Goal: Task Accomplishment & Management: Manage account settings

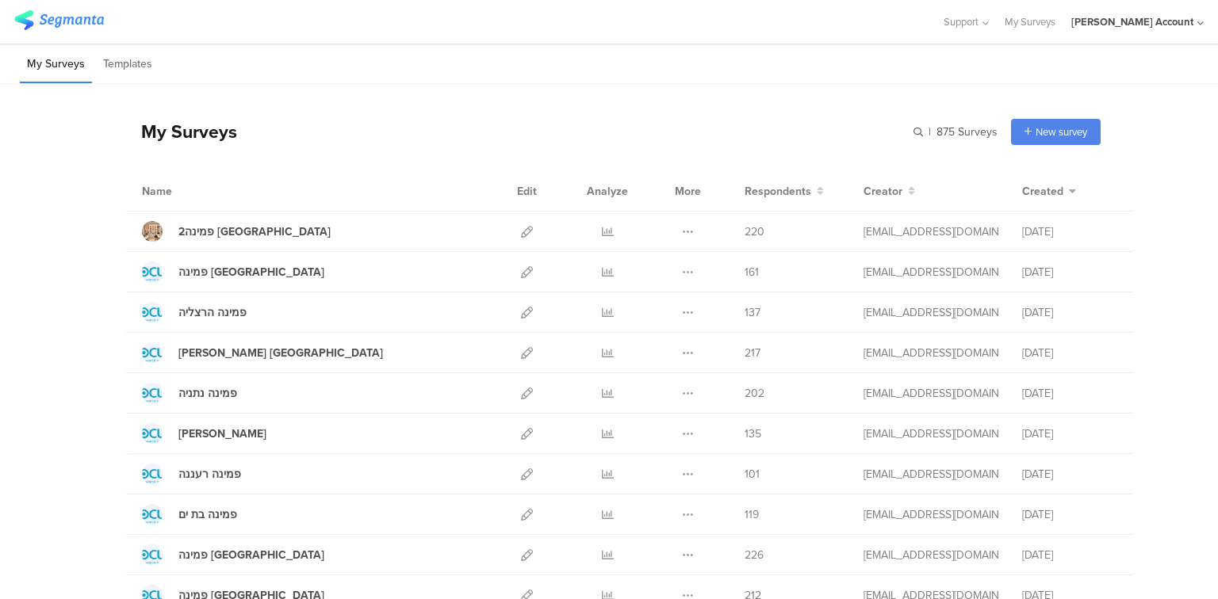
scroll to position [63, 0]
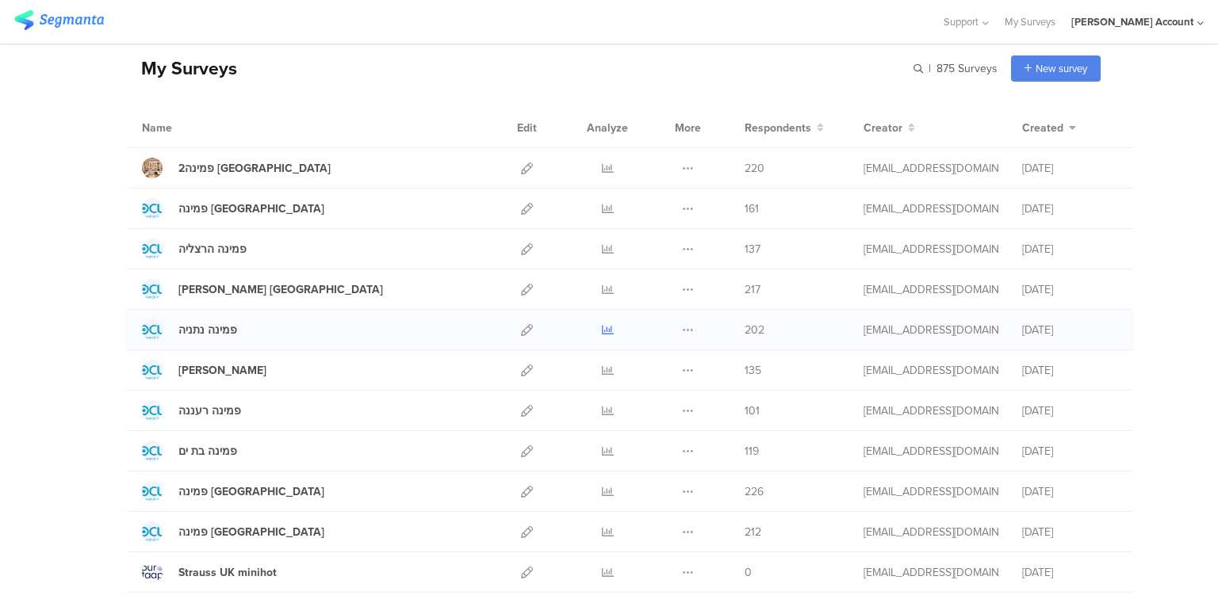
click at [606, 328] on icon at bounding box center [608, 330] width 12 height 12
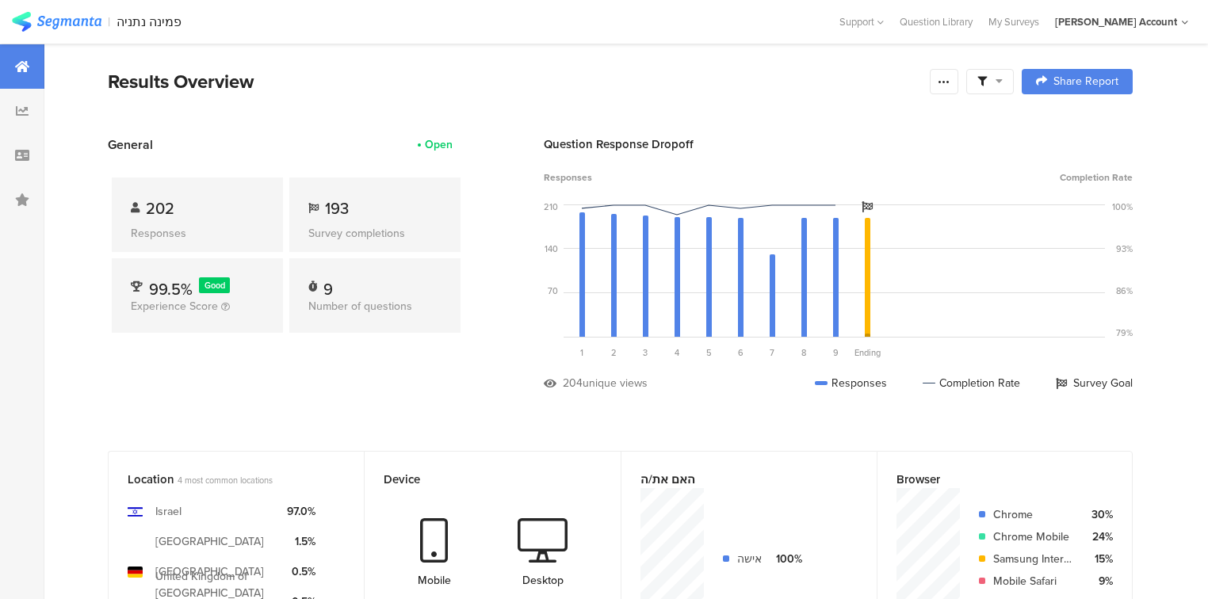
click at [1003, 82] on icon at bounding box center [999, 80] width 7 height 11
click at [1066, 123] on span at bounding box center [1074, 126] width 24 height 13
click at [1003, 80] on icon at bounding box center [999, 80] width 7 height 11
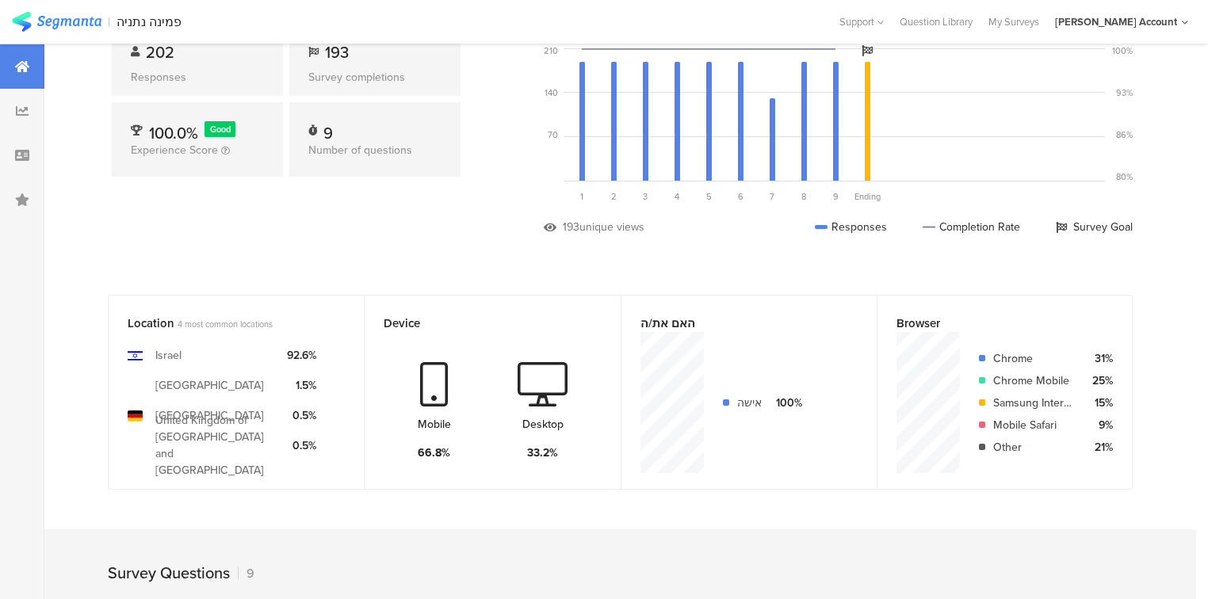
scroll to position [238, 0]
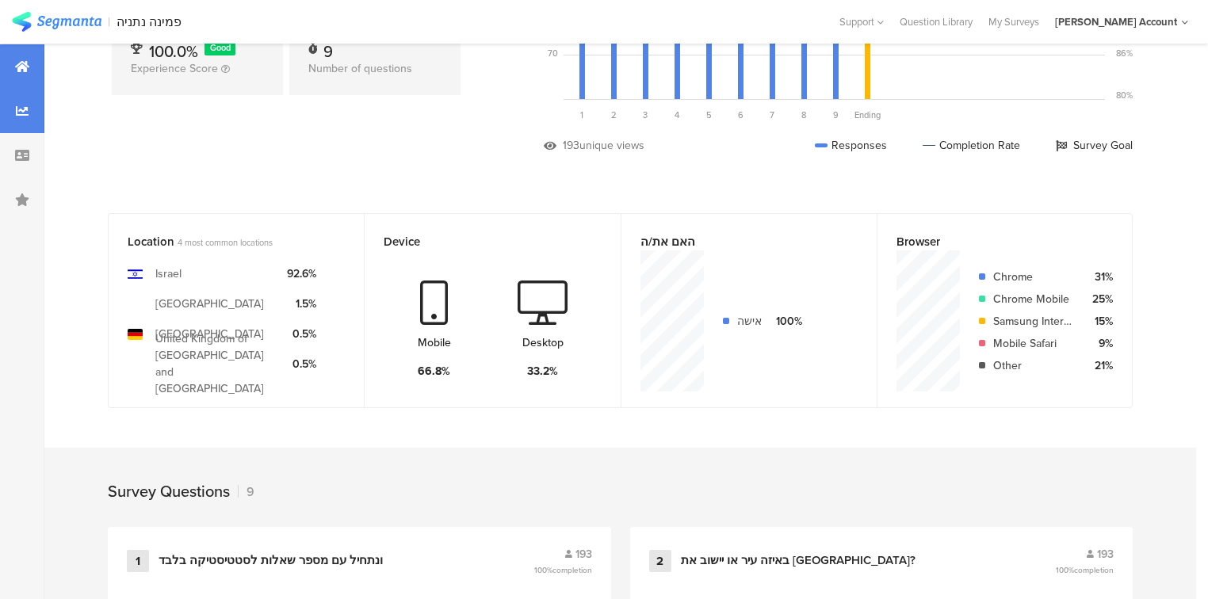
click at [19, 120] on div at bounding box center [22, 111] width 44 height 44
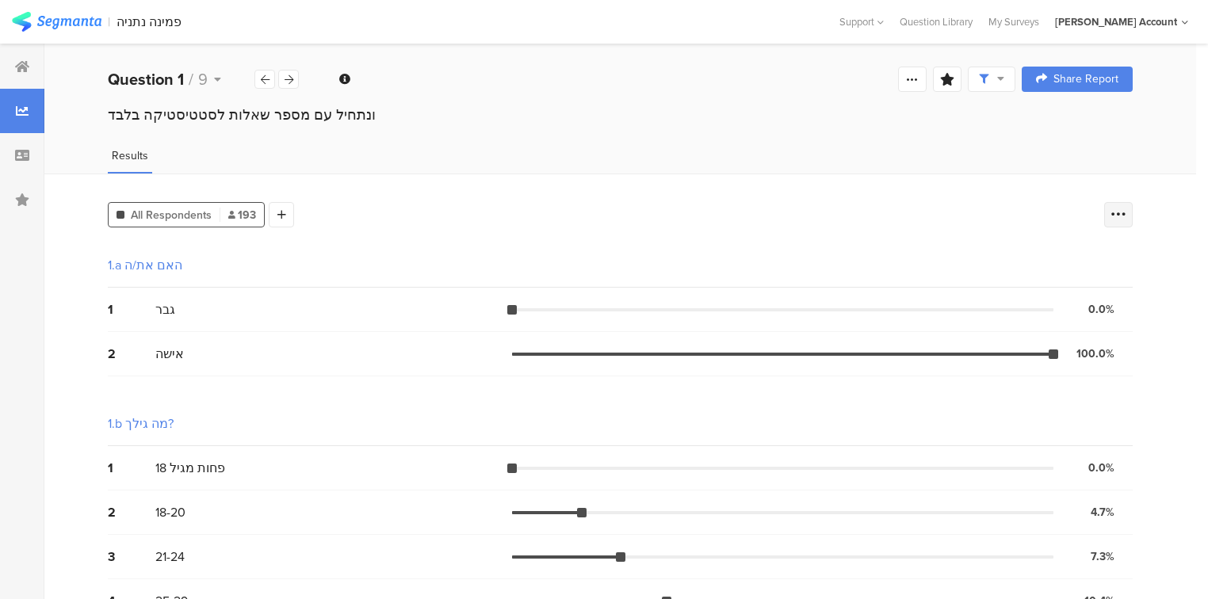
click at [1124, 216] on icon at bounding box center [1119, 215] width 16 height 16
click at [908, 205] on div "All Respondents 193 Add Segment" at bounding box center [602, 212] width 988 height 32
click at [286, 81] on icon at bounding box center [289, 80] width 9 height 10
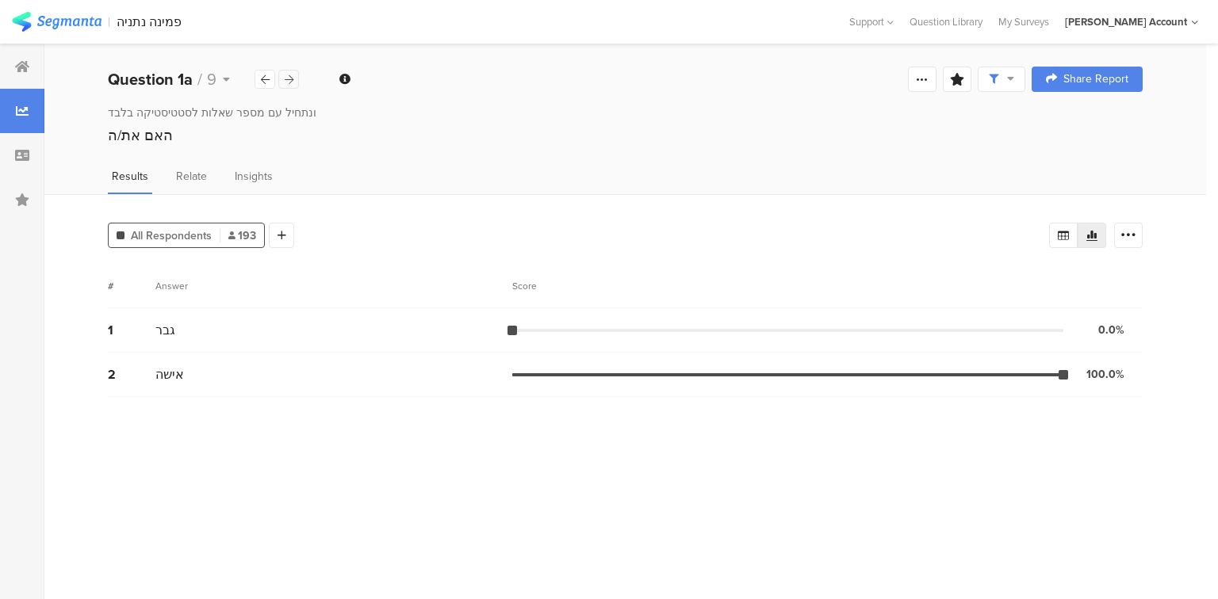
click at [286, 81] on icon at bounding box center [289, 80] width 9 height 10
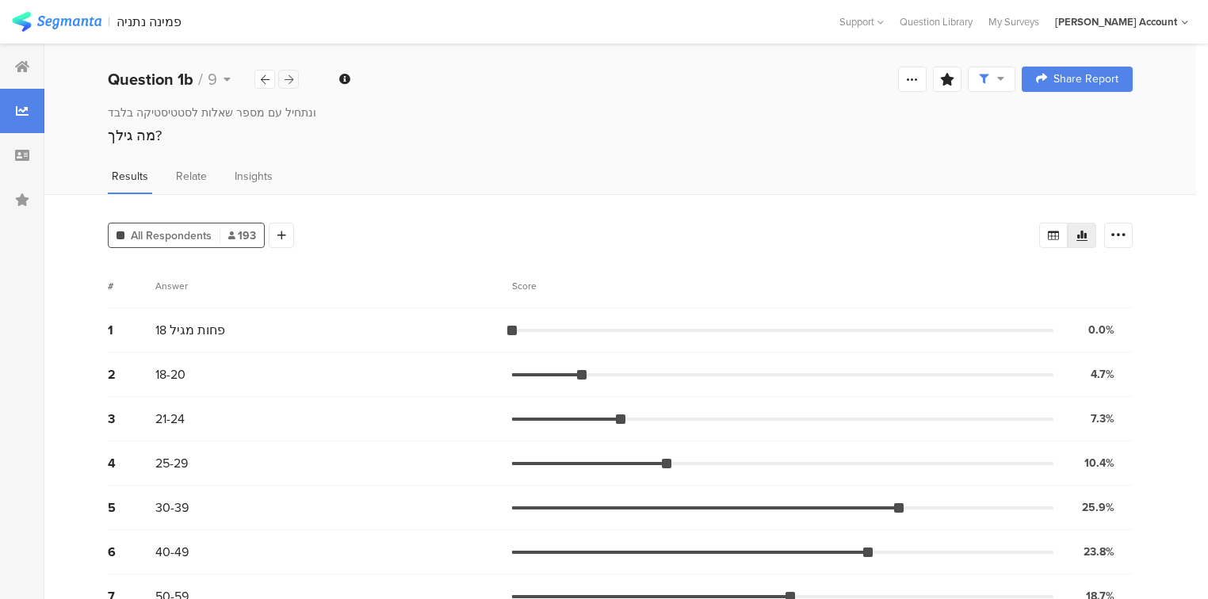
click at [286, 81] on icon at bounding box center [289, 80] width 9 height 10
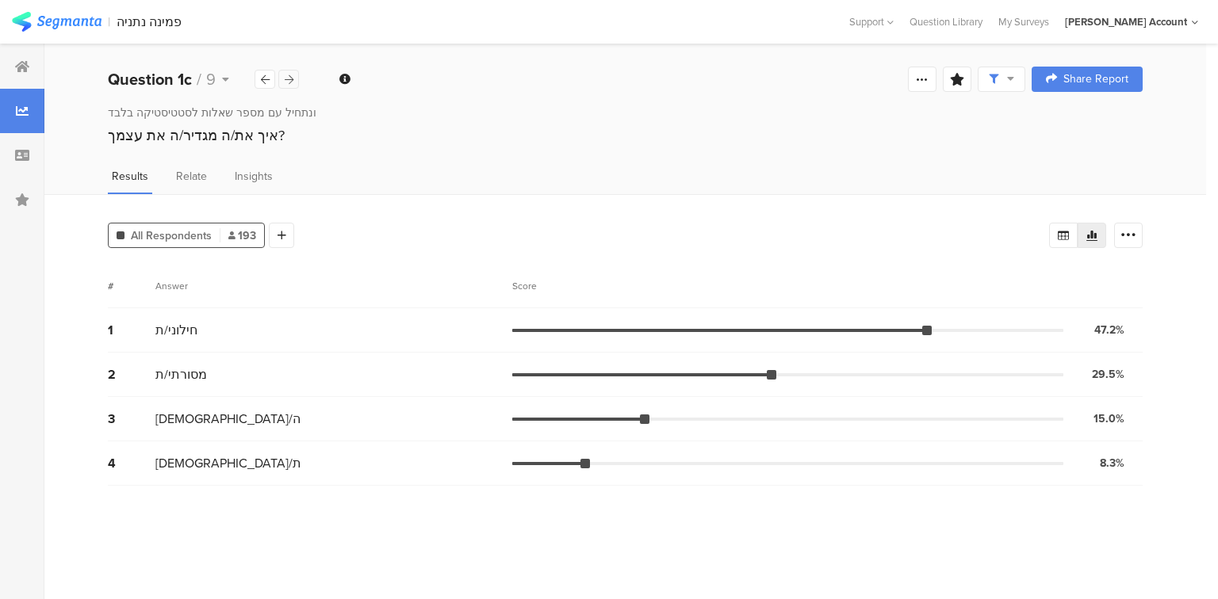
click at [286, 81] on icon at bounding box center [289, 80] width 9 height 10
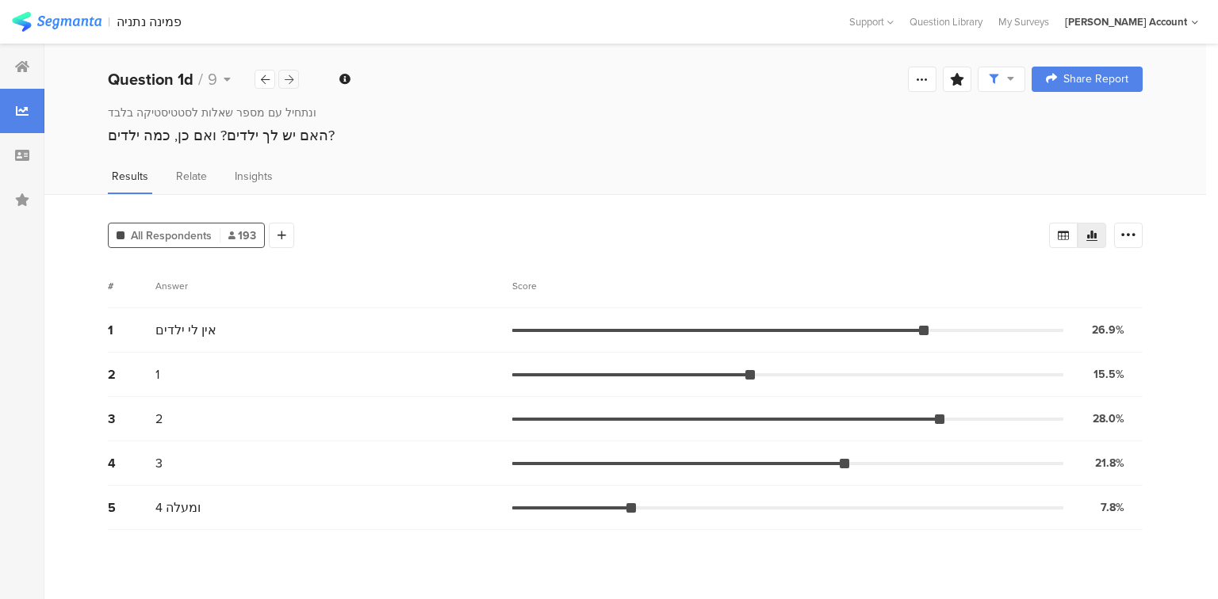
click at [286, 81] on icon at bounding box center [289, 80] width 9 height 10
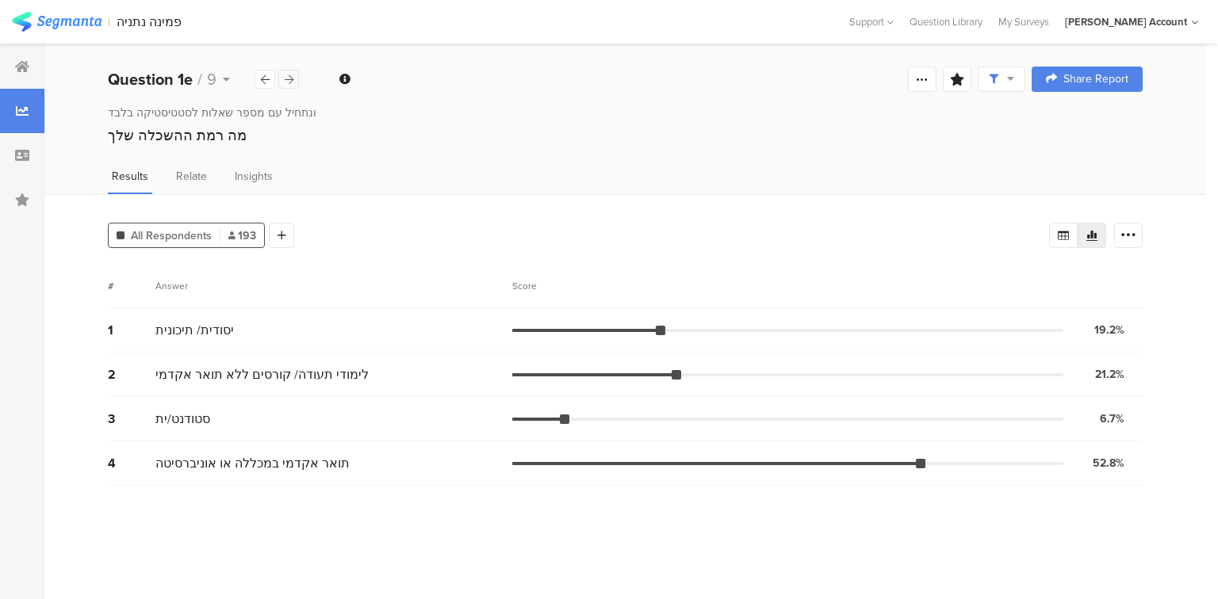
click at [286, 81] on icon at bounding box center [289, 80] width 9 height 10
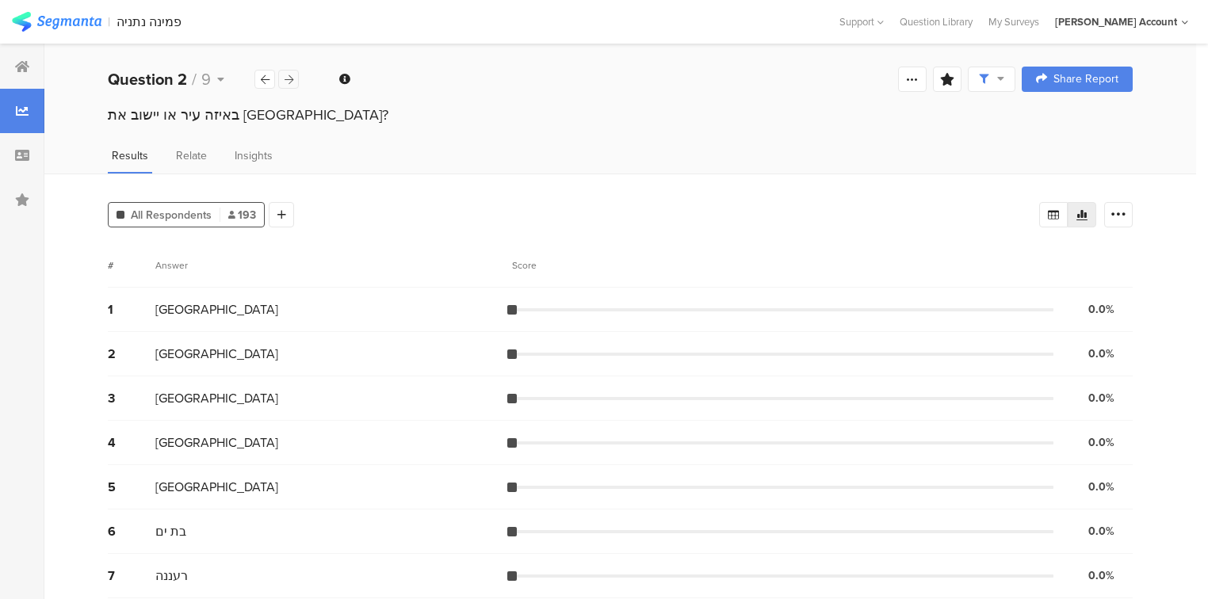
click at [286, 81] on icon at bounding box center [289, 80] width 9 height 10
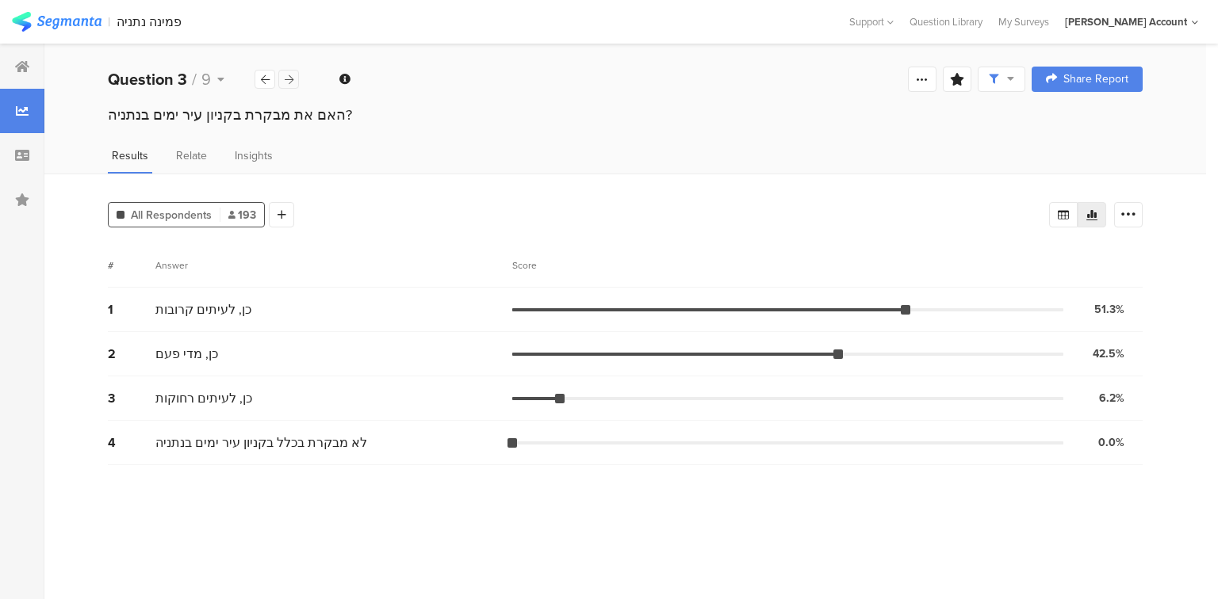
click at [286, 81] on icon at bounding box center [289, 80] width 9 height 10
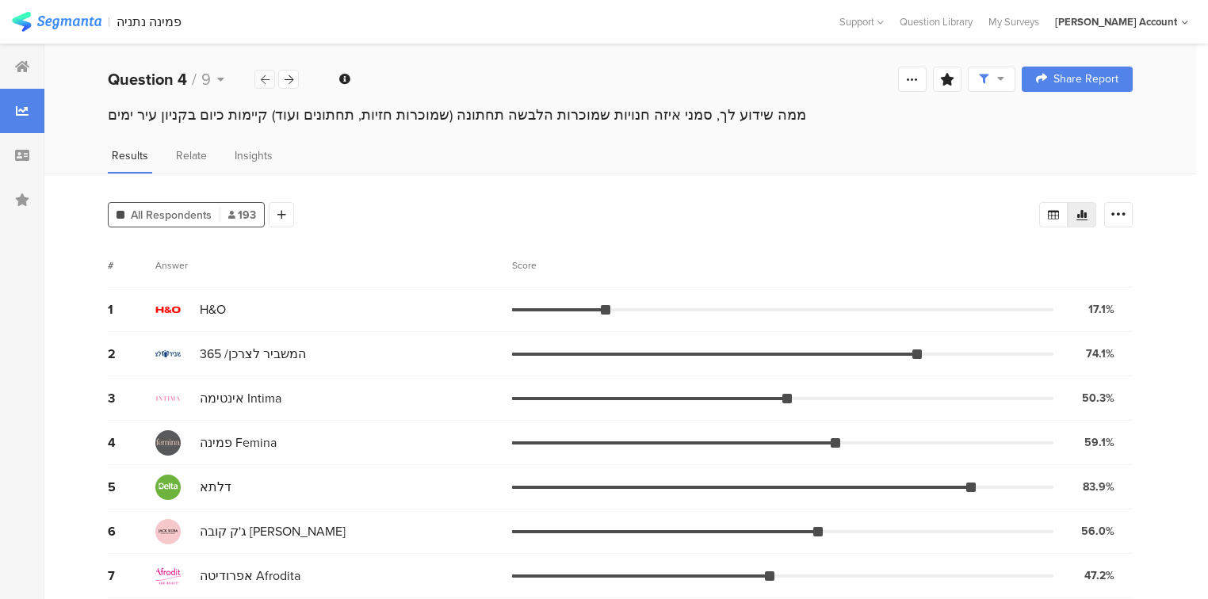
click at [262, 79] on icon at bounding box center [265, 80] width 9 height 10
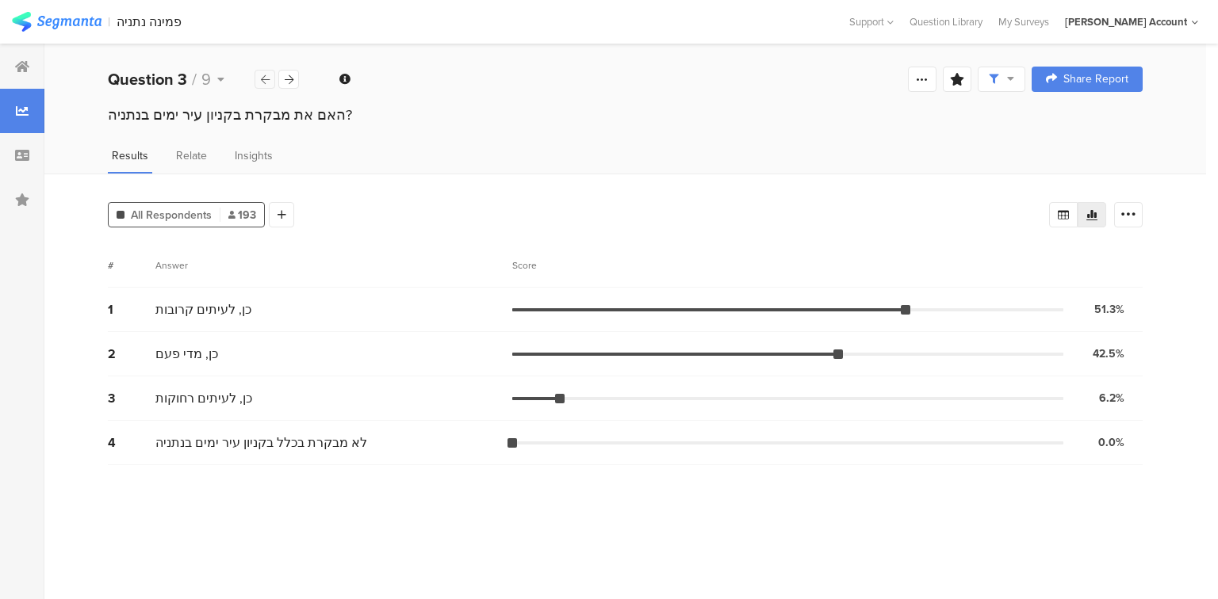
click at [262, 79] on icon at bounding box center [265, 80] width 9 height 10
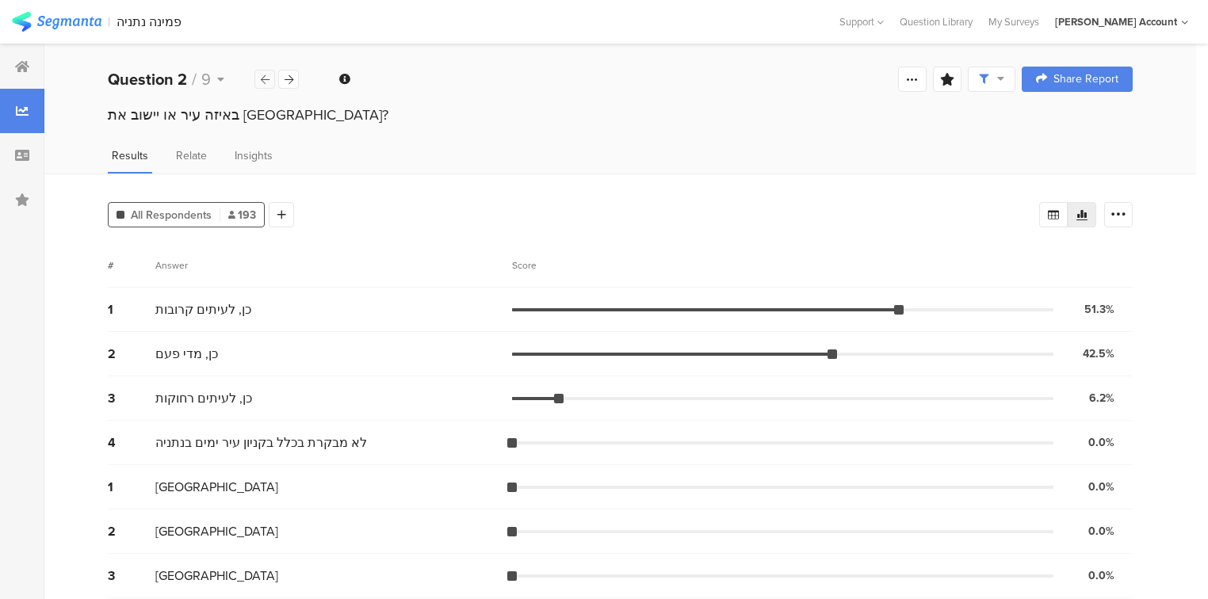
click at [262, 79] on icon at bounding box center [265, 80] width 9 height 10
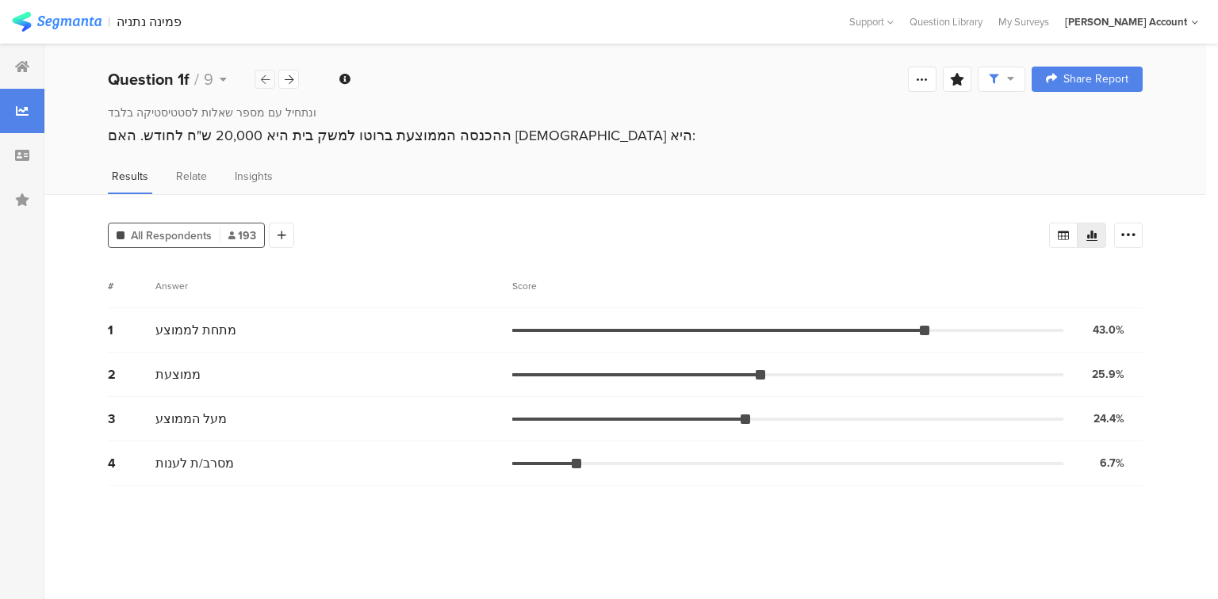
click at [262, 79] on icon at bounding box center [265, 80] width 9 height 10
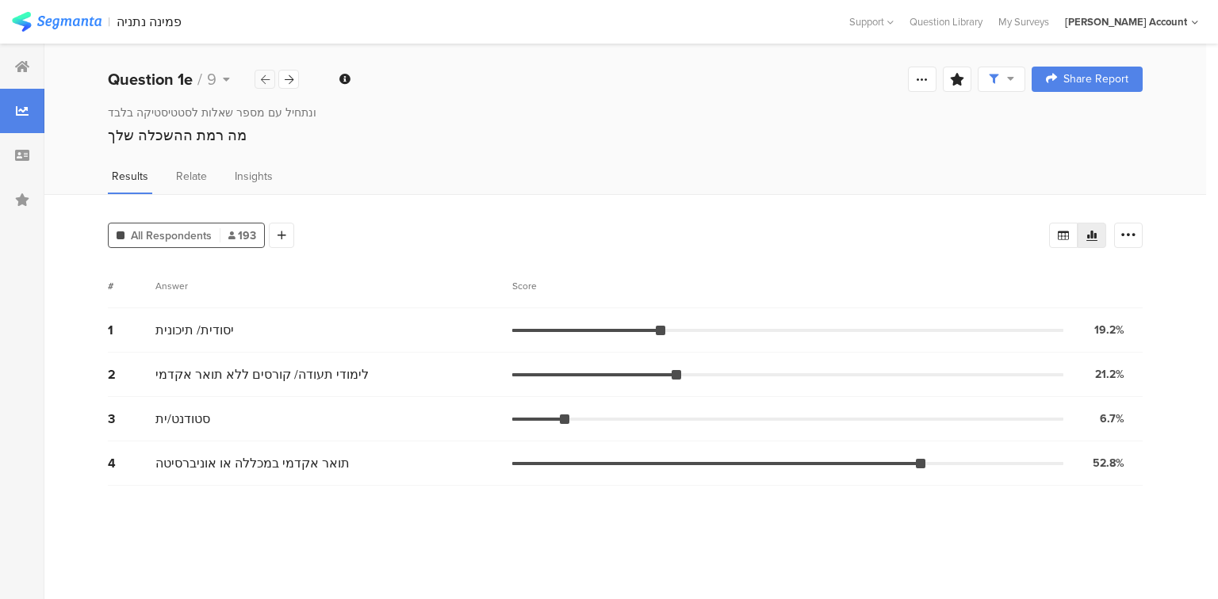
click at [262, 79] on icon at bounding box center [265, 80] width 9 height 10
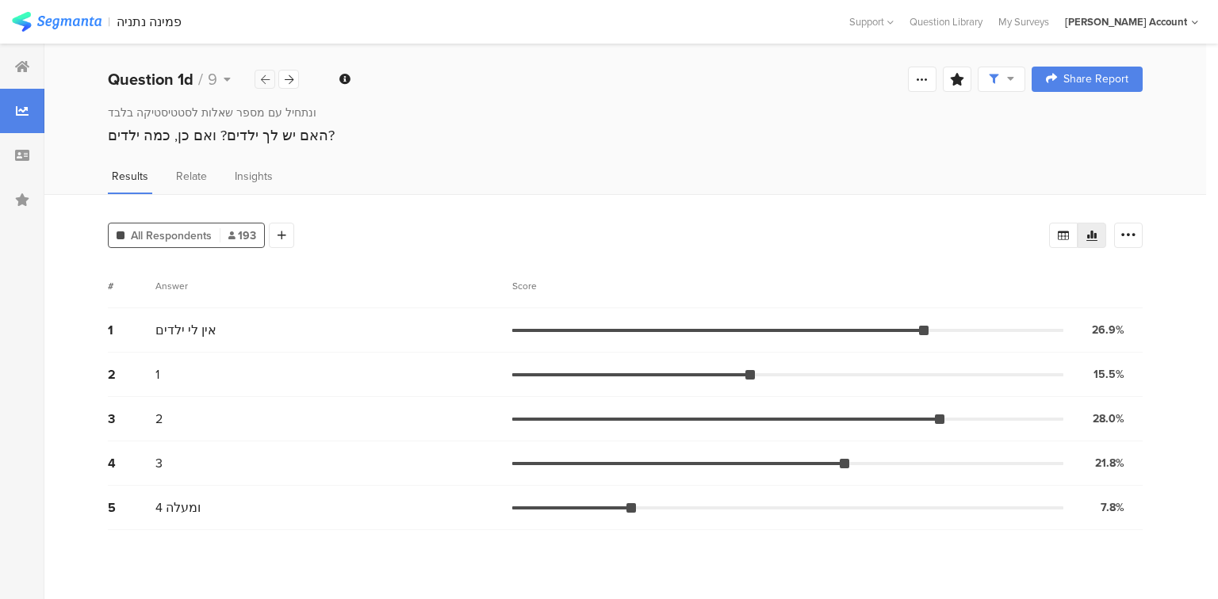
click at [262, 79] on icon at bounding box center [265, 80] width 9 height 10
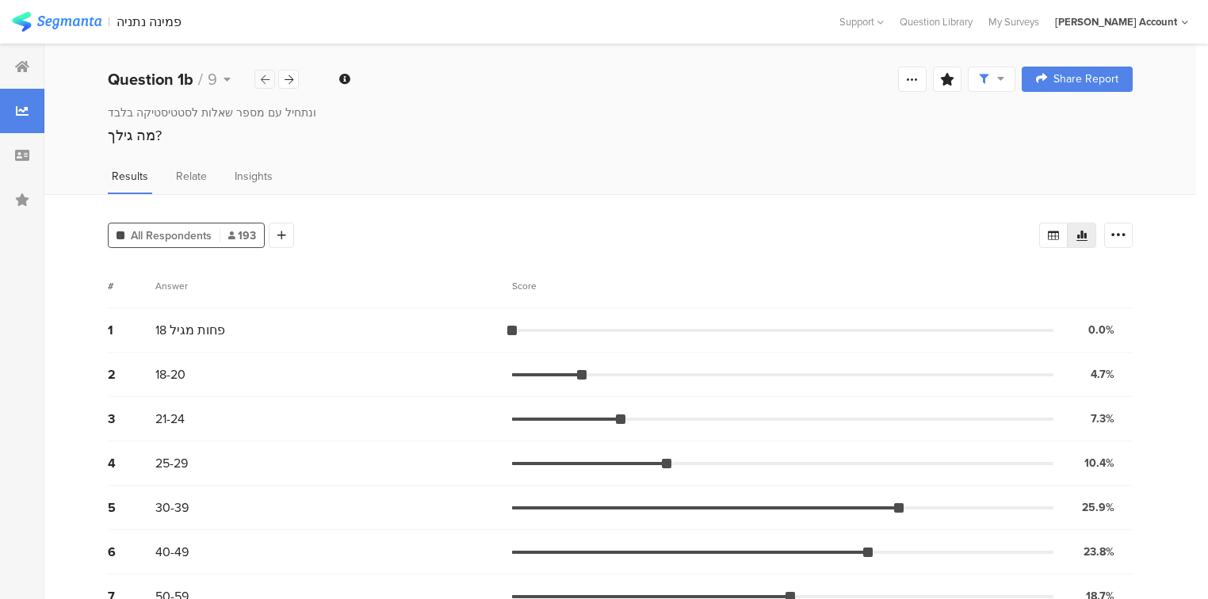
click at [262, 79] on icon at bounding box center [265, 80] width 9 height 10
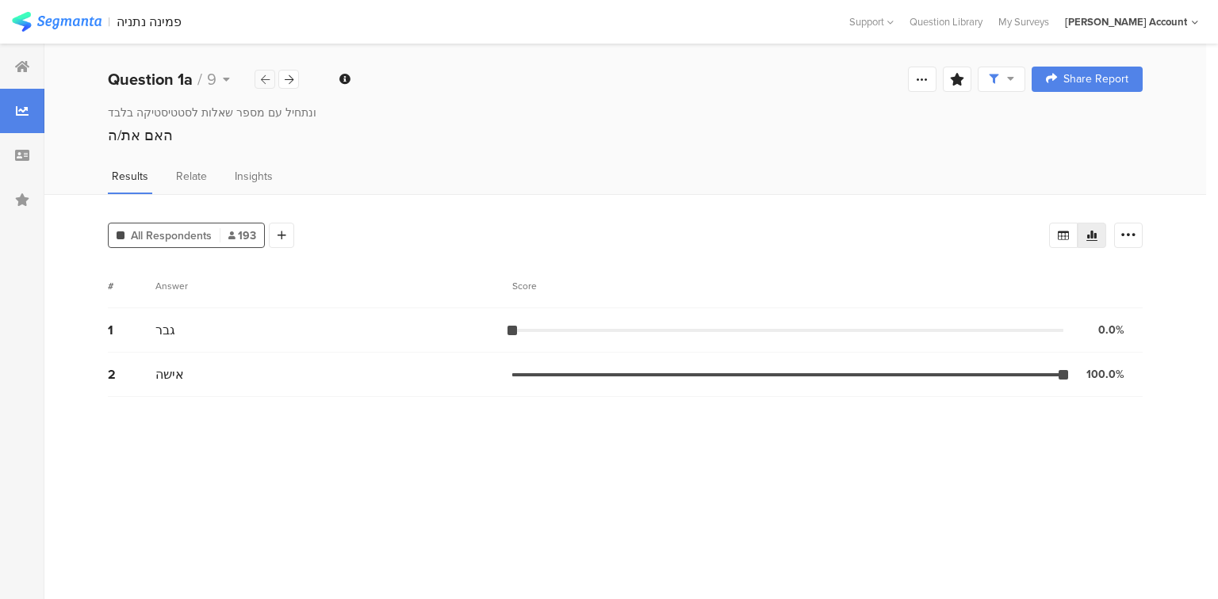
click at [262, 79] on icon at bounding box center [265, 80] width 9 height 10
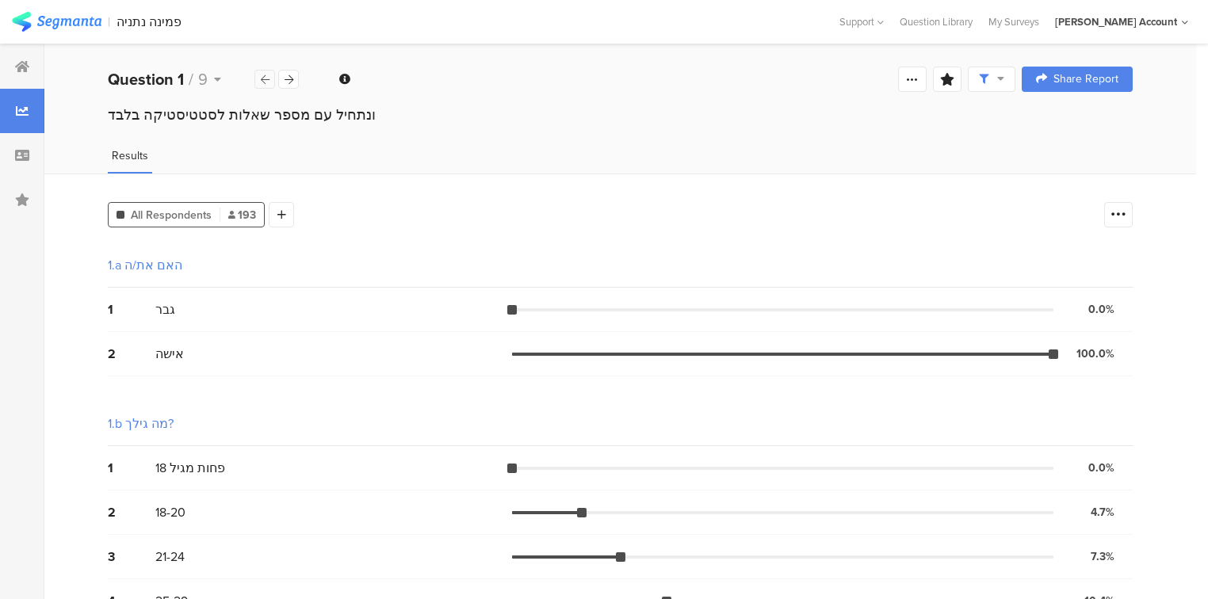
click at [262, 79] on icon at bounding box center [265, 80] width 9 height 10
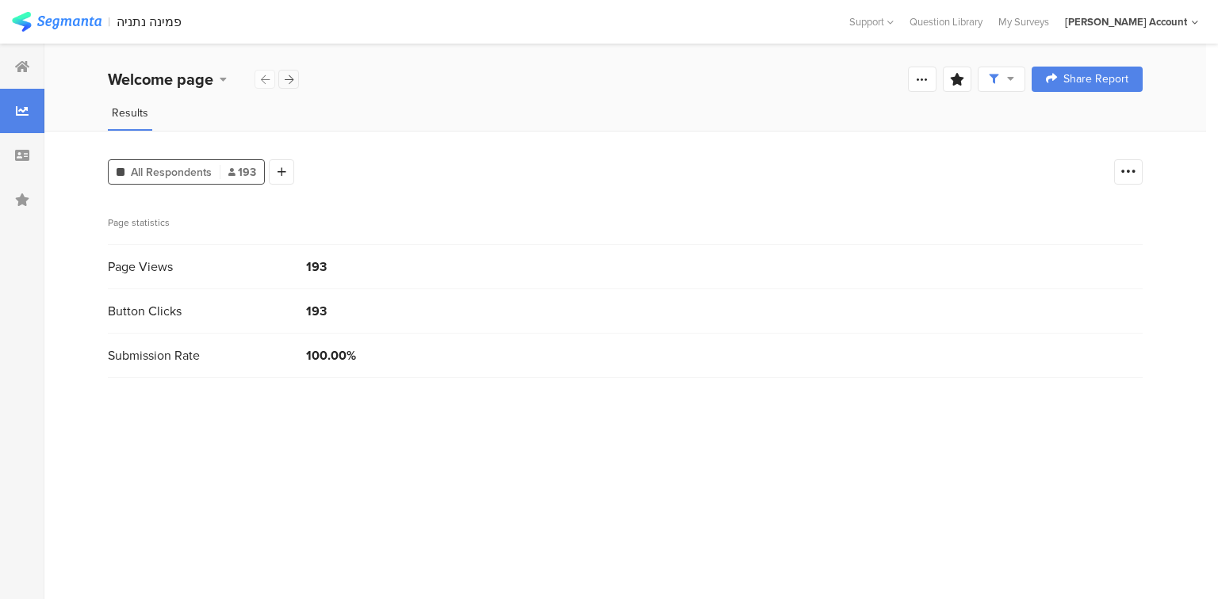
click at [293, 72] on div at bounding box center [288, 79] width 21 height 19
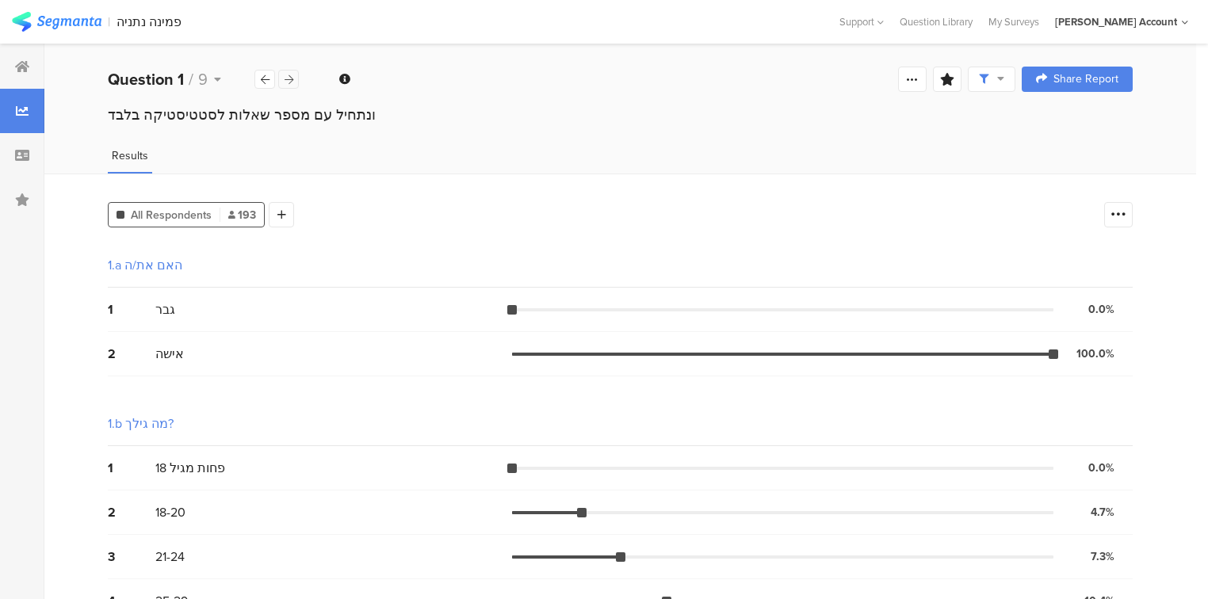
click at [288, 76] on icon at bounding box center [289, 80] width 9 height 10
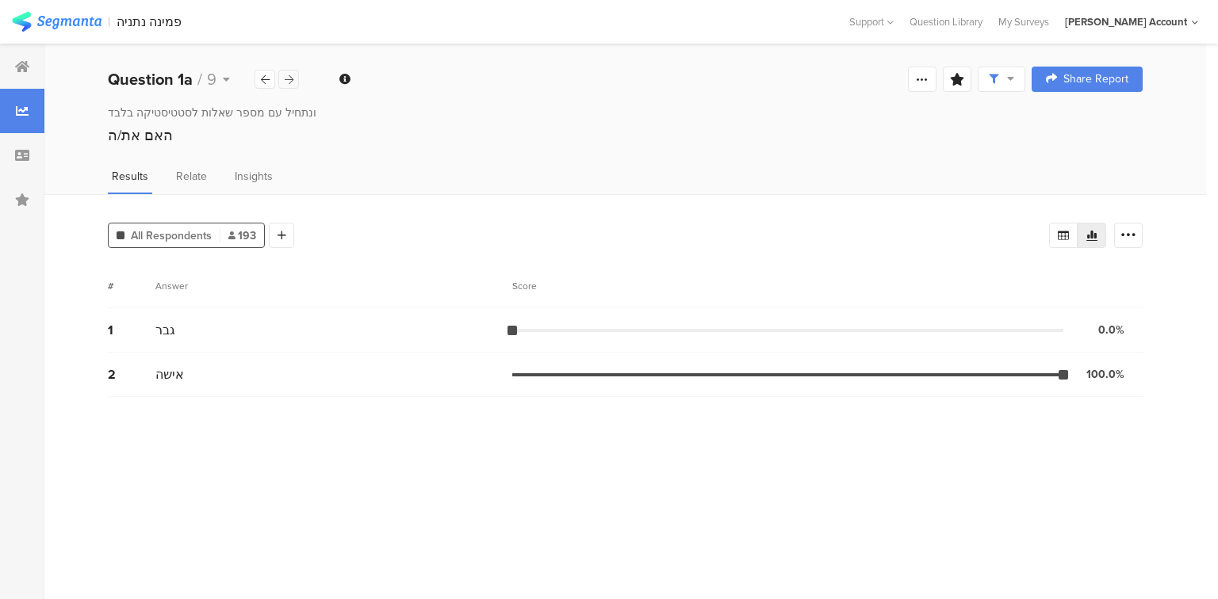
click at [288, 76] on icon at bounding box center [289, 80] width 9 height 10
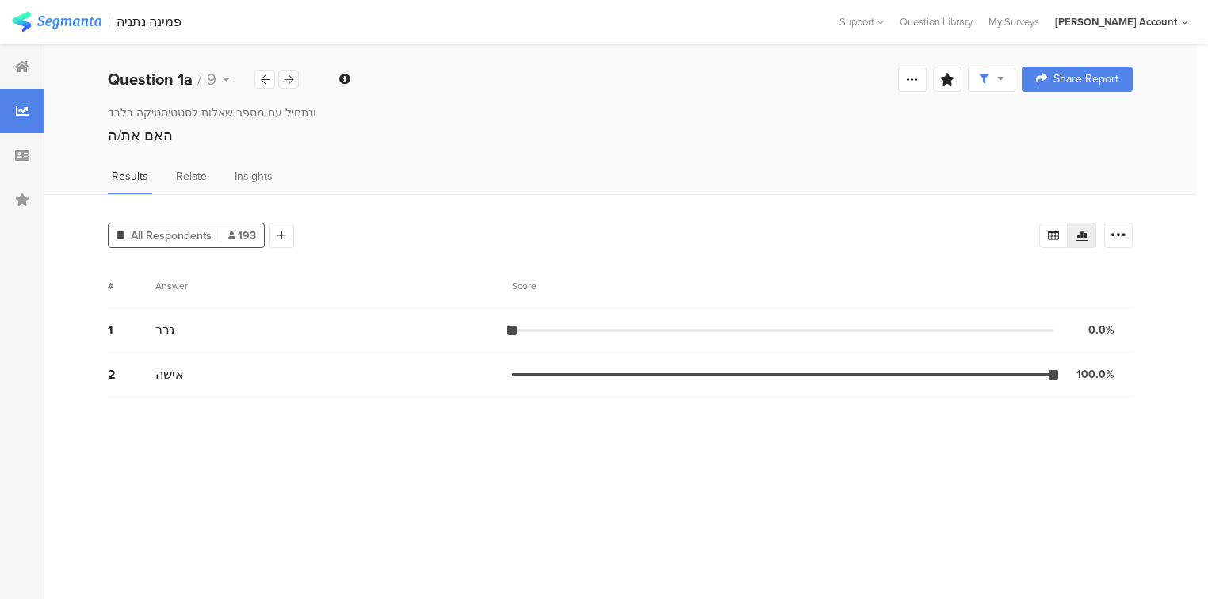
click at [288, 76] on icon at bounding box center [289, 80] width 9 height 10
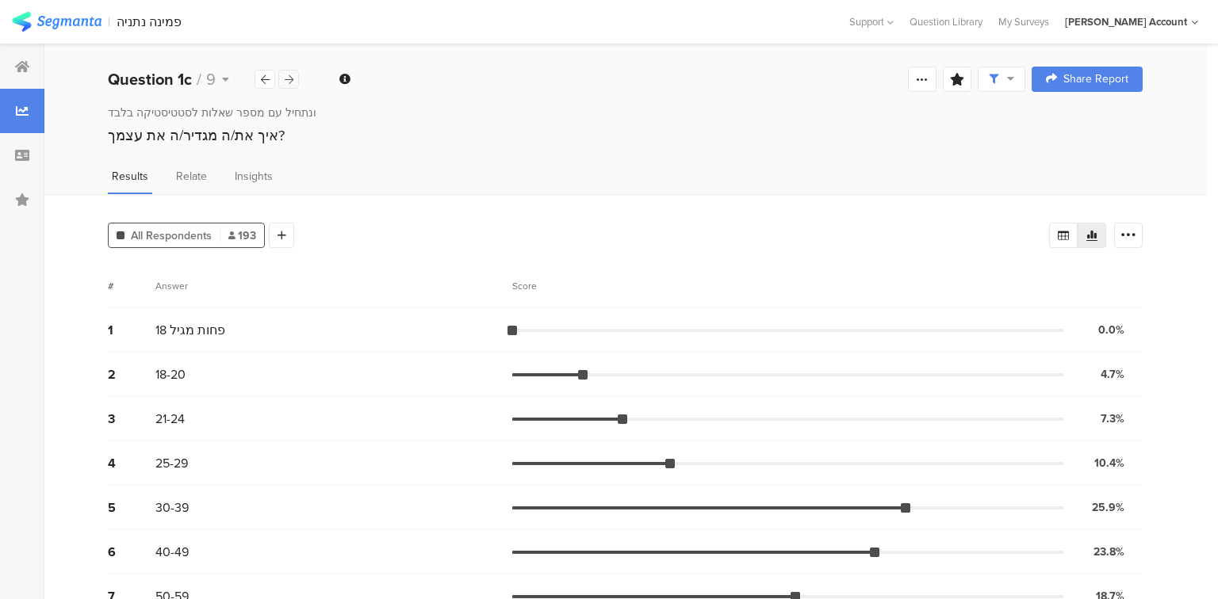
click at [288, 76] on icon at bounding box center [289, 80] width 9 height 10
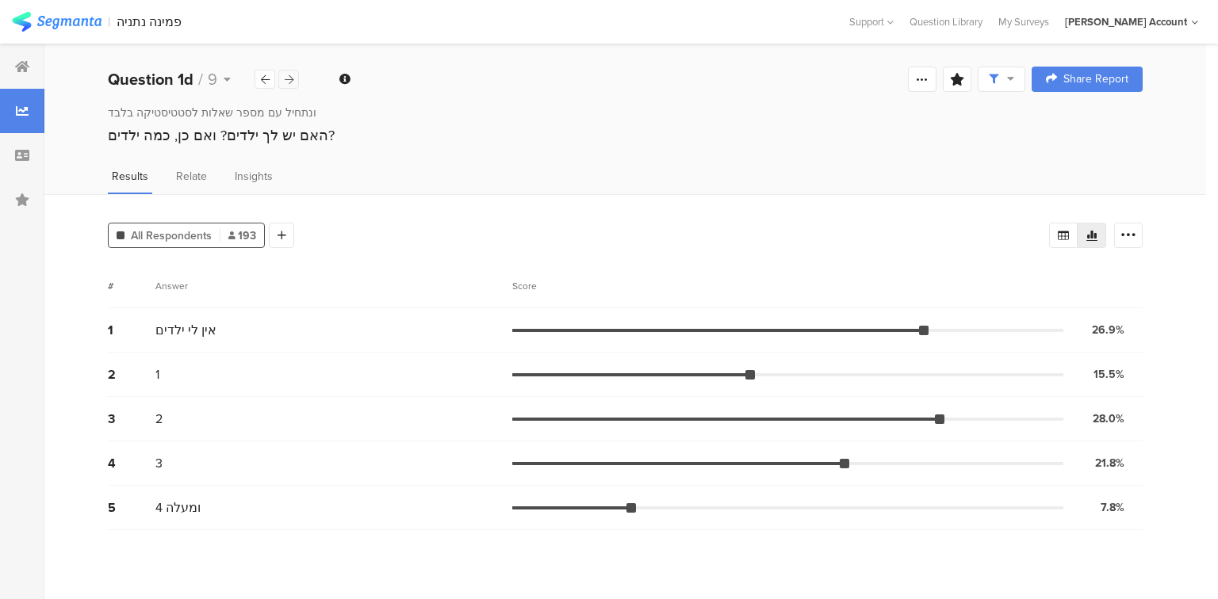
click at [288, 76] on icon at bounding box center [289, 80] width 9 height 10
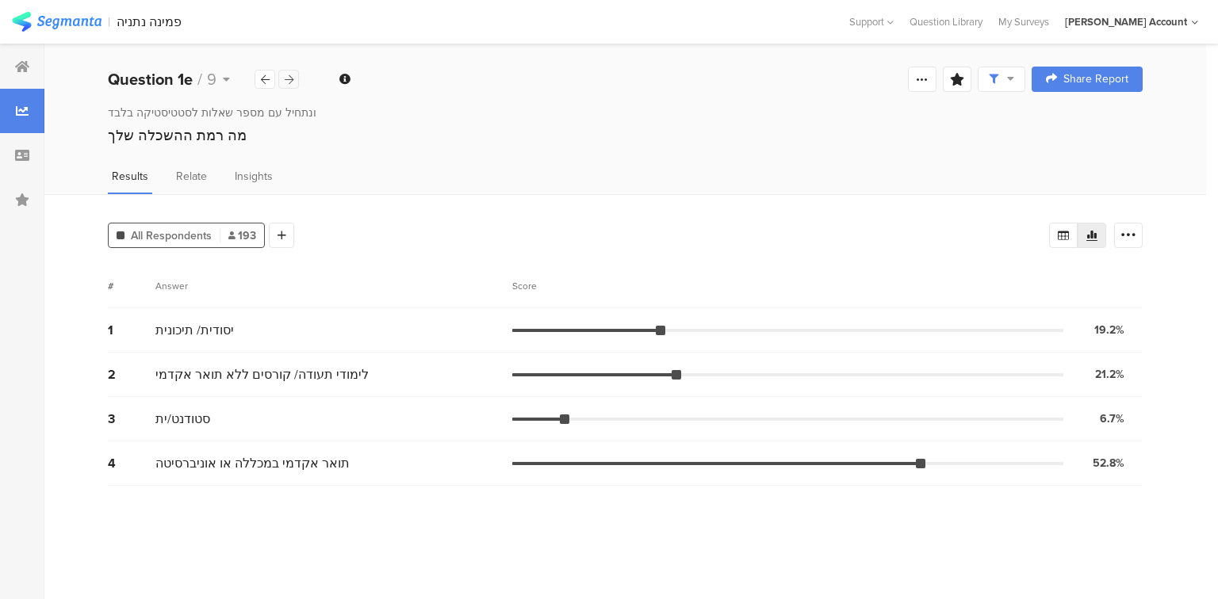
click at [288, 76] on icon at bounding box center [289, 80] width 9 height 10
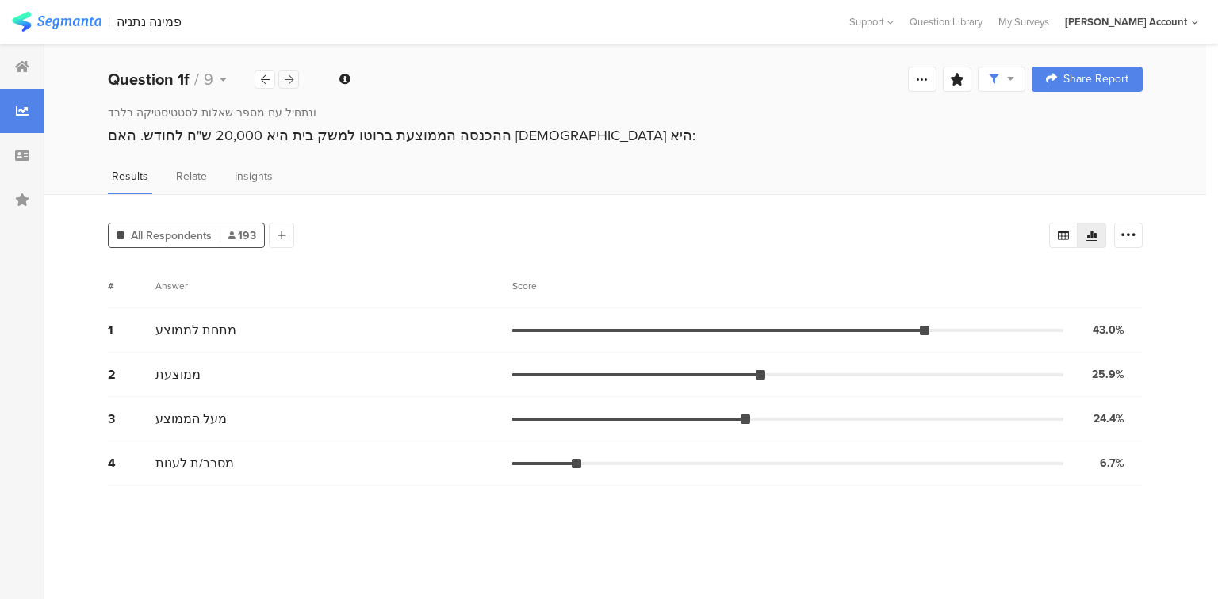
click at [288, 76] on icon at bounding box center [289, 80] width 9 height 10
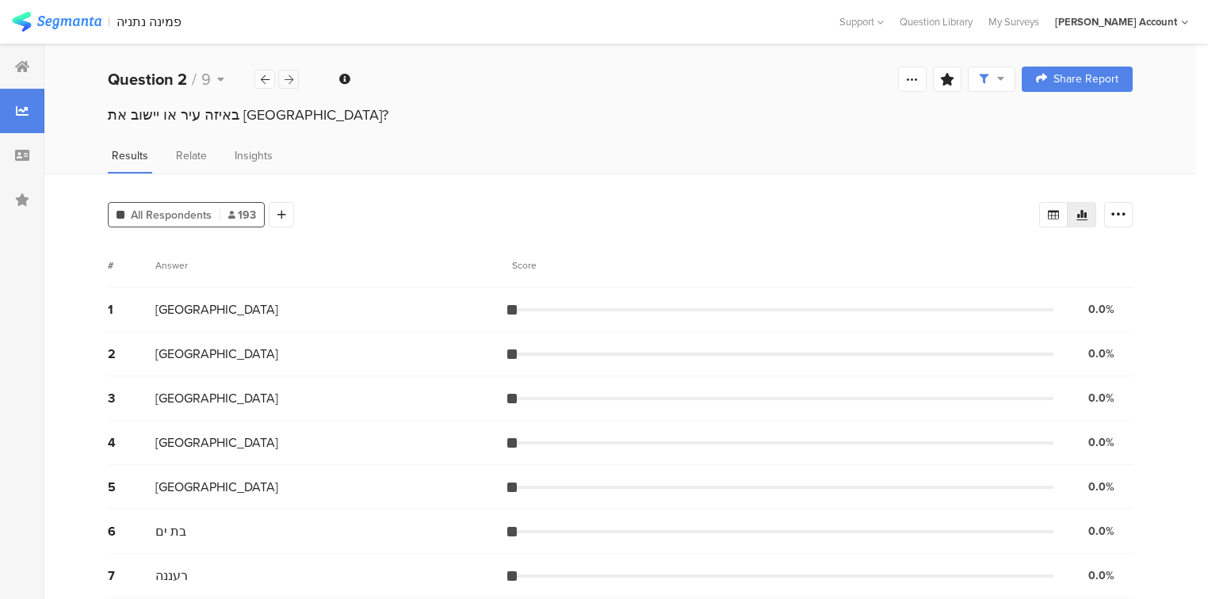
click at [288, 76] on icon at bounding box center [289, 80] width 9 height 10
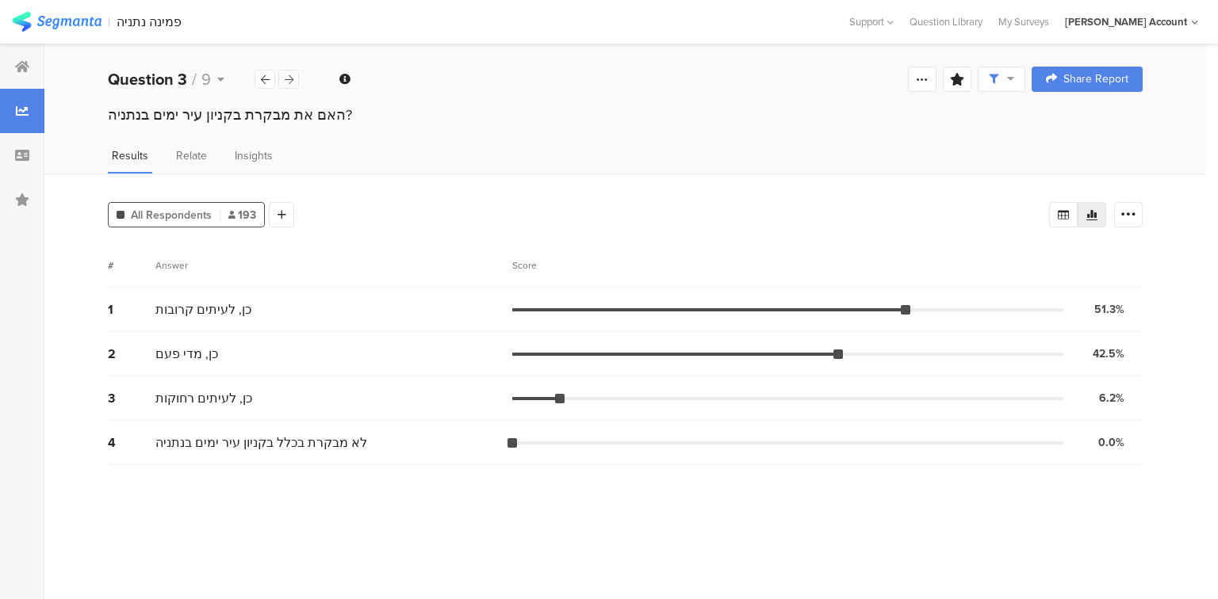
click at [293, 79] on icon at bounding box center [289, 80] width 9 height 10
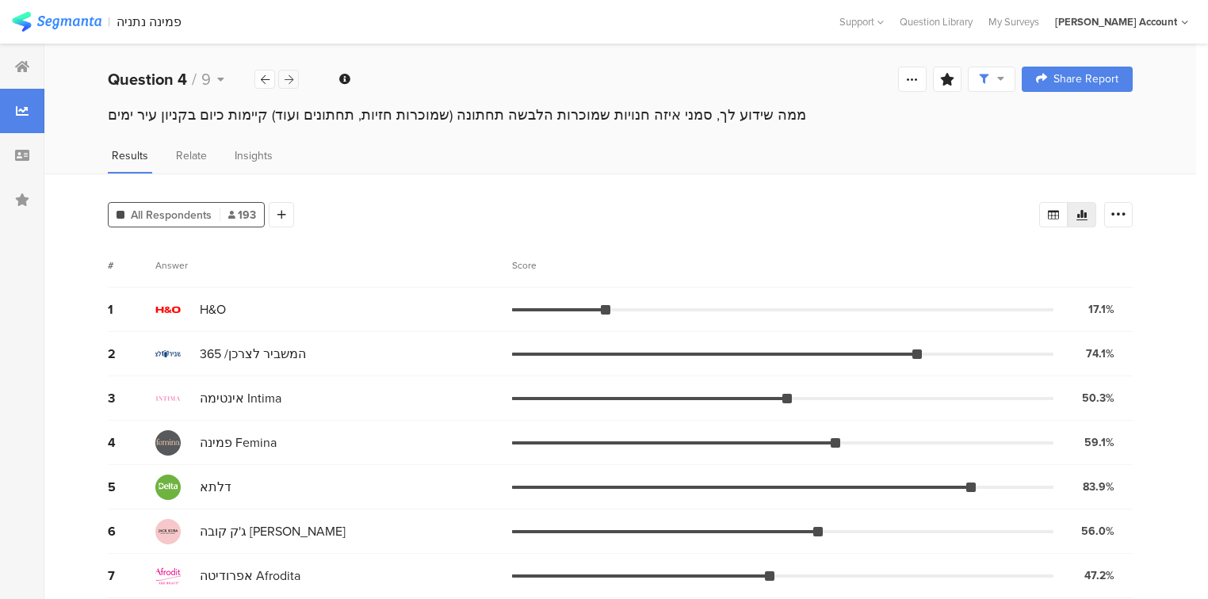
click at [293, 79] on icon at bounding box center [289, 80] width 9 height 10
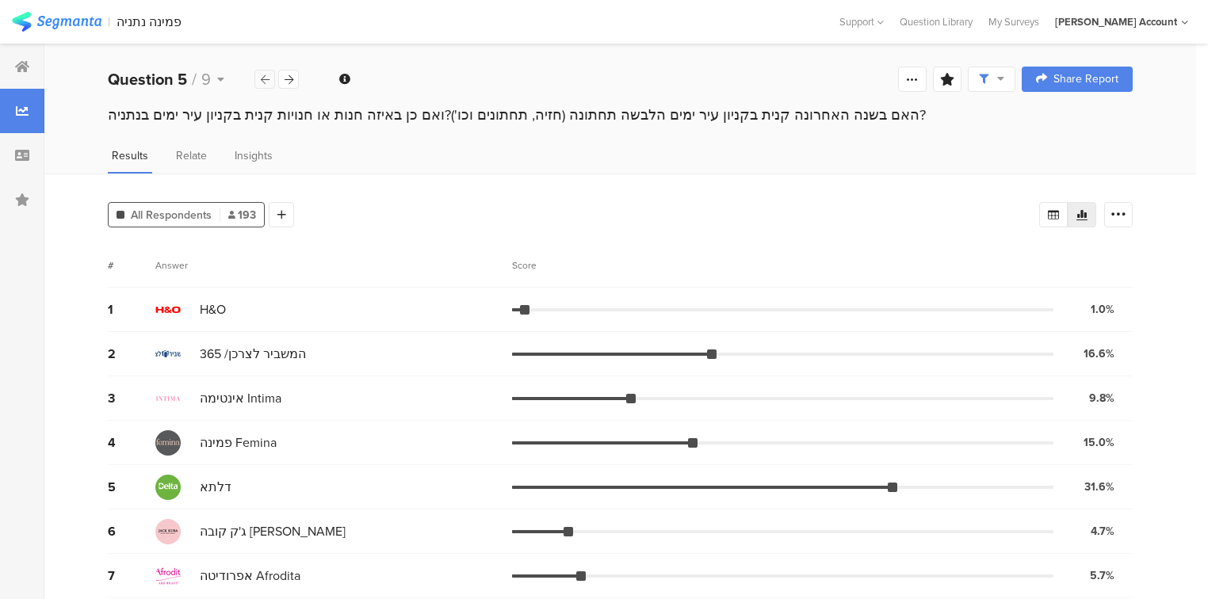
click at [263, 76] on icon at bounding box center [265, 80] width 9 height 10
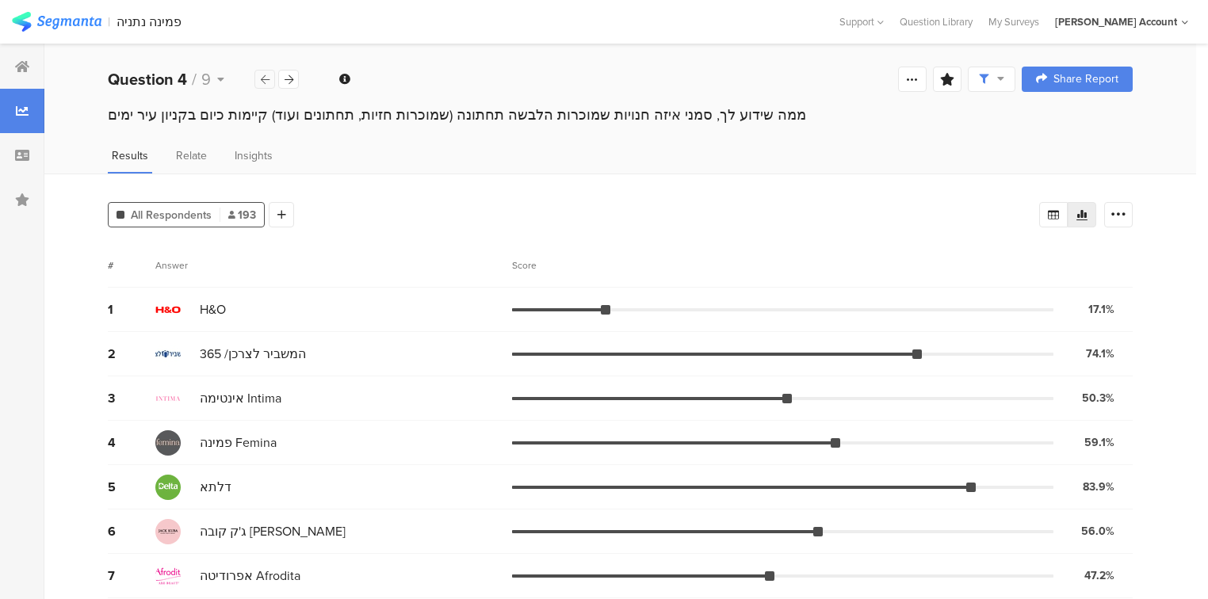
click at [263, 76] on icon at bounding box center [265, 80] width 9 height 10
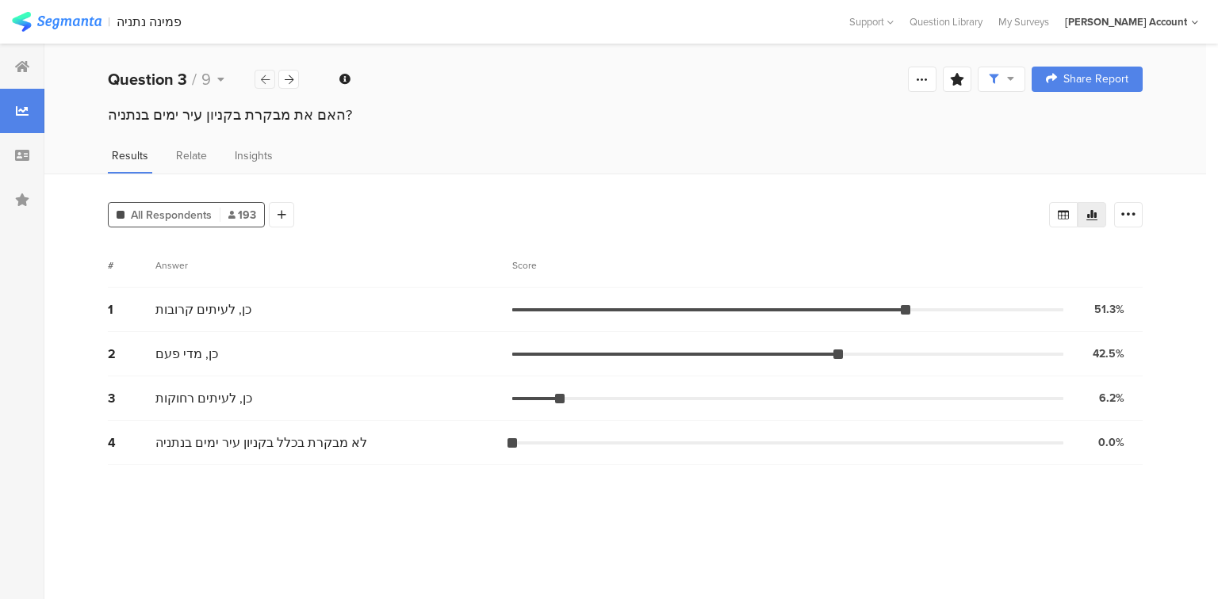
click at [263, 76] on icon at bounding box center [265, 80] width 9 height 10
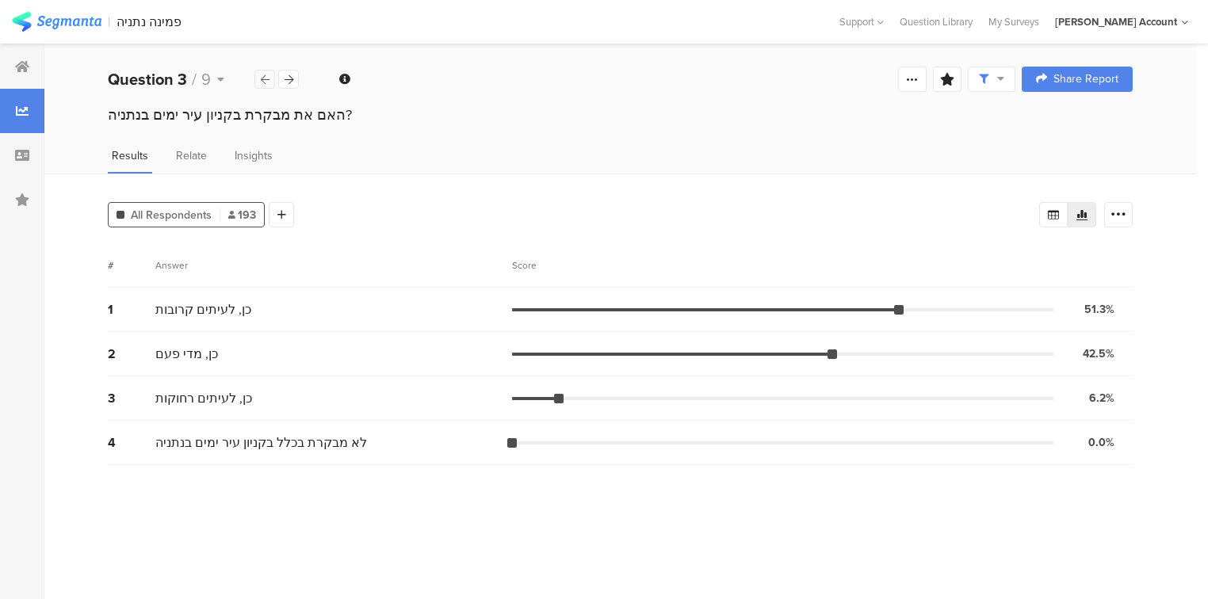
click at [263, 76] on icon at bounding box center [265, 80] width 9 height 10
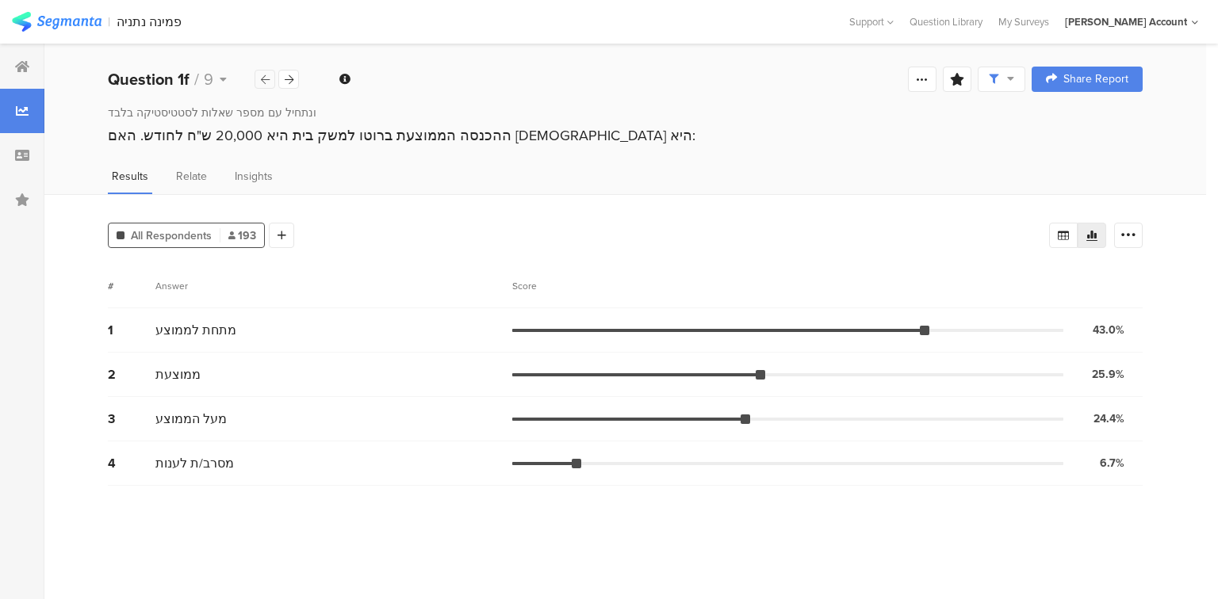
click at [263, 76] on icon at bounding box center [265, 80] width 9 height 10
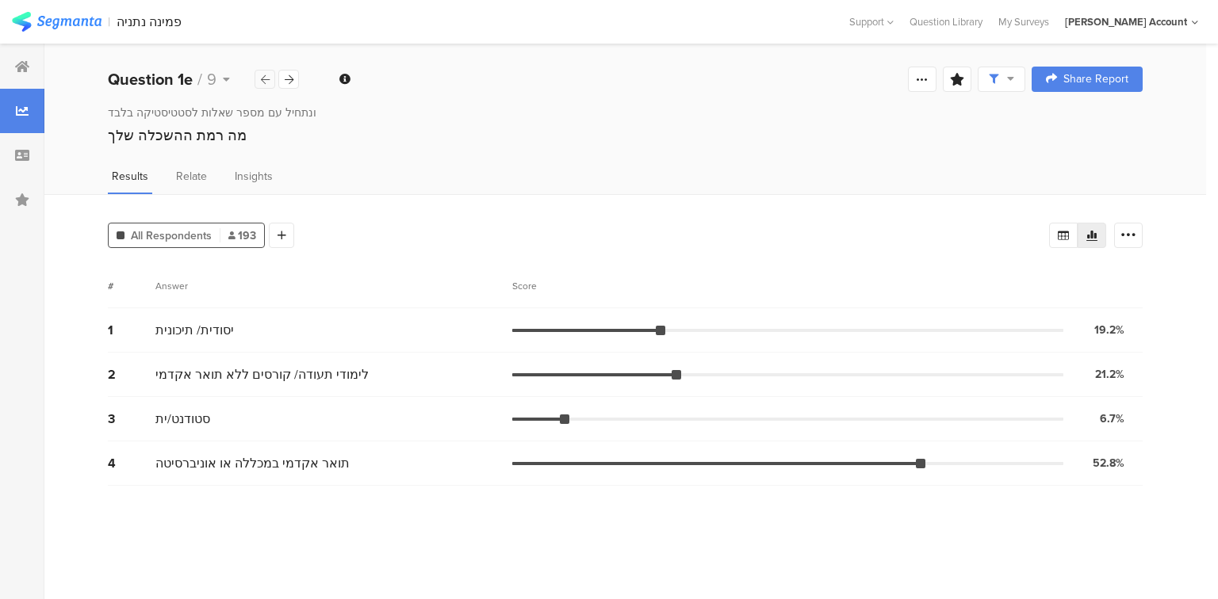
click at [263, 76] on icon at bounding box center [265, 80] width 9 height 10
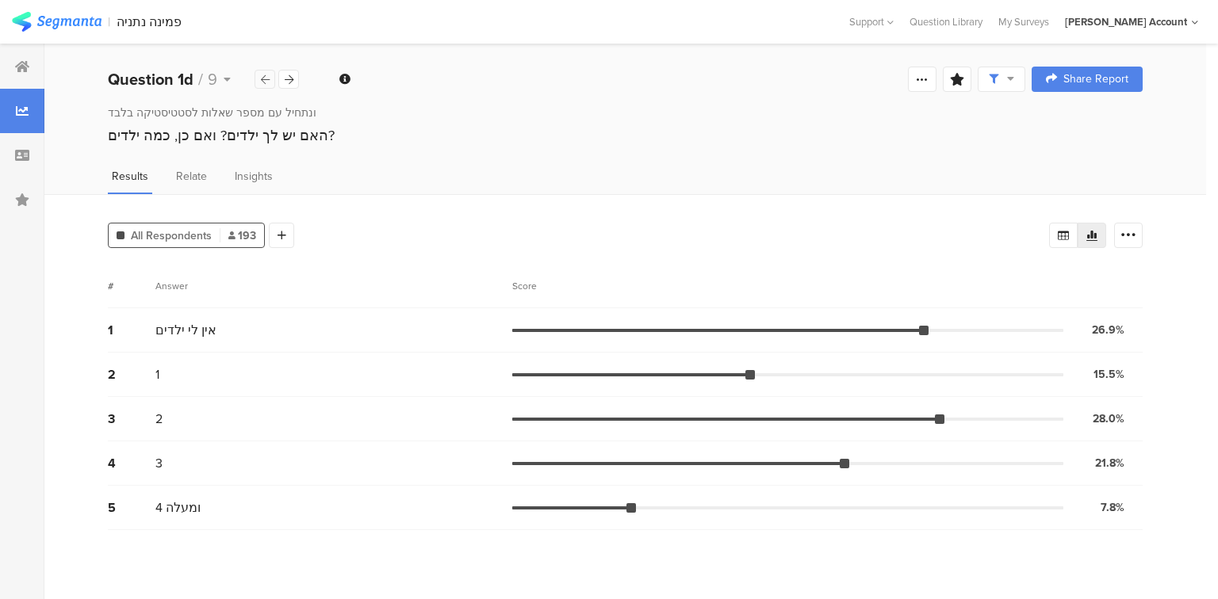
click at [263, 76] on icon at bounding box center [265, 80] width 9 height 10
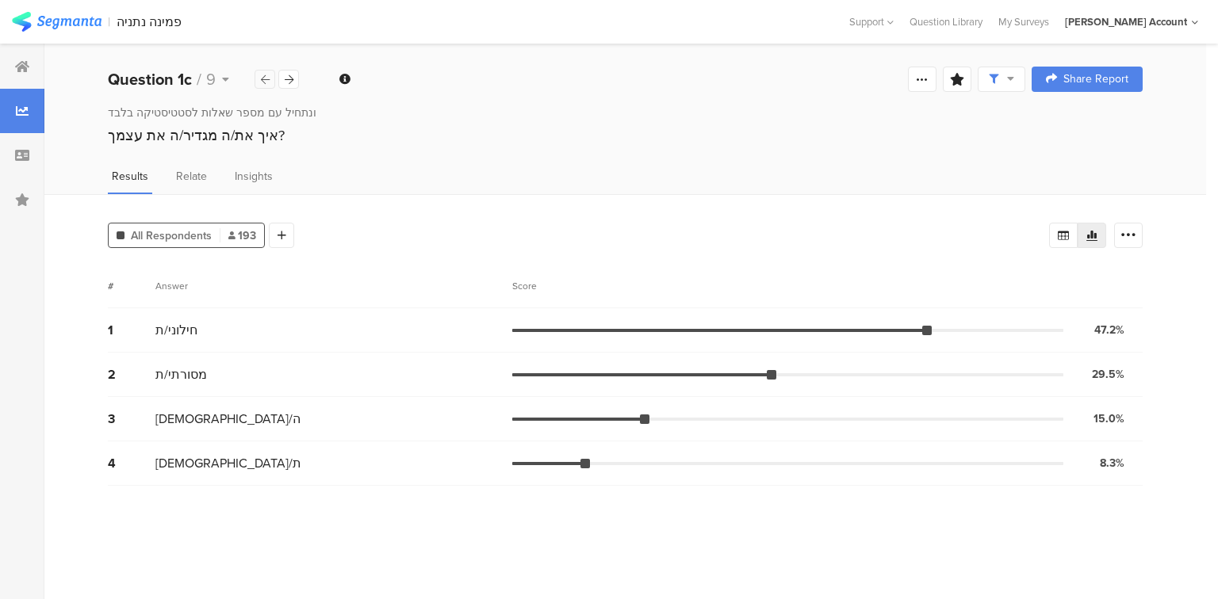
click at [263, 76] on icon at bounding box center [265, 80] width 9 height 10
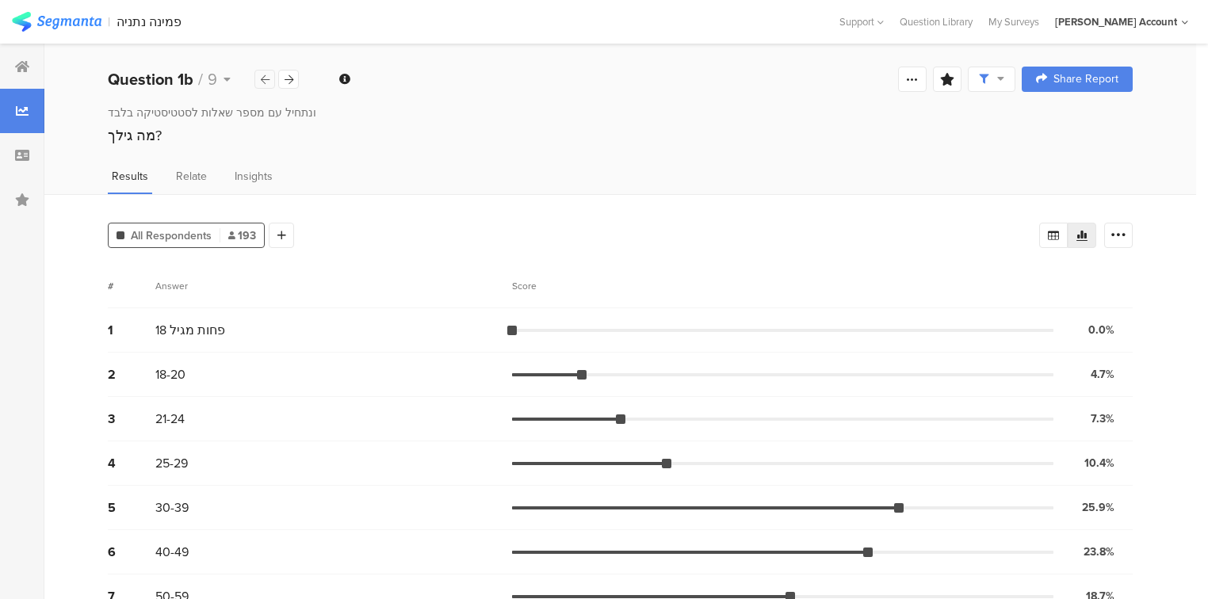
click at [270, 76] on div at bounding box center [264, 79] width 21 height 19
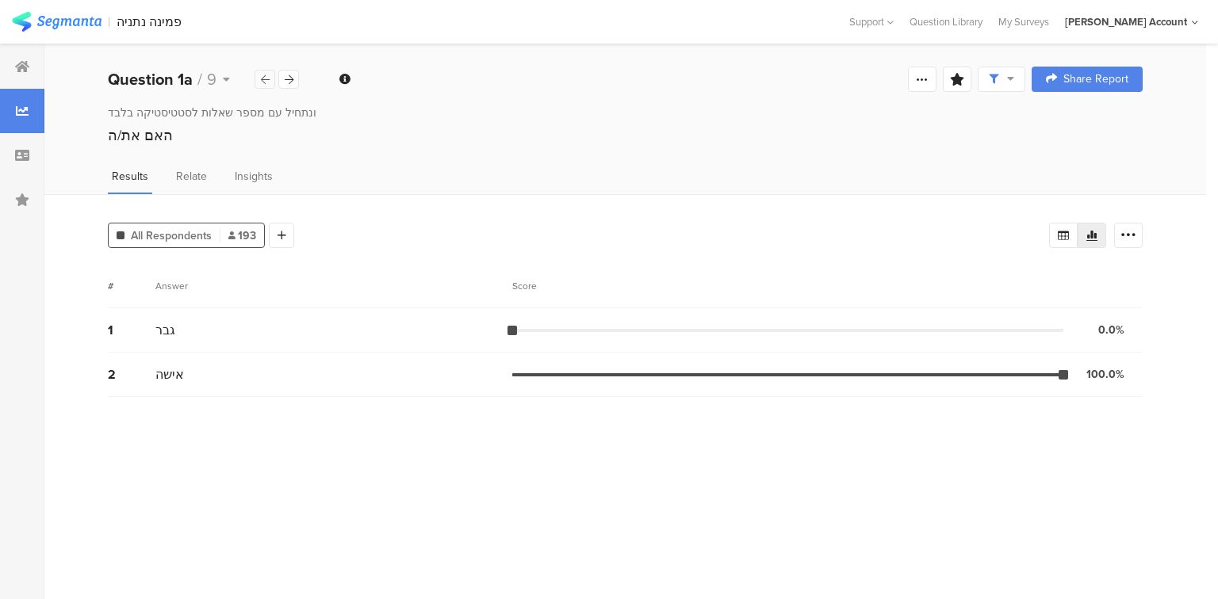
click at [270, 76] on div at bounding box center [264, 79] width 21 height 19
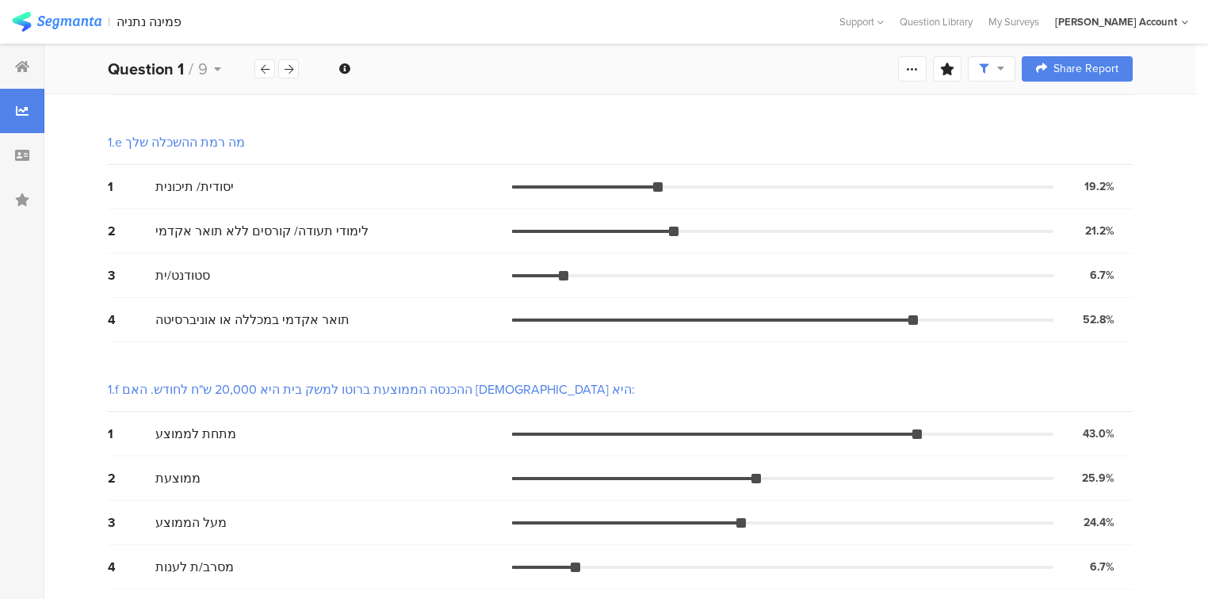
scroll to position [941, 0]
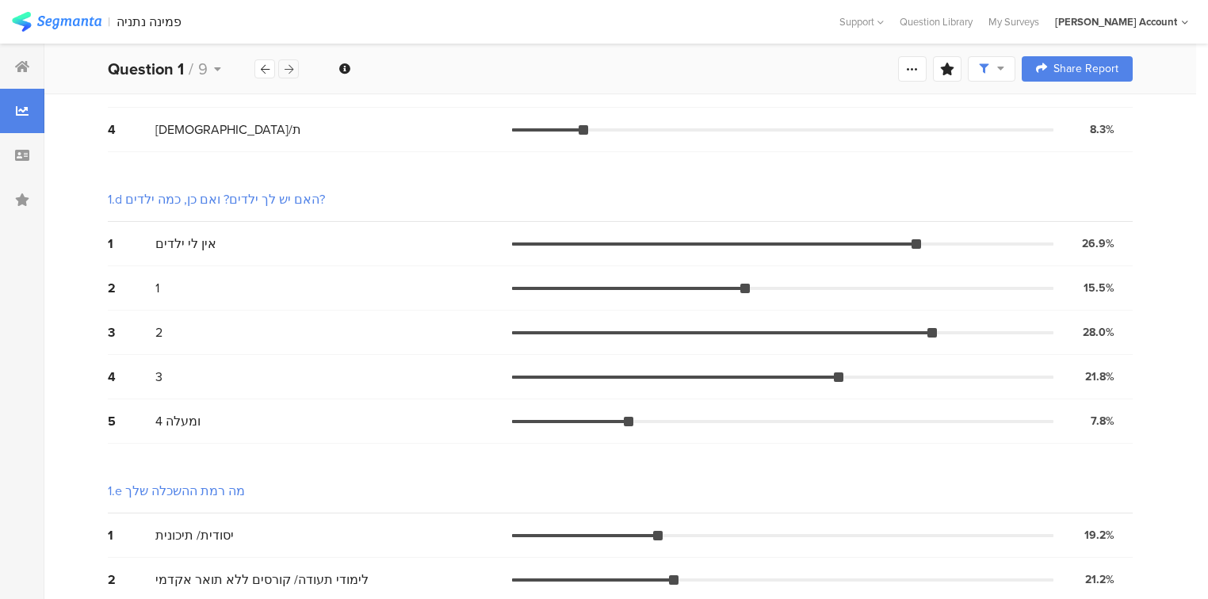
click at [286, 73] on icon at bounding box center [289, 69] width 9 height 10
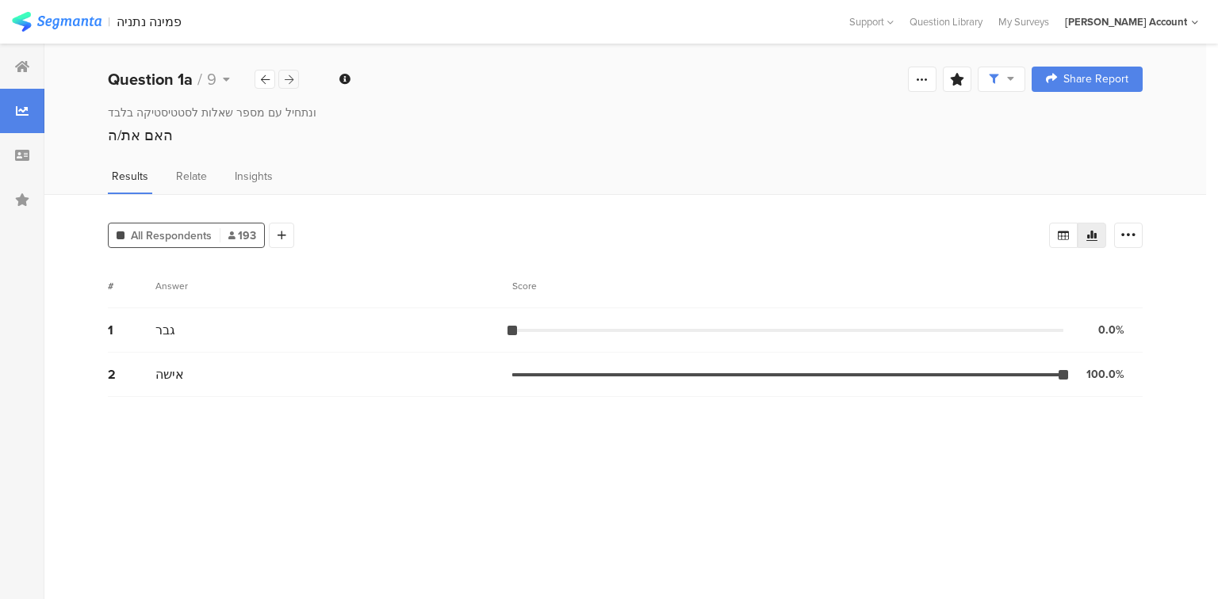
click at [286, 73] on div at bounding box center [288, 79] width 21 height 19
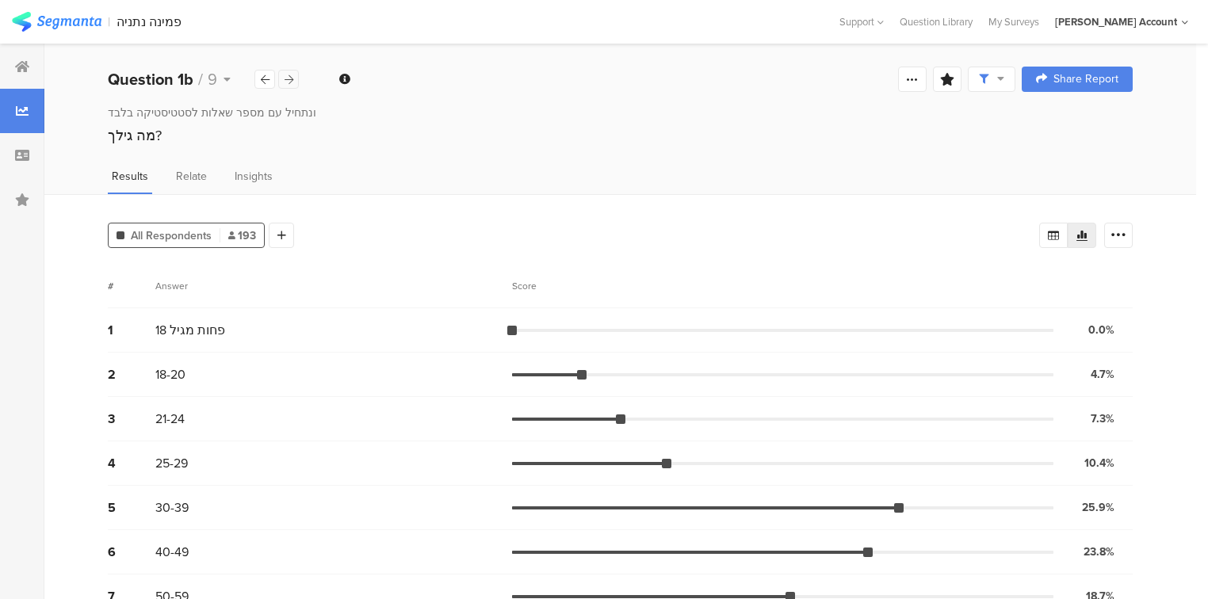
click at [286, 73] on div at bounding box center [288, 79] width 21 height 19
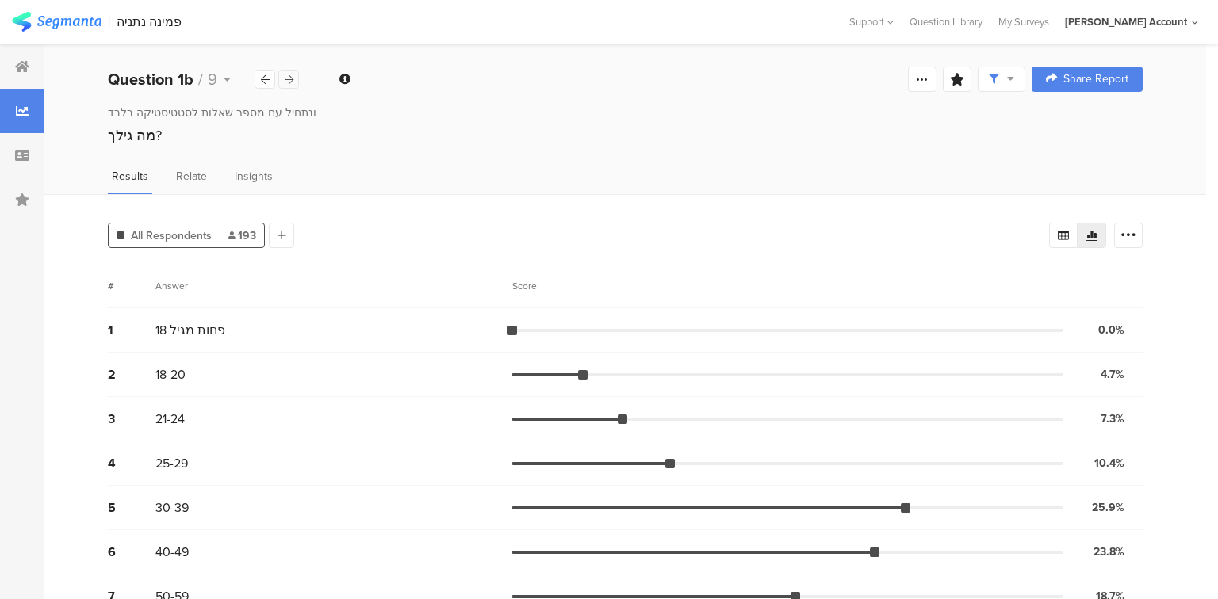
click at [286, 73] on div at bounding box center [288, 79] width 21 height 19
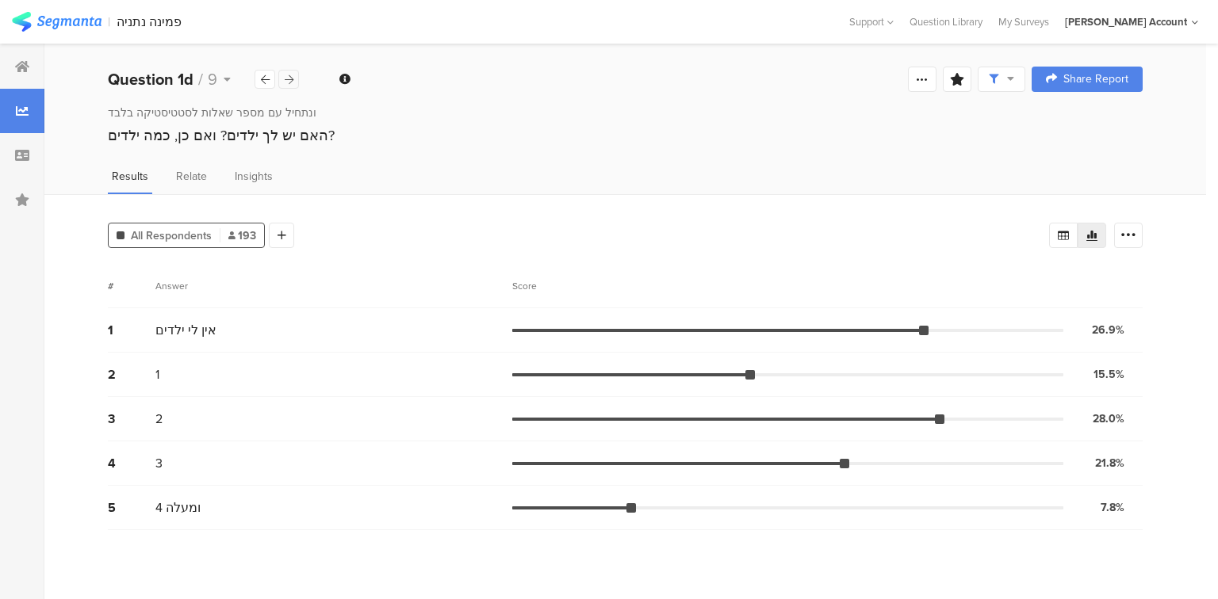
click at [286, 73] on div at bounding box center [288, 79] width 21 height 19
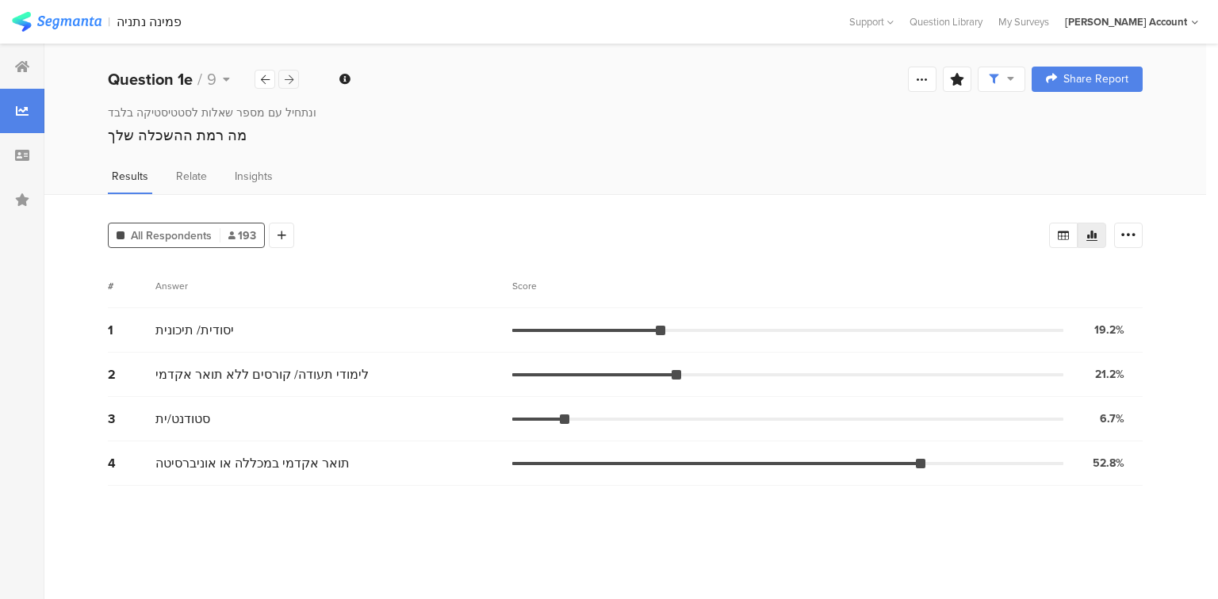
click at [286, 73] on div at bounding box center [288, 79] width 21 height 19
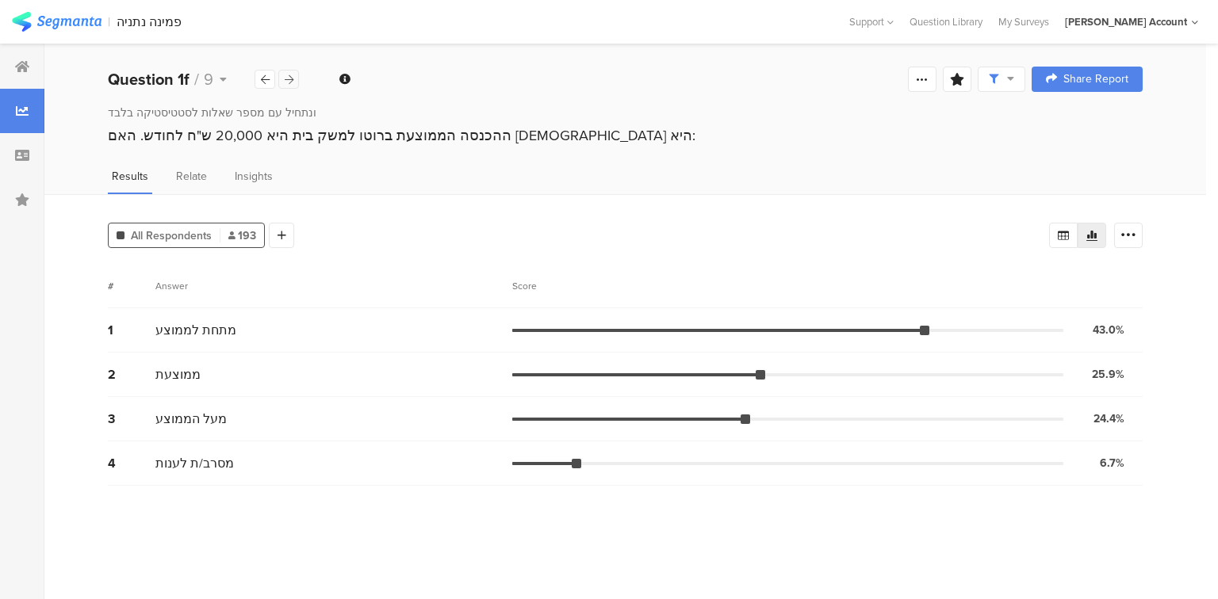
click at [286, 73] on div at bounding box center [288, 79] width 21 height 19
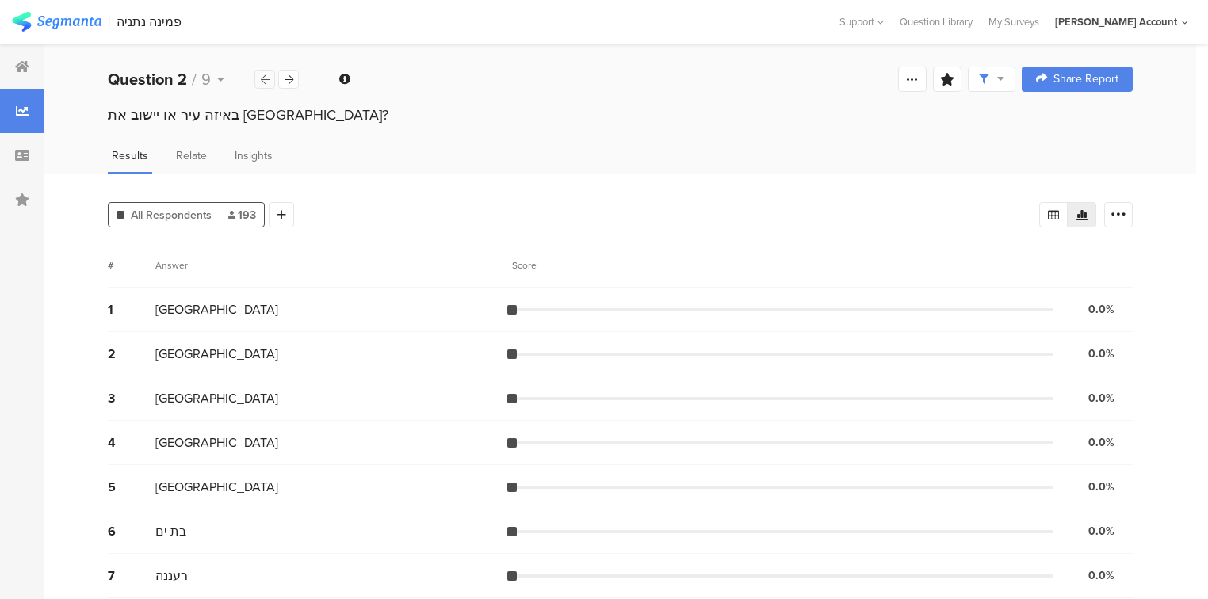
click at [268, 83] on icon at bounding box center [265, 80] width 9 height 10
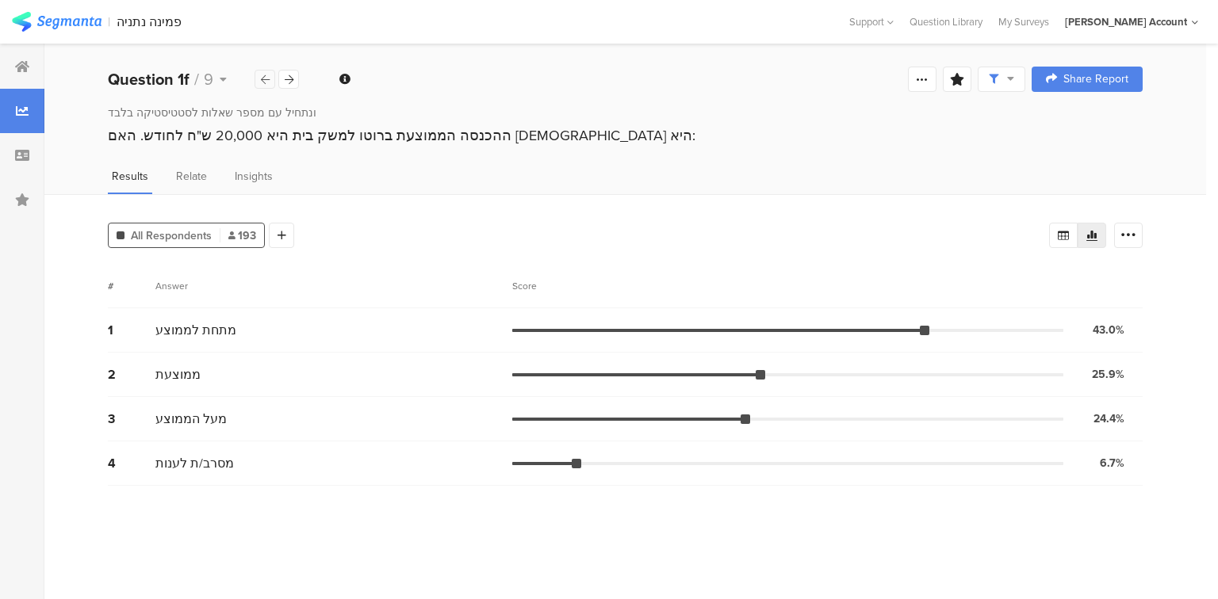
click at [268, 83] on icon at bounding box center [265, 80] width 9 height 10
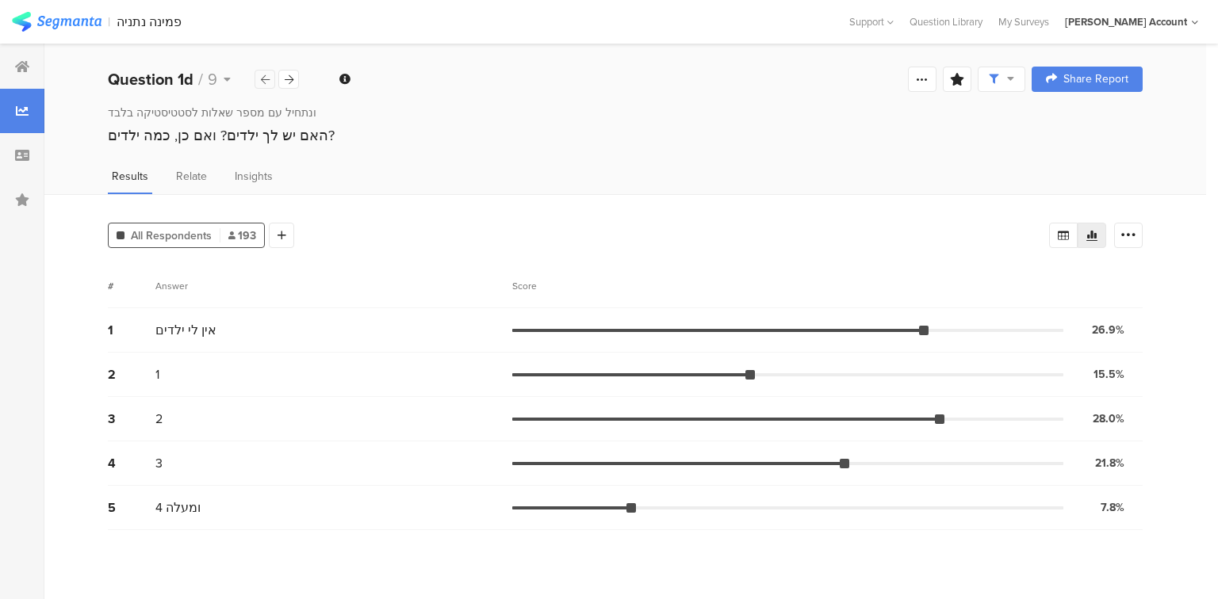
click at [268, 83] on icon at bounding box center [265, 80] width 9 height 10
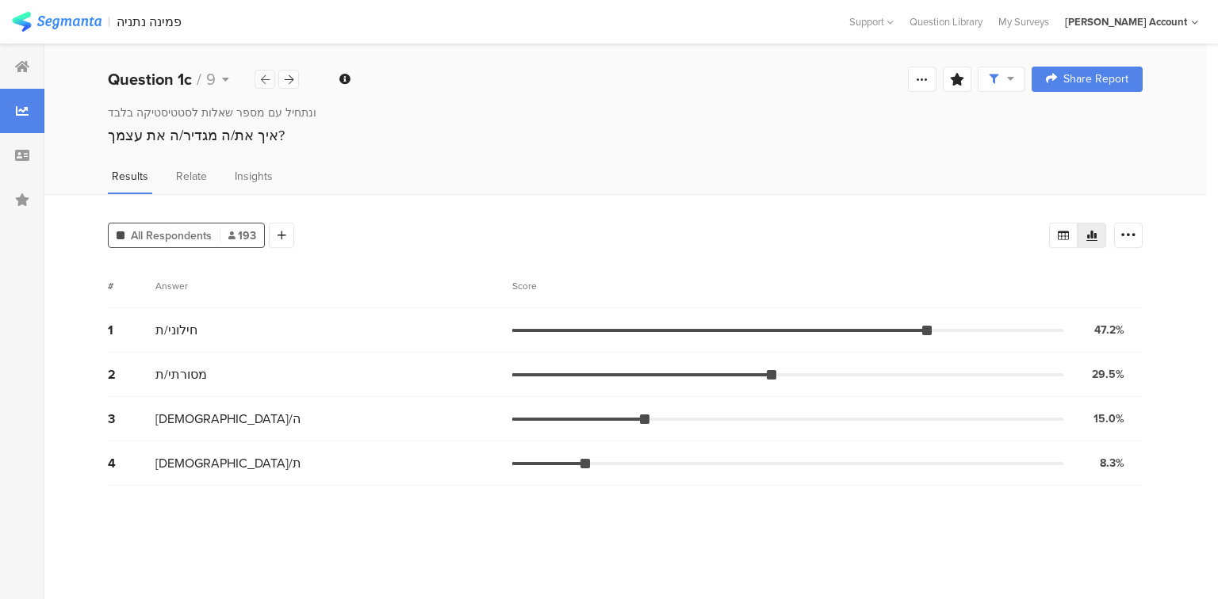
click at [268, 83] on icon at bounding box center [265, 80] width 9 height 10
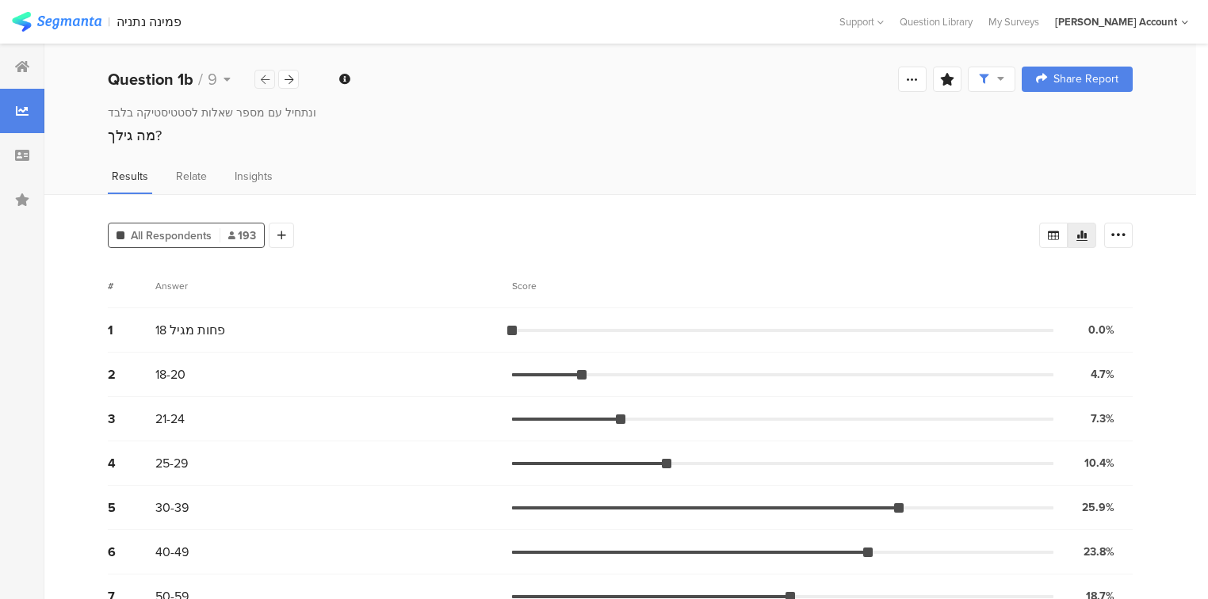
click at [268, 83] on icon at bounding box center [265, 80] width 9 height 10
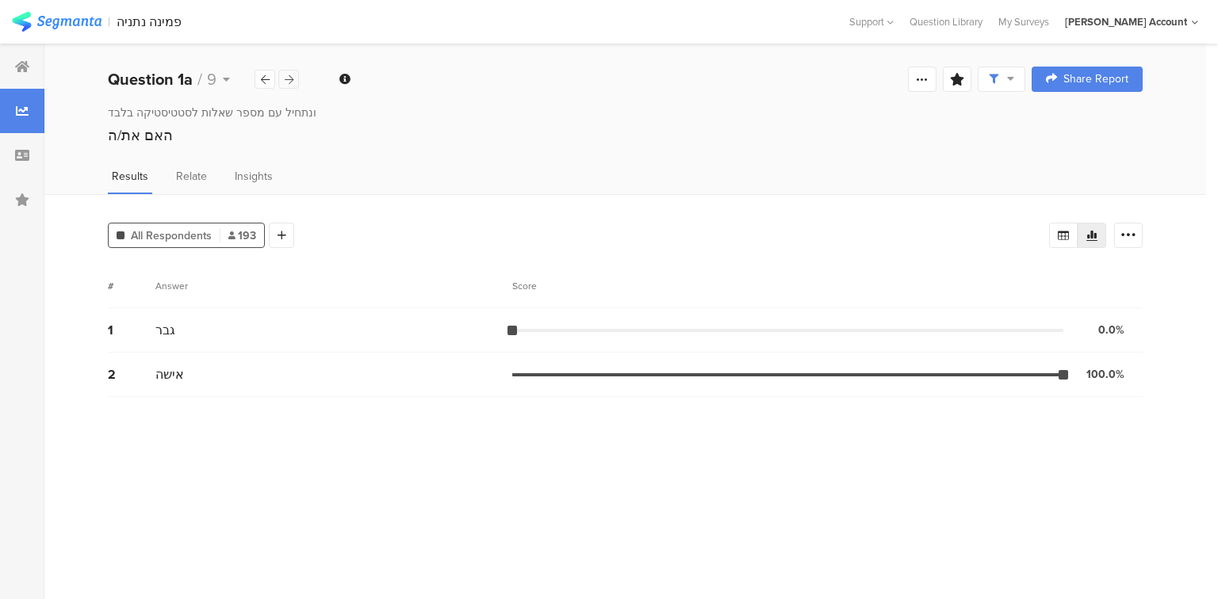
click at [287, 82] on icon at bounding box center [289, 80] width 9 height 10
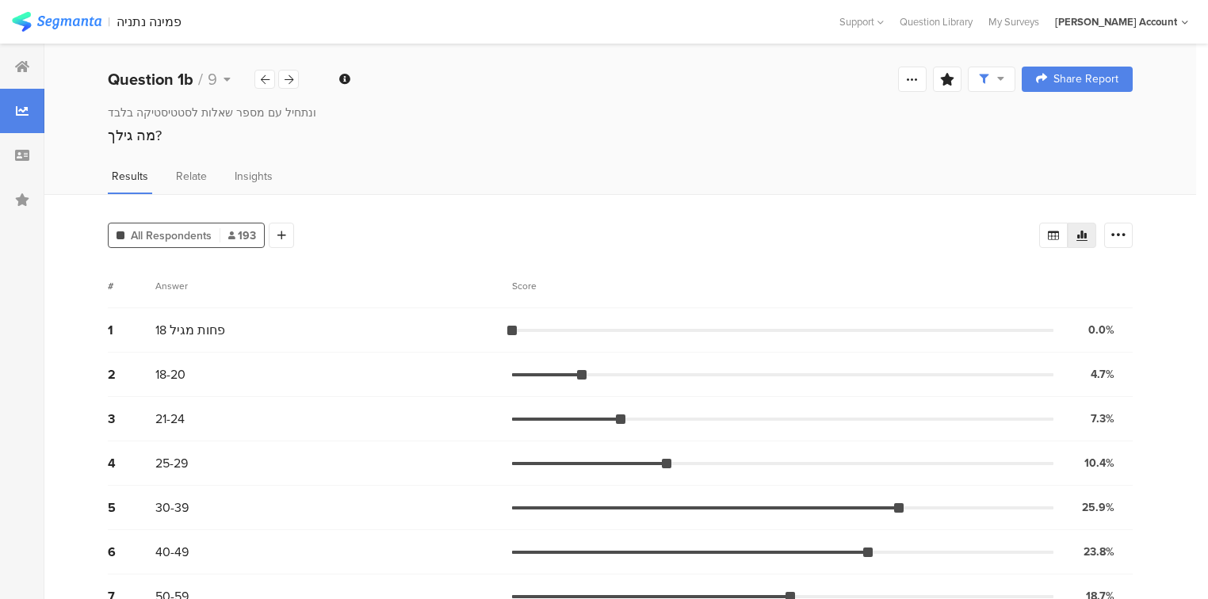
click at [293, 90] on div "Question 1b / 9" at bounding box center [204, 79] width 192 height 24
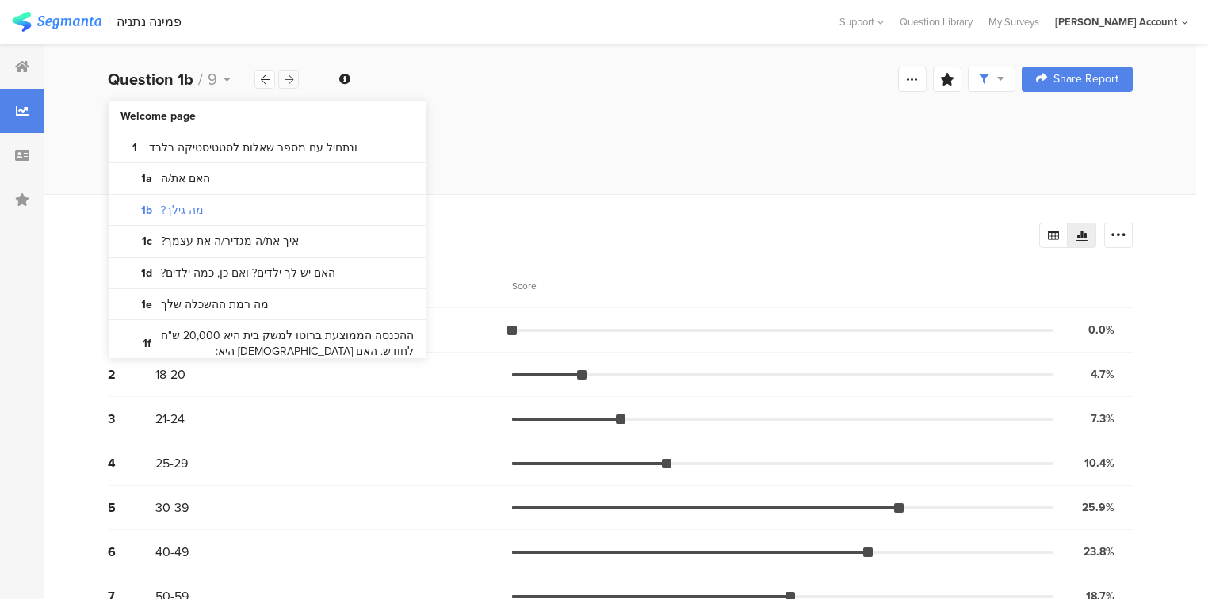
click at [288, 84] on icon at bounding box center [289, 80] width 9 height 10
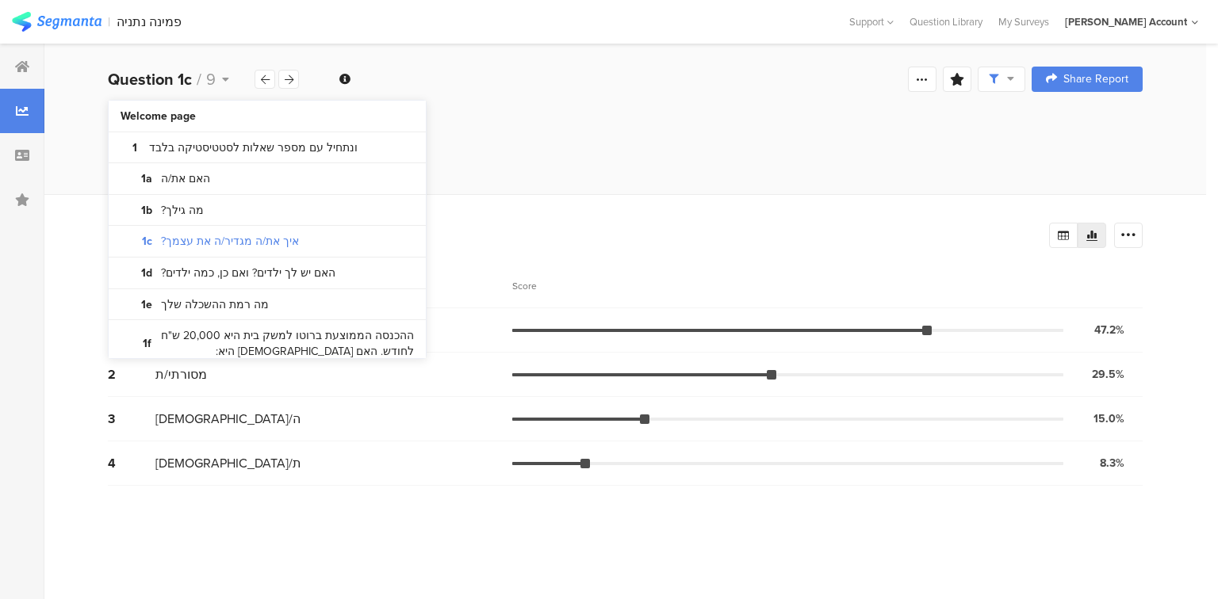
click at [237, 576] on section "# Answer Score 1 חילוני/ת 47.2% 91 votes 2 מסורתי/ת 29.5% 57 votes 3 דתי/ה 15.0…" at bounding box center [625, 425] width 1034 height 323
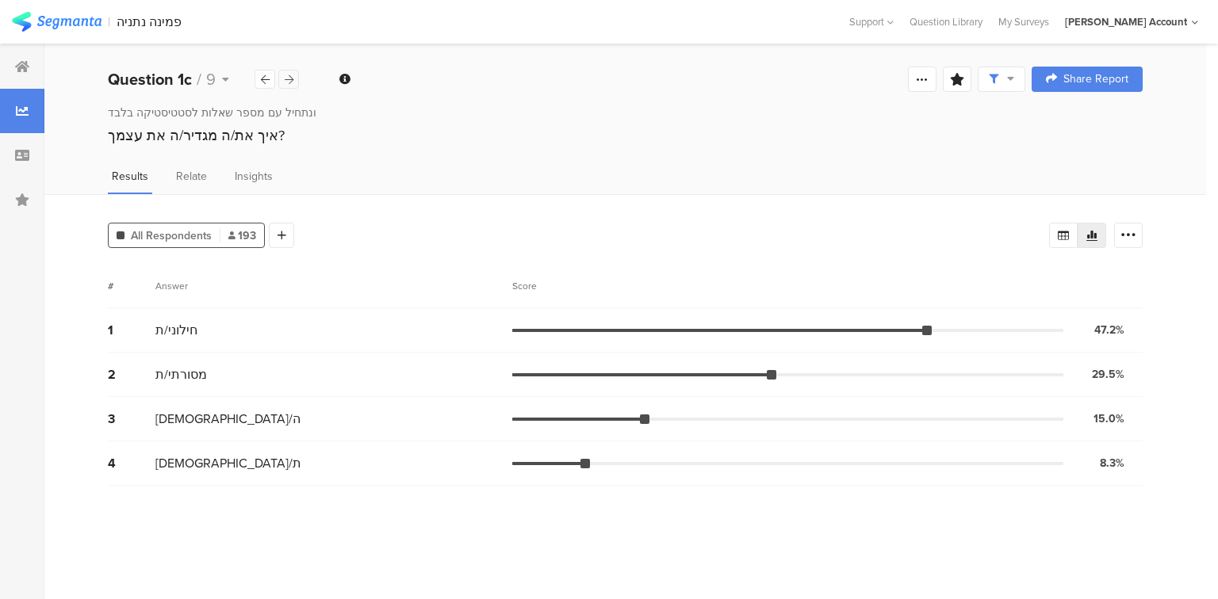
click at [285, 77] on icon at bounding box center [289, 80] width 9 height 10
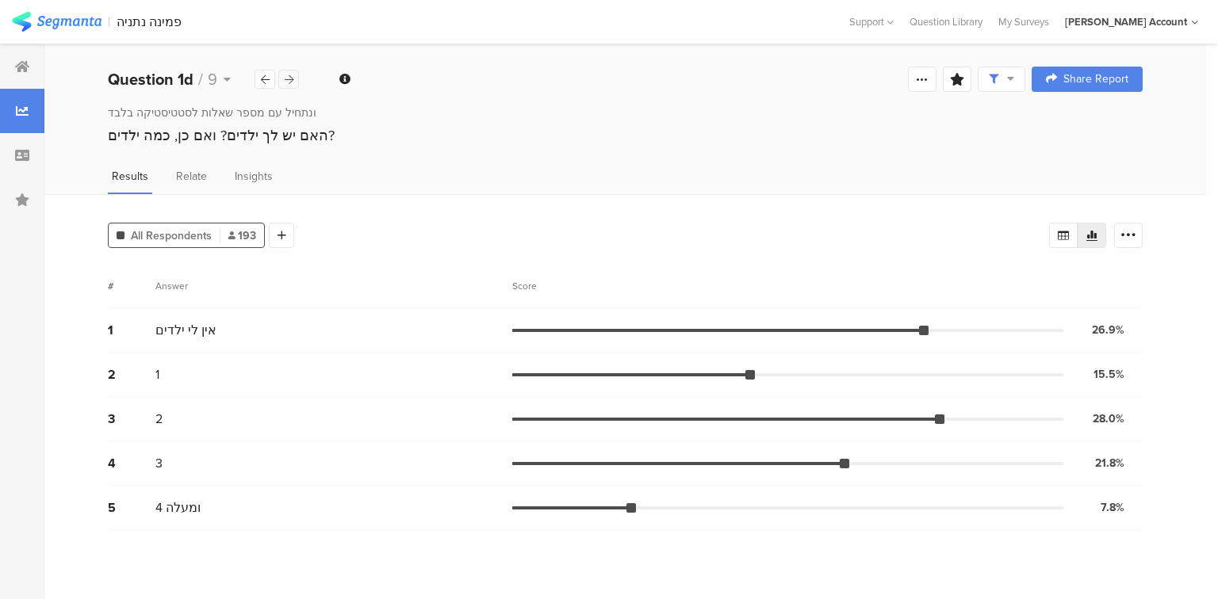
click at [292, 75] on icon at bounding box center [289, 80] width 9 height 10
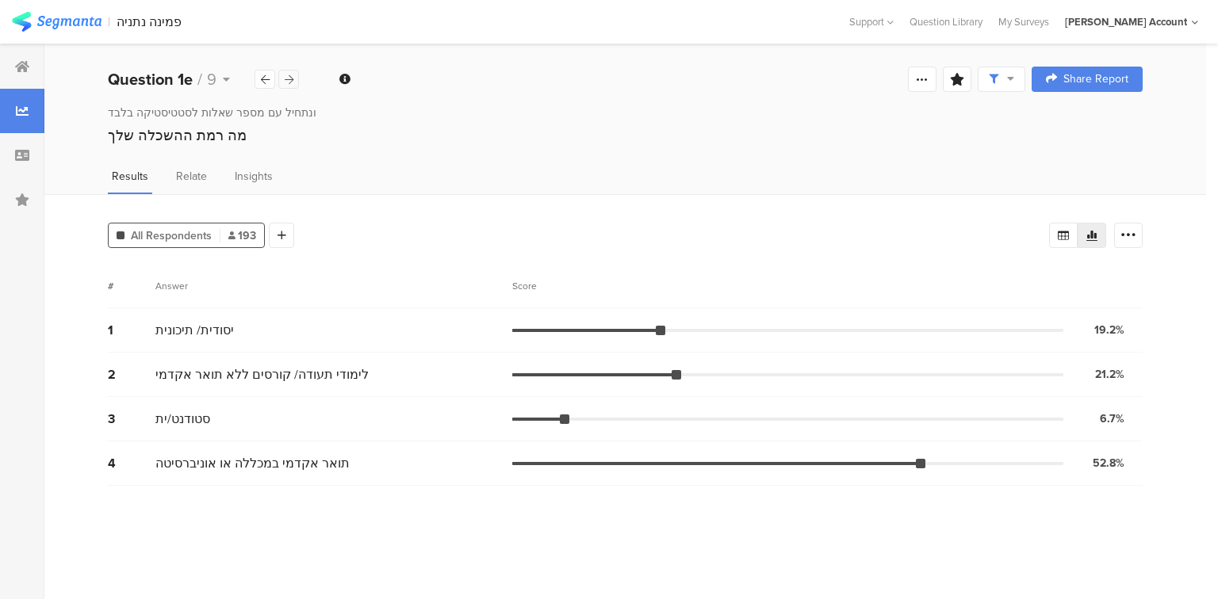
click at [292, 75] on icon at bounding box center [289, 80] width 9 height 10
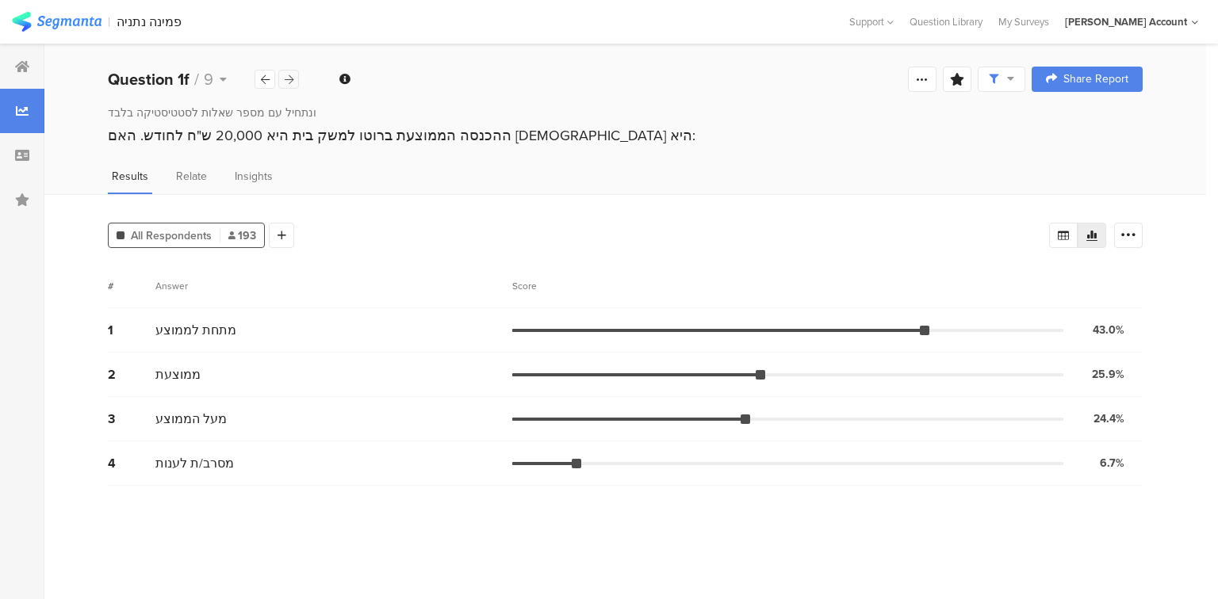
click at [289, 80] on icon at bounding box center [289, 80] width 9 height 10
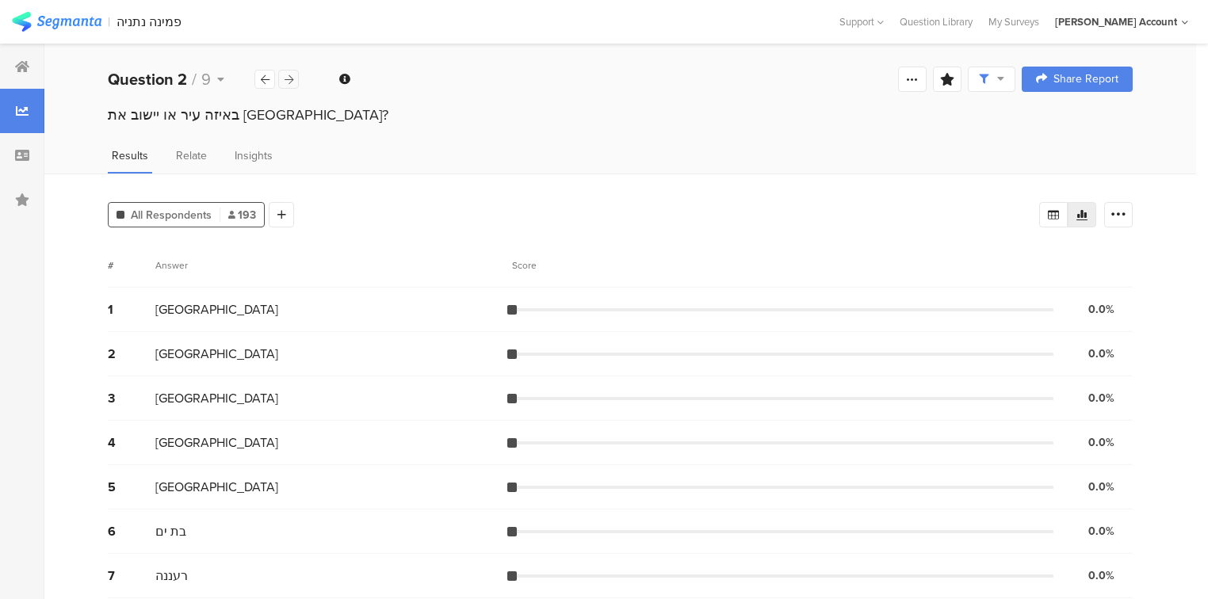
click at [289, 80] on icon at bounding box center [289, 80] width 9 height 10
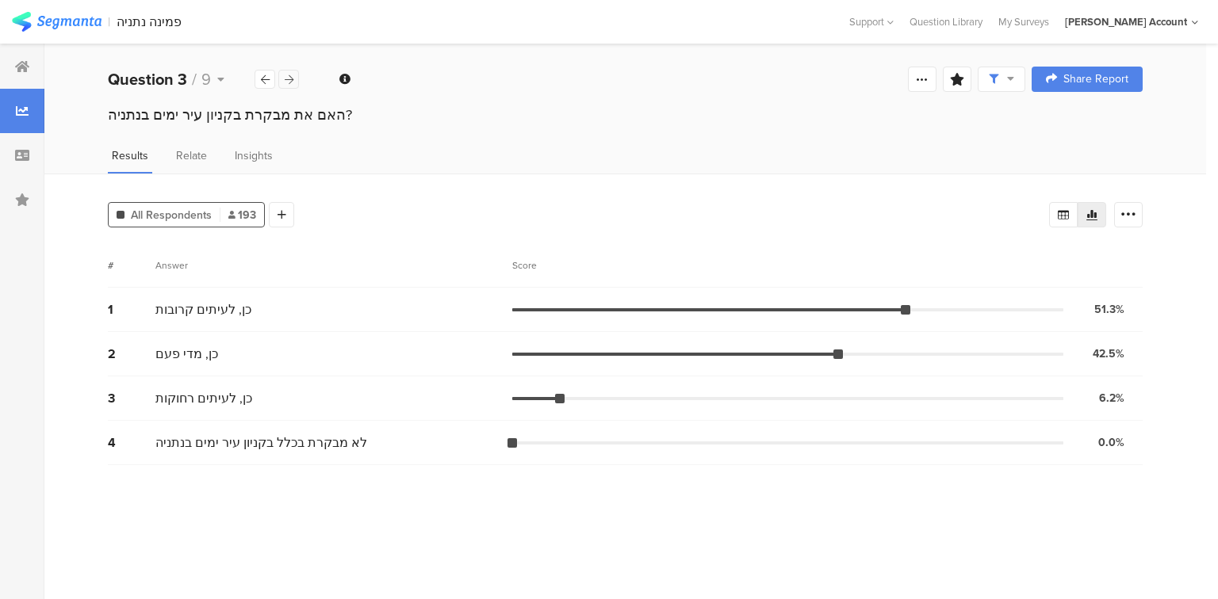
click at [289, 80] on icon at bounding box center [289, 80] width 9 height 10
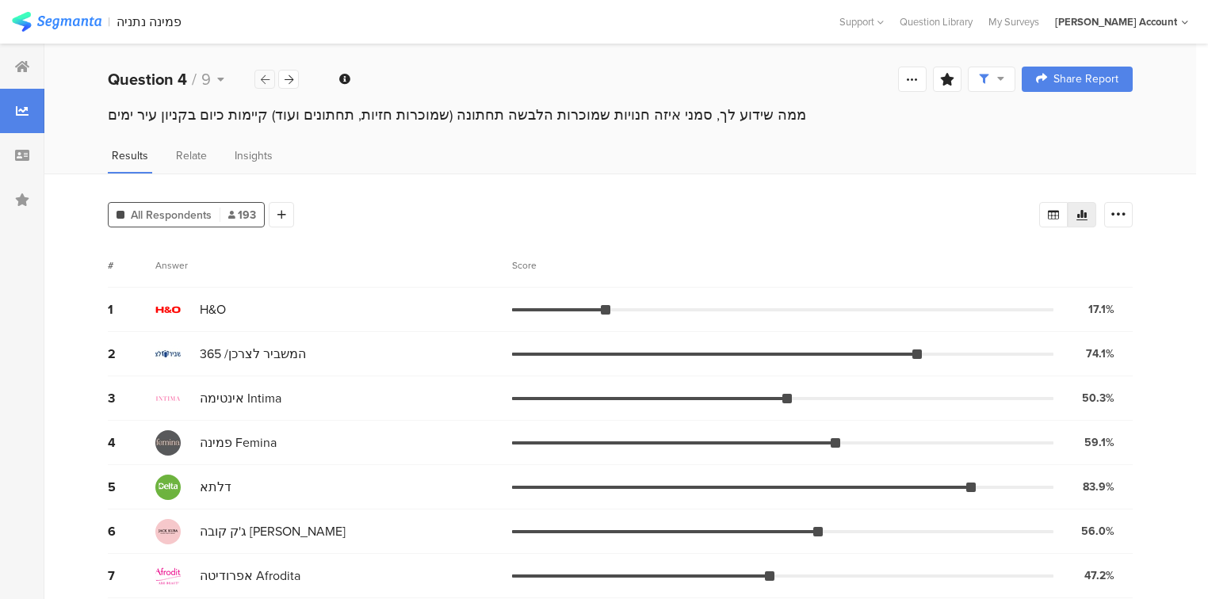
click at [266, 81] on icon at bounding box center [265, 80] width 9 height 10
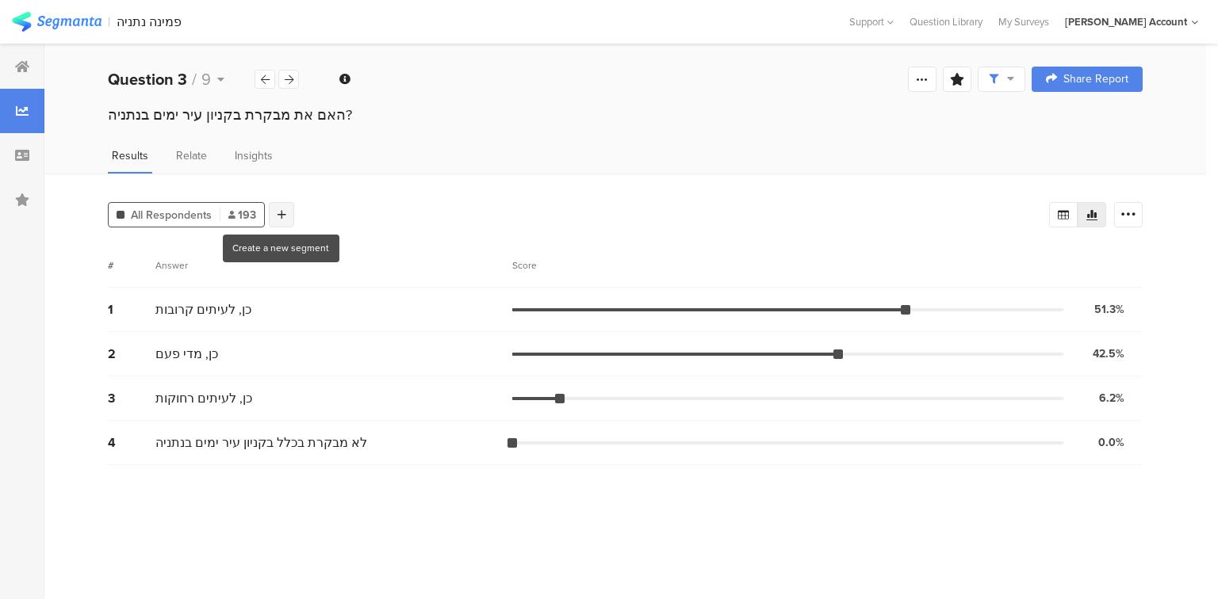
click at [277, 212] on icon at bounding box center [281, 214] width 9 height 11
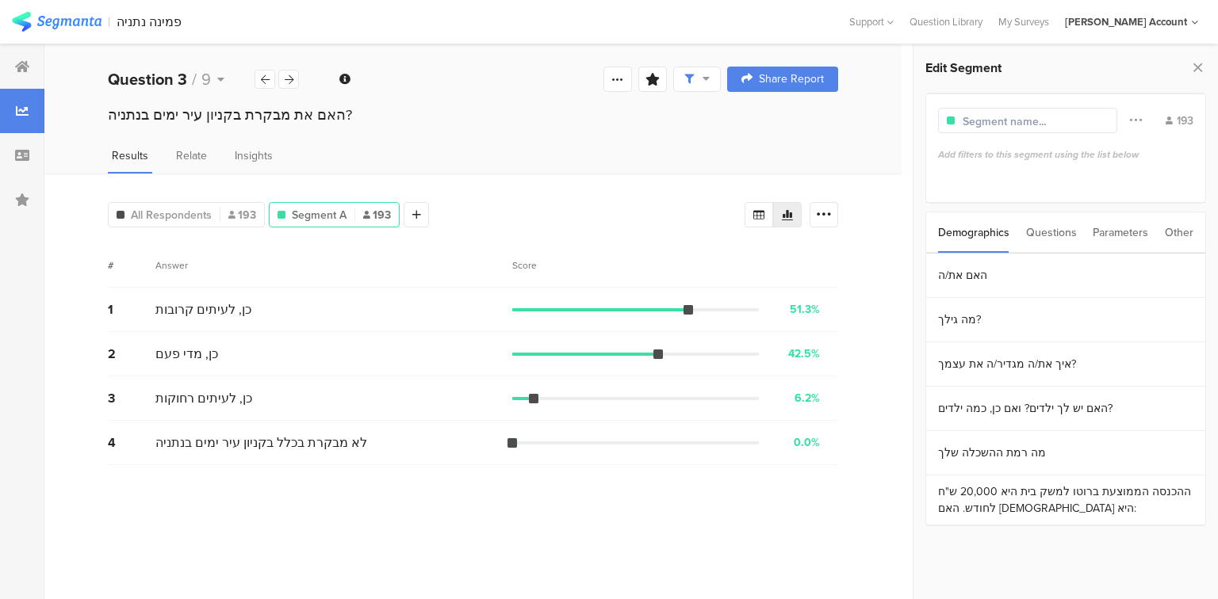
click at [1043, 230] on div "Questions" at bounding box center [1051, 232] width 51 height 40
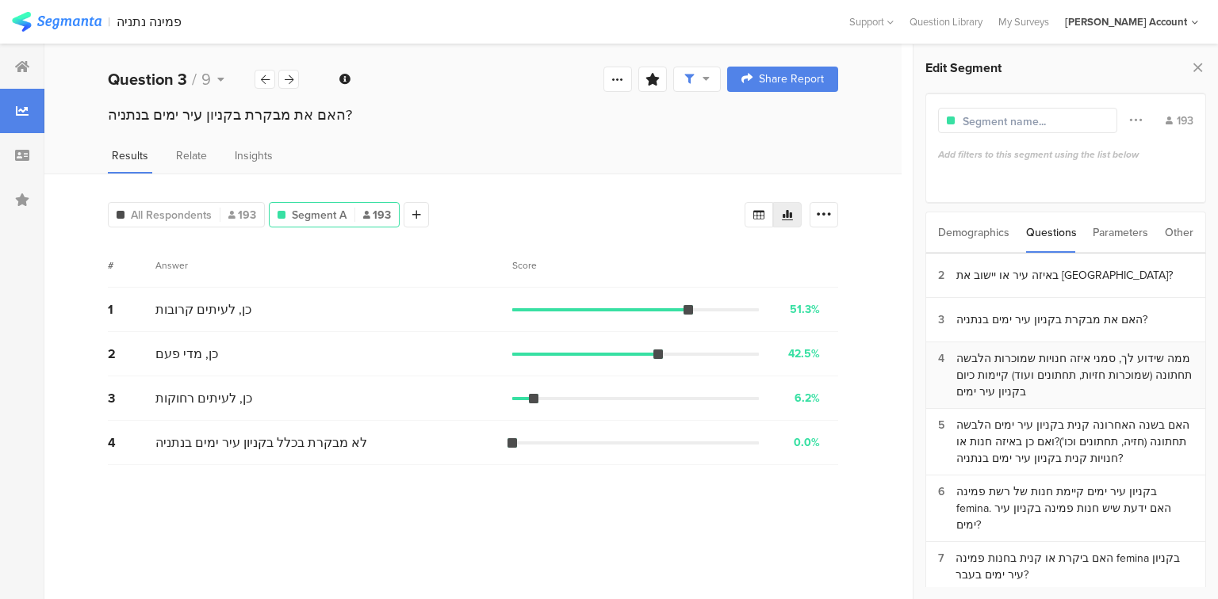
click at [1011, 354] on div "ממה שידוע לך, סמני איזה חנויות שמוכרות הלבשה תחתונה (שמוכרות חזיות, תחתונים ועו…" at bounding box center [1074, 375] width 237 height 50
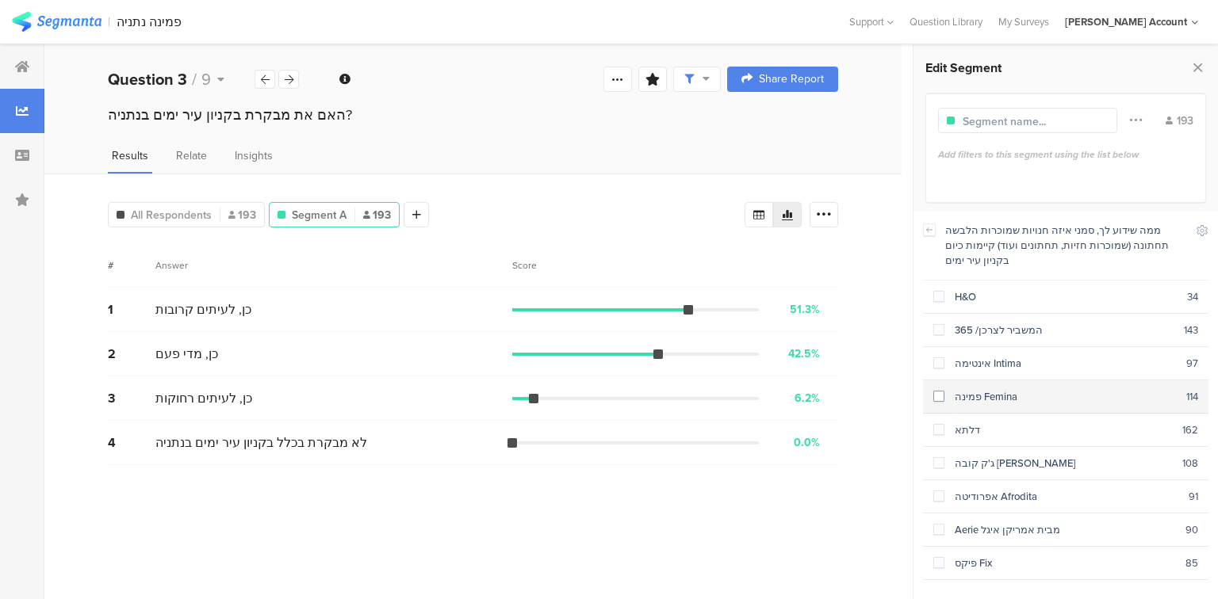
click at [940, 391] on span at bounding box center [938, 396] width 11 height 11
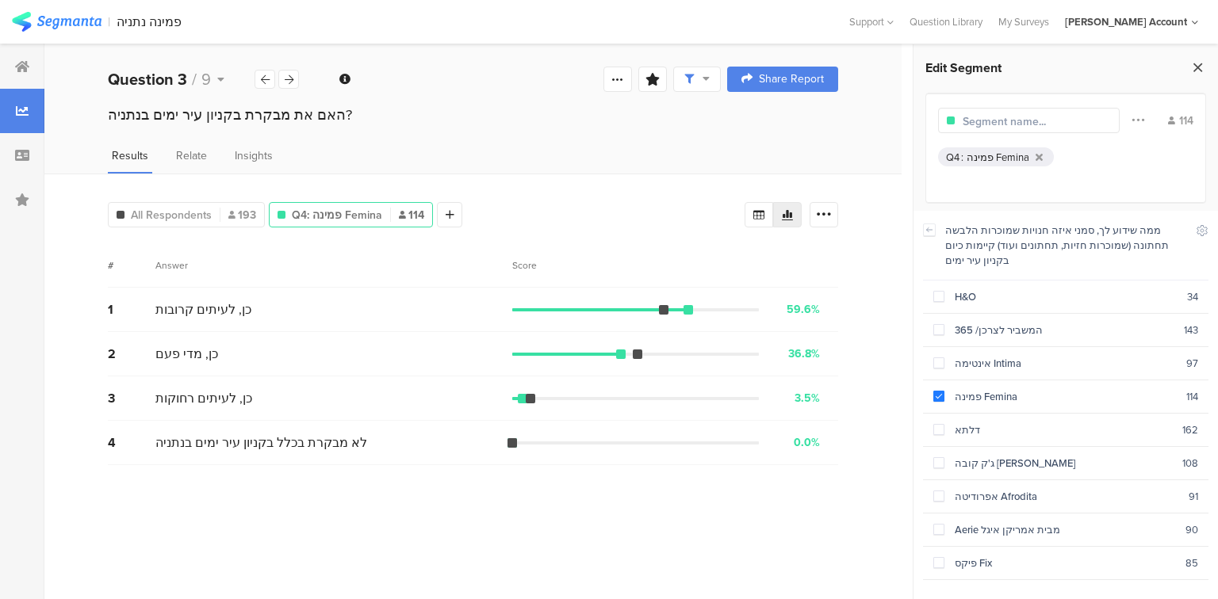
click at [1199, 61] on icon at bounding box center [1197, 67] width 17 height 22
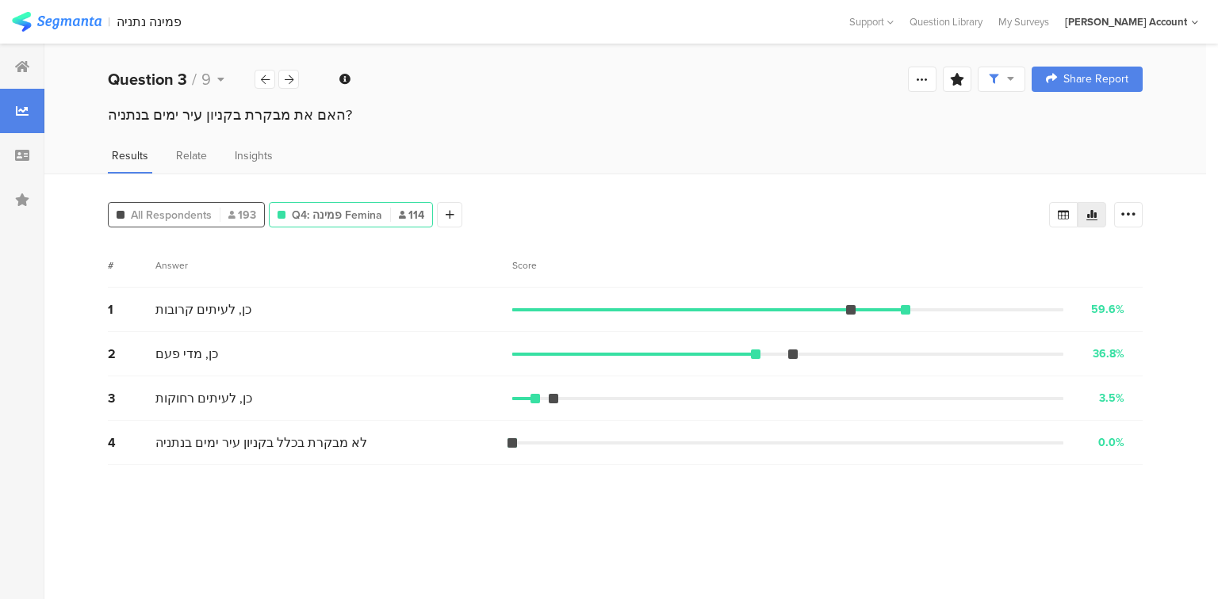
click at [220, 216] on div "All Respondents 193" at bounding box center [186, 215] width 155 height 17
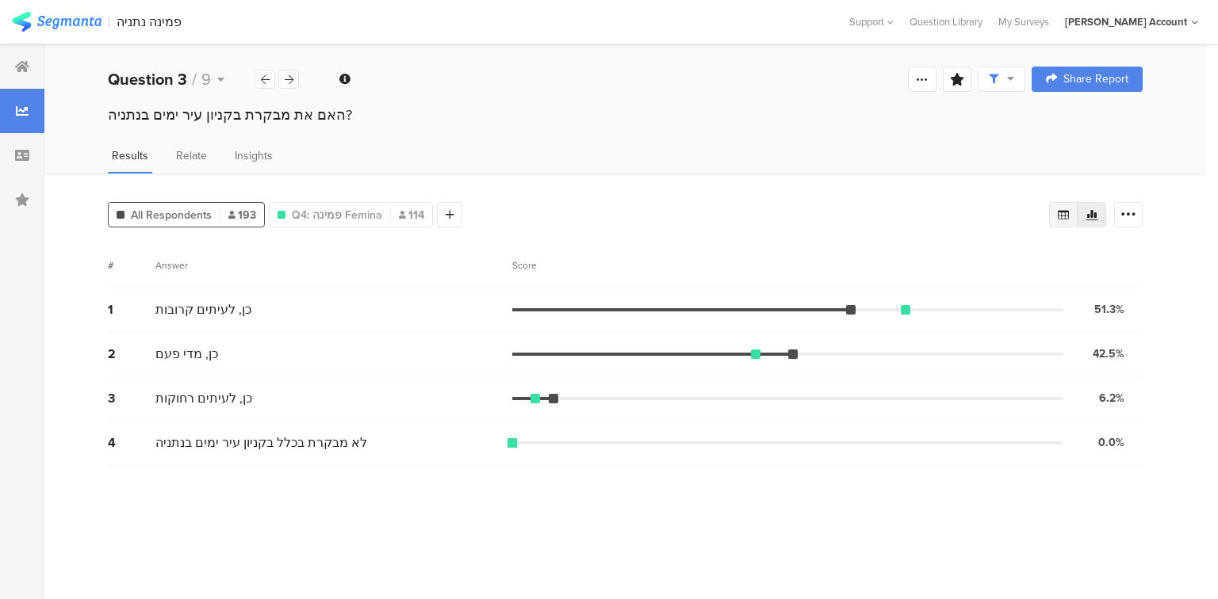
click at [1065, 210] on icon at bounding box center [1062, 215] width 11 height 10
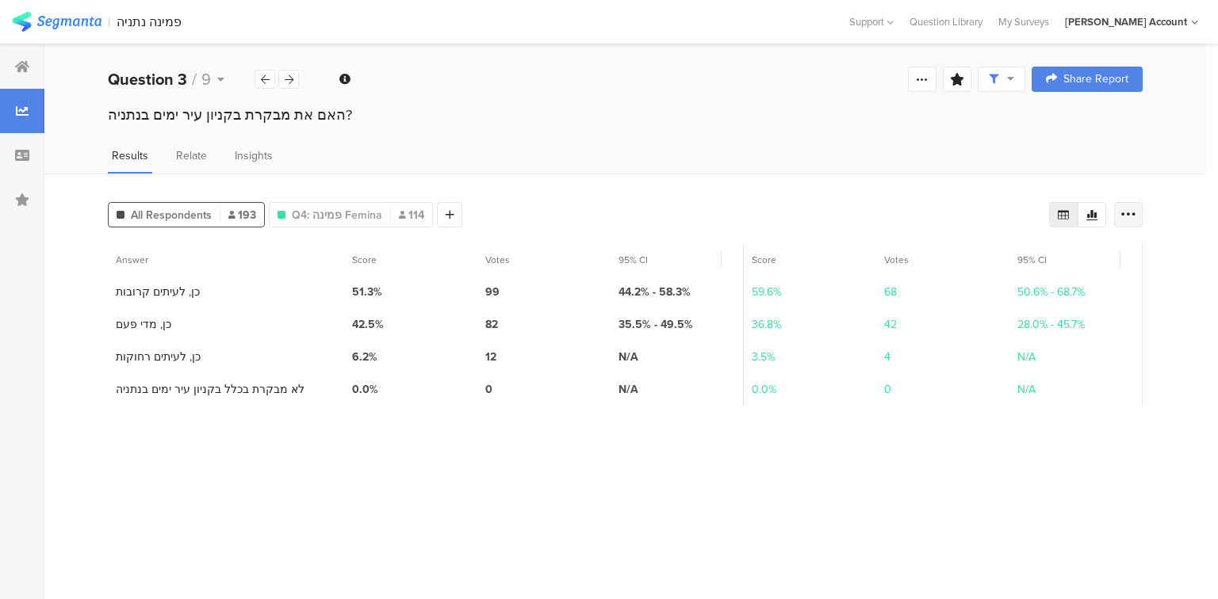
click at [1138, 208] on div at bounding box center [1128, 214] width 29 height 25
click at [1048, 259] on div "Export as Excel" at bounding box center [1033, 259] width 192 height 16
click at [291, 81] on icon at bounding box center [289, 80] width 9 height 10
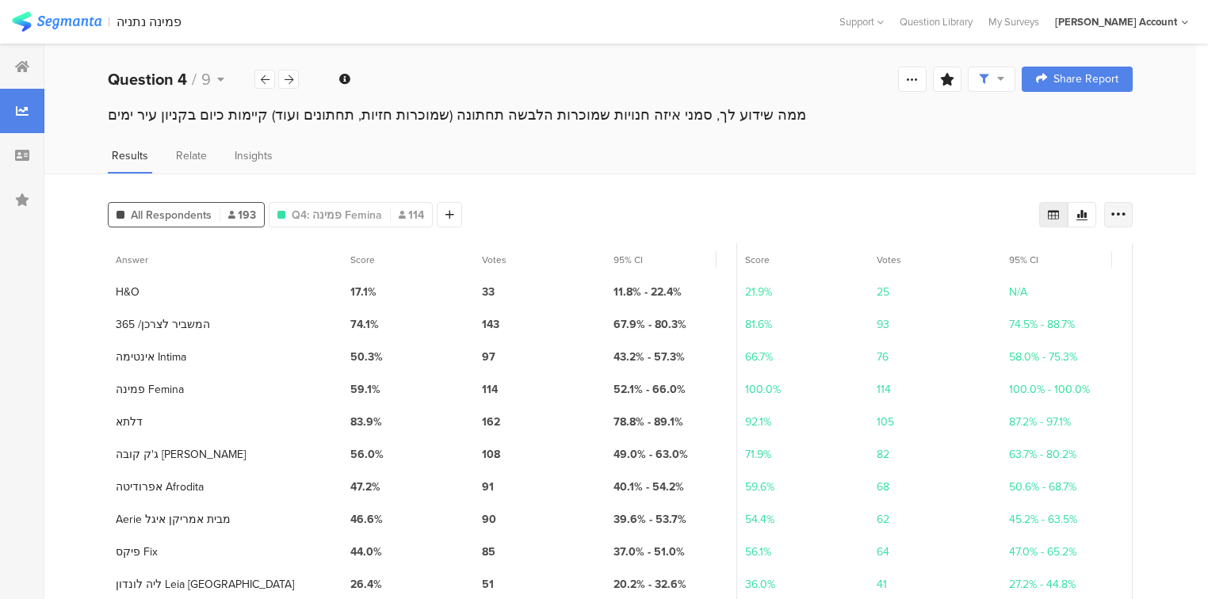
click at [1126, 209] on icon at bounding box center [1119, 215] width 16 height 16
click at [992, 254] on span "Export as Excel" at bounding box center [974, 259] width 75 height 16
click at [293, 75] on icon at bounding box center [289, 80] width 9 height 10
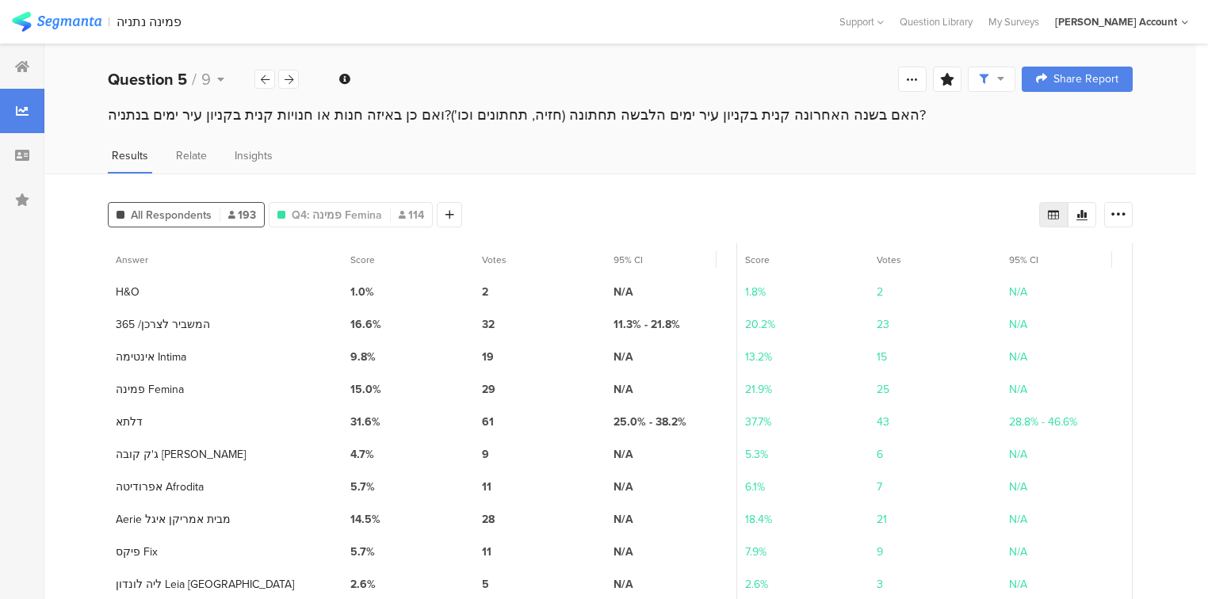
click at [1060, 210] on icon at bounding box center [1053, 214] width 13 height 13
click at [1133, 212] on div at bounding box center [1118, 214] width 29 height 25
click at [1016, 258] on div "Export as Excel" at bounding box center [1033, 259] width 192 height 16
click at [293, 82] on icon at bounding box center [289, 80] width 9 height 10
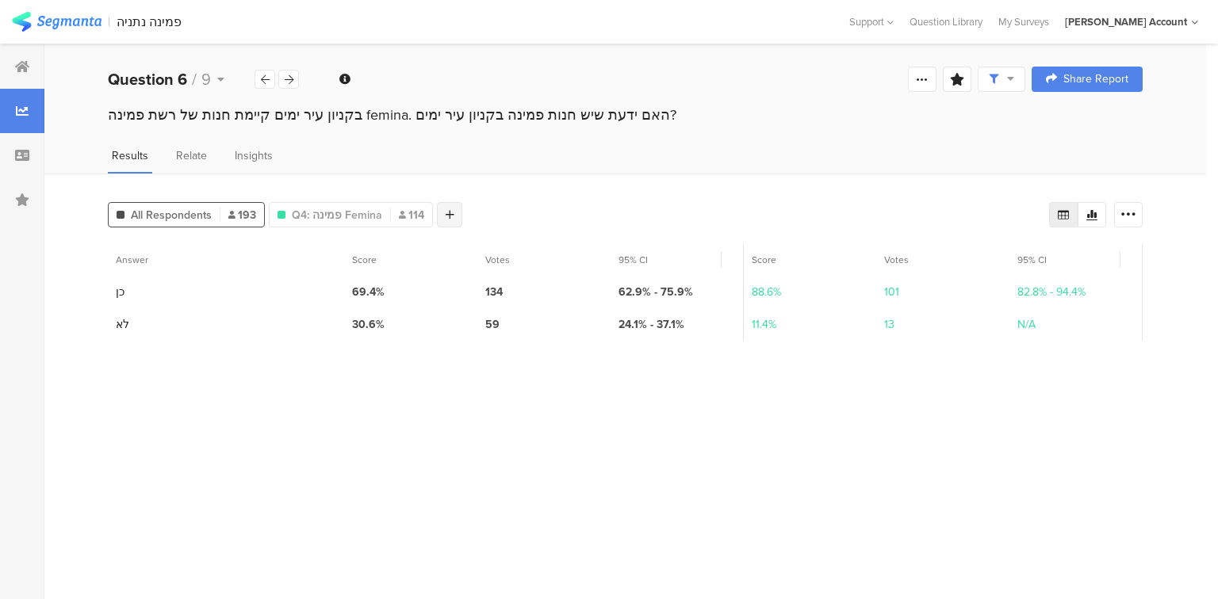
click at [446, 209] on icon at bounding box center [449, 214] width 9 height 11
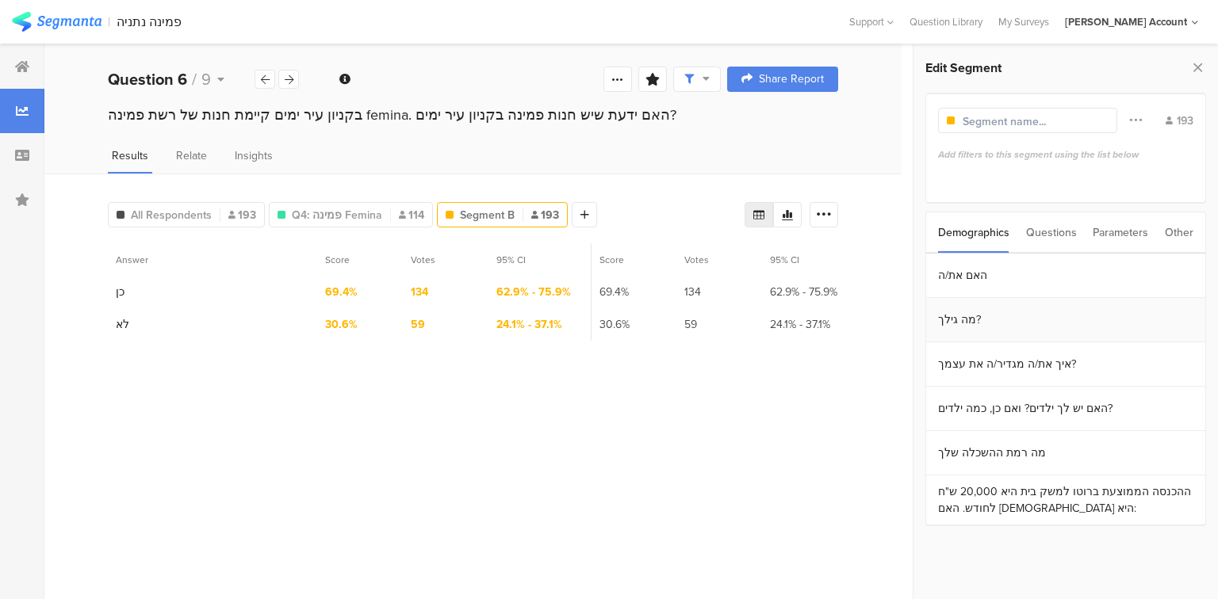
click at [958, 315] on section "מה גילך?" at bounding box center [1065, 320] width 279 height 44
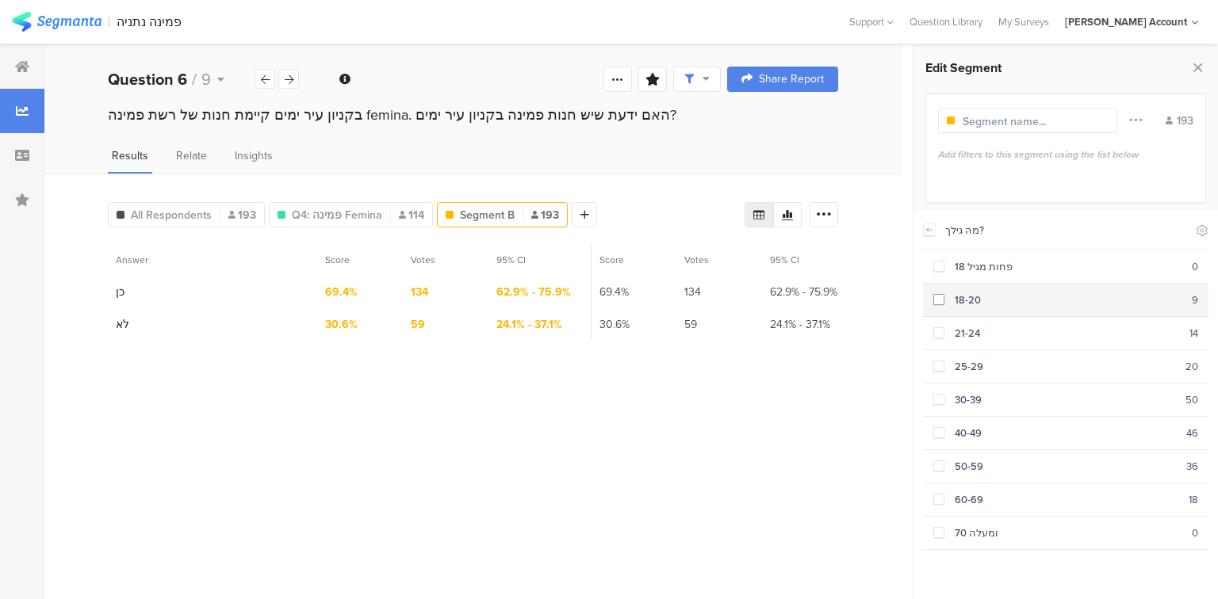
click at [944, 297] on div "18-20" at bounding box center [1067, 300] width 247 height 15
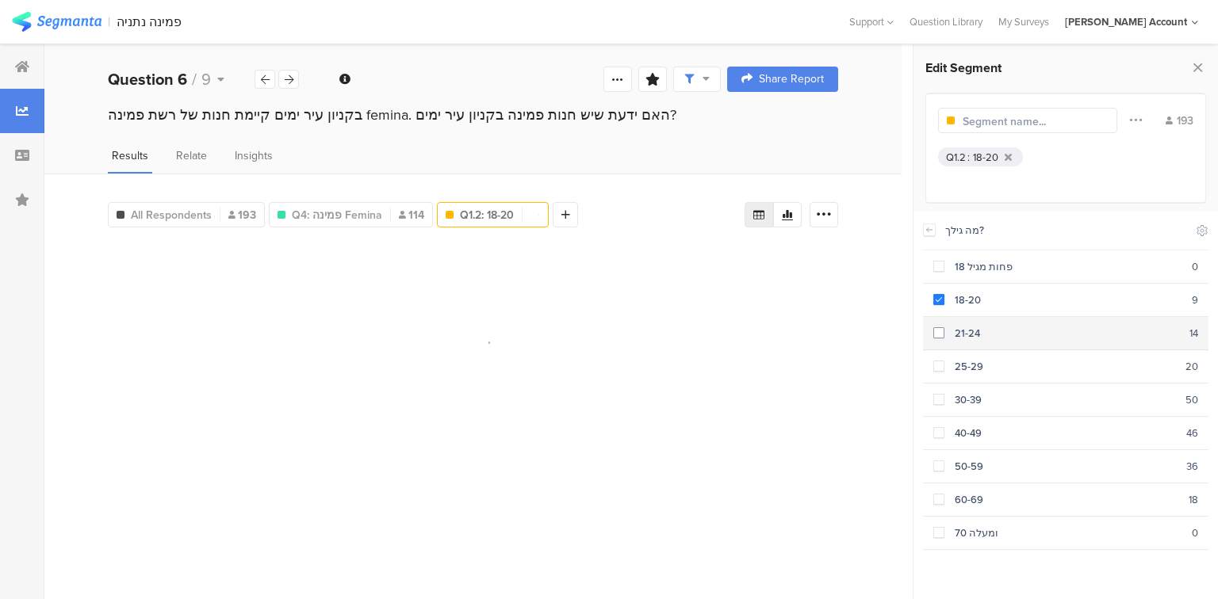
click at [948, 329] on div "21-24" at bounding box center [1066, 333] width 245 height 15
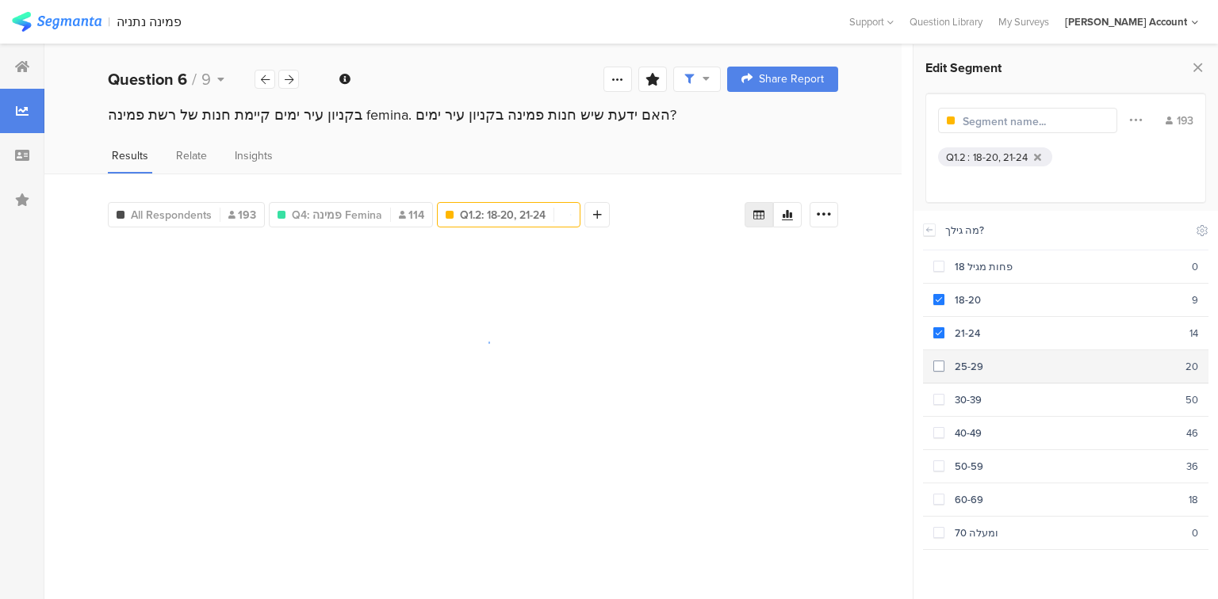
click at [947, 359] on div "25-29" at bounding box center [1064, 366] width 241 height 15
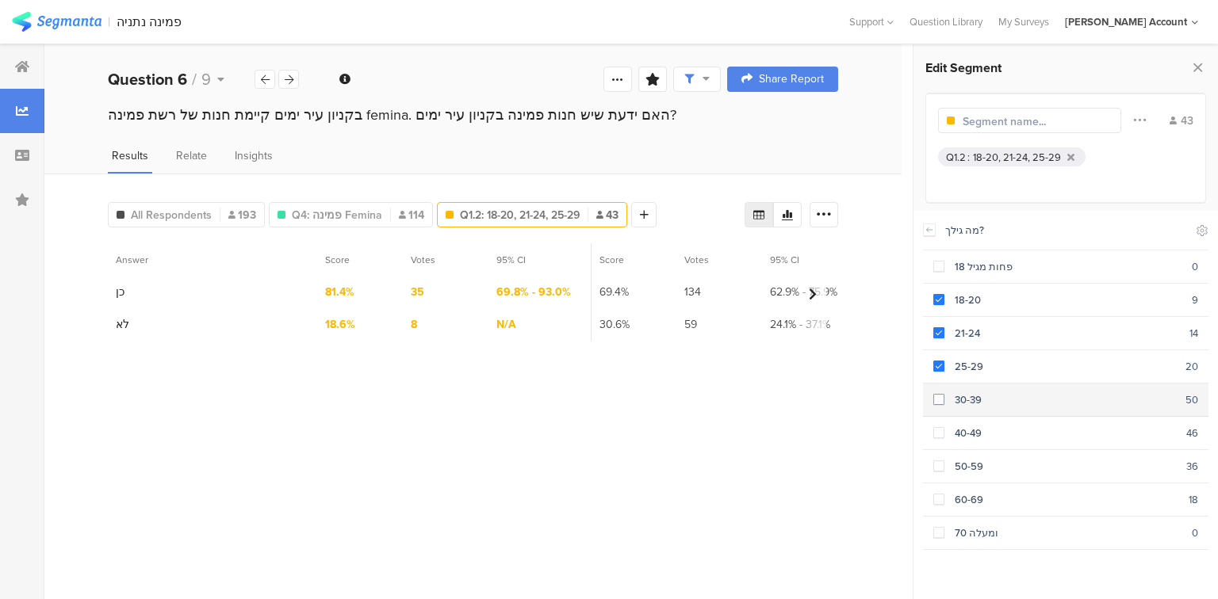
click at [939, 395] on span at bounding box center [938, 399] width 11 height 11
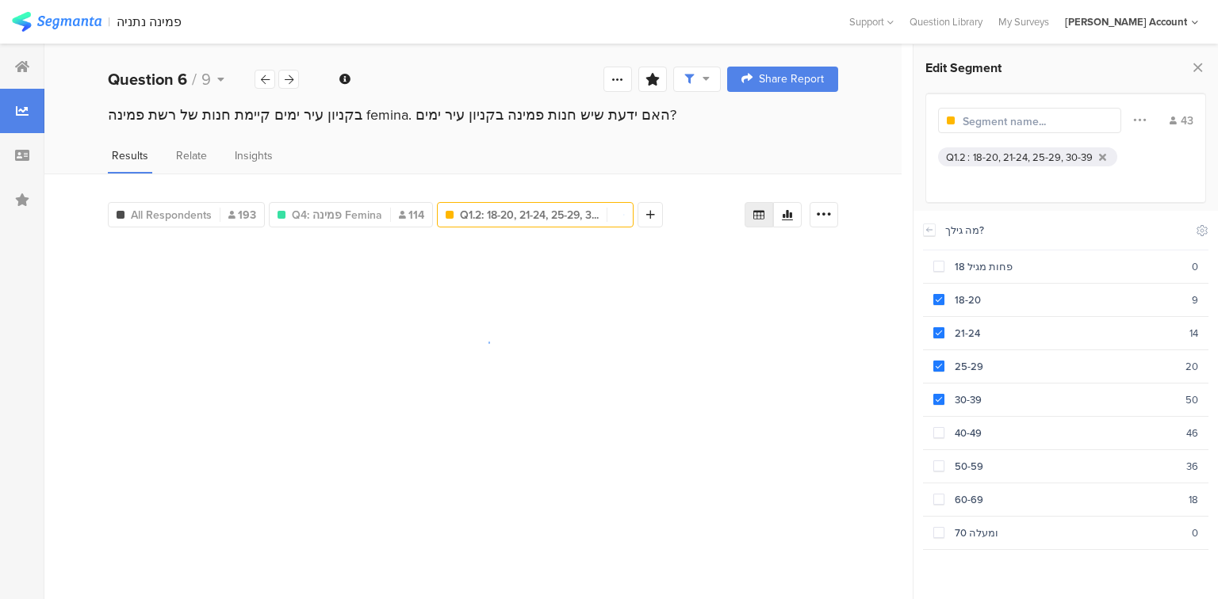
click at [1027, 114] on input "text" at bounding box center [1031, 121] width 138 height 17
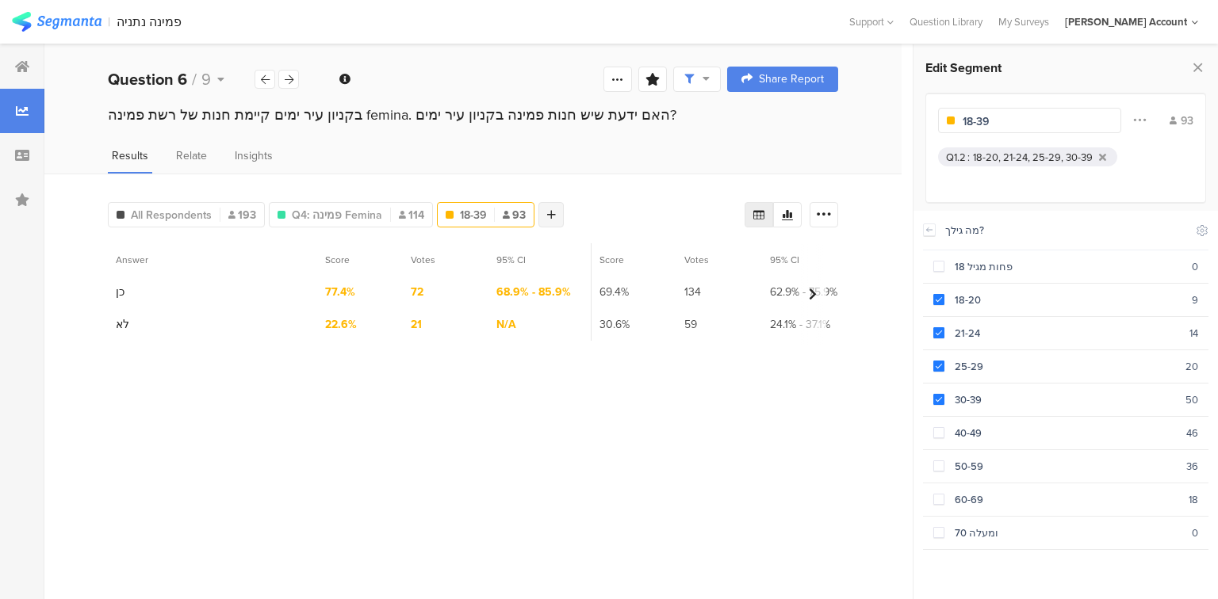
type input "18-39"
click at [551, 204] on div at bounding box center [550, 214] width 25 height 25
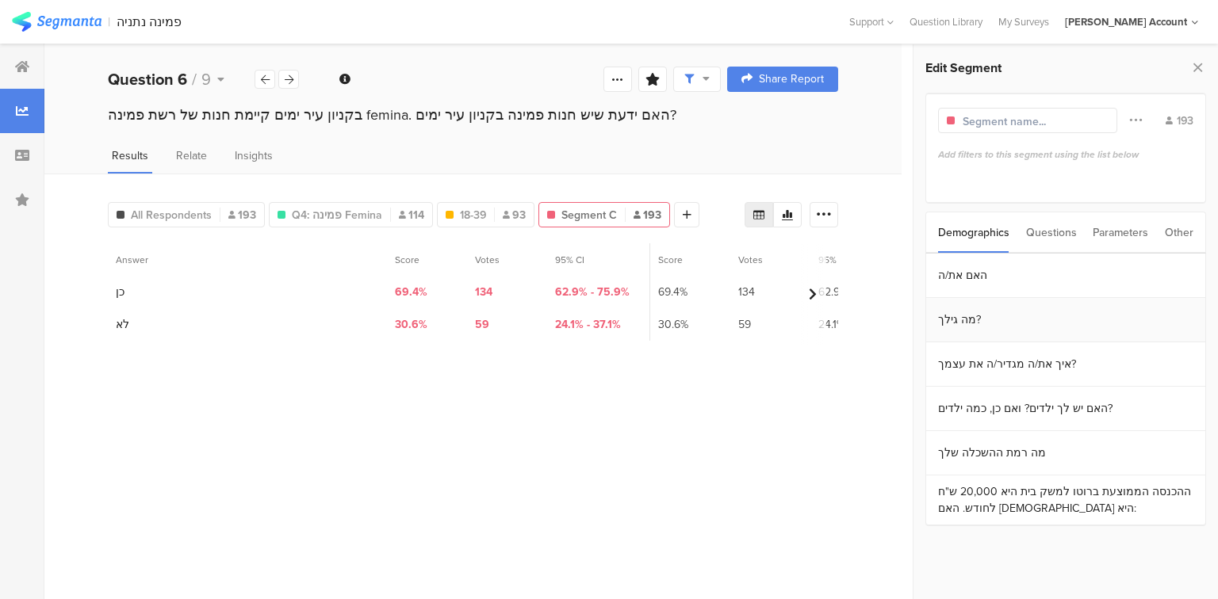
click at [971, 315] on section "מה גילך?" at bounding box center [1065, 320] width 279 height 44
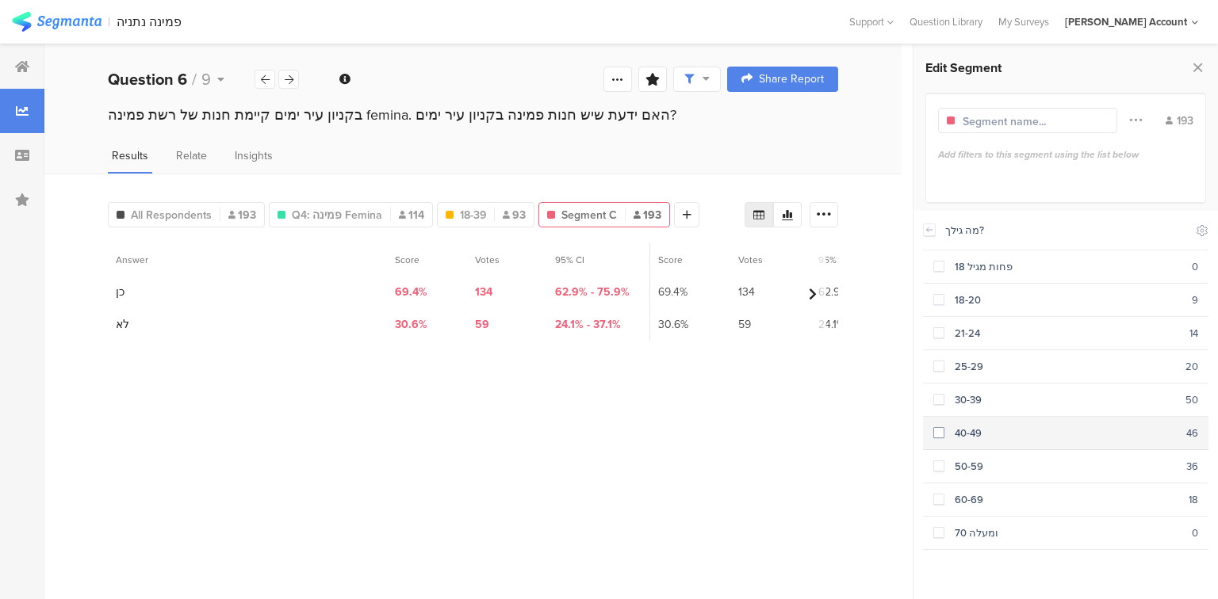
click at [944, 426] on div "40-49" at bounding box center [1065, 433] width 242 height 15
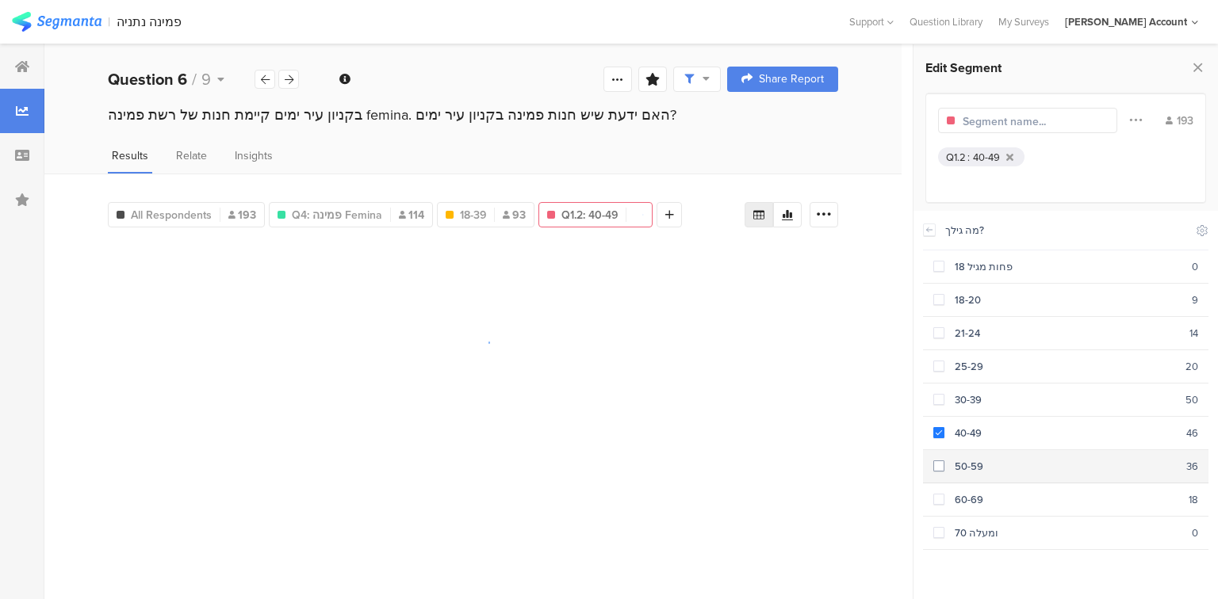
click at [943, 463] on span at bounding box center [938, 466] width 11 height 11
click at [940, 494] on span at bounding box center [938, 499] width 11 height 11
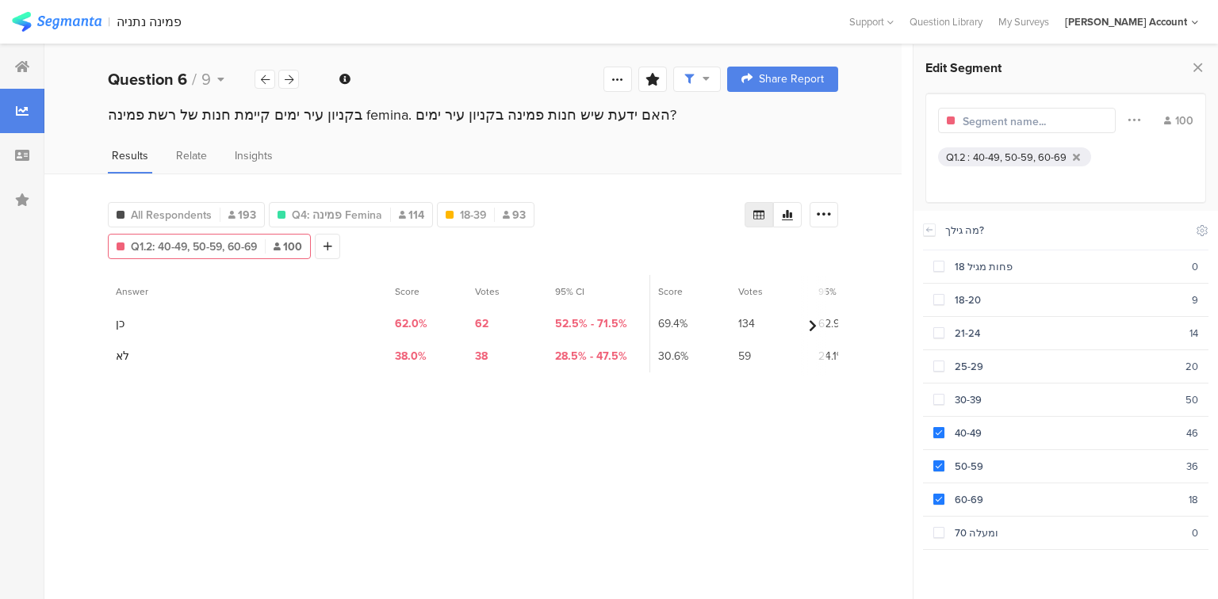
click at [1000, 119] on input "text" at bounding box center [1031, 121] width 138 height 17
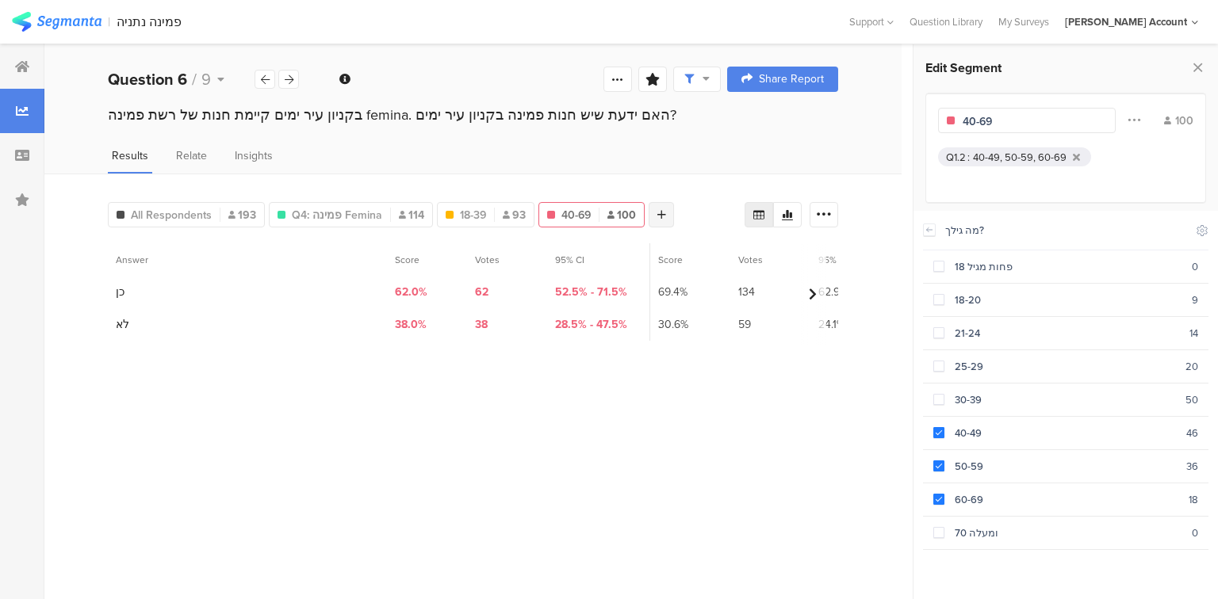
type input "40-69"
click at [657, 216] on icon at bounding box center [661, 214] width 9 height 11
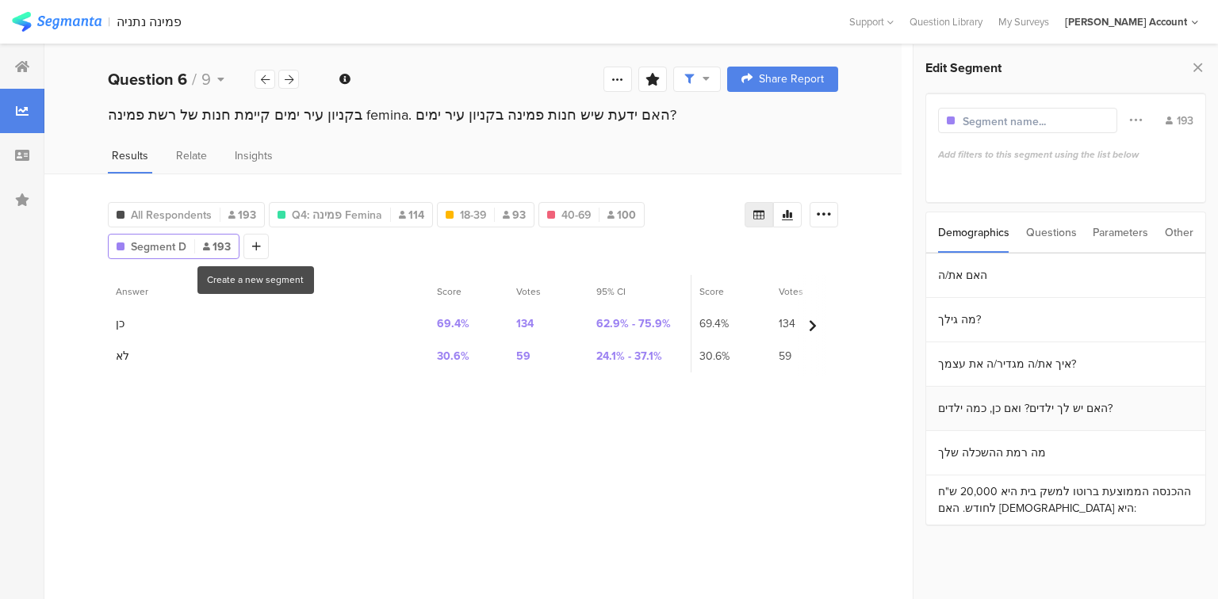
click at [1011, 408] on section "האם יש לך ילדים? ואם כן, כמה ילדים?" at bounding box center [1065, 409] width 279 height 44
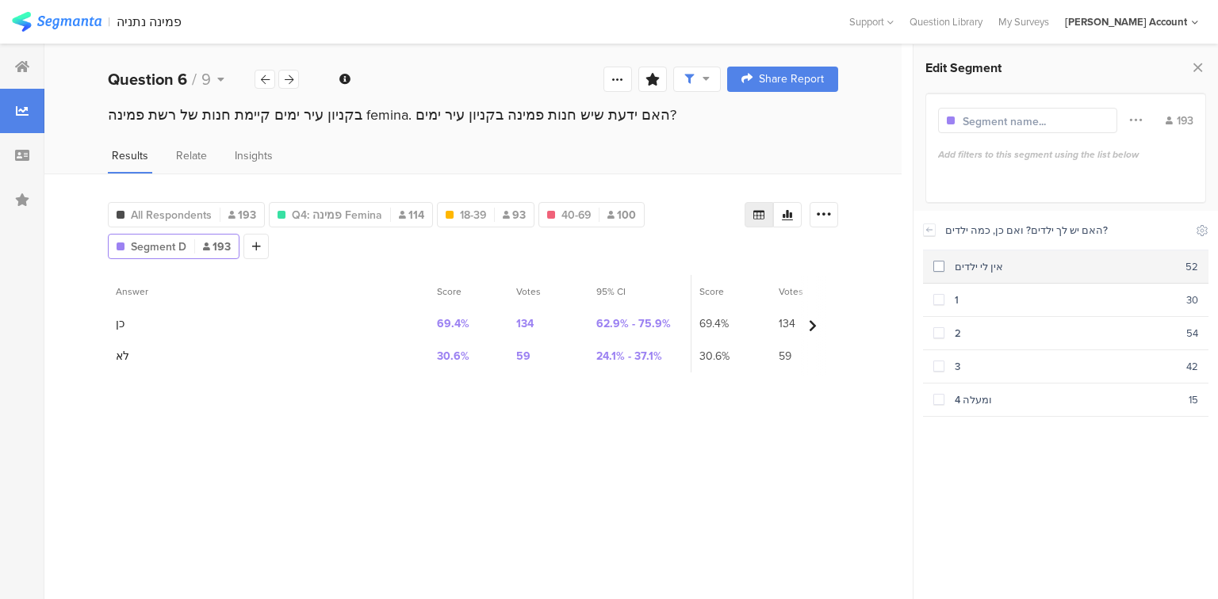
click at [942, 270] on span at bounding box center [938, 266] width 11 height 11
click at [264, 244] on div at bounding box center [274, 246] width 25 height 25
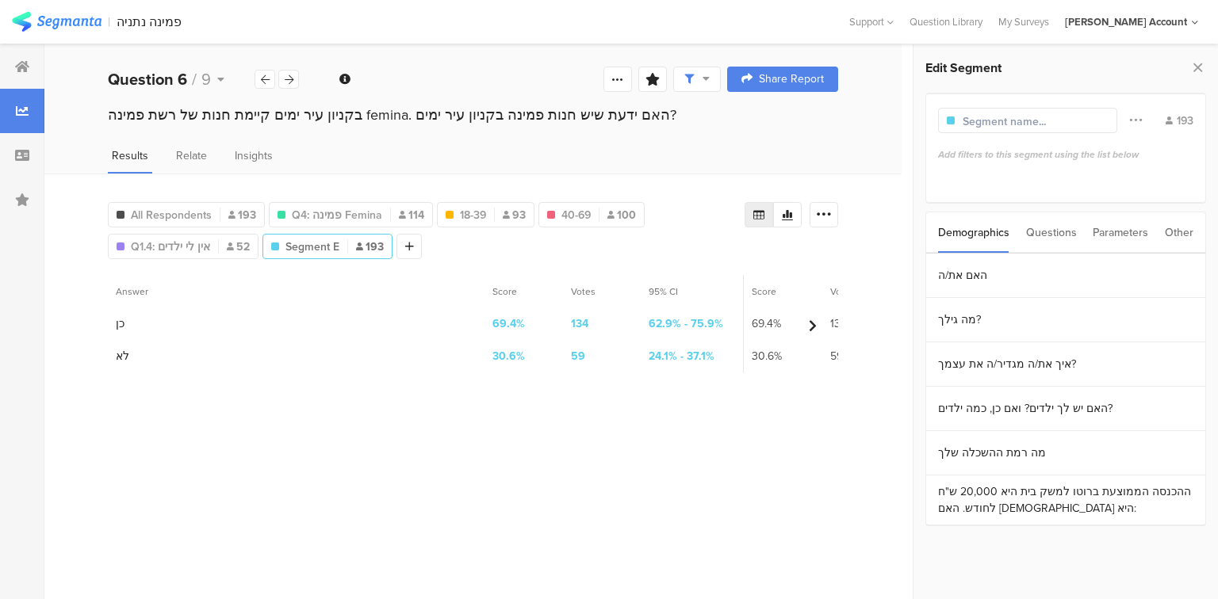
click at [1011, 123] on input "text" at bounding box center [1031, 121] width 138 height 17
click at [995, 409] on section "האם יש לך ילדים? ואם כן, כמה ילדים?" at bounding box center [1065, 409] width 279 height 44
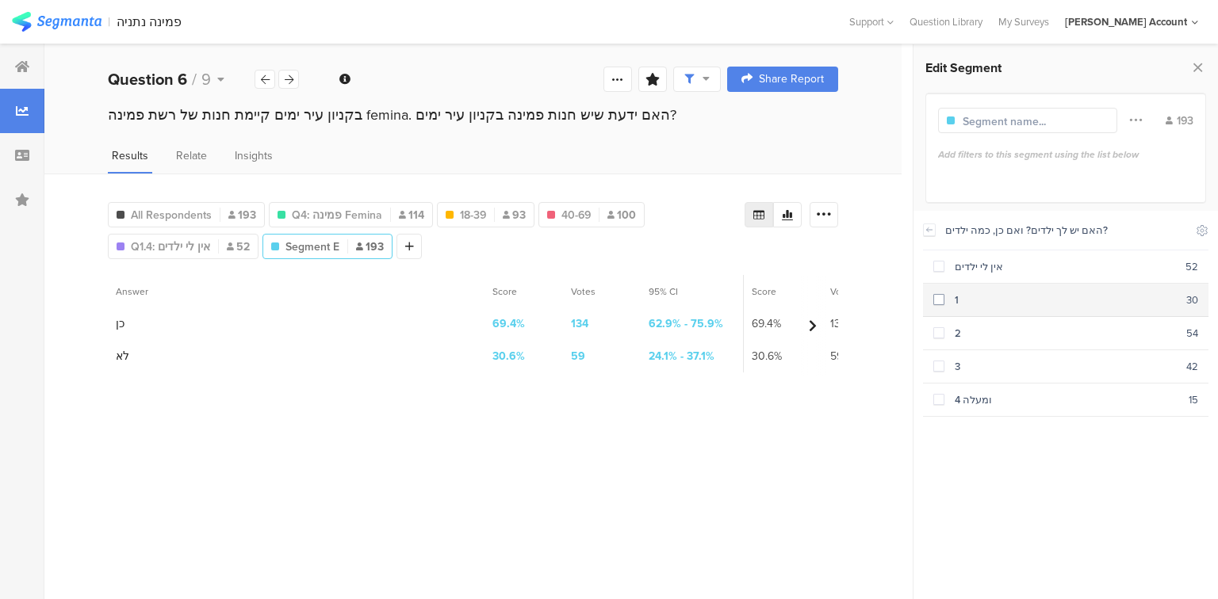
click at [935, 302] on span at bounding box center [938, 299] width 11 height 11
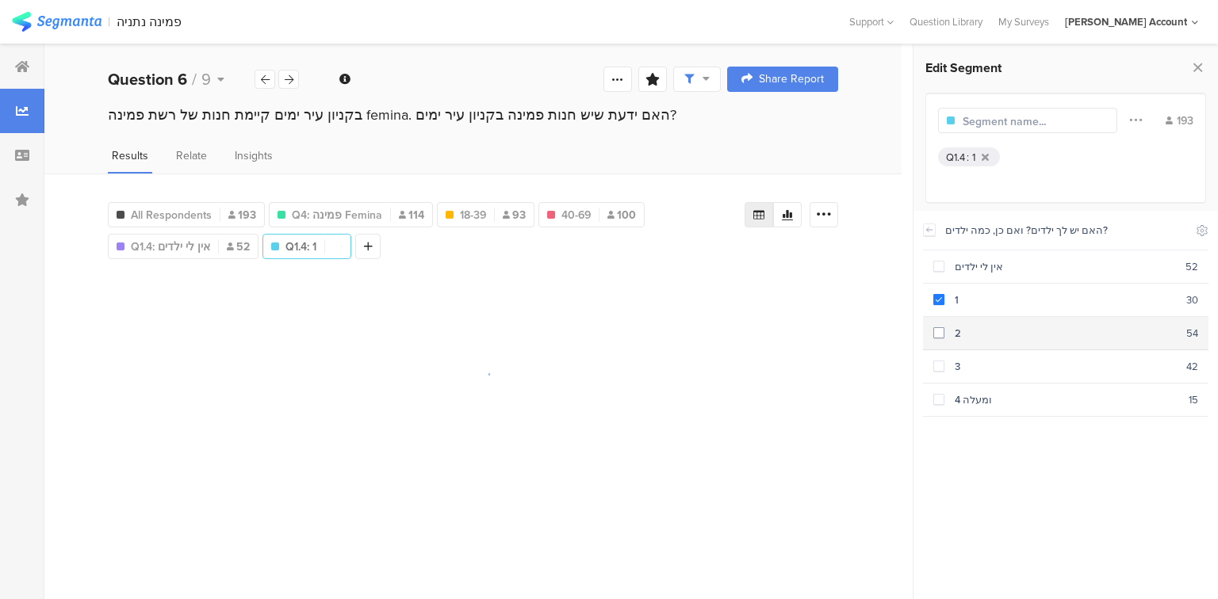
drag, startPoint x: 939, startPoint y: 331, endPoint x: 939, endPoint y: 340, distance: 8.7
click at [939, 332] on span at bounding box center [938, 332] width 11 height 11
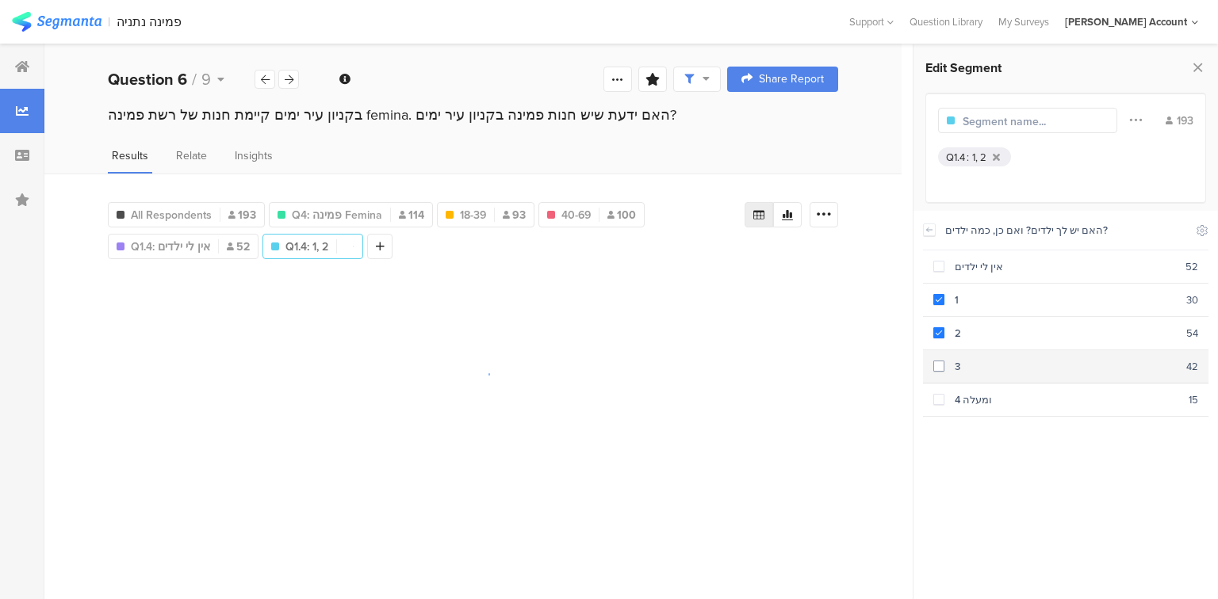
drag, startPoint x: 939, startPoint y: 357, endPoint x: 939, endPoint y: 365, distance: 8.0
click at [939, 358] on label at bounding box center [938, 366] width 11 height 17
click at [935, 395] on span at bounding box center [938, 399] width 11 height 11
click at [1030, 117] on input "text" at bounding box center [1031, 121] width 138 height 17
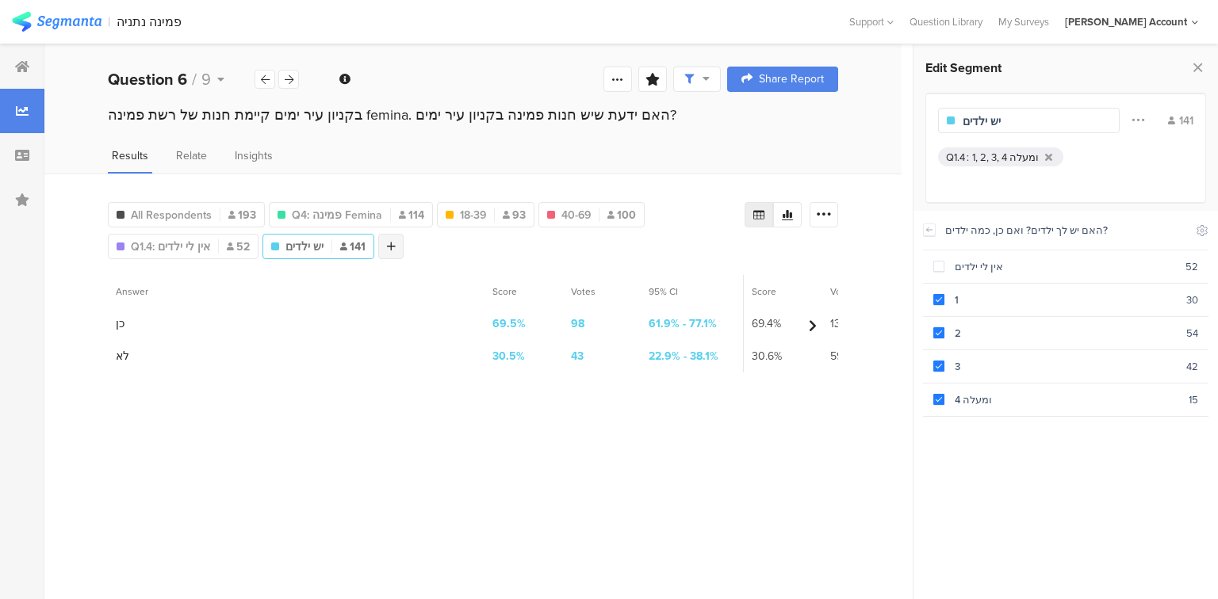
type input "יש ילדים"
click at [396, 250] on div at bounding box center [390, 246] width 25 height 25
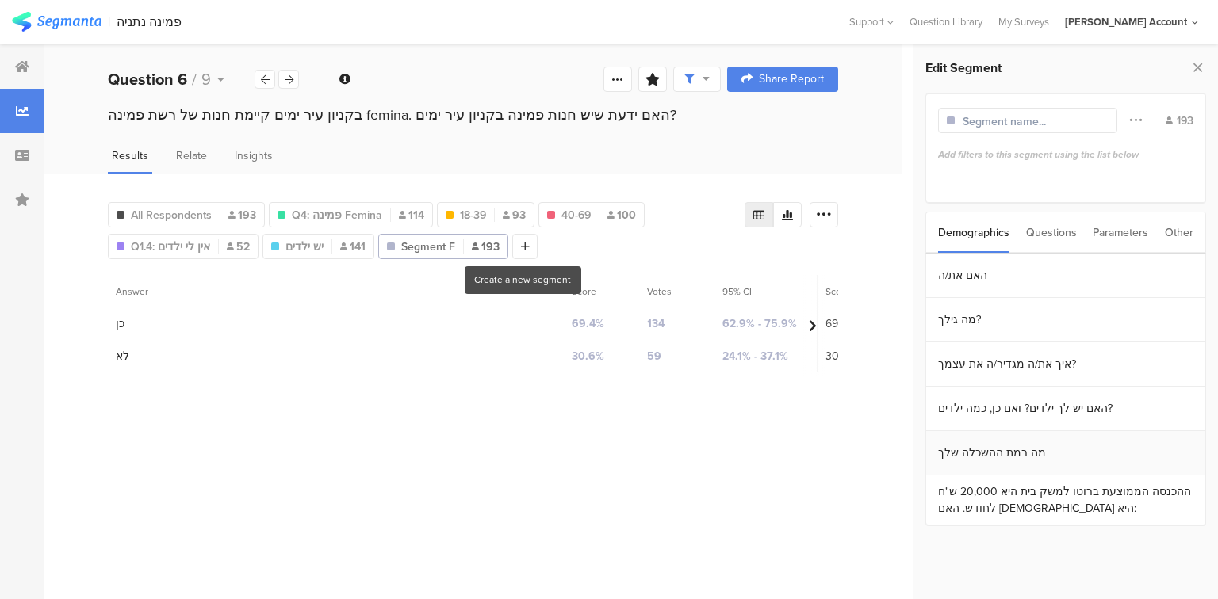
click at [990, 448] on section "מה רמת ההשכלה שלך" at bounding box center [1065, 453] width 279 height 44
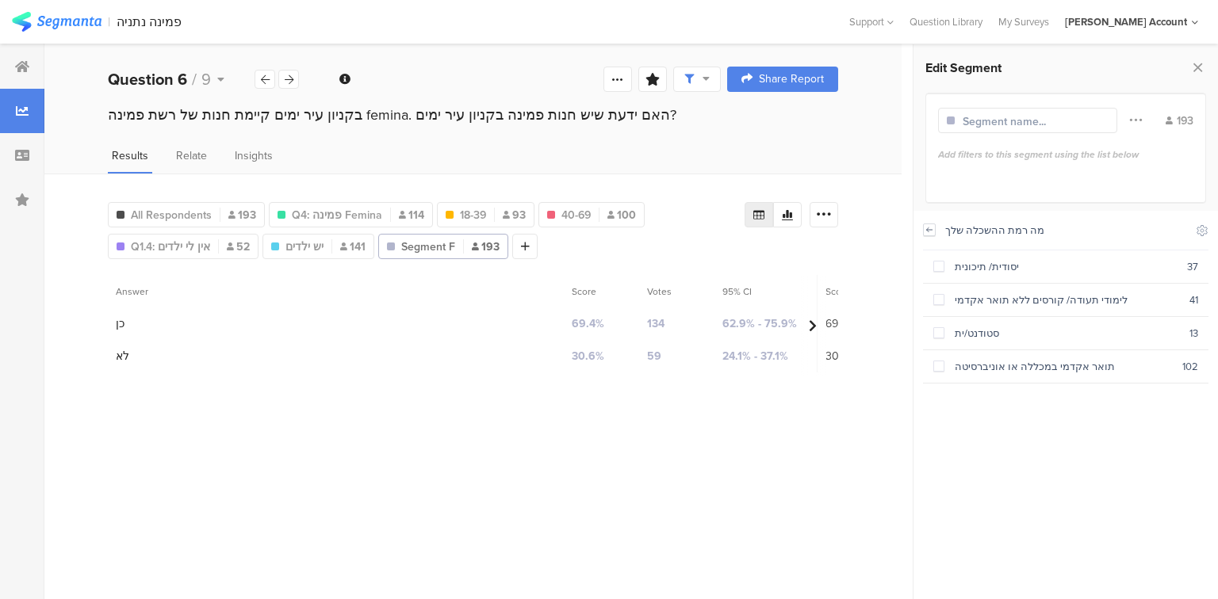
click at [923, 235] on div at bounding box center [929, 230] width 13 height 13
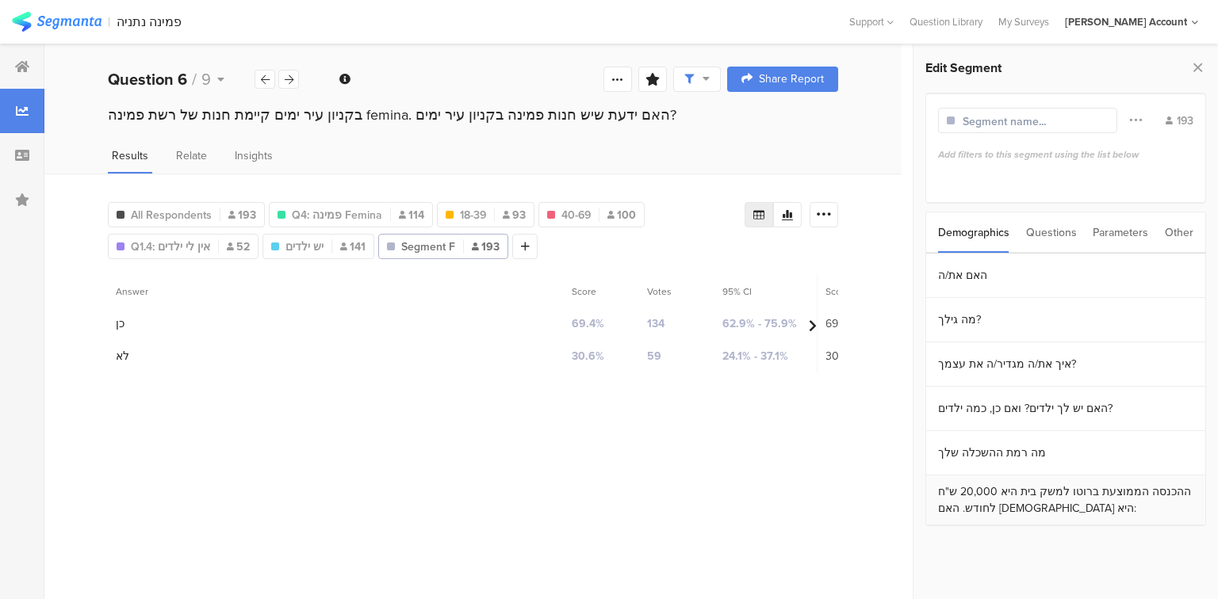
click at [1004, 484] on section "ההכנסה הממוצעת ברוטו למשק בית היא 20,000 ש"ח לחודש. האם [DEMOGRAPHIC_DATA] היא:" at bounding box center [1065, 501] width 279 height 50
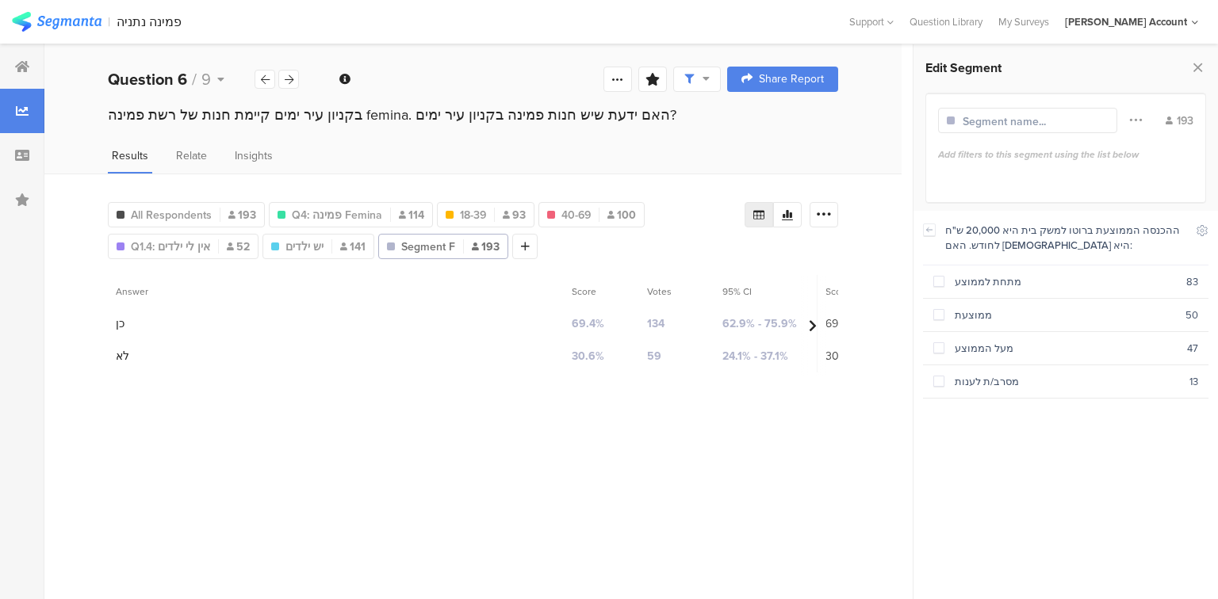
drag, startPoint x: 943, startPoint y: 281, endPoint x: 954, endPoint y: 238, distance: 44.2
click at [943, 281] on span at bounding box center [938, 281] width 11 height 11
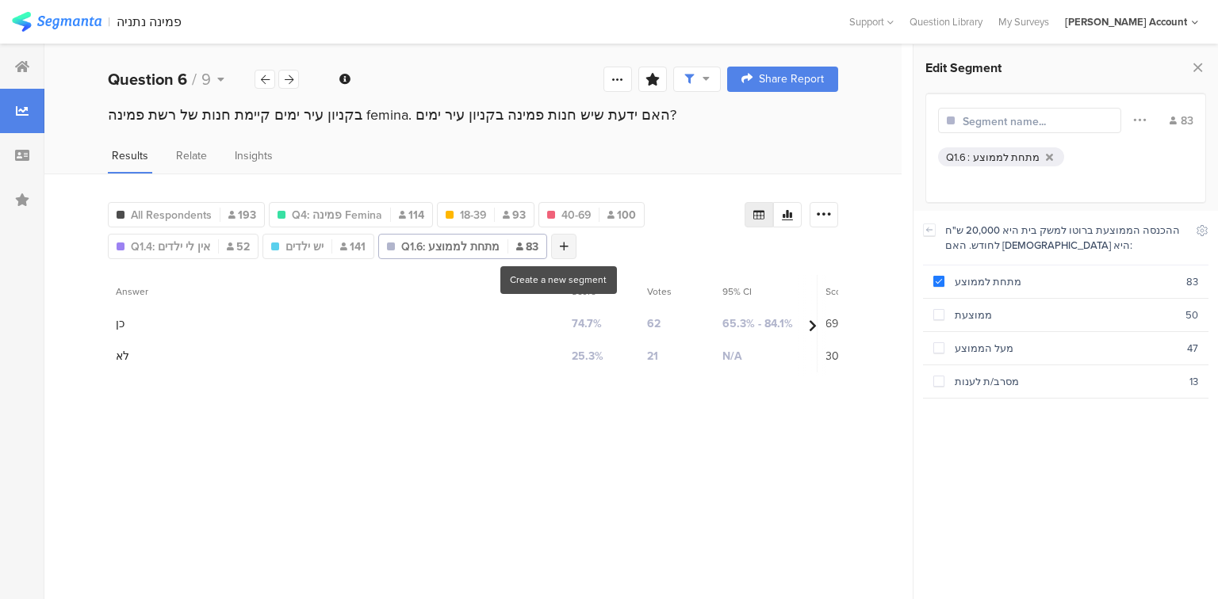
click at [568, 246] on div at bounding box center [563, 246] width 25 height 25
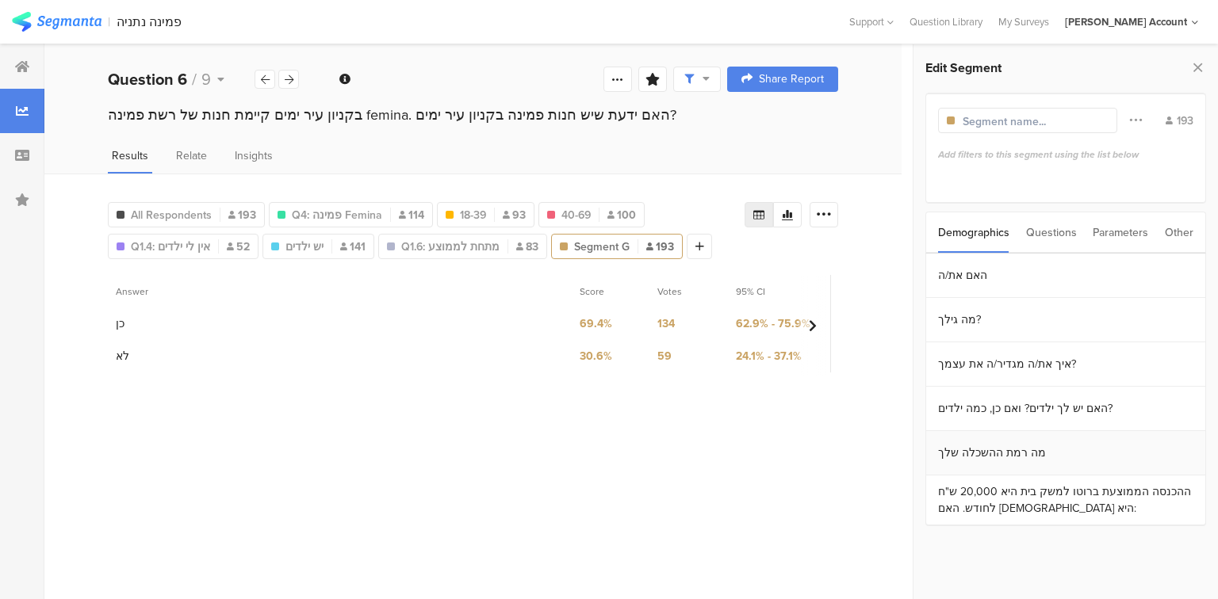
drag, startPoint x: 1007, startPoint y: 504, endPoint x: 981, endPoint y: 445, distance: 63.9
click at [1005, 504] on section "ההכנסה הממוצעת ברוטו למשק בית היא 20,000 ש"ח לחודש. האם [DEMOGRAPHIC_DATA] היא:" at bounding box center [1065, 501] width 279 height 50
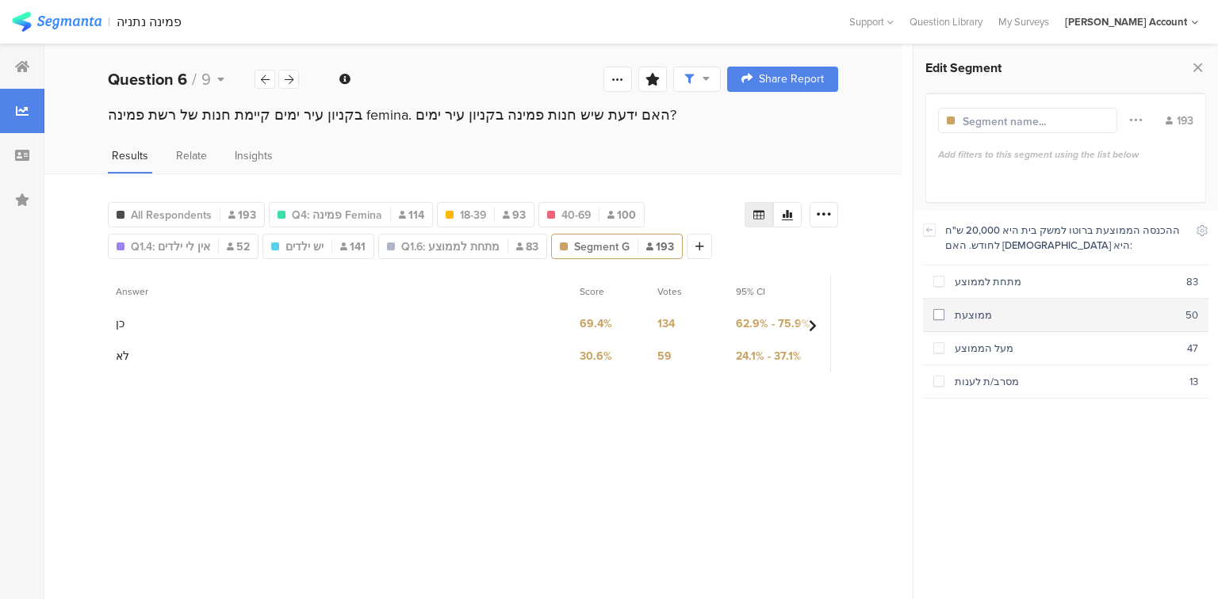
click at [951, 320] on div "ממוצעת" at bounding box center [1064, 315] width 241 height 15
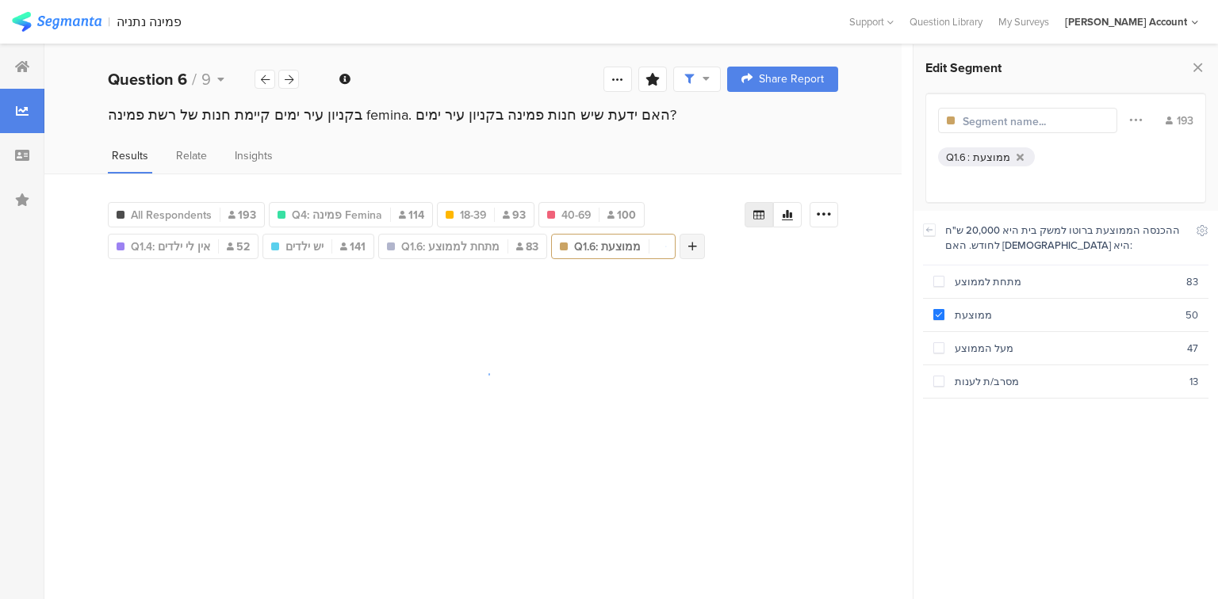
click at [688, 244] on icon at bounding box center [692, 246] width 9 height 11
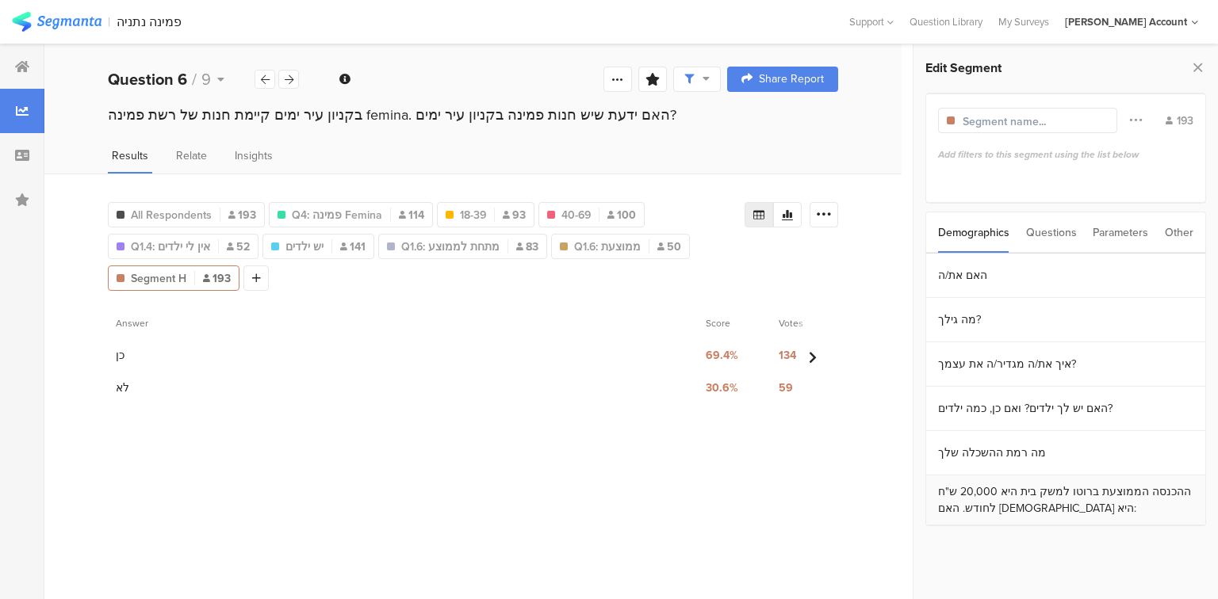
click at [1027, 487] on section "ההכנסה הממוצעת ברוטו למשק בית היא 20,000 ש"ח לחודש. האם [DEMOGRAPHIC_DATA] היא:" at bounding box center [1065, 501] width 279 height 50
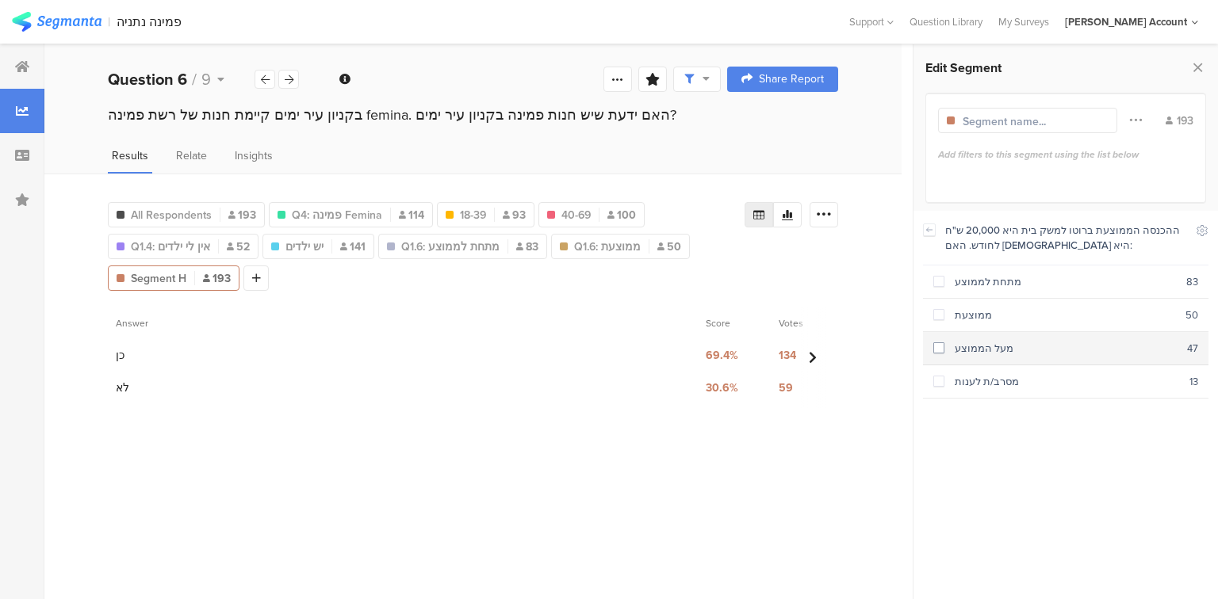
click at [940, 349] on span at bounding box center [938, 347] width 11 height 11
drag, startPoint x: 1199, startPoint y: 67, endPoint x: 1180, endPoint y: 71, distance: 19.4
click at [1198, 67] on icon at bounding box center [1197, 67] width 17 height 22
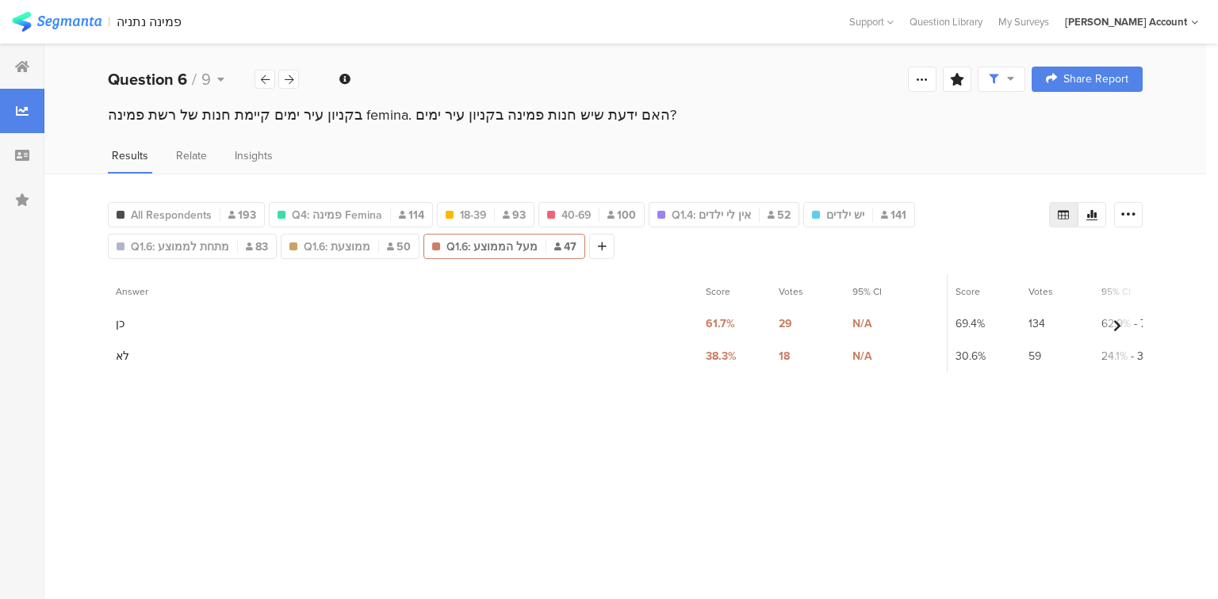
click at [1063, 210] on icon at bounding box center [1062, 215] width 11 height 10
click at [1135, 209] on icon at bounding box center [1128, 215] width 16 height 16
click at [1024, 260] on div "Export as Excel" at bounding box center [1033, 259] width 192 height 16
click at [220, 215] on div "All Respondents 193" at bounding box center [186, 215] width 155 height 17
click at [1133, 212] on icon at bounding box center [1128, 215] width 16 height 16
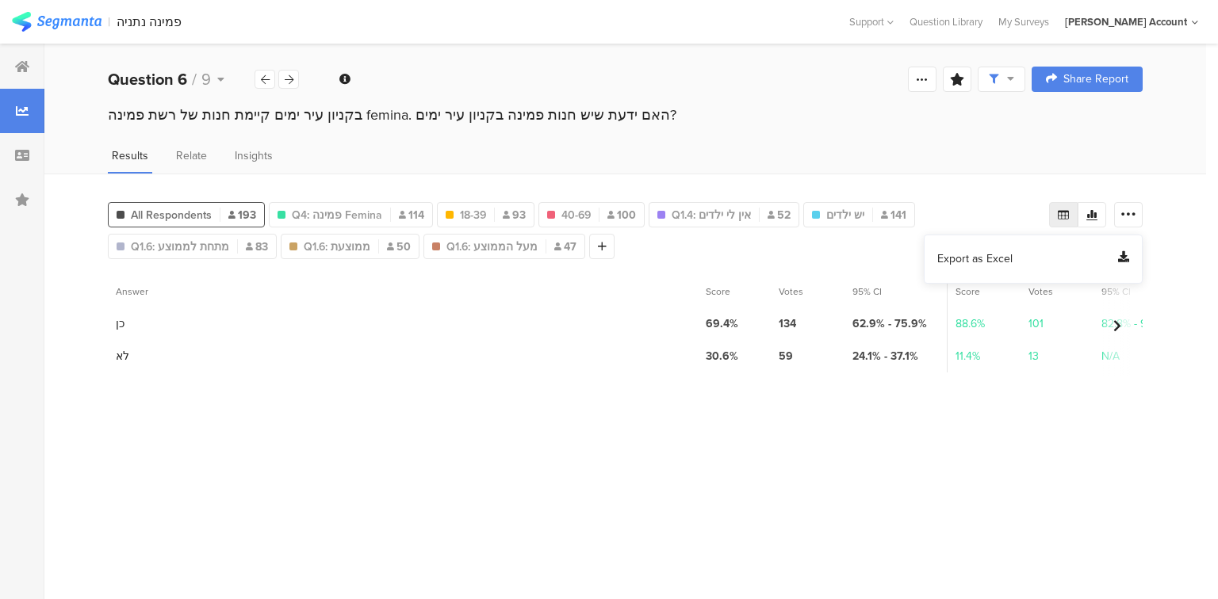
drag, startPoint x: 1030, startPoint y: 260, endPoint x: 1008, endPoint y: 260, distance: 21.4
click at [1027, 260] on div "Export as Excel" at bounding box center [1033, 259] width 192 height 16
click at [291, 82] on icon at bounding box center [289, 80] width 9 height 10
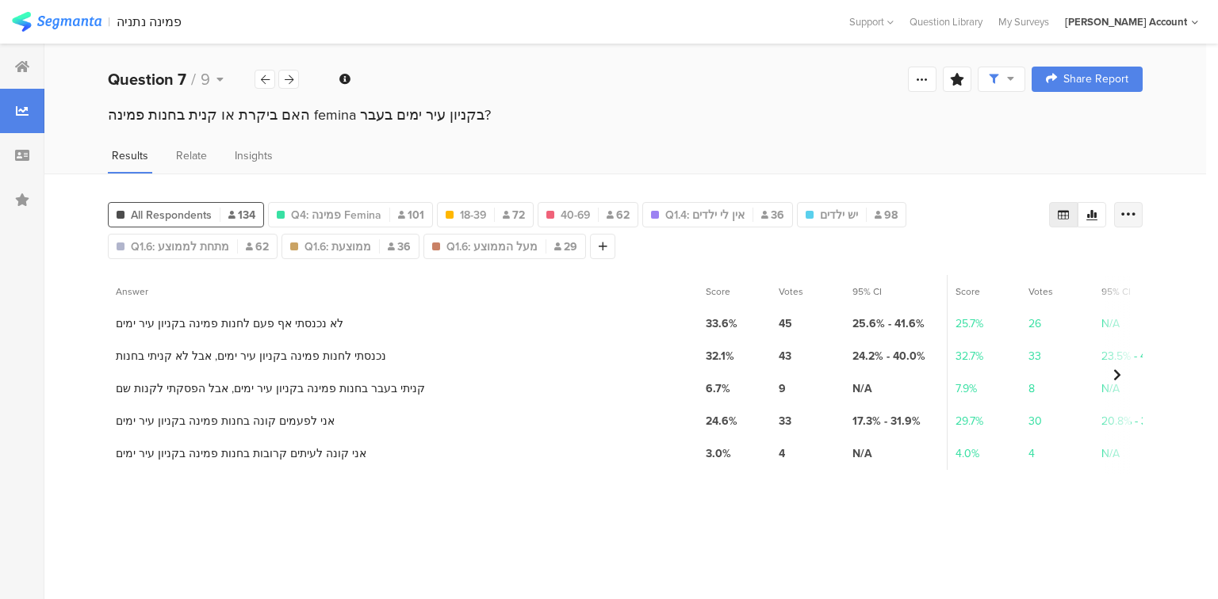
click at [1138, 215] on div at bounding box center [1128, 214] width 29 height 25
click at [1015, 255] on div "Export as Excel" at bounding box center [1033, 259] width 192 height 16
click at [263, 80] on icon at bounding box center [265, 80] width 9 height 10
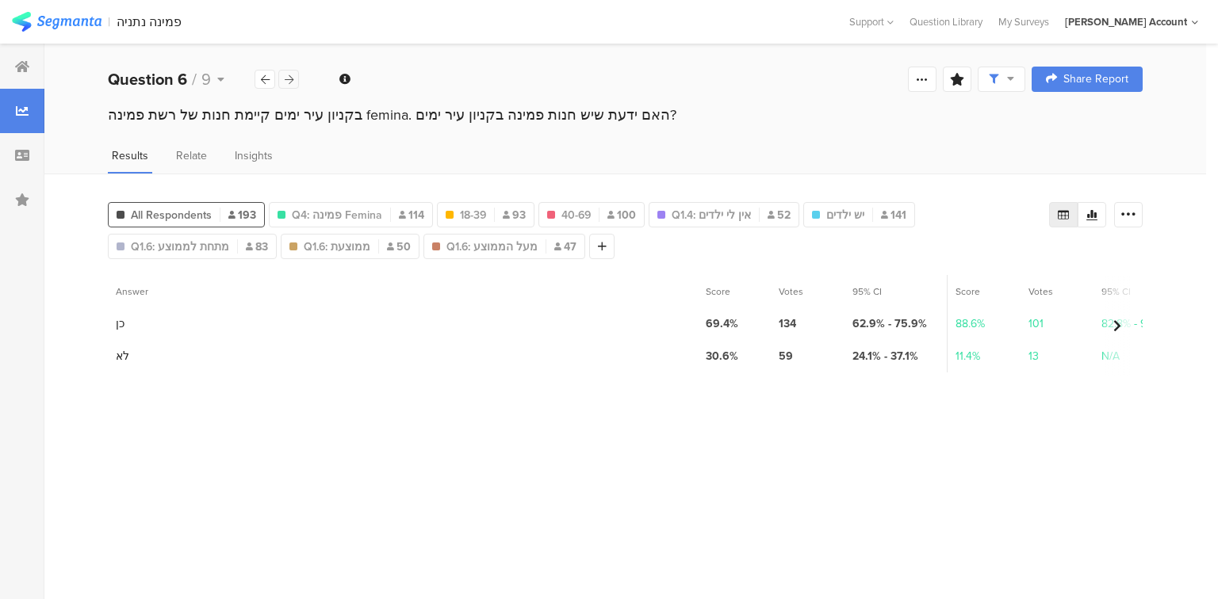
click at [294, 80] on div at bounding box center [288, 79] width 21 height 19
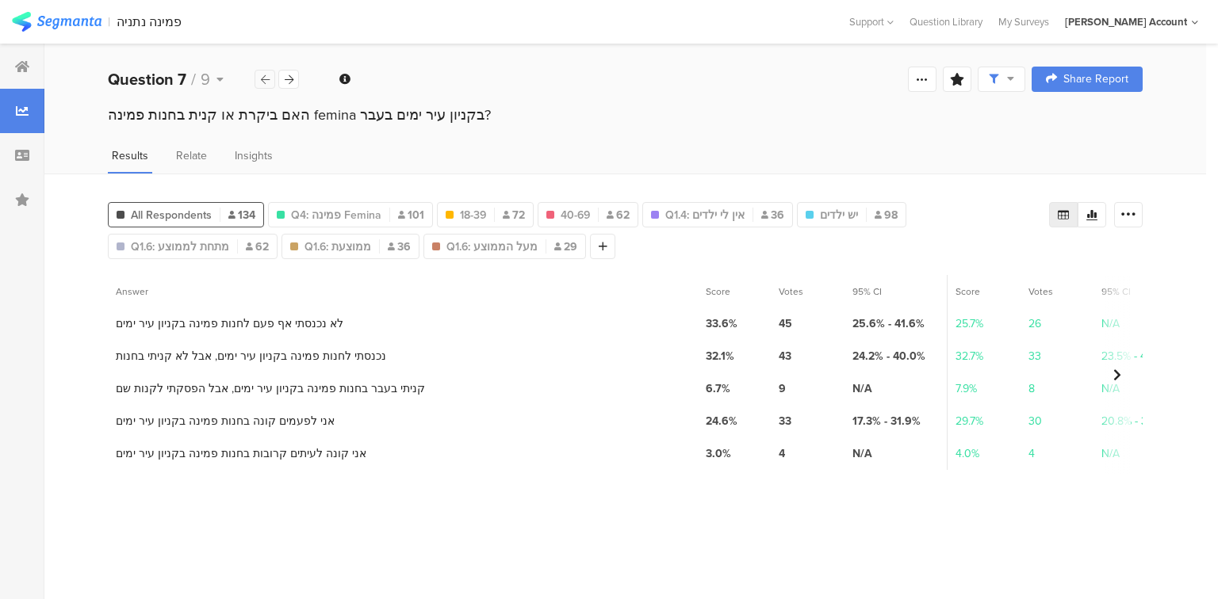
click at [258, 81] on div at bounding box center [264, 79] width 21 height 19
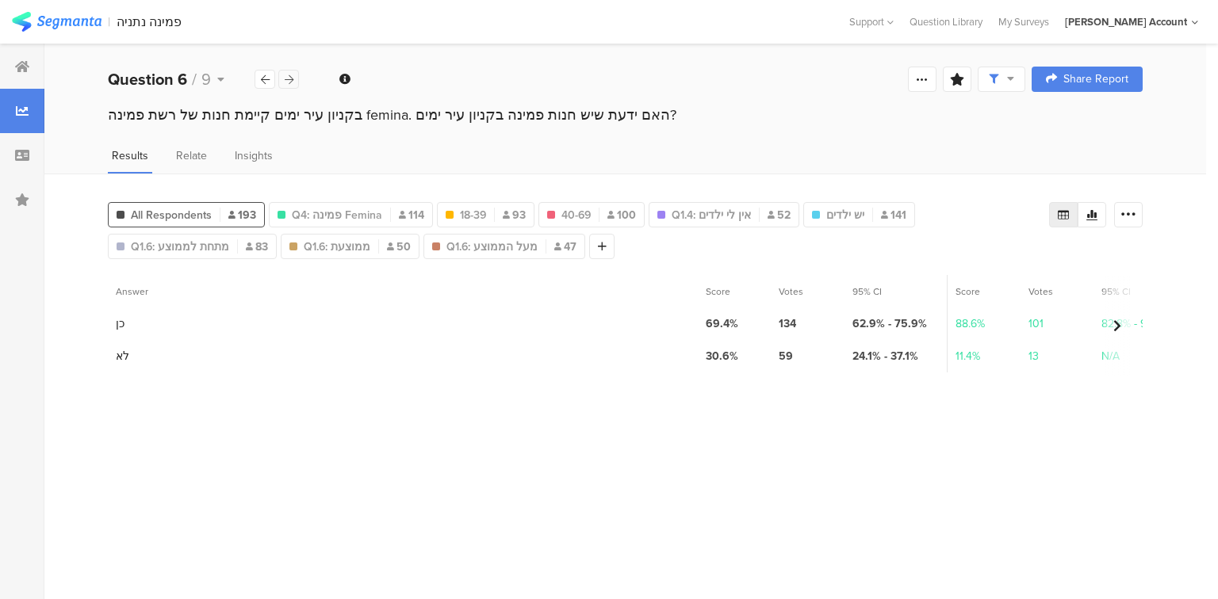
click at [292, 76] on icon at bounding box center [289, 80] width 9 height 10
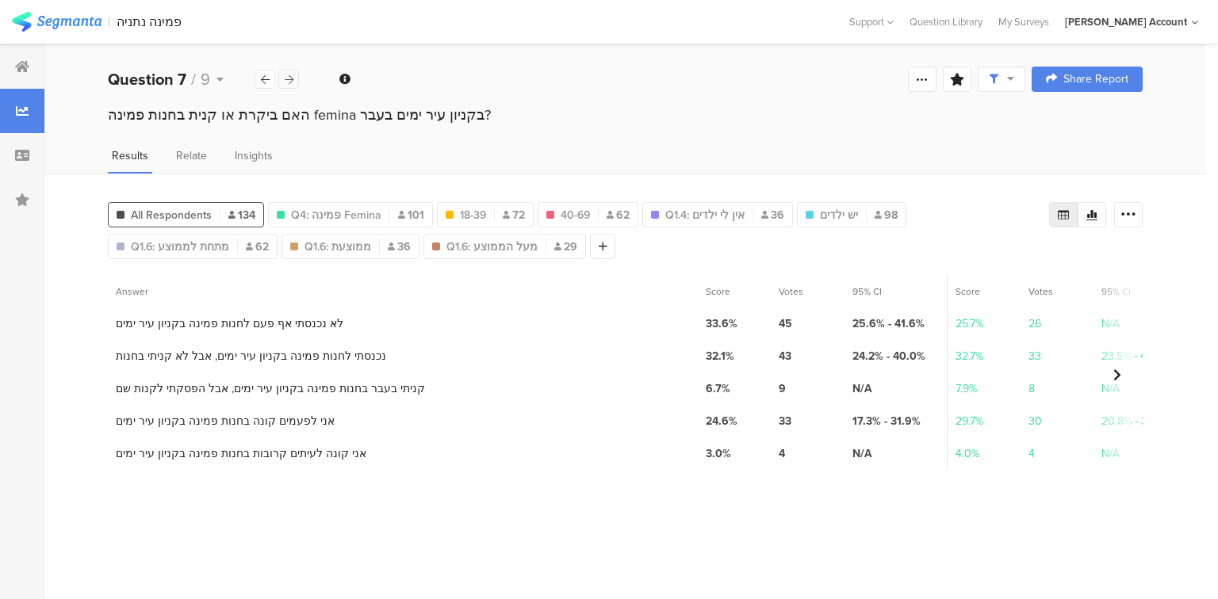
click at [295, 78] on div at bounding box center [288, 79] width 21 height 19
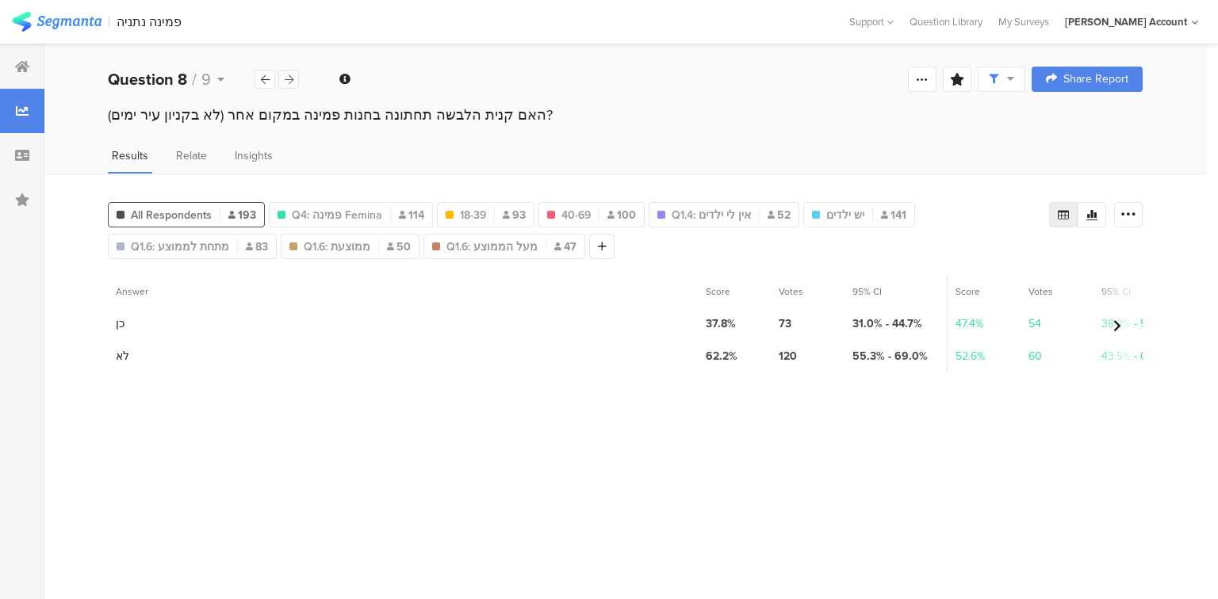
click at [289, 79] on icon at bounding box center [289, 80] width 9 height 10
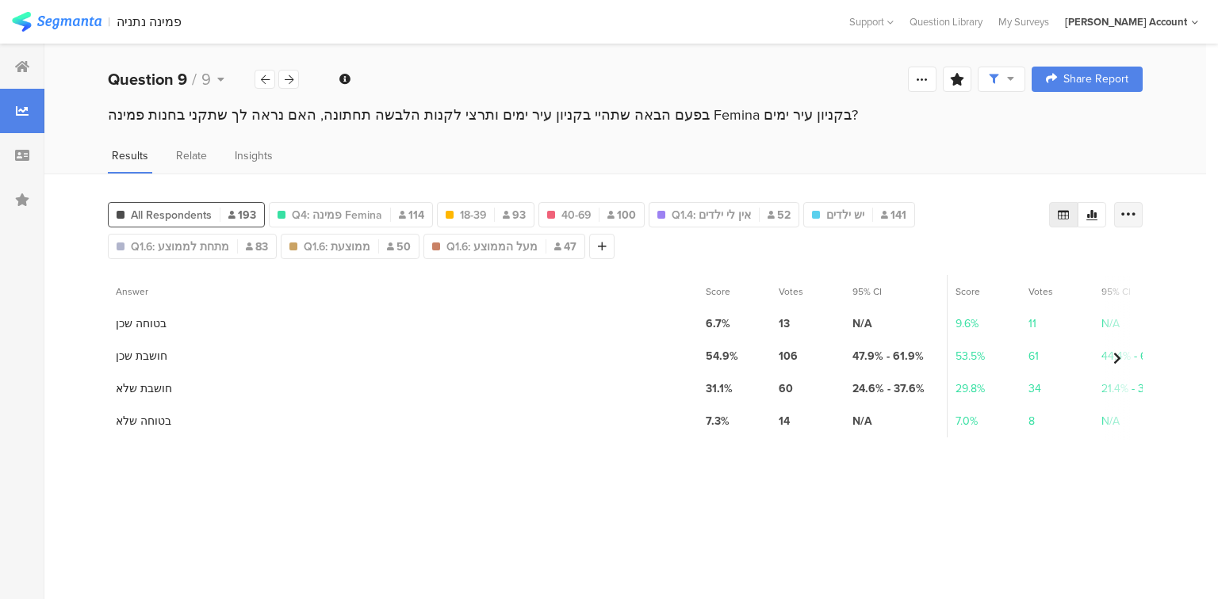
click at [1126, 212] on icon at bounding box center [1128, 215] width 16 height 16
click at [969, 255] on span "Export as Excel" at bounding box center [974, 259] width 75 height 16
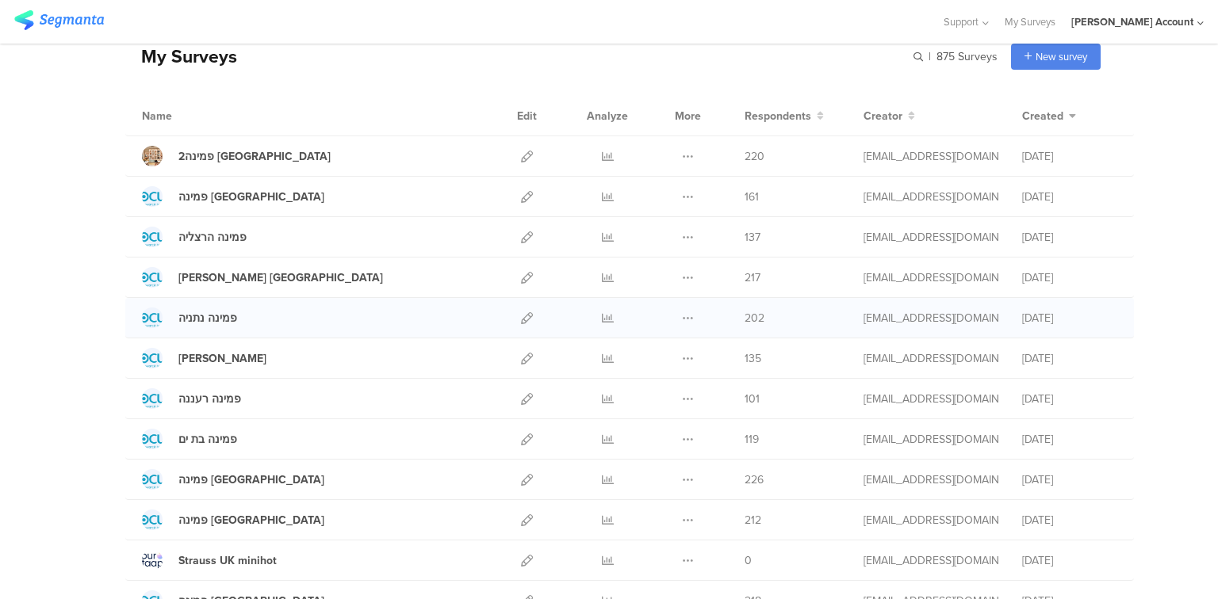
scroll to position [79, 0]
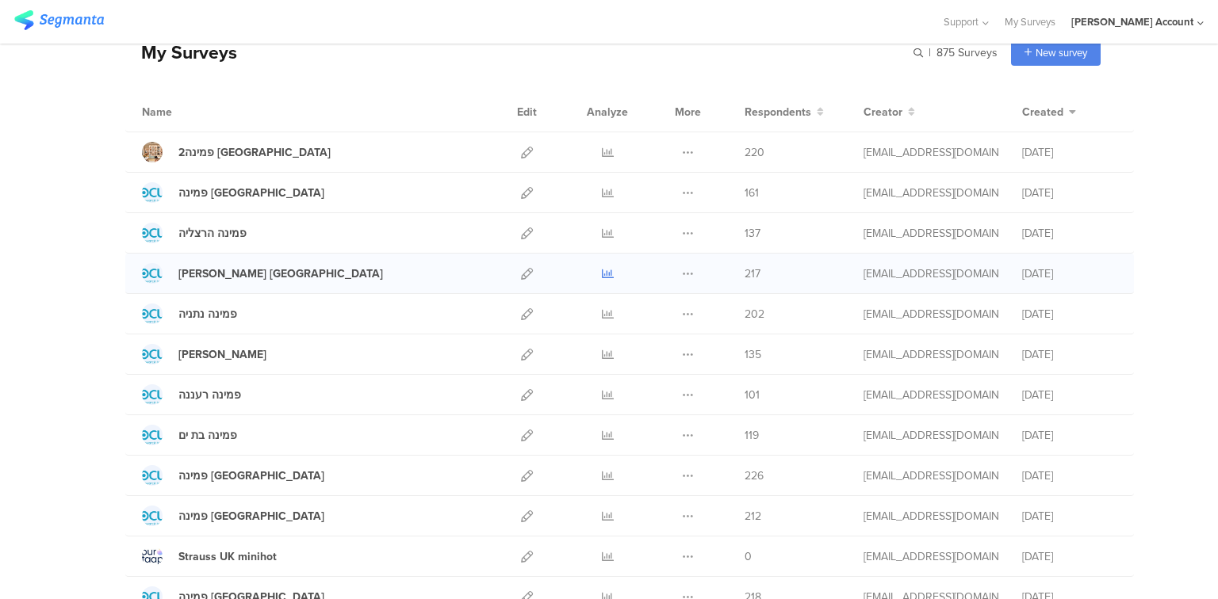
click at [602, 270] on icon at bounding box center [608, 274] width 12 height 12
click at [602, 275] on icon at bounding box center [608, 274] width 12 height 12
click at [602, 308] on icon at bounding box center [608, 314] width 12 height 12
click at [607, 230] on div at bounding box center [607, 233] width 48 height 40
click at [604, 228] on icon at bounding box center [608, 234] width 12 height 12
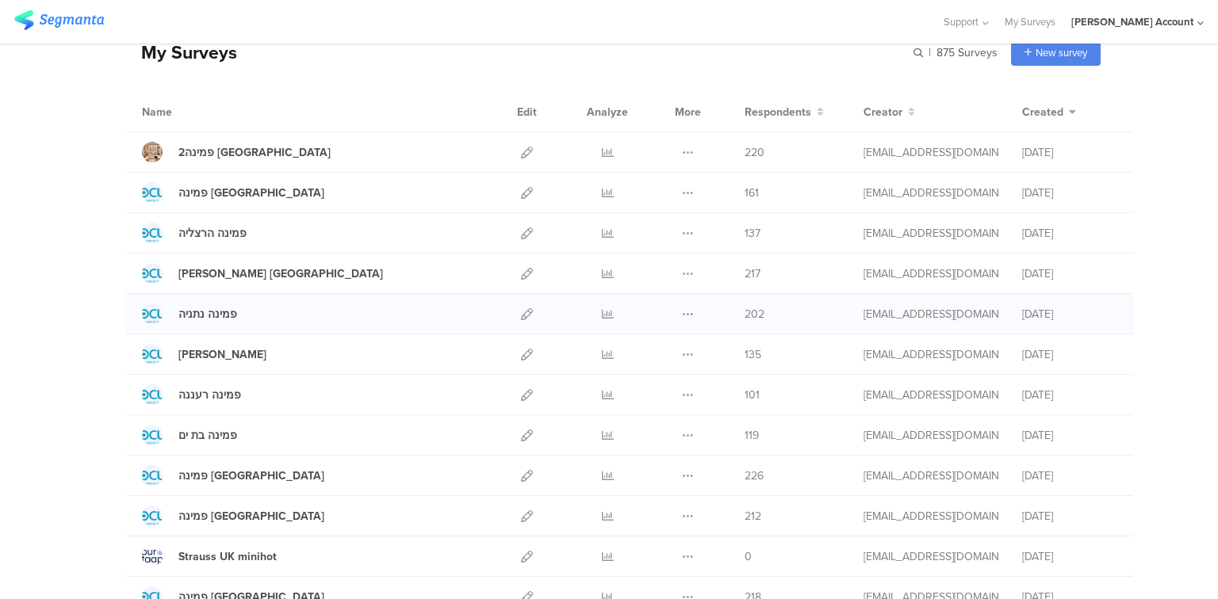
click at [609, 308] on div at bounding box center [607, 314] width 48 height 40
click at [605, 310] on icon at bounding box center [608, 314] width 12 height 12
click at [602, 228] on icon at bounding box center [608, 234] width 12 height 12
click at [602, 392] on icon at bounding box center [608, 395] width 12 height 12
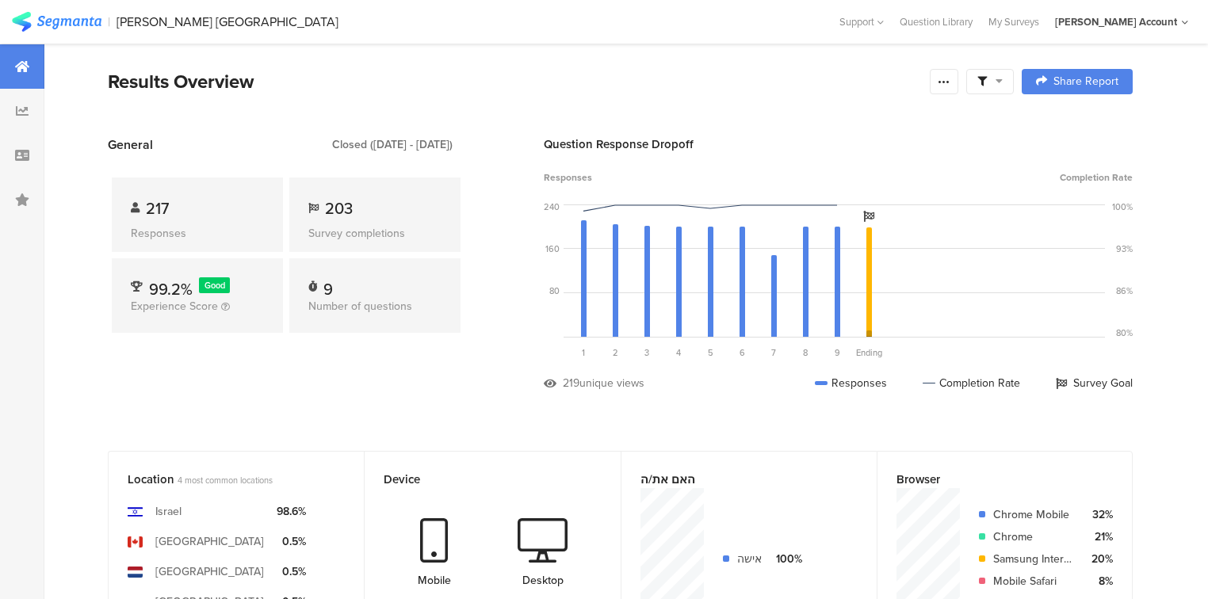
click at [1011, 75] on div at bounding box center [990, 81] width 48 height 25
click at [1076, 120] on span at bounding box center [1074, 126] width 24 height 13
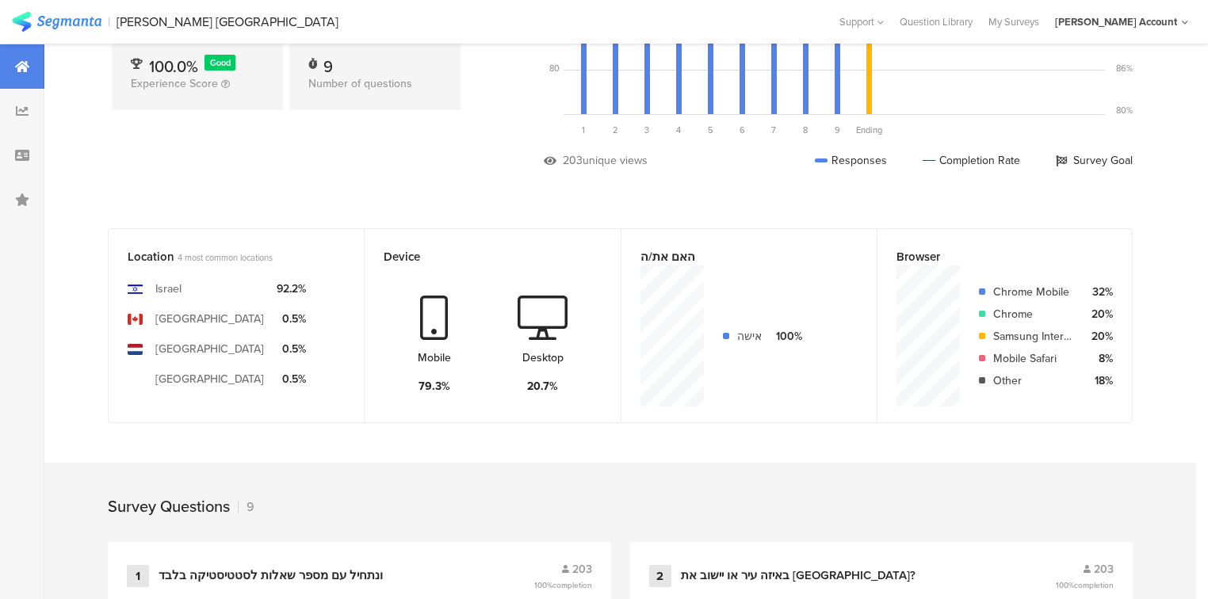
scroll to position [174, 0]
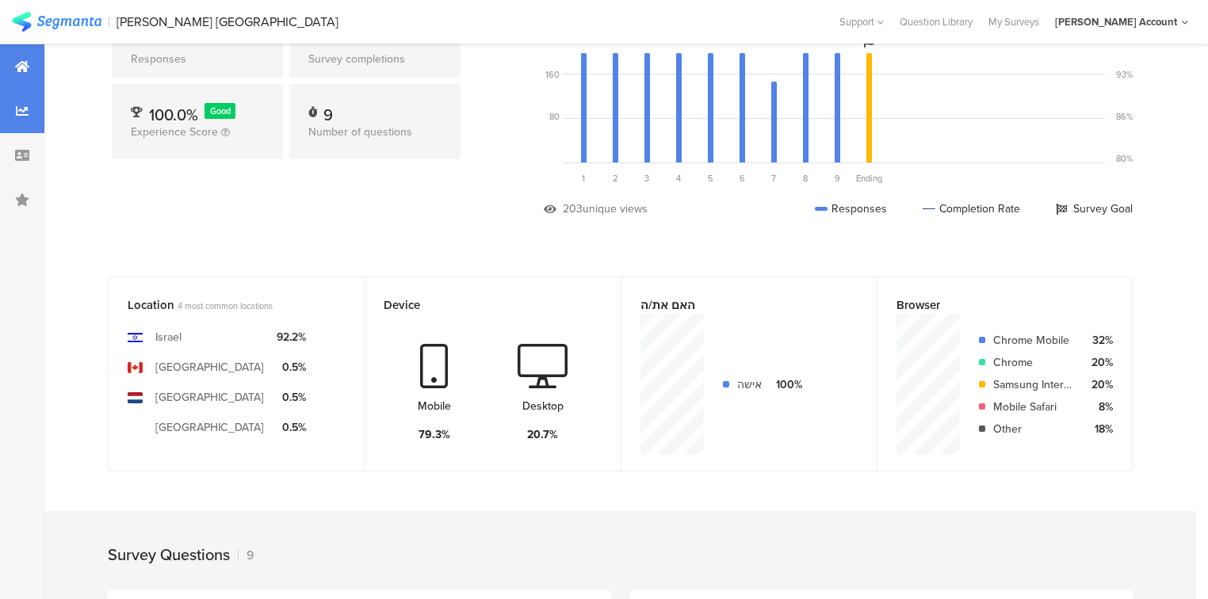
click at [35, 105] on div at bounding box center [22, 111] width 44 height 44
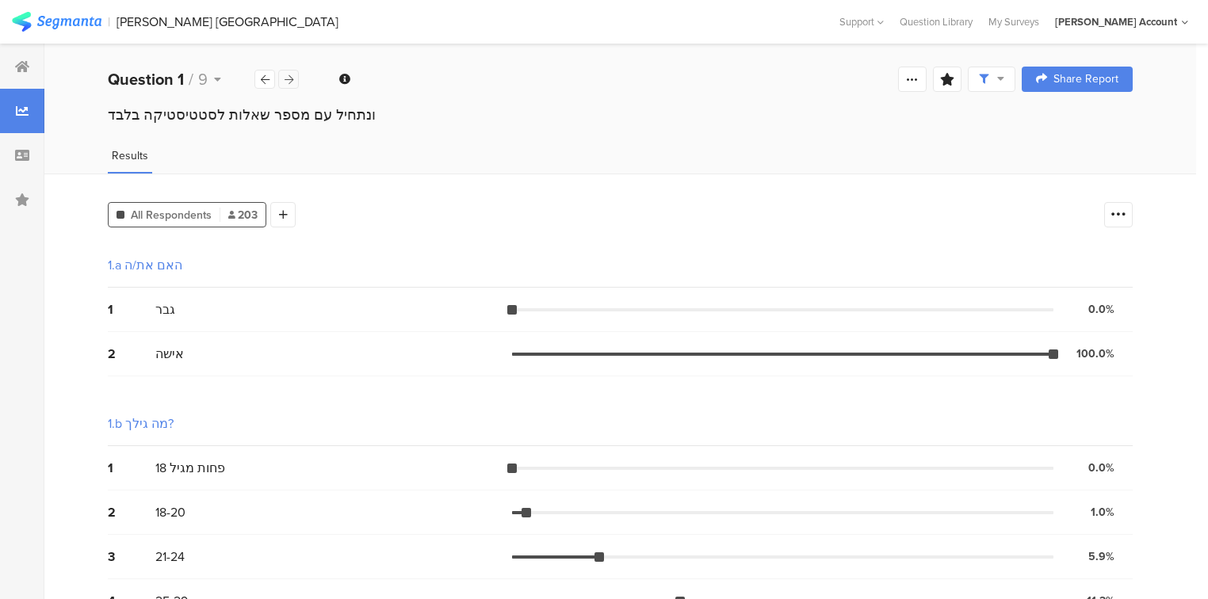
click at [289, 85] on div at bounding box center [288, 79] width 21 height 19
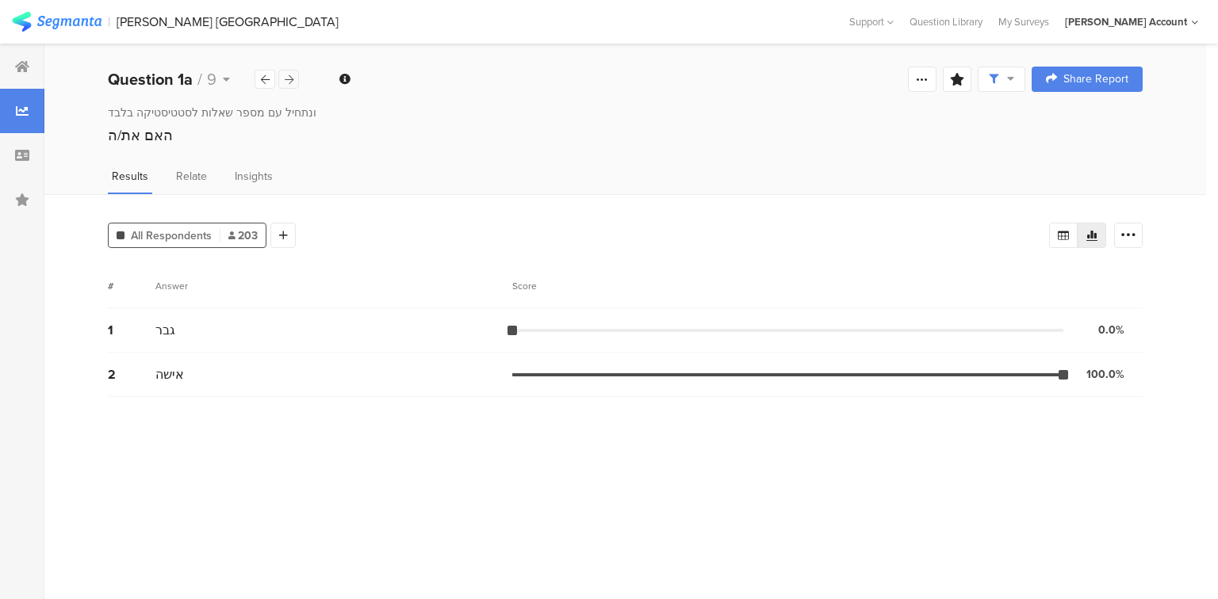
click at [289, 75] on icon at bounding box center [289, 80] width 9 height 10
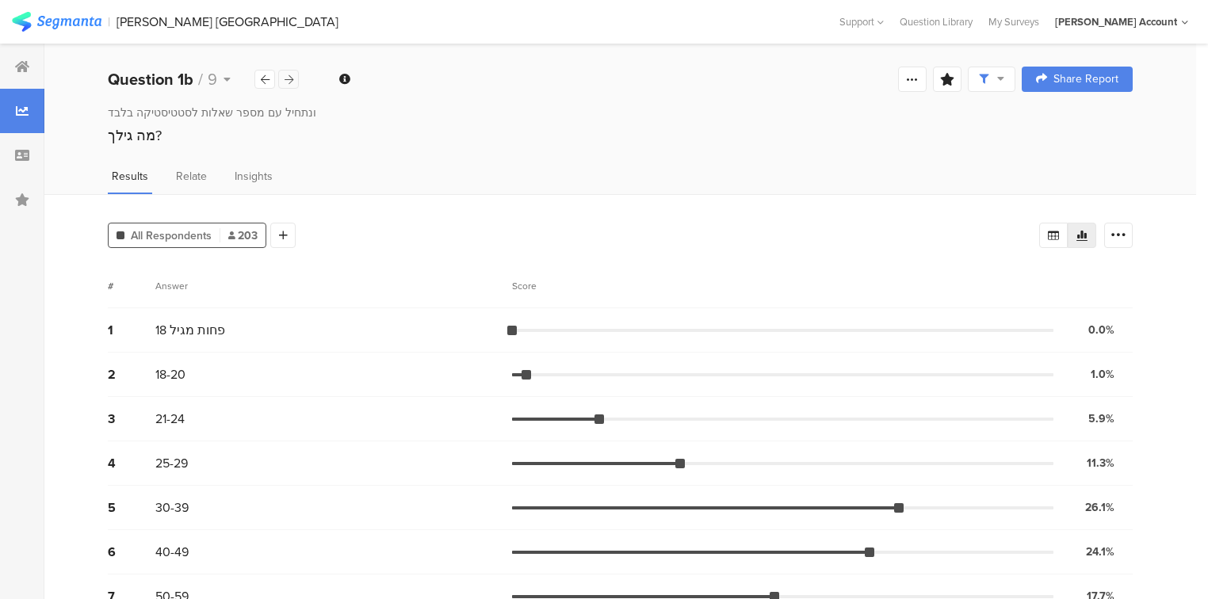
click at [286, 77] on icon at bounding box center [289, 80] width 9 height 10
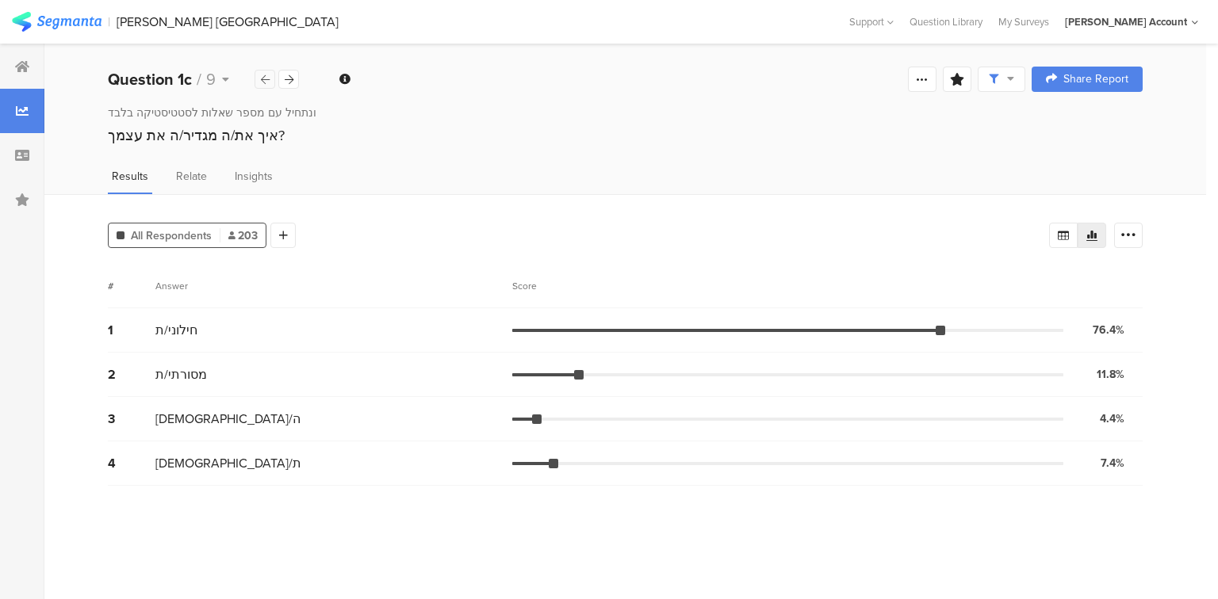
click at [265, 77] on icon at bounding box center [265, 80] width 9 height 10
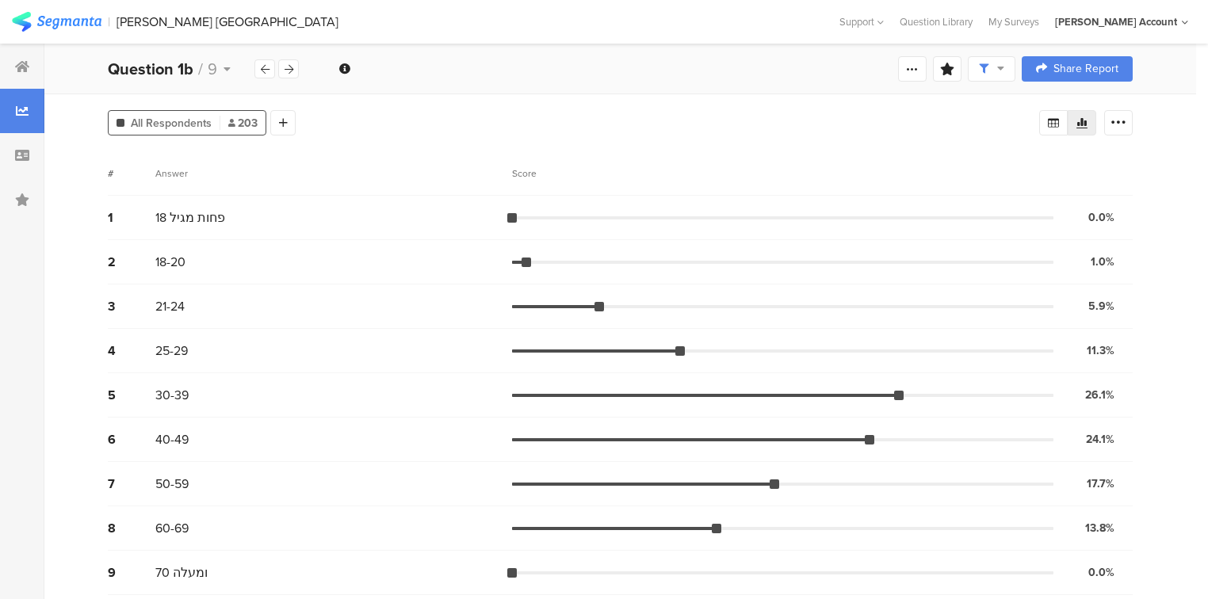
scroll to position [117, 0]
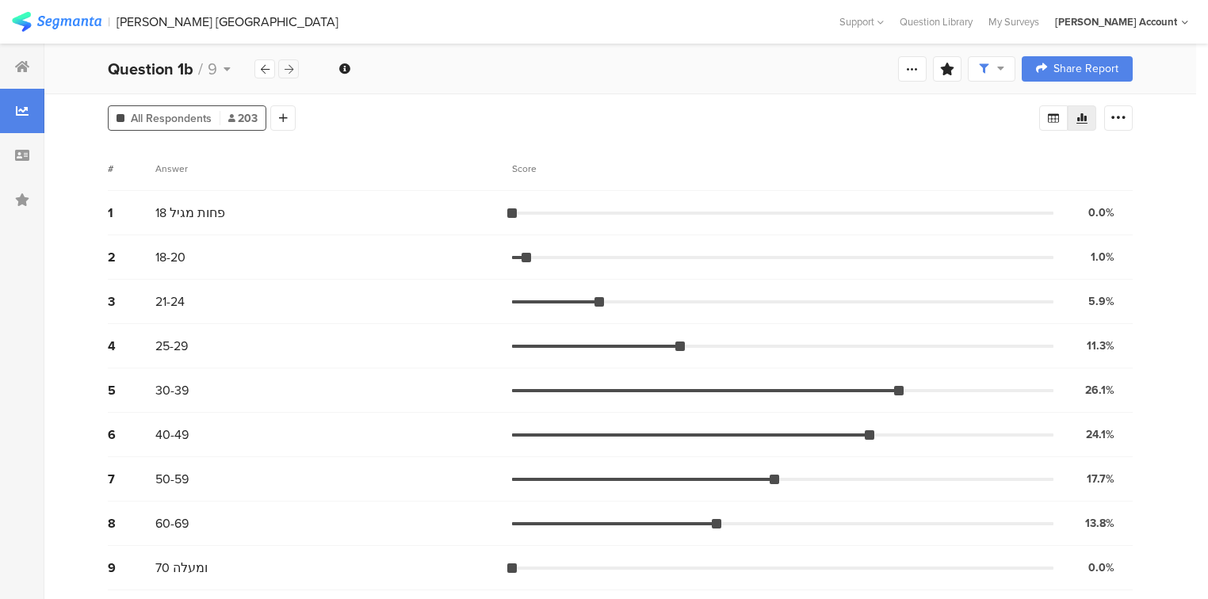
click at [295, 71] on div at bounding box center [288, 68] width 21 height 19
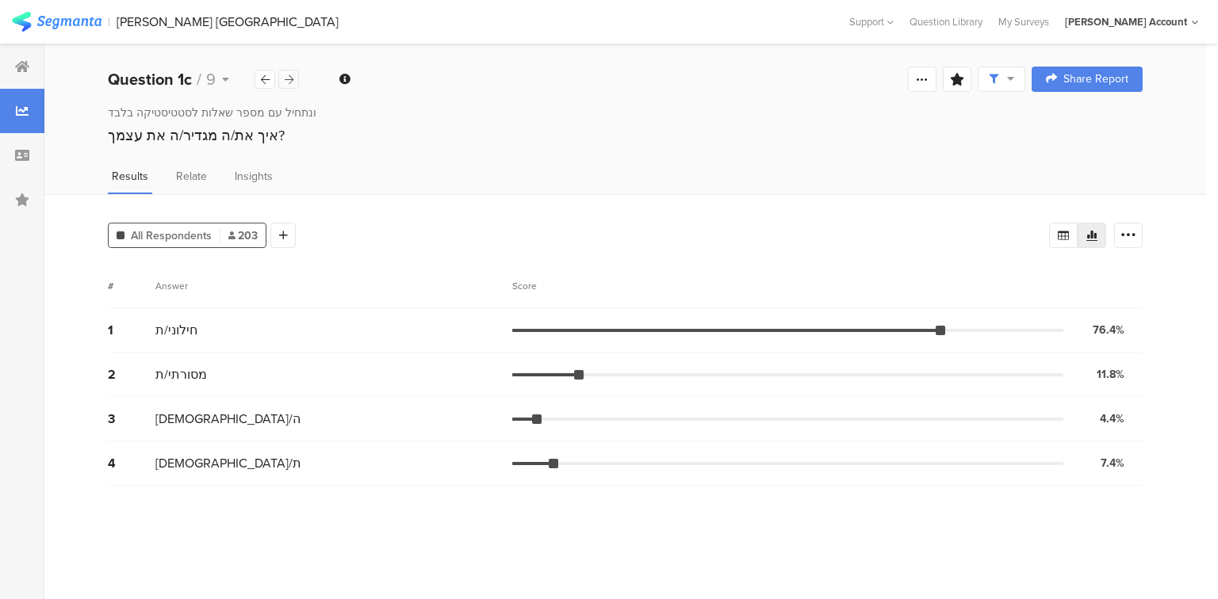
click at [285, 82] on icon at bounding box center [289, 80] width 9 height 10
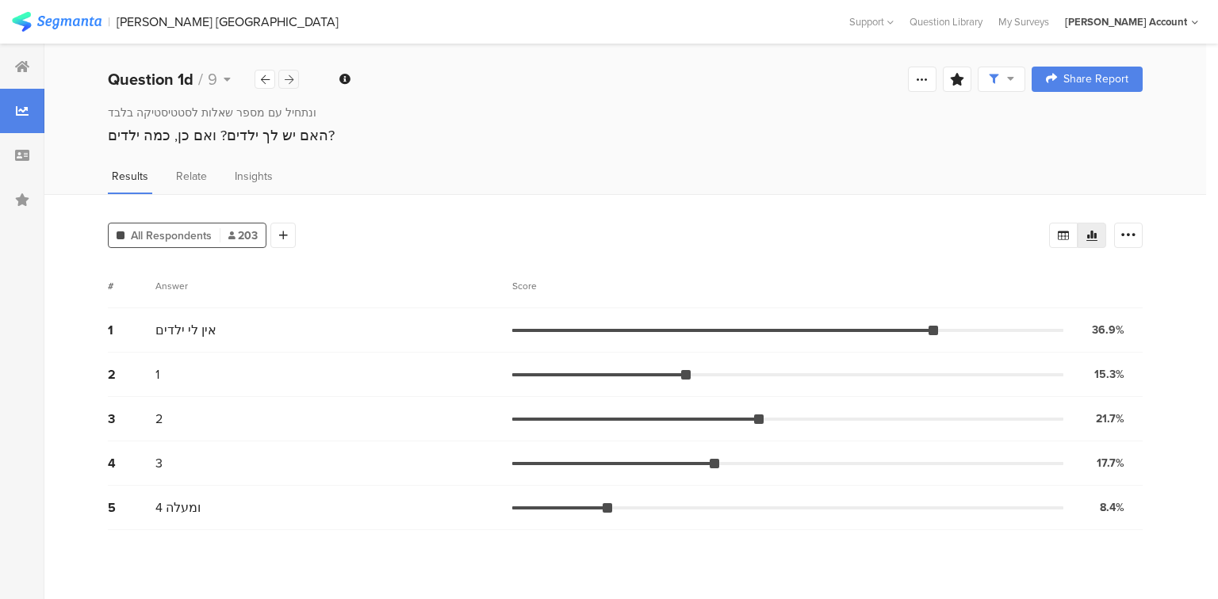
click at [289, 86] on div at bounding box center [288, 79] width 21 height 19
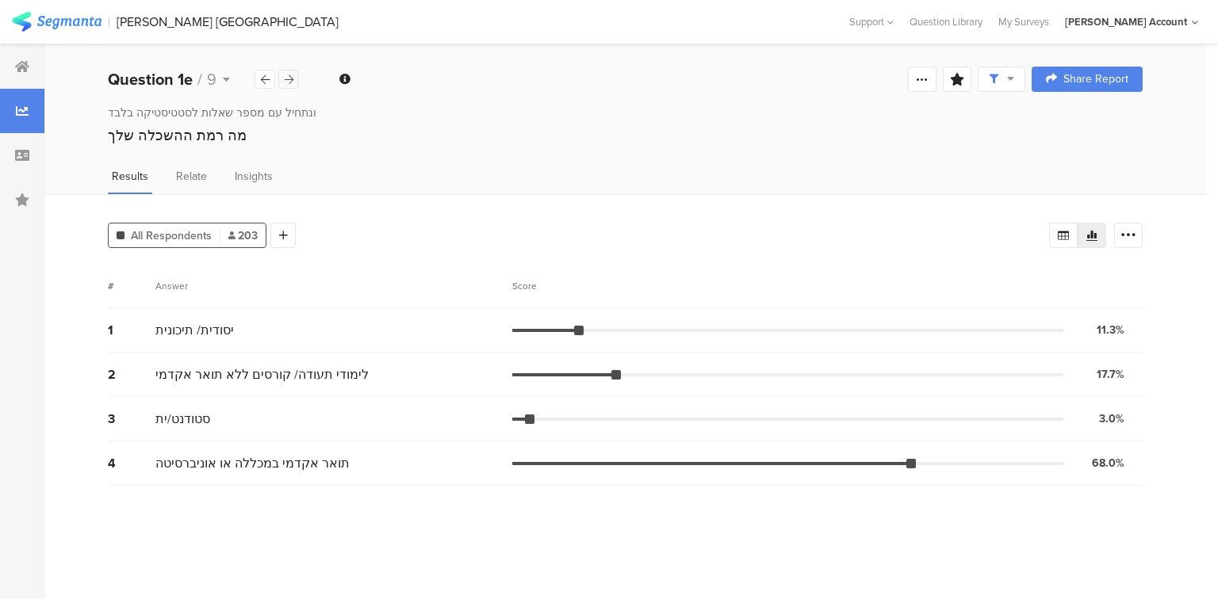
click at [289, 82] on icon at bounding box center [289, 80] width 9 height 10
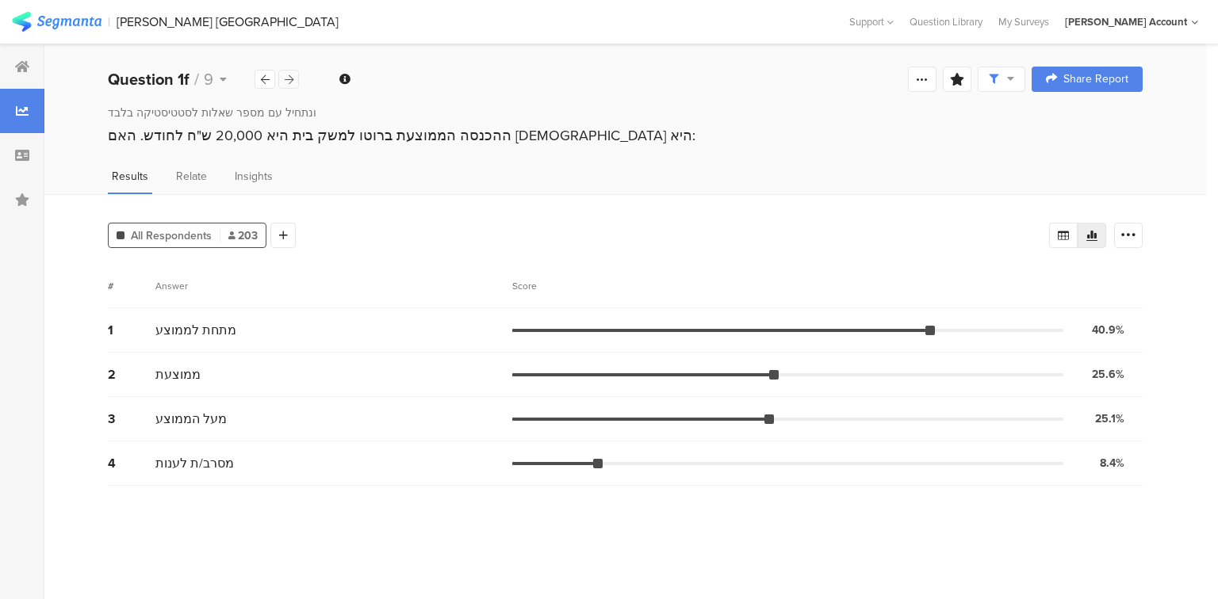
click at [285, 75] on icon at bounding box center [289, 80] width 9 height 10
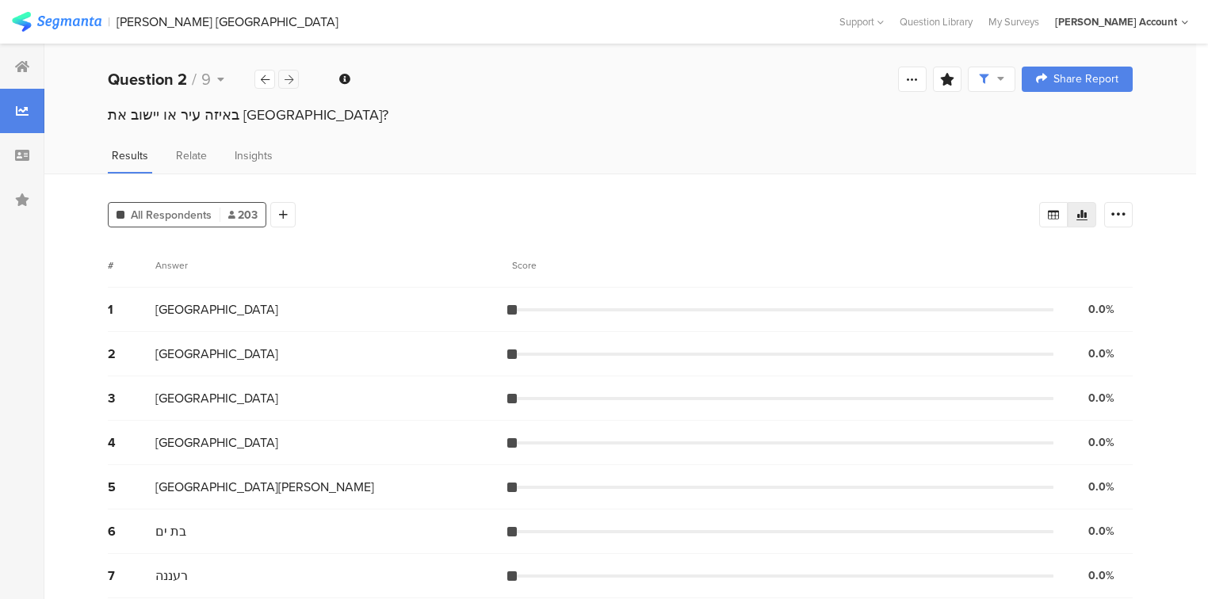
click at [294, 79] on div at bounding box center [288, 79] width 21 height 19
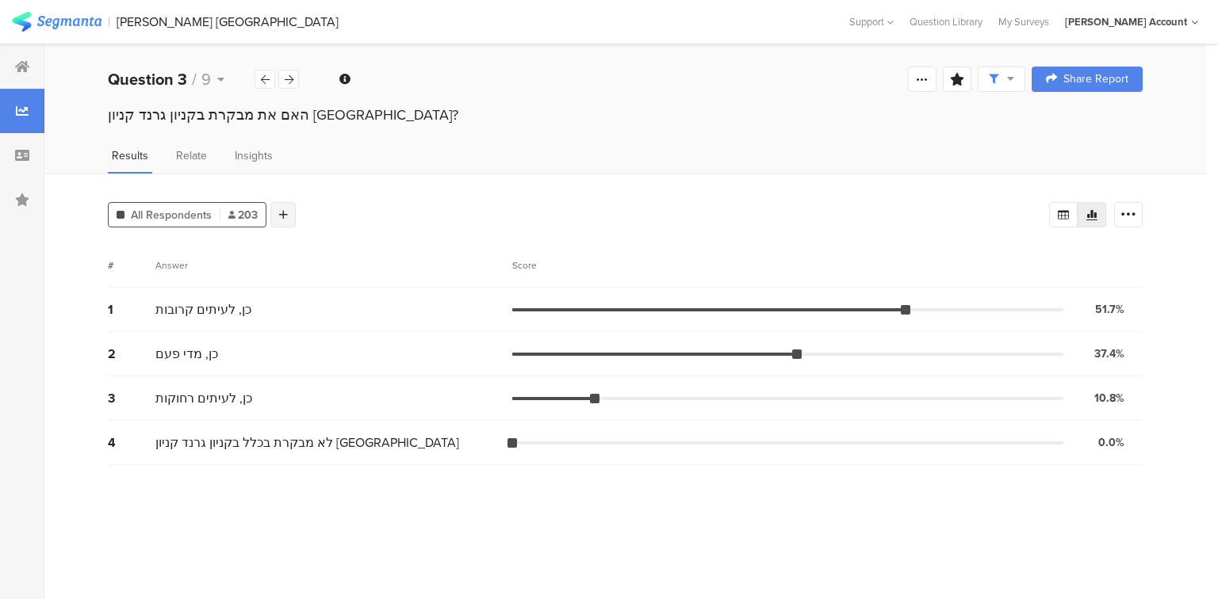
click at [287, 212] on div at bounding box center [282, 214] width 25 height 25
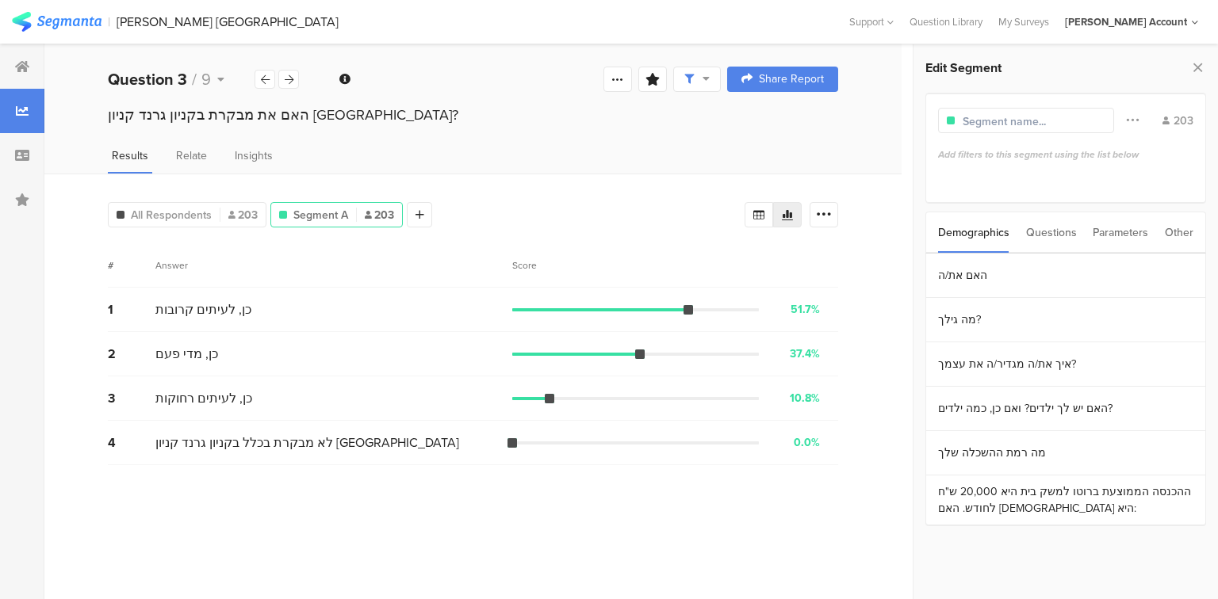
drag, startPoint x: 1063, startPoint y: 232, endPoint x: 1045, endPoint y: 262, distance: 34.5
click at [1062, 232] on div "Questions" at bounding box center [1051, 232] width 51 height 40
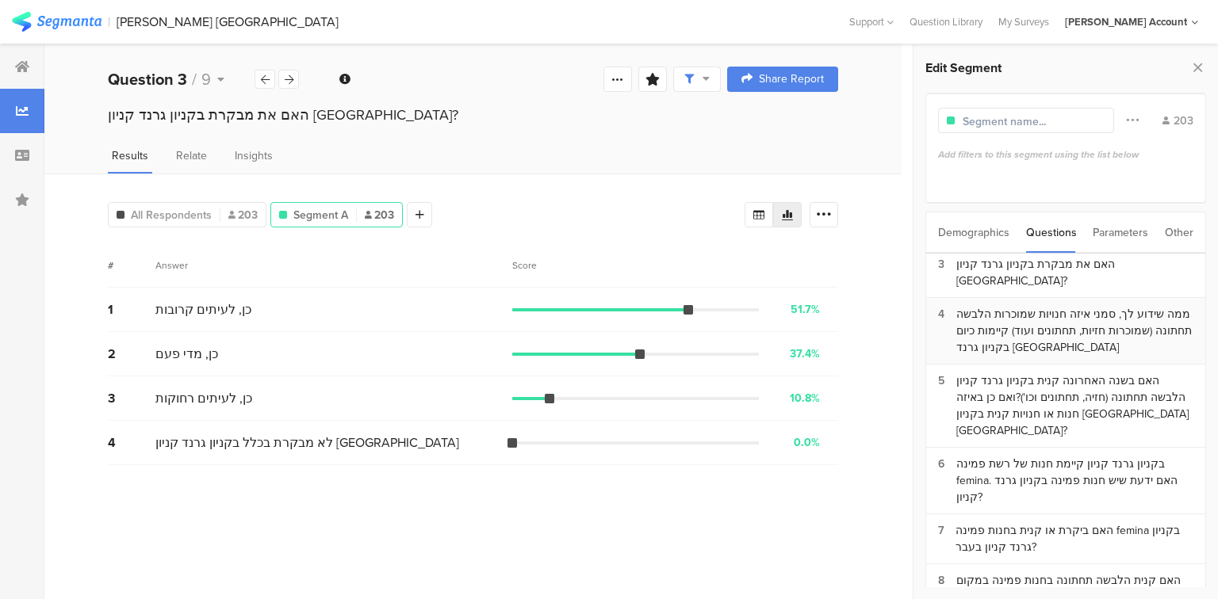
scroll to position [136, 0]
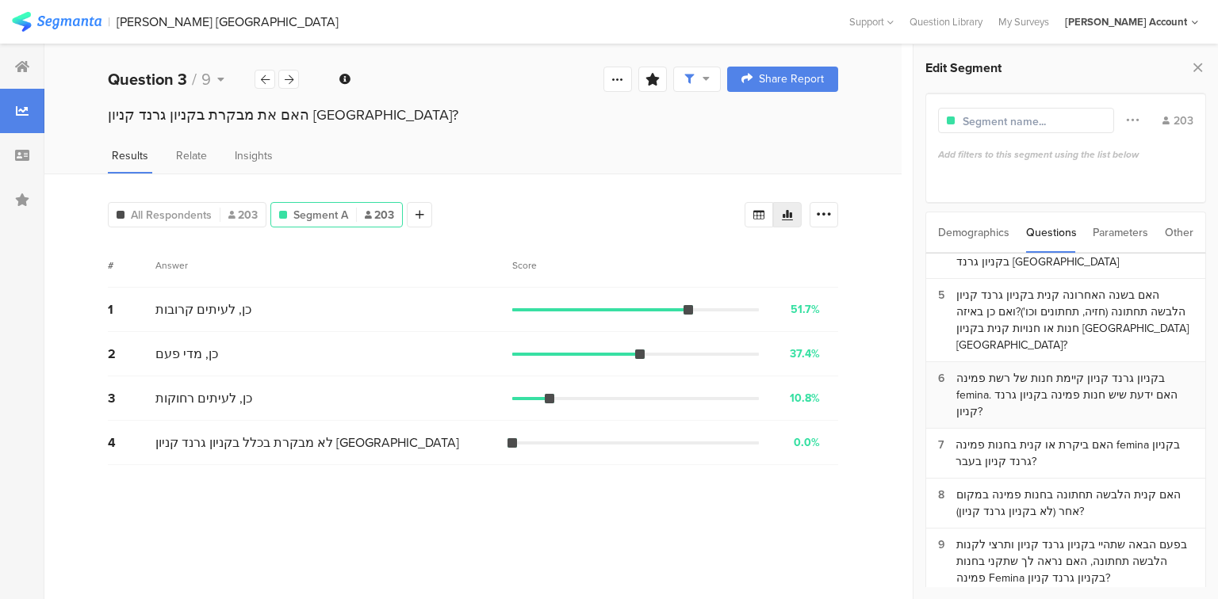
click at [1030, 370] on div "בקניון גרנד קניון קיימת חנות של רשת פמינה femina. האם ידעת שיש חנות פמינה בקניו…" at bounding box center [1074, 395] width 237 height 50
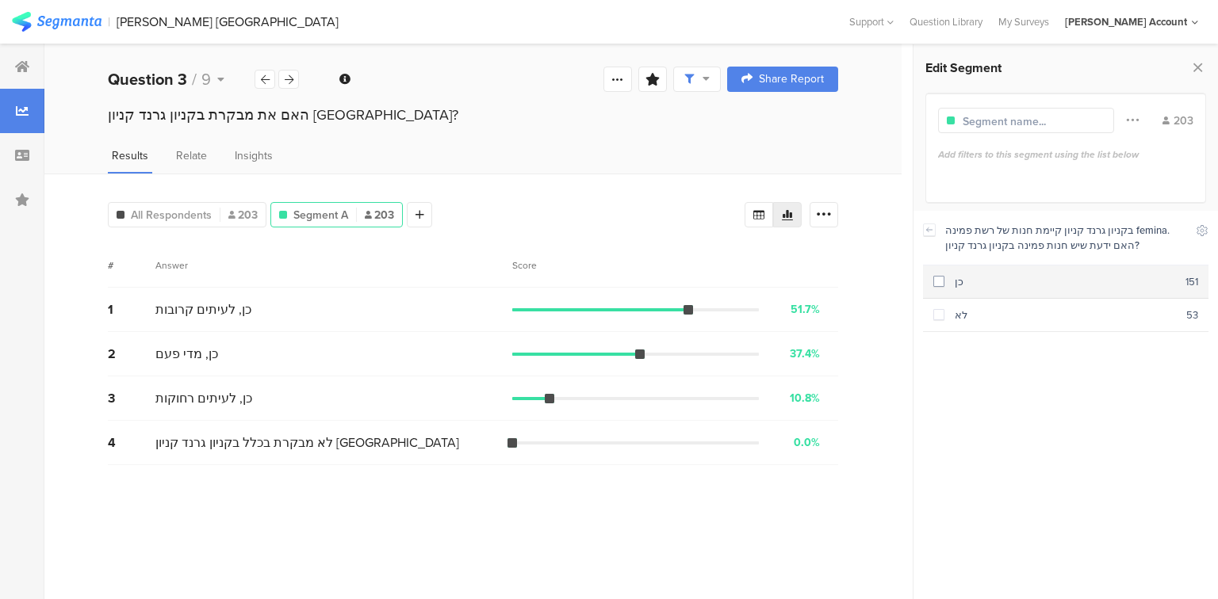
click at [939, 282] on span at bounding box center [938, 281] width 11 height 11
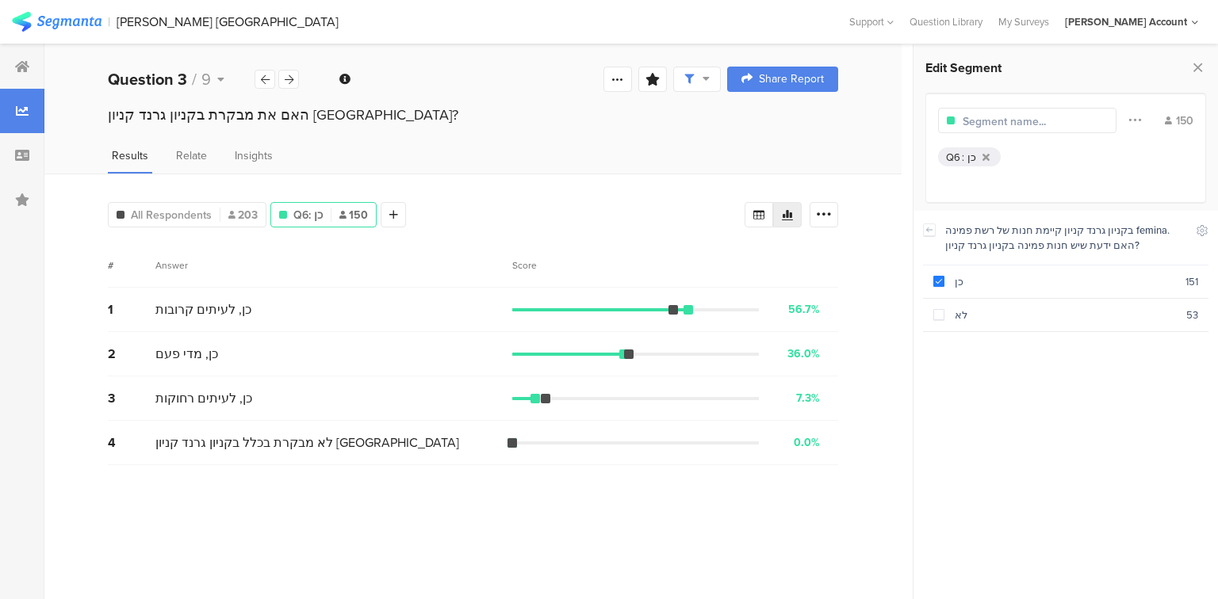
click at [1024, 125] on input "text" at bounding box center [1031, 121] width 138 height 17
type input "מודעות פמינה"
click at [1196, 69] on icon at bounding box center [1197, 67] width 17 height 22
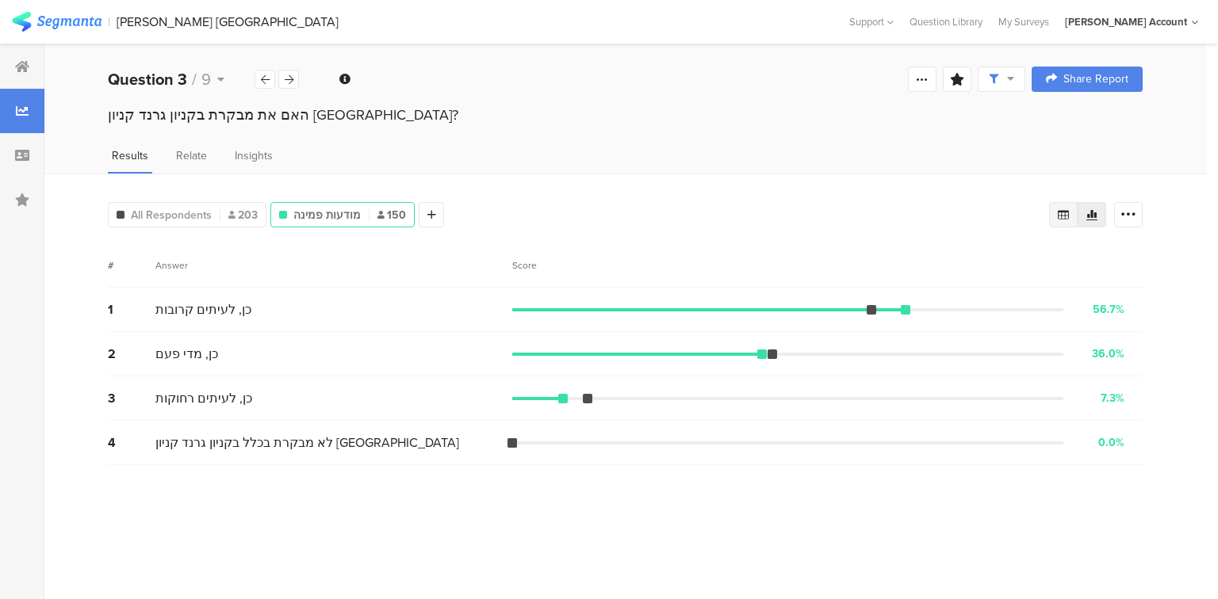
click at [1059, 212] on icon at bounding box center [1063, 214] width 13 height 13
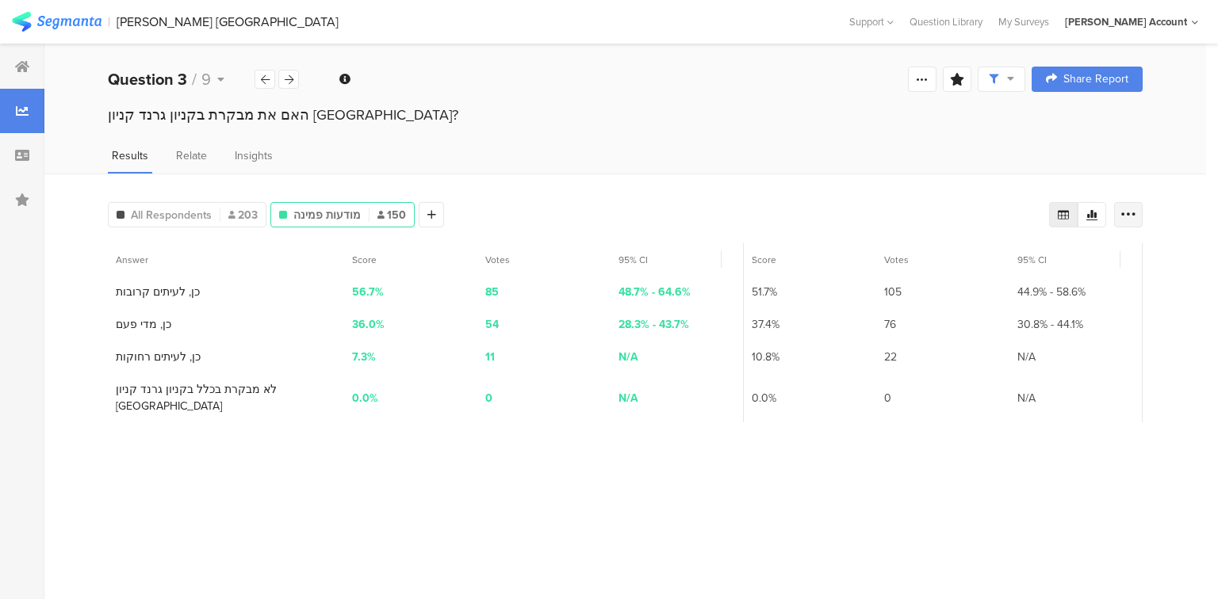
click at [1126, 214] on icon at bounding box center [1128, 215] width 16 height 16
click at [1069, 263] on div "Export as Excel" at bounding box center [1033, 259] width 192 height 16
click at [295, 73] on div at bounding box center [288, 79] width 21 height 19
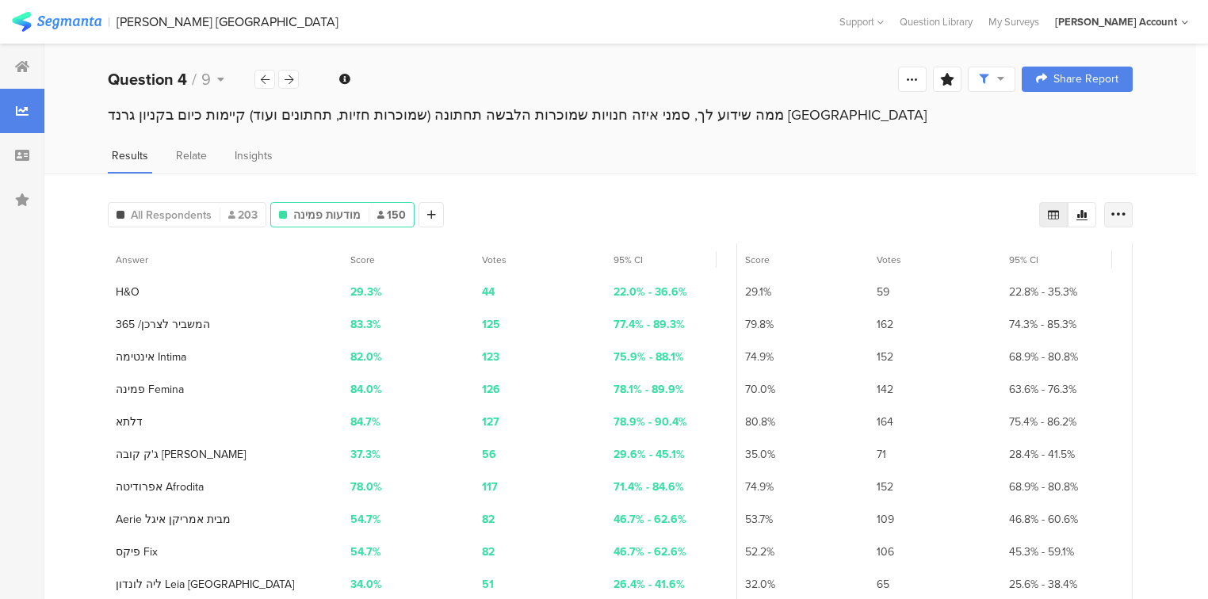
click at [1133, 213] on div at bounding box center [1118, 214] width 29 height 25
click at [1074, 266] on div "Export as Excel" at bounding box center [1033, 259] width 192 height 16
click at [237, 210] on span "203" at bounding box center [242, 215] width 29 height 17
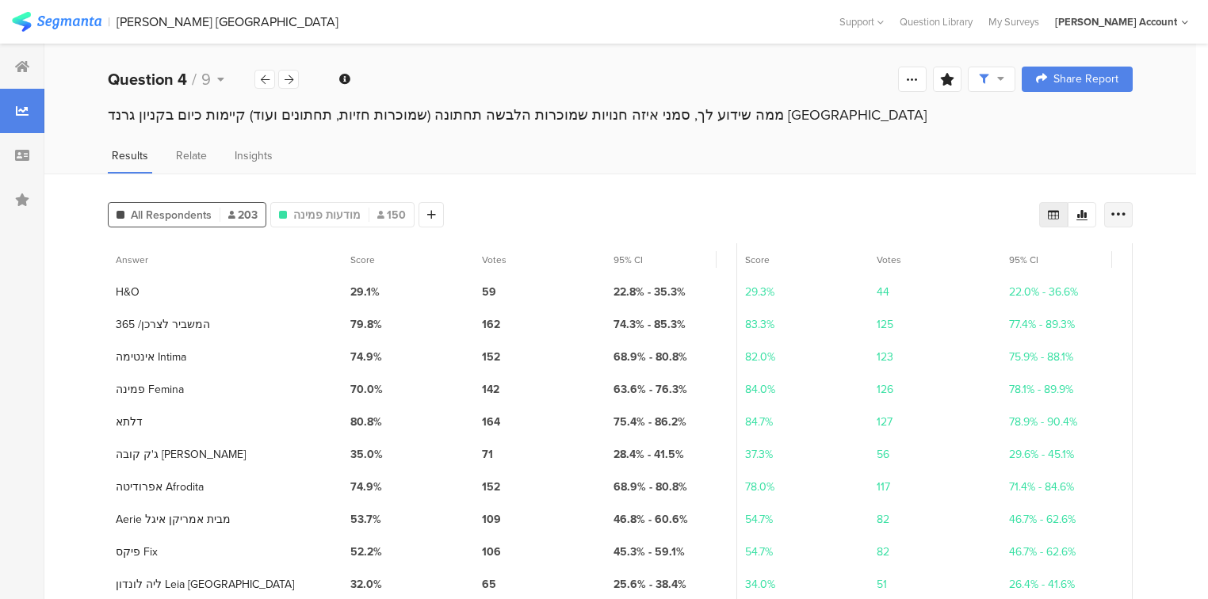
drag, startPoint x: 1134, startPoint y: 214, endPoint x: 1121, endPoint y: 218, distance: 13.3
click at [1126, 215] on icon at bounding box center [1119, 215] width 16 height 16
click at [1042, 263] on div "Export as Excel" at bounding box center [1033, 259] width 192 height 16
click at [288, 76] on icon at bounding box center [289, 80] width 9 height 10
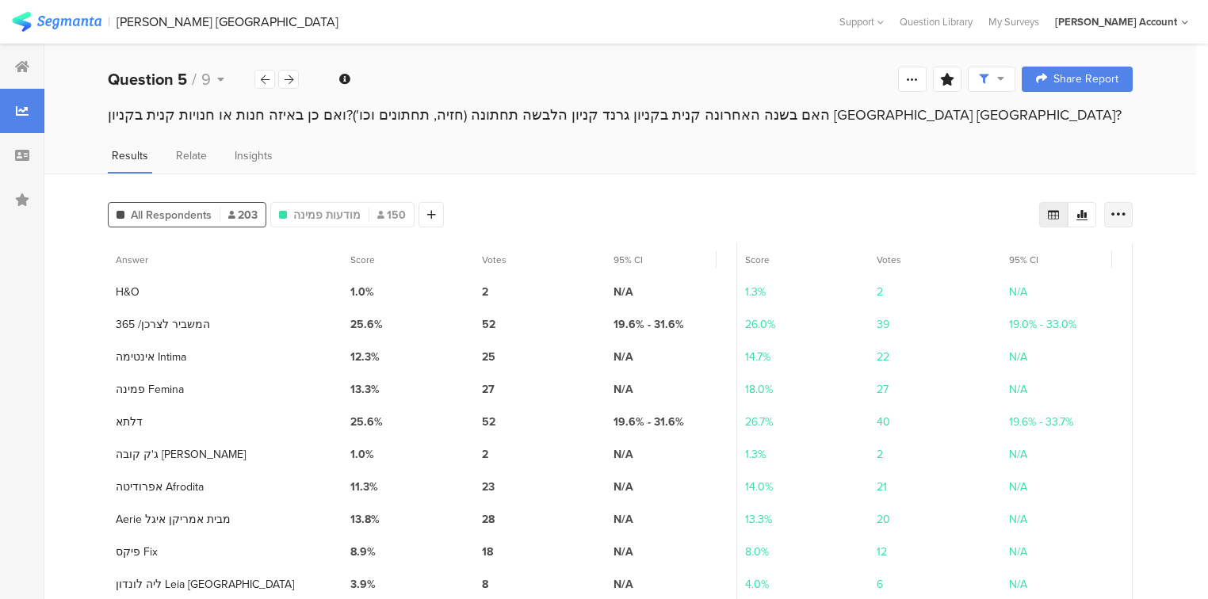
click at [1126, 212] on icon at bounding box center [1119, 215] width 16 height 16
click at [1030, 259] on div "Export as Excel" at bounding box center [1033, 259] width 192 height 16
click at [287, 80] on icon at bounding box center [289, 80] width 9 height 10
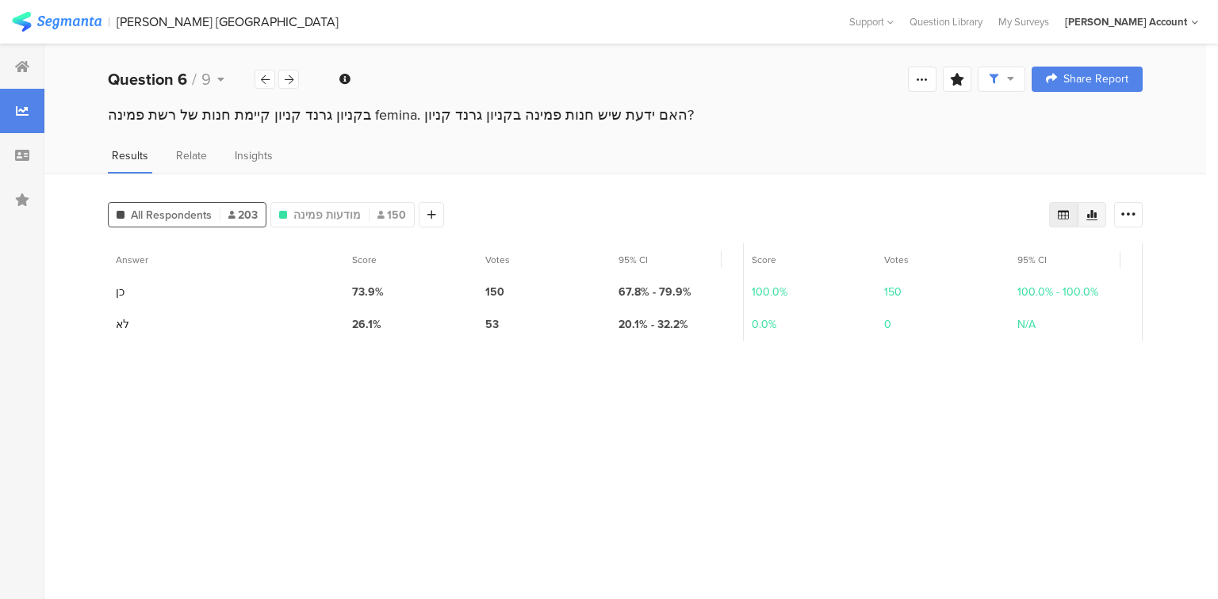
click at [1085, 212] on icon at bounding box center [1091, 214] width 13 height 13
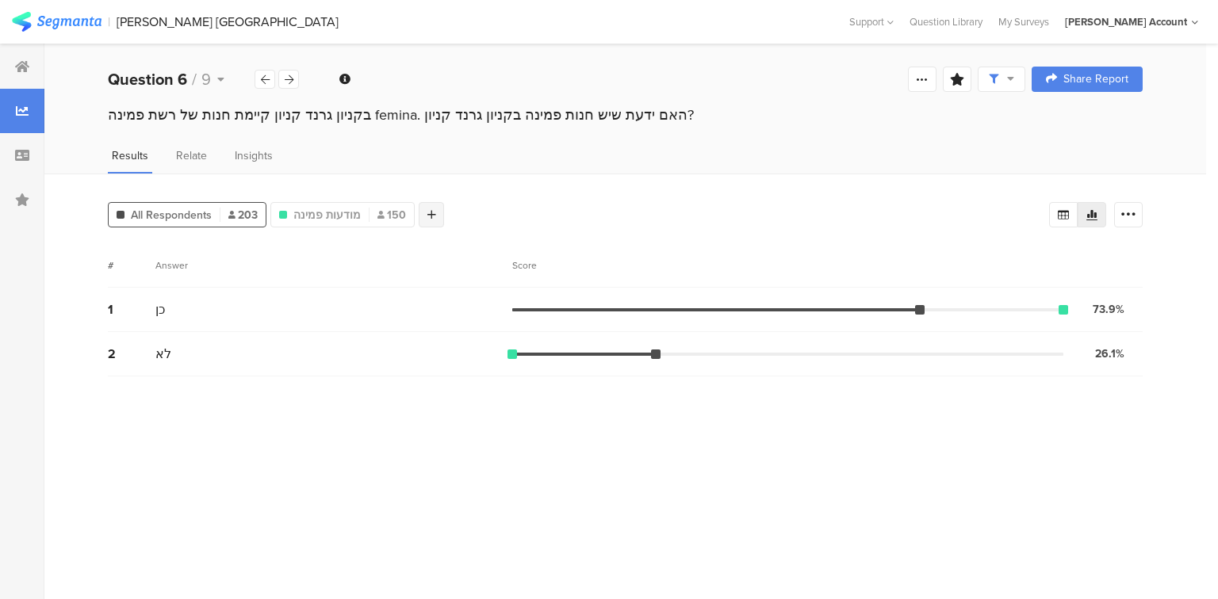
click at [427, 210] on icon at bounding box center [431, 214] width 9 height 11
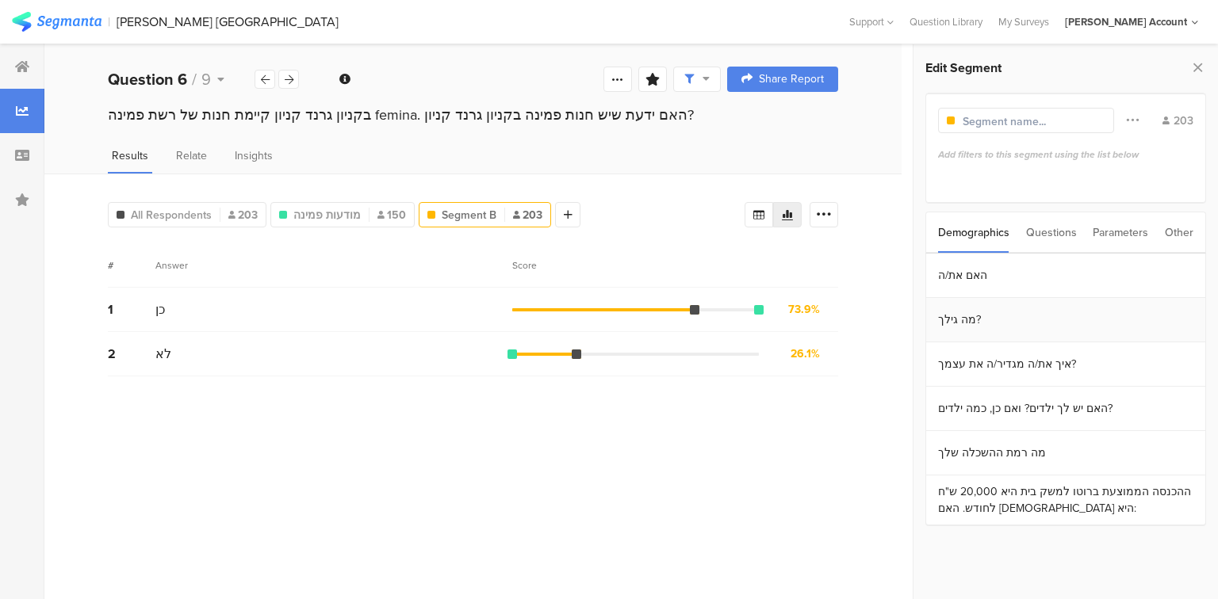
click at [951, 313] on section "מה גילך?" at bounding box center [1065, 320] width 279 height 44
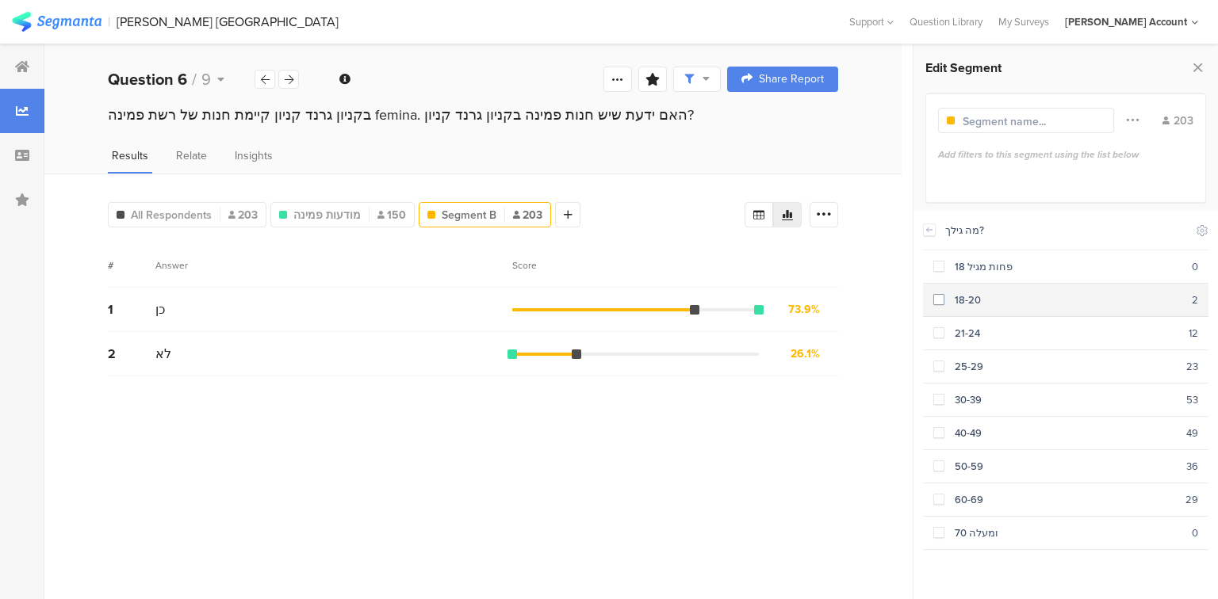
click at [939, 298] on span at bounding box center [938, 299] width 11 height 11
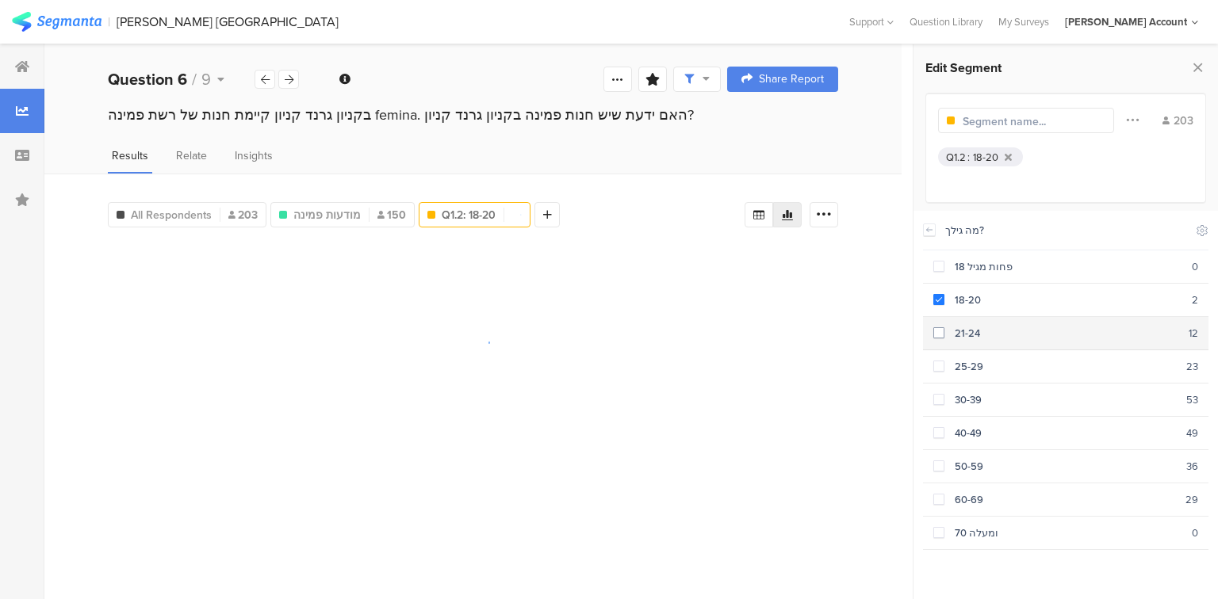
click at [943, 325] on label at bounding box center [938, 333] width 11 height 17
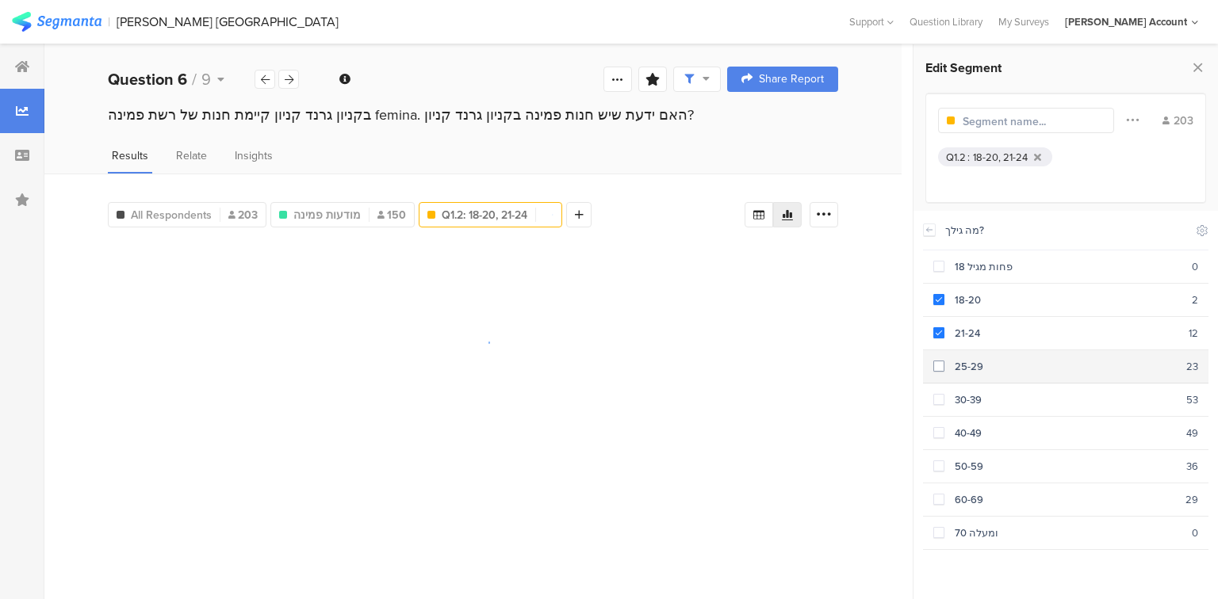
click at [937, 364] on span at bounding box center [938, 366] width 11 height 11
click at [931, 400] on section "30-39 53" at bounding box center [1065, 400] width 285 height 33
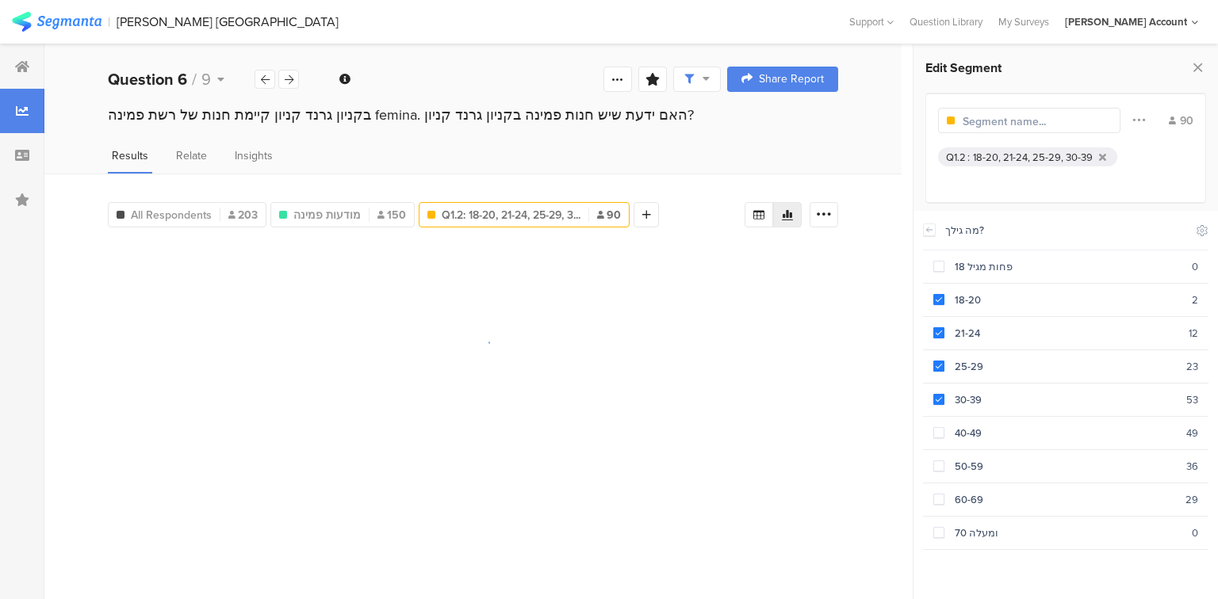
click at [1053, 129] on div at bounding box center [1029, 120] width 182 height 25
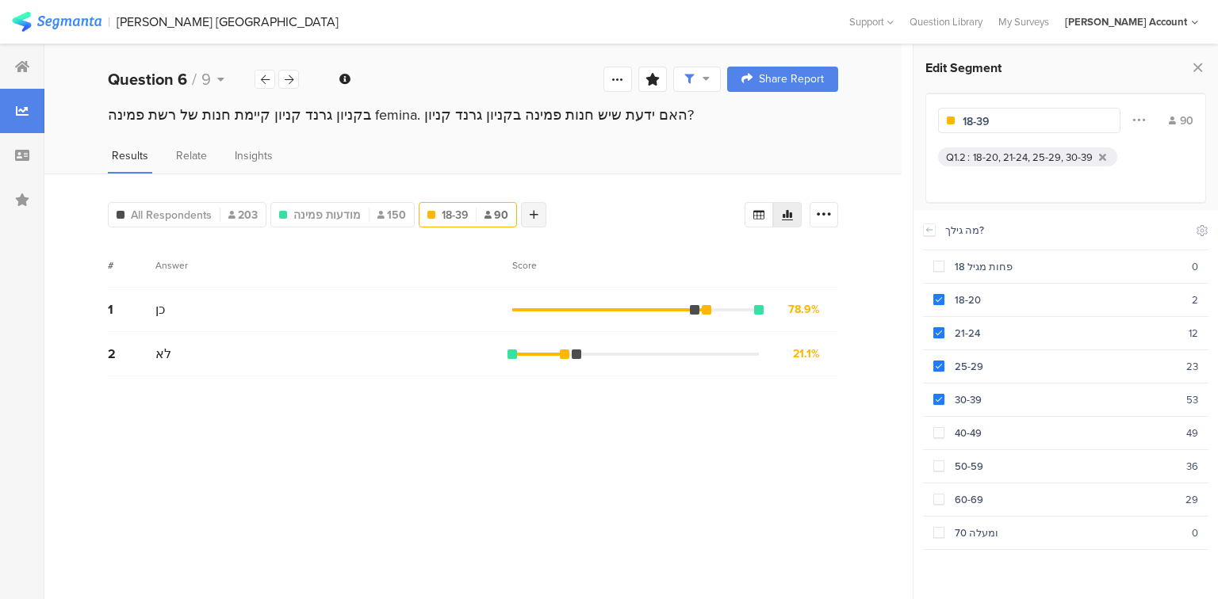
type input "18-39"
click at [533, 216] on div at bounding box center [533, 214] width 25 height 25
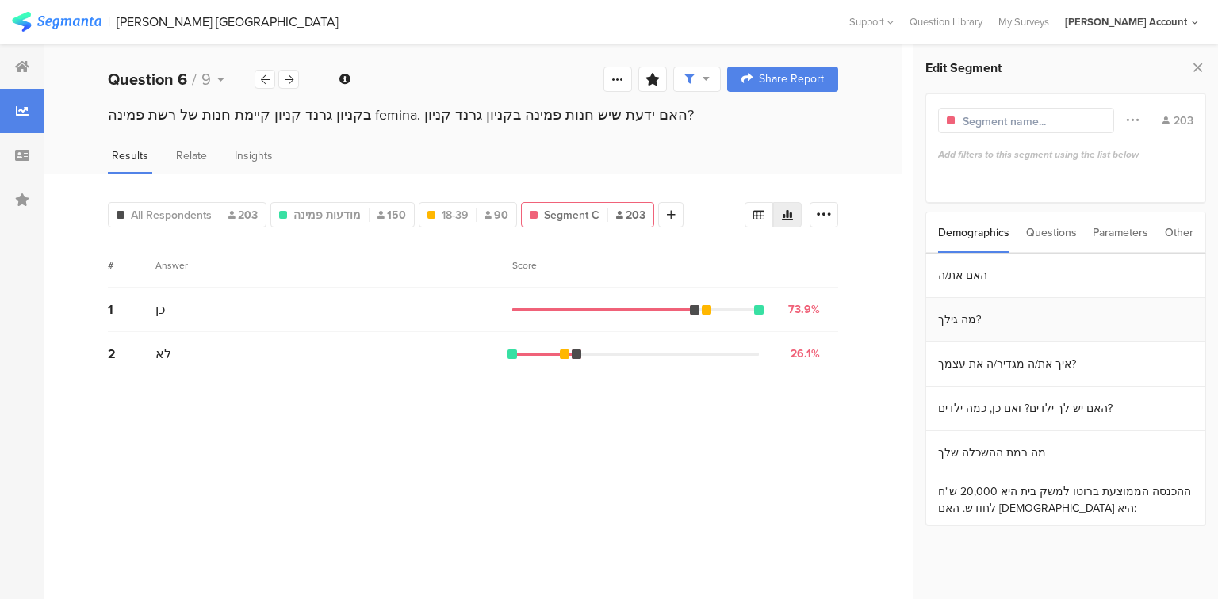
click at [1002, 320] on section "מה גילך?" at bounding box center [1065, 320] width 279 height 44
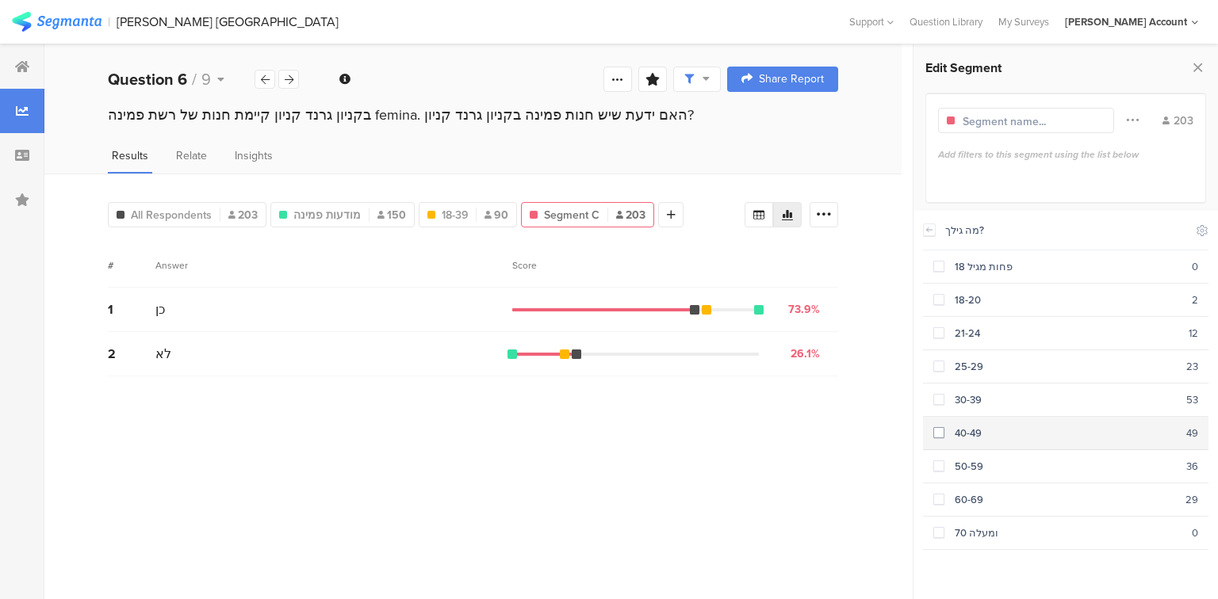
click at [948, 426] on div "40-49" at bounding box center [1065, 433] width 242 height 15
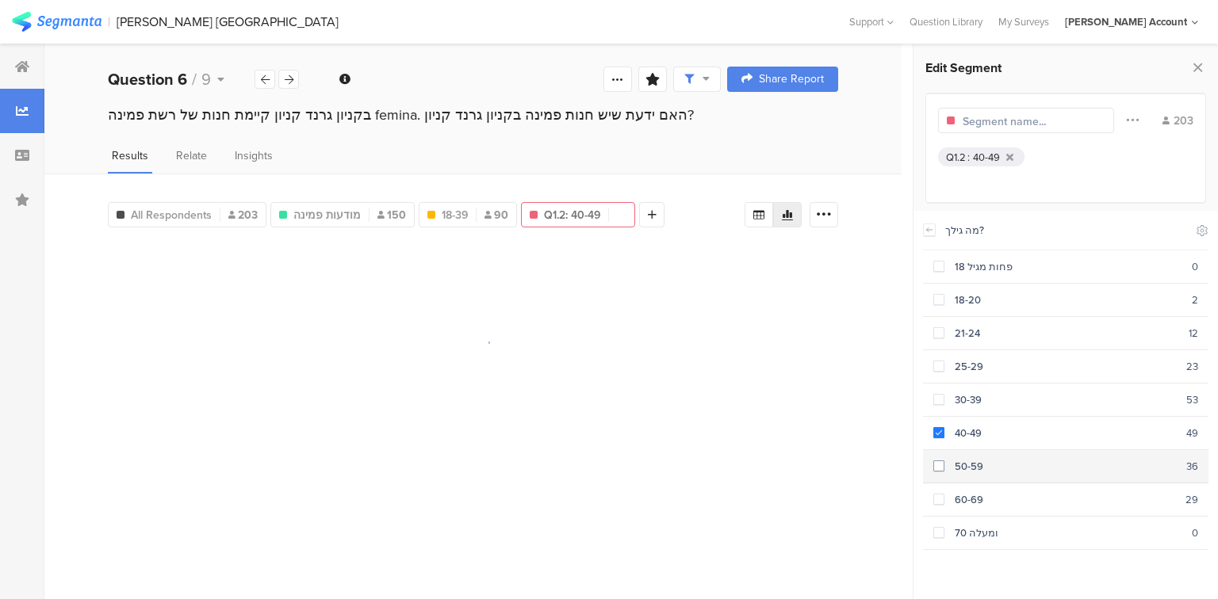
drag, startPoint x: 948, startPoint y: 457, endPoint x: 944, endPoint y: 465, distance: 9.6
click at [948, 459] on div "50-59" at bounding box center [1065, 466] width 242 height 15
click at [942, 491] on label at bounding box center [938, 499] width 11 height 17
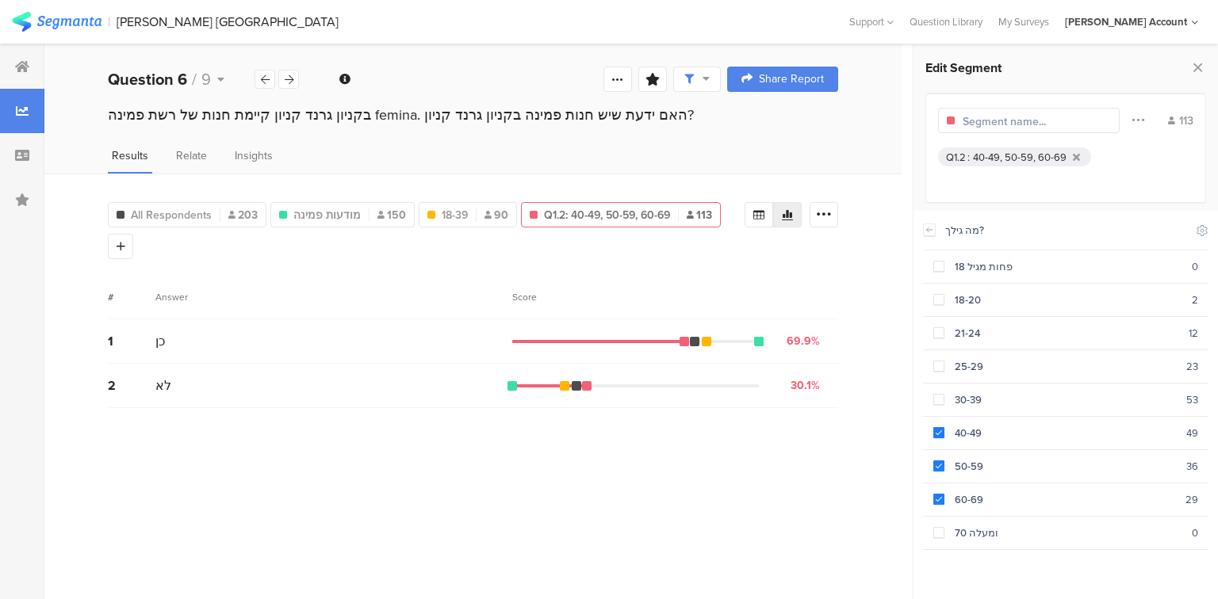
click at [1011, 120] on input "text" at bounding box center [1031, 121] width 138 height 17
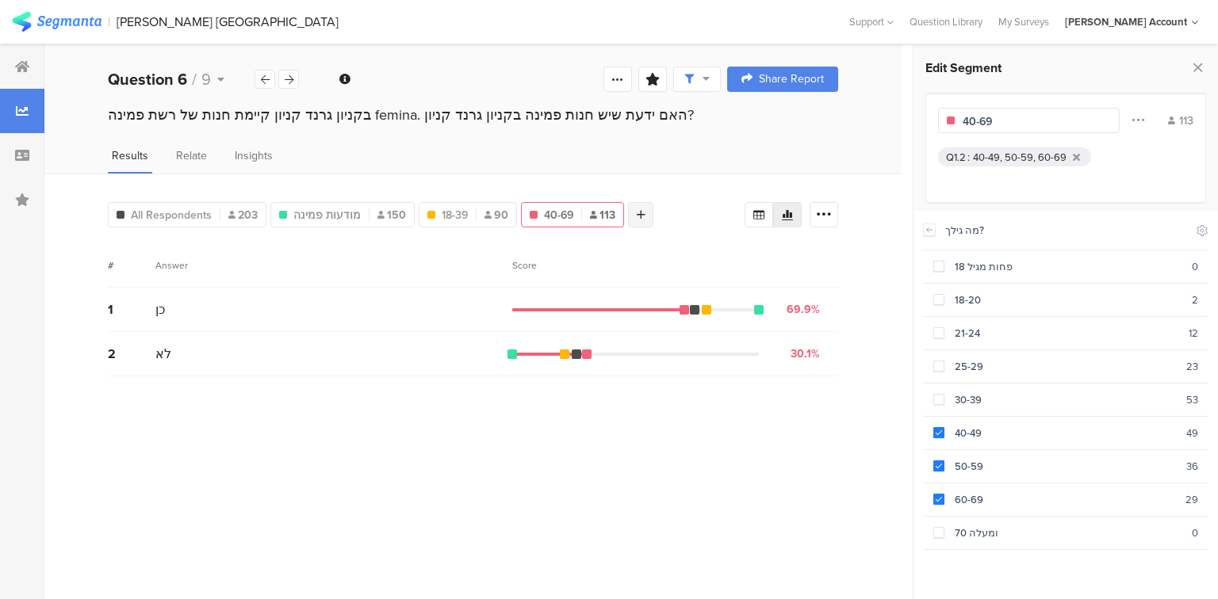
type input "40-69"
click at [629, 219] on div at bounding box center [640, 214] width 25 height 25
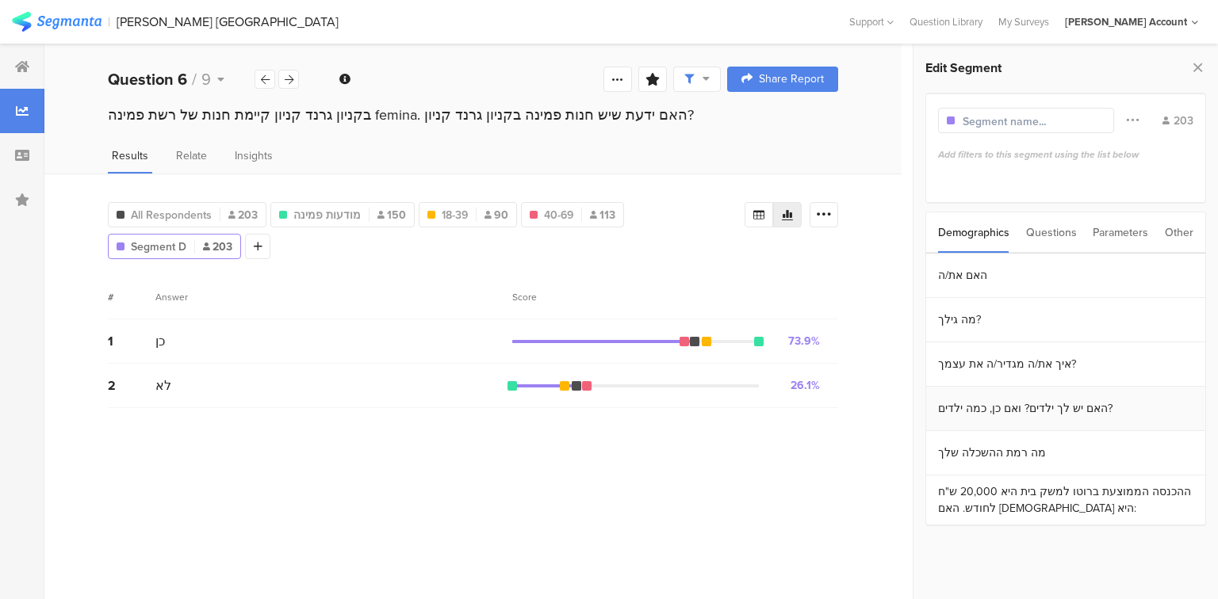
click at [999, 403] on section "האם יש לך ילדים? ואם כן, כמה ילדים?" at bounding box center [1065, 409] width 279 height 44
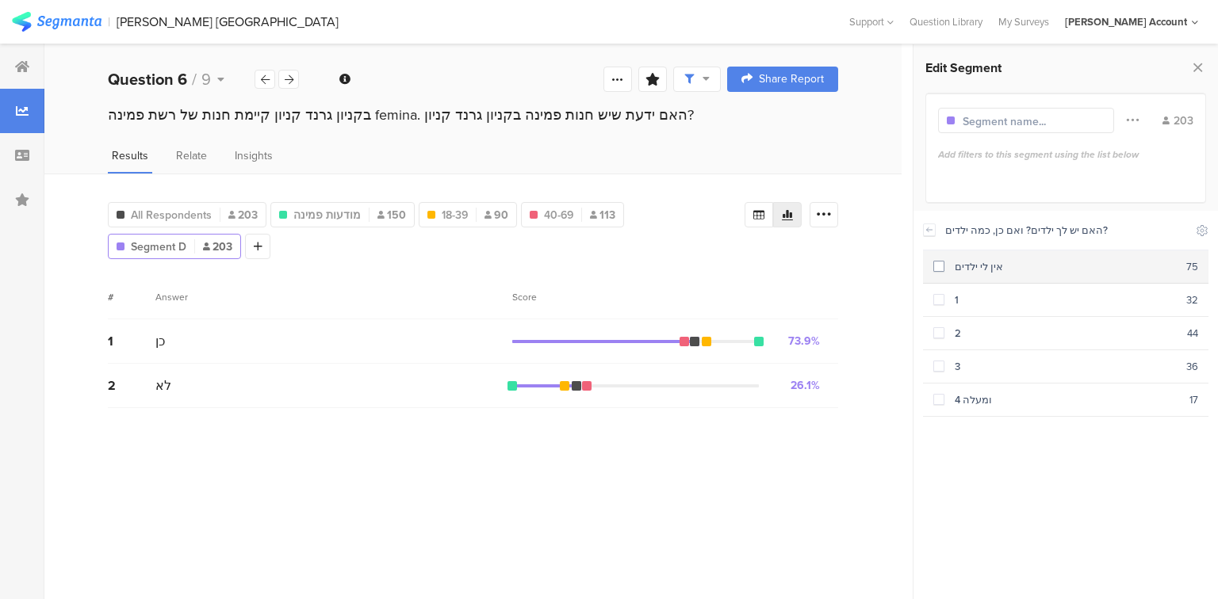
click at [933, 266] on span at bounding box center [938, 266] width 11 height 11
click at [262, 246] on div at bounding box center [274, 246] width 25 height 25
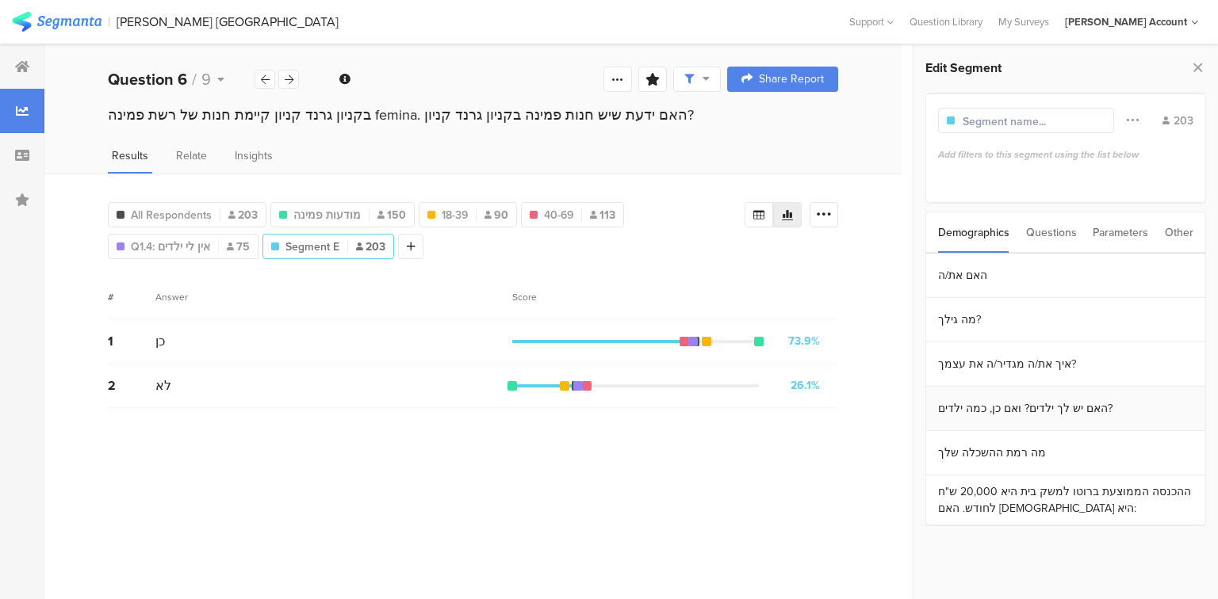
click at [1021, 407] on section "האם יש לך ילדים? ואם כן, כמה ילדים?" at bounding box center [1065, 409] width 279 height 44
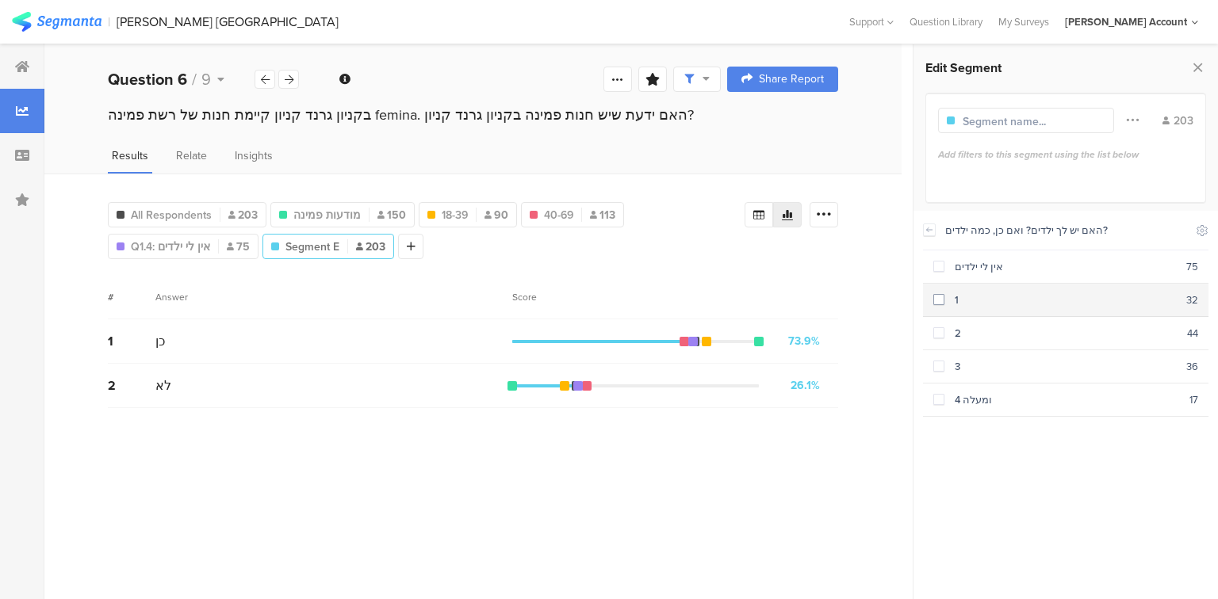
click at [945, 300] on div "1" at bounding box center [1065, 300] width 242 height 15
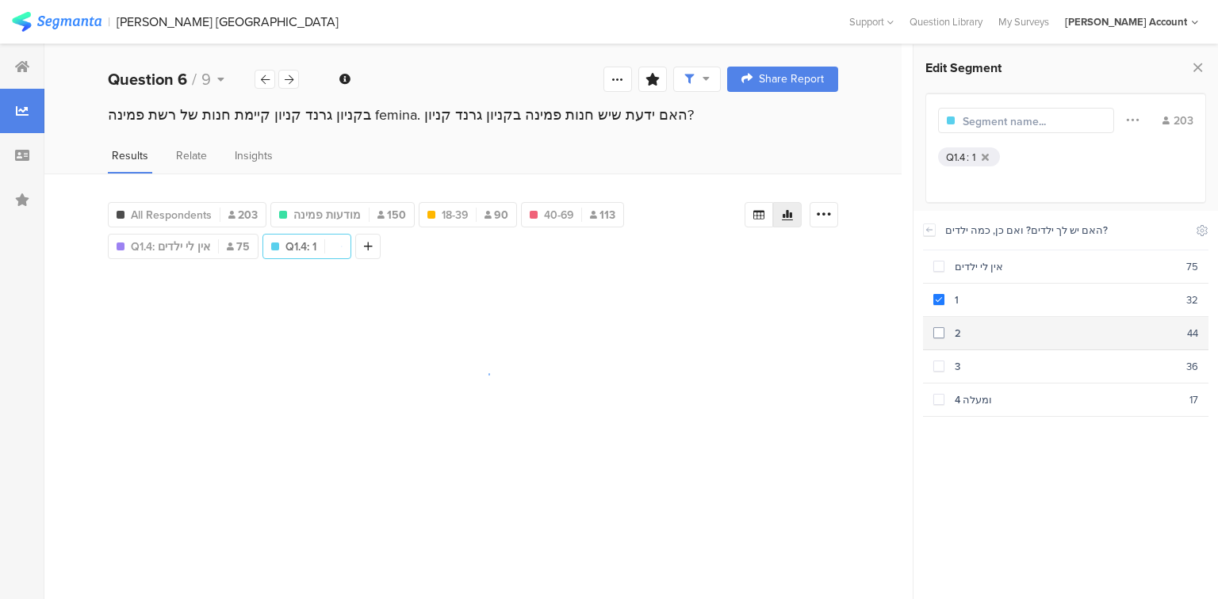
click at [941, 331] on span at bounding box center [938, 332] width 11 height 11
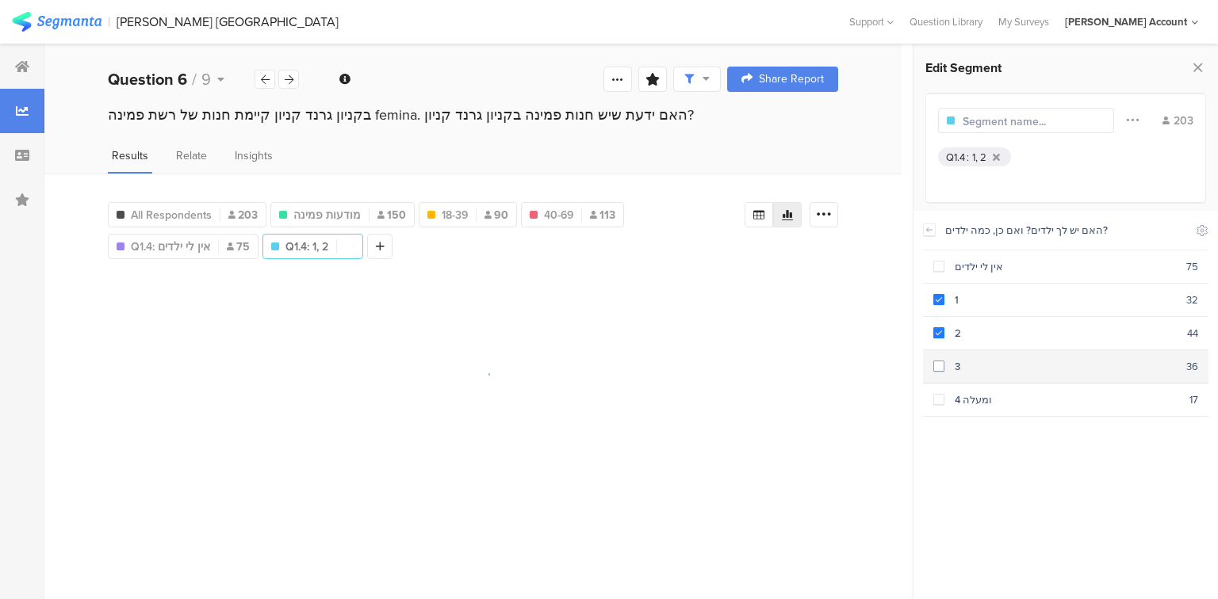
click at [942, 358] on label at bounding box center [938, 366] width 11 height 17
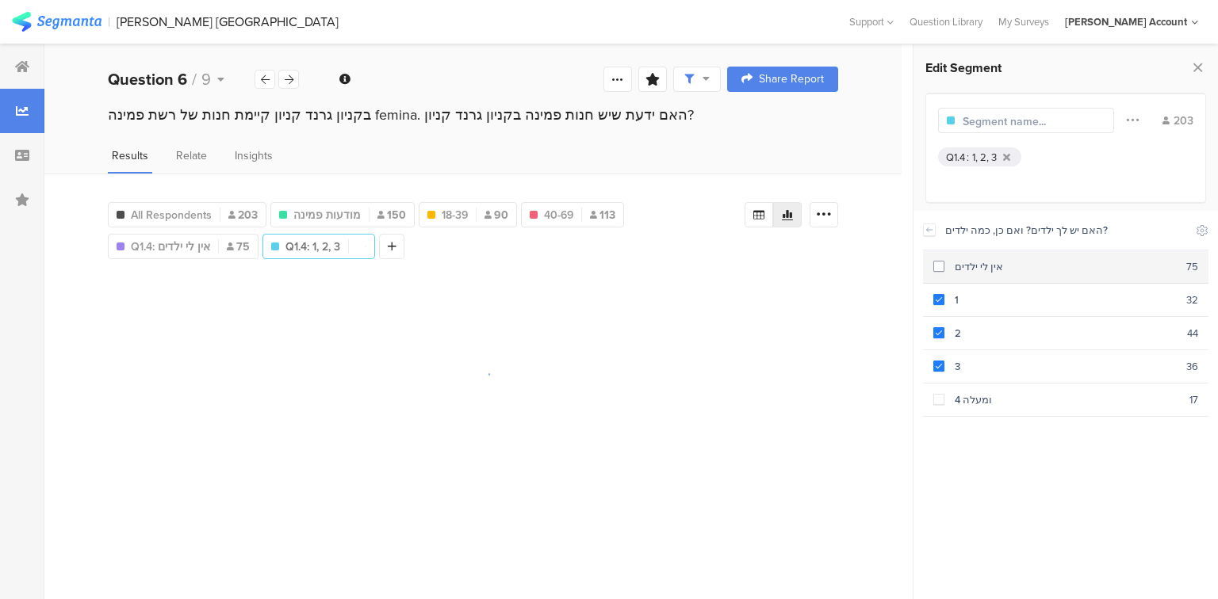
drag, startPoint x: 946, startPoint y: 390, endPoint x: 973, endPoint y: 266, distance: 127.3
click at [946, 392] on div "4 ומעלה" at bounding box center [1066, 399] width 245 height 15
click at [1021, 113] on input "text" at bounding box center [1031, 121] width 138 height 17
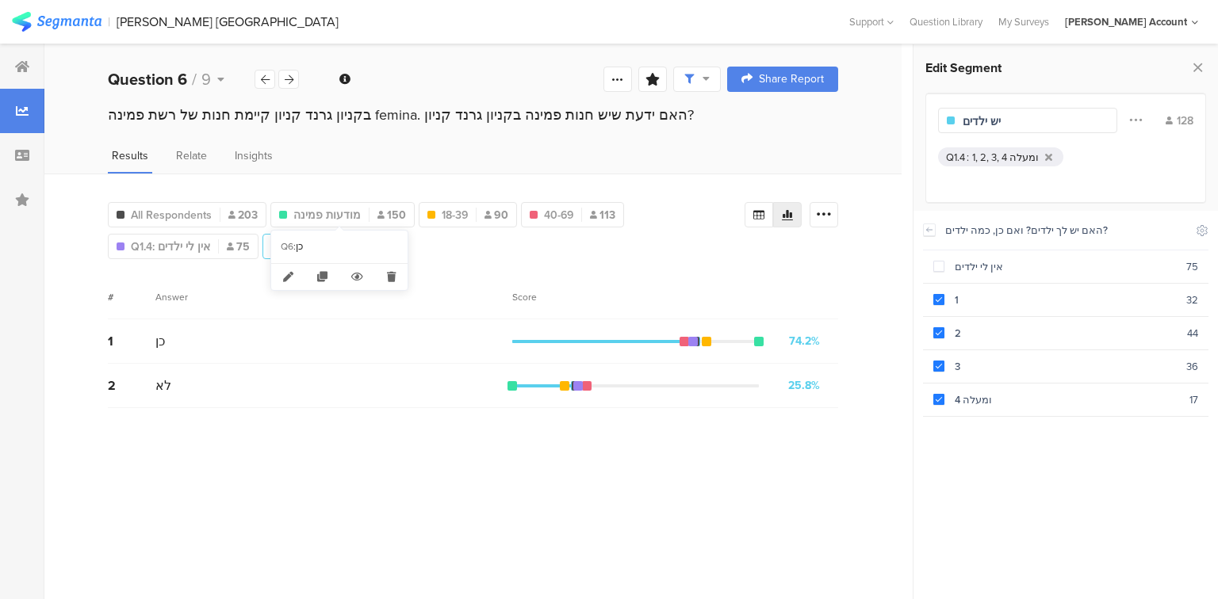
type input "יש ילדים"
click at [394, 240] on div "כן" at bounding box center [347, 246] width 102 height 13
click at [438, 254] on div "All Respondents 203 מודעות פמינה 150 18-39 90 40-69 113 Q1.4 : אין לי ילדים Q1.…" at bounding box center [426, 227] width 637 height 63
click at [393, 247] on div "כן" at bounding box center [347, 246] width 102 height 13
click at [431, 251] on div "All Respondents 203 מודעות פמינה 150 18-39 90 40-69 113 Q1.4 : אין לי ילדים Q1.…" at bounding box center [426, 227] width 637 height 63
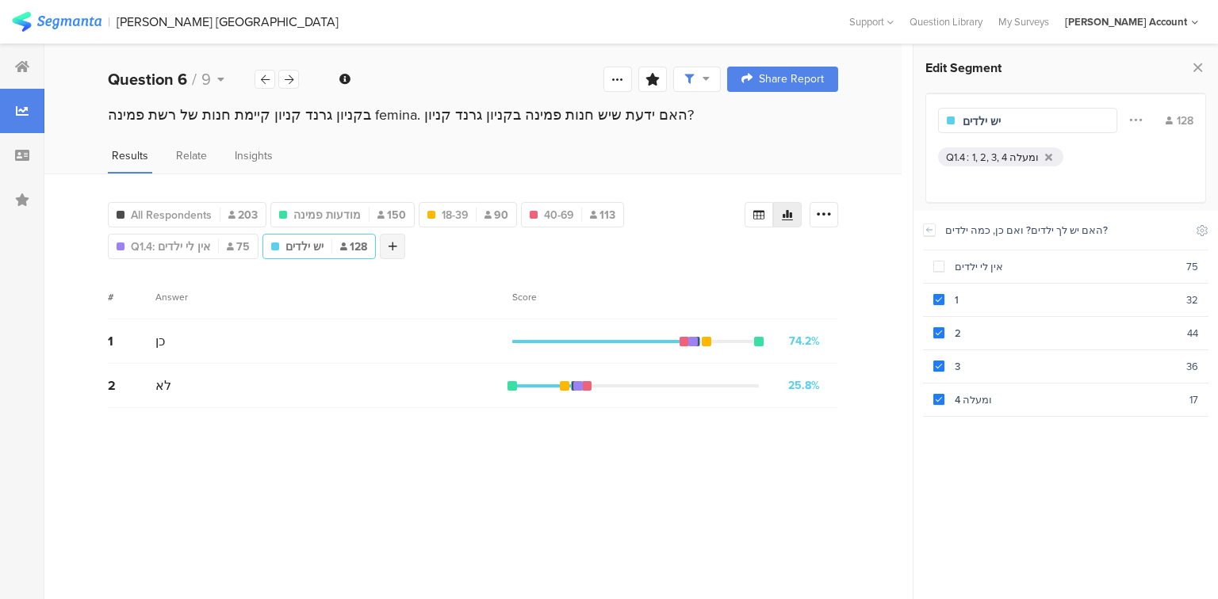
click at [397, 242] on div at bounding box center [392, 246] width 25 height 25
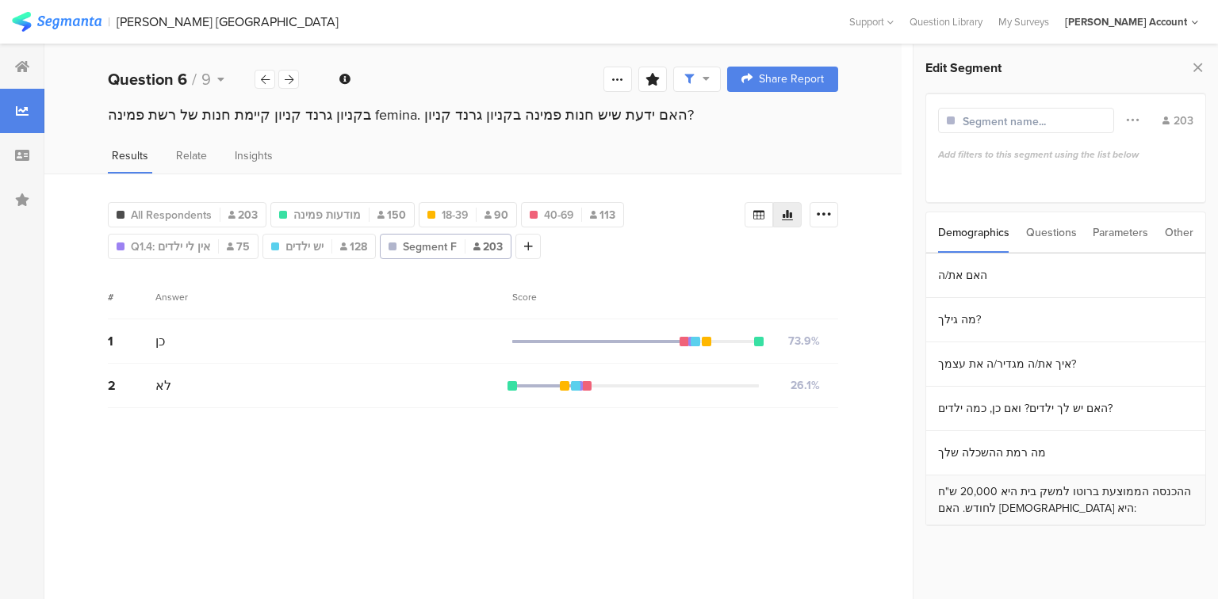
click at [1001, 488] on section "ההכנסה הממוצעת ברוטו למשק בית היא 20,000 ש"ח לחודש. האם [DEMOGRAPHIC_DATA] היא:" at bounding box center [1065, 501] width 279 height 50
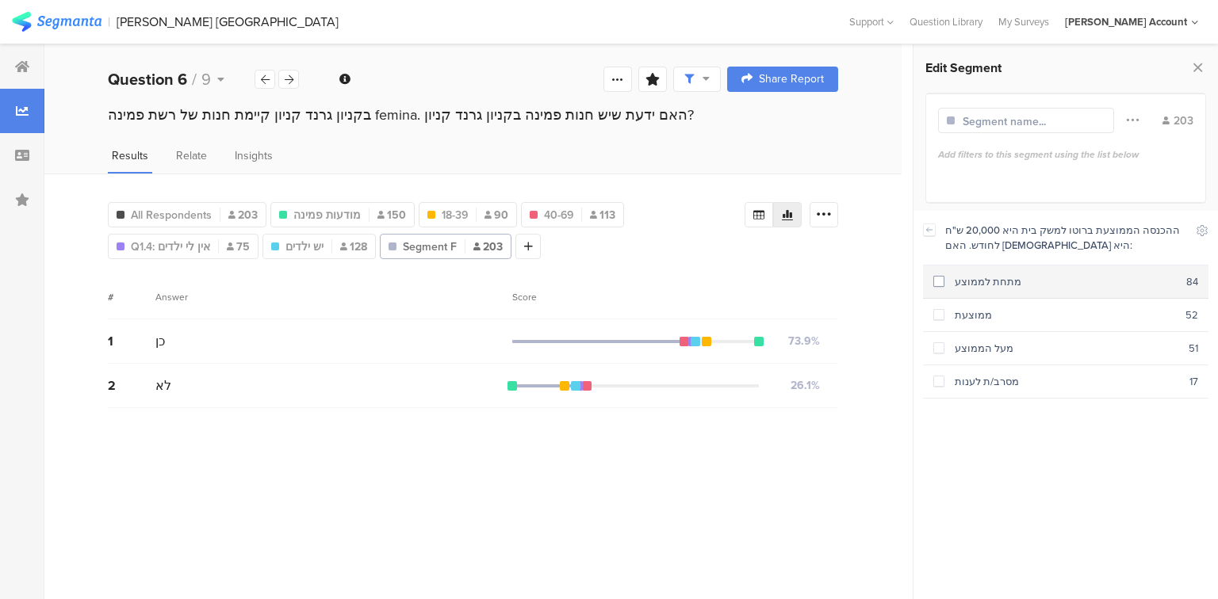
click at [935, 289] on section "מתחת לממוצע 84" at bounding box center [1065, 282] width 285 height 33
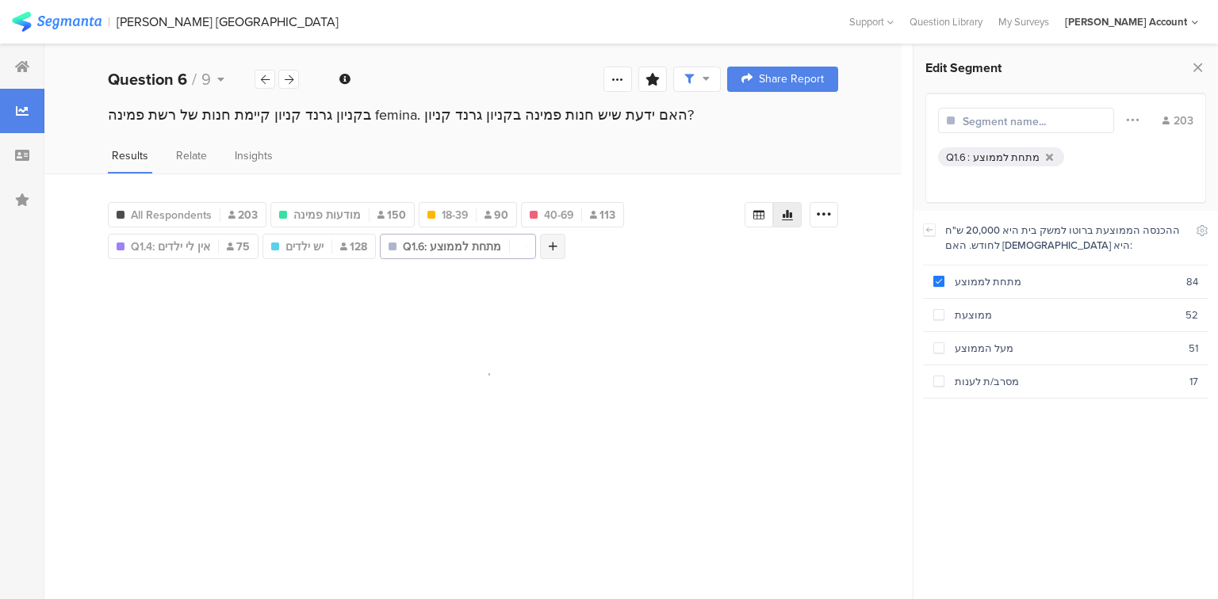
click at [549, 247] on icon at bounding box center [553, 246] width 9 height 11
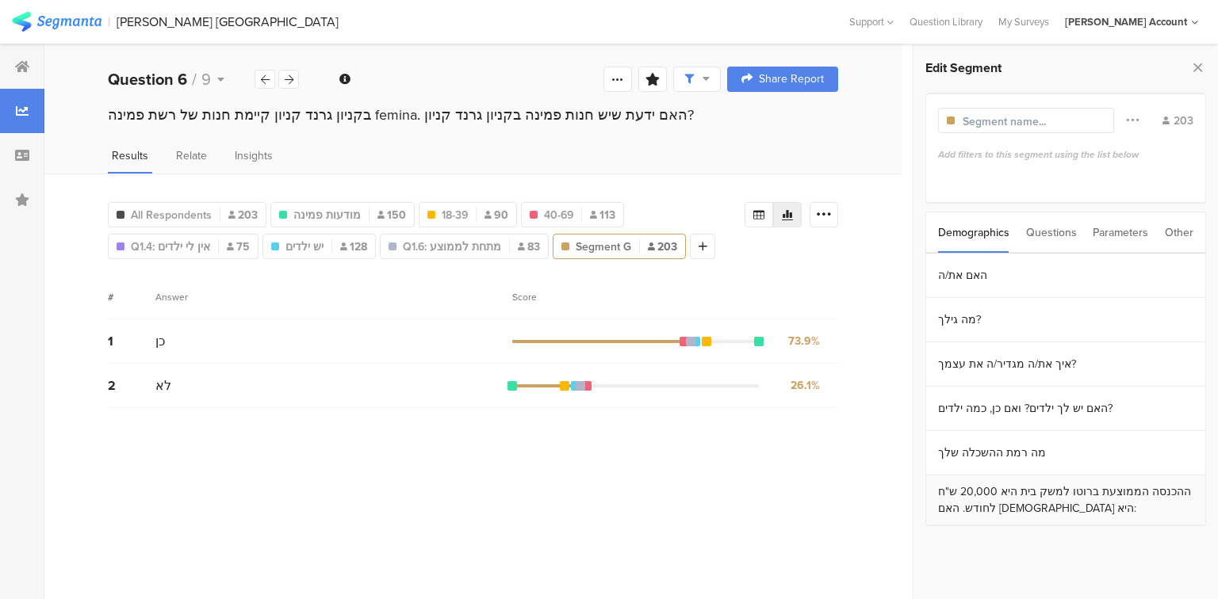
click at [1011, 485] on section "ההכנסה הממוצעת ברוטו למשק בית היא 20,000 ש"ח לחודש. האם [DEMOGRAPHIC_DATA] היא:" at bounding box center [1065, 501] width 279 height 50
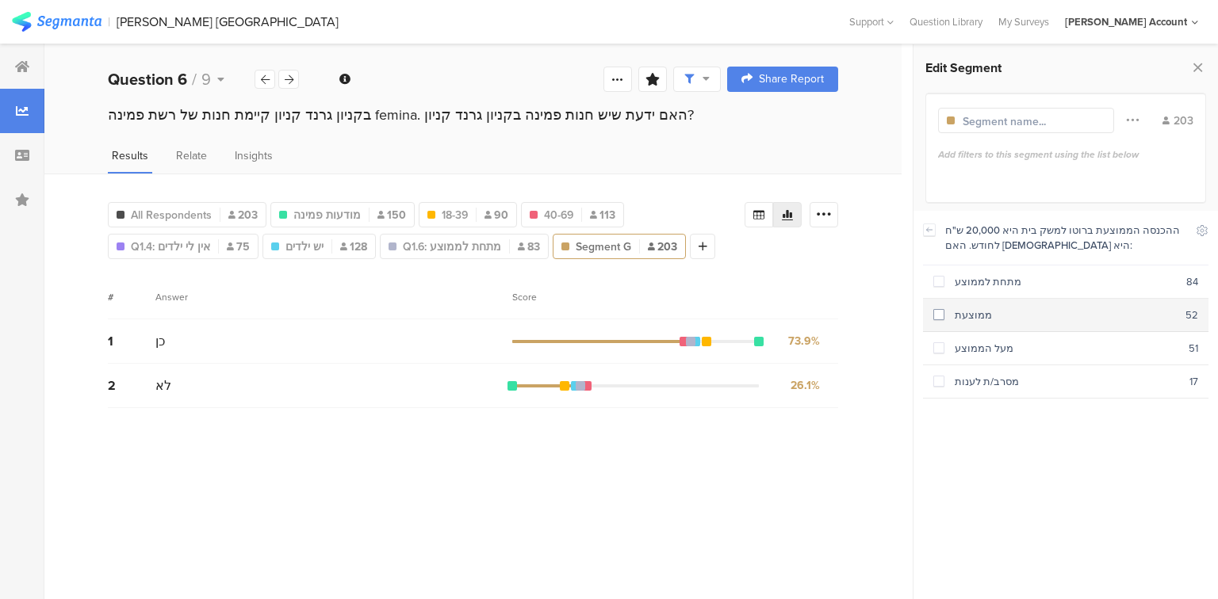
click at [954, 316] on div "ממוצעת" at bounding box center [1064, 315] width 241 height 15
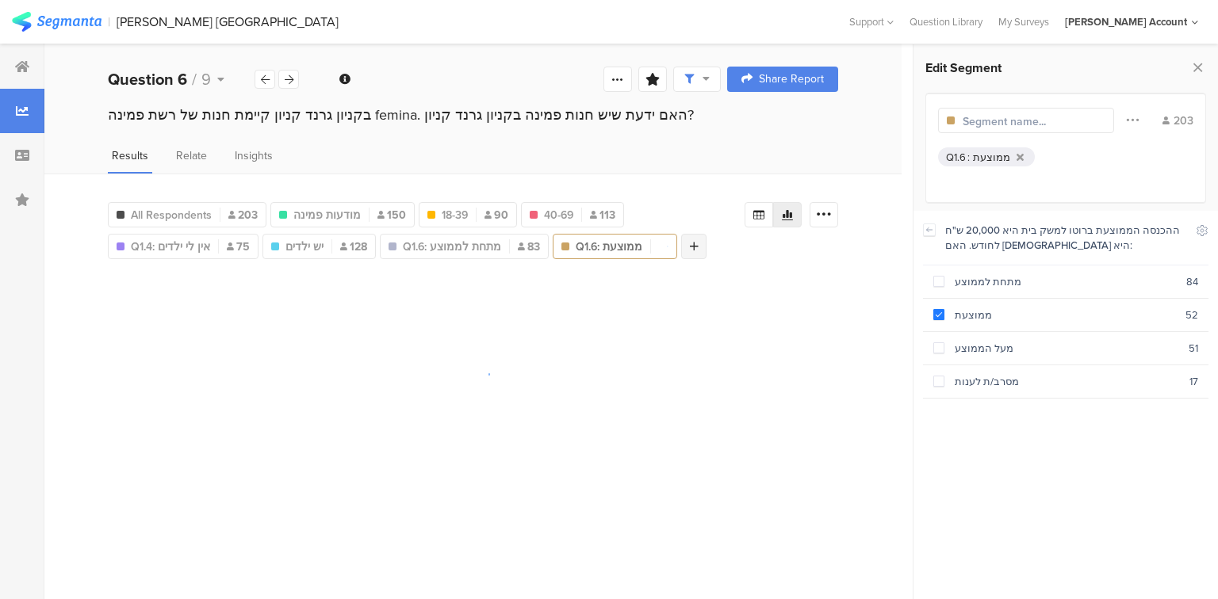
click at [681, 257] on div at bounding box center [693, 246] width 25 height 25
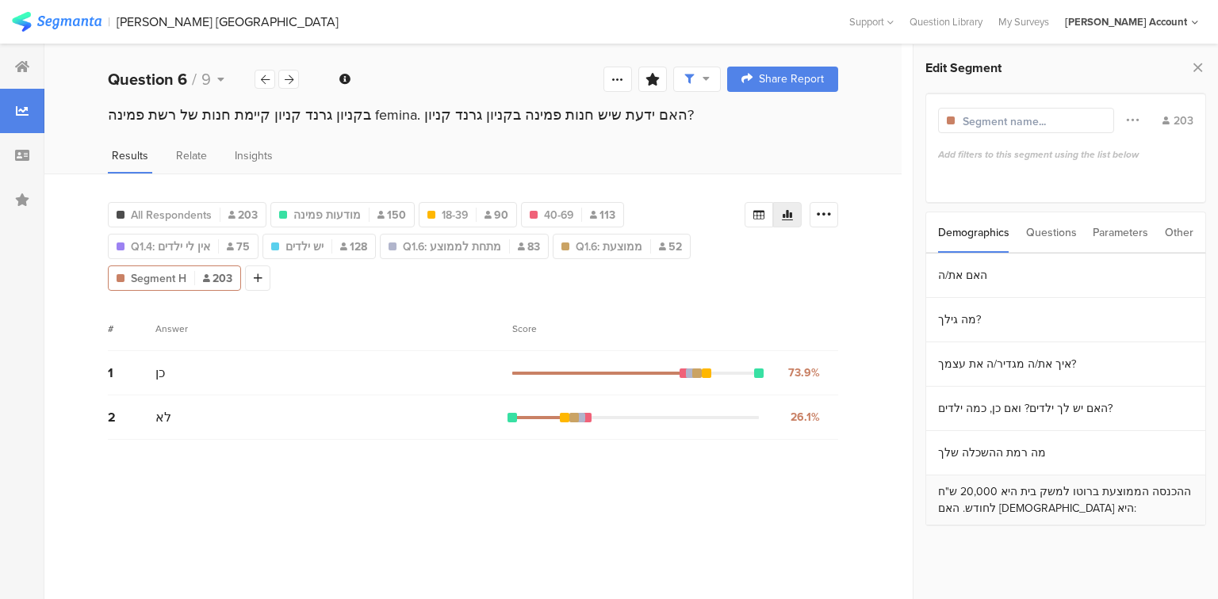
drag, startPoint x: 1030, startPoint y: 507, endPoint x: 974, endPoint y: 430, distance: 95.9
click at [1030, 507] on section "ההכנסה הממוצעת ברוטו למשק בית היא 20,000 ש"ח לחודש. האם [DEMOGRAPHIC_DATA] היא:" at bounding box center [1065, 501] width 279 height 50
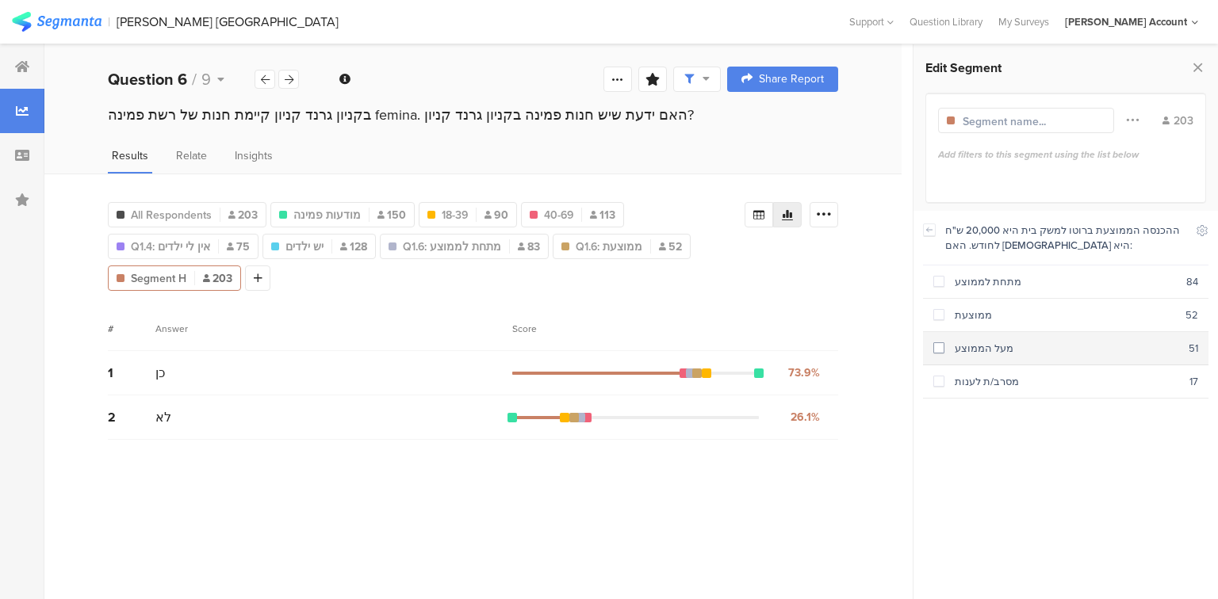
click at [940, 346] on span at bounding box center [938, 347] width 11 height 11
click at [1194, 64] on icon at bounding box center [1197, 67] width 17 height 22
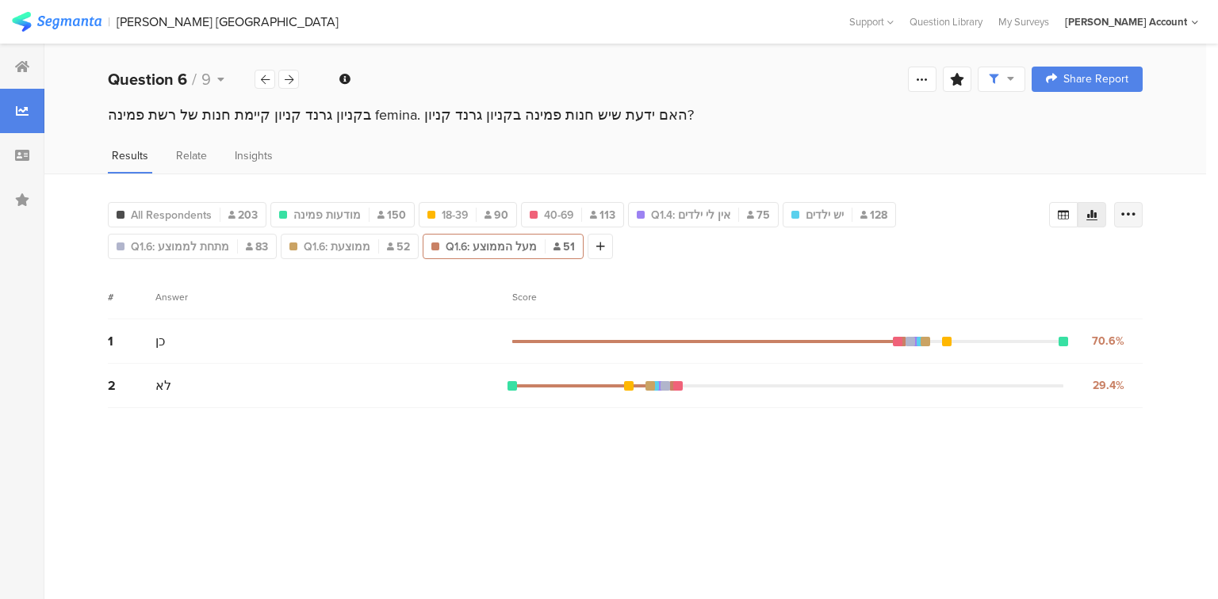
click at [1135, 209] on icon at bounding box center [1128, 215] width 16 height 16
click at [975, 164] on div "Results Relate Insights" at bounding box center [624, 160] width 1161 height 26
click at [1062, 212] on icon at bounding box center [1063, 214] width 13 height 13
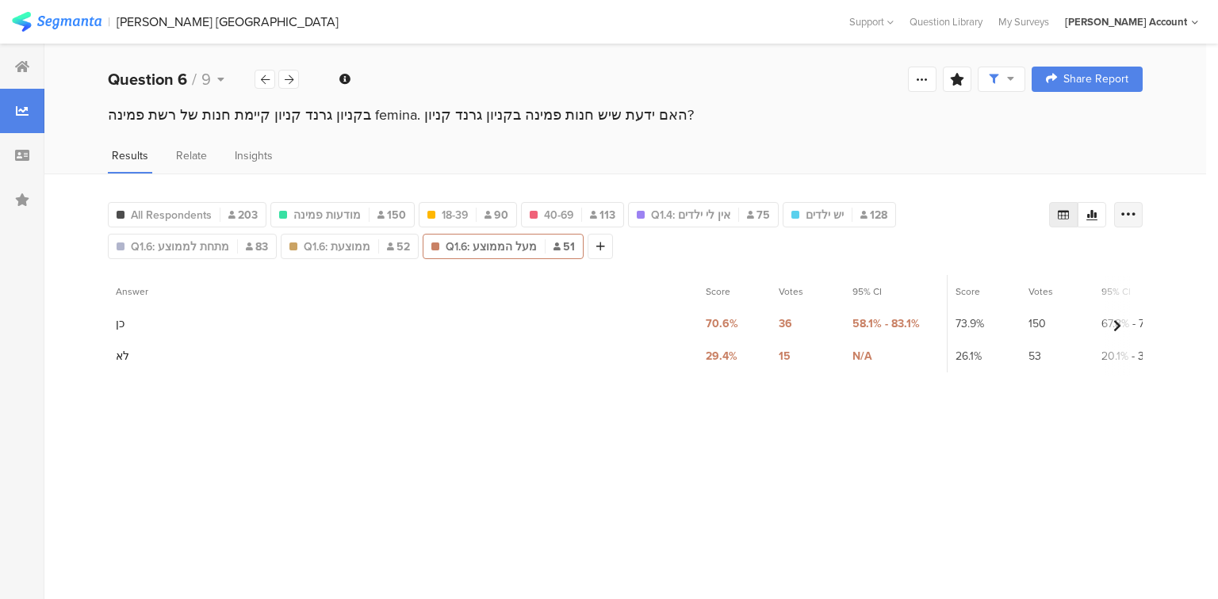
click at [1130, 213] on icon at bounding box center [1128, 215] width 16 height 16
click at [173, 216] on span "All Respondents" at bounding box center [171, 215] width 81 height 17
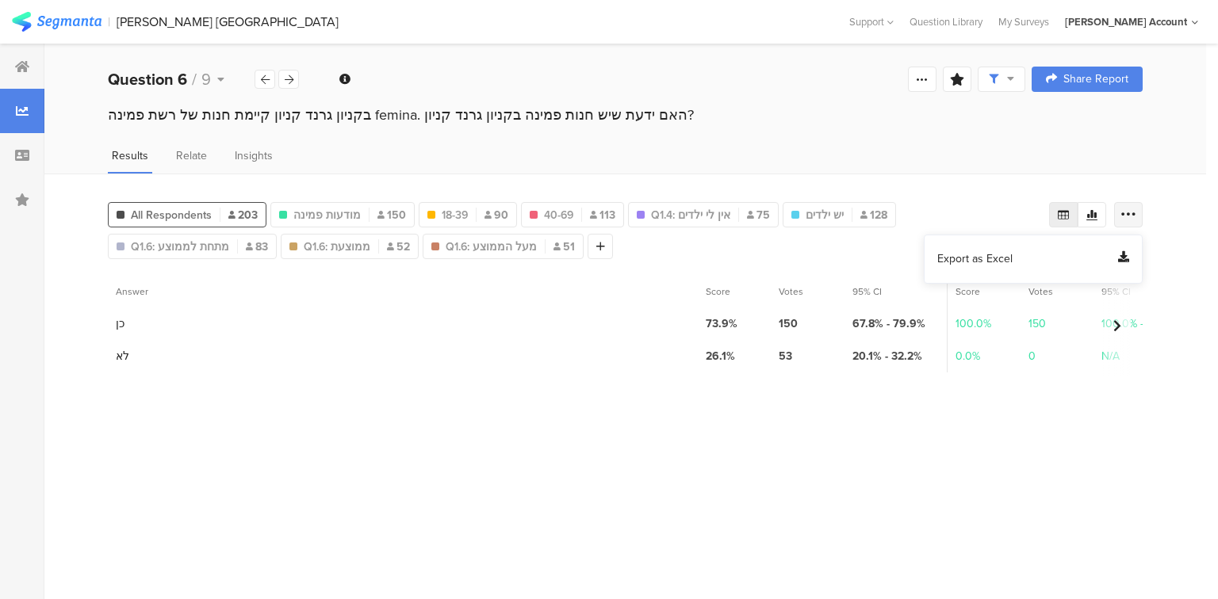
click at [1133, 215] on icon at bounding box center [1128, 215] width 16 height 16
click at [1132, 215] on icon at bounding box center [1128, 215] width 16 height 16
click at [1105, 257] on div "Export as Excel" at bounding box center [1033, 259] width 192 height 16
click at [292, 81] on icon at bounding box center [289, 80] width 9 height 10
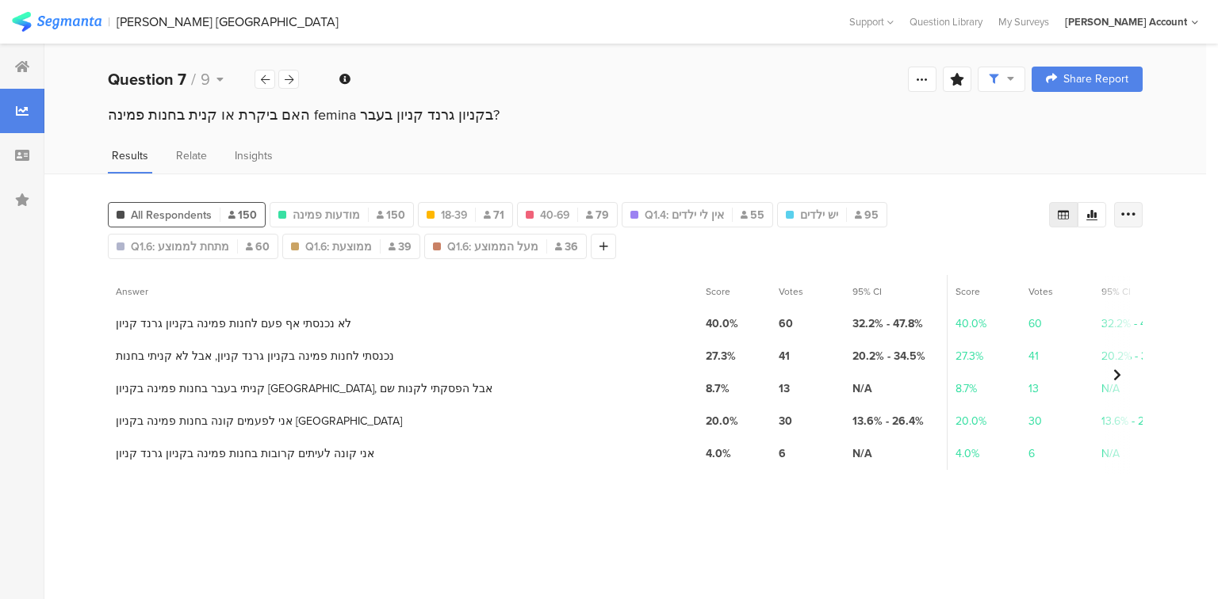
click at [1134, 207] on icon at bounding box center [1128, 215] width 16 height 16
click at [1034, 260] on div "Export as Excel" at bounding box center [1033, 259] width 192 height 16
click at [261, 79] on icon at bounding box center [265, 80] width 9 height 10
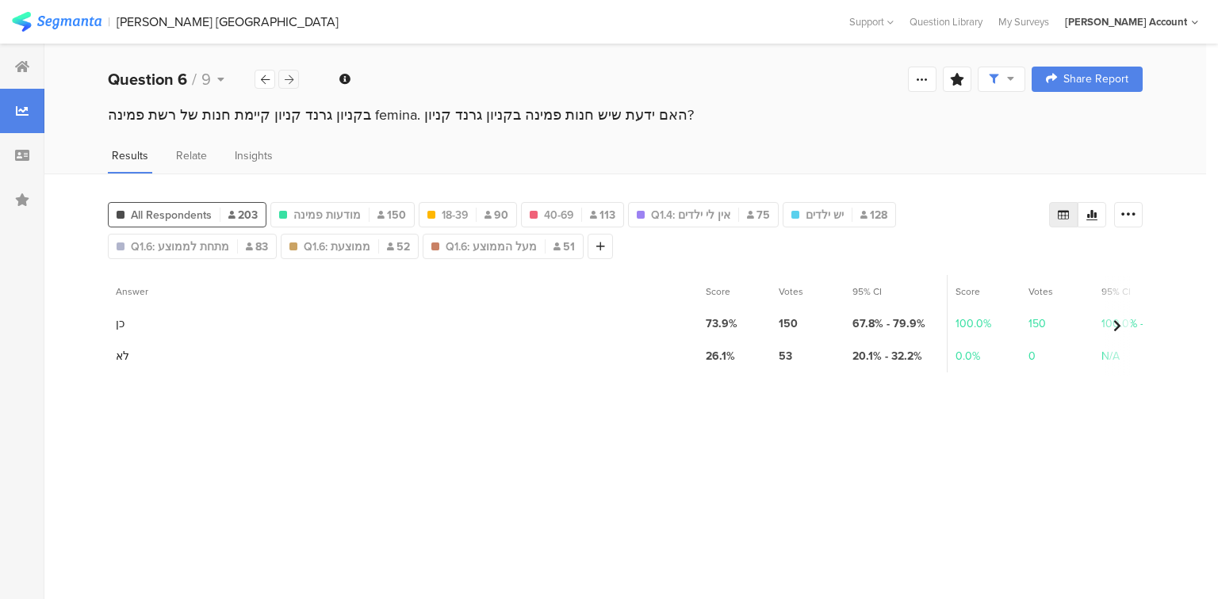
click at [289, 82] on icon at bounding box center [289, 80] width 9 height 10
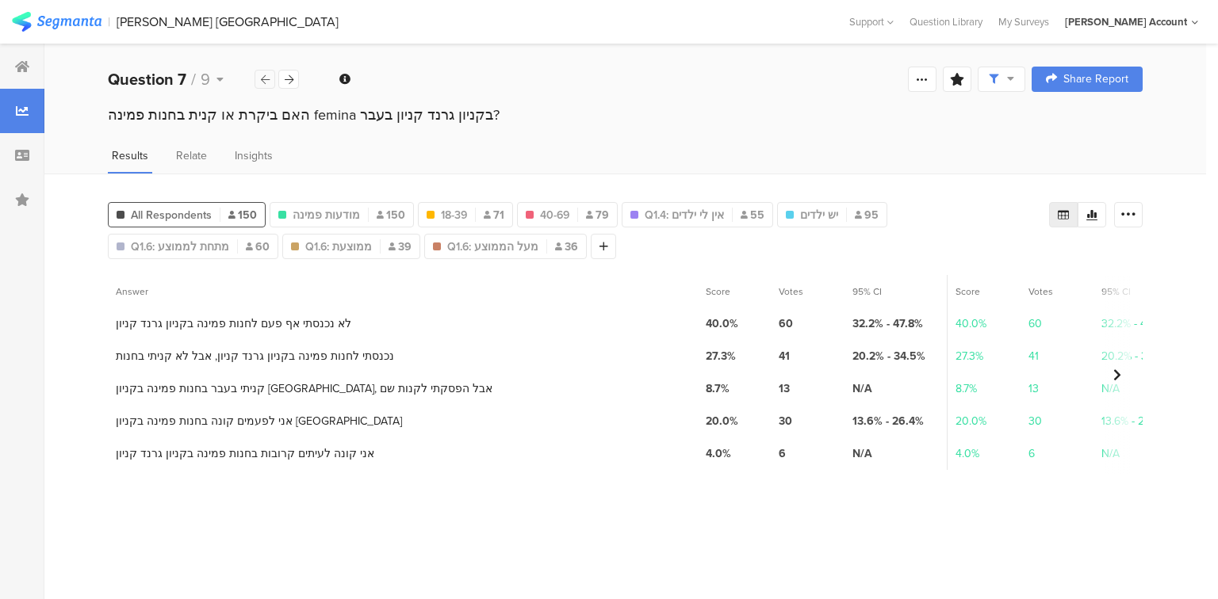
click at [262, 77] on icon at bounding box center [265, 80] width 9 height 10
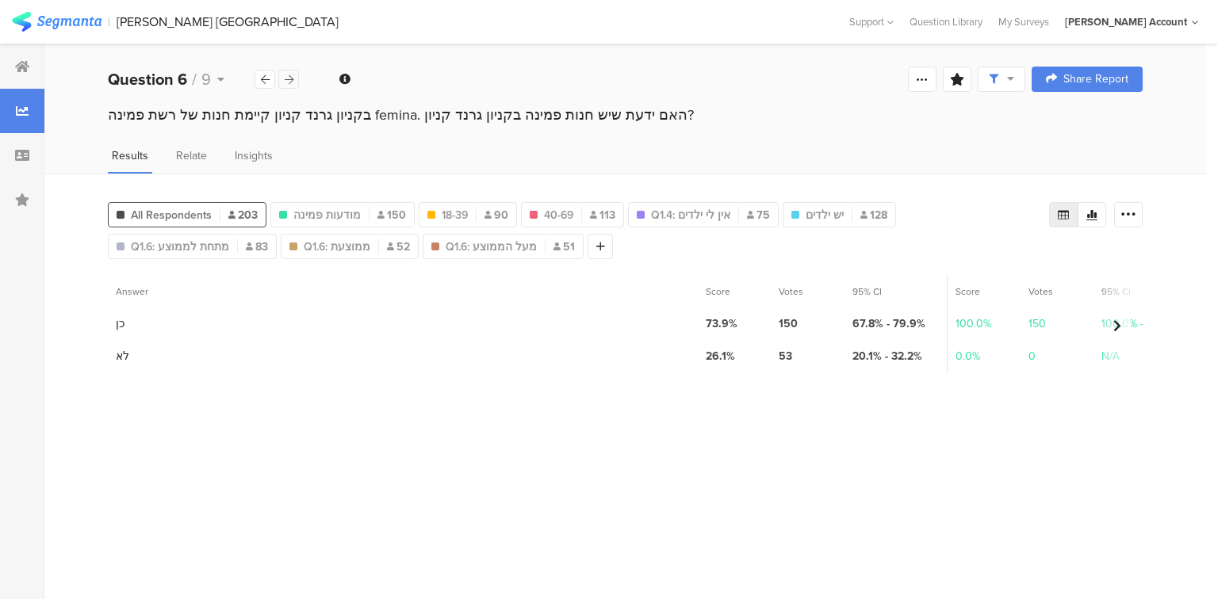
click at [289, 78] on icon at bounding box center [289, 80] width 9 height 10
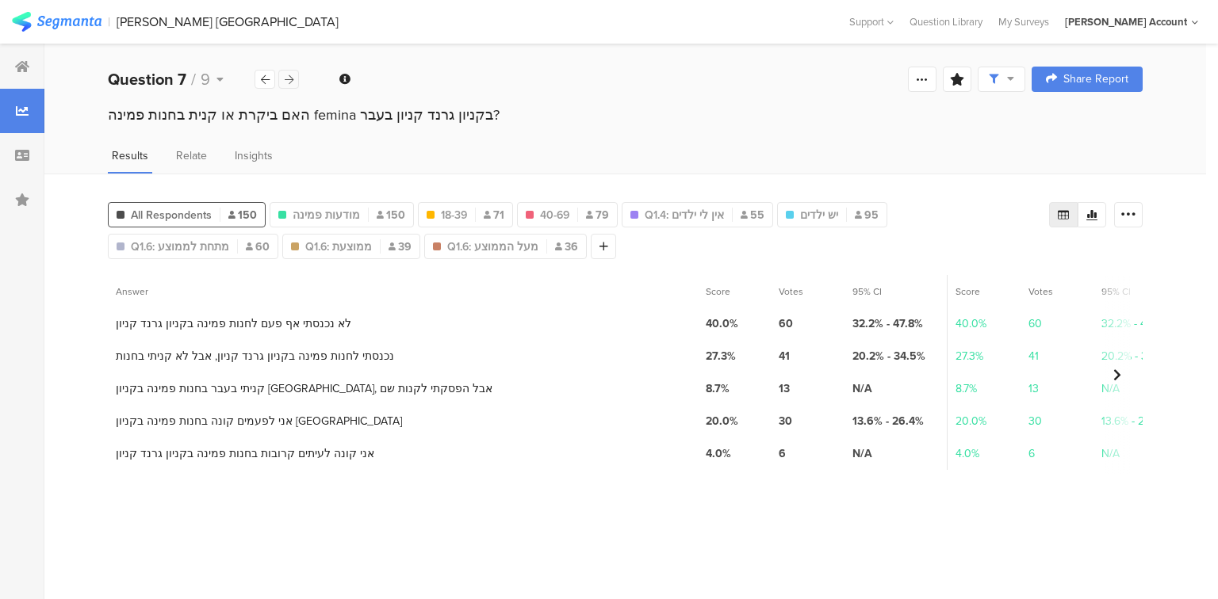
click at [295, 81] on div at bounding box center [288, 79] width 21 height 19
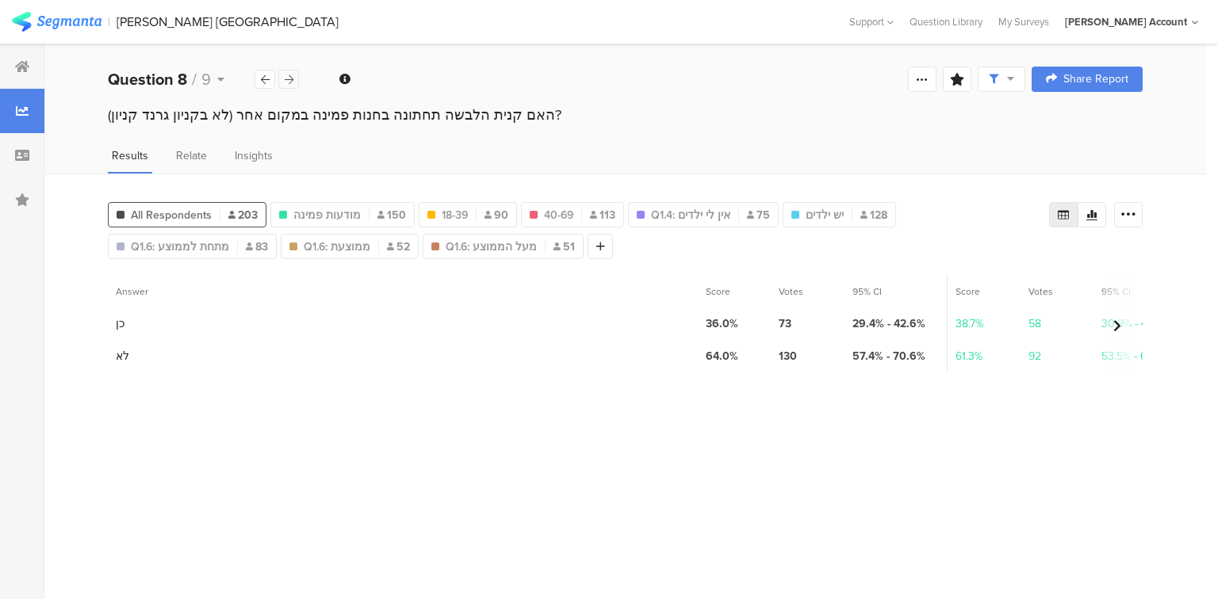
click at [285, 82] on icon at bounding box center [289, 80] width 9 height 10
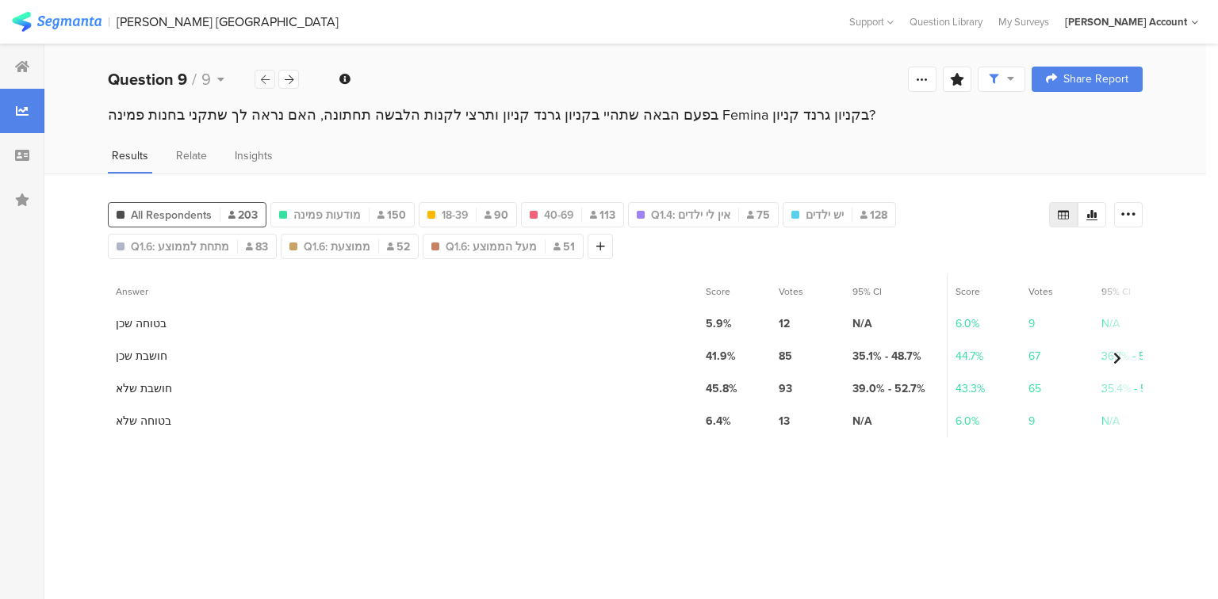
click at [258, 79] on div at bounding box center [264, 79] width 21 height 19
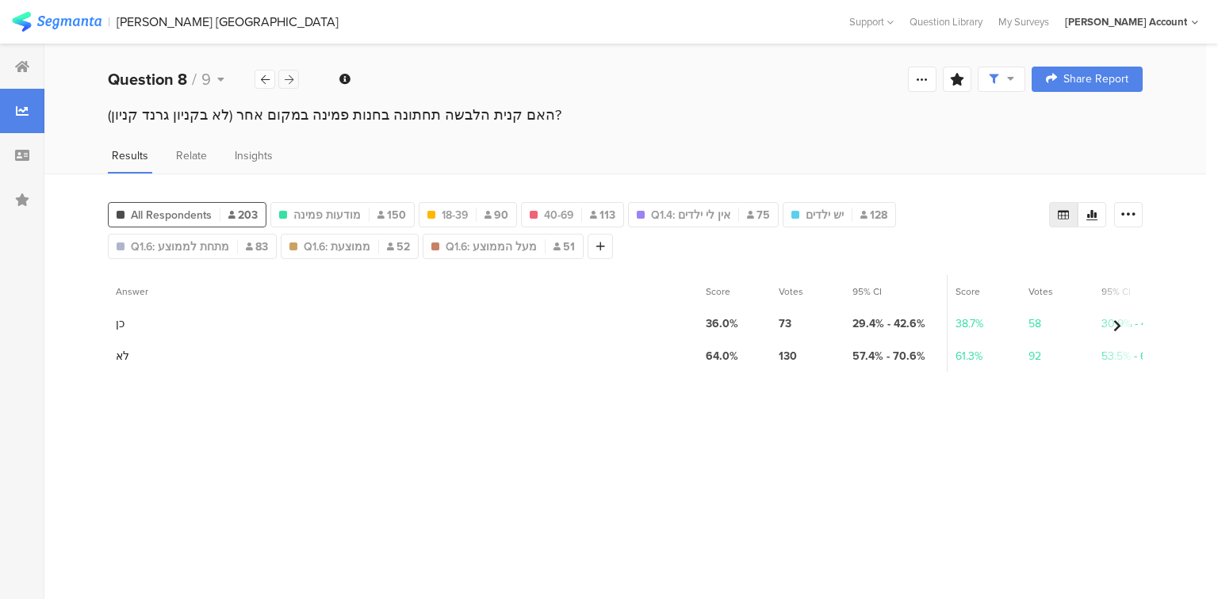
click at [285, 79] on icon at bounding box center [289, 80] width 9 height 10
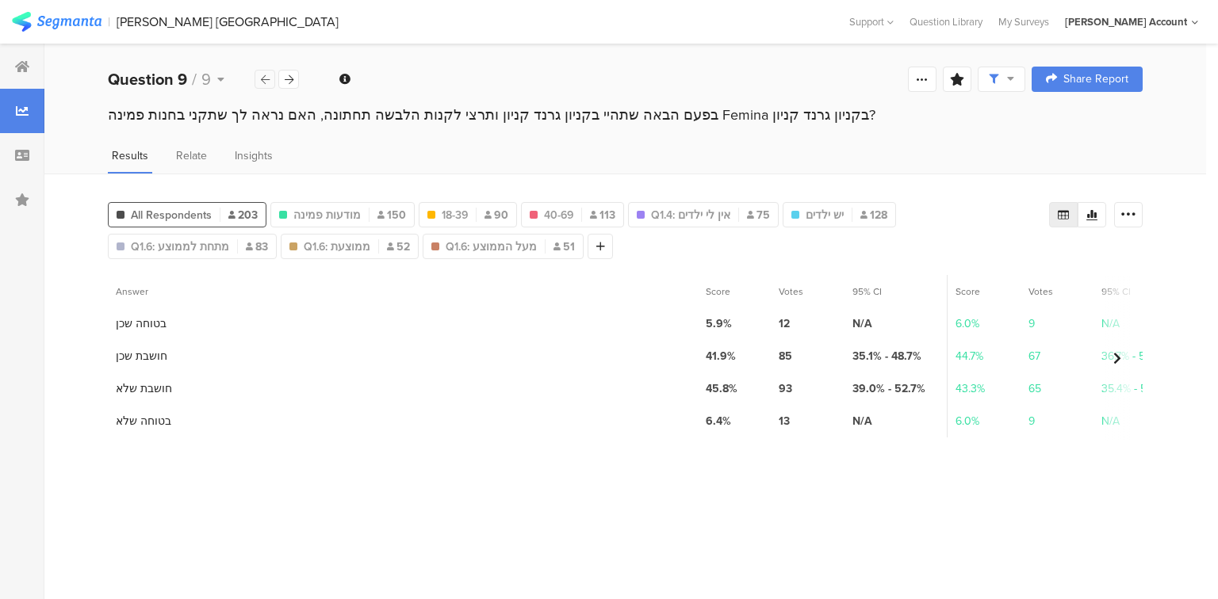
click at [273, 80] on div at bounding box center [264, 79] width 21 height 19
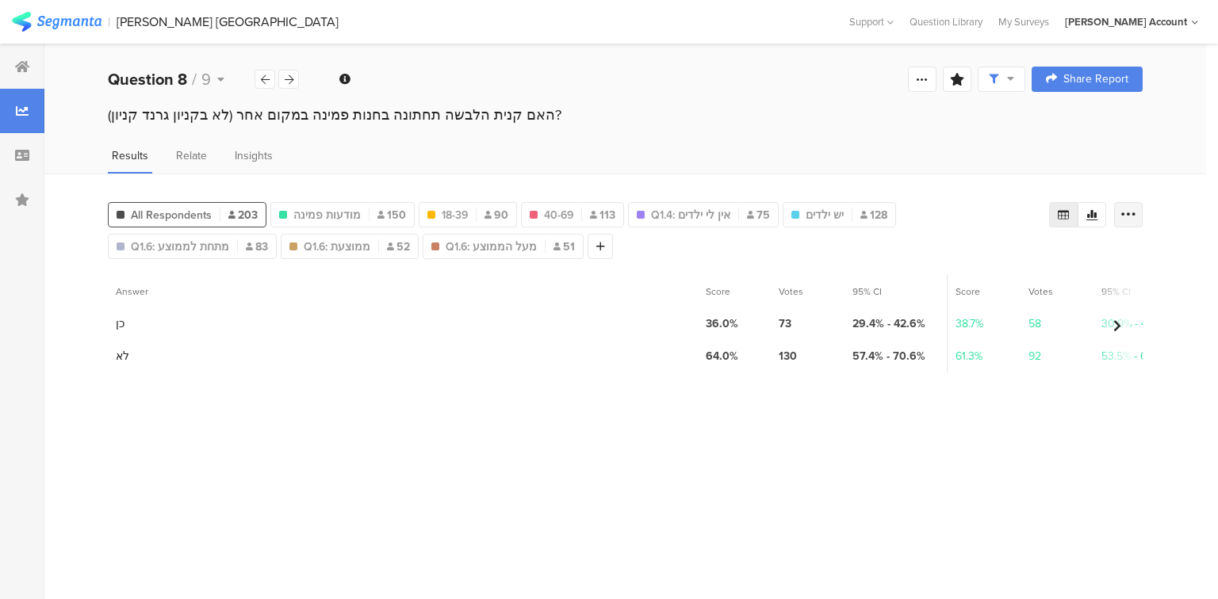
click at [1125, 208] on icon at bounding box center [1128, 215] width 16 height 16
click at [994, 263] on span "Export as Excel" at bounding box center [974, 259] width 75 height 16
click at [296, 77] on div at bounding box center [288, 79] width 21 height 19
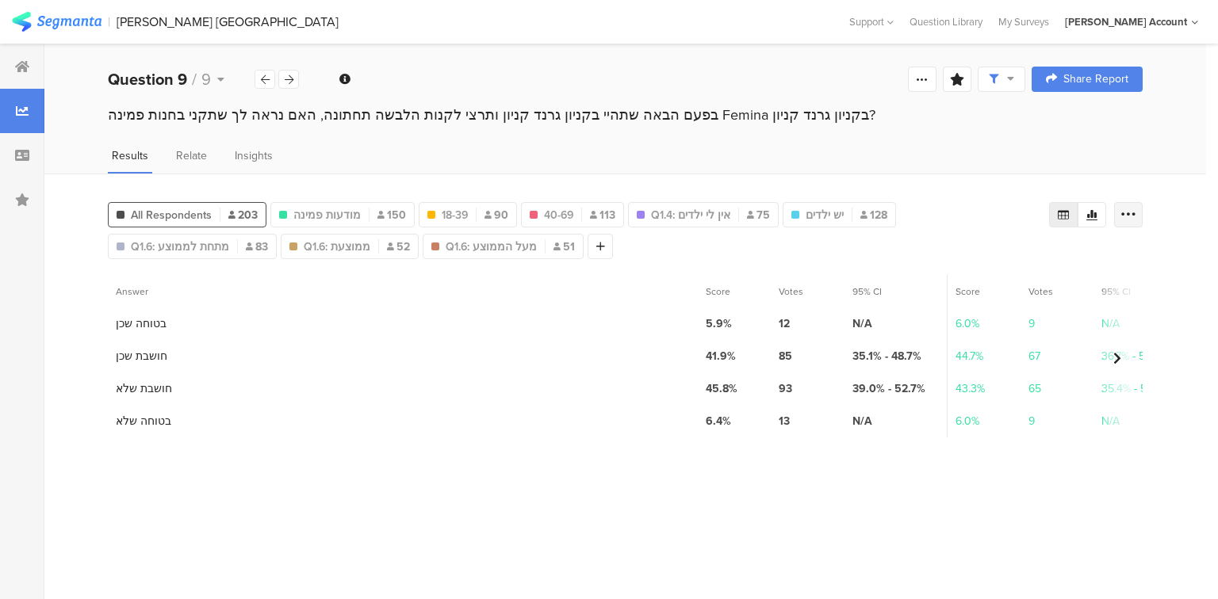
click at [1130, 219] on icon at bounding box center [1128, 215] width 16 height 16
click at [971, 262] on span "Export as Excel" at bounding box center [974, 259] width 75 height 16
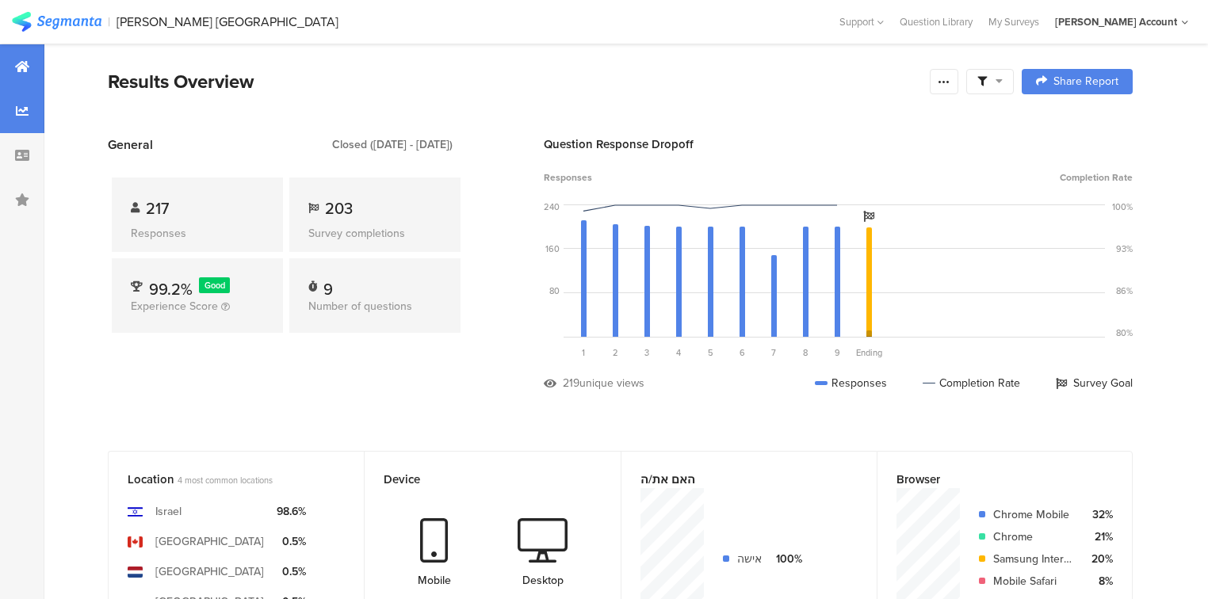
drag, startPoint x: 13, startPoint y: 110, endPoint x: 24, endPoint y: 110, distance: 10.3
click at [14, 110] on div at bounding box center [22, 111] width 44 height 44
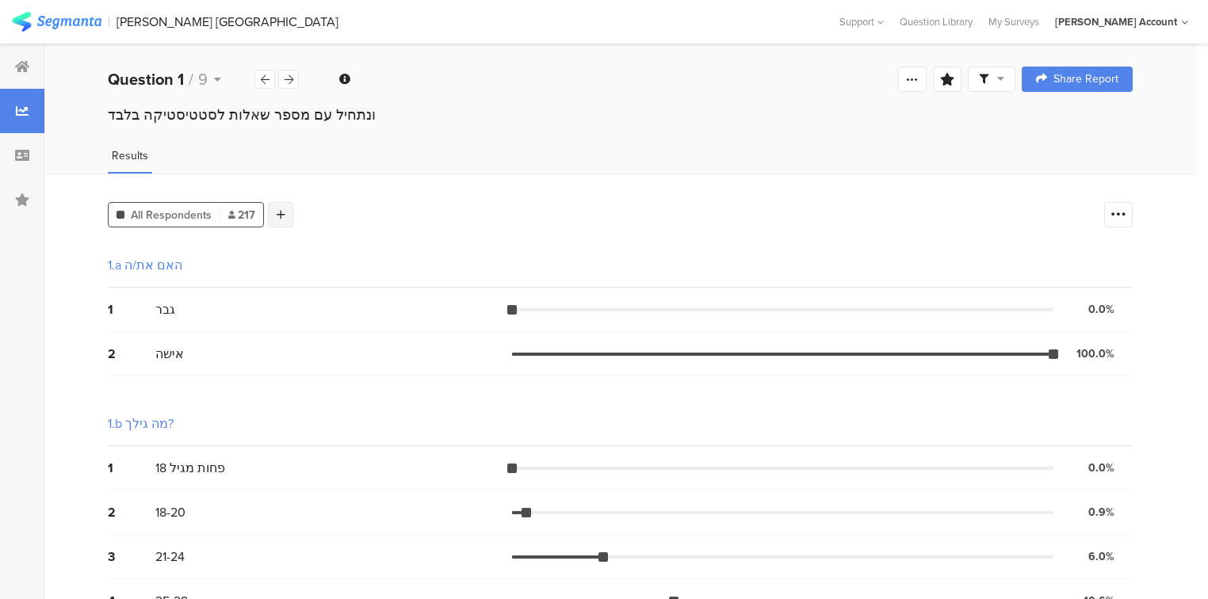
click at [273, 220] on div at bounding box center [280, 214] width 25 height 25
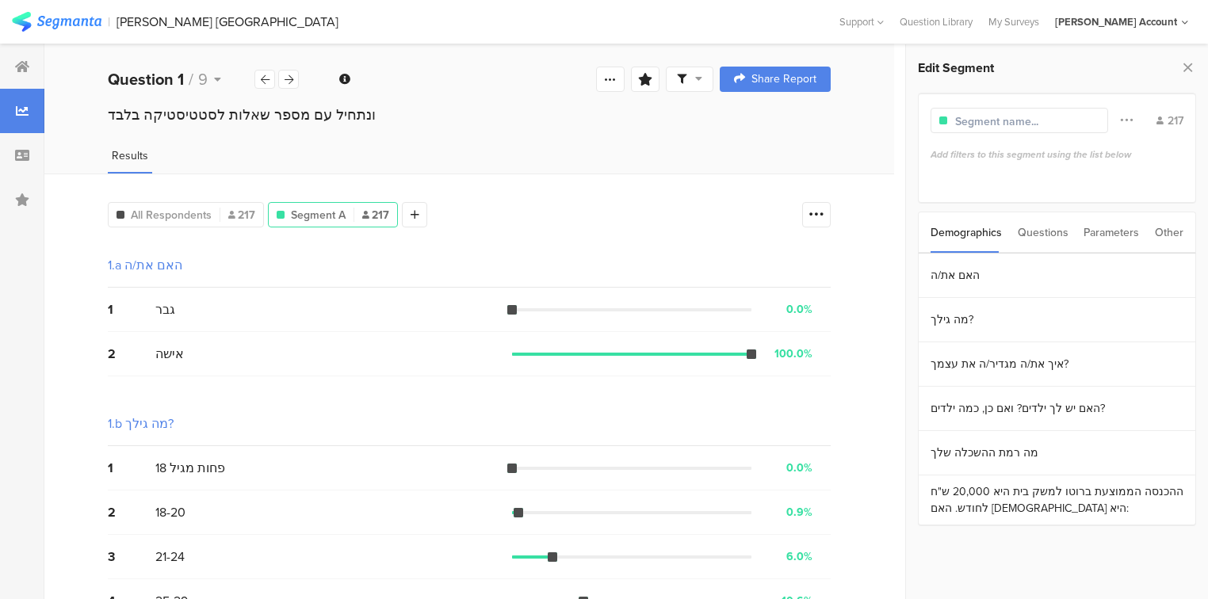
click at [1030, 239] on div "Questions" at bounding box center [1043, 232] width 51 height 40
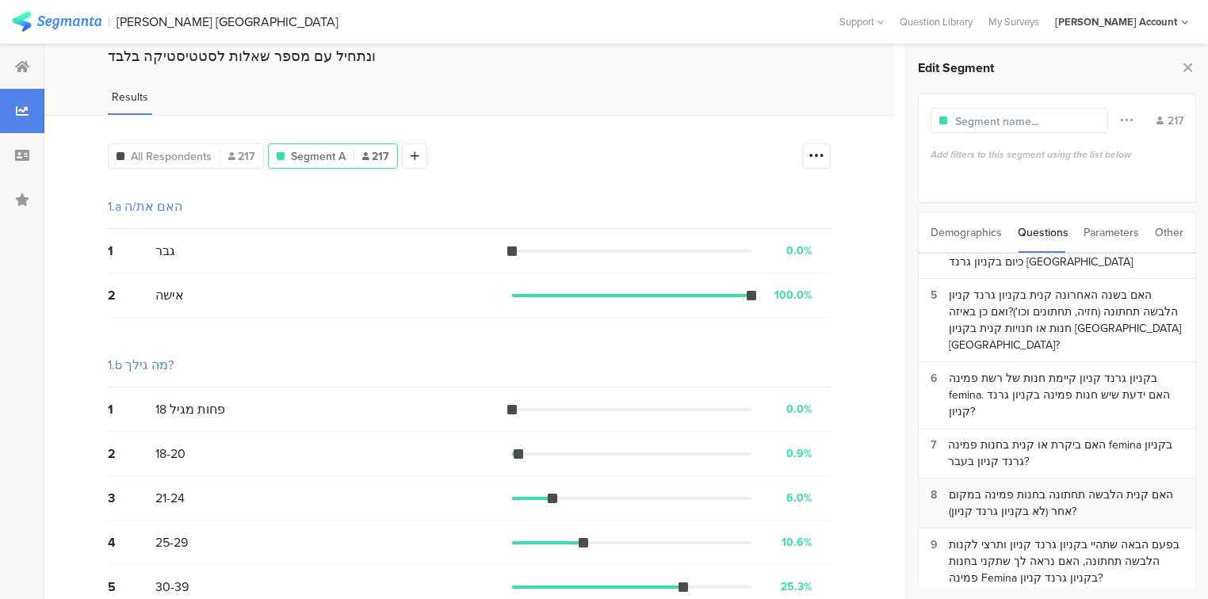
scroll to position [63, 0]
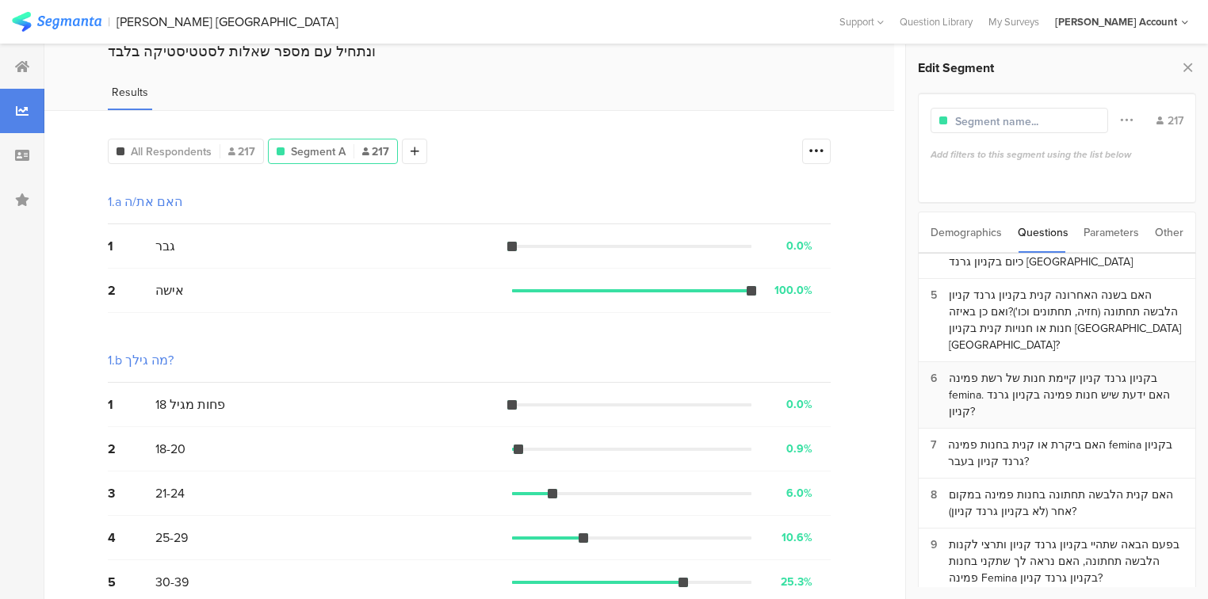
click at [1032, 370] on div "בקניון גרנד קניון קיימת חנות של רשת פמינה femina. האם ידעת שיש חנות פמינה בקניו…" at bounding box center [1066, 395] width 235 height 50
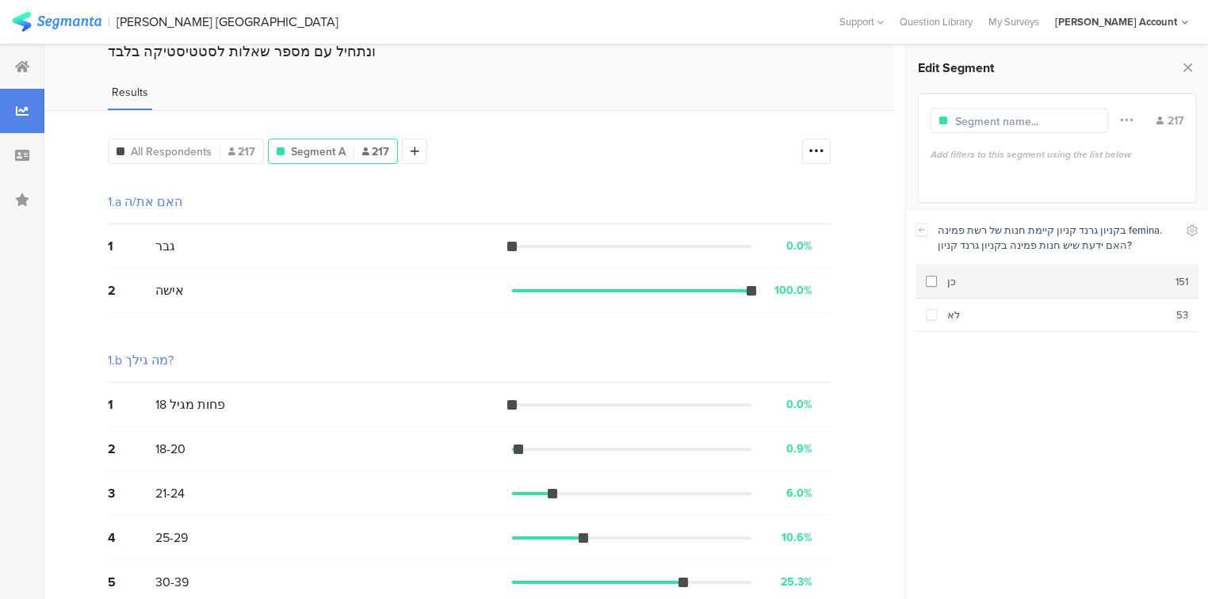
click at [928, 281] on span at bounding box center [931, 281] width 11 height 11
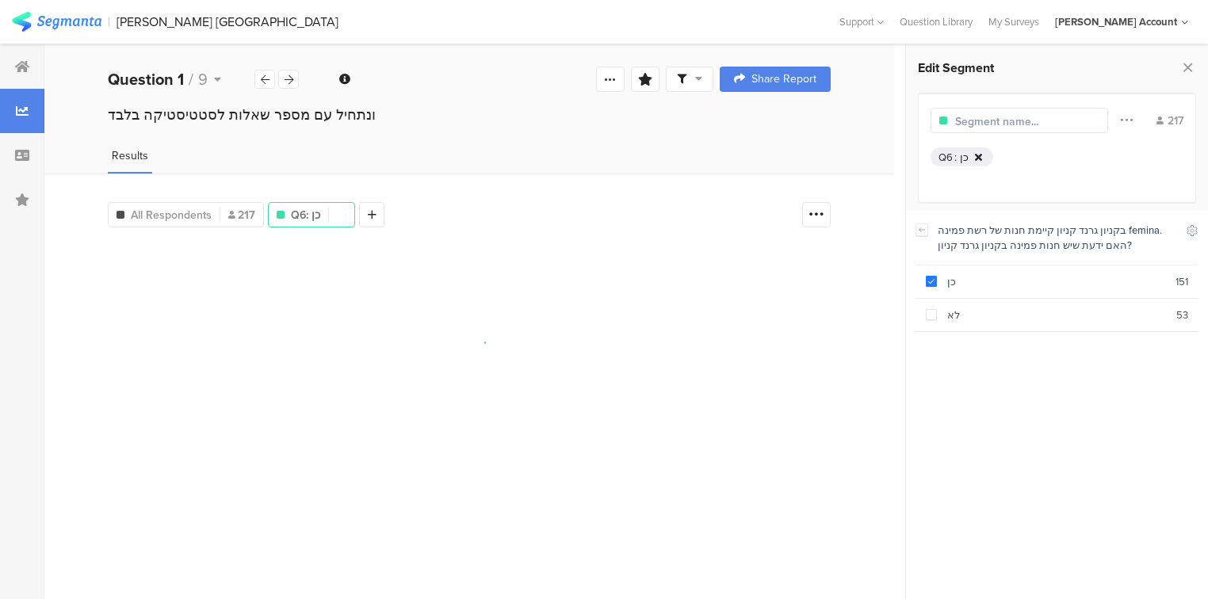
scroll to position [0, 0]
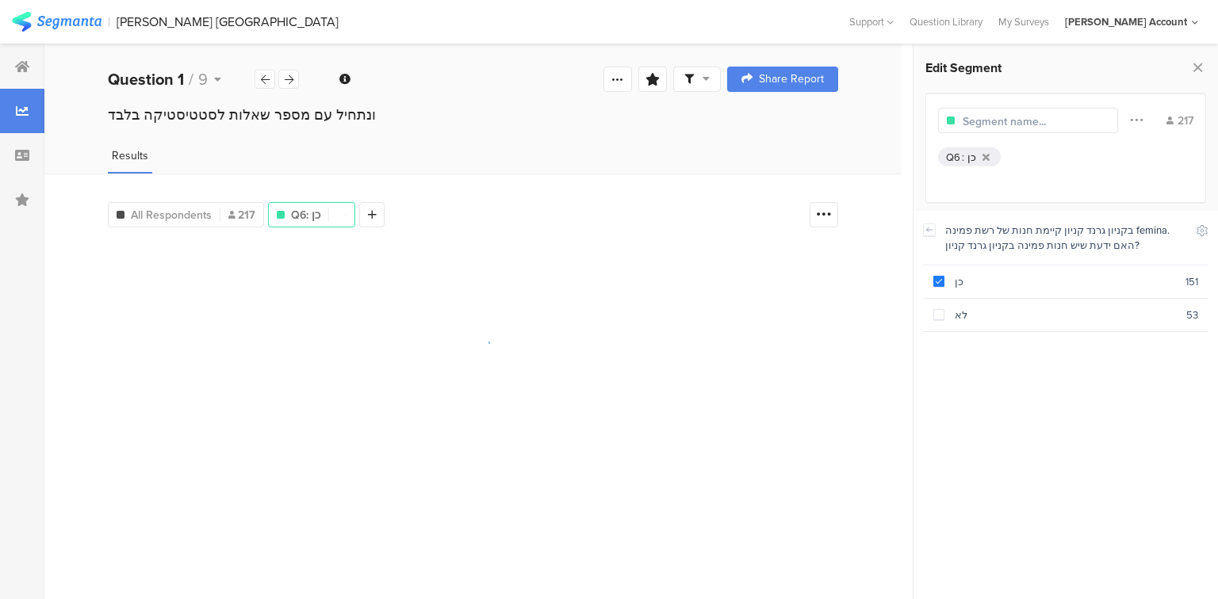
click at [995, 125] on input "text" at bounding box center [1031, 121] width 138 height 17
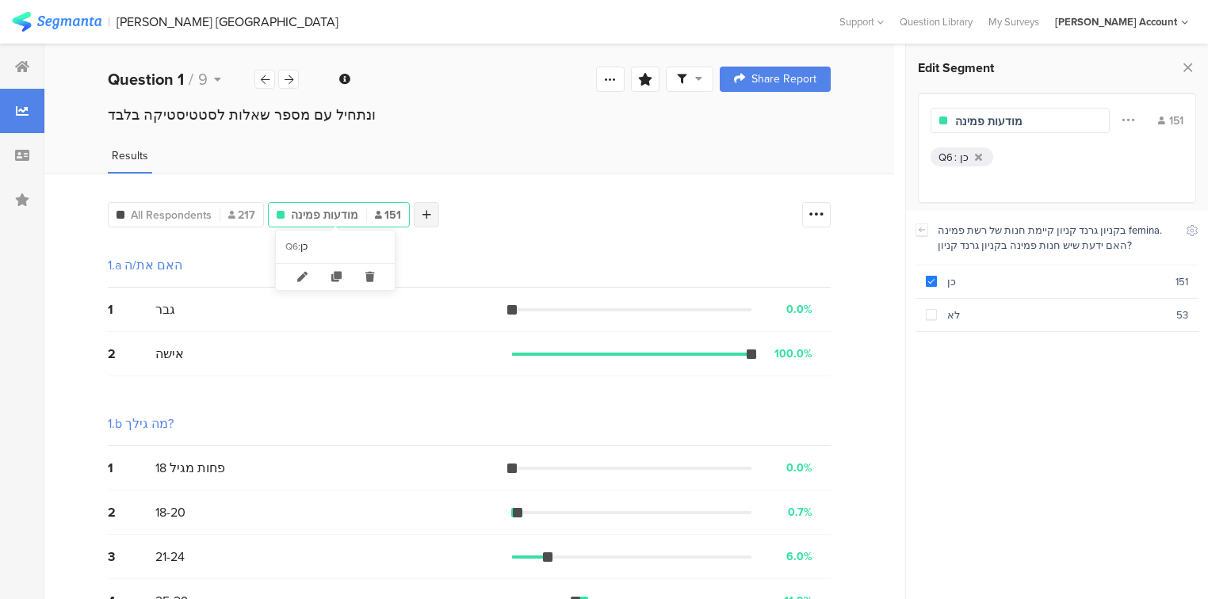
type input "מודעות פמינה"
click at [423, 214] on icon at bounding box center [427, 214] width 9 height 11
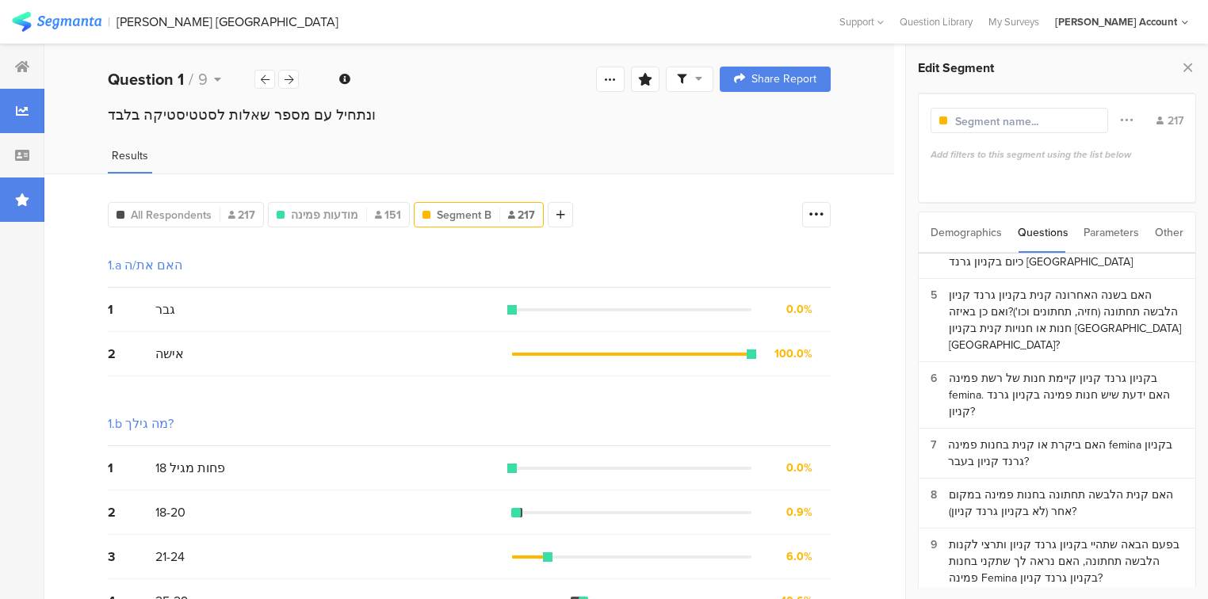
click at [3, 208] on div at bounding box center [22, 200] width 44 height 44
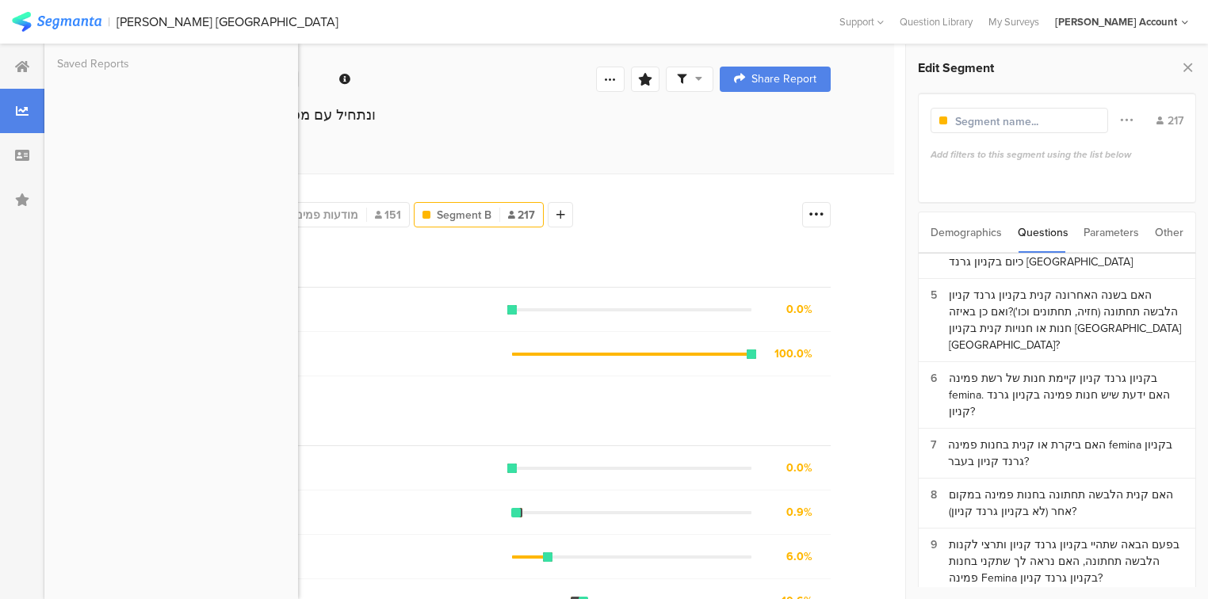
click at [523, 100] on div "Welcome page 1 ונתחיל עם מספר שאלות לסטטיסטיקה בלבד﻿﻿ 1a האם את/ה 1b מה גילך? 1…" at bounding box center [469, 79] width 850 height 51
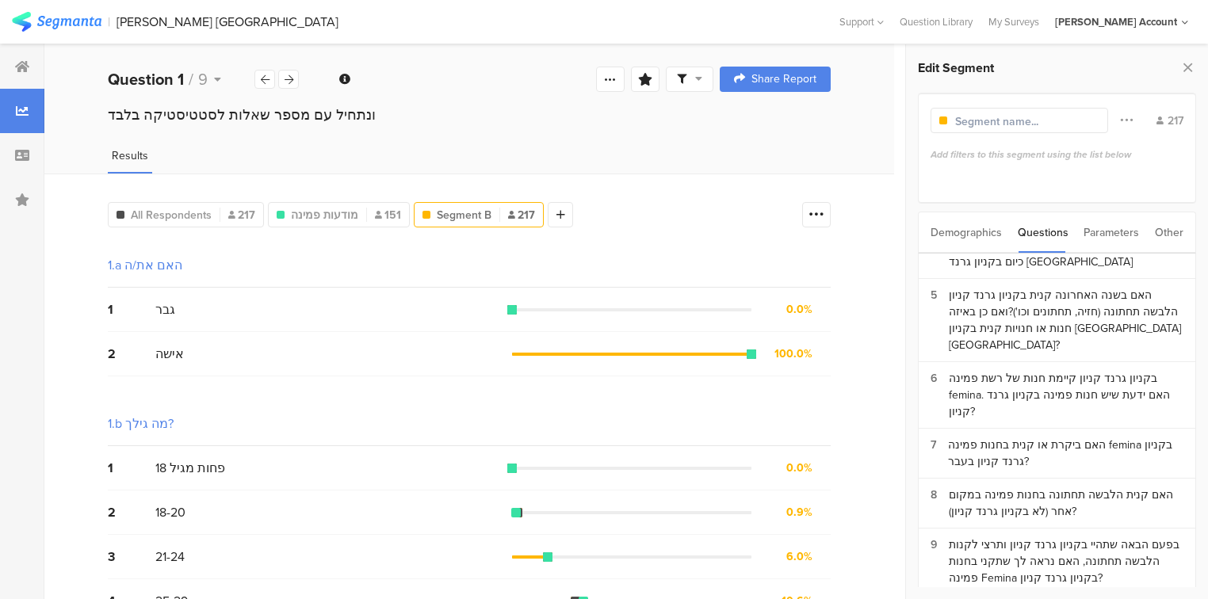
click at [980, 239] on div "Demographics" at bounding box center [966, 232] width 71 height 40
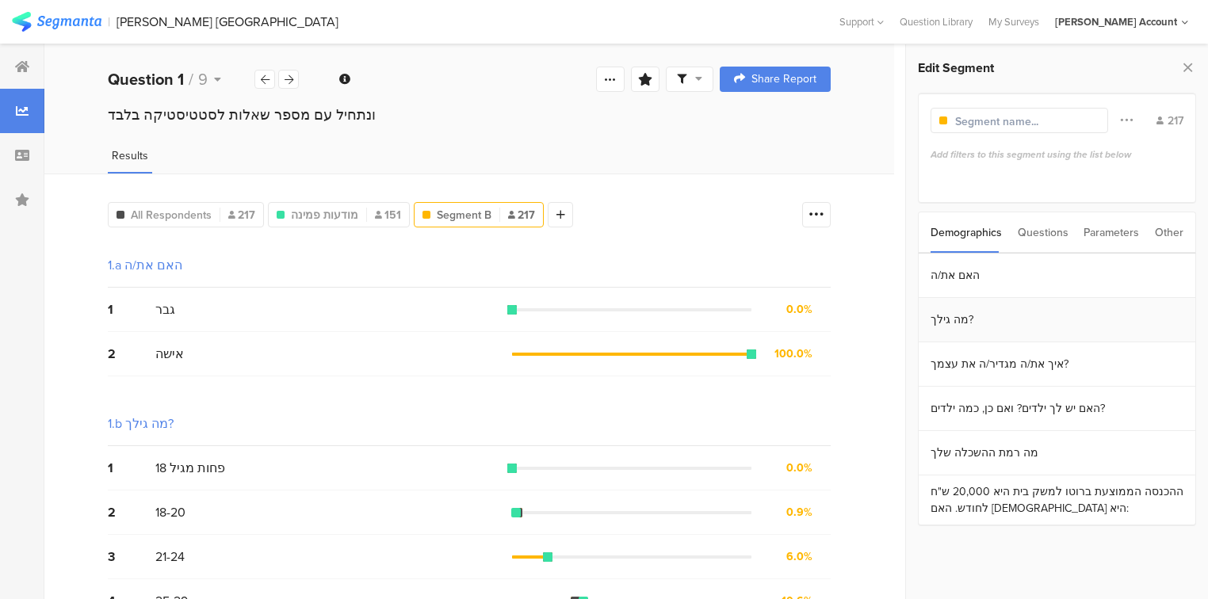
click at [958, 320] on section "מה גילך?" at bounding box center [1057, 320] width 277 height 44
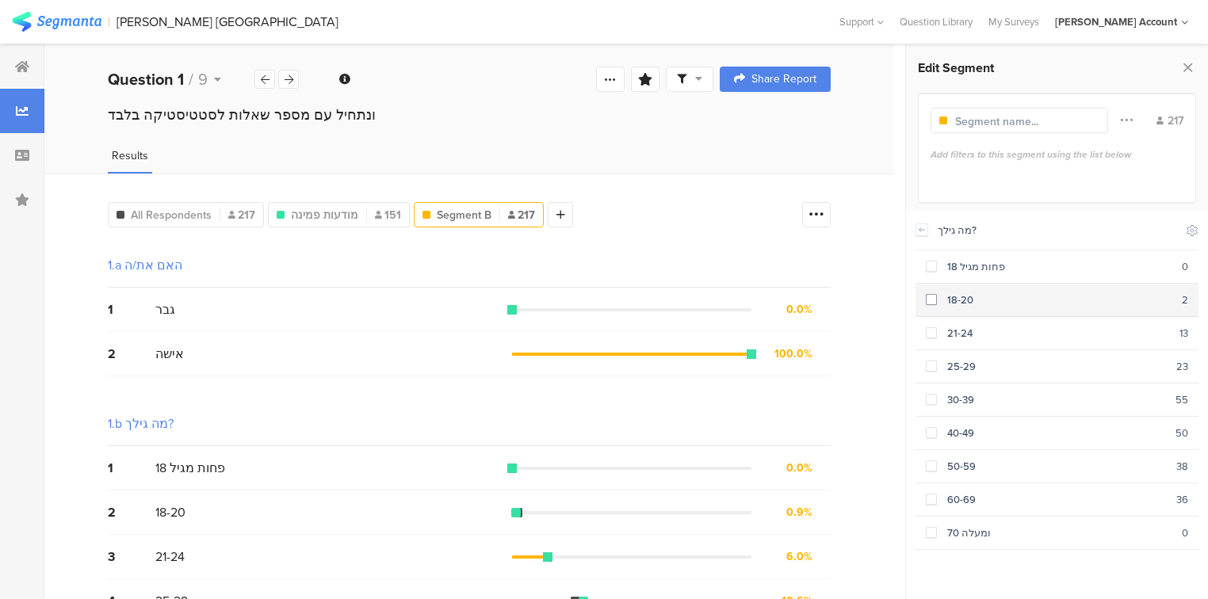
click at [930, 304] on span at bounding box center [931, 299] width 11 height 11
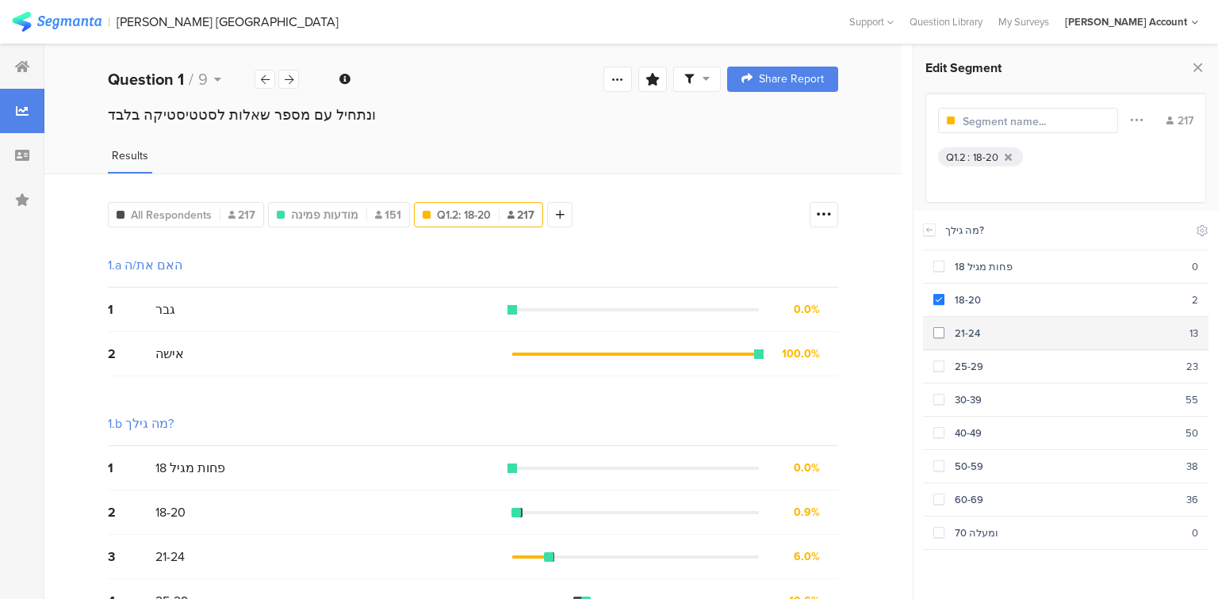
click at [932, 329] on section "21-24 13" at bounding box center [1065, 333] width 285 height 33
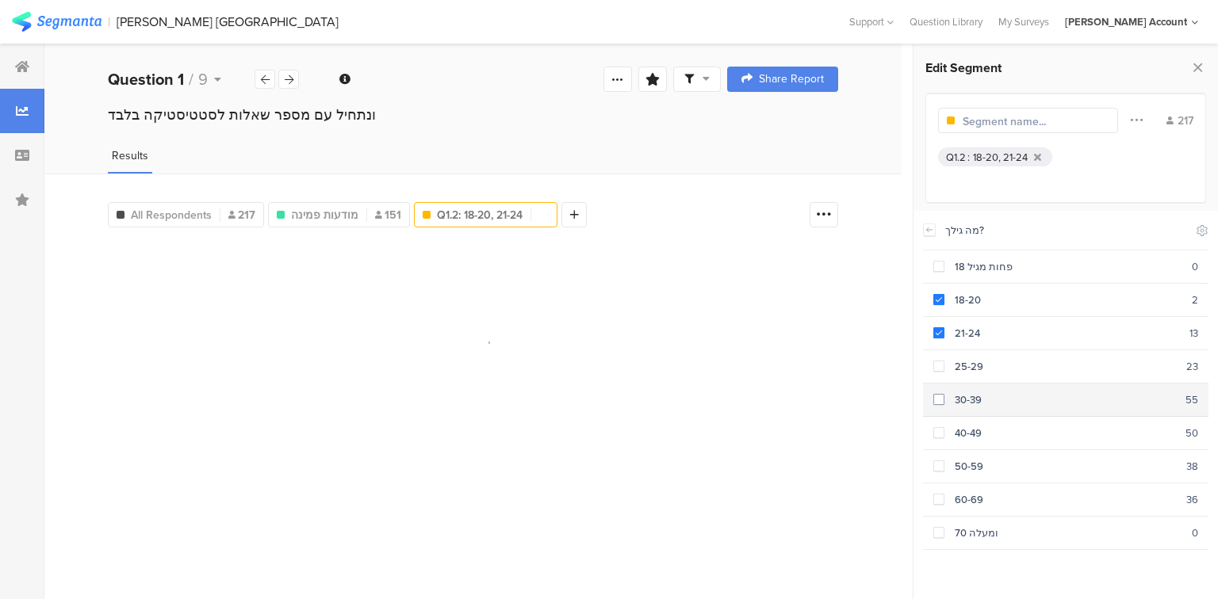
drag, startPoint x: 942, startPoint y: 365, endPoint x: 950, endPoint y: 400, distance: 35.8
click at [942, 368] on span at bounding box center [938, 366] width 11 height 11
click at [943, 397] on span at bounding box center [938, 399] width 11 height 11
click at [1076, 119] on input "text" at bounding box center [1031, 121] width 138 height 17
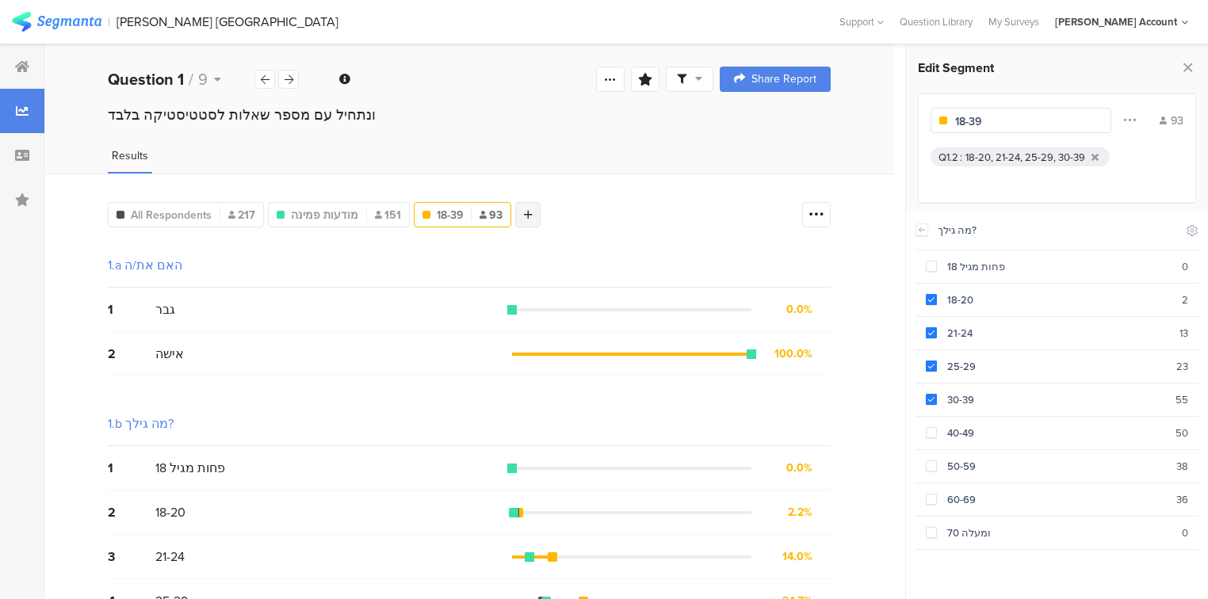
type input "18-39"
click at [526, 216] on div at bounding box center [527, 214] width 25 height 25
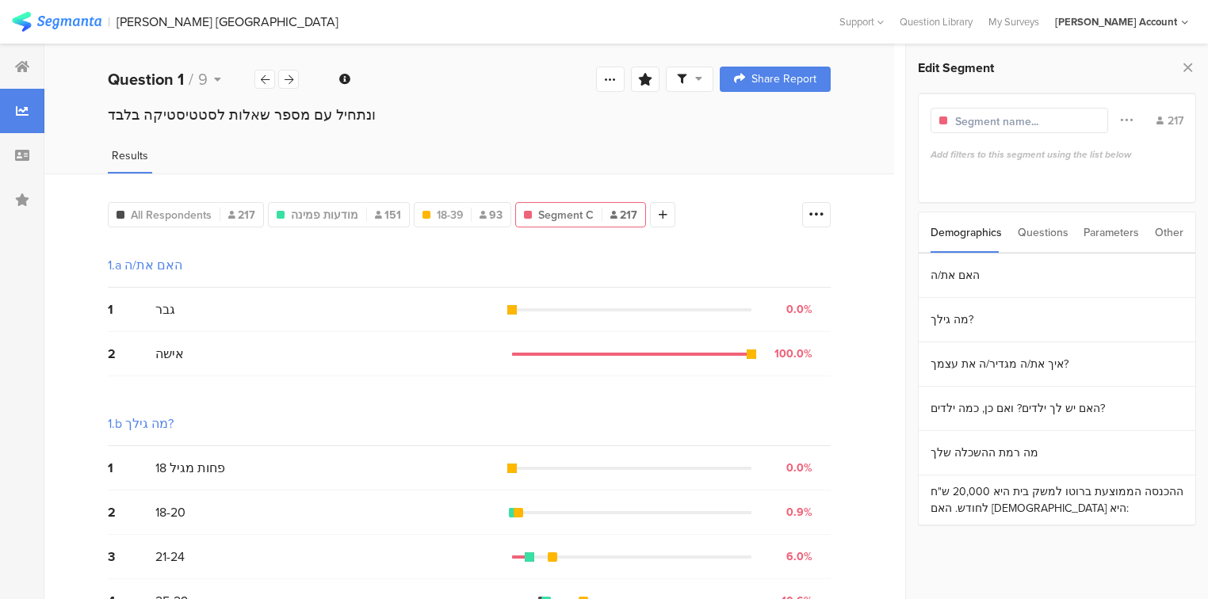
click at [1011, 127] on input "text" at bounding box center [1024, 121] width 138 height 17
click at [958, 317] on section "מה גילך?" at bounding box center [1057, 320] width 277 height 44
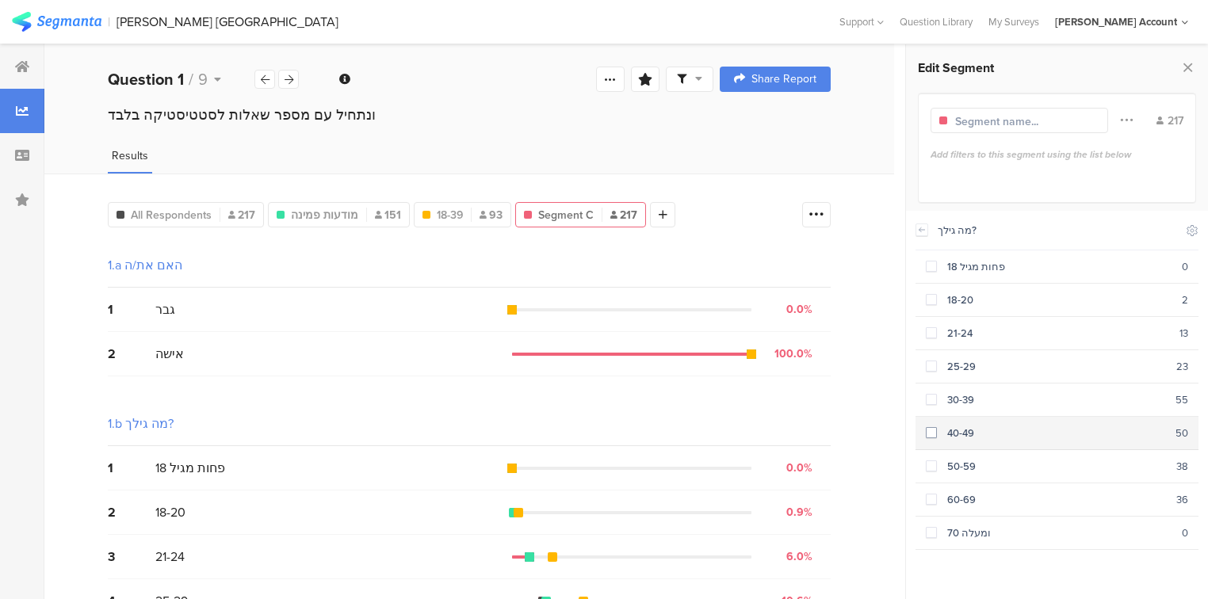
click at [926, 427] on span at bounding box center [931, 432] width 11 height 11
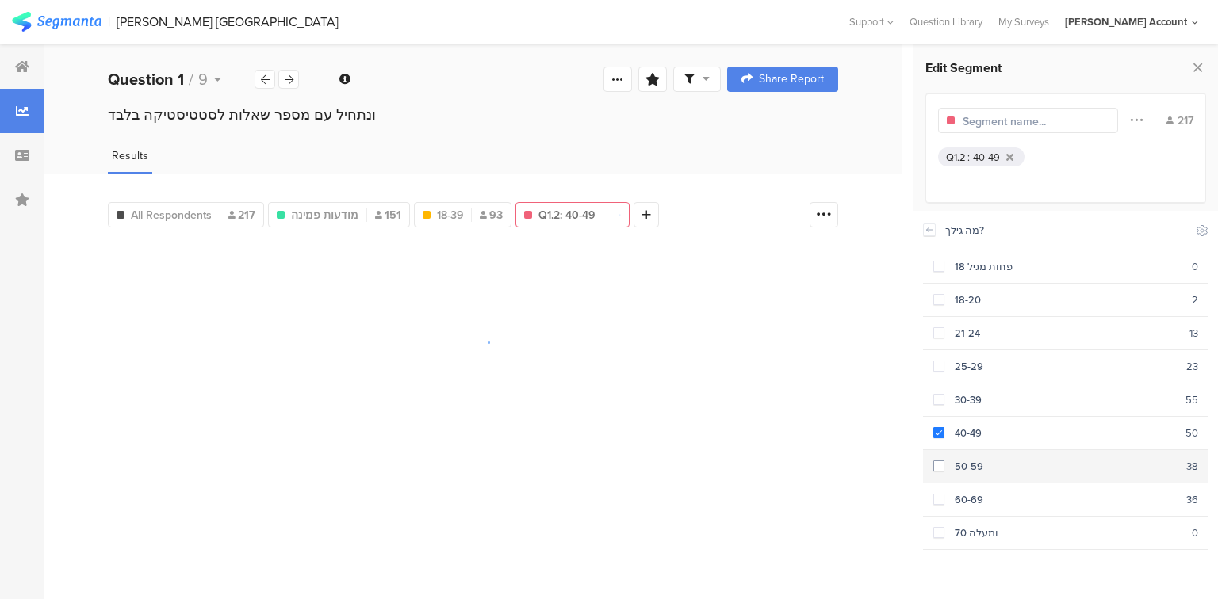
click at [930, 455] on section "50-59 38" at bounding box center [1065, 466] width 285 height 33
drag, startPoint x: 939, startPoint y: 488, endPoint x: 947, endPoint y: 472, distance: 17.7
click at [940, 494] on span at bounding box center [938, 499] width 11 height 11
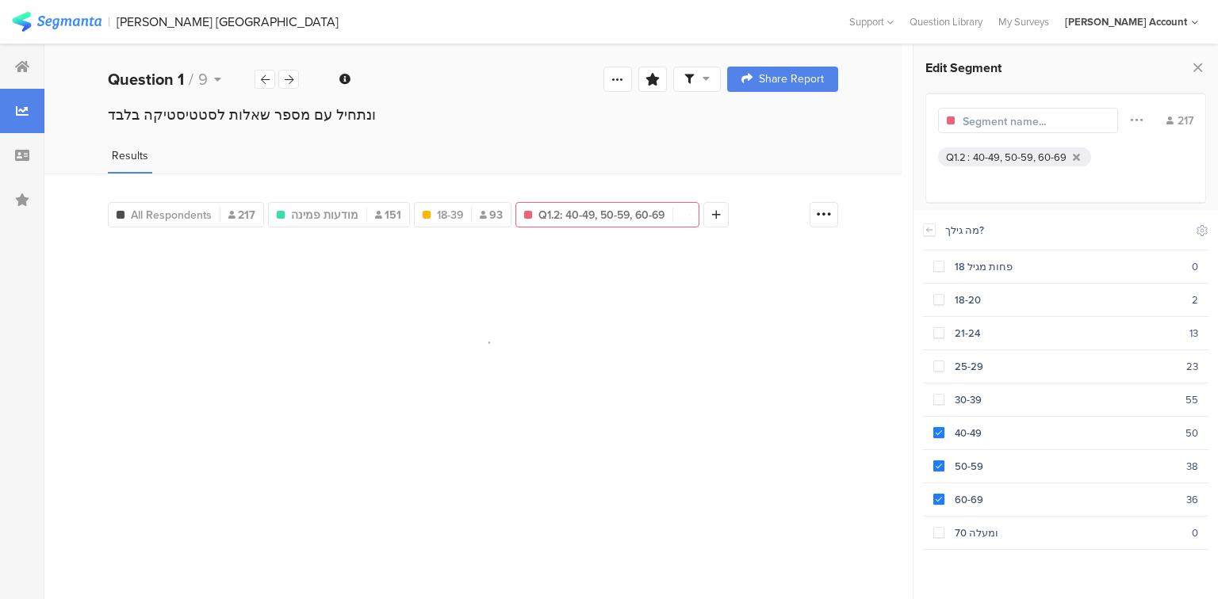
click at [1004, 118] on input "text" at bounding box center [1031, 121] width 138 height 17
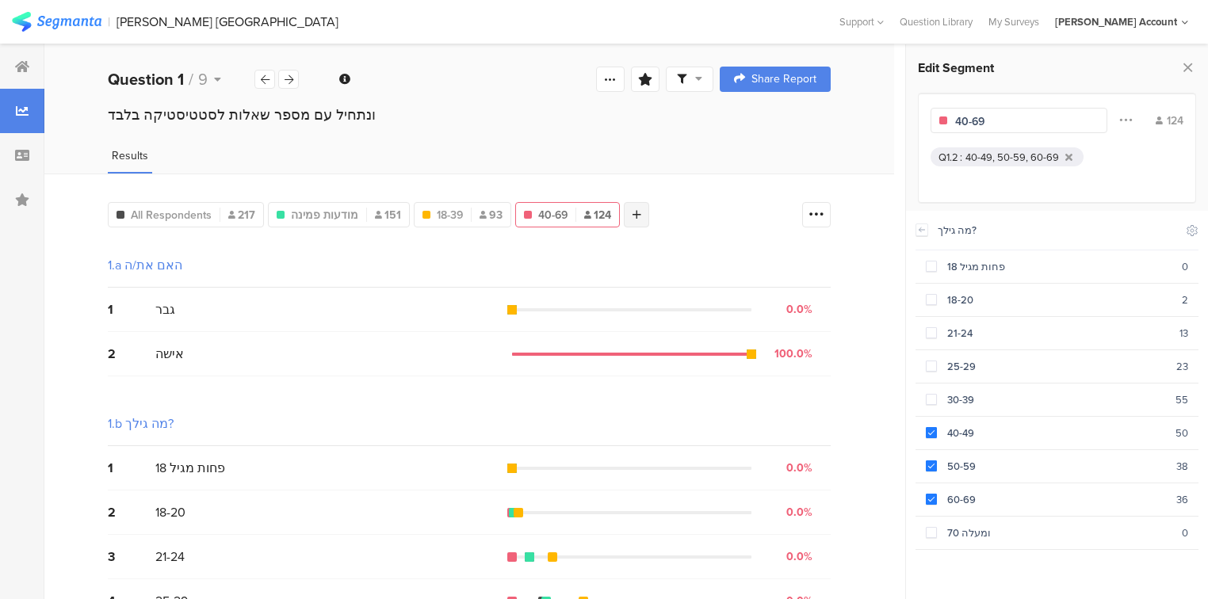
type input "40-69"
click at [634, 212] on icon at bounding box center [637, 214] width 9 height 11
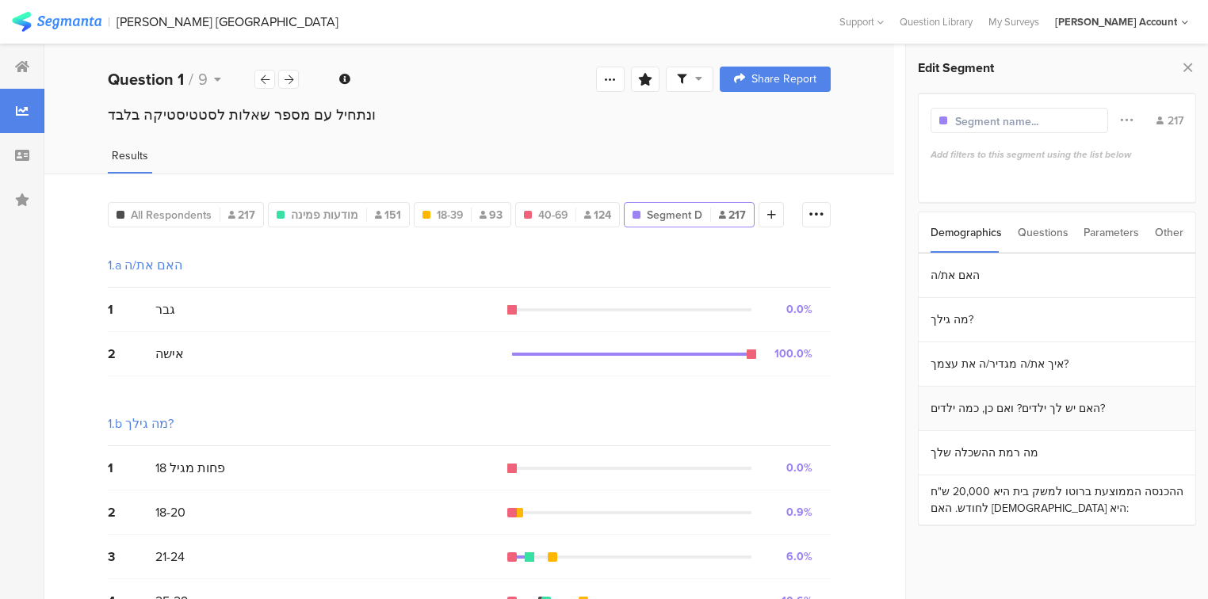
click at [1034, 400] on section "האם יש לך ילדים? ואם כן, כמה ילדים?" at bounding box center [1057, 409] width 277 height 44
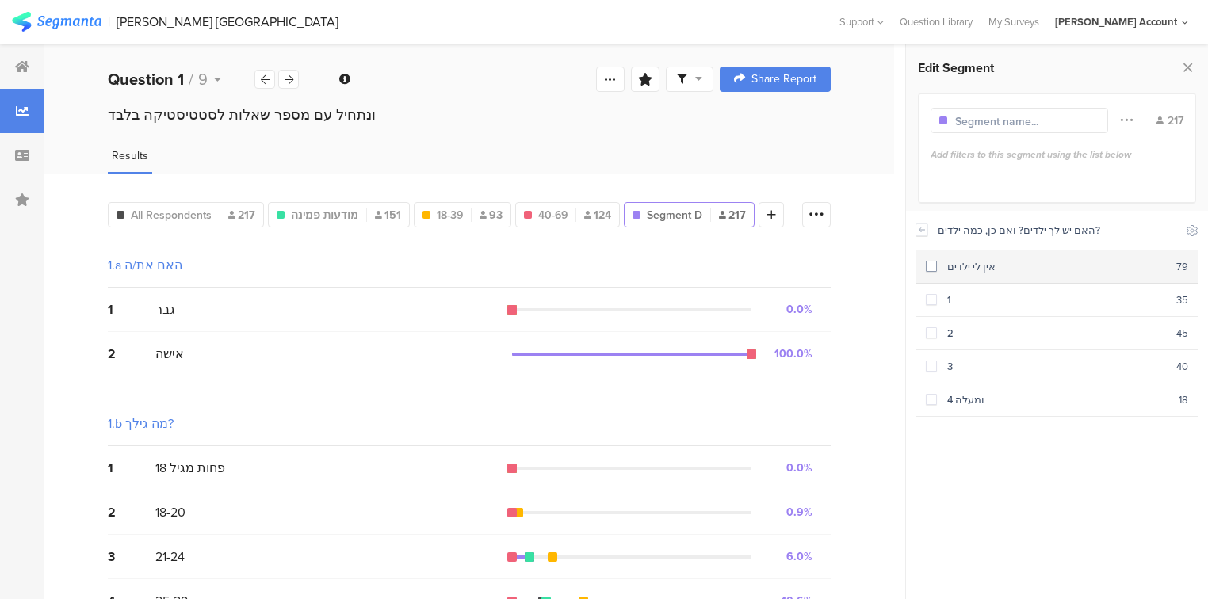
click at [940, 270] on div "אין לי ילדים" at bounding box center [1056, 266] width 239 height 15
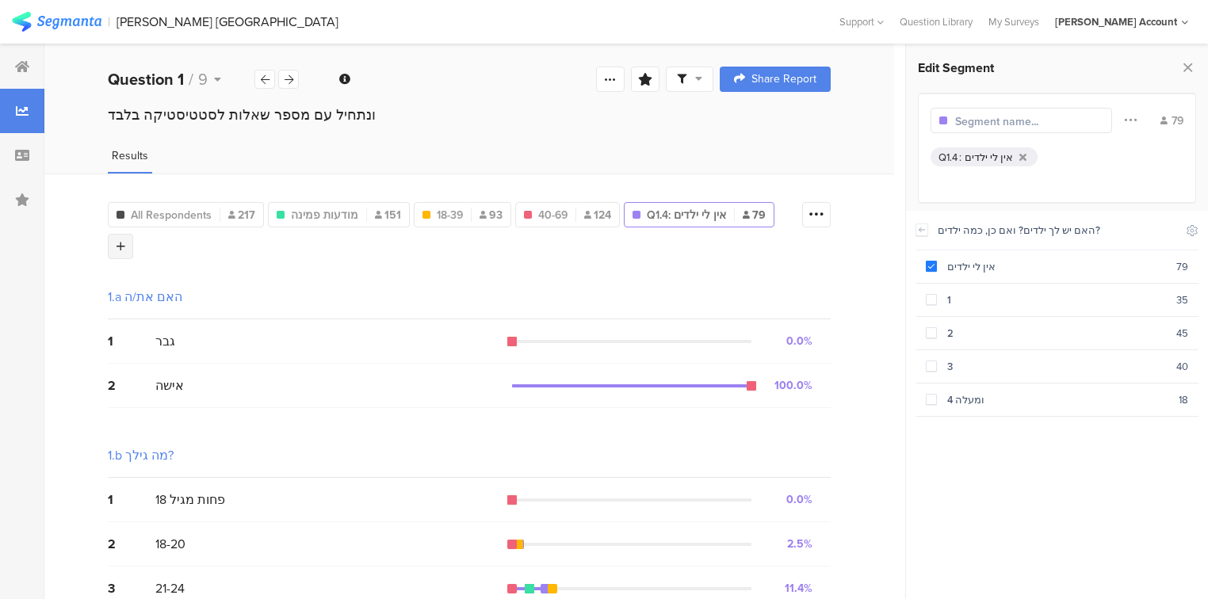
click at [125, 241] on icon at bounding box center [121, 246] width 9 height 11
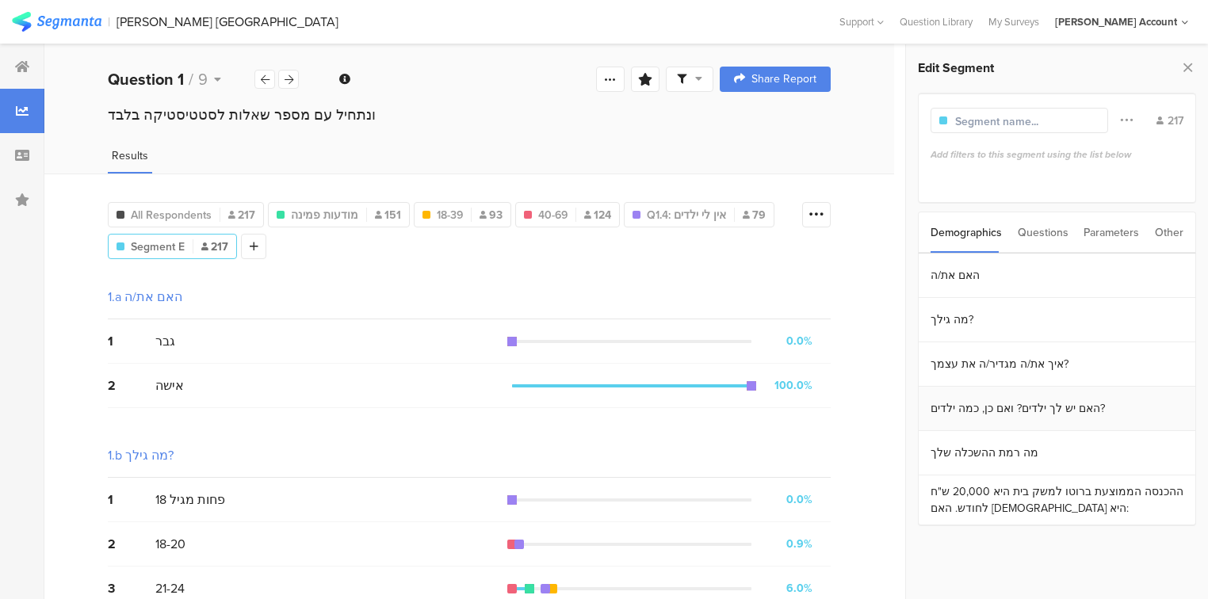
click at [997, 412] on section "האם יש לך ילדים? ואם כן, כמה ילדים?" at bounding box center [1057, 409] width 277 height 44
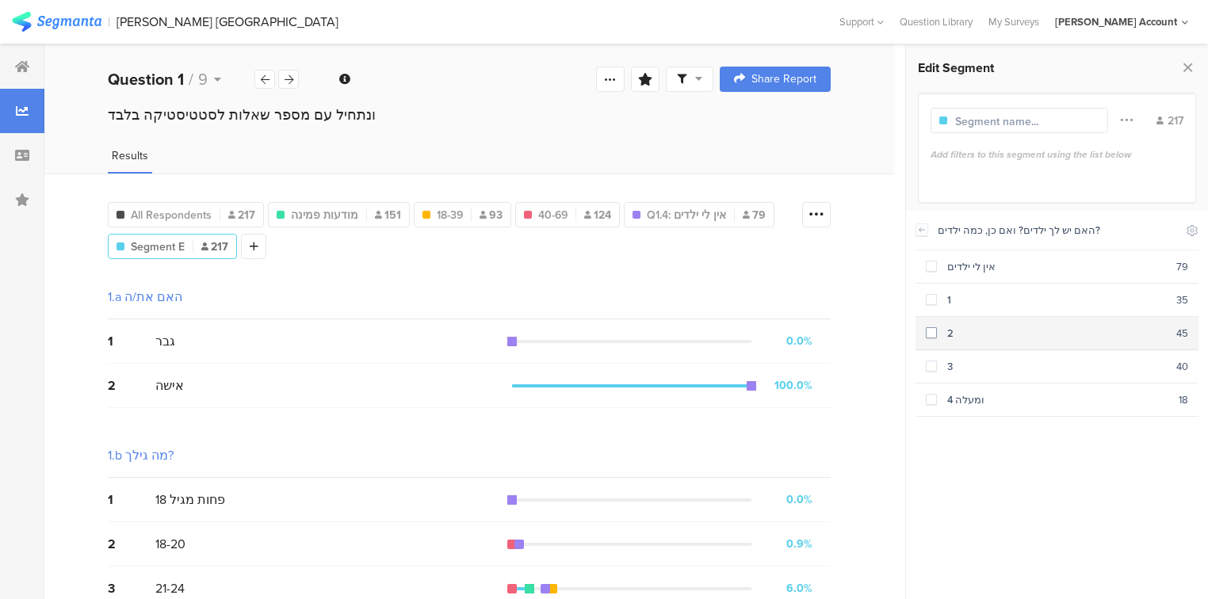
click at [926, 300] on span at bounding box center [931, 299] width 11 height 11
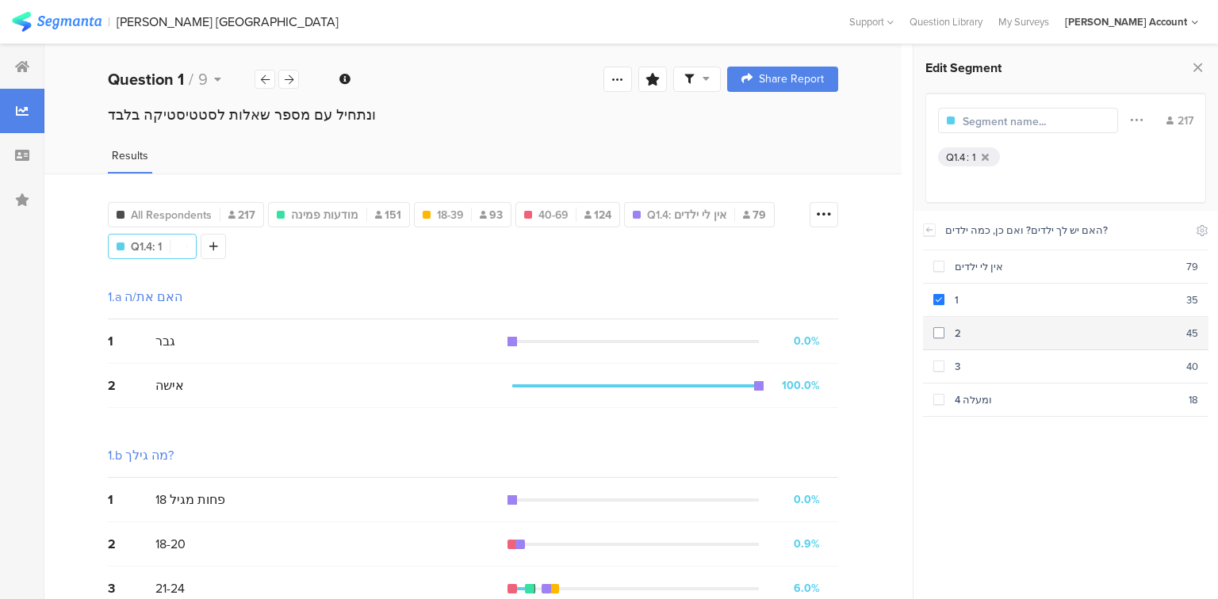
drag, startPoint x: 940, startPoint y: 334, endPoint x: 942, endPoint y: 342, distance: 8.9
click at [940, 335] on span at bounding box center [938, 332] width 11 height 11
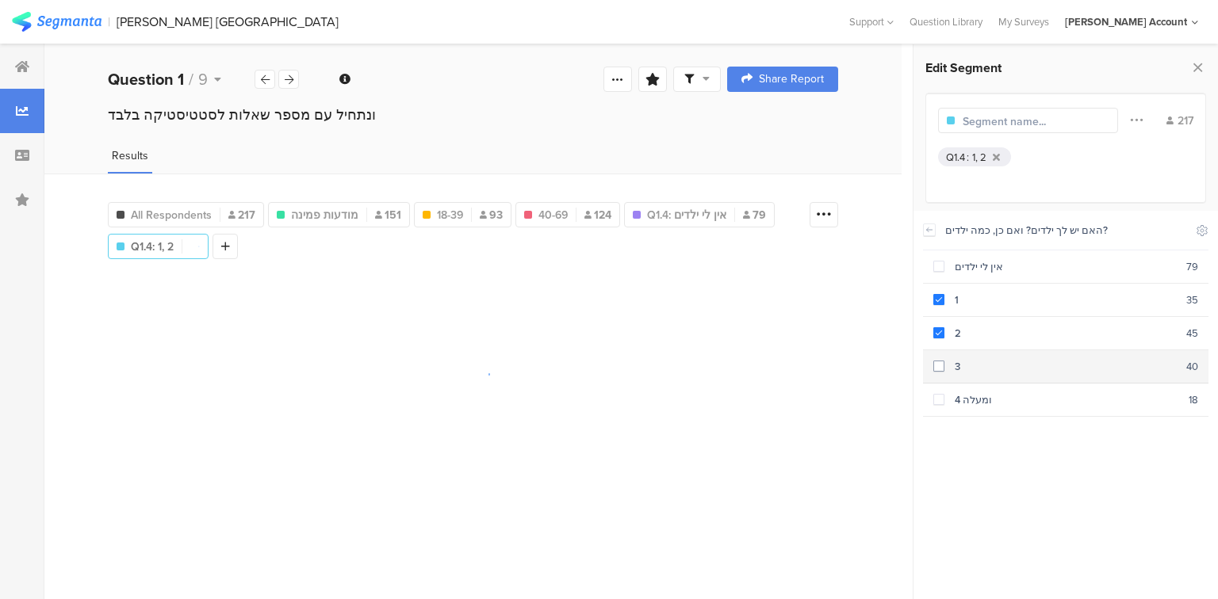
click at [945, 362] on div "3" at bounding box center [1065, 366] width 242 height 15
click at [951, 403] on section "4 ומעלה 18" at bounding box center [1065, 400] width 285 height 33
click at [983, 119] on input "text" at bounding box center [1031, 121] width 138 height 17
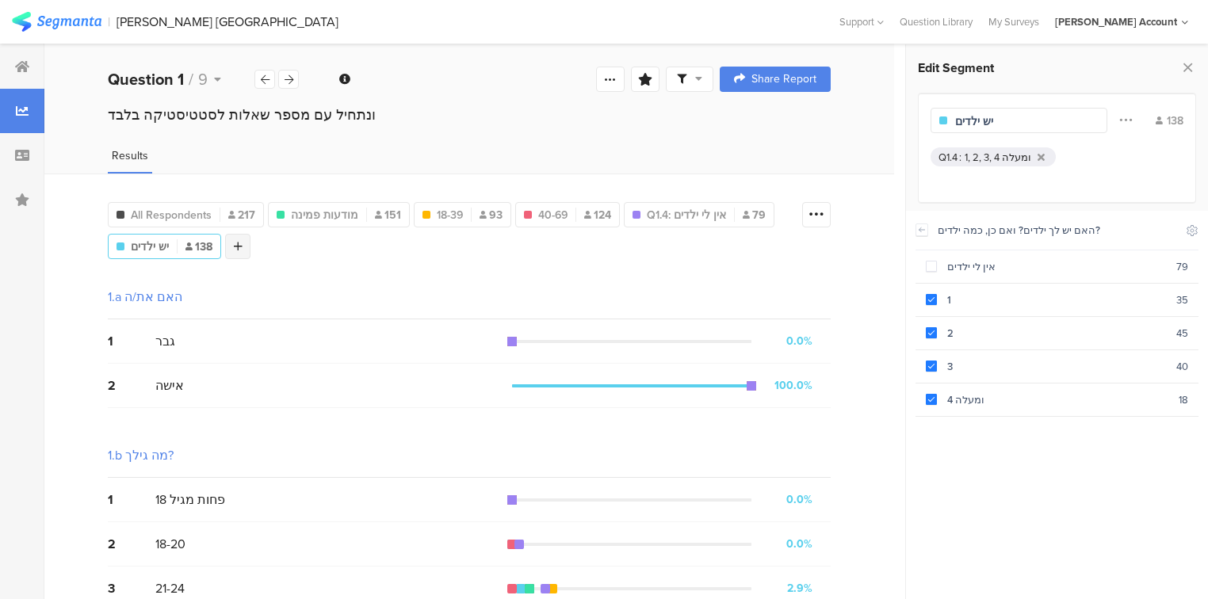
type input "יש ילדים"
click at [242, 248] on div at bounding box center [237, 246] width 25 height 25
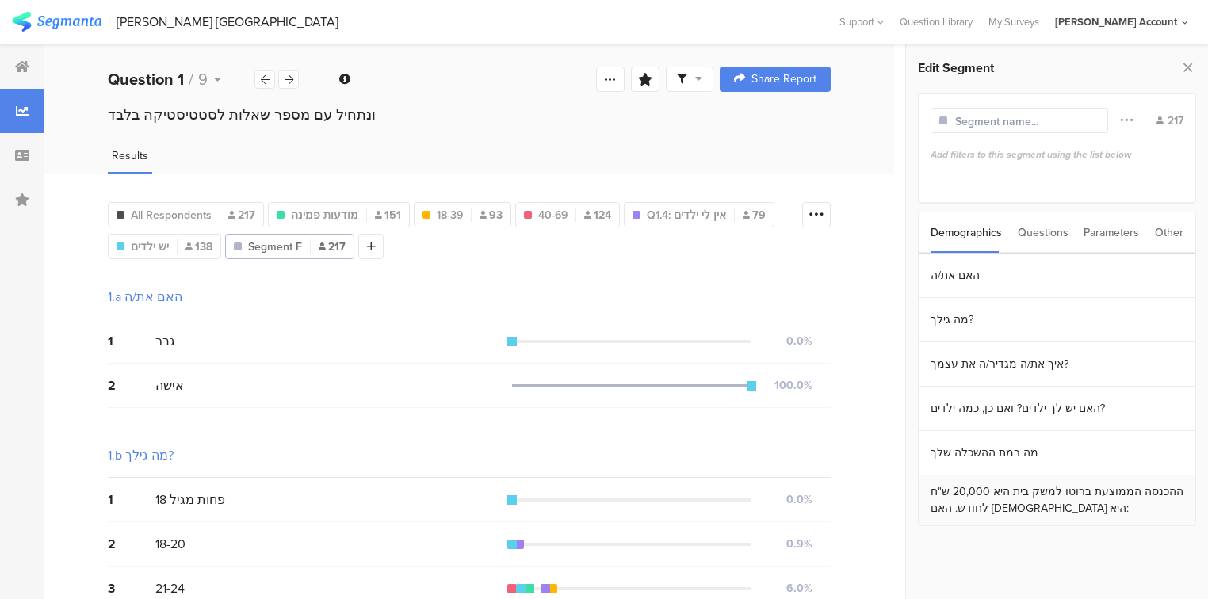
click at [1013, 495] on section "ההכנסה הממוצעת ברוטו למשק בית היא 20,000 ש"ח לחודש. האם [DEMOGRAPHIC_DATA] היא:" at bounding box center [1057, 501] width 277 height 50
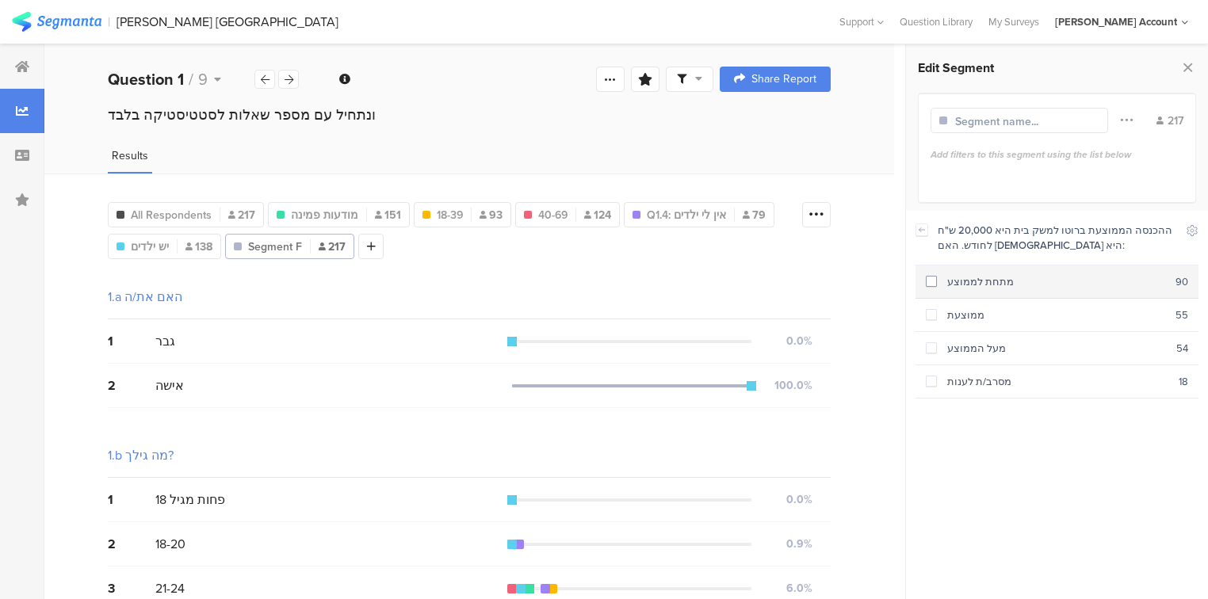
drag, startPoint x: 936, startPoint y: 289, endPoint x: 797, endPoint y: 296, distance: 139.7
click at [935, 289] on section "מתחת לממוצע 90" at bounding box center [1057, 282] width 283 height 33
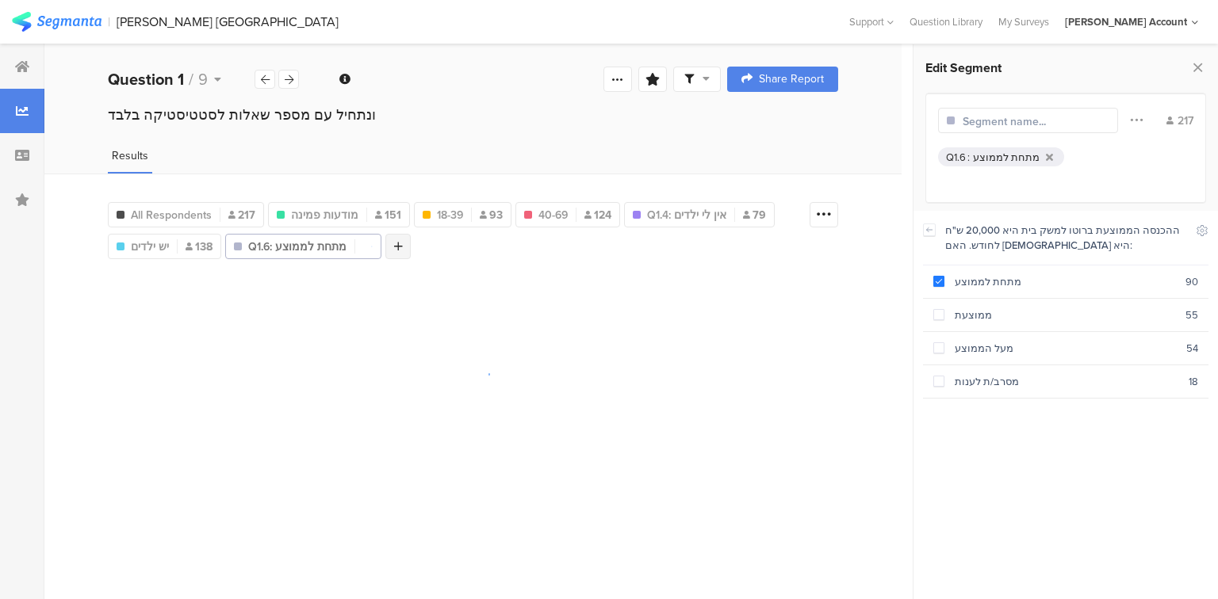
click at [400, 250] on div at bounding box center [397, 246] width 25 height 25
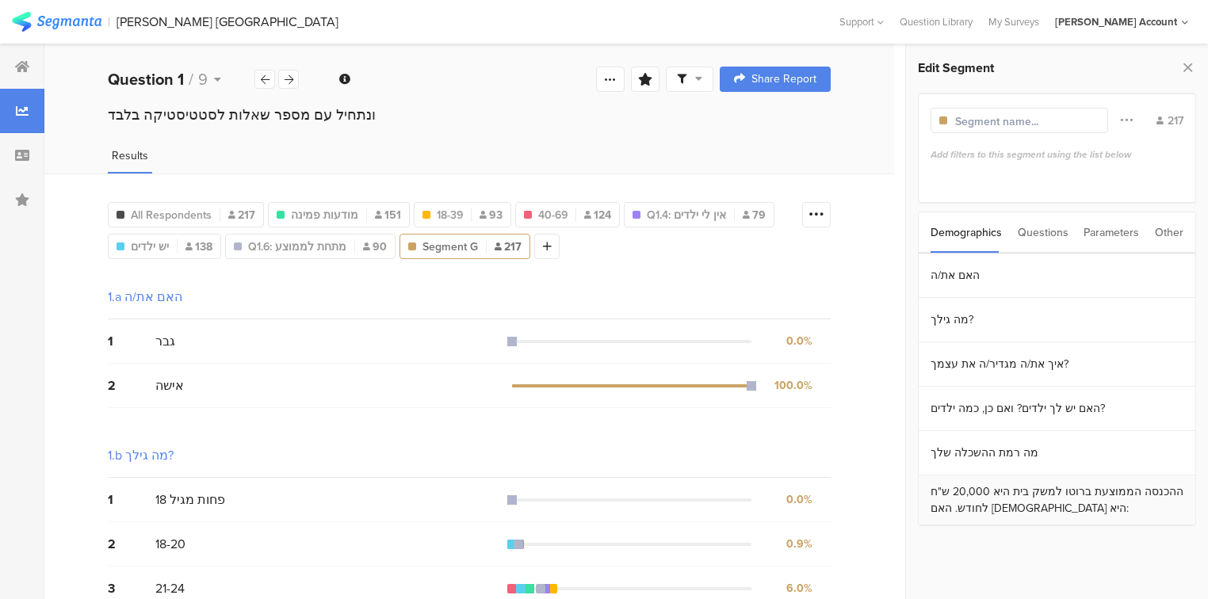
drag, startPoint x: 999, startPoint y: 493, endPoint x: 922, endPoint y: 367, distance: 147.6
click at [999, 492] on section "ההכנסה הממוצעת ברוטו למשק בית היא 20,000 ש"ח לחודש. האם [DEMOGRAPHIC_DATA] היא:" at bounding box center [1057, 501] width 277 height 50
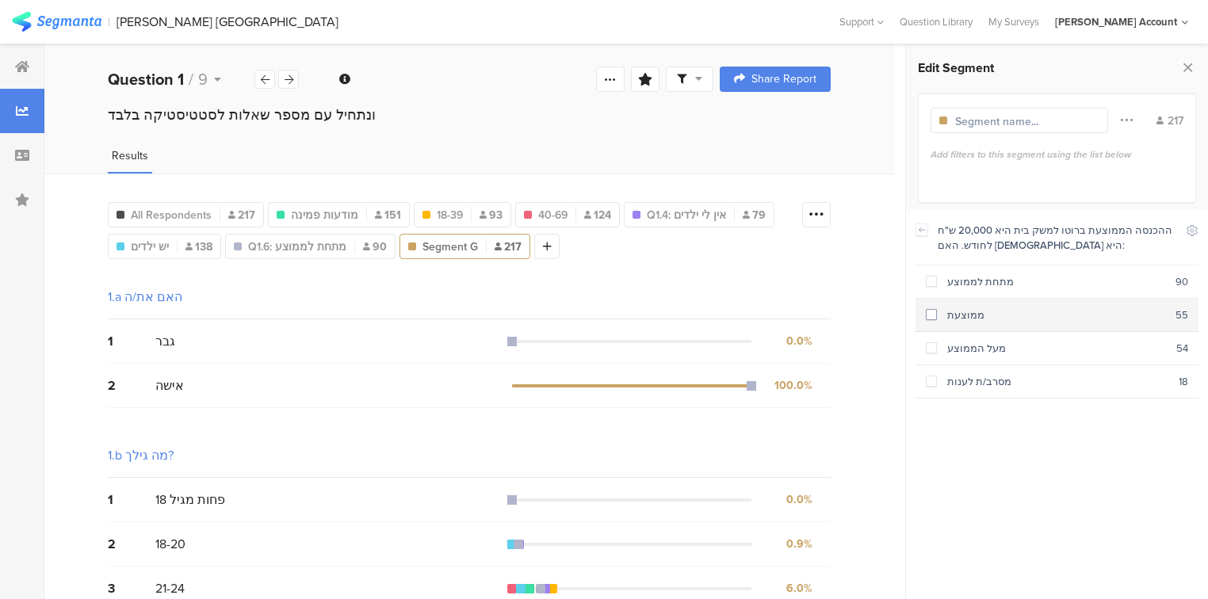
click at [943, 314] on div "ממוצעת" at bounding box center [1056, 315] width 239 height 15
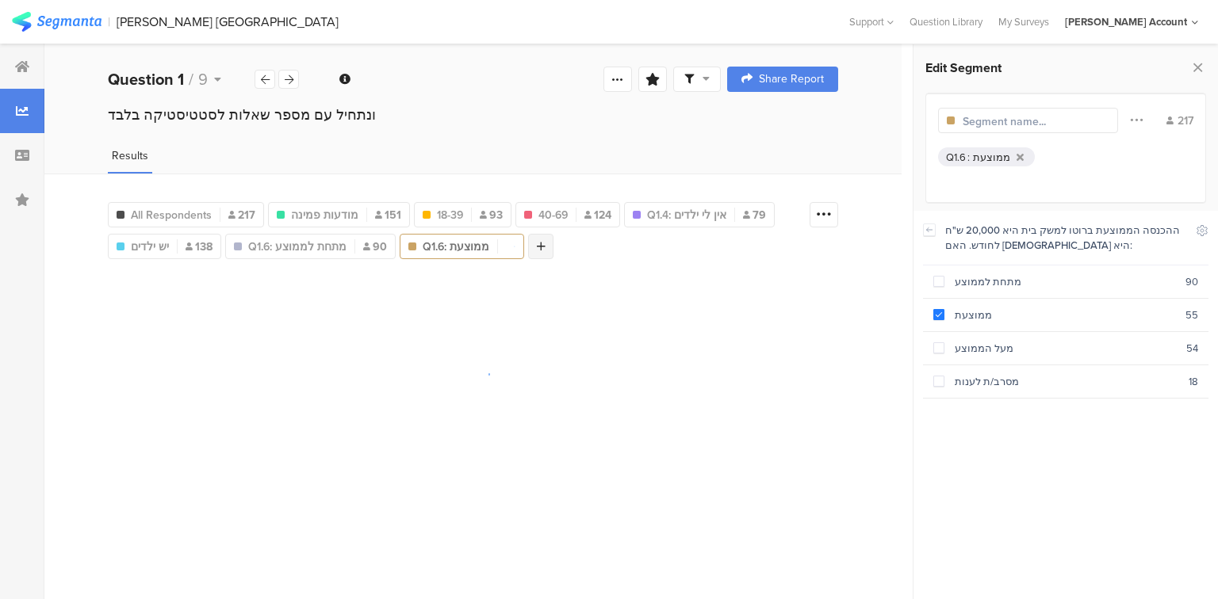
click at [530, 254] on div at bounding box center [540, 246] width 25 height 25
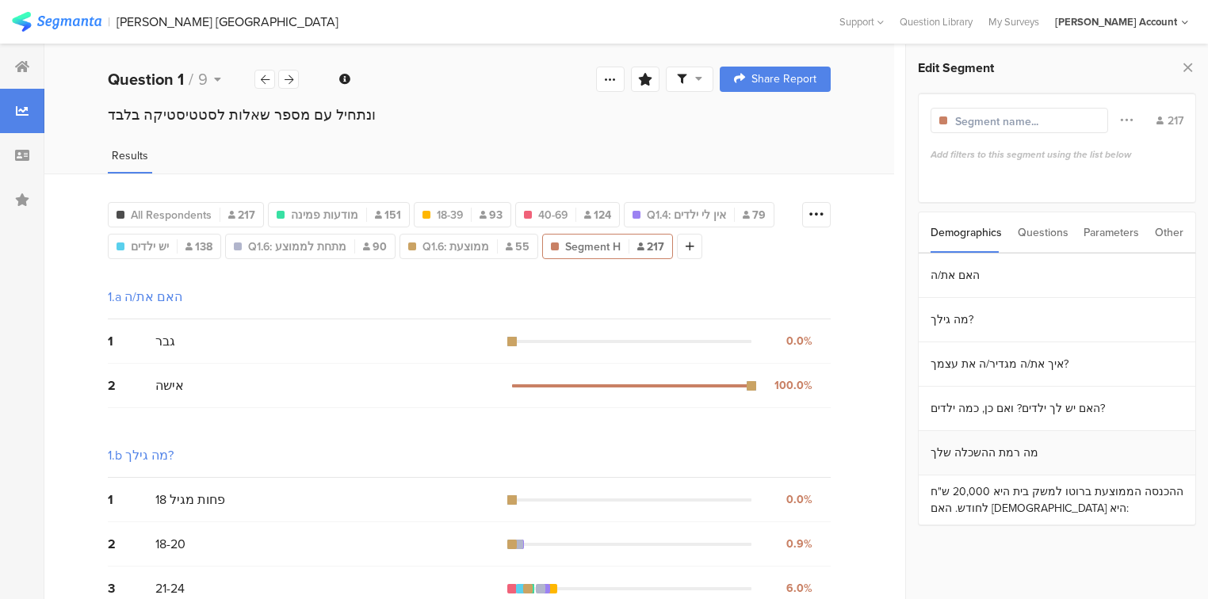
drag, startPoint x: 1011, startPoint y: 502, endPoint x: 981, endPoint y: 472, distance: 42.0
click at [1008, 503] on section "ההכנסה הממוצעת ברוטו למשק בית היא 20,000 ש"ח לחודש. האם [DEMOGRAPHIC_DATA] היא:" at bounding box center [1057, 501] width 277 height 50
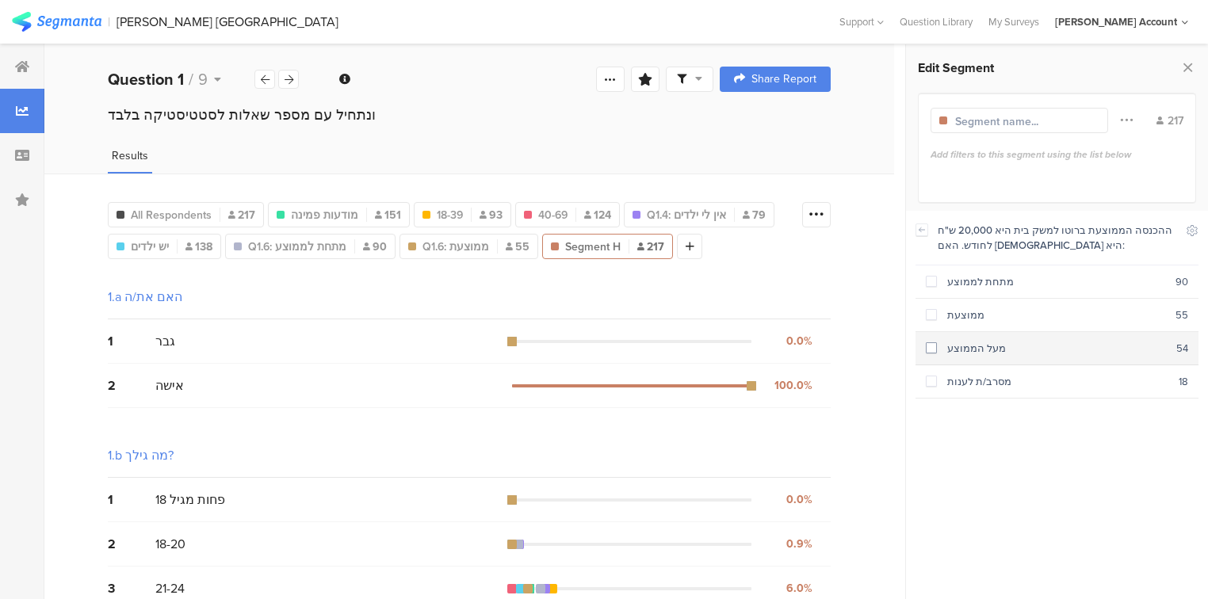
click at [928, 350] on span at bounding box center [931, 347] width 11 height 11
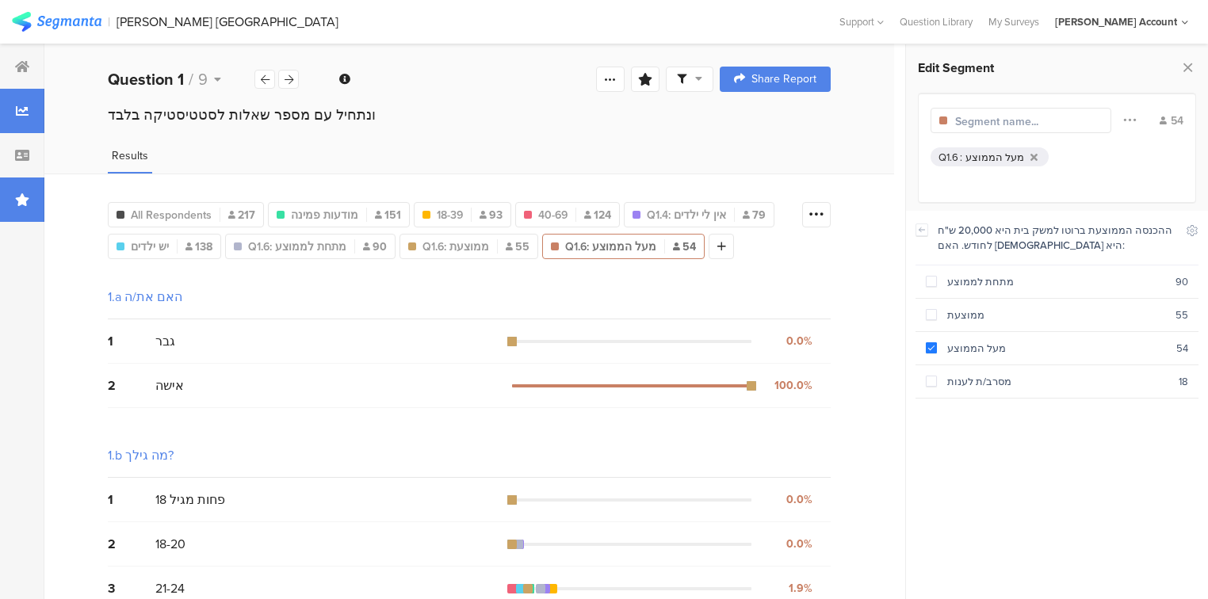
click at [28, 204] on icon at bounding box center [22, 199] width 14 height 13
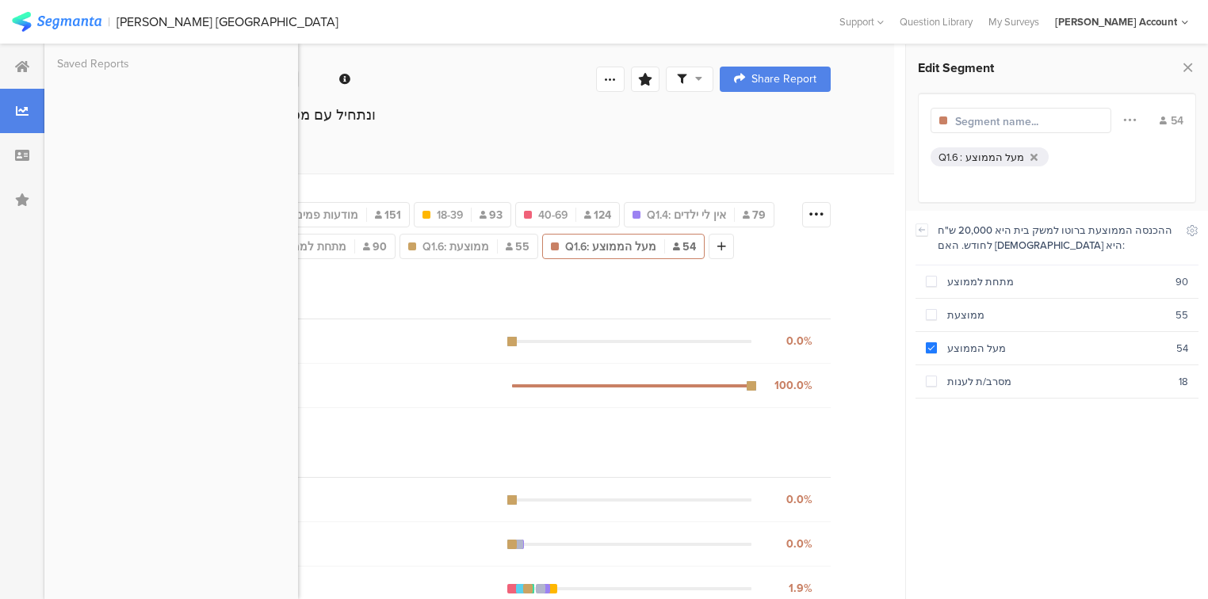
click at [476, 98] on div "Welcome page 1 ונתחיל עם מספר שאלות לסטטיסטיקה בלבד﻿﻿ 1a האם את/ה 1b מה גילך? 1…" at bounding box center [469, 79] width 850 height 51
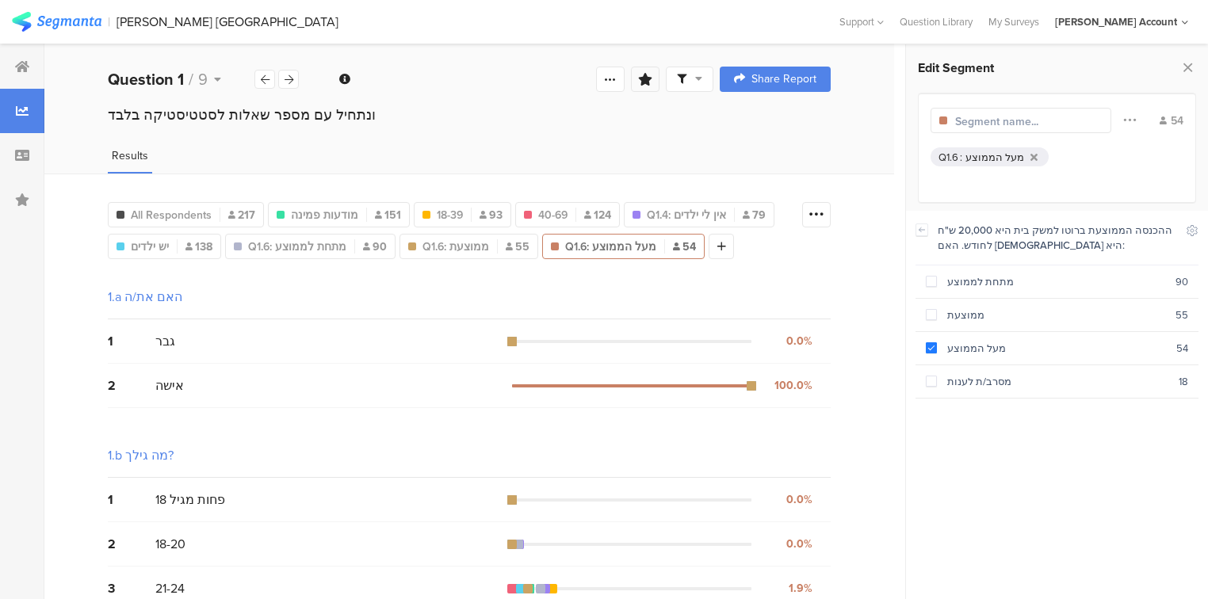
click at [650, 84] on icon at bounding box center [645, 79] width 14 height 13
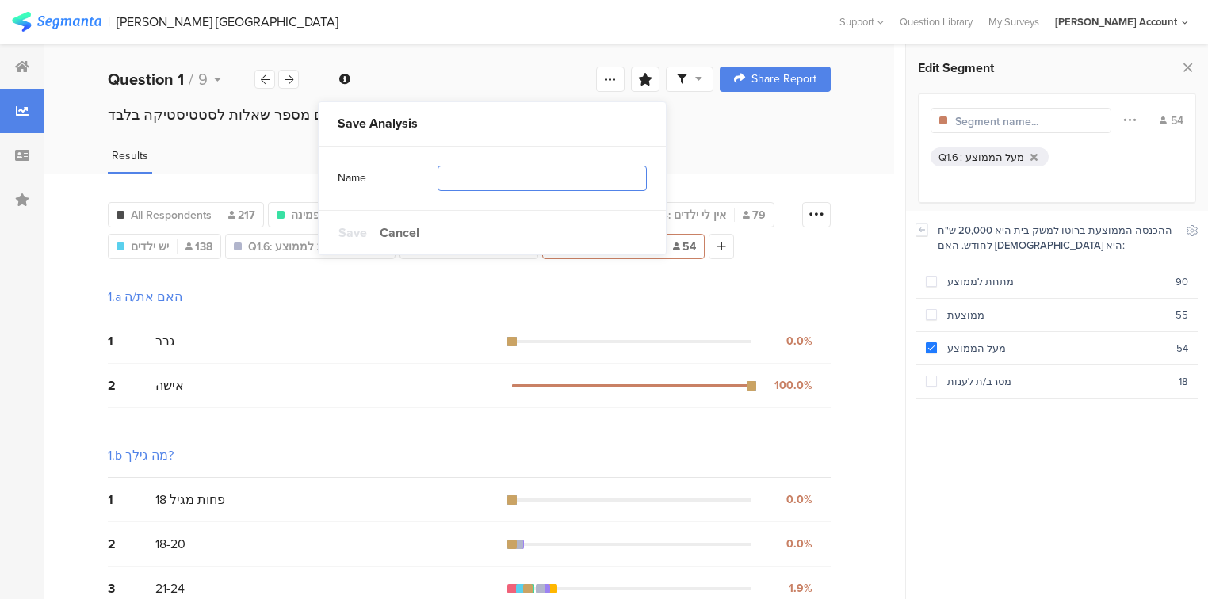
click at [479, 178] on input "text" at bounding box center [542, 178] width 209 height 25
type input "segments"
click at [346, 234] on span "Save" at bounding box center [352, 233] width 29 height 18
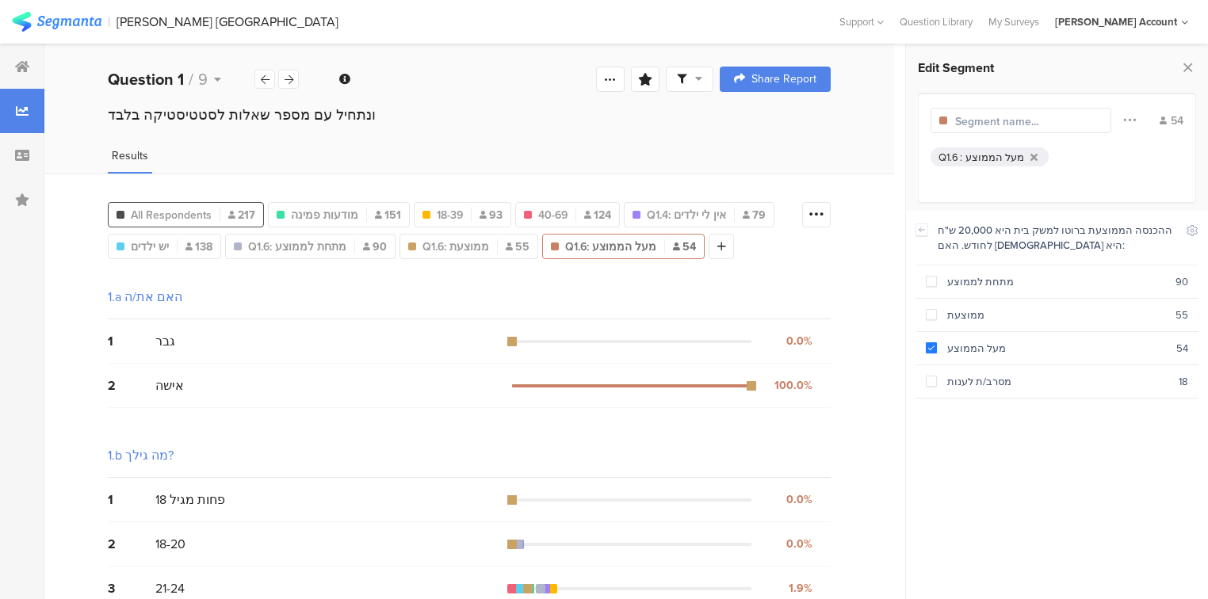
click at [163, 216] on span "All Respondents" at bounding box center [171, 215] width 81 height 17
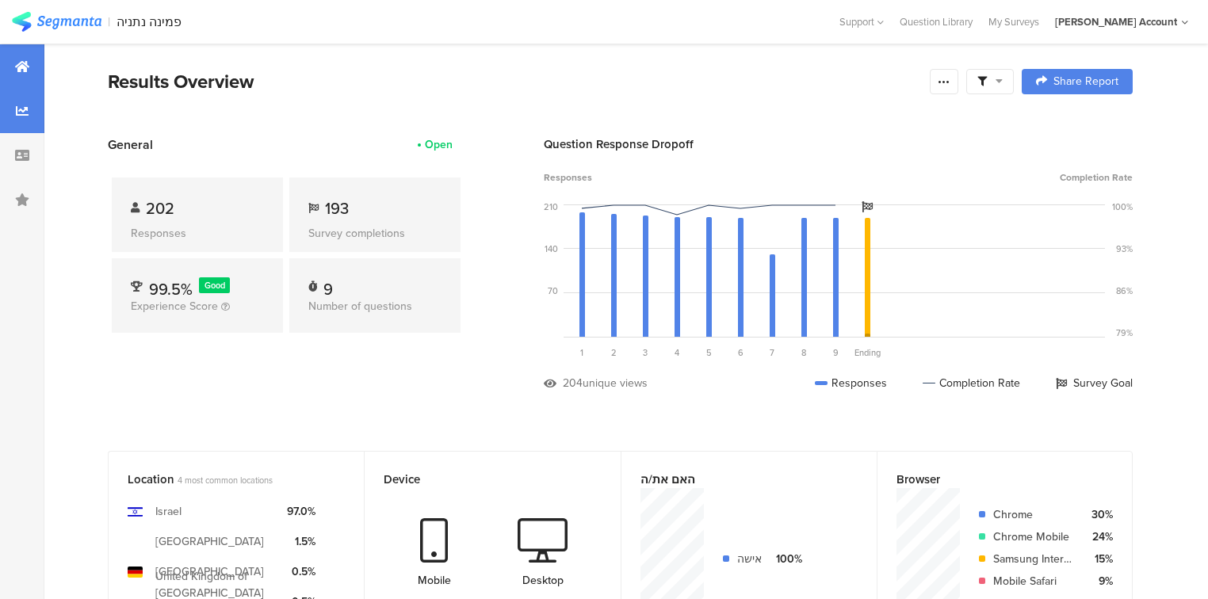
click at [33, 117] on div at bounding box center [22, 111] width 44 height 44
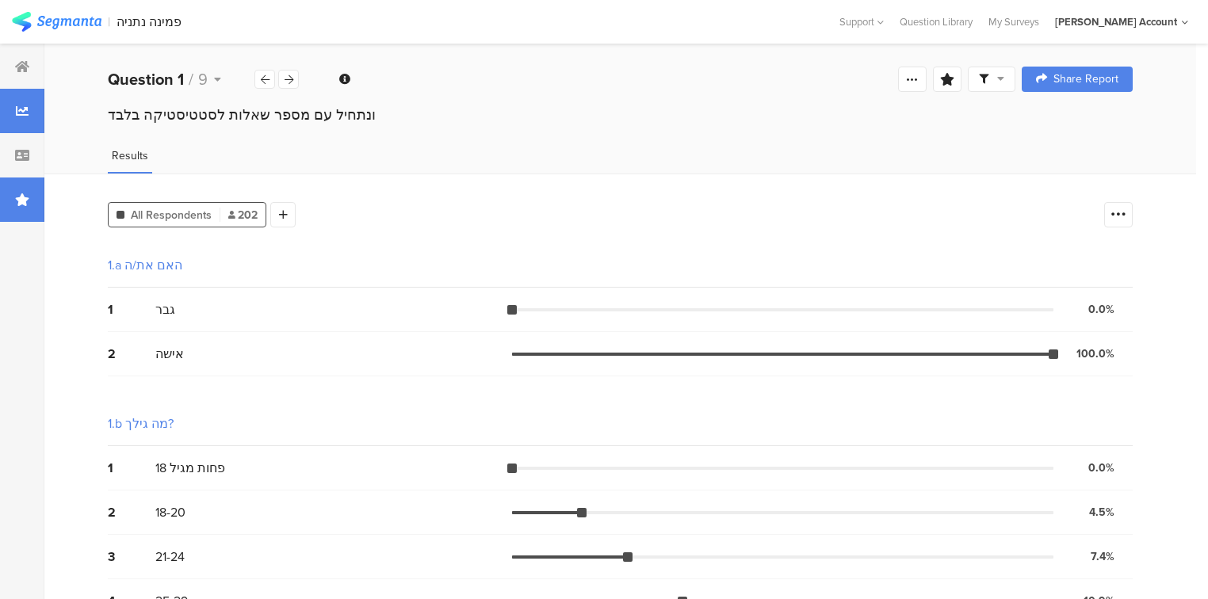
click at [19, 191] on div at bounding box center [22, 200] width 44 height 44
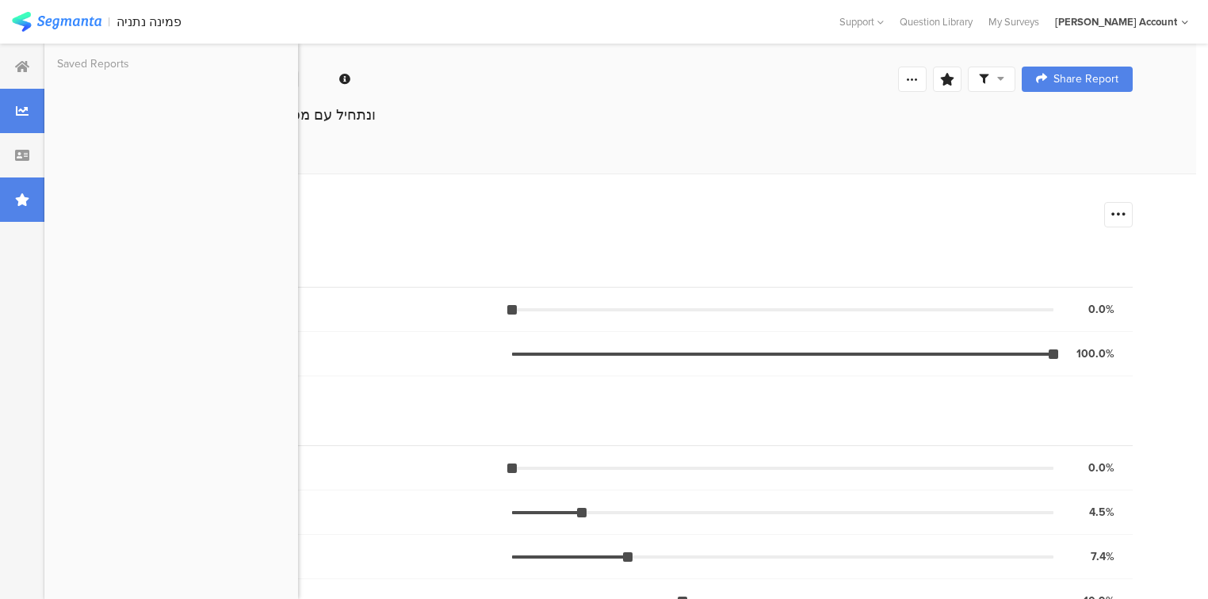
click at [21, 187] on div at bounding box center [22, 200] width 44 height 44
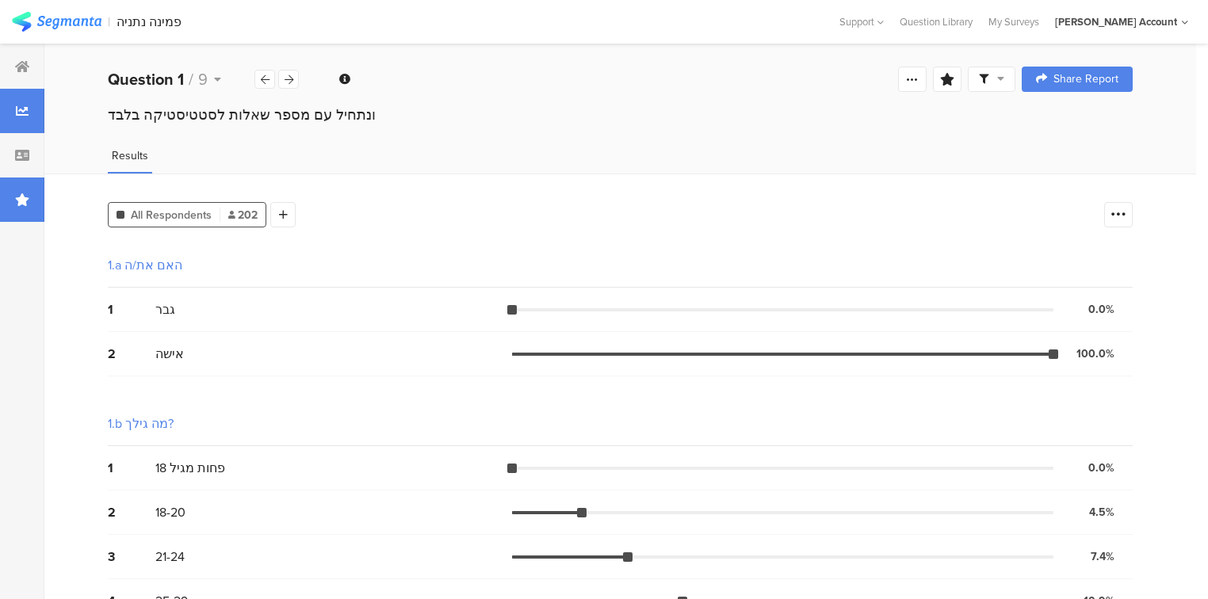
click at [19, 197] on icon at bounding box center [22, 199] width 14 height 13
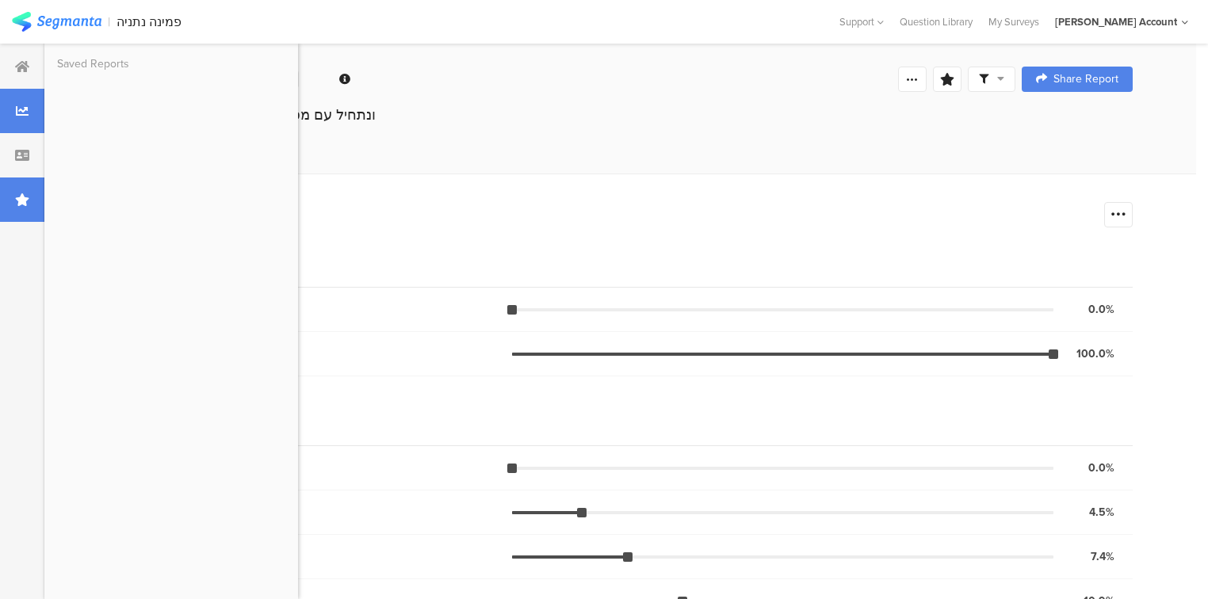
click at [19, 197] on icon at bounding box center [22, 199] width 14 height 13
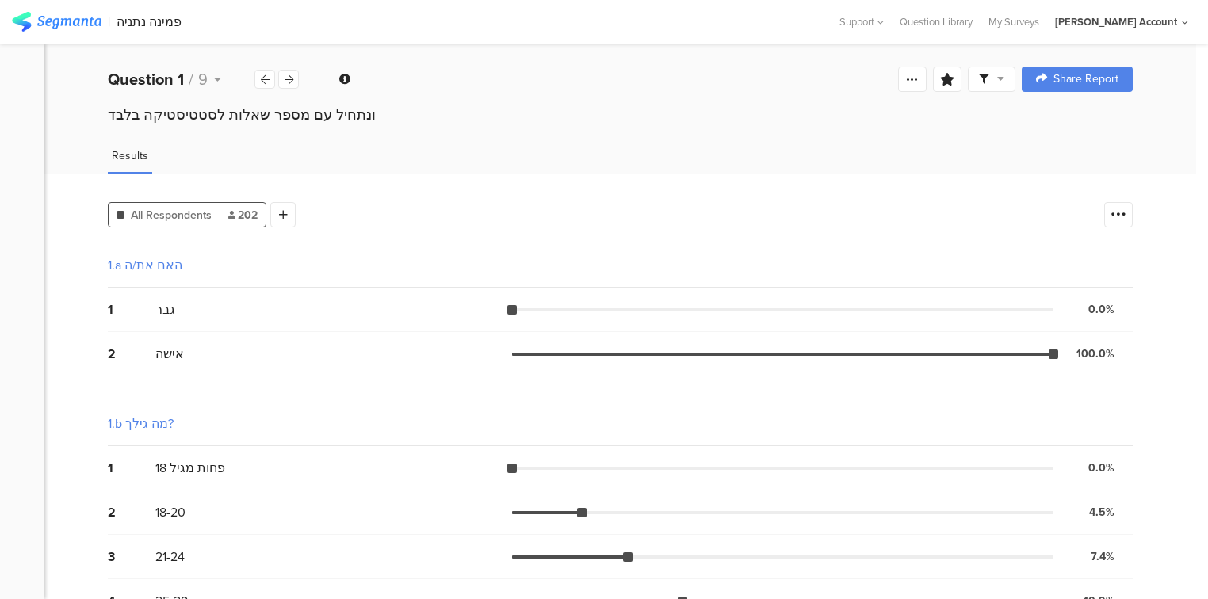
click at [19, 197] on icon at bounding box center [22, 199] width 14 height 13
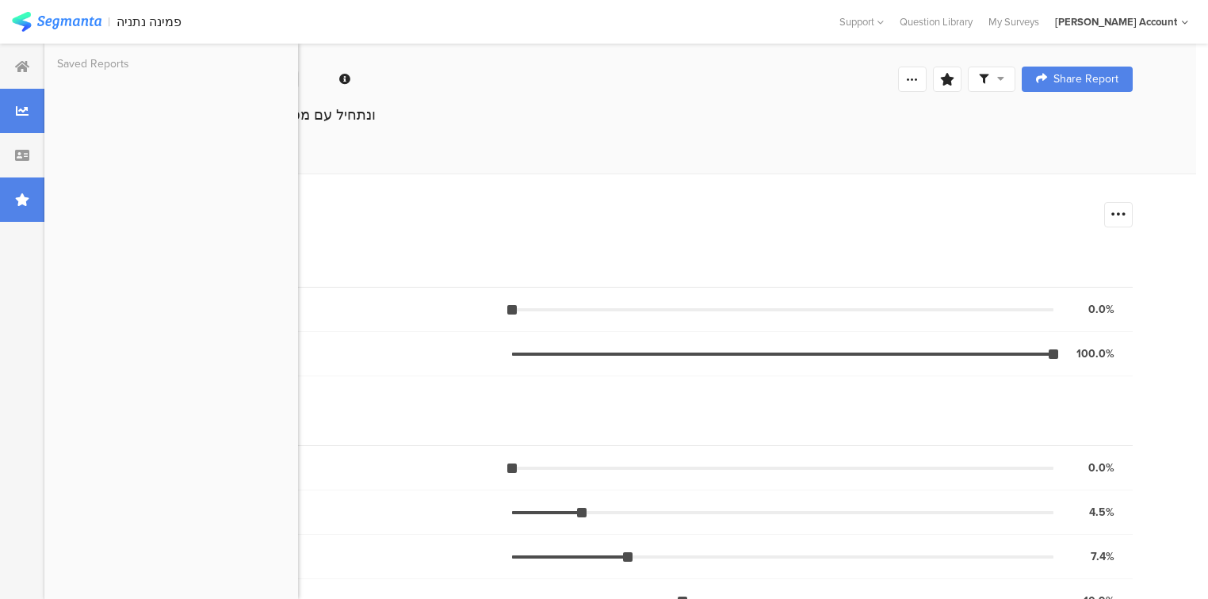
click at [28, 214] on div at bounding box center [22, 200] width 44 height 44
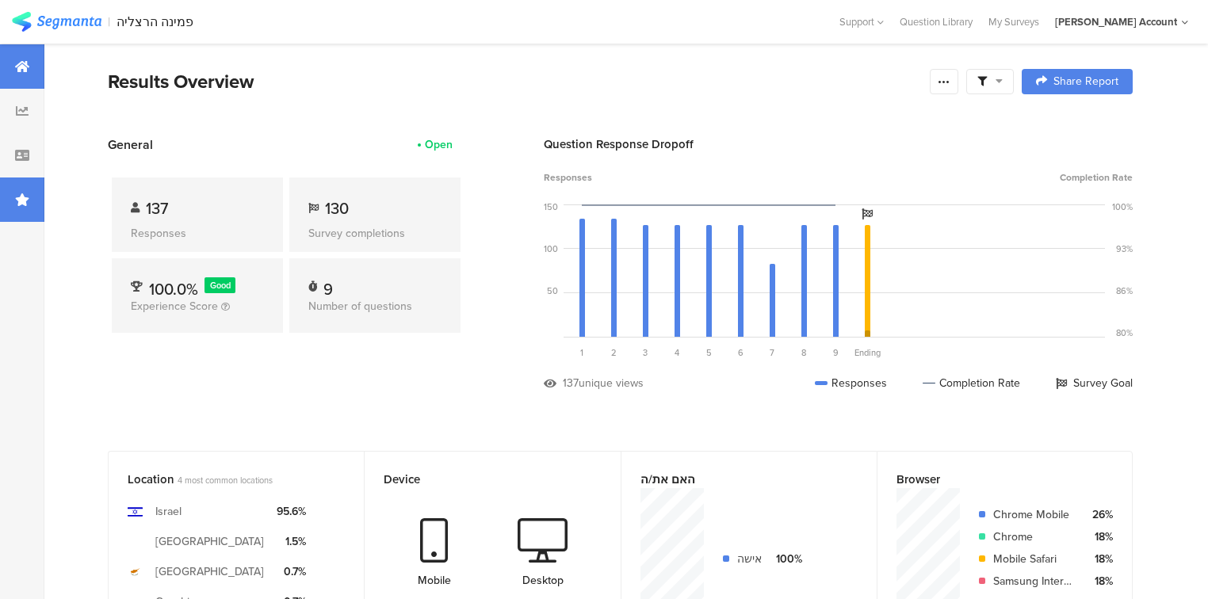
click at [33, 197] on div at bounding box center [22, 200] width 44 height 44
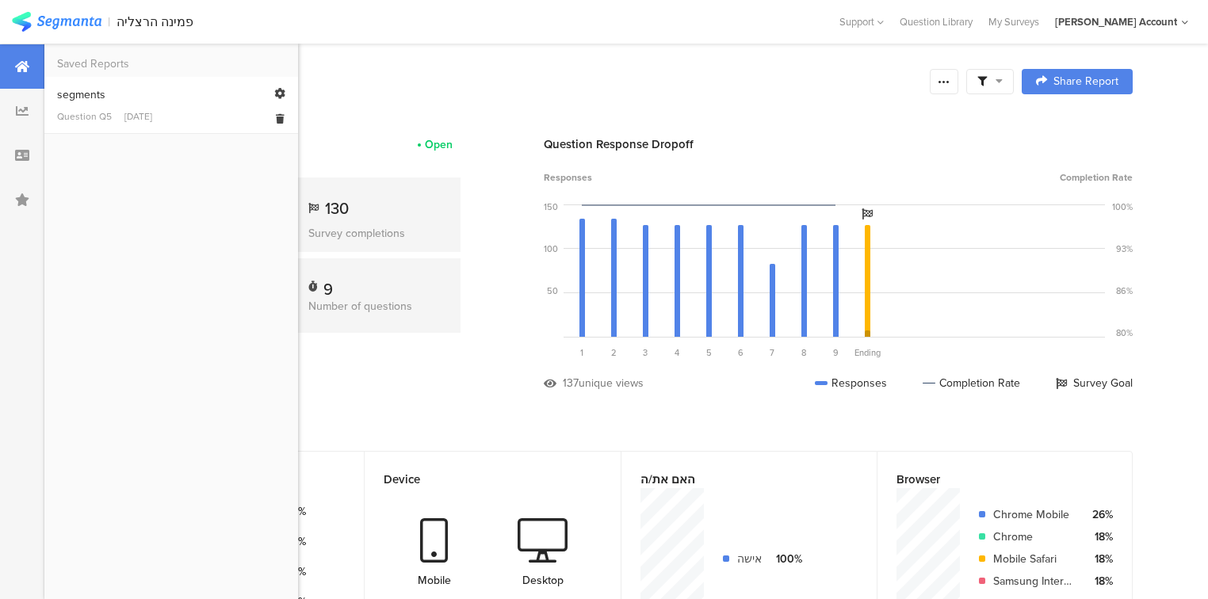
click at [118, 103] on link "segments Question Q5 [DATE]" at bounding box center [171, 104] width 228 height 37
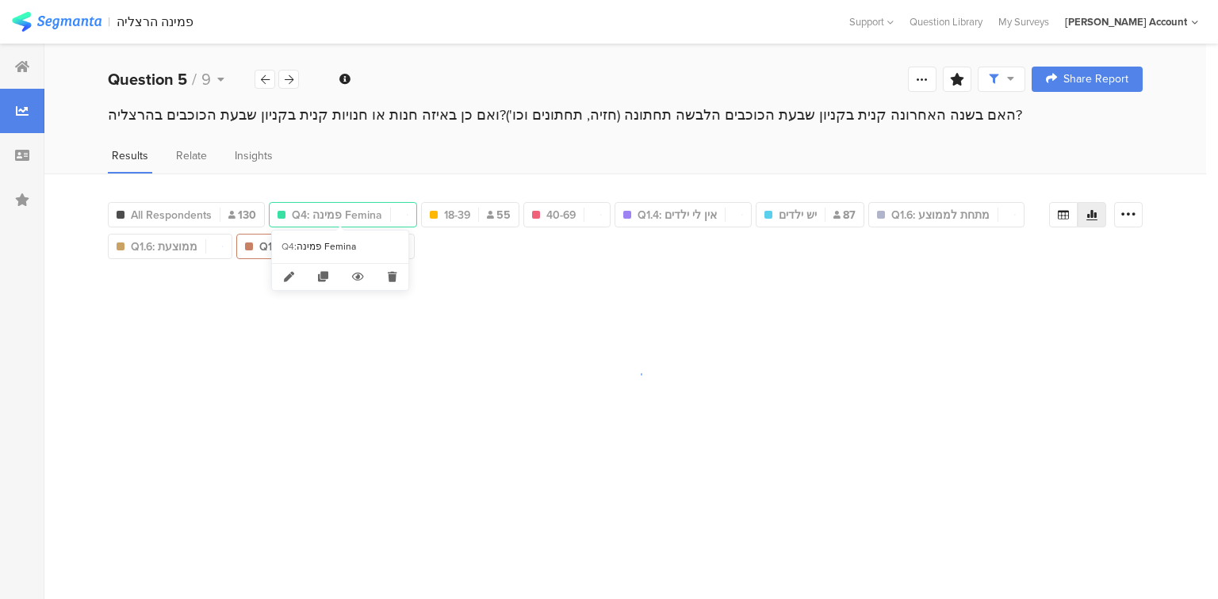
click at [346, 215] on span "Q4: פמינה Femina" at bounding box center [337, 215] width 90 height 17
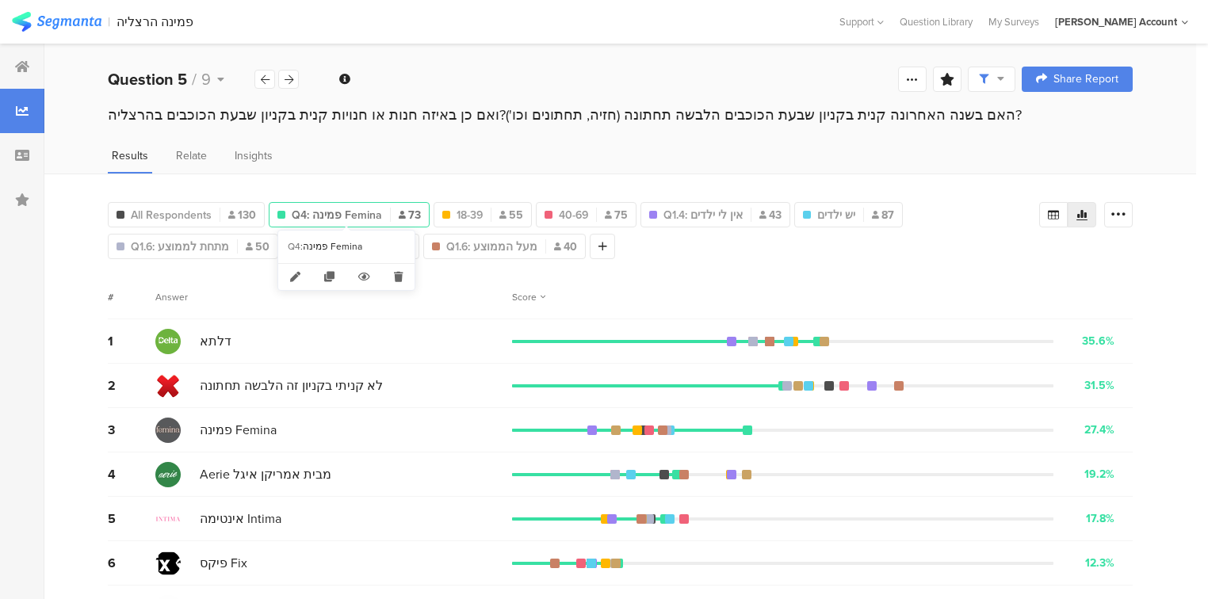
click at [330, 214] on span "Q4: פמינה Femina" at bounding box center [337, 215] width 90 height 17
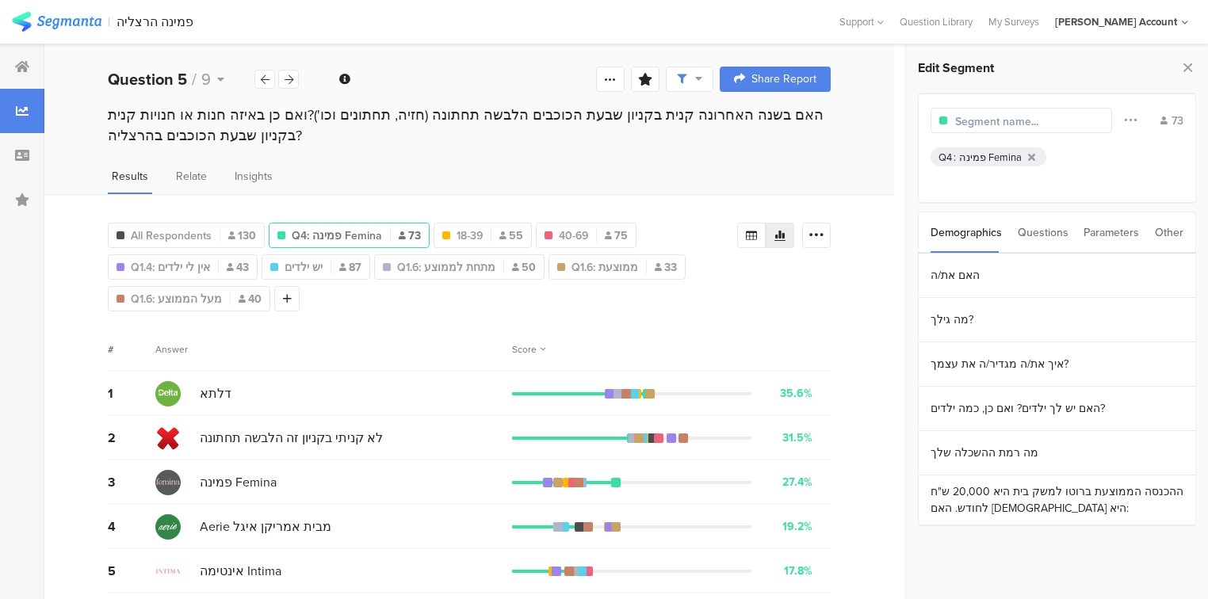
click at [1057, 235] on div "Questions" at bounding box center [1043, 232] width 51 height 40
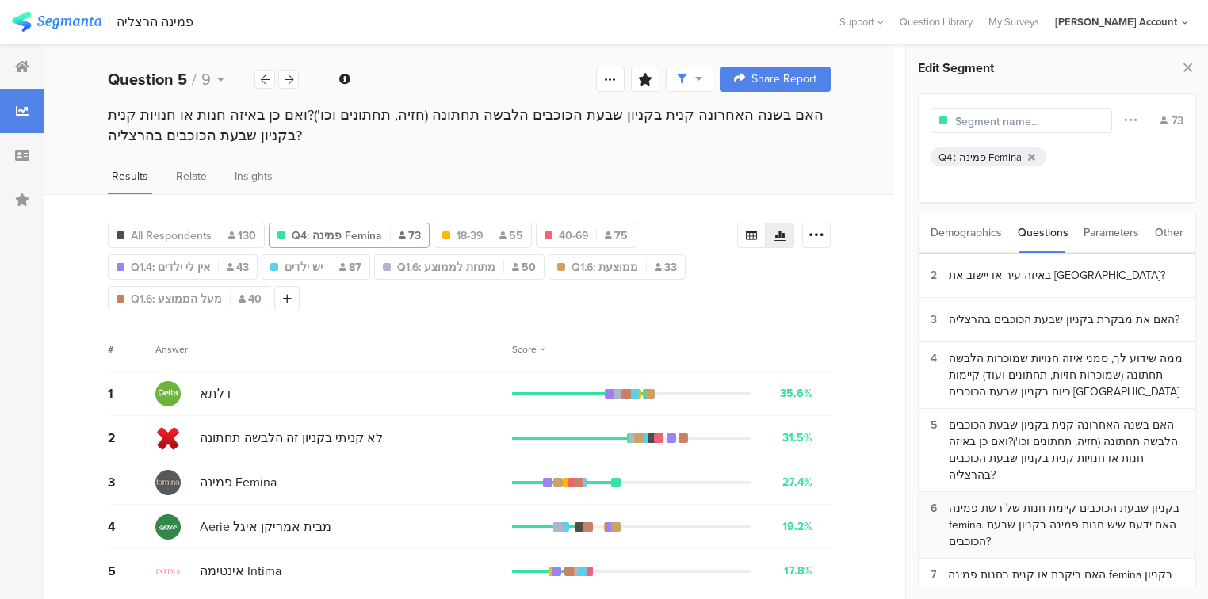
scroll to position [151, 0]
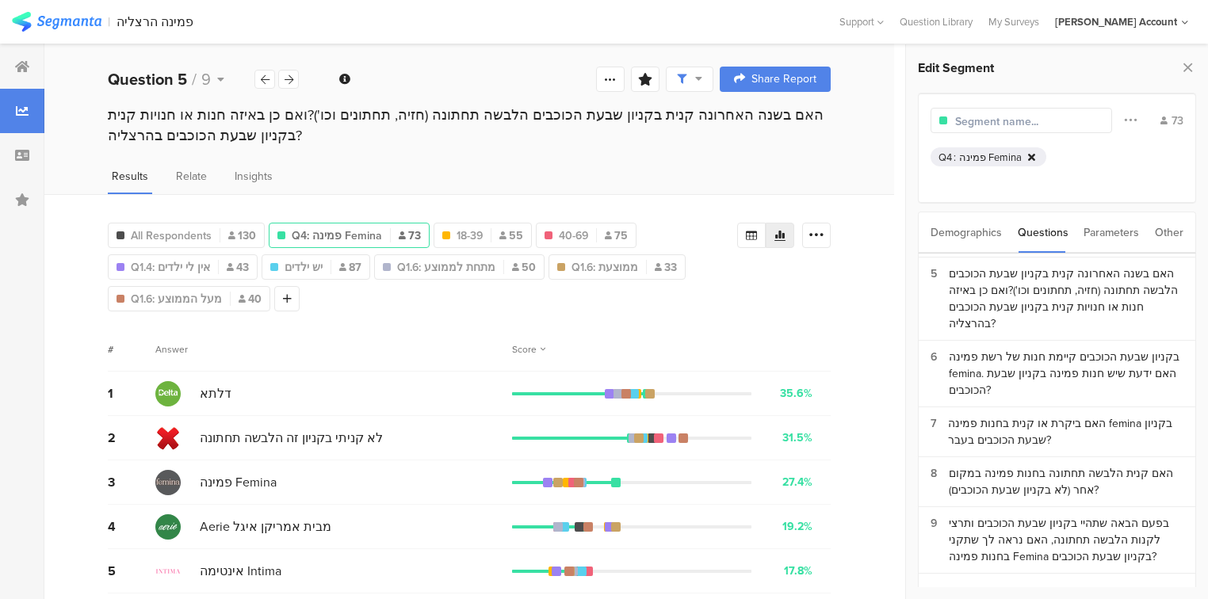
click at [1029, 155] on icon at bounding box center [1031, 157] width 7 height 10
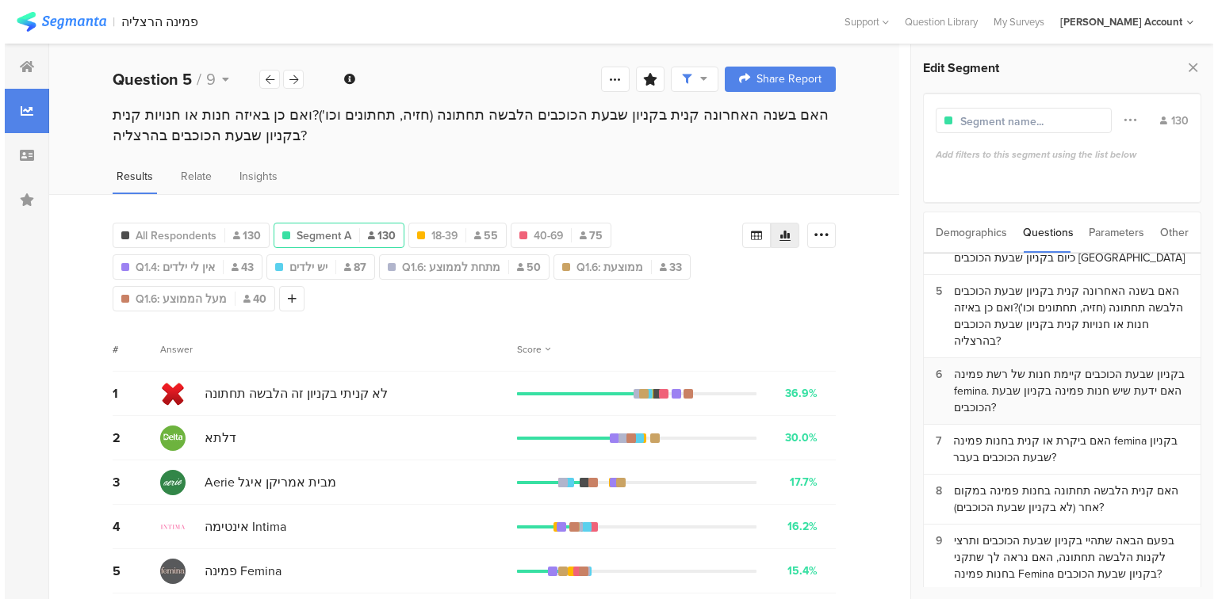
scroll to position [120, 0]
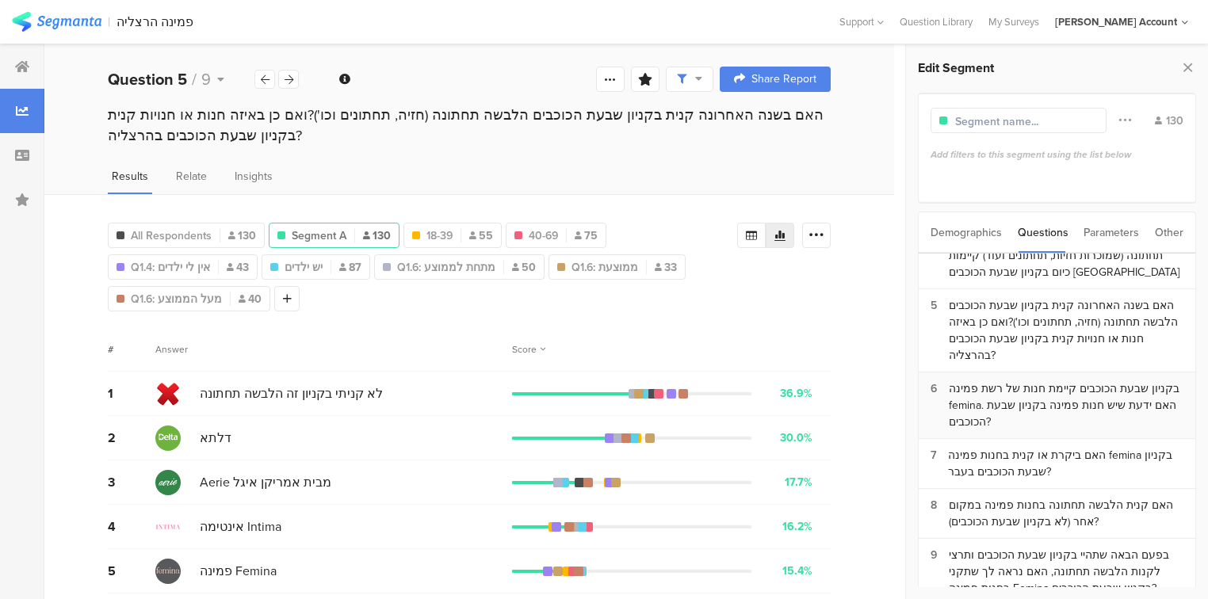
click at [1053, 380] on div "בקניון שבעת הכוכבים קיימת חנות של רשת פמינה femina. האם ידעת שיש חנות פמינה בקנ…" at bounding box center [1066, 405] width 235 height 50
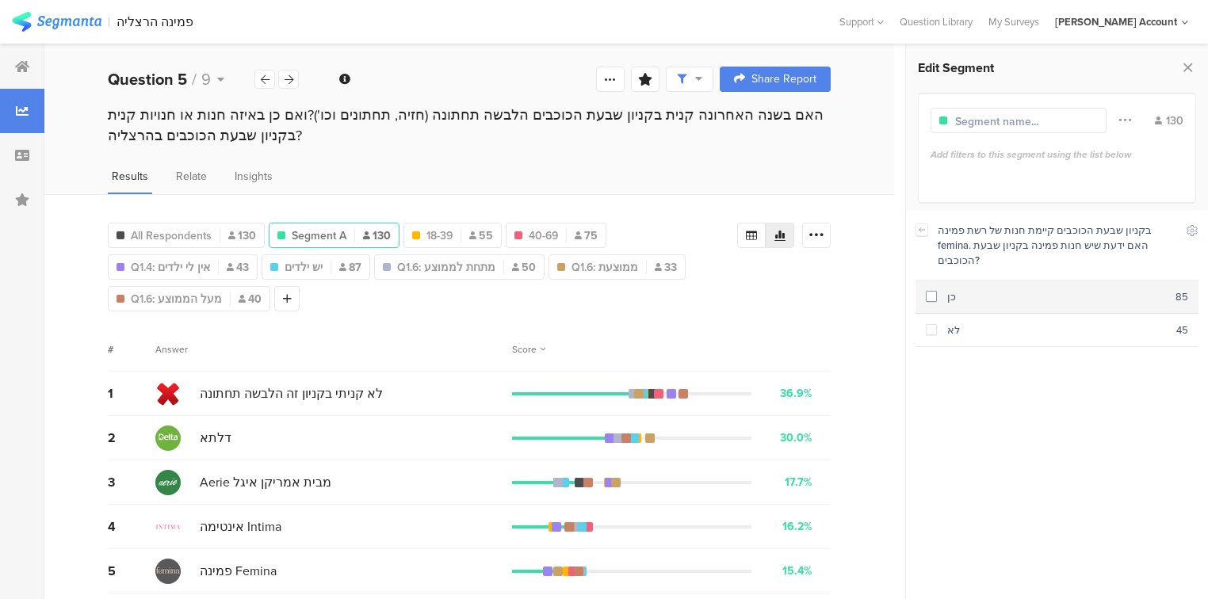
click at [927, 291] on span at bounding box center [931, 296] width 11 height 11
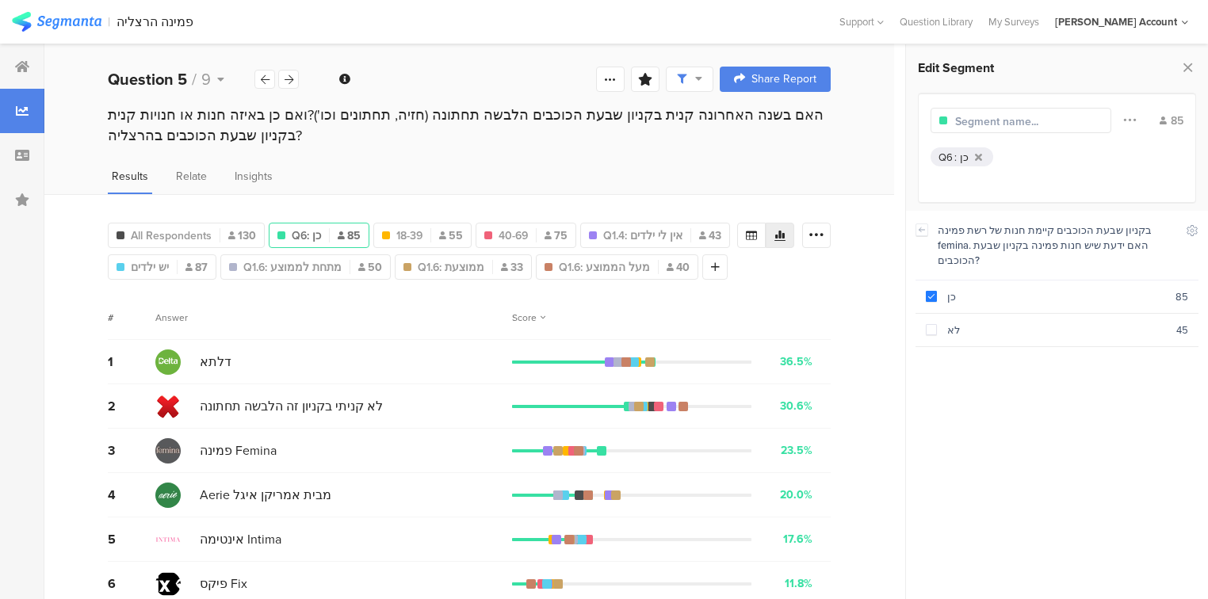
click at [1050, 115] on input "text" at bounding box center [1024, 121] width 138 height 17
type input "n"
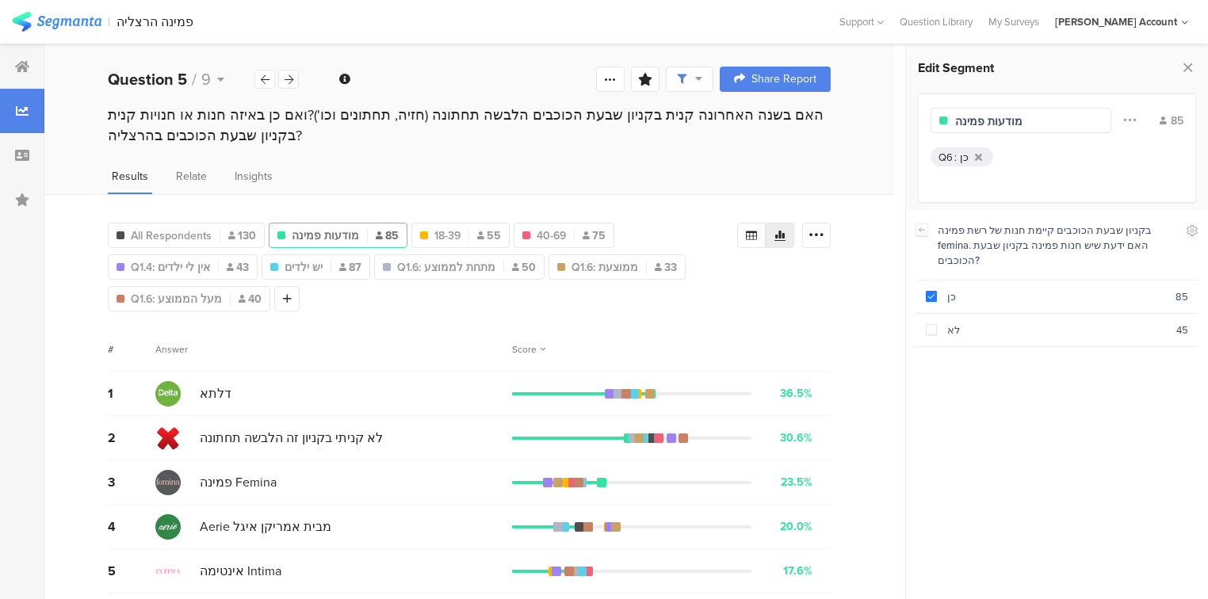
type input "מודעות פמינה"
click at [647, 184] on div "Results Relate Insights" at bounding box center [469, 181] width 850 height 26
click at [660, 80] on div at bounding box center [645, 79] width 29 height 25
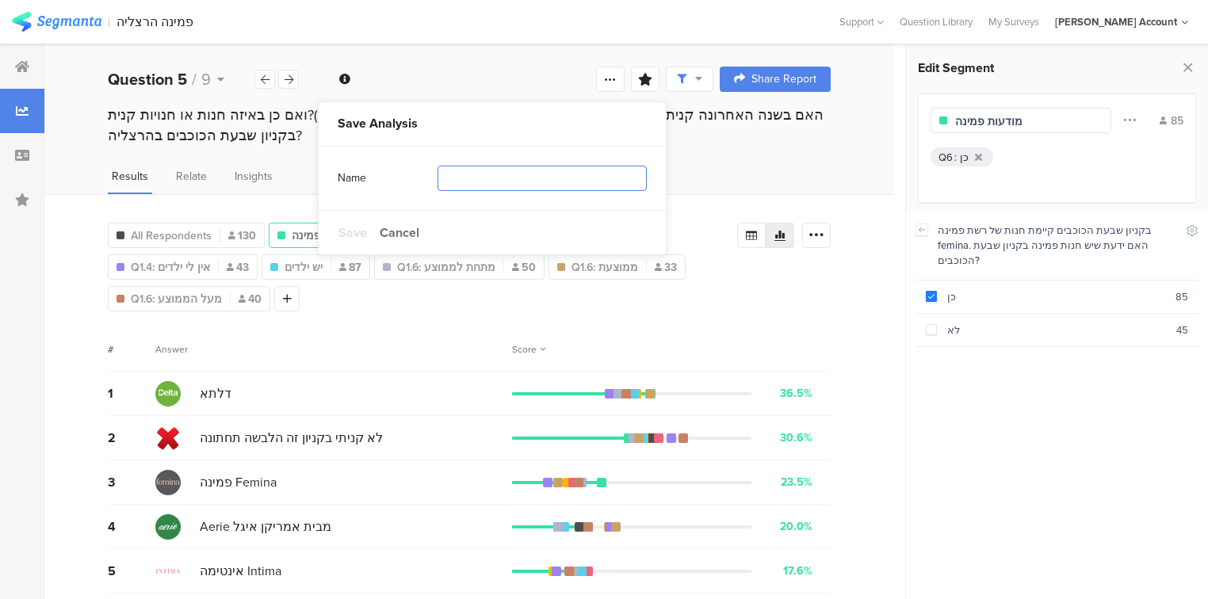
click at [449, 178] on input "text" at bounding box center [542, 178] width 209 height 25
type input "segment"
click at [347, 232] on span "Save" at bounding box center [352, 233] width 29 height 18
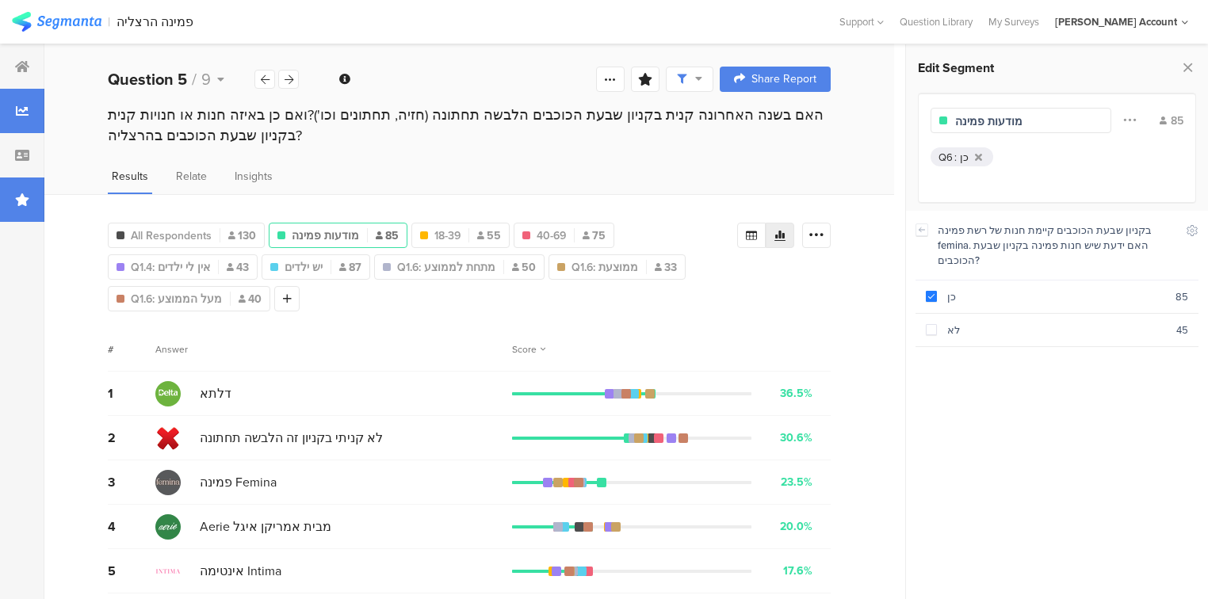
click at [29, 198] on icon at bounding box center [22, 199] width 14 height 13
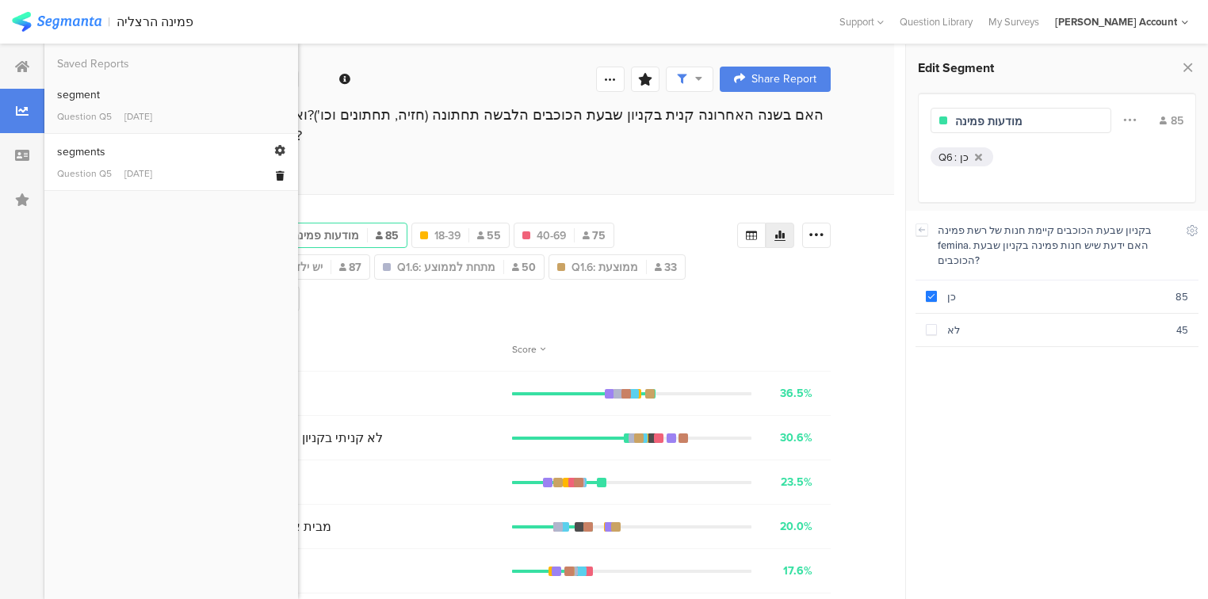
click at [279, 175] on icon at bounding box center [280, 176] width 9 height 10
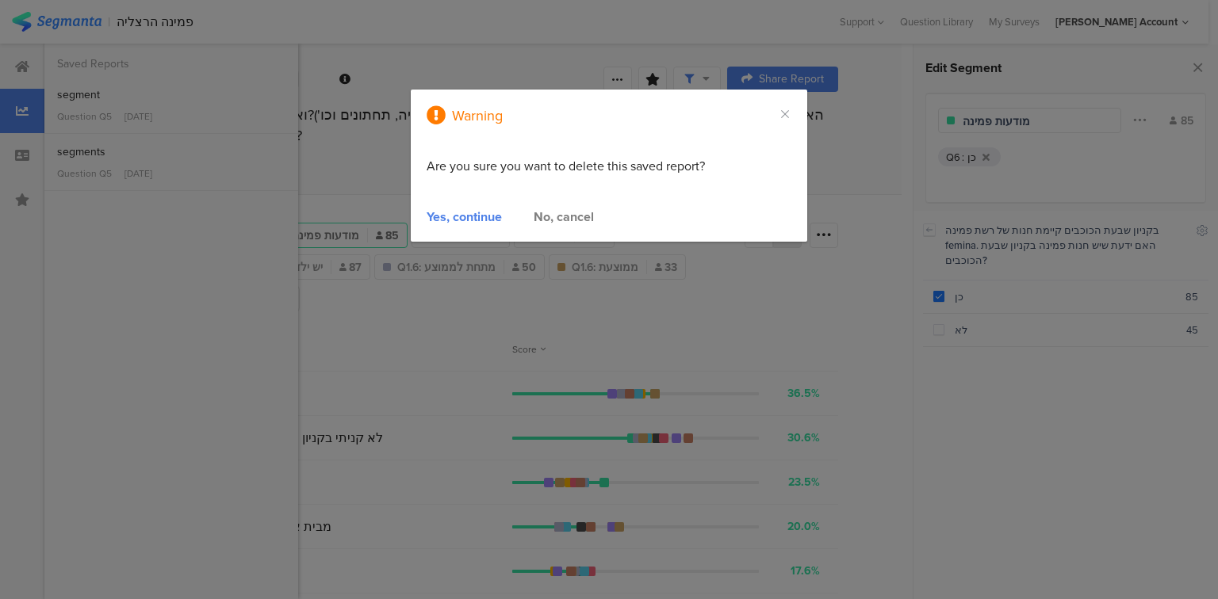
click at [474, 220] on div "Yes, continue" at bounding box center [463, 217] width 75 height 18
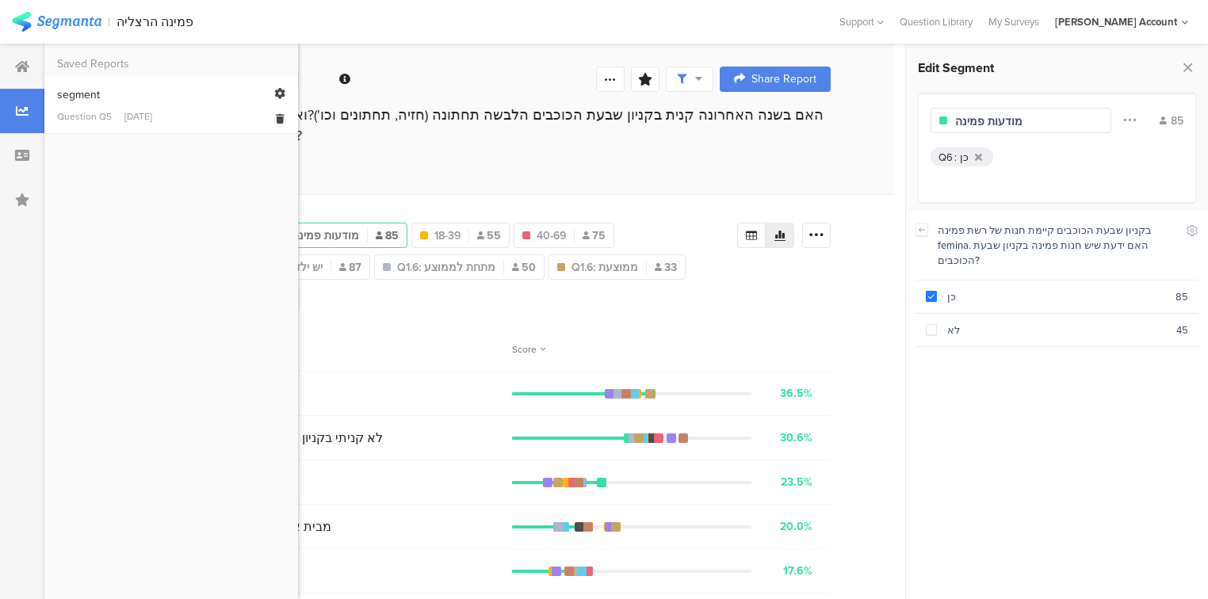
click at [104, 117] on div "Question Q5" at bounding box center [84, 116] width 55 height 14
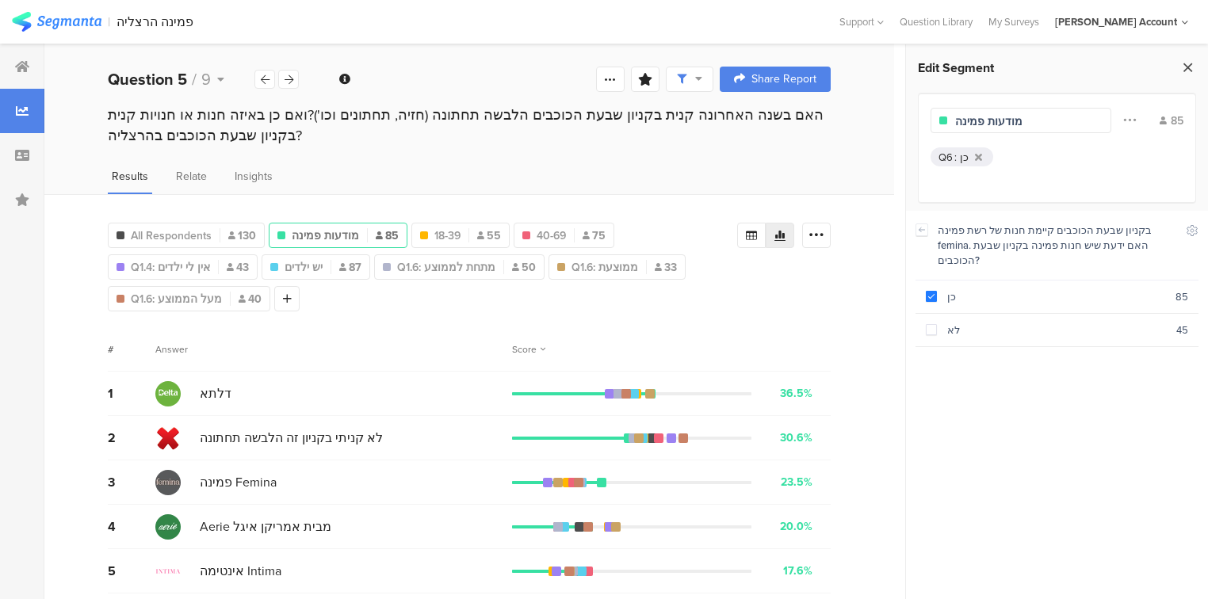
click at [1192, 63] on icon at bounding box center [1188, 67] width 17 height 22
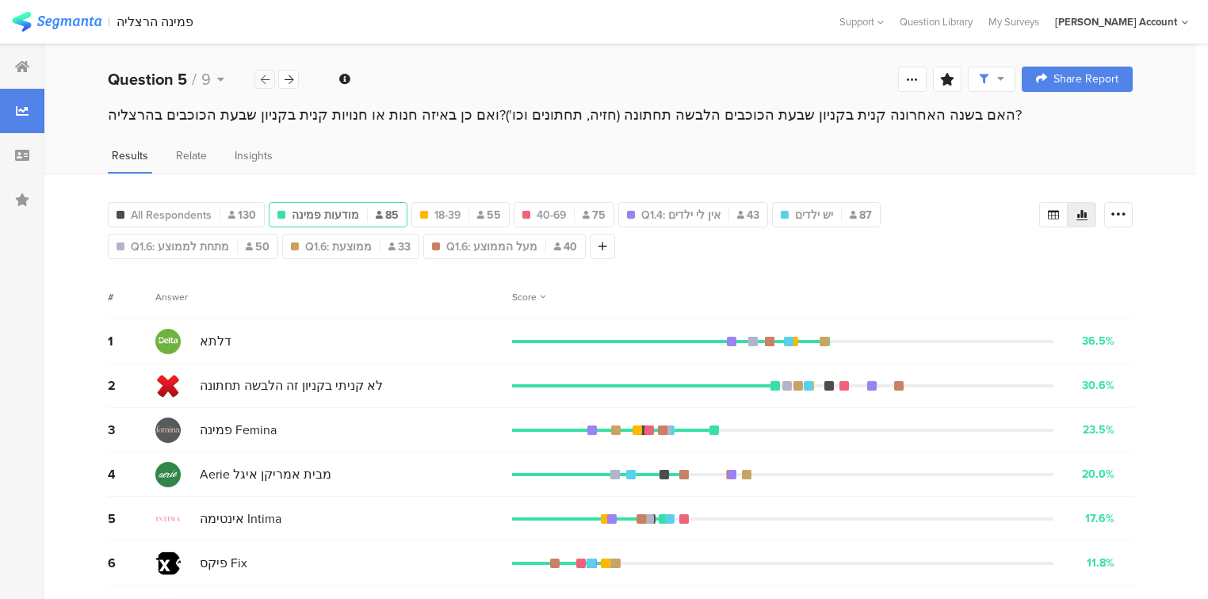
click at [258, 80] on div at bounding box center [264, 79] width 21 height 19
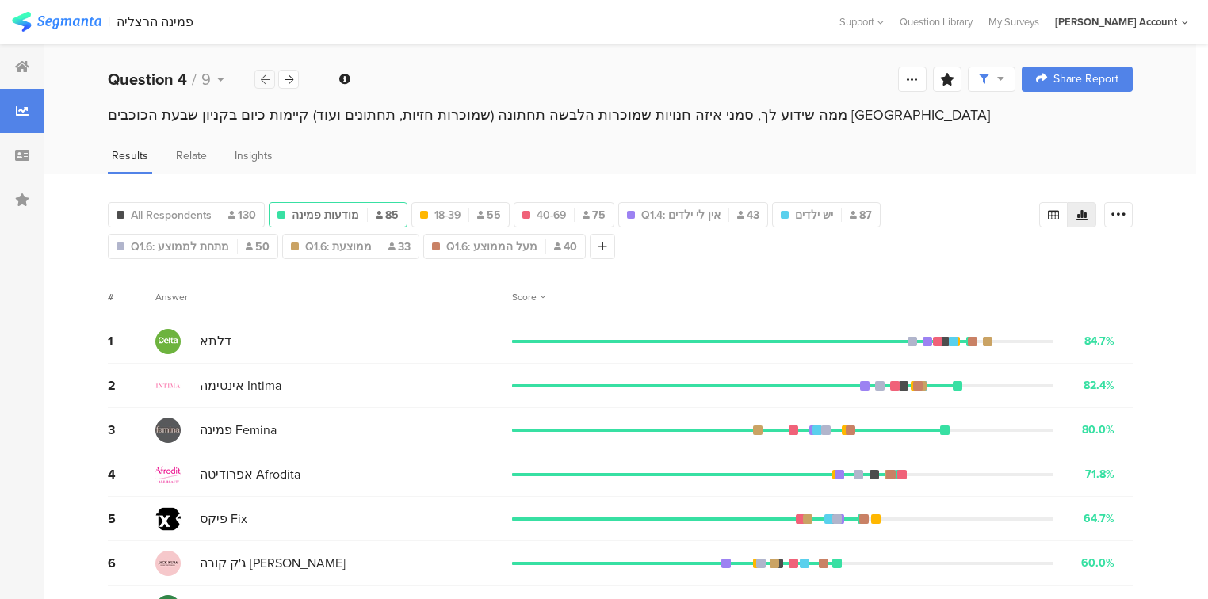
click at [259, 80] on div at bounding box center [264, 79] width 21 height 19
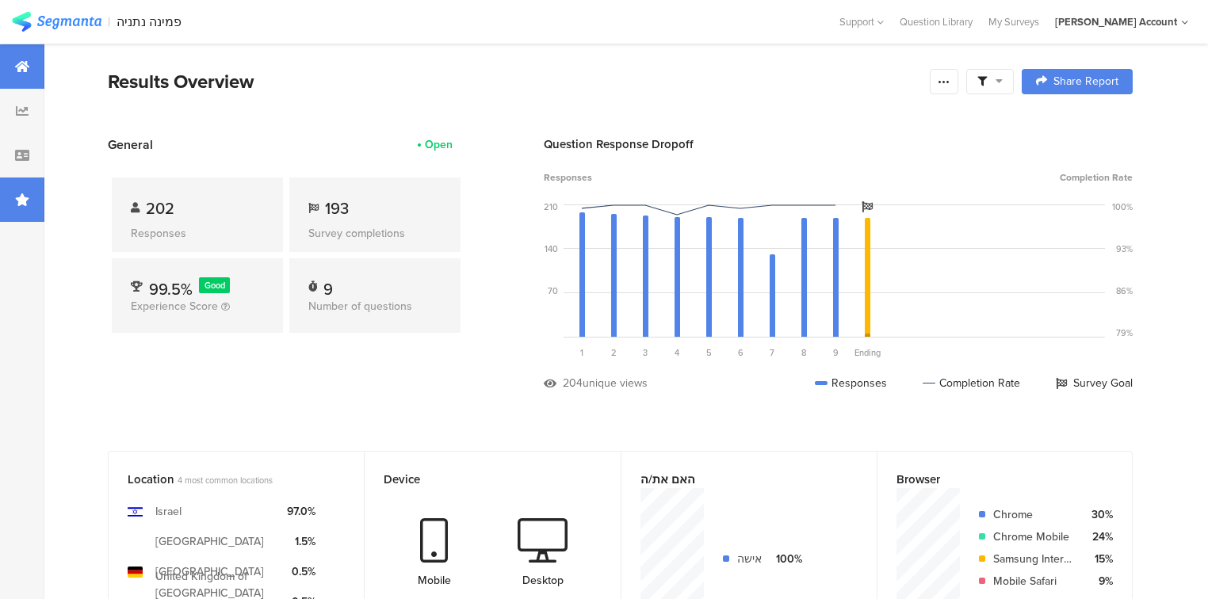
click at [13, 193] on div at bounding box center [22, 200] width 44 height 44
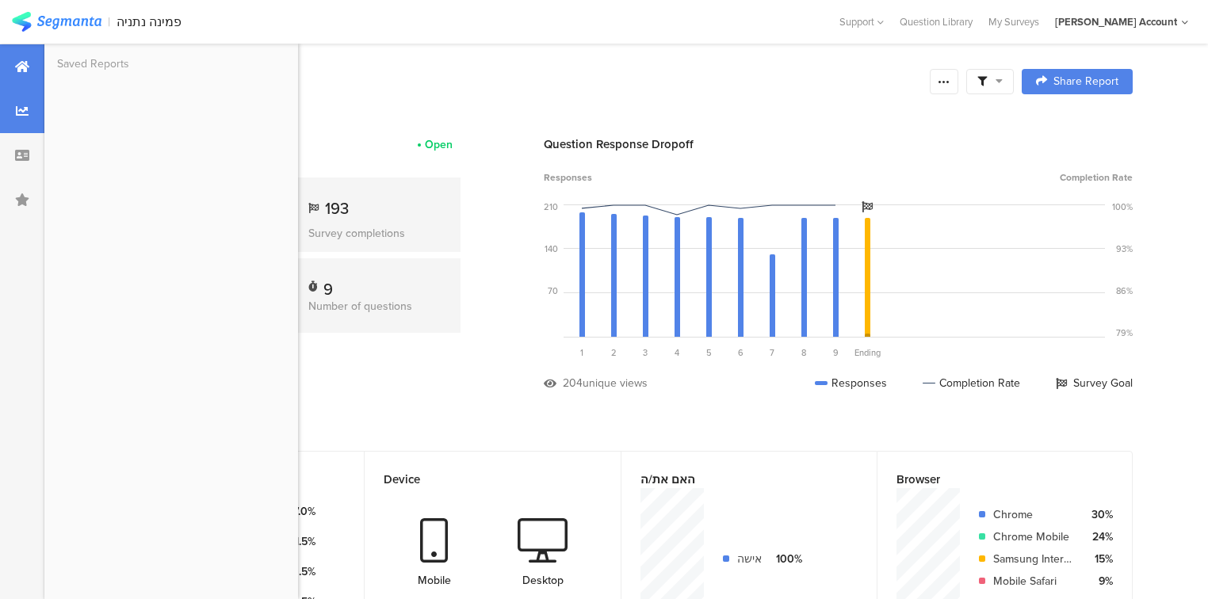
click at [31, 110] on div at bounding box center [22, 111] width 44 height 44
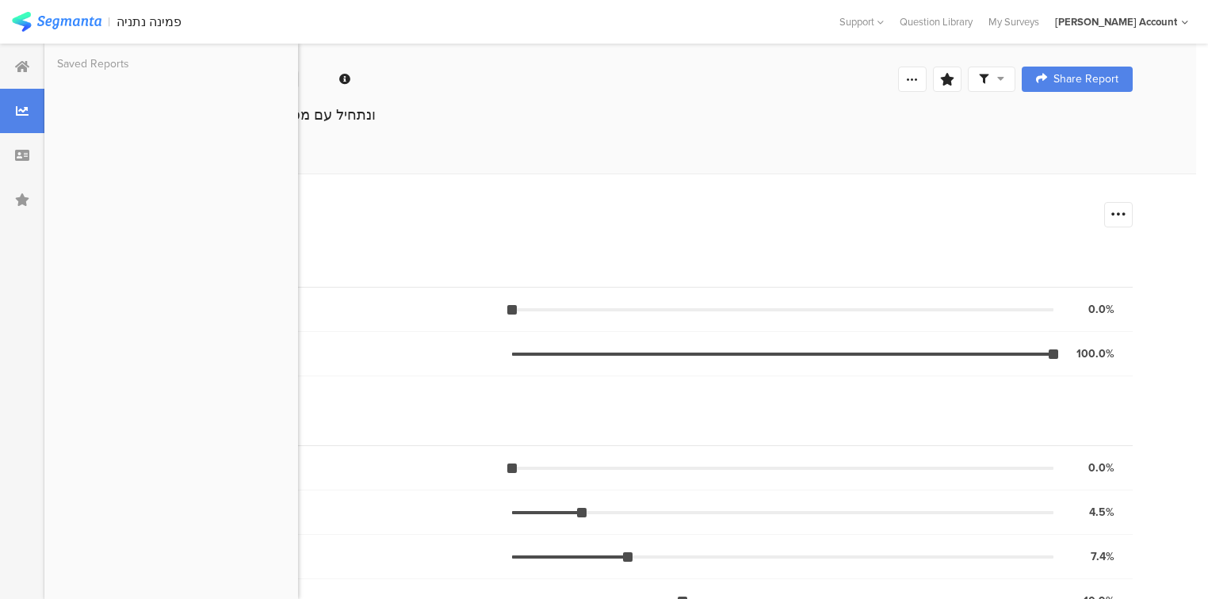
click at [701, 124] on div "ונתחיל עם מספר שאלות לסטטיסטיקה בלבד﻿﻿" at bounding box center [620, 115] width 1025 height 21
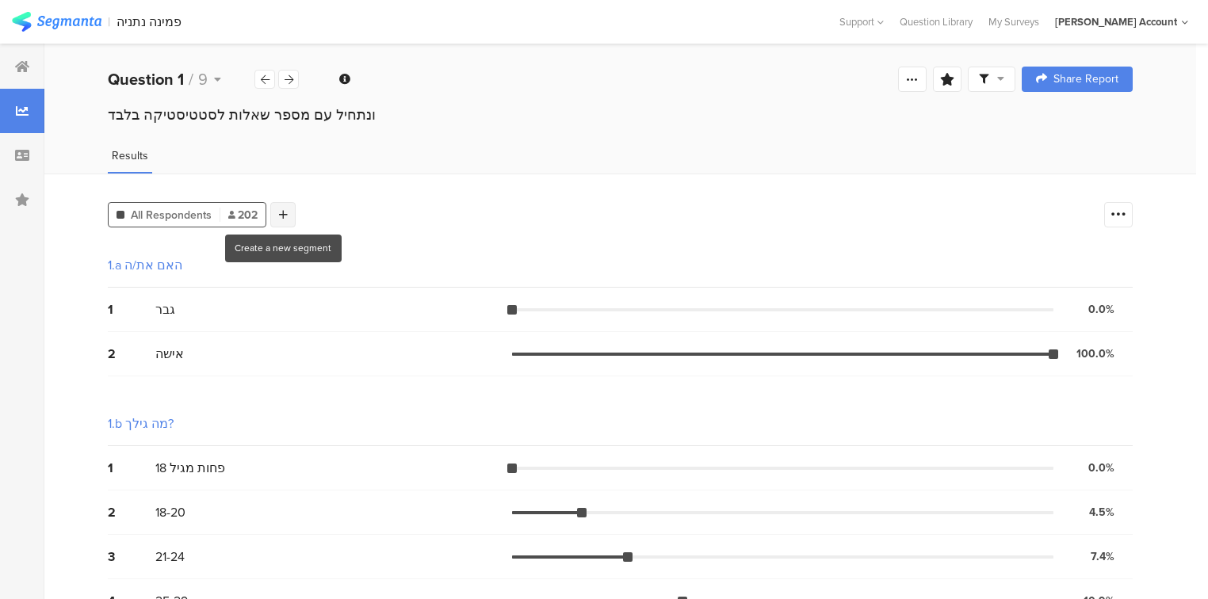
click at [286, 205] on div at bounding box center [282, 214] width 25 height 25
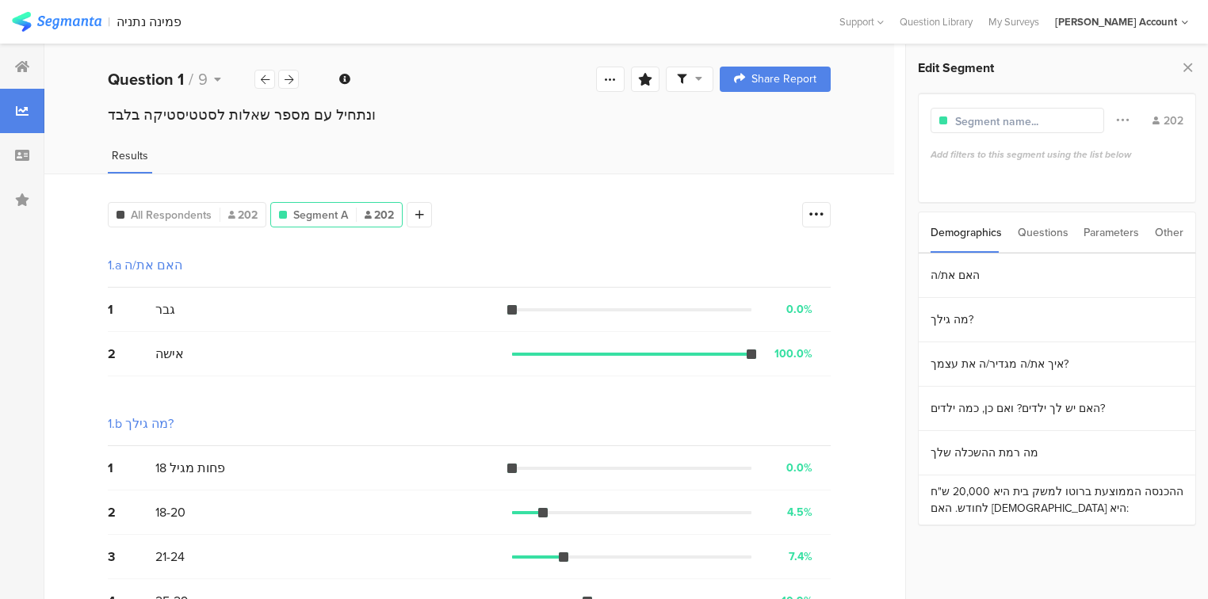
click at [1039, 235] on div "Questions" at bounding box center [1043, 232] width 51 height 40
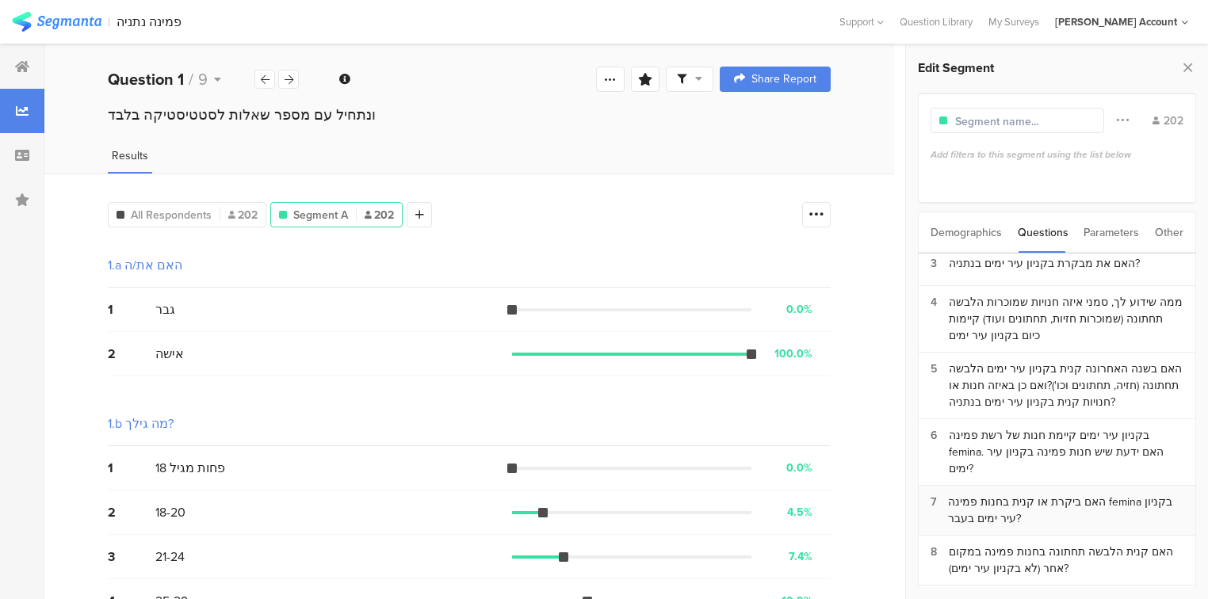
scroll to position [63, 0]
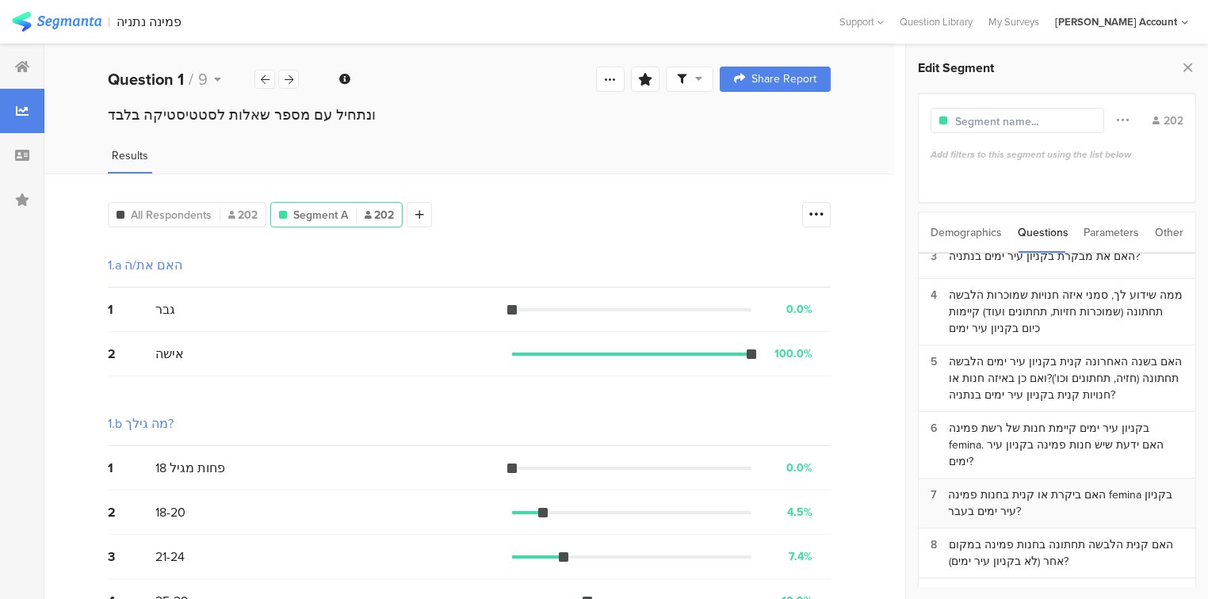
click at [1015, 487] on div "האם ביקרת או קנית בחנות פמינה femina בקניון עיר ימים בעבר?" at bounding box center [1065, 503] width 235 height 33
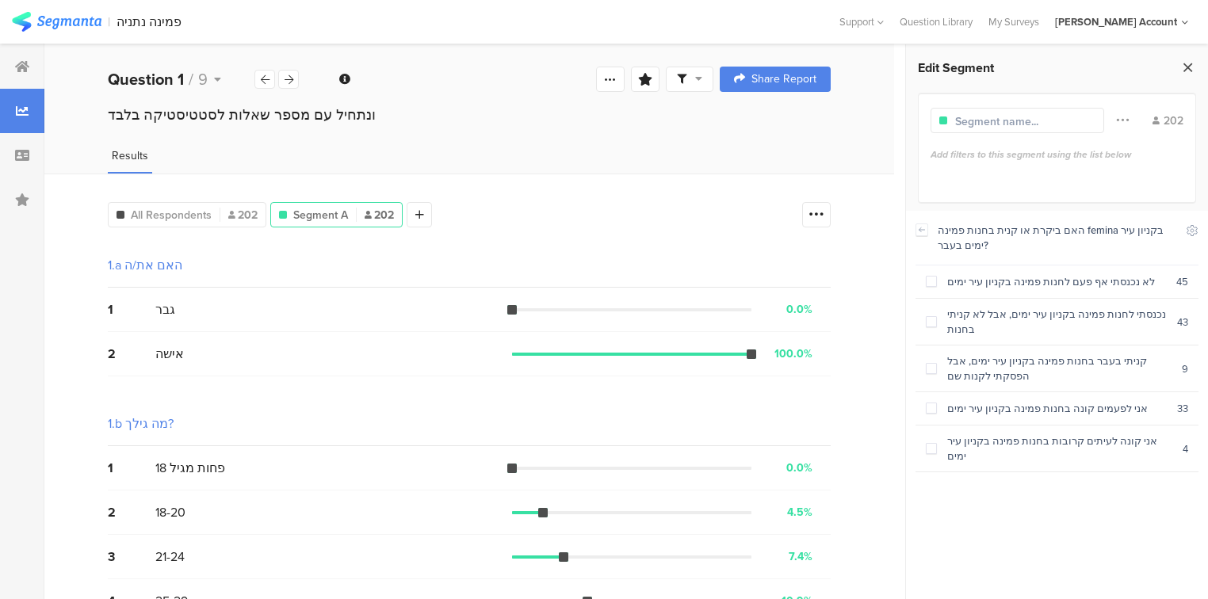
click at [1191, 66] on icon at bounding box center [1188, 67] width 17 height 22
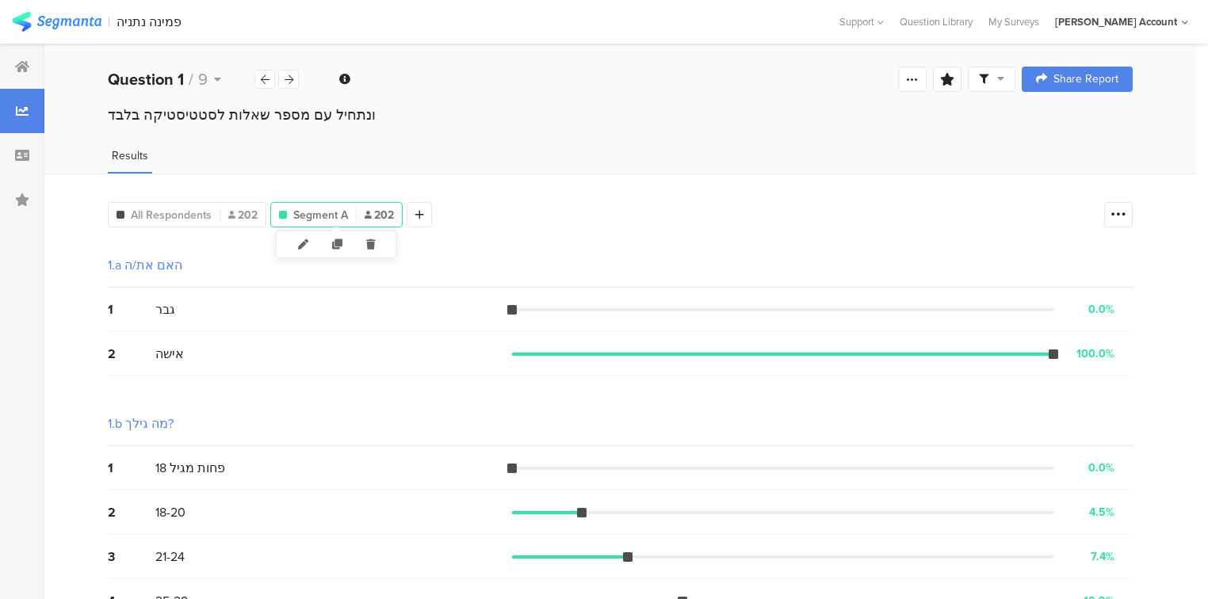
click at [361, 216] on div "Segment A 202" at bounding box center [336, 215] width 131 height 17
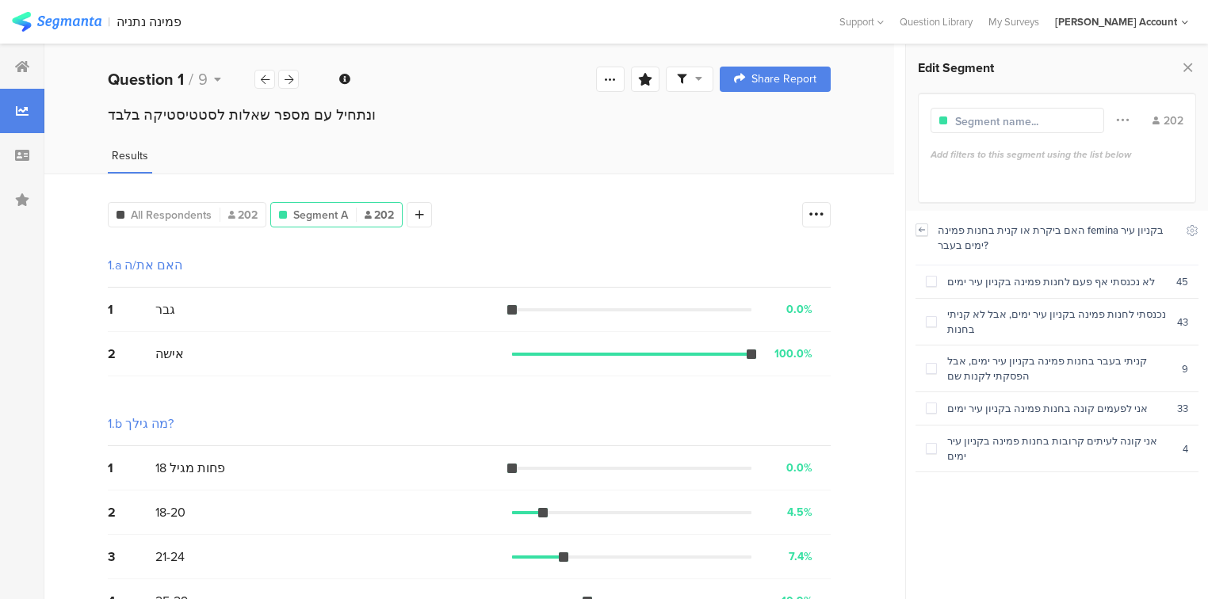
click at [920, 230] on icon at bounding box center [923, 230] width 6 height 4
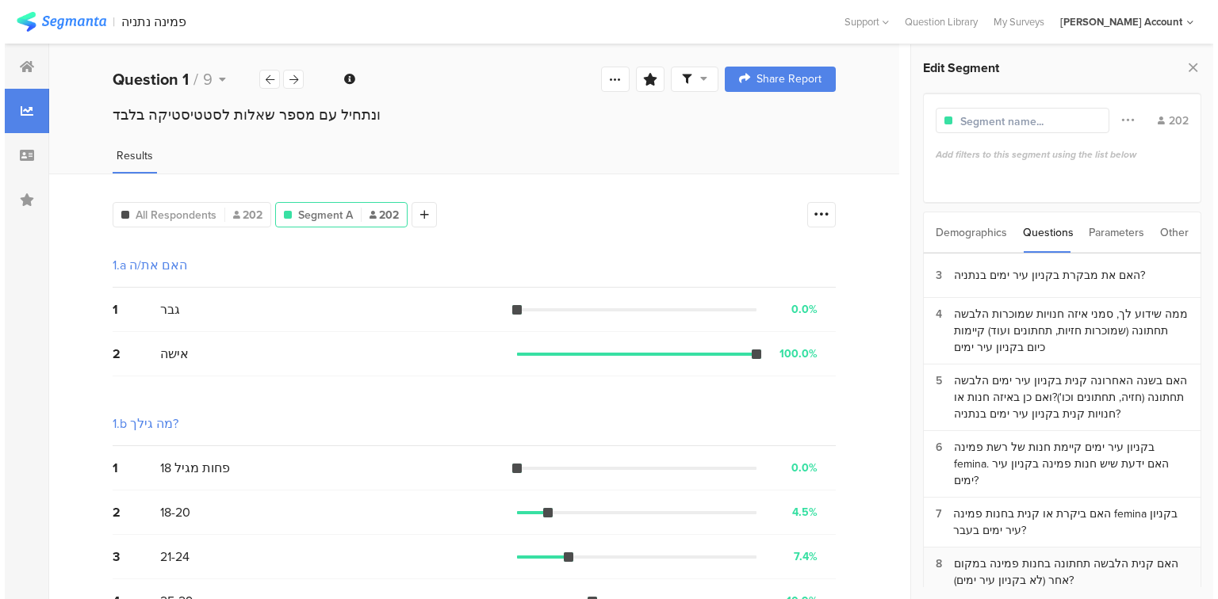
scroll to position [48, 0]
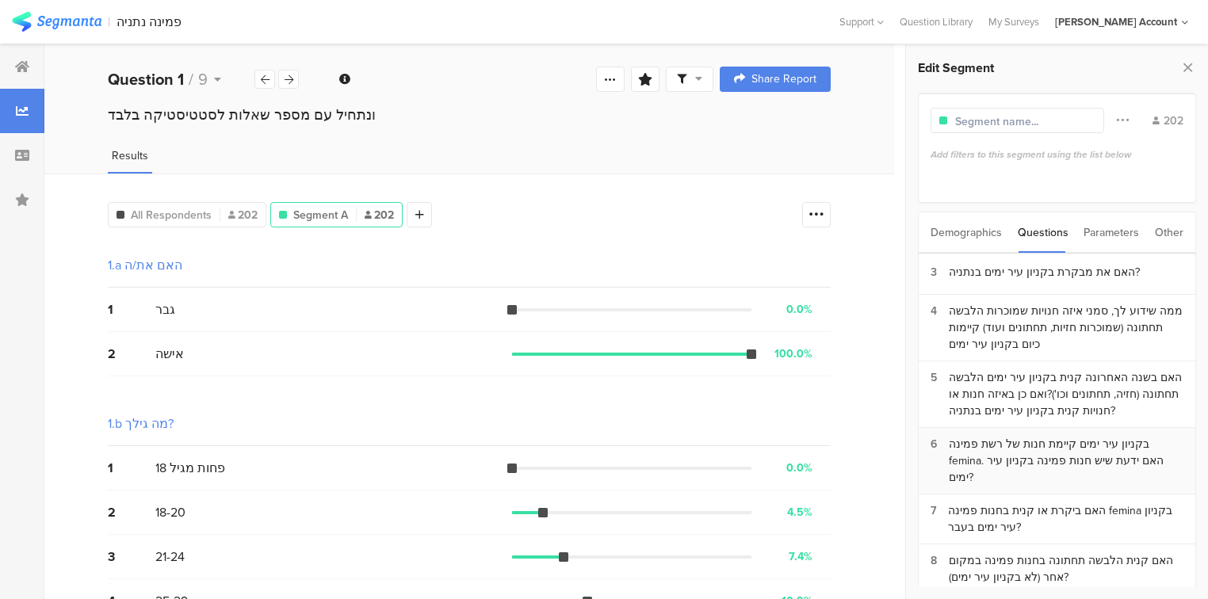
click at [1015, 443] on div "בקניון עיר ימים קיימת חנות של רשת פמינה femina. האם ידעת שיש חנות פמינה בקניון …" at bounding box center [1066, 461] width 235 height 50
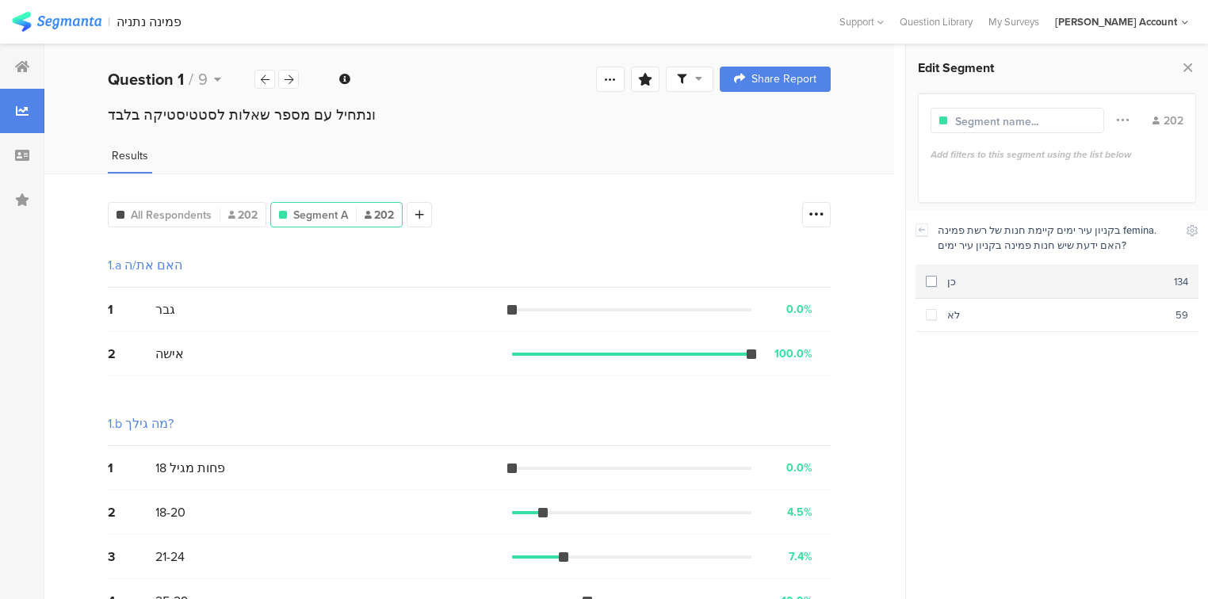
click at [927, 280] on span at bounding box center [931, 281] width 11 height 11
click at [996, 120] on input "text" at bounding box center [1024, 121] width 138 height 17
type input "n"
type input "מודעות פמינה"
click at [425, 219] on div at bounding box center [429, 214] width 25 height 25
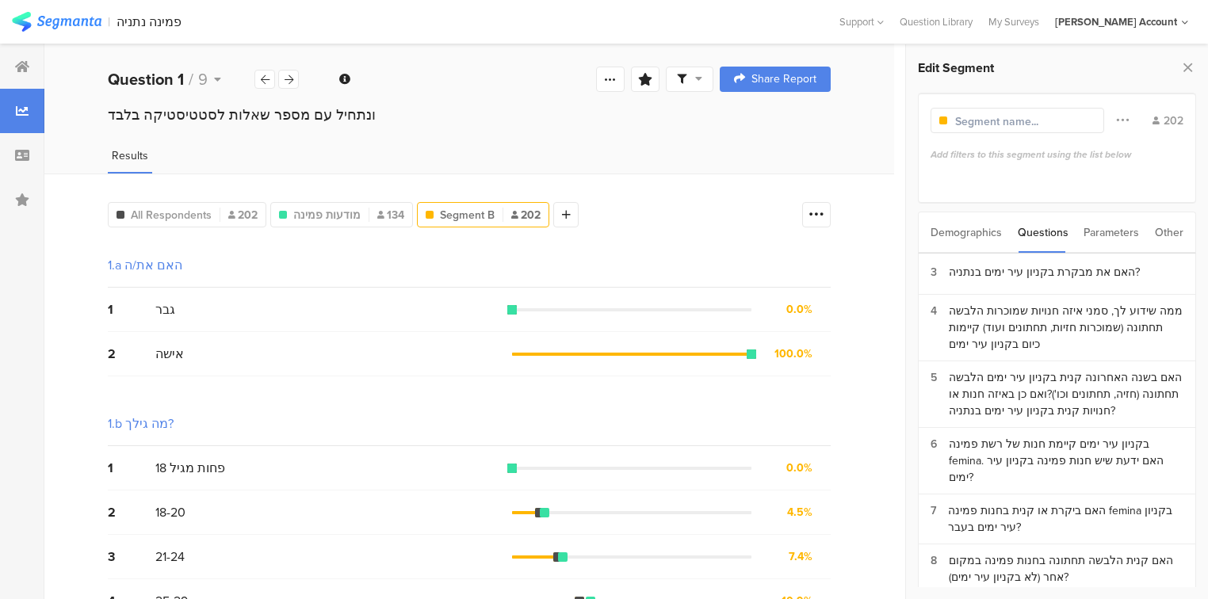
click at [958, 235] on div "Demographics" at bounding box center [966, 232] width 71 height 40
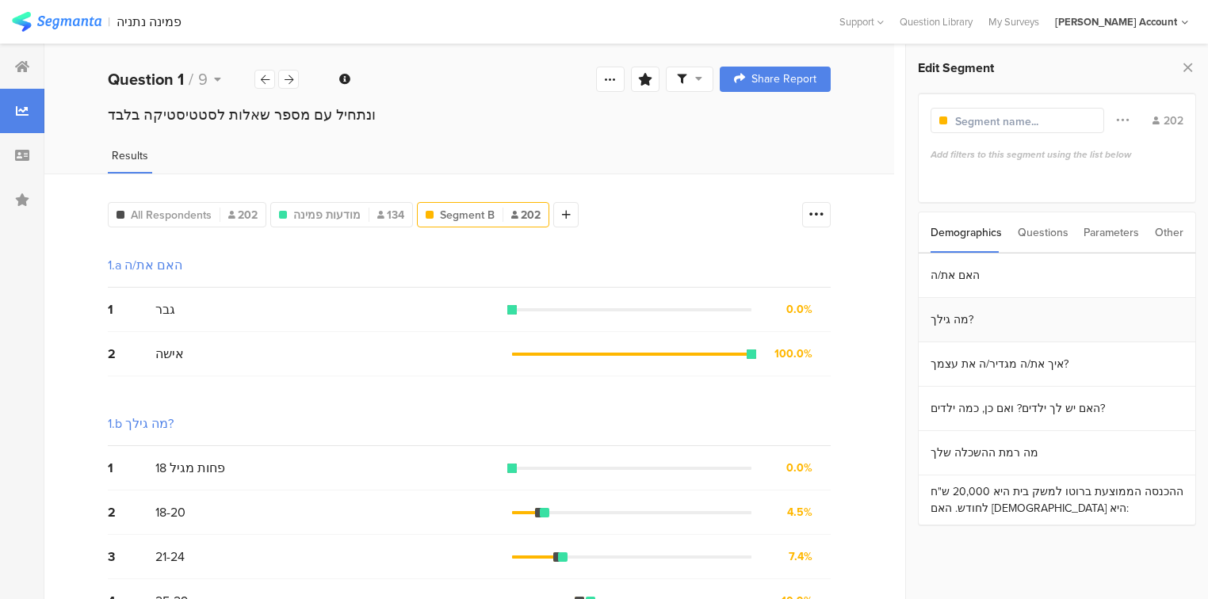
click at [963, 323] on section "מה גילך?" at bounding box center [1057, 320] width 277 height 44
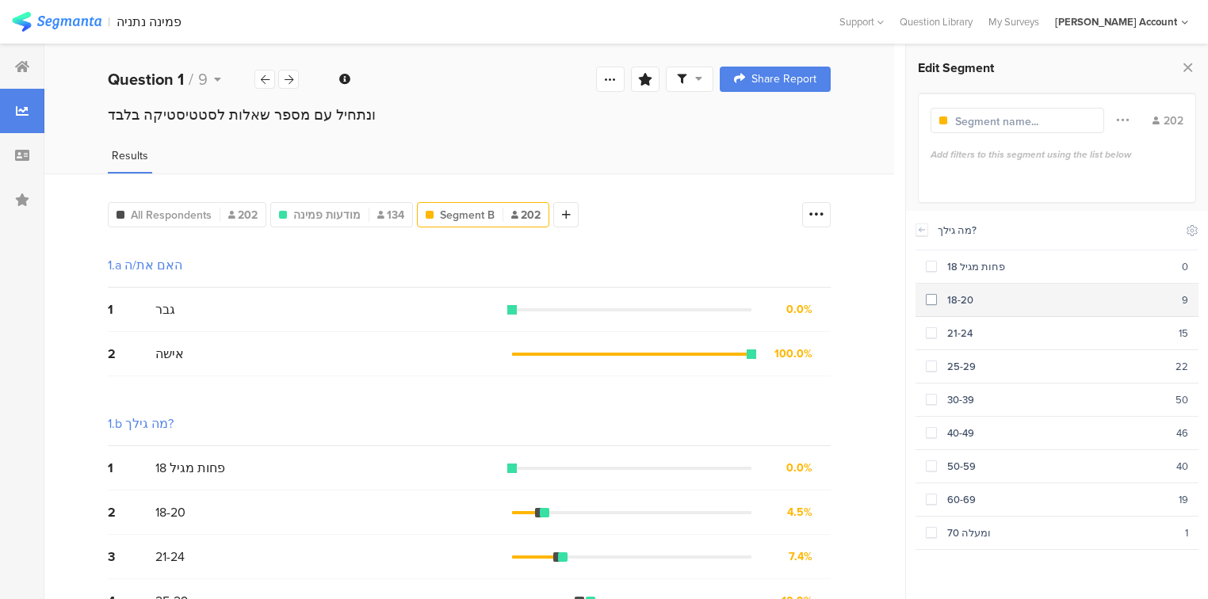
click at [933, 296] on span at bounding box center [931, 299] width 11 height 11
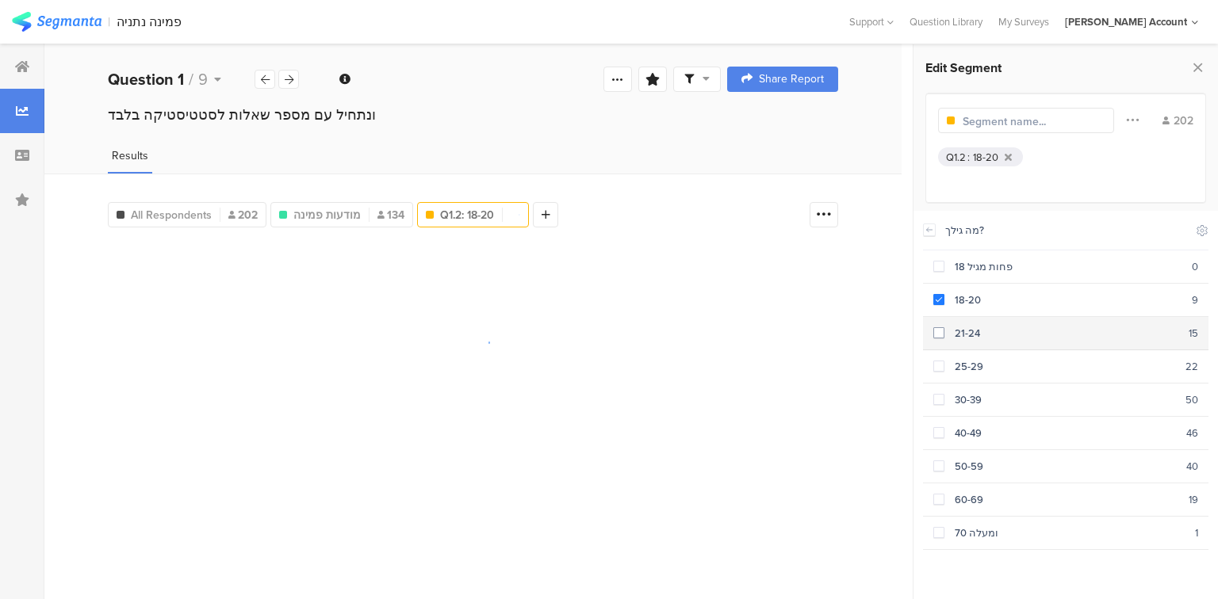
click at [931, 321] on section "21-24 15" at bounding box center [1065, 333] width 285 height 33
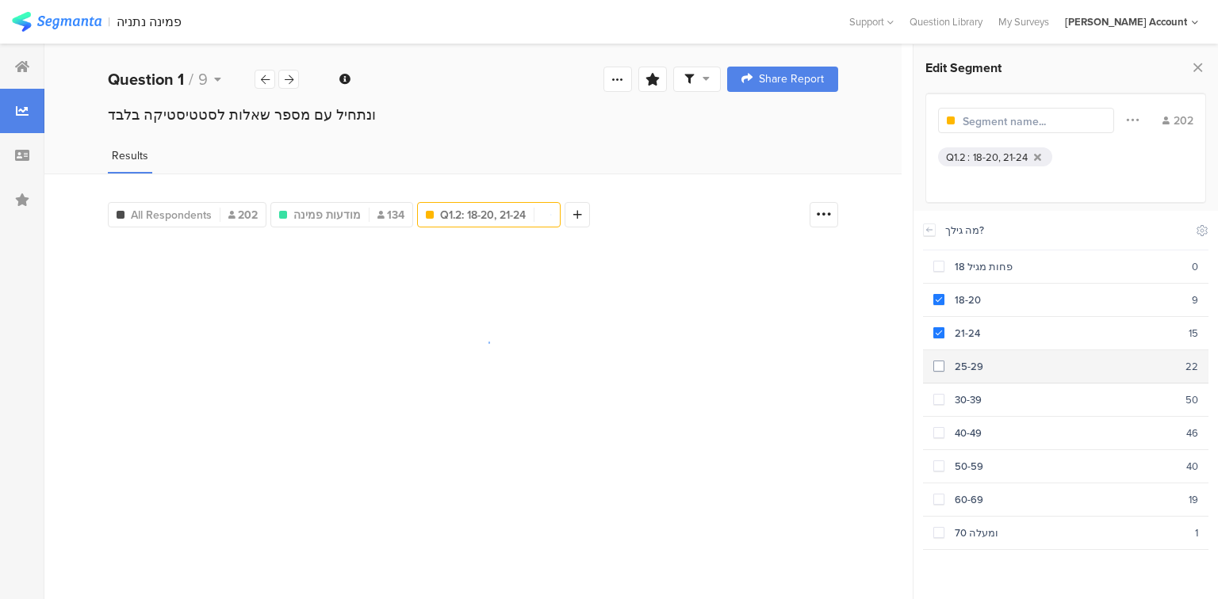
click at [943, 353] on section "25-29 22" at bounding box center [1065, 366] width 285 height 33
click at [935, 401] on span at bounding box center [938, 399] width 11 height 11
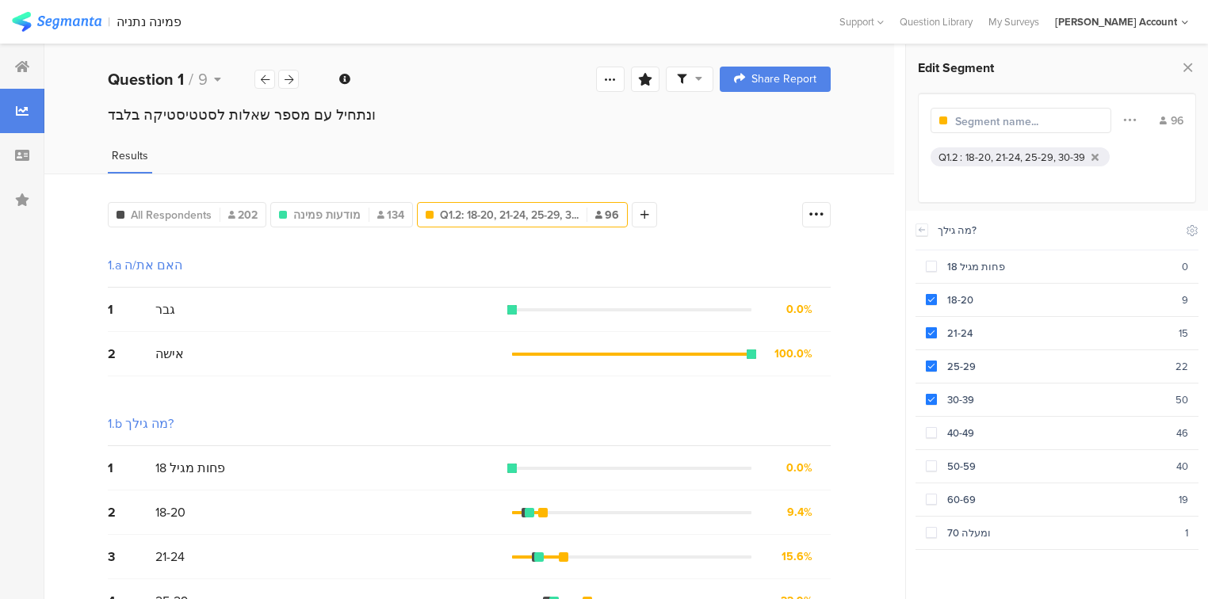
click at [1034, 118] on input "text" at bounding box center [1024, 121] width 138 height 17
type input "18-39"
click at [528, 215] on icon at bounding box center [532, 214] width 9 height 11
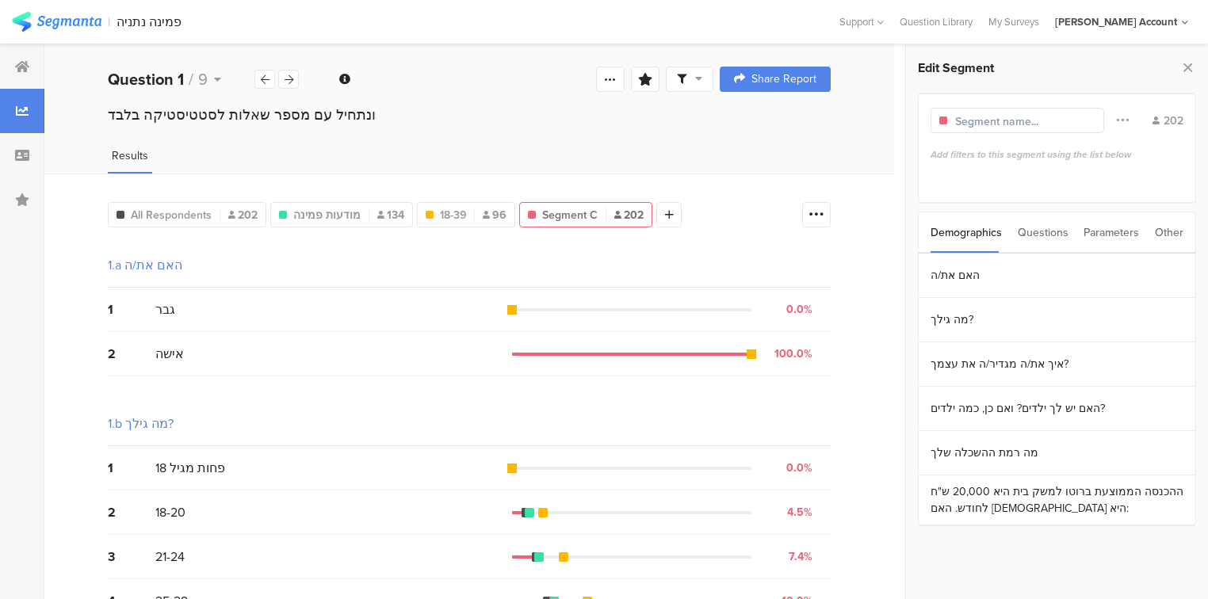
click at [1037, 123] on input "text" at bounding box center [1024, 121] width 138 height 17
type input "40-69"
click at [964, 323] on section "מה גילך?" at bounding box center [1057, 320] width 277 height 44
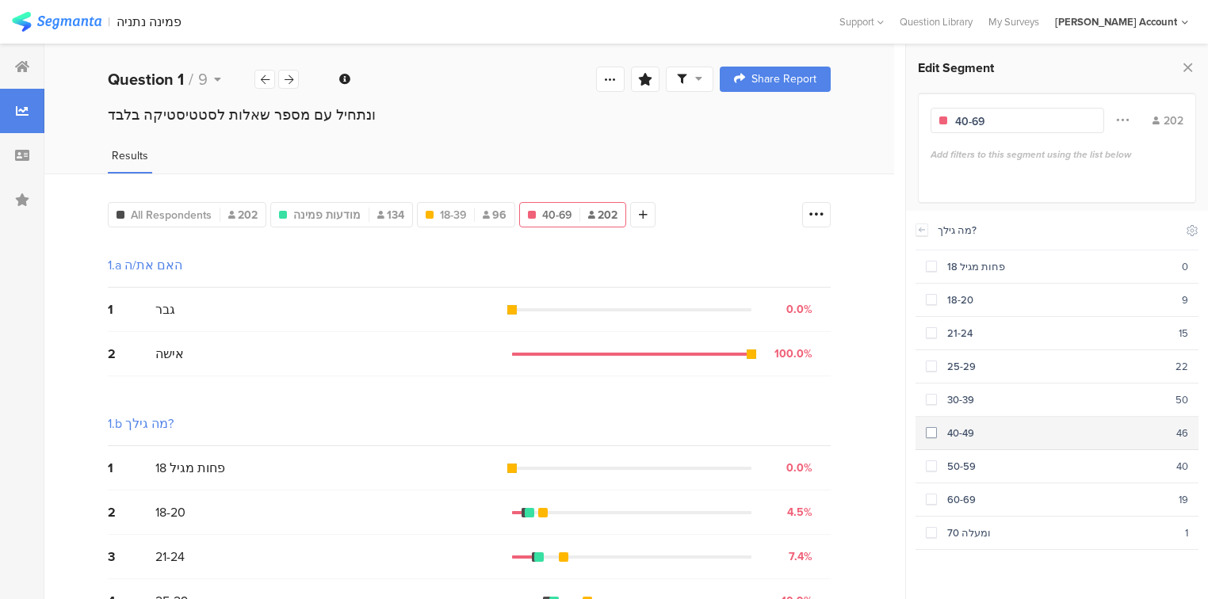
click at [948, 430] on div "40-49" at bounding box center [1056, 433] width 239 height 15
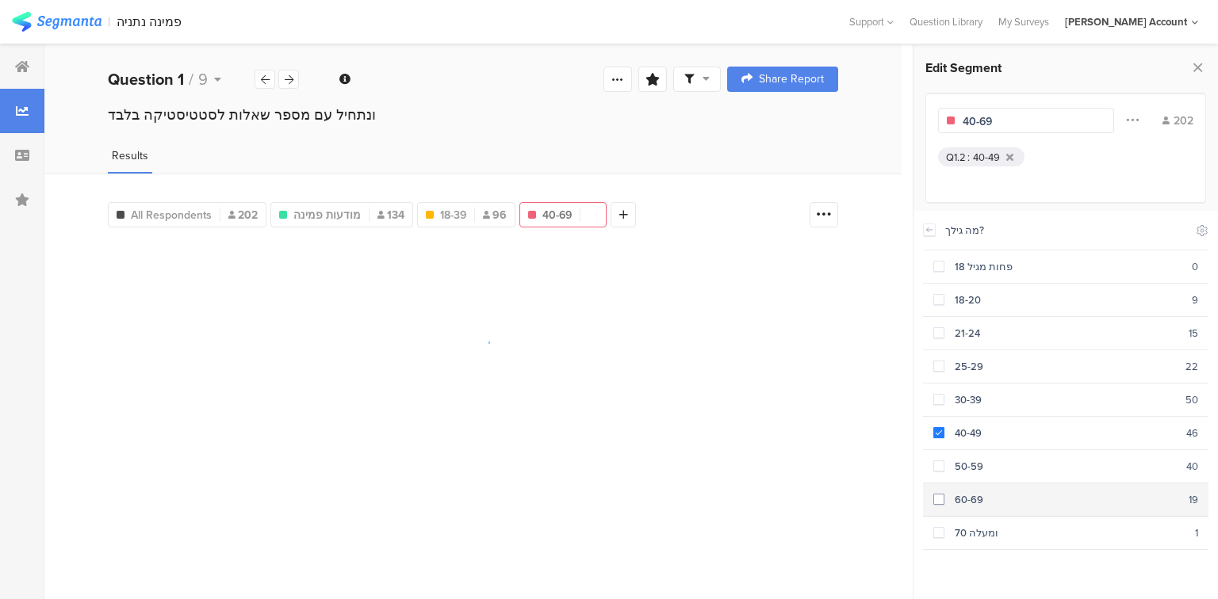
drag, startPoint x: 951, startPoint y: 453, endPoint x: 962, endPoint y: 485, distance: 34.1
click at [951, 459] on div "50-59" at bounding box center [1065, 466] width 242 height 15
click at [970, 496] on div "60-69" at bounding box center [1066, 499] width 244 height 15
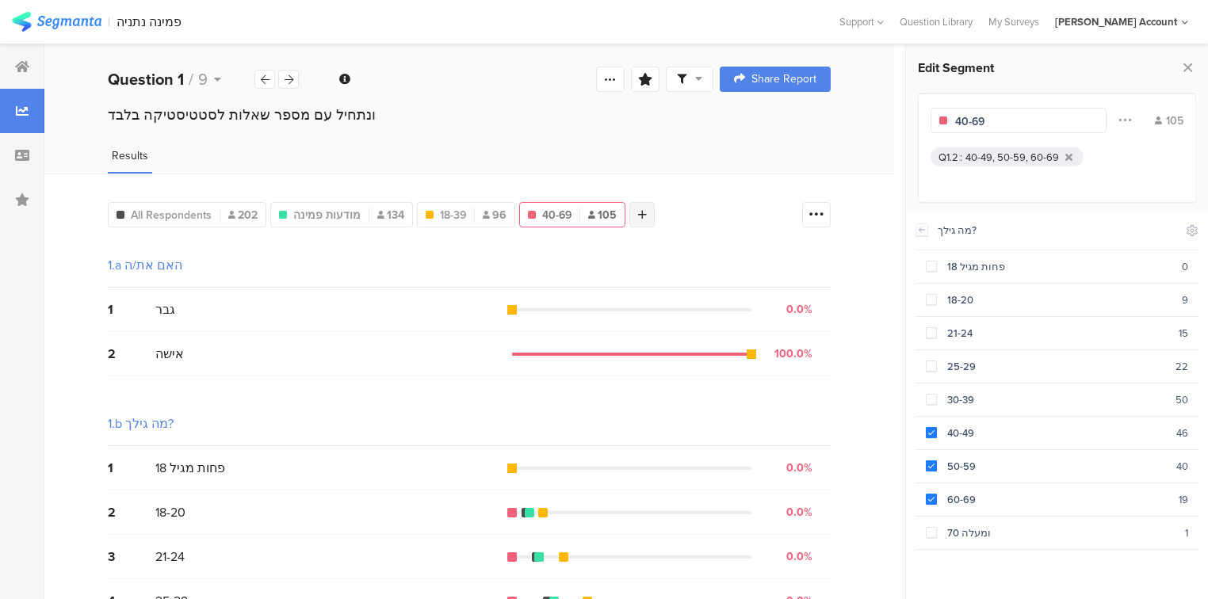
click at [636, 219] on div at bounding box center [641, 214] width 25 height 25
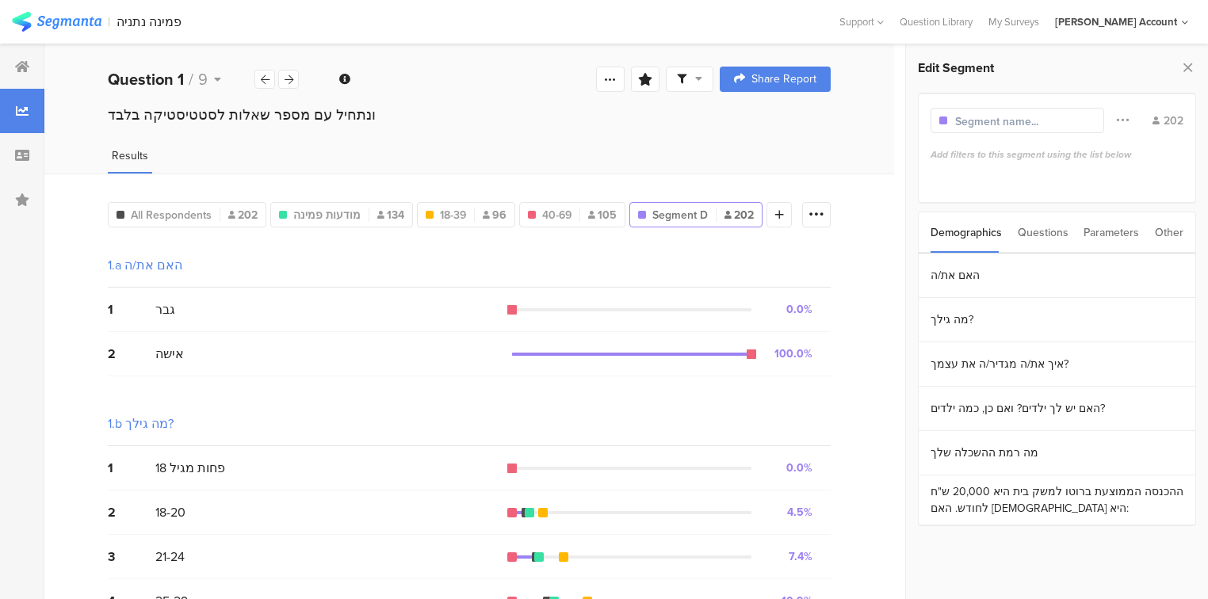
click at [1038, 237] on div "Questions" at bounding box center [1043, 232] width 51 height 40
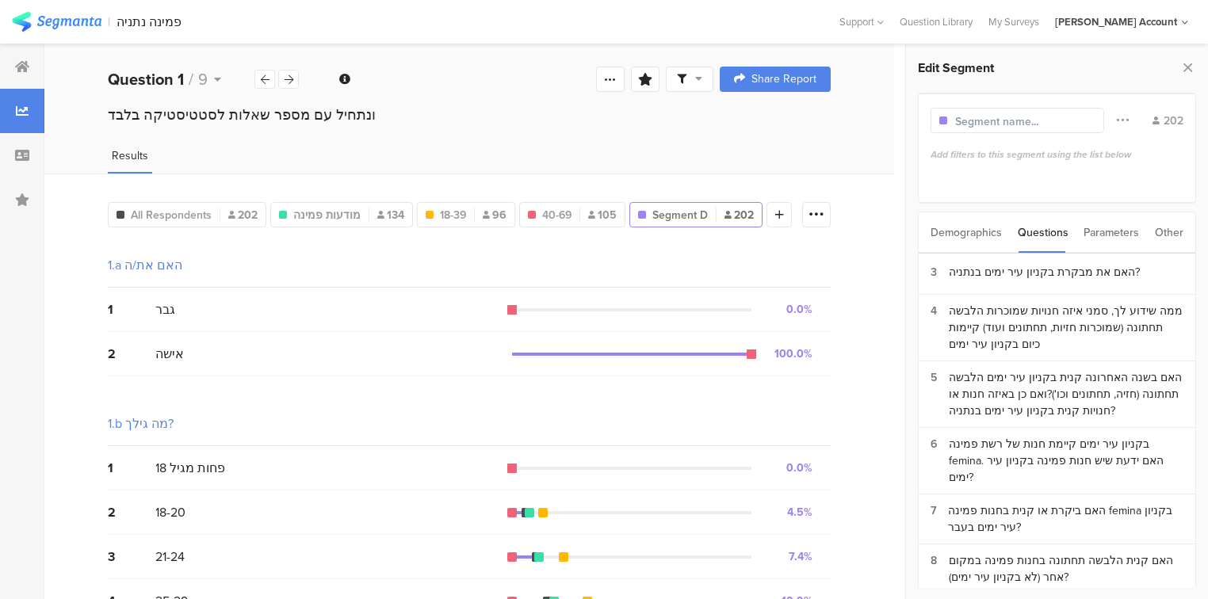
click at [970, 231] on div "Demographics" at bounding box center [966, 232] width 71 height 40
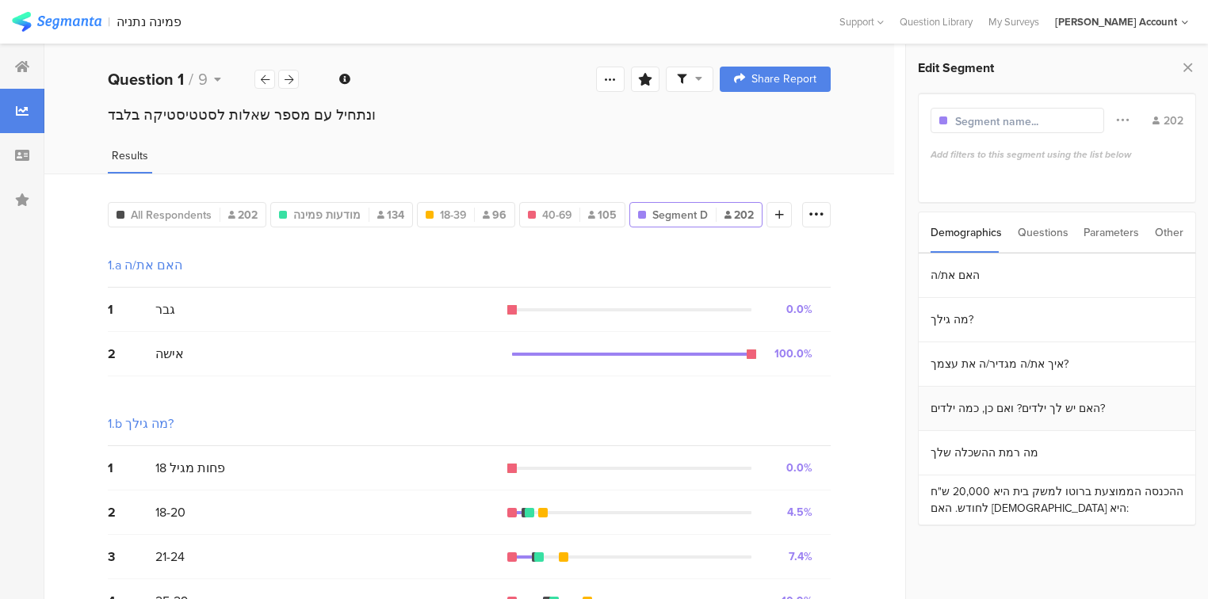
click at [985, 407] on section "האם יש לך ילדים? ואם כן, כמה ילדים?" at bounding box center [1057, 409] width 277 height 44
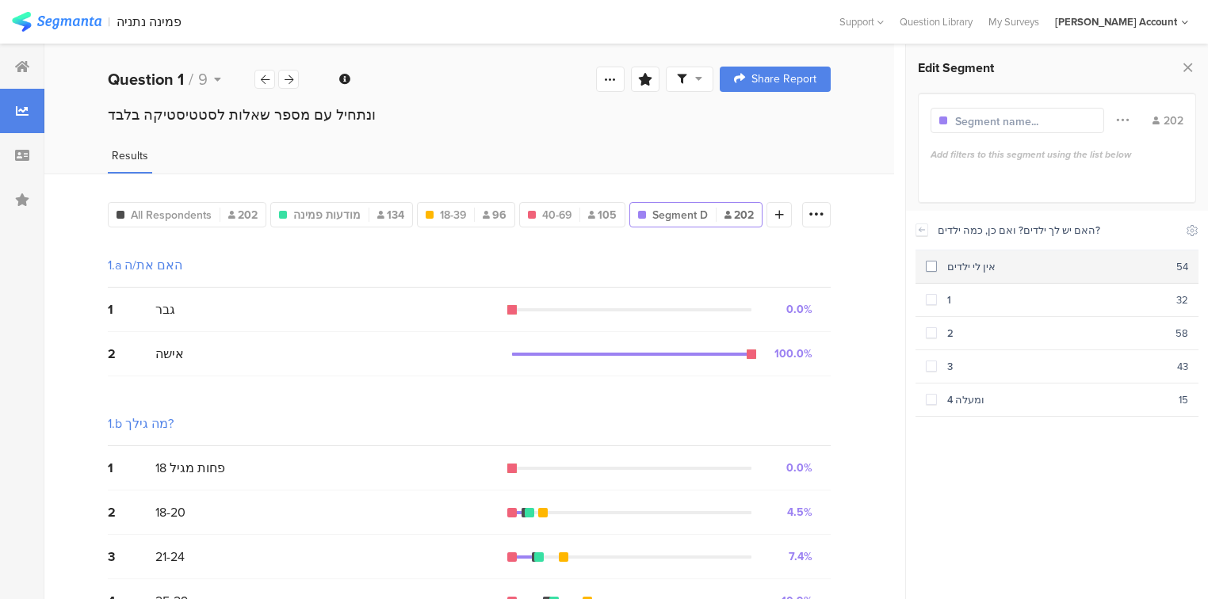
click at [939, 259] on div "אין לי ילדים" at bounding box center [1056, 266] width 239 height 15
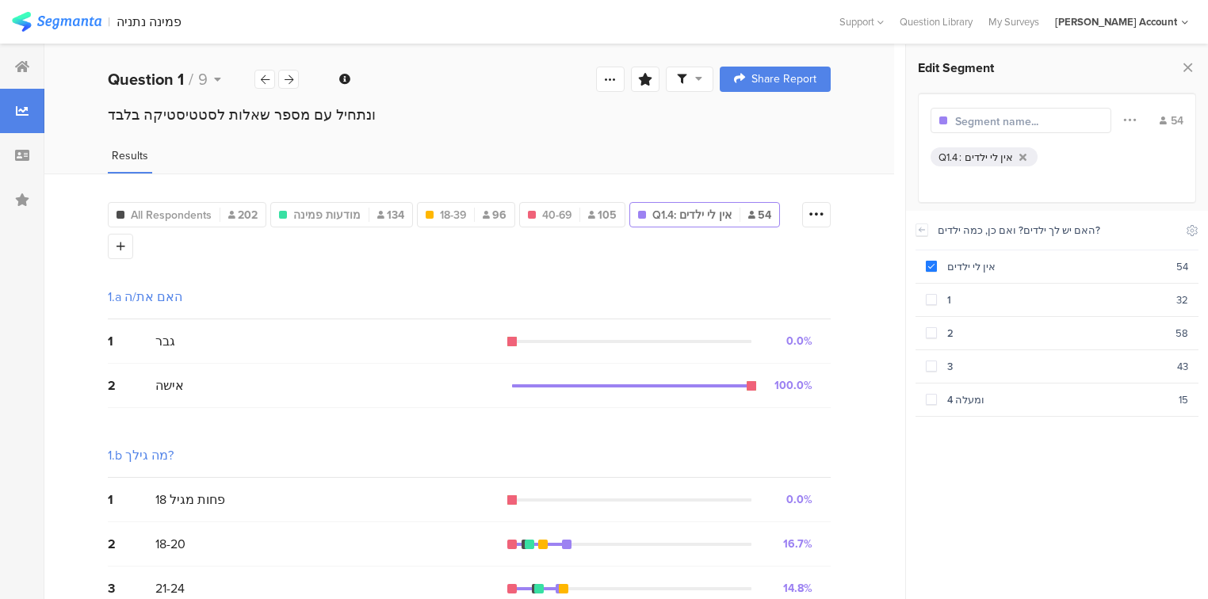
click at [988, 127] on input "text" at bounding box center [1024, 121] width 138 height 17
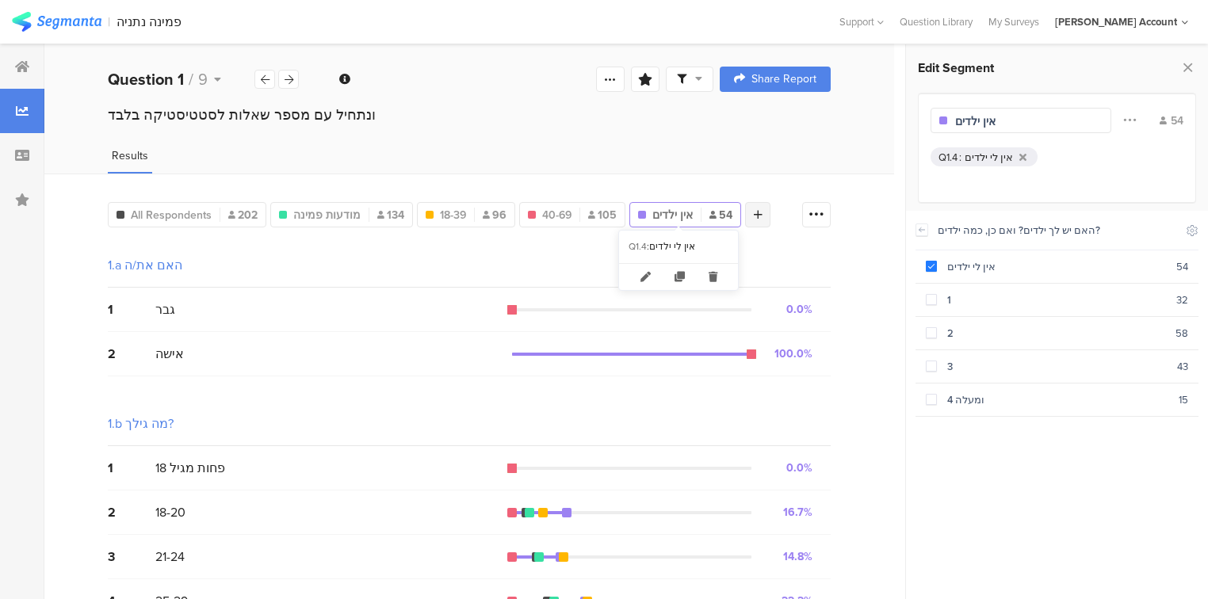
type input "אין ילדים"
click at [754, 214] on icon at bounding box center [758, 214] width 9 height 11
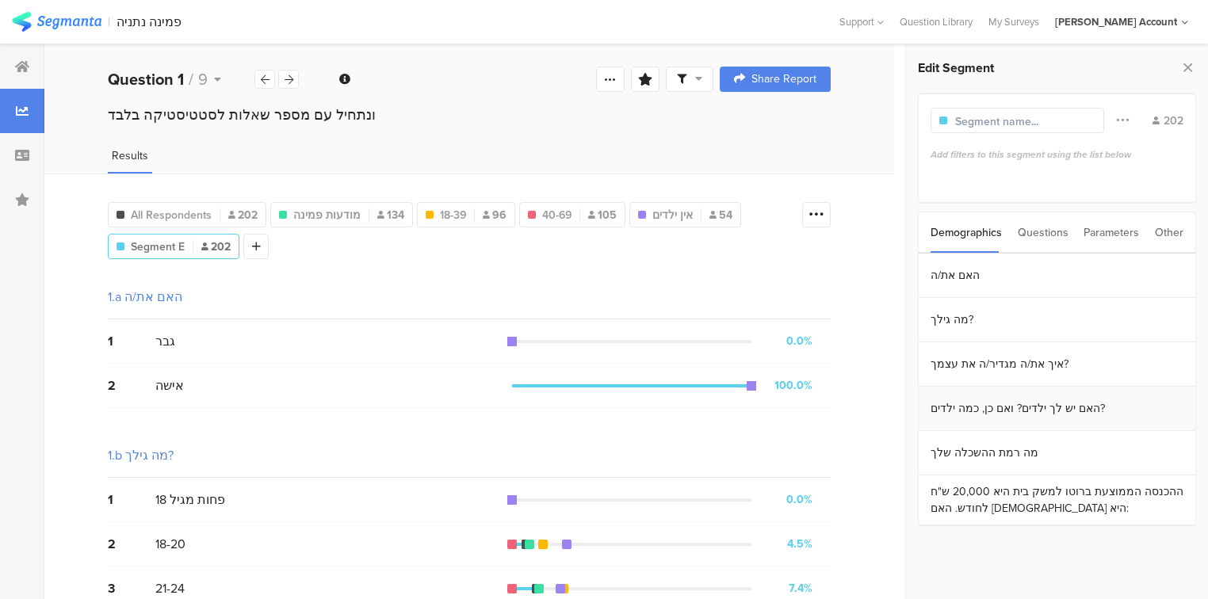
click at [1016, 411] on section "האם יש לך ילדים? ואם כן, כמה ילדים?" at bounding box center [1057, 409] width 277 height 44
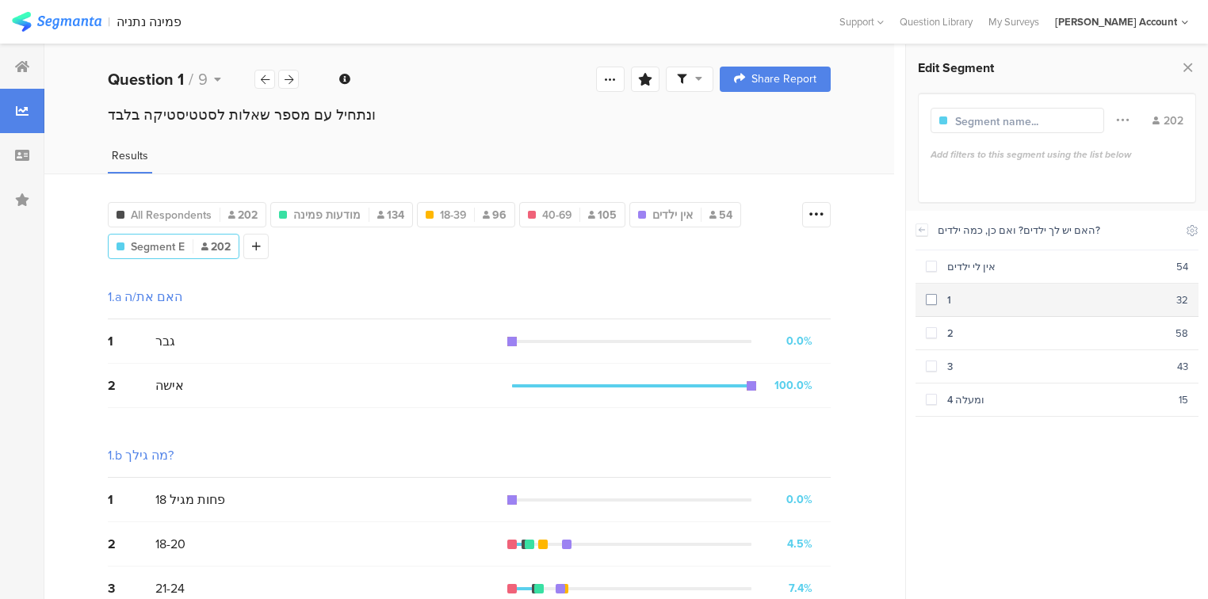
click at [932, 308] on section "1 32" at bounding box center [1057, 300] width 283 height 33
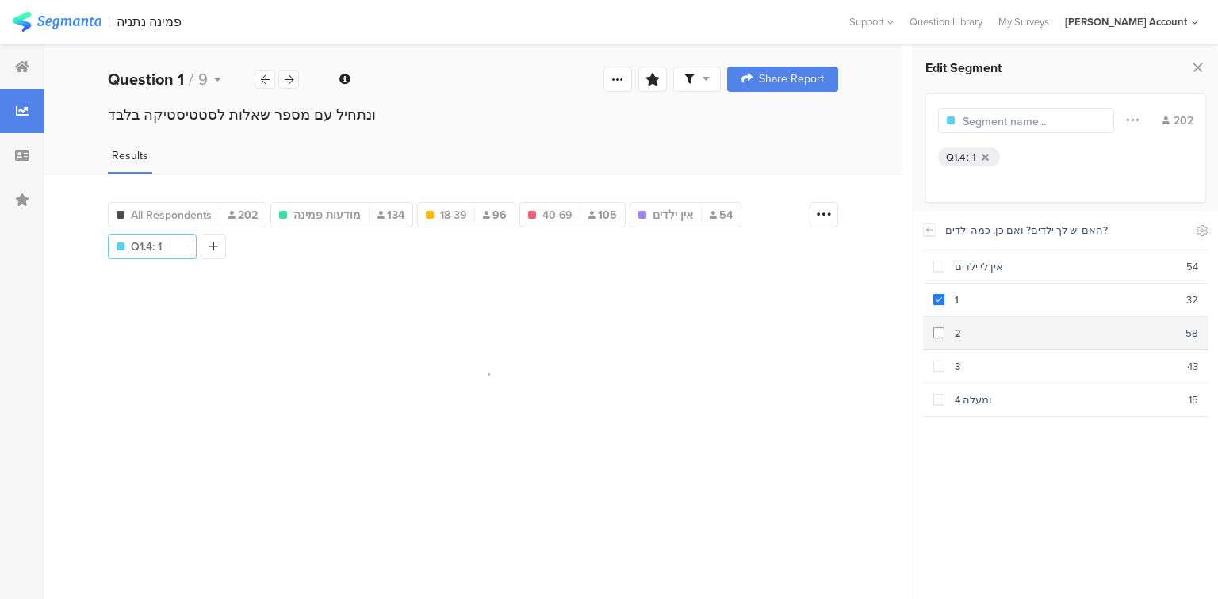
drag, startPoint x: 937, startPoint y: 336, endPoint x: 943, endPoint y: 353, distance: 17.5
click at [937, 338] on span at bounding box center [938, 333] width 11 height 13
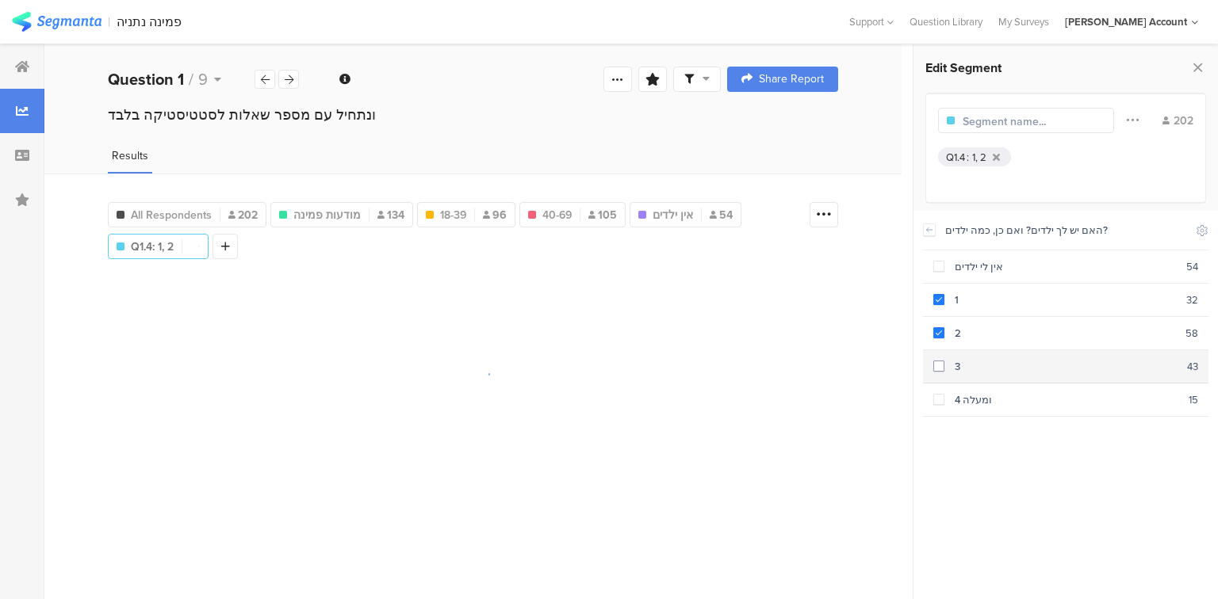
click at [949, 370] on div "3" at bounding box center [1065, 366] width 243 height 15
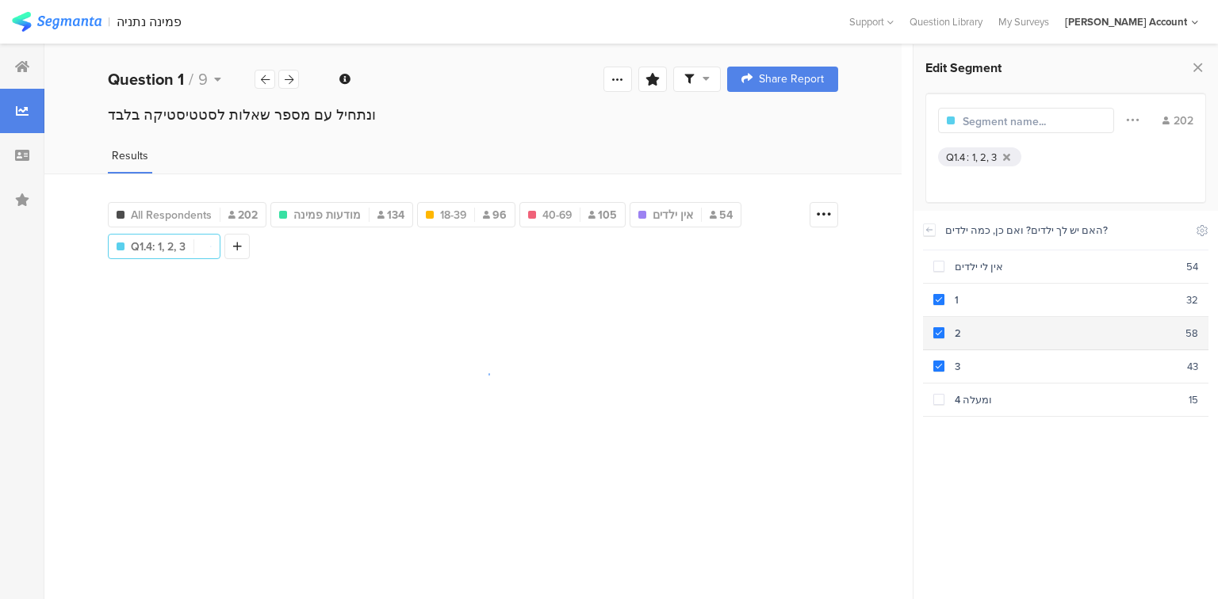
drag, startPoint x: 948, startPoint y: 399, endPoint x: 961, endPoint y: 346, distance: 54.6
click at [947, 399] on div "4 ומעלה" at bounding box center [1066, 399] width 244 height 15
click at [1014, 119] on input "text" at bounding box center [1031, 121] width 138 height 17
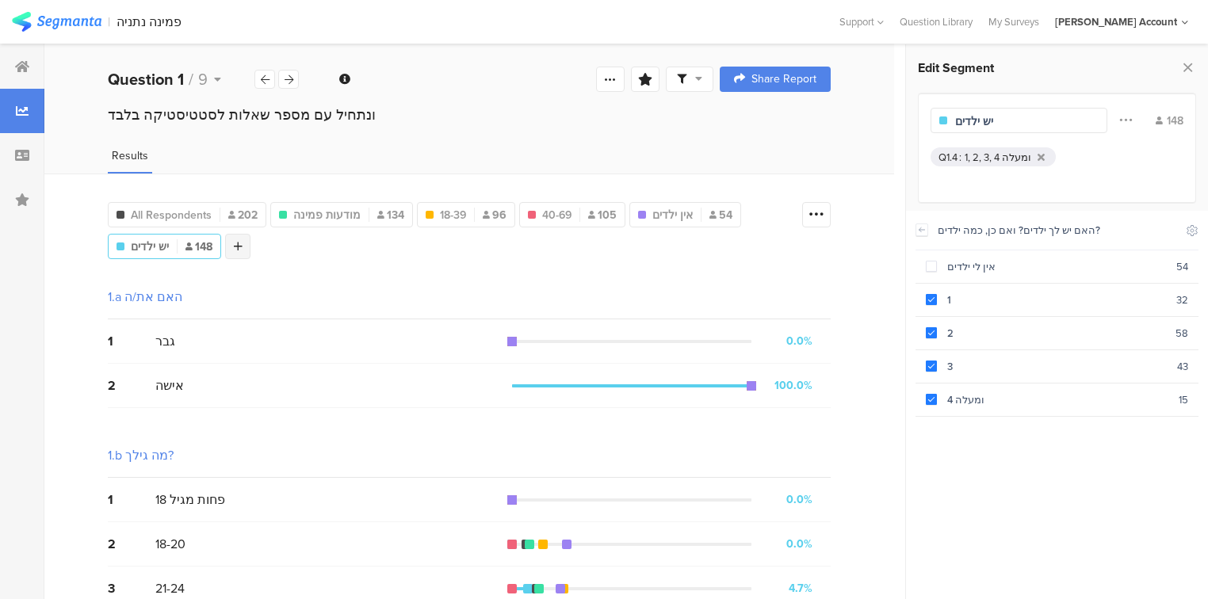
type input "יש ילדים"
click at [249, 247] on div at bounding box center [237, 246] width 25 height 25
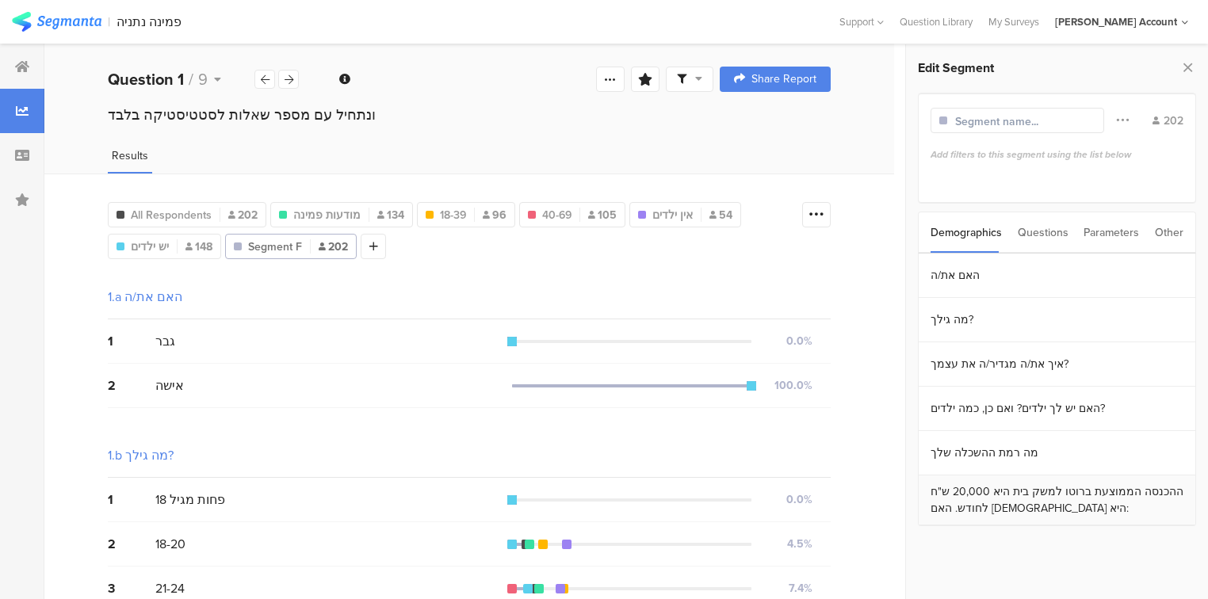
click at [1010, 510] on section "ההכנסה הממוצעת ברוטו למשק בית היא 20,000 ש"ח לחודש. האם [DEMOGRAPHIC_DATA] היא:" at bounding box center [1057, 501] width 277 height 50
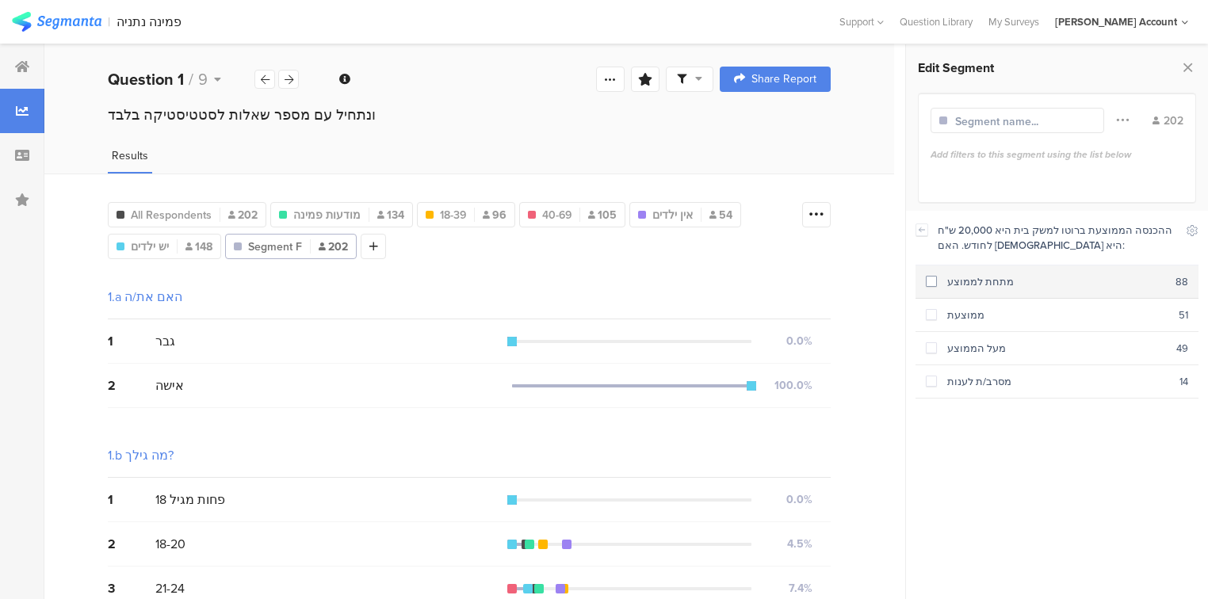
click at [979, 285] on div "מתחת לממוצע" at bounding box center [1056, 281] width 239 height 15
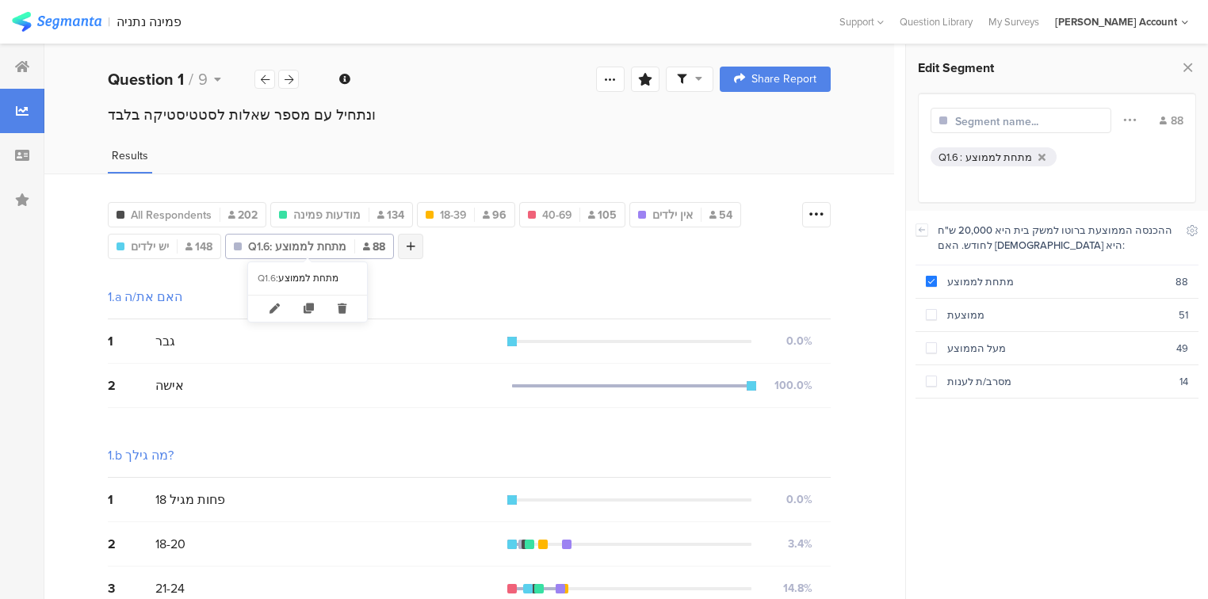
click at [407, 248] on icon at bounding box center [411, 246] width 9 height 11
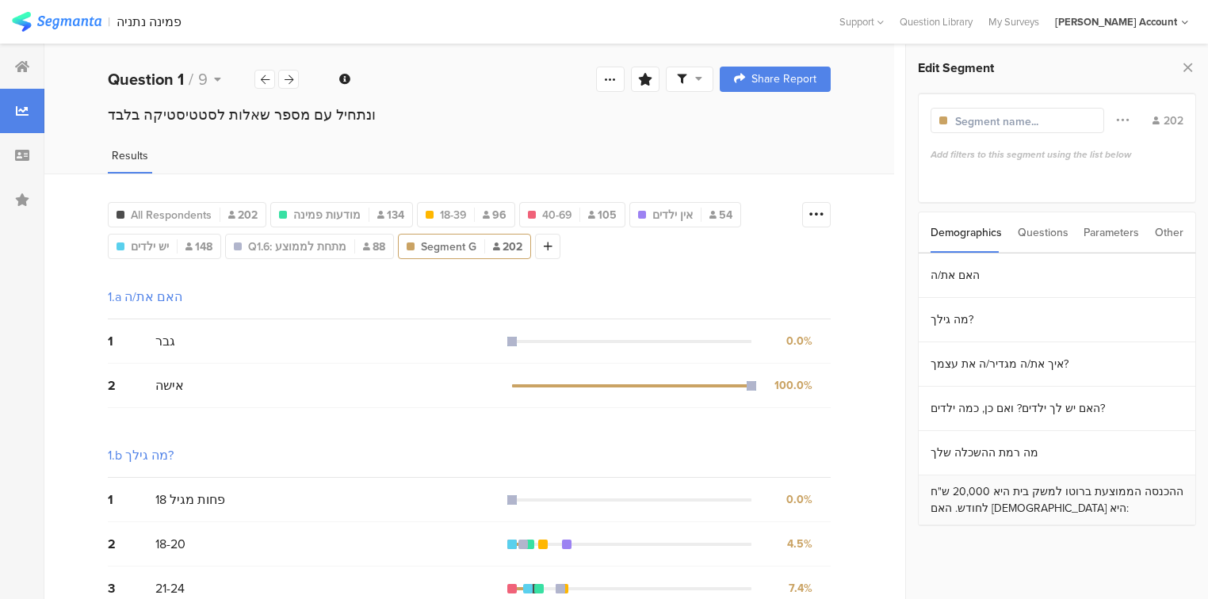
click at [988, 489] on section "ההכנסה הממוצעת ברוטו למשק בית היא 20,000 ש"ח לחודש. האם [DEMOGRAPHIC_DATA] היא:" at bounding box center [1057, 501] width 277 height 50
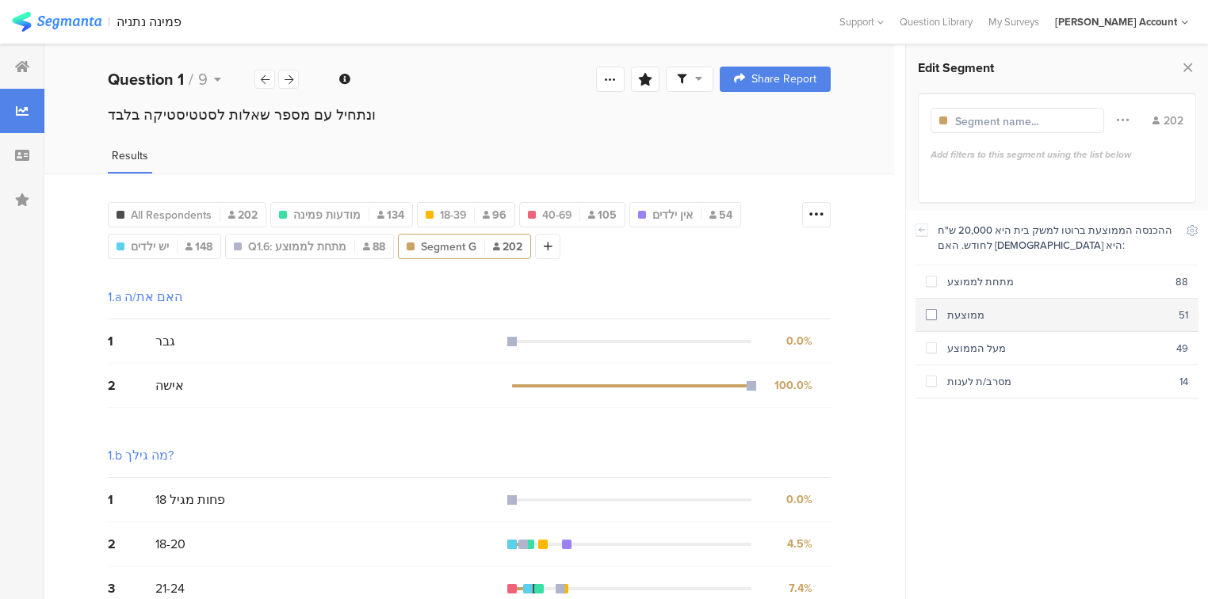
click at [1011, 314] on div "ממוצעת" at bounding box center [1058, 315] width 242 height 15
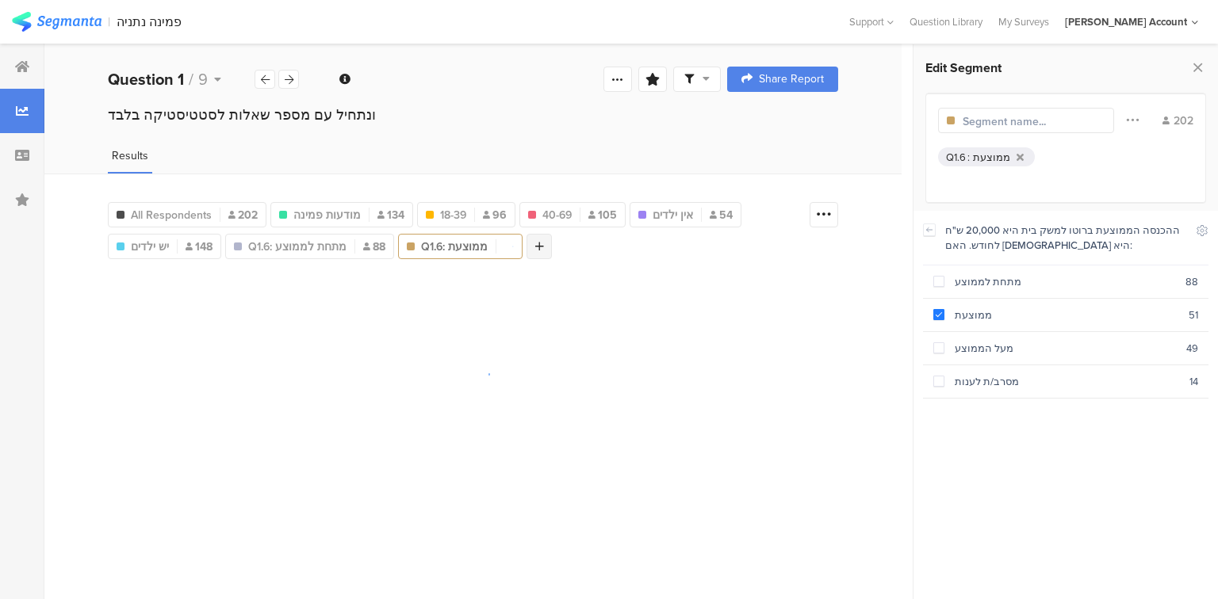
click at [546, 250] on div "All Respondents 202 מודעות פמינה 134 18-39 96 40-69 105 אין ילדים 54 Q1.4 : 1, …" at bounding box center [455, 227] width 694 height 63
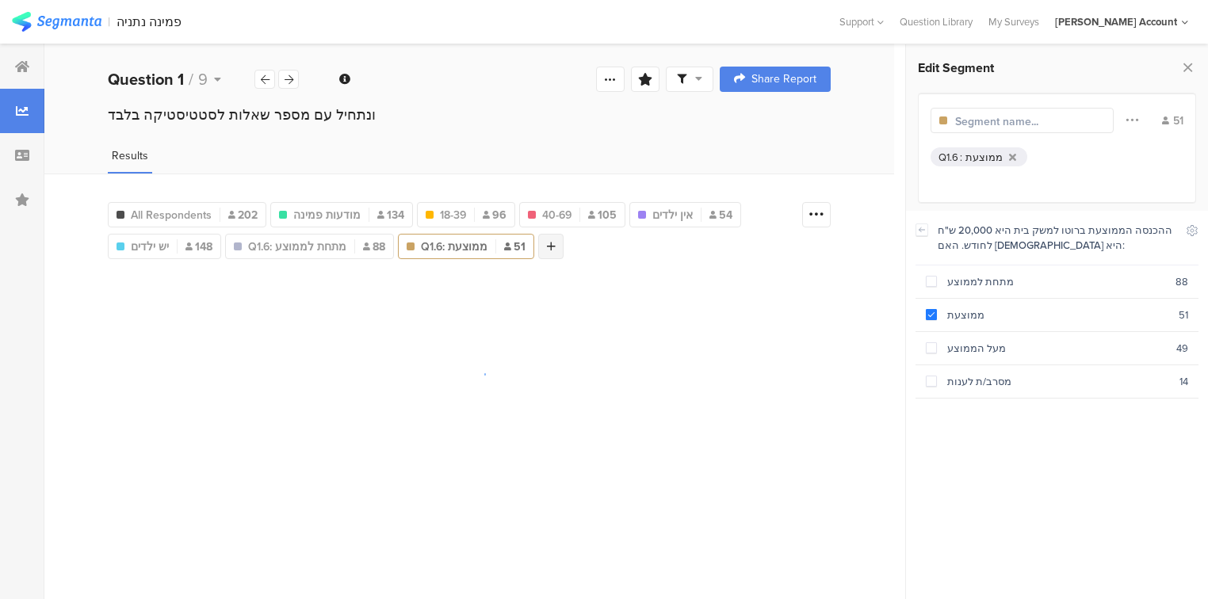
click at [547, 247] on icon at bounding box center [551, 246] width 9 height 11
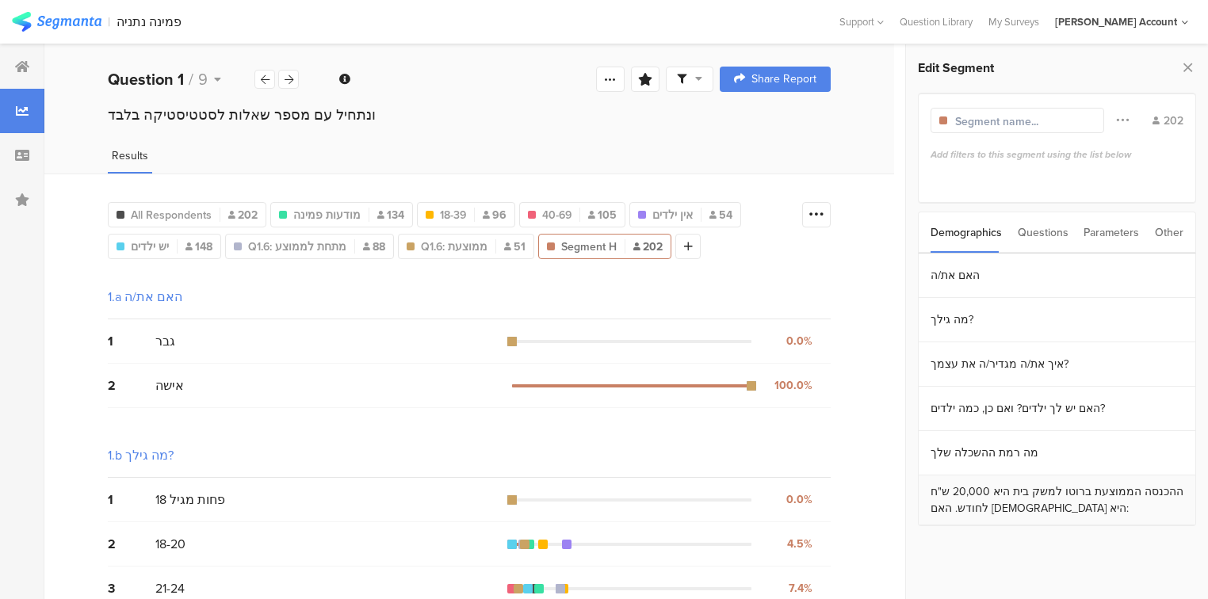
click at [1010, 502] on section "ההכנסה הממוצעת ברוטו למשק בית היא 20,000 ש"ח לחודש. האם [DEMOGRAPHIC_DATA] היא:" at bounding box center [1057, 501] width 277 height 50
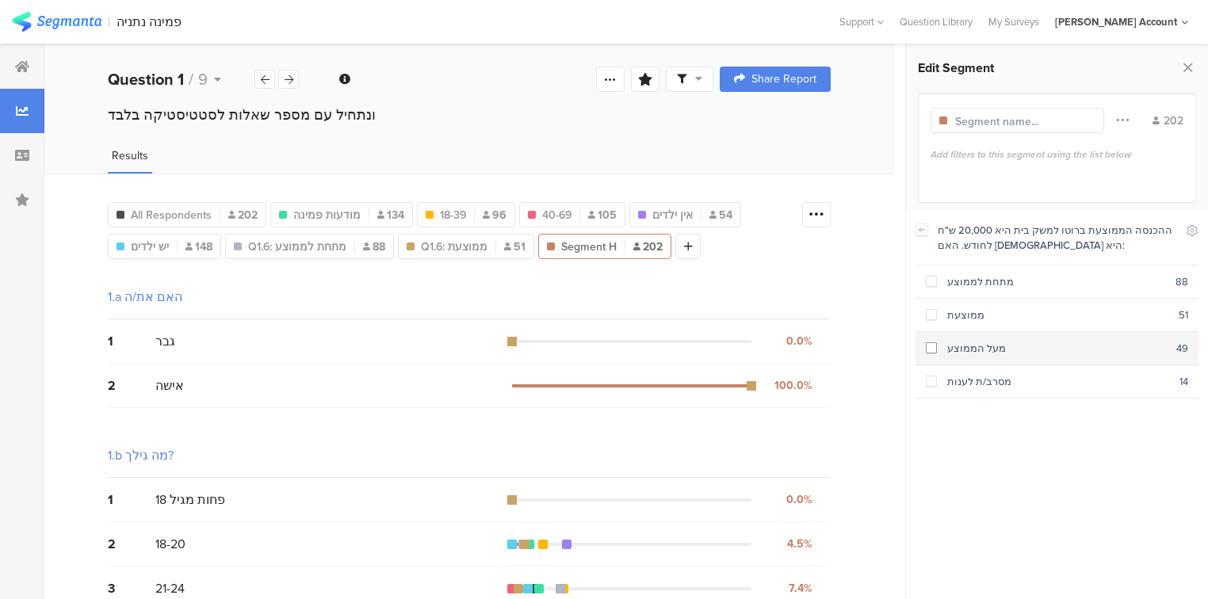
click at [985, 342] on div "מעל הממוצע" at bounding box center [1056, 348] width 239 height 15
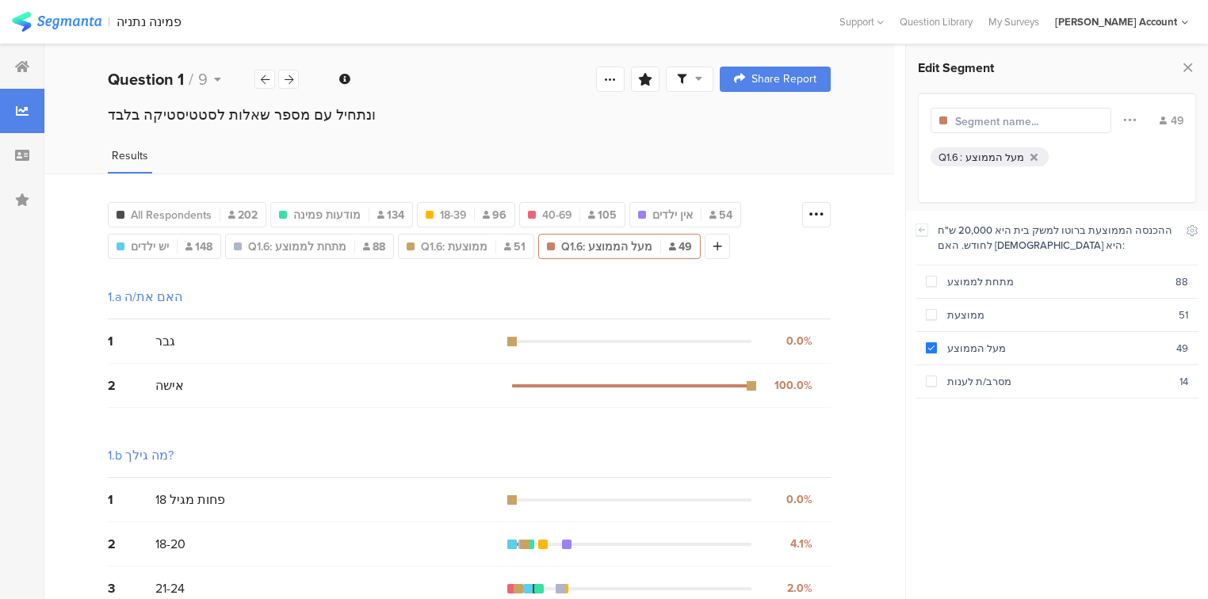
click at [644, 129] on div "ונתחיל עם מספר שאלות לסטטיסטיקה בלבד﻿﻿" at bounding box center [469, 130] width 850 height 51
click at [145, 220] on div "All Respondents 202" at bounding box center [187, 214] width 159 height 25
click at [206, 210] on span "All Respondents" at bounding box center [171, 215] width 81 height 17
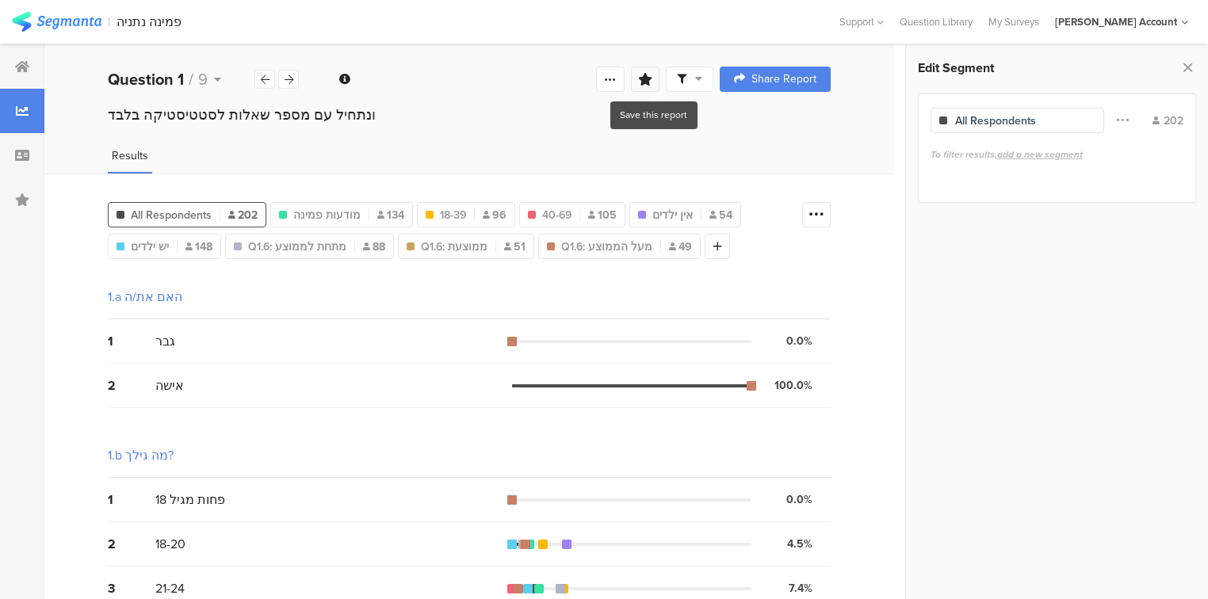
click at [652, 82] on icon at bounding box center [645, 79] width 14 height 13
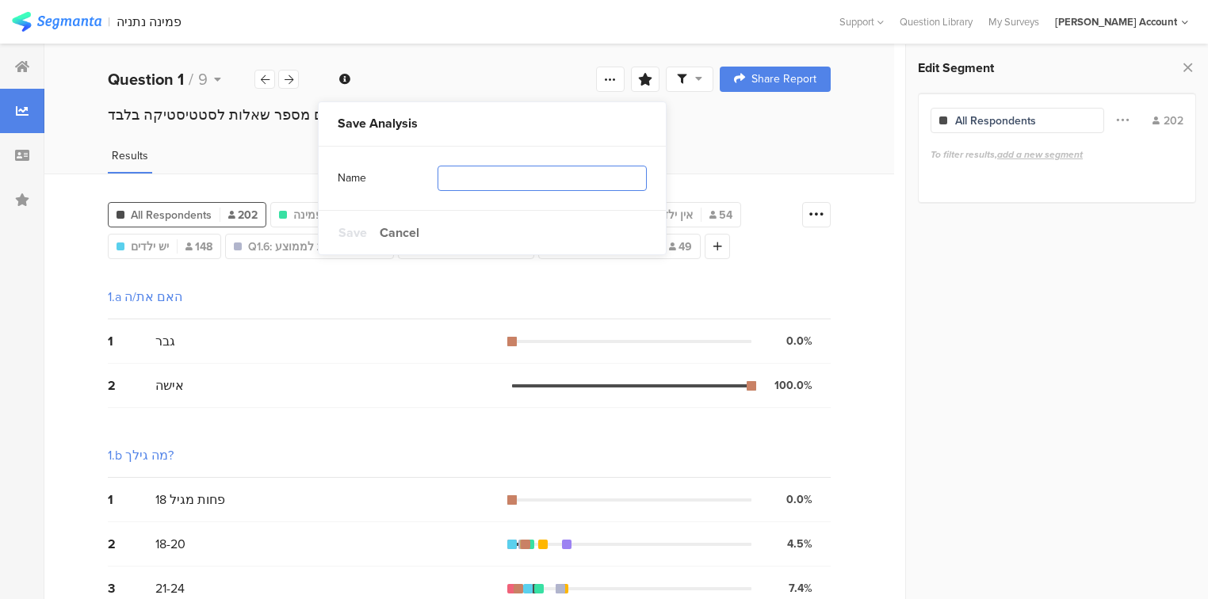
click at [453, 179] on input "text" at bounding box center [542, 178] width 209 height 25
type input "segments"
click at [351, 232] on span "Save" at bounding box center [352, 233] width 29 height 18
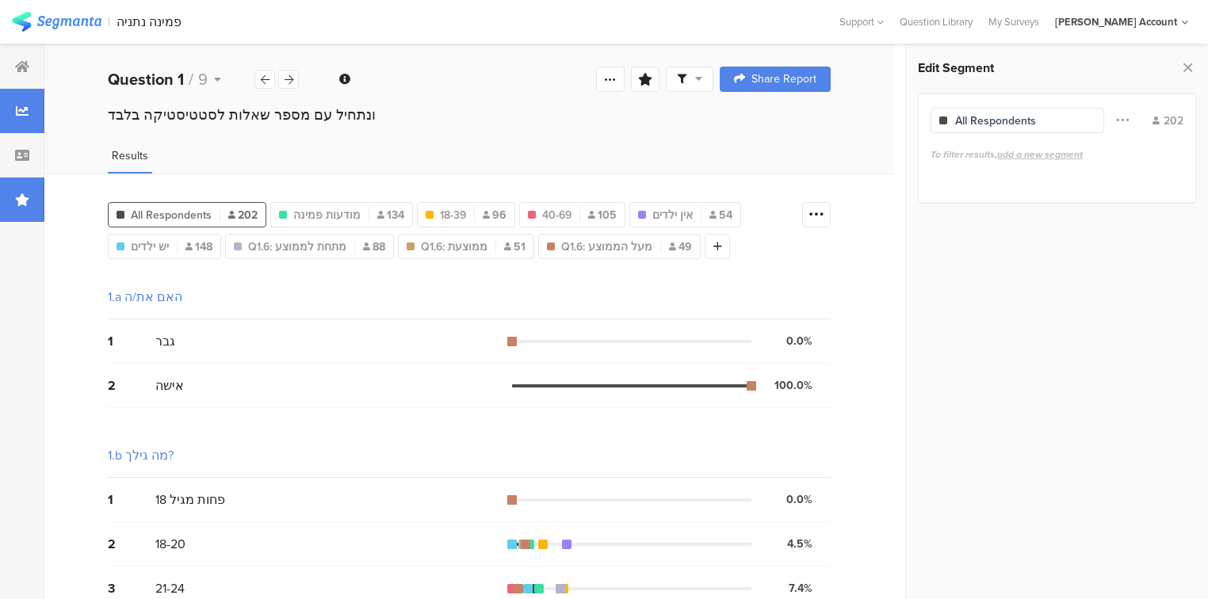
click at [32, 201] on div at bounding box center [22, 200] width 44 height 44
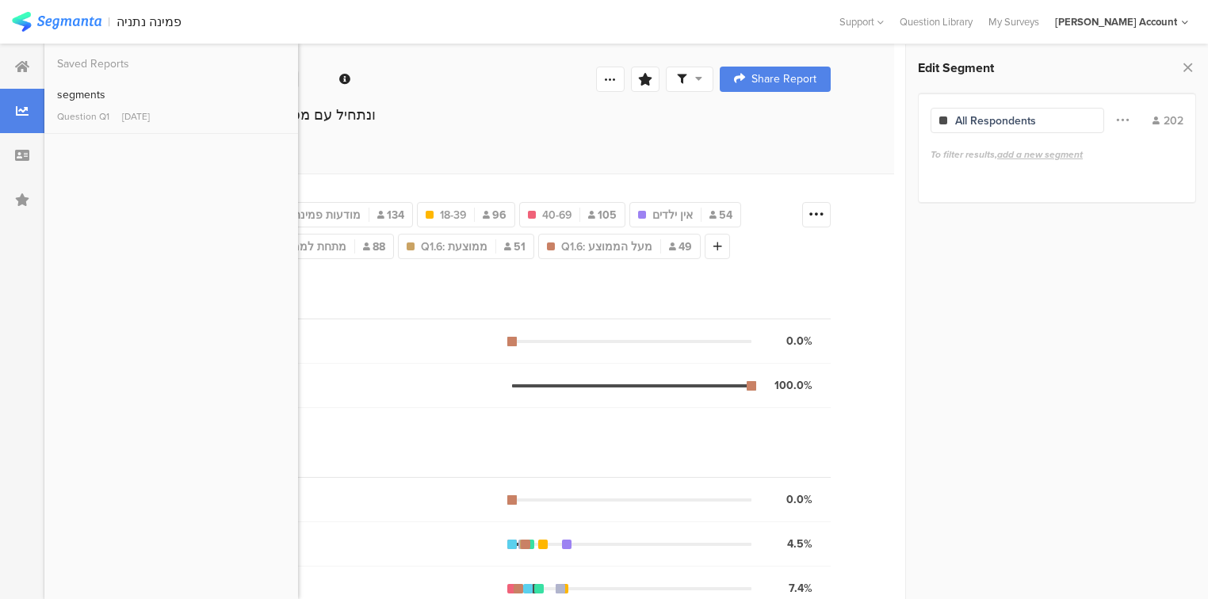
click at [460, 109] on div "ונתחיל עם מספר שאלות לסטטיסטיקה בלבד﻿﻿" at bounding box center [469, 115] width 723 height 21
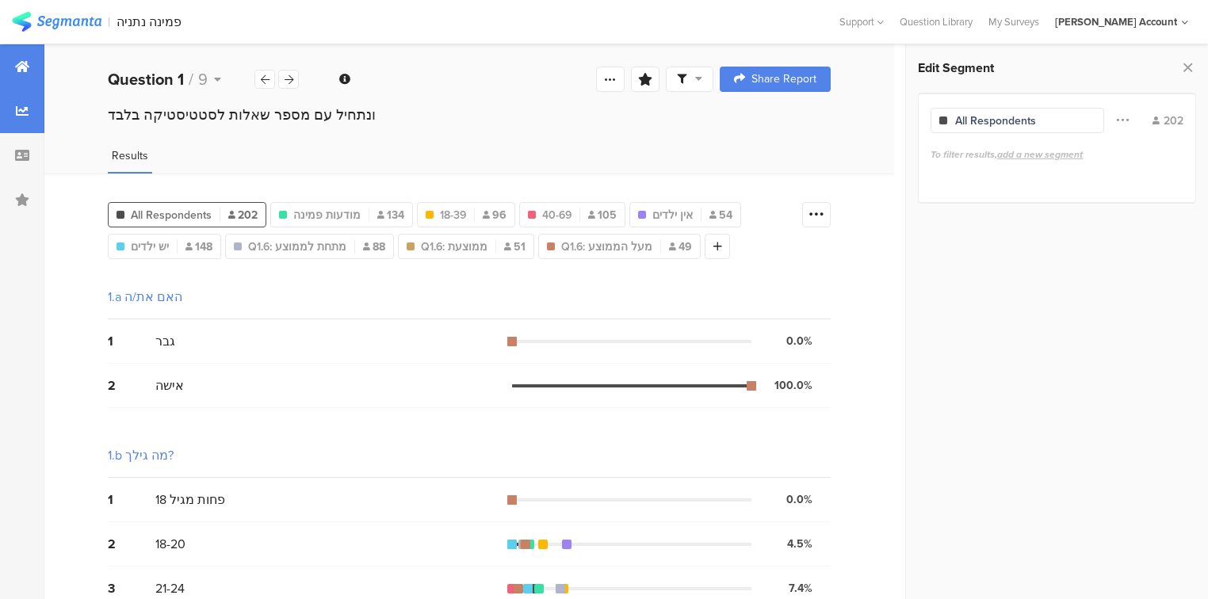
click at [29, 78] on div at bounding box center [22, 66] width 44 height 44
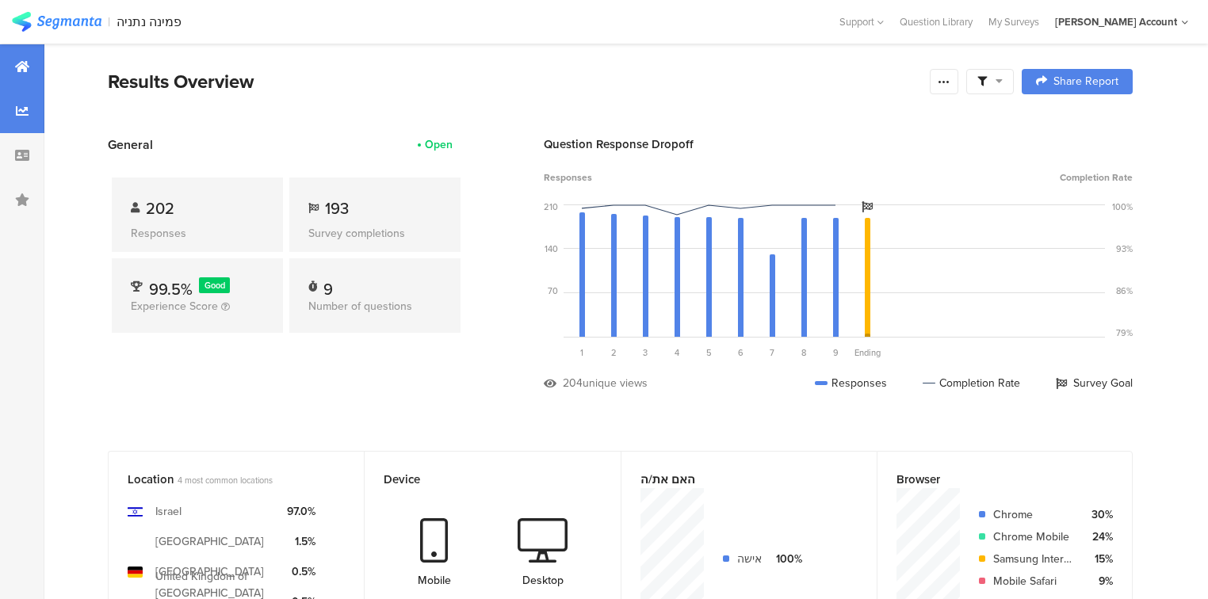
click at [35, 120] on div at bounding box center [22, 111] width 44 height 44
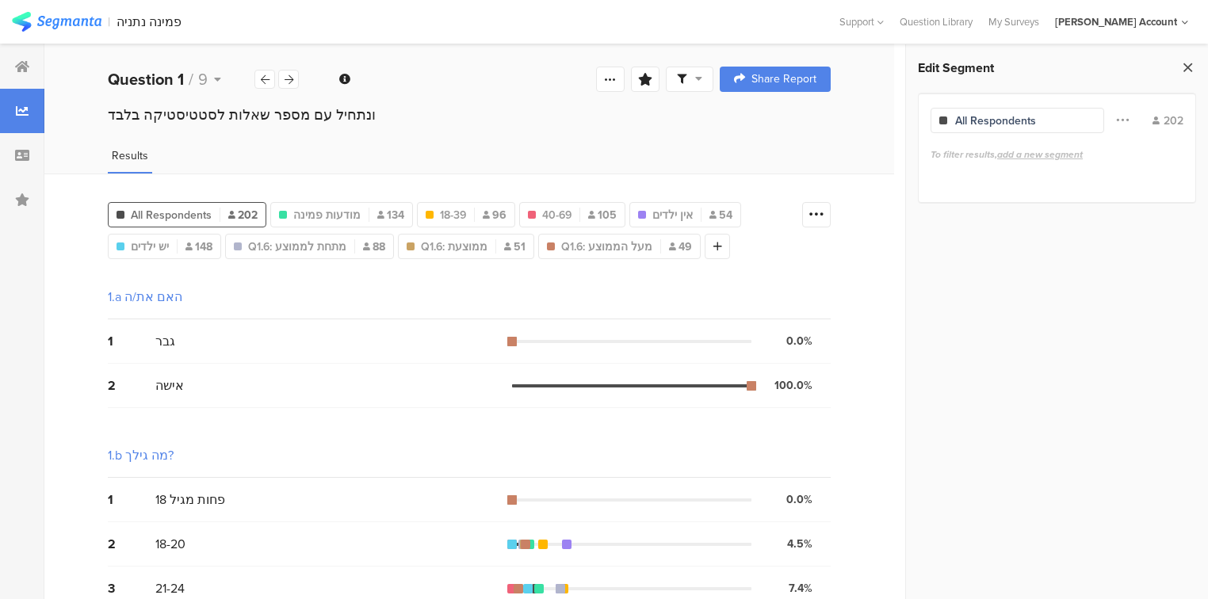
click at [1180, 66] on icon at bounding box center [1188, 67] width 17 height 22
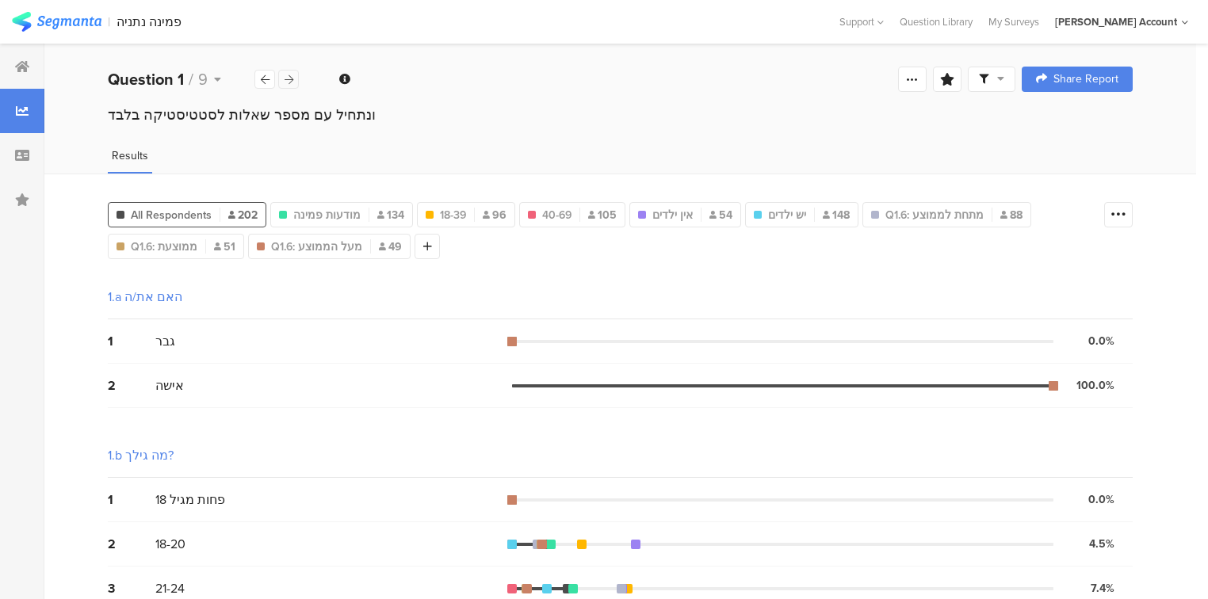
click at [290, 76] on icon at bounding box center [289, 80] width 9 height 10
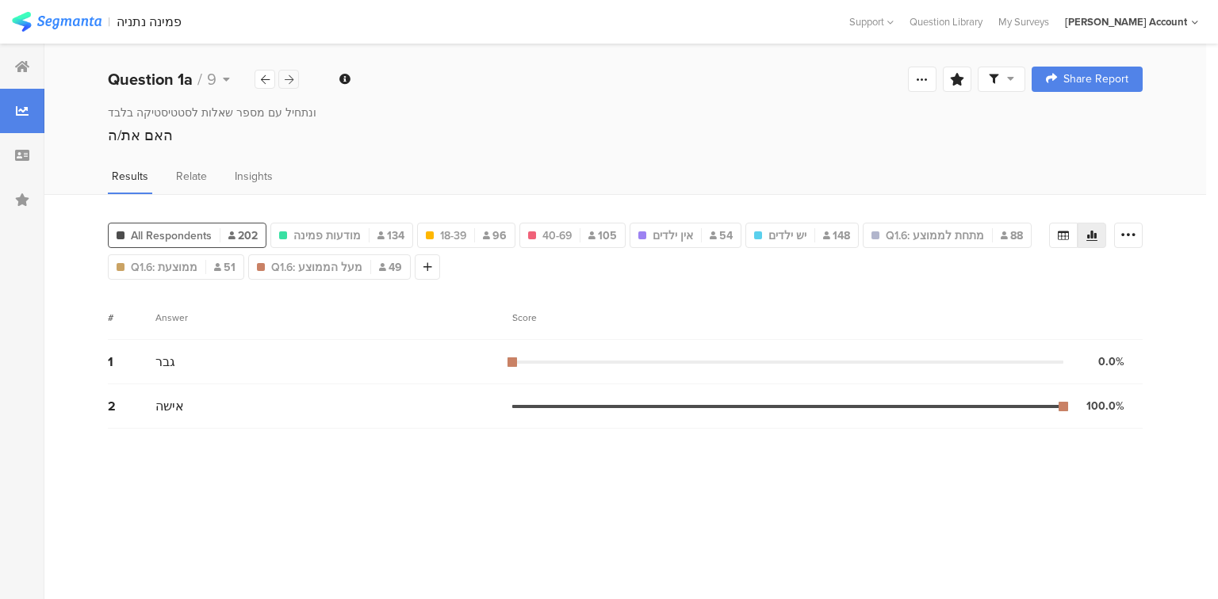
click at [290, 76] on icon at bounding box center [289, 80] width 9 height 10
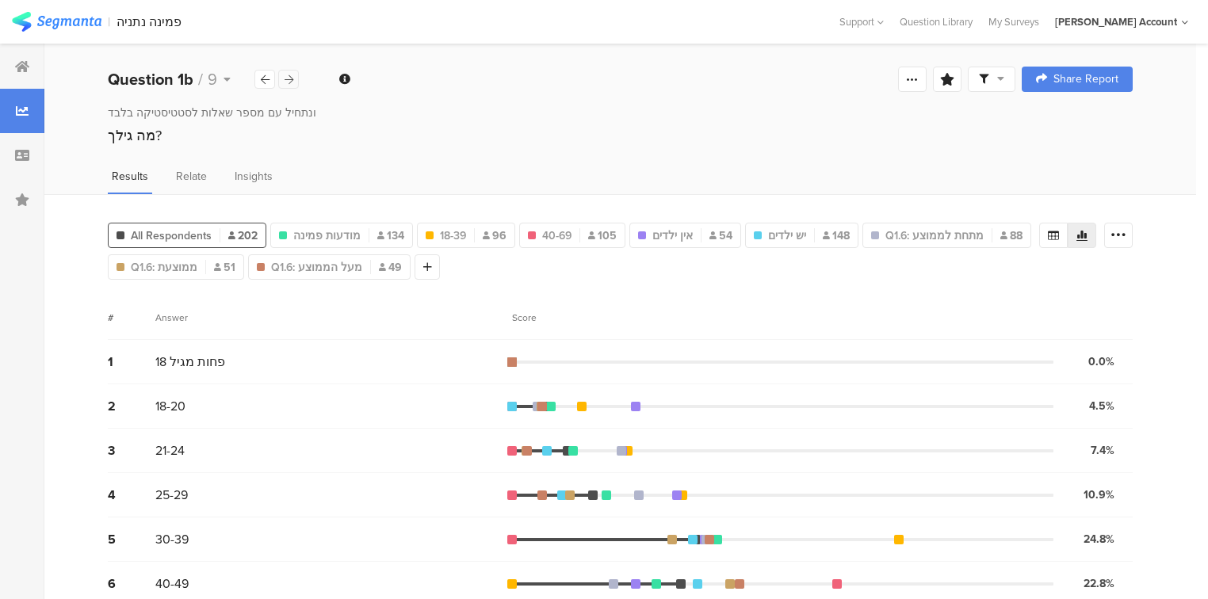
click at [290, 76] on icon at bounding box center [289, 80] width 9 height 10
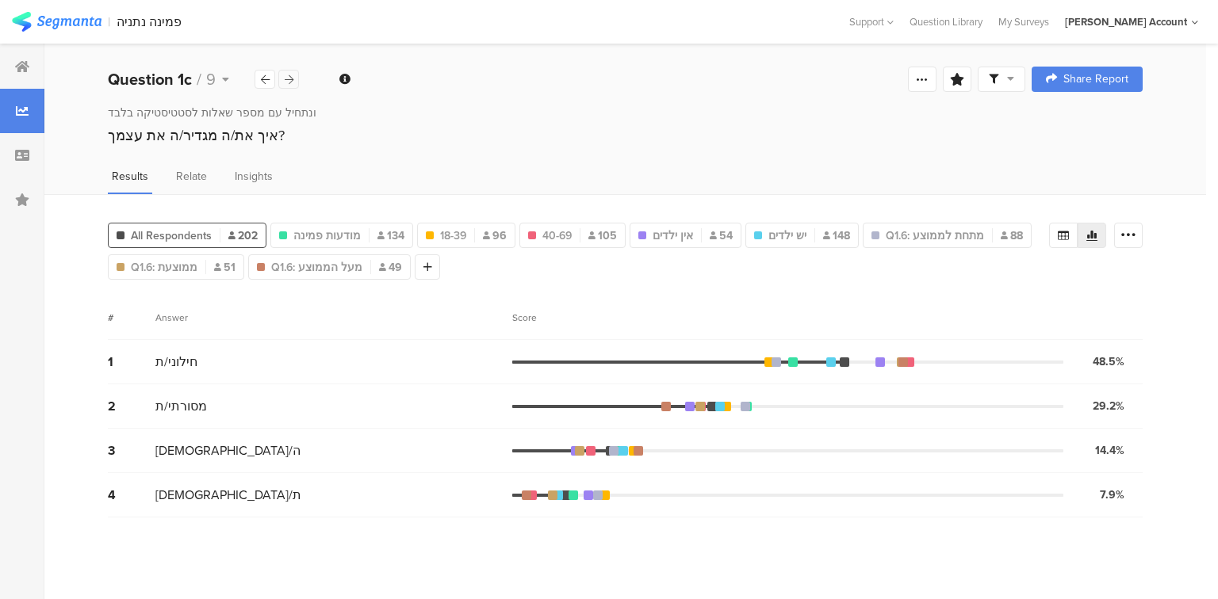
click at [290, 76] on icon at bounding box center [289, 80] width 9 height 10
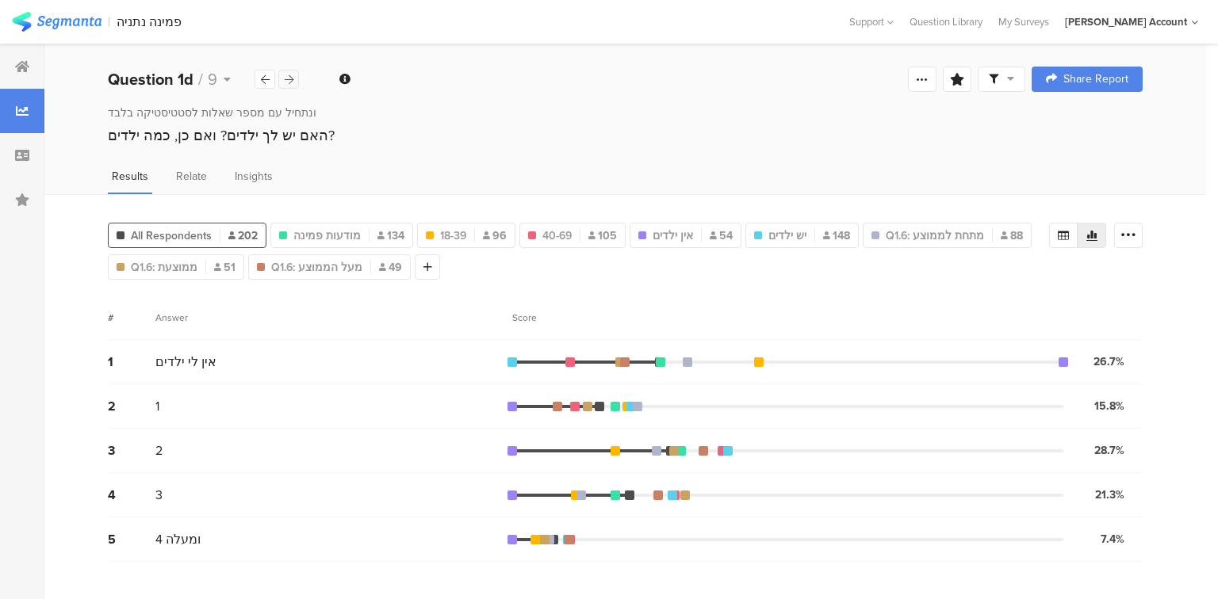
click at [290, 76] on icon at bounding box center [289, 80] width 9 height 10
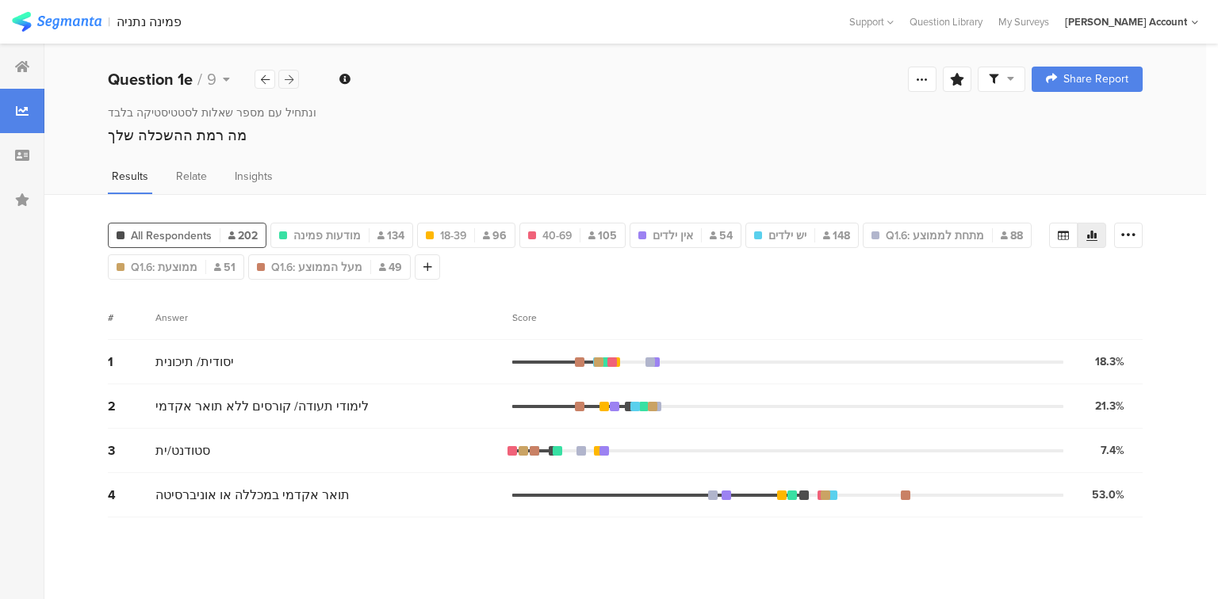
click at [290, 76] on icon at bounding box center [289, 80] width 9 height 10
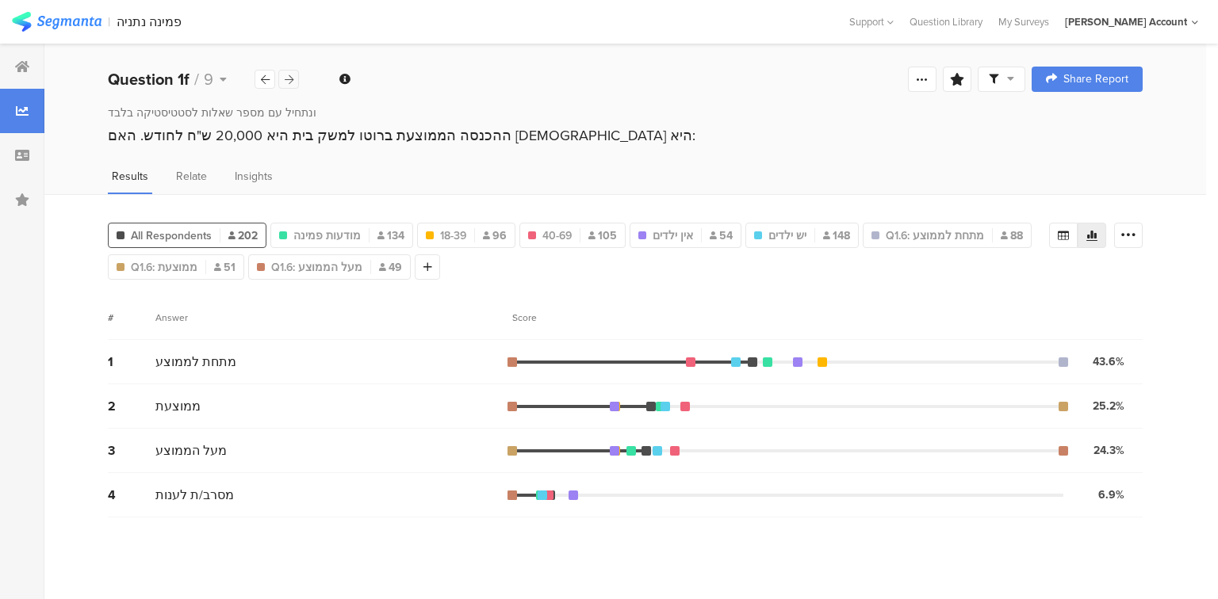
click at [290, 76] on icon at bounding box center [289, 80] width 9 height 10
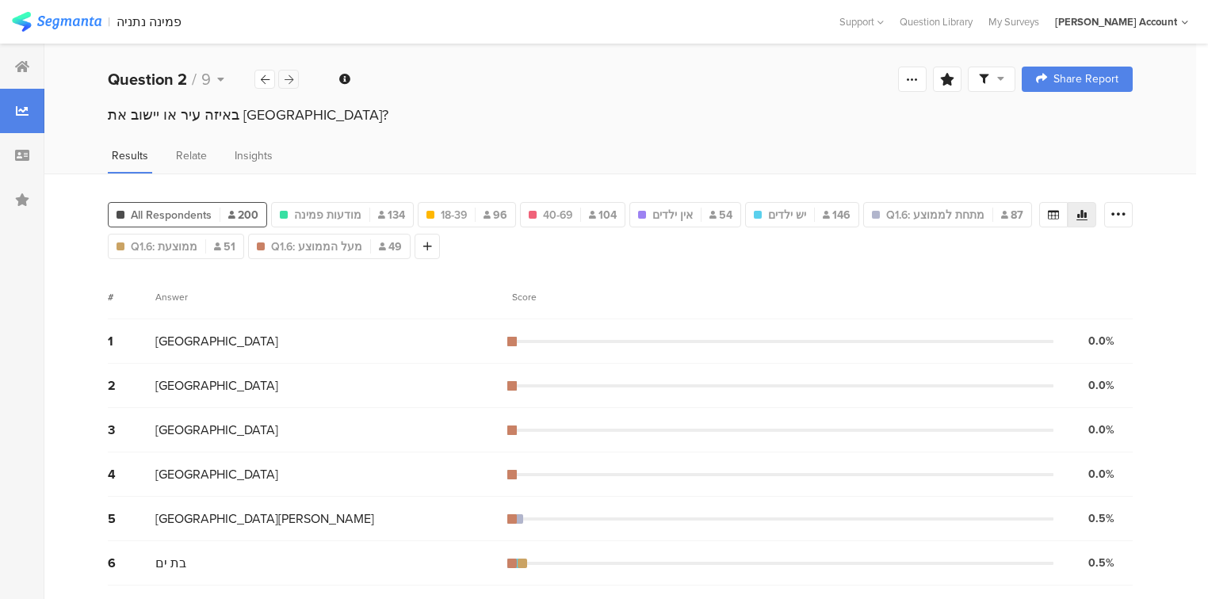
click at [290, 76] on icon at bounding box center [289, 80] width 9 height 10
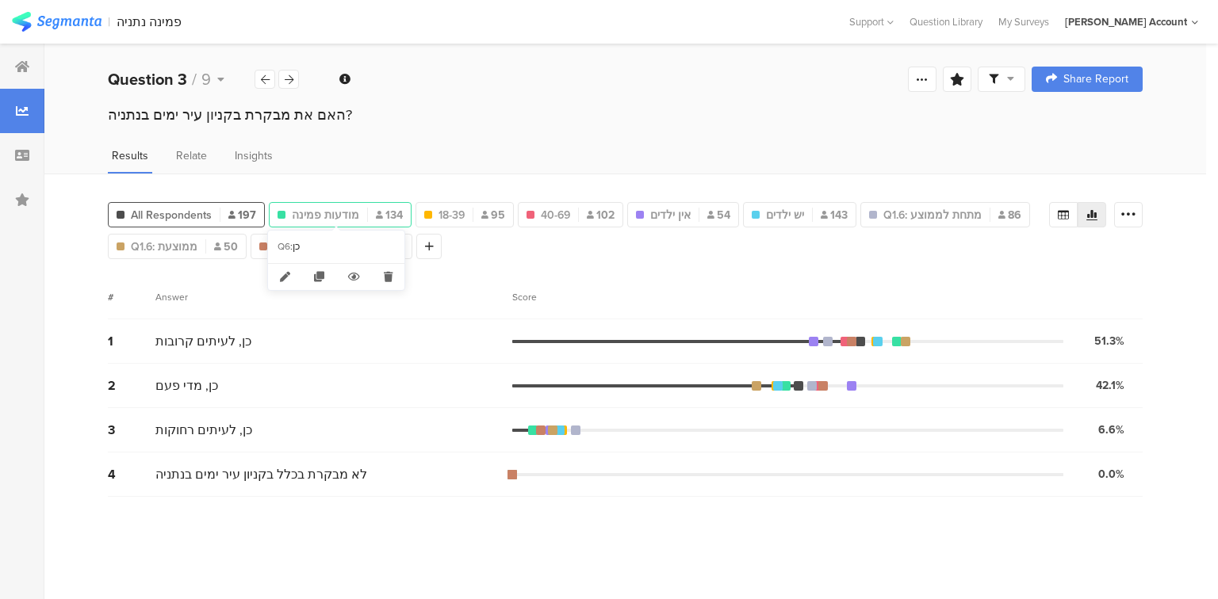
click at [338, 207] on span "מודעות פמינה" at bounding box center [325, 215] width 67 height 17
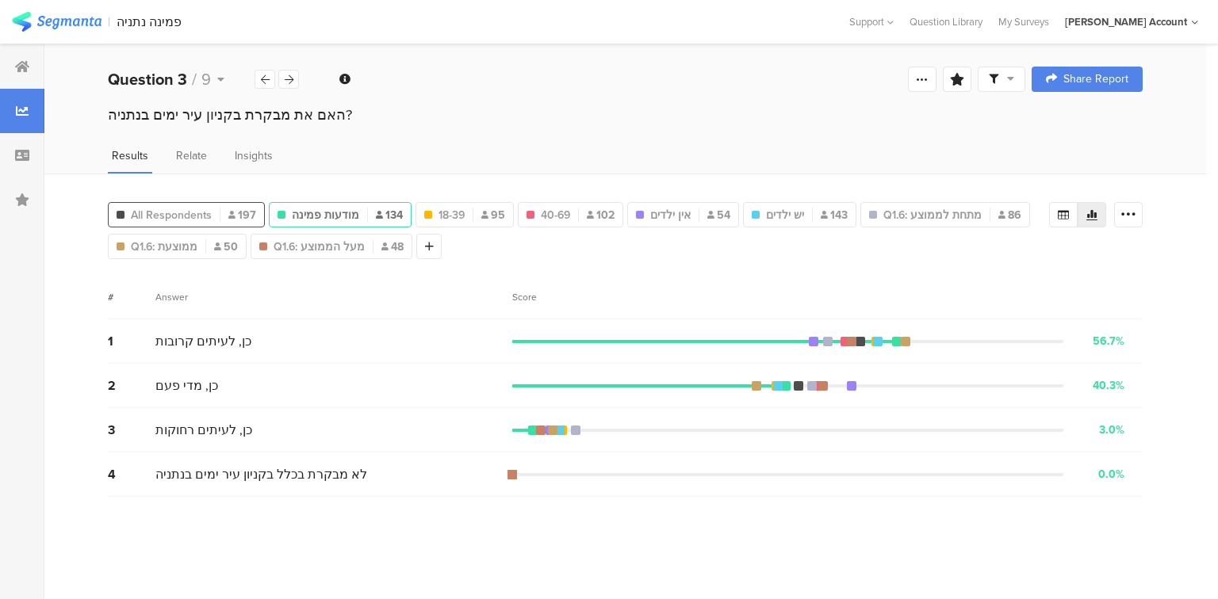
click at [232, 207] on span "197" at bounding box center [242, 215] width 28 height 17
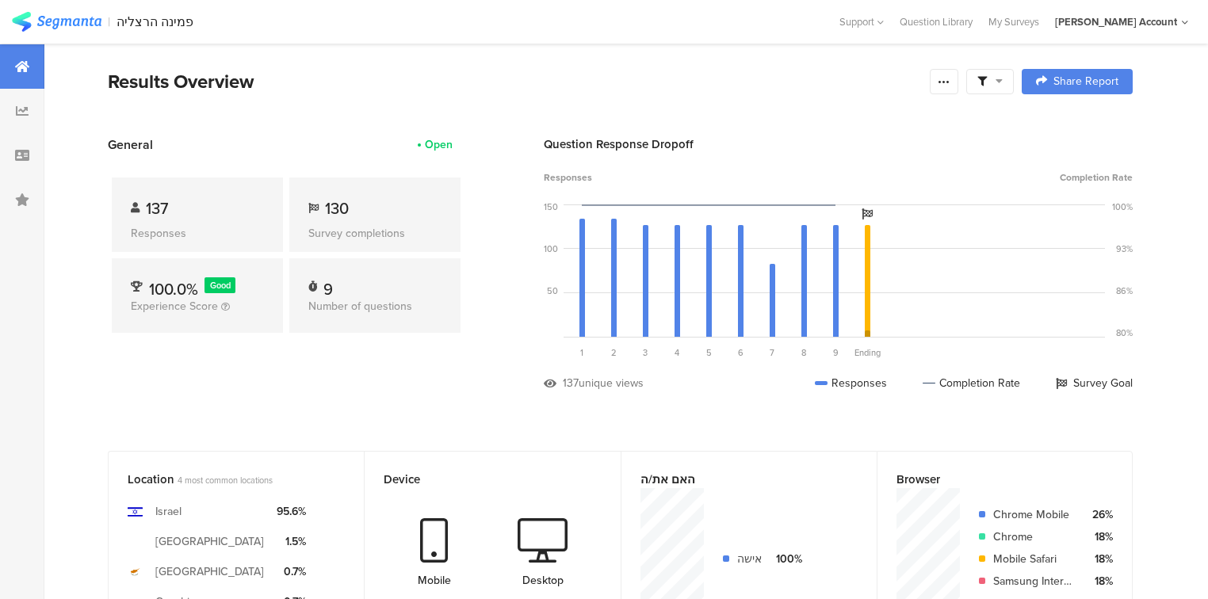
click at [16, 193] on icon at bounding box center [22, 199] width 14 height 13
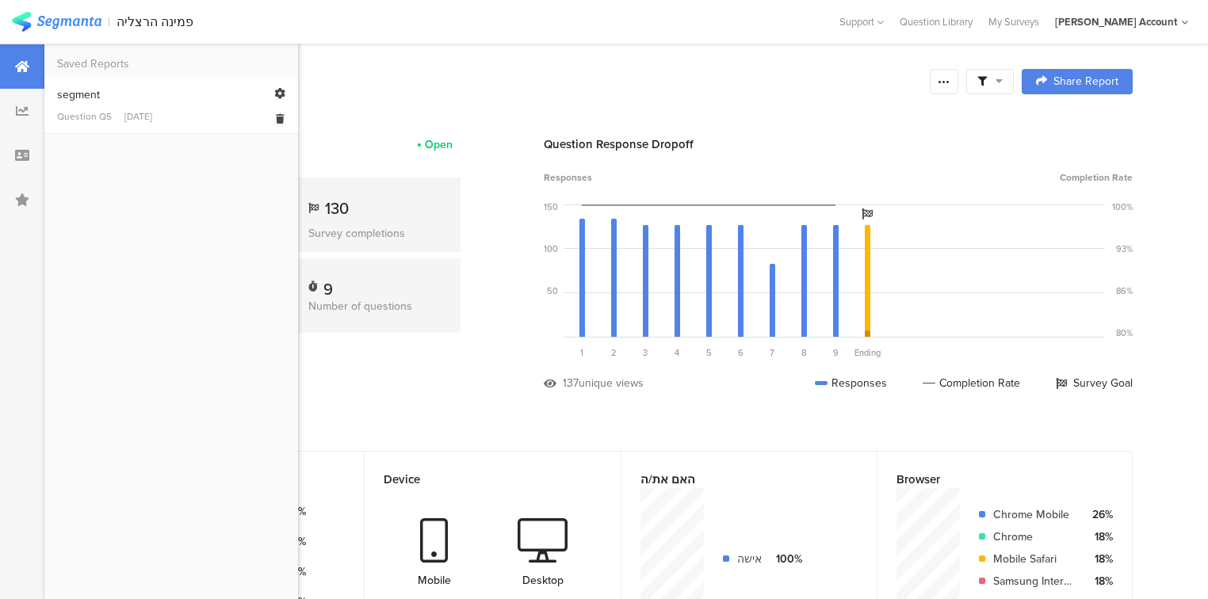
click at [110, 95] on div "segment" at bounding box center [171, 94] width 228 height 17
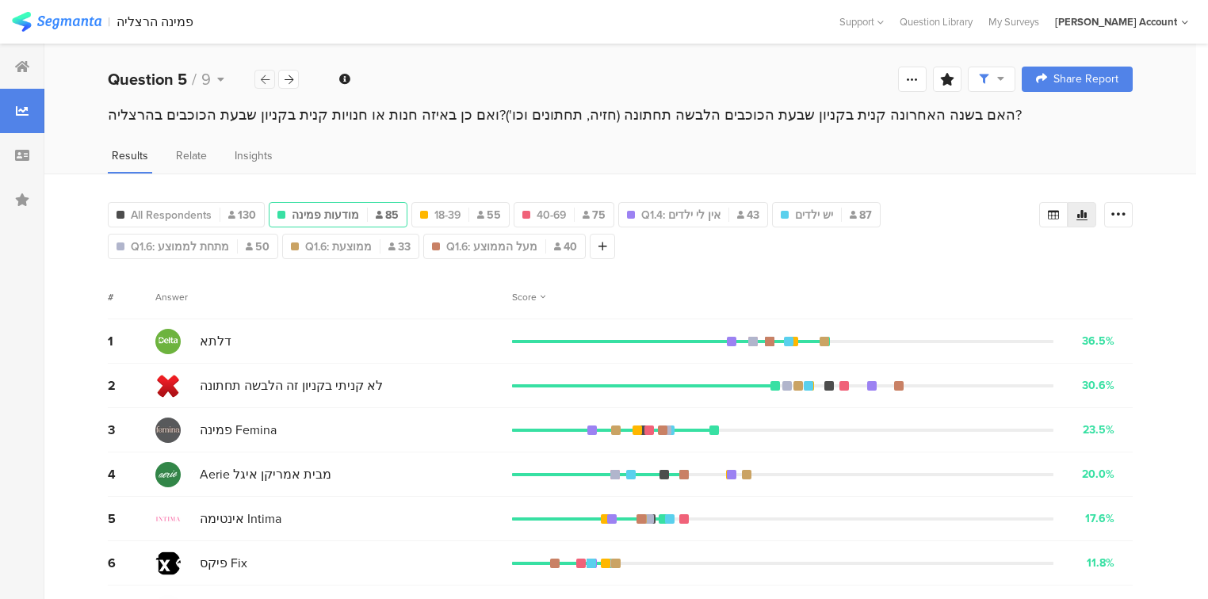
click at [258, 80] on div at bounding box center [264, 79] width 21 height 19
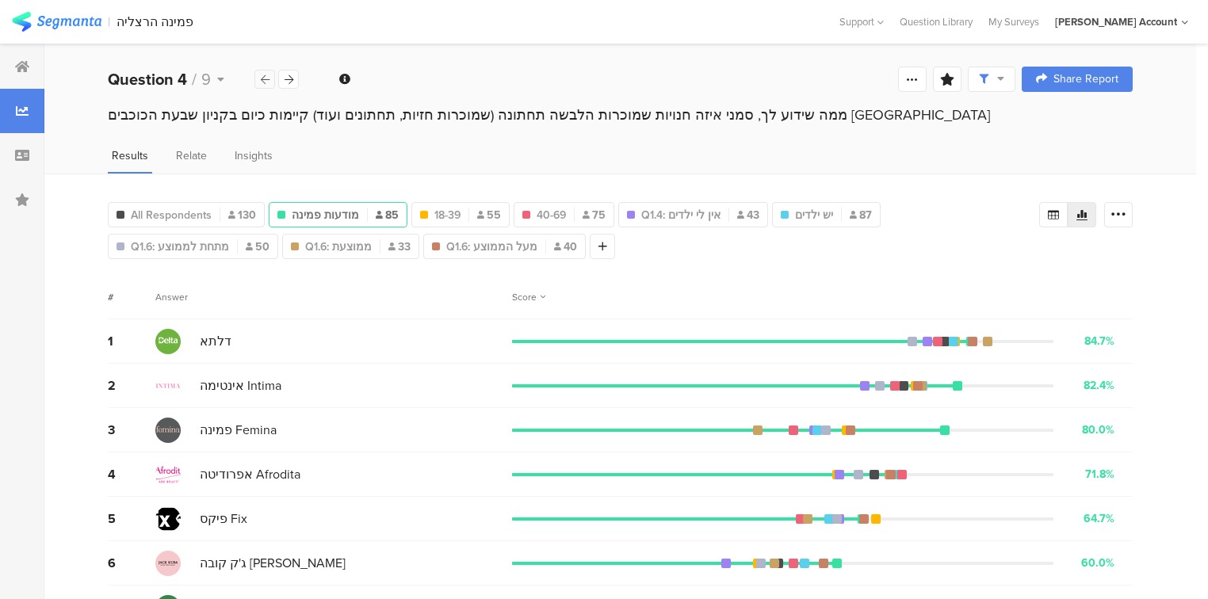
click at [258, 80] on div at bounding box center [264, 79] width 21 height 19
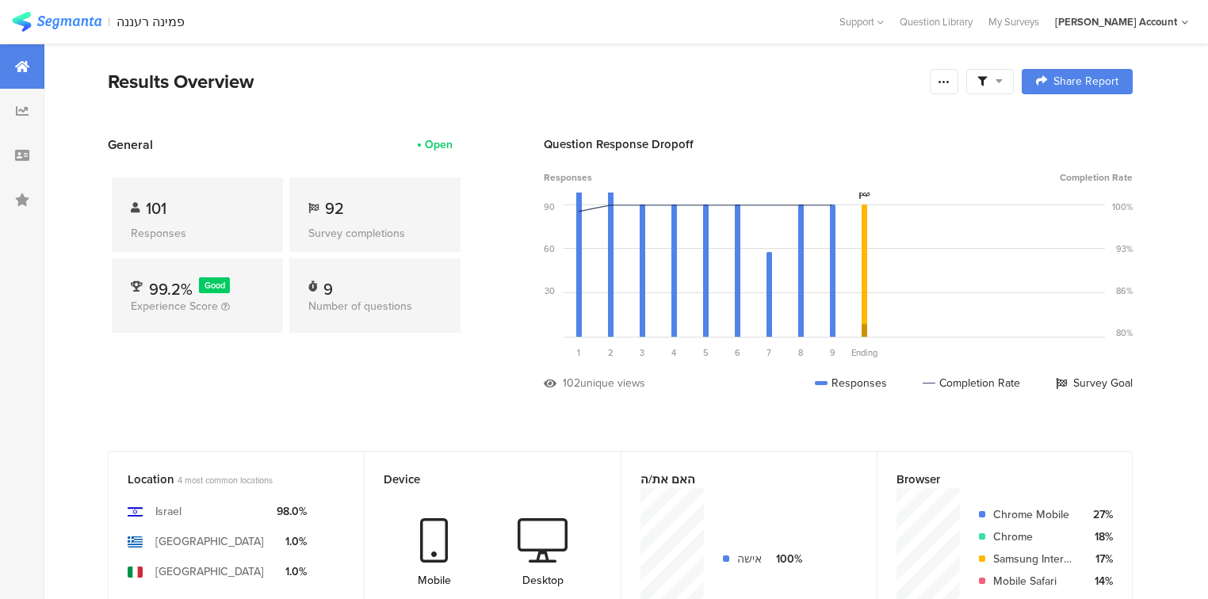
click at [999, 86] on span at bounding box center [989, 82] width 25 height 14
click at [1086, 124] on div "Complete Responses Only" at bounding box center [999, 126] width 197 height 43
click at [1003, 78] on icon at bounding box center [999, 80] width 7 height 11
click at [29, 121] on div at bounding box center [22, 111] width 44 height 44
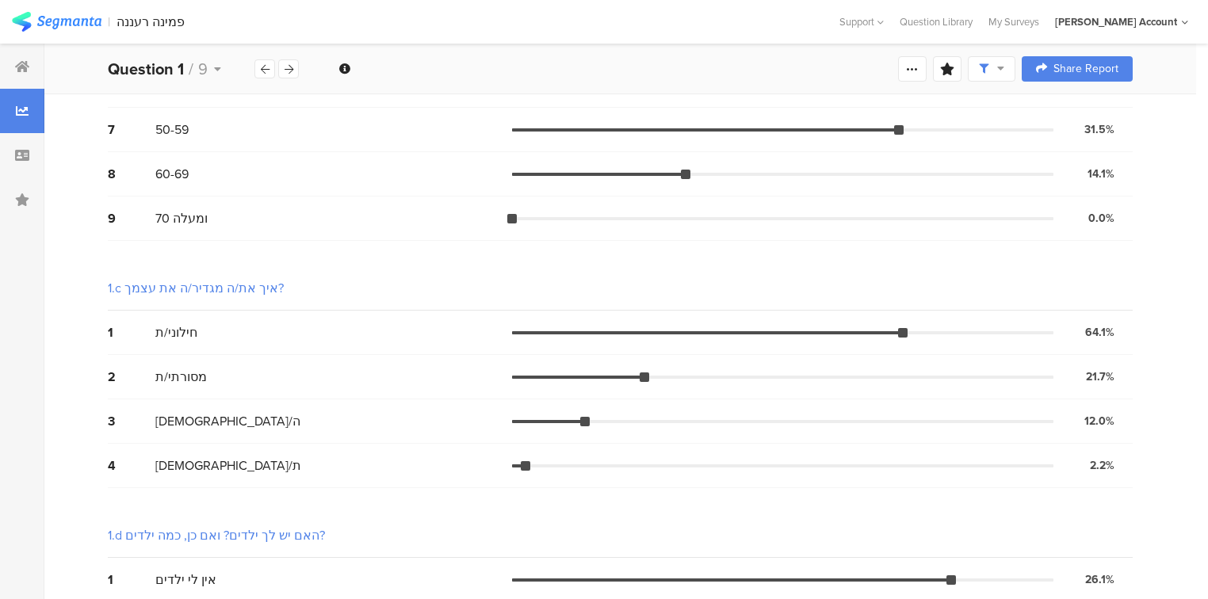
scroll to position [449, 0]
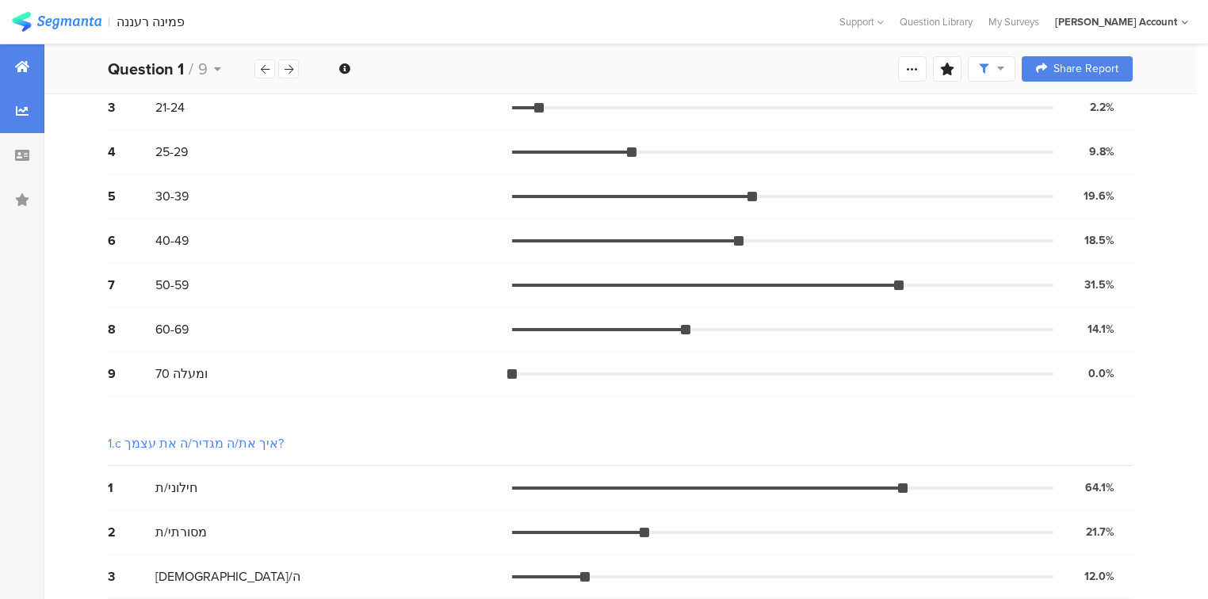
click at [41, 74] on div at bounding box center [22, 66] width 44 height 44
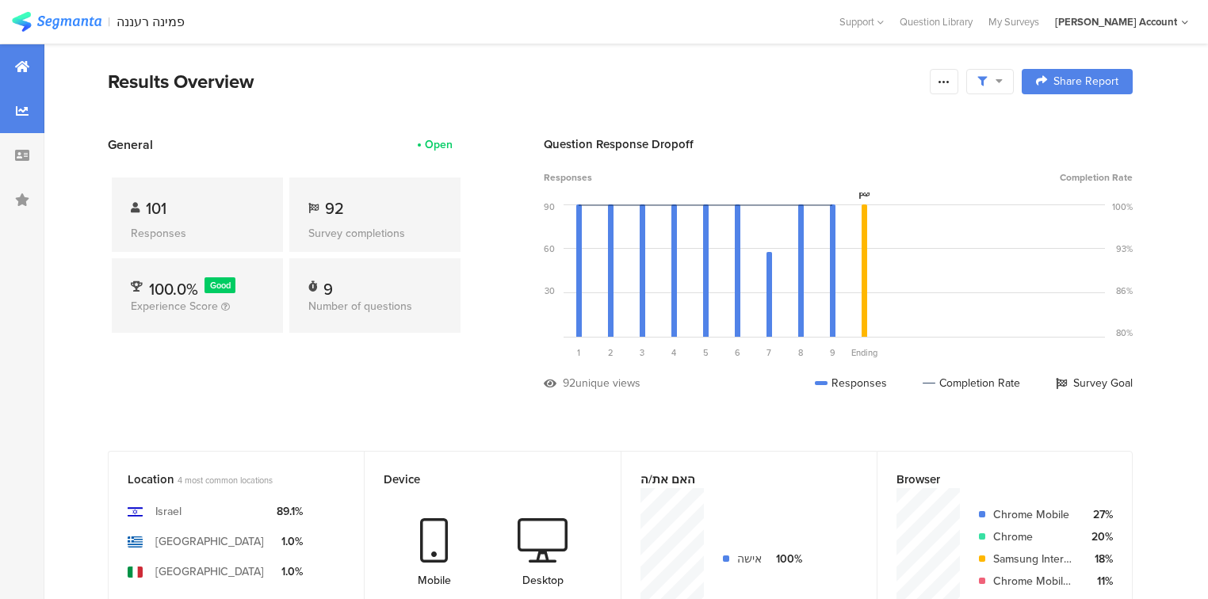
click at [10, 117] on div at bounding box center [22, 111] width 44 height 44
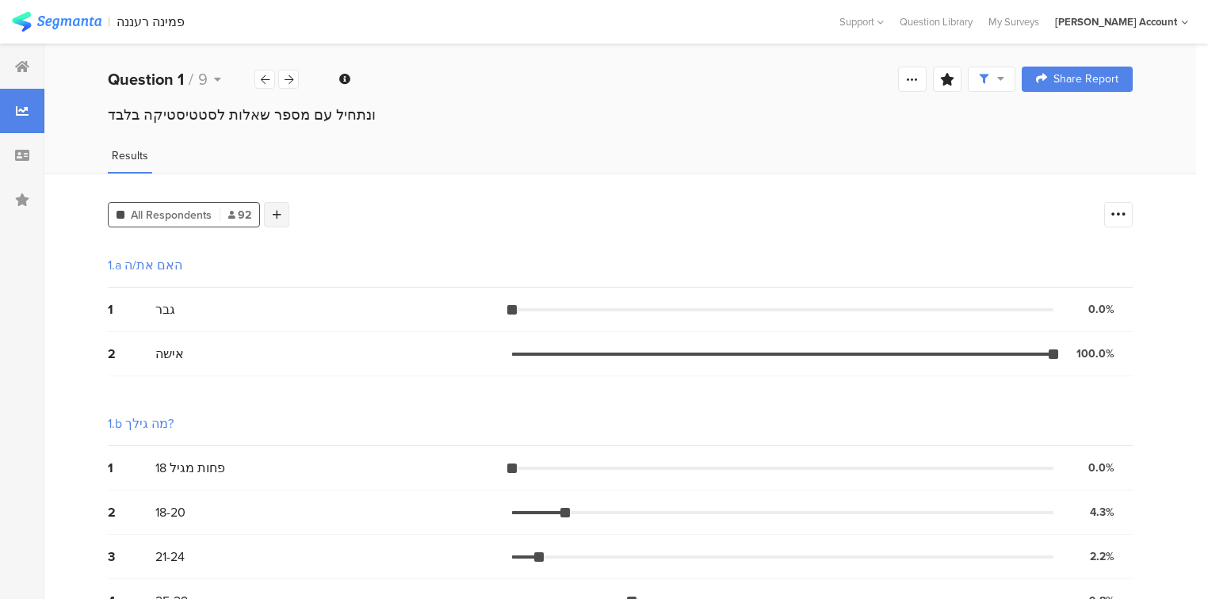
click at [279, 217] on icon at bounding box center [277, 214] width 9 height 11
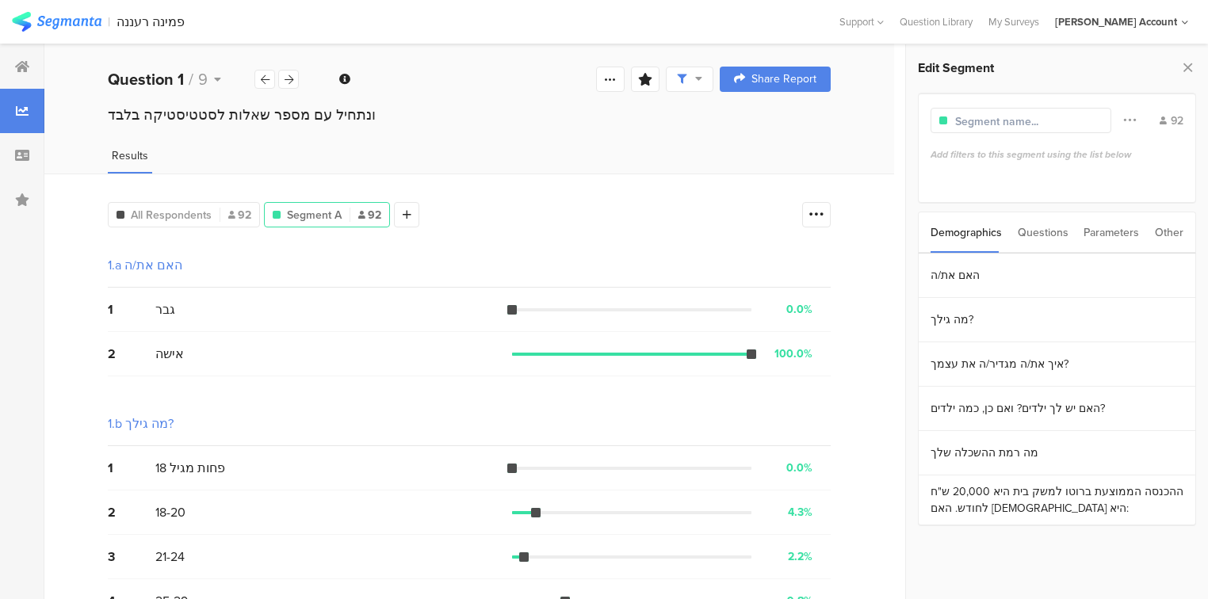
click at [1197, 67] on div "Edit Segment Filter Conjunction And Or Segment Color 92 Add filters to this seg…" at bounding box center [1057, 321] width 302 height 555
click at [1191, 67] on icon at bounding box center [1188, 67] width 17 height 22
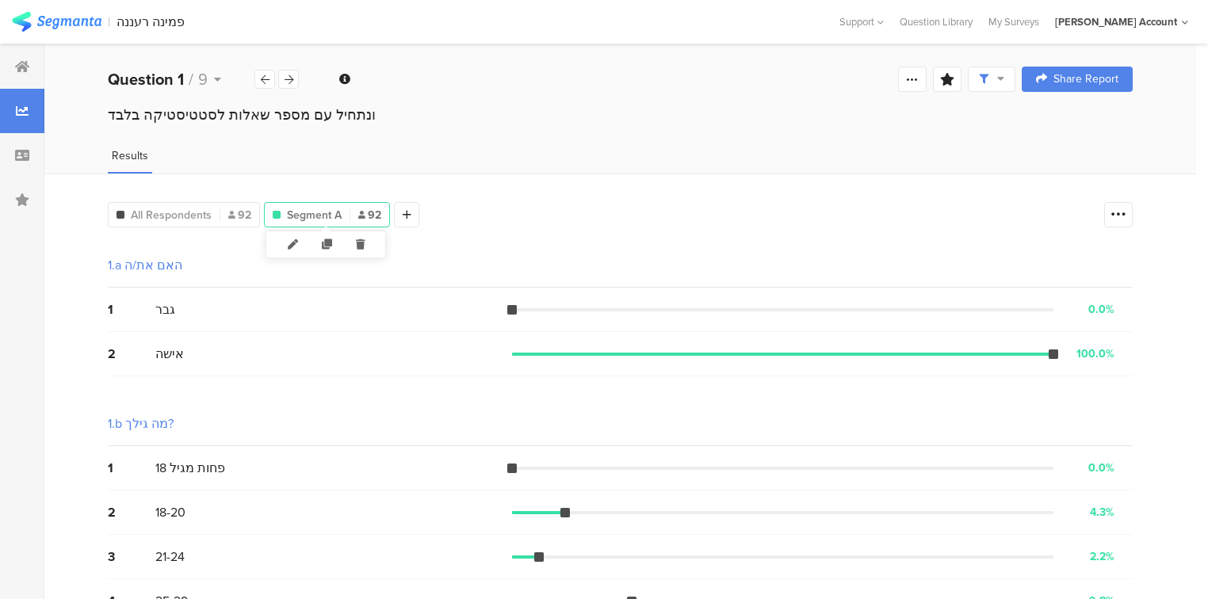
drag, startPoint x: 335, startPoint y: 216, endPoint x: 360, endPoint y: 240, distance: 34.2
click at [361, 237] on icon at bounding box center [360, 244] width 33 height 26
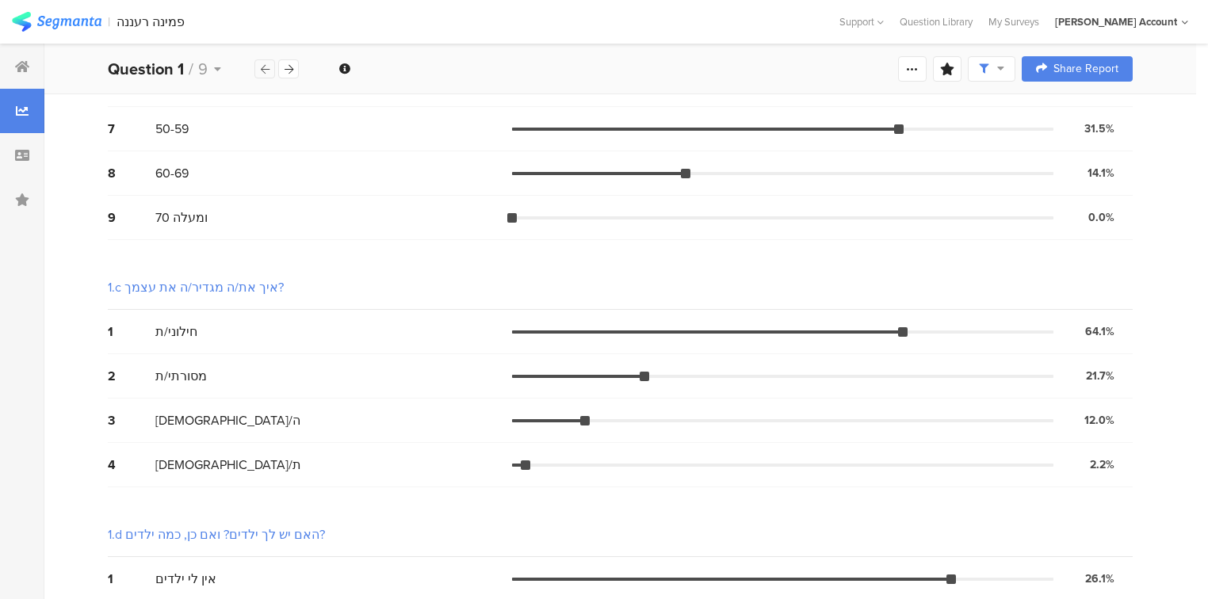
scroll to position [444, 0]
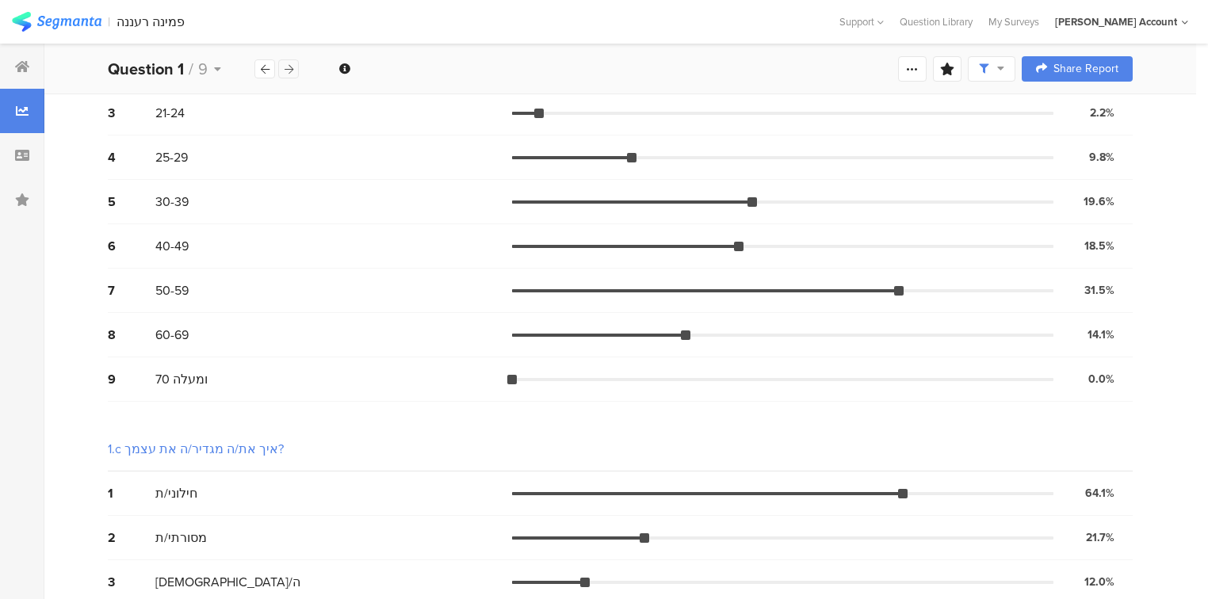
click at [286, 70] on icon at bounding box center [289, 69] width 9 height 10
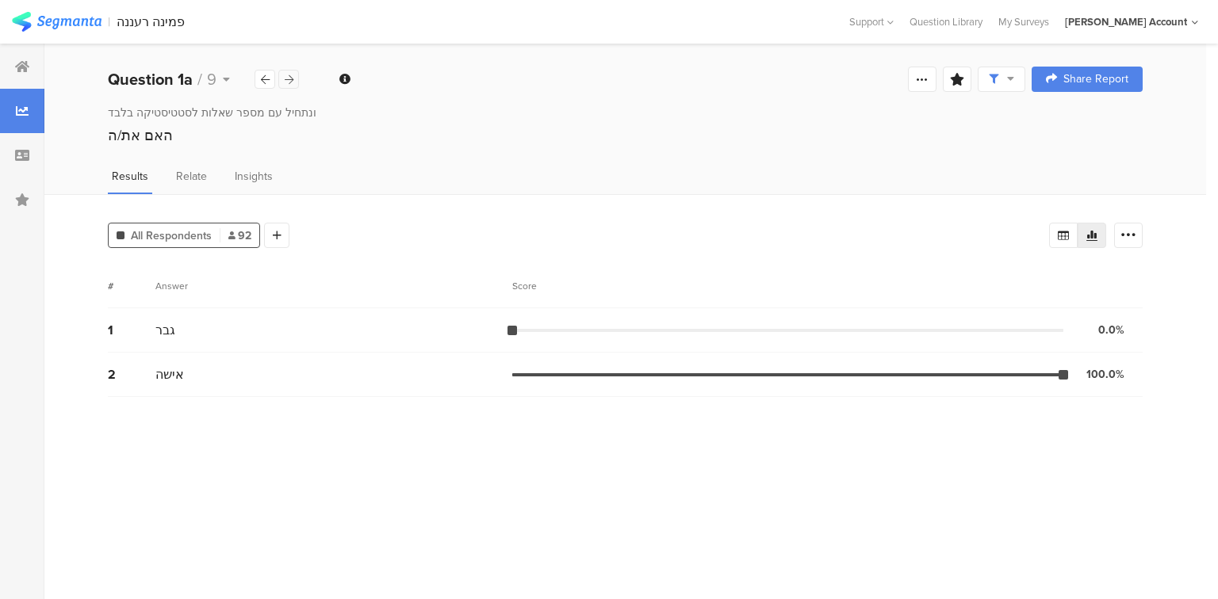
click at [290, 80] on icon at bounding box center [289, 80] width 9 height 10
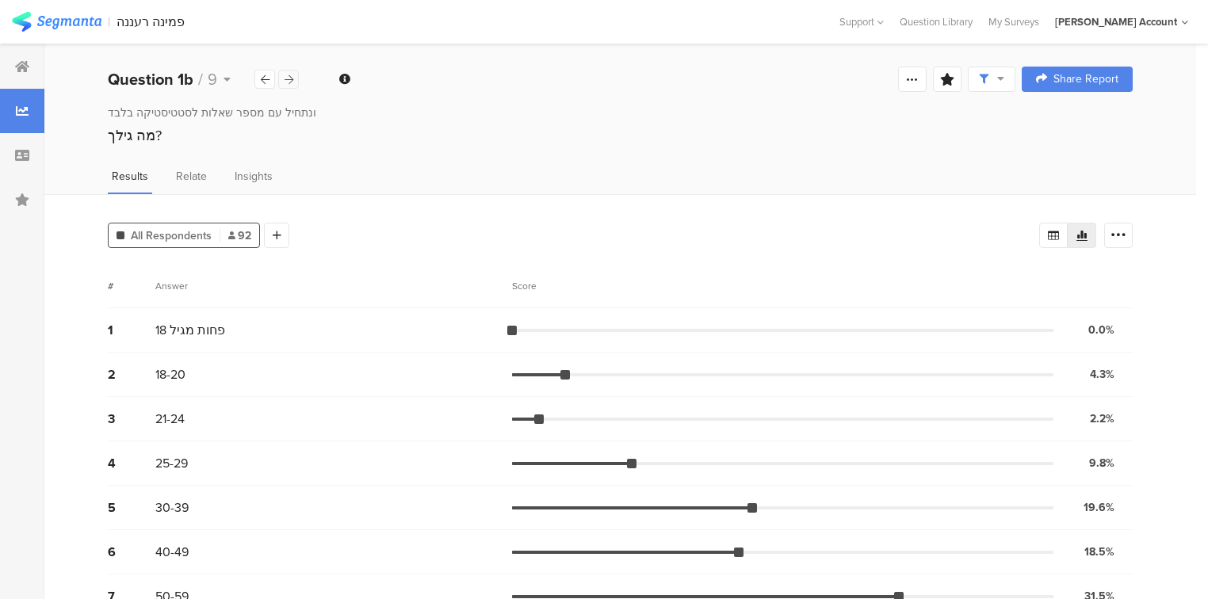
click at [290, 80] on icon at bounding box center [289, 80] width 9 height 10
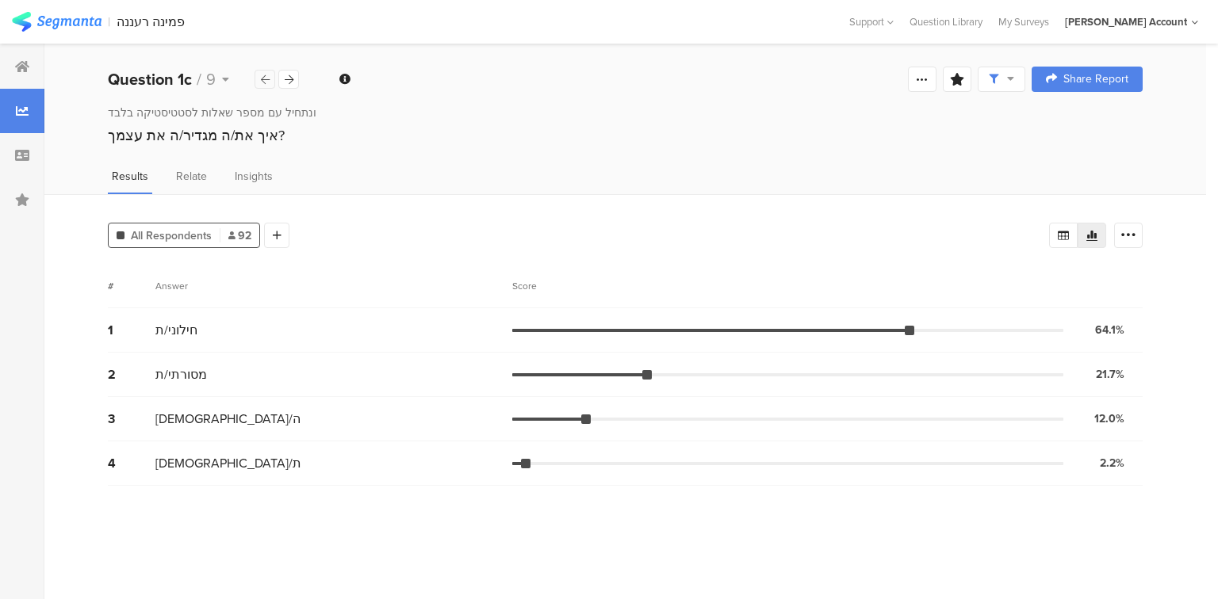
click at [267, 76] on icon at bounding box center [265, 80] width 9 height 10
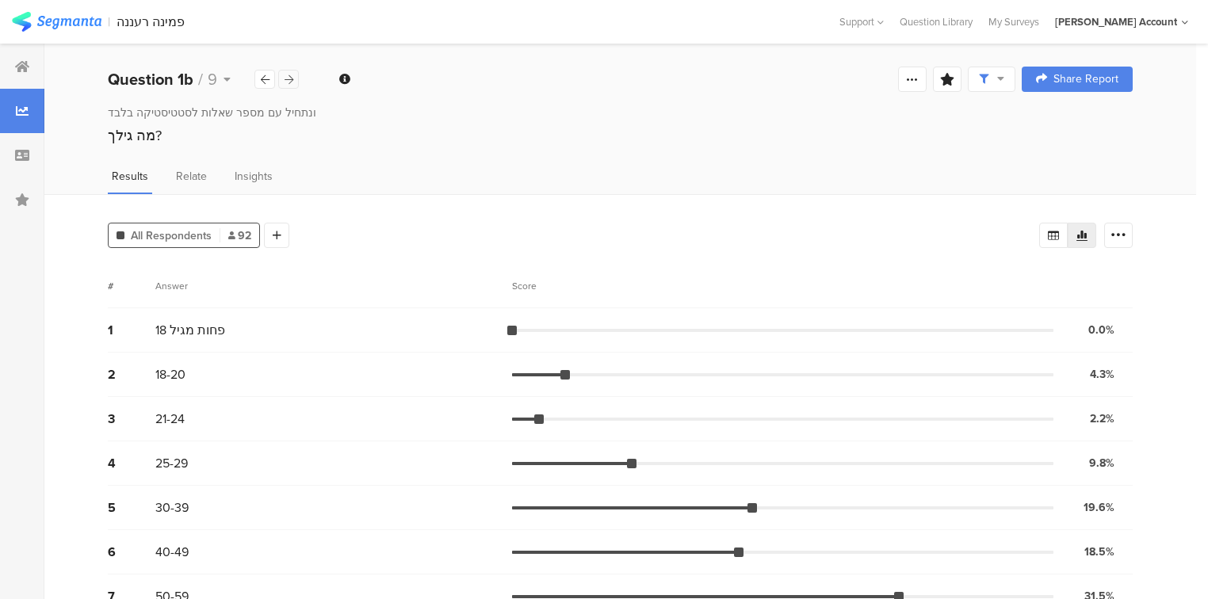
click at [288, 76] on icon at bounding box center [289, 80] width 9 height 10
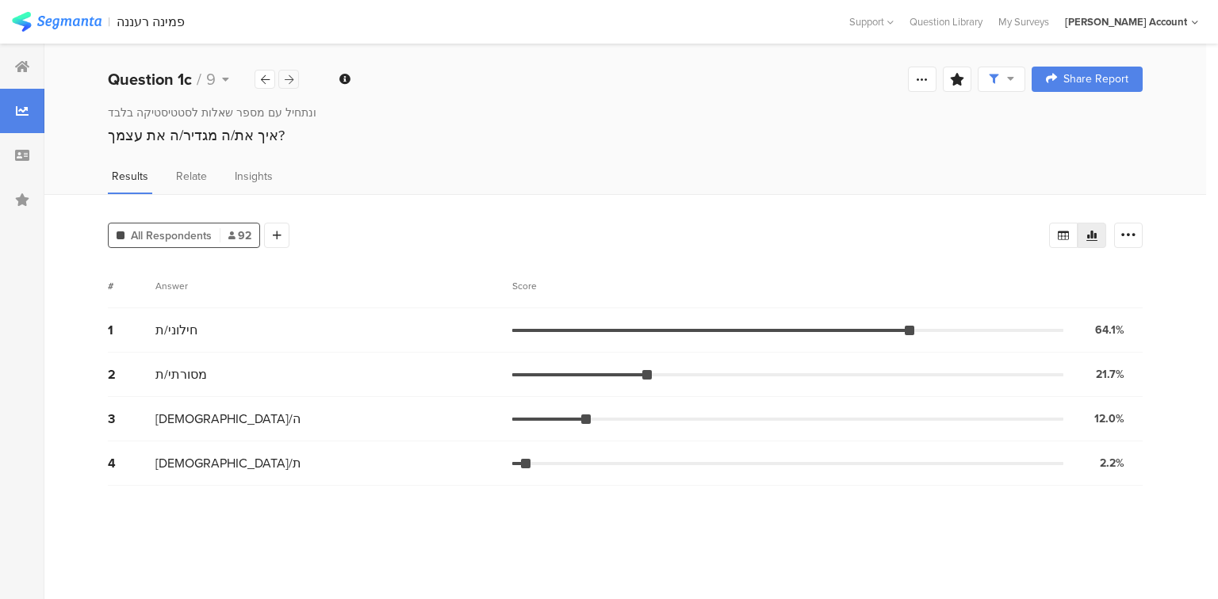
click at [291, 78] on icon at bounding box center [289, 80] width 9 height 10
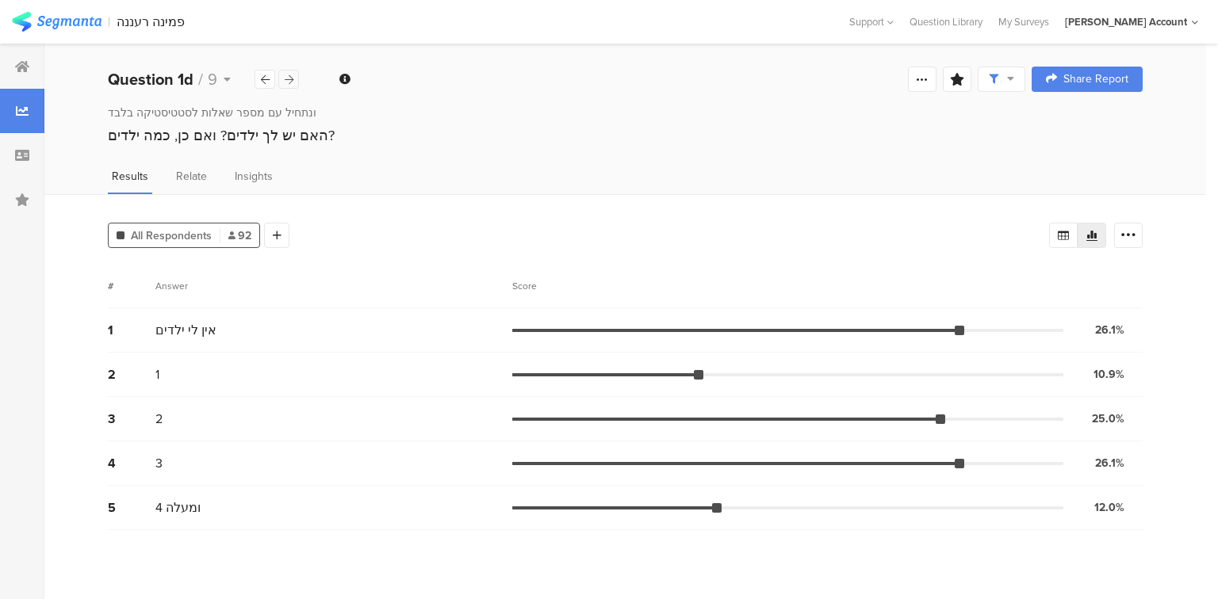
click at [288, 78] on icon at bounding box center [289, 80] width 9 height 10
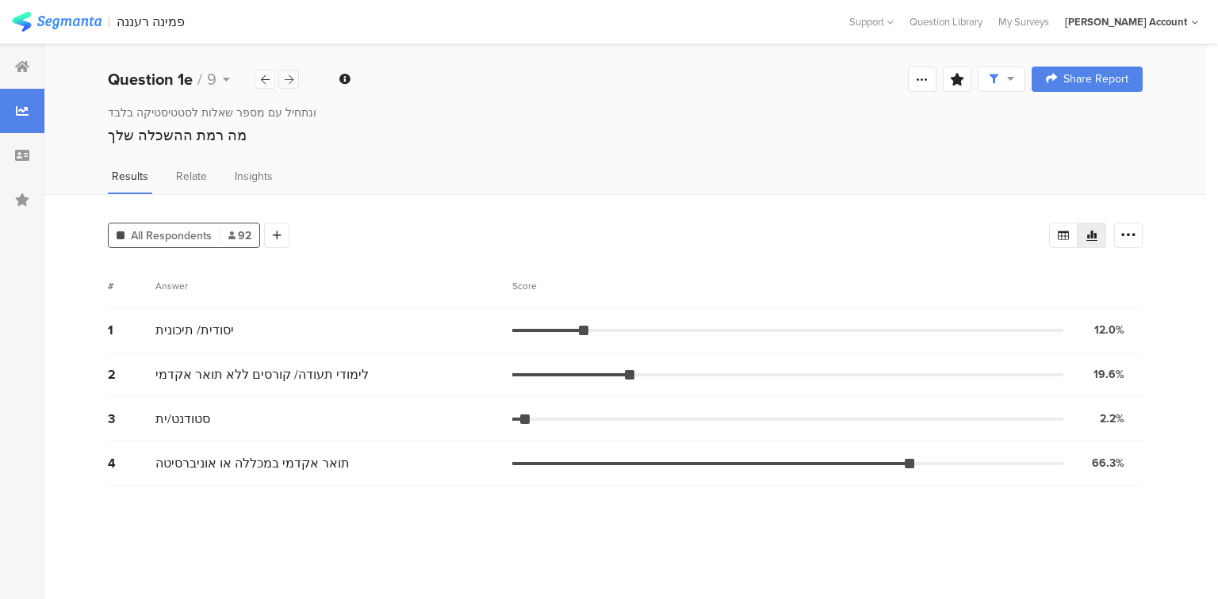
click at [288, 78] on icon at bounding box center [289, 80] width 9 height 10
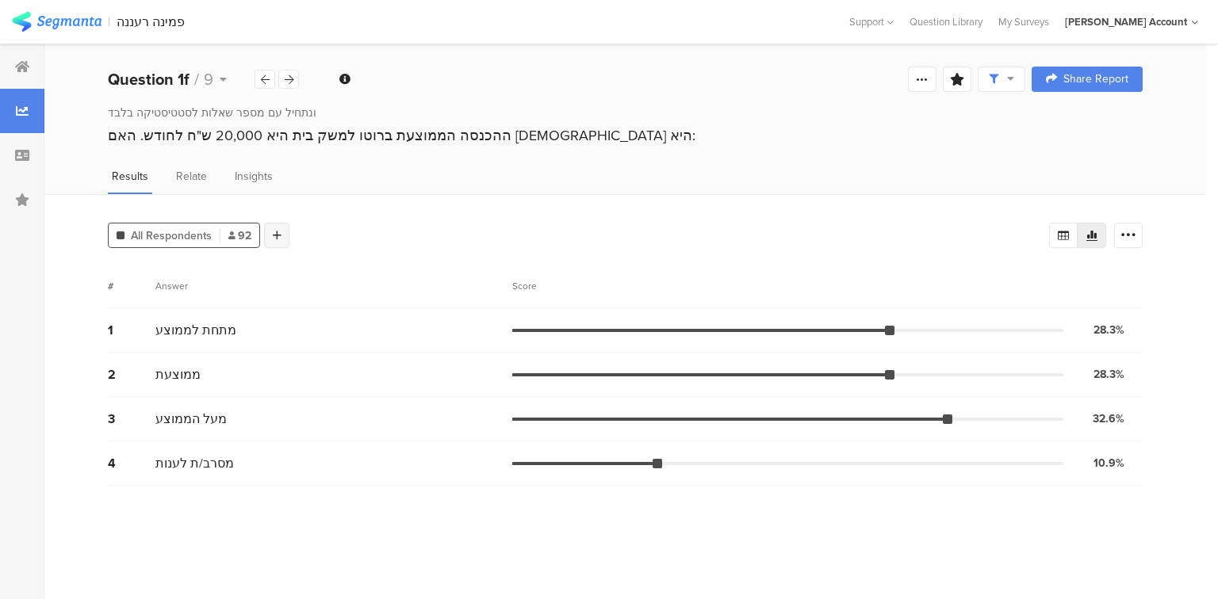
click at [266, 240] on div at bounding box center [276, 235] width 25 height 25
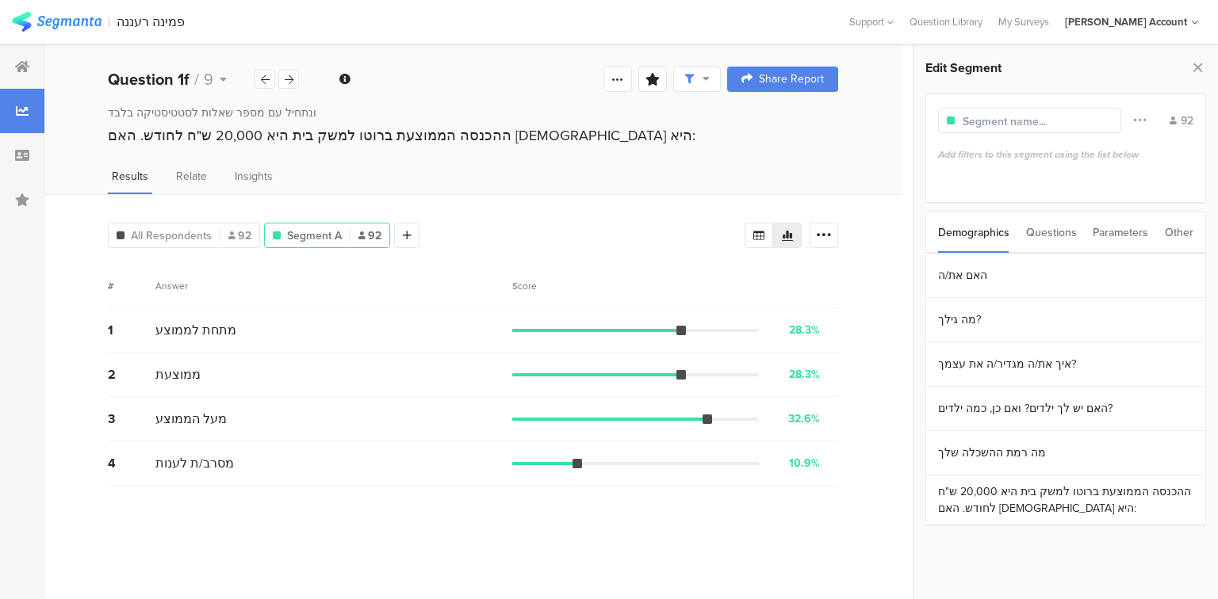
click at [1051, 228] on div "Questions" at bounding box center [1051, 232] width 51 height 40
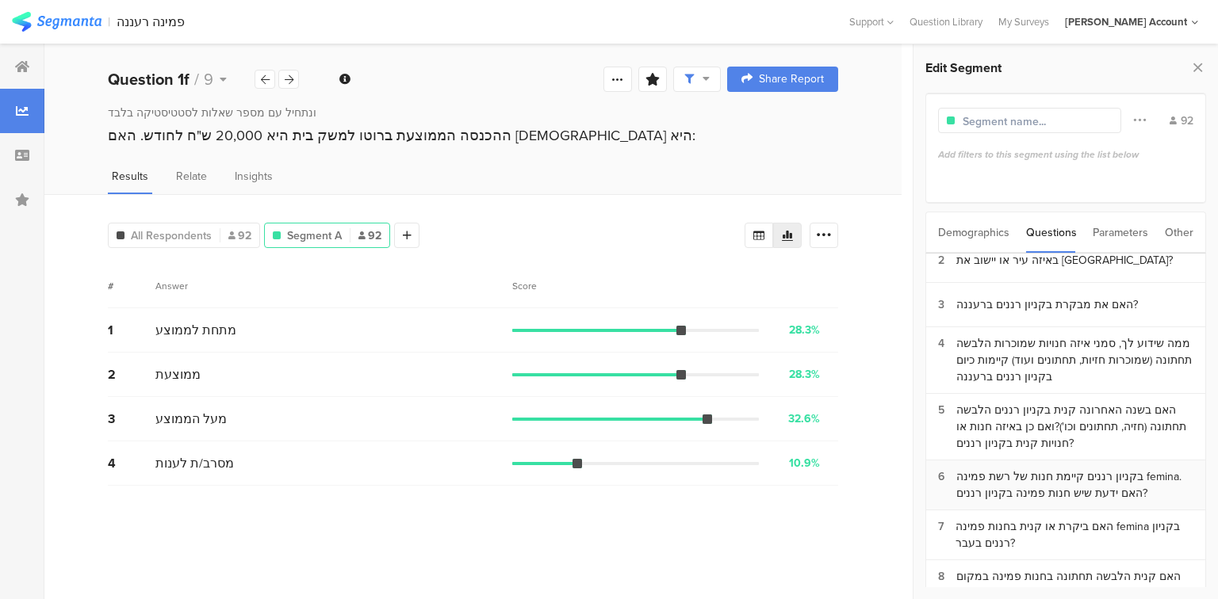
scroll to position [63, 0]
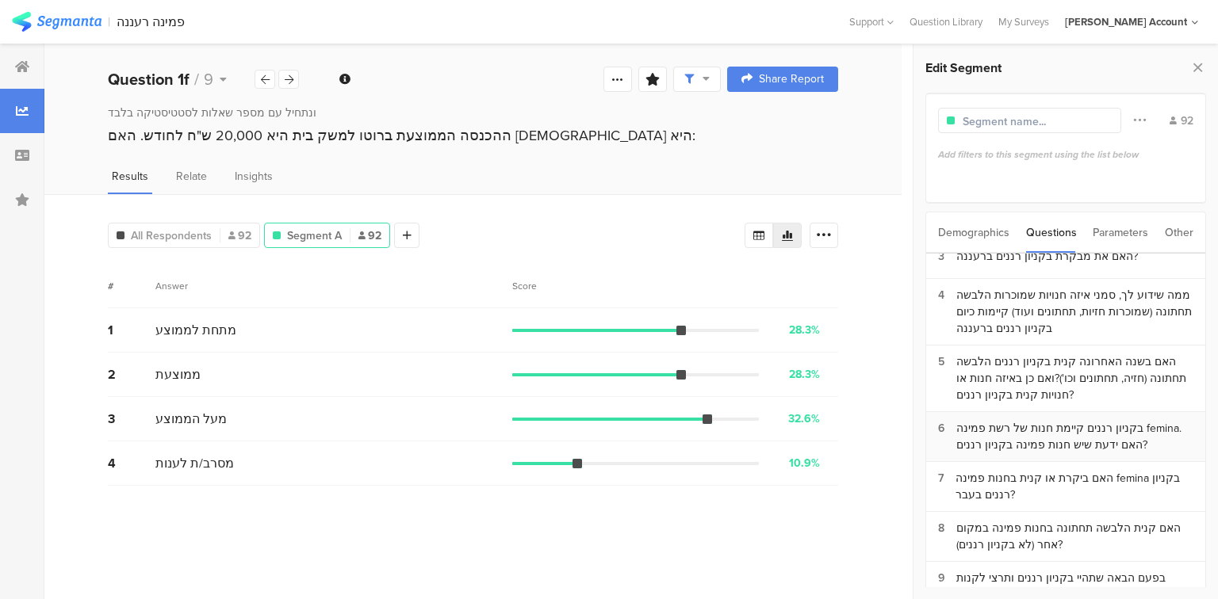
click at [1042, 435] on div "בקניון רננים קיימת חנות של רשת פמינה femina. האם ידעת שיש חנות פמינה בקניון רננ…" at bounding box center [1074, 436] width 237 height 33
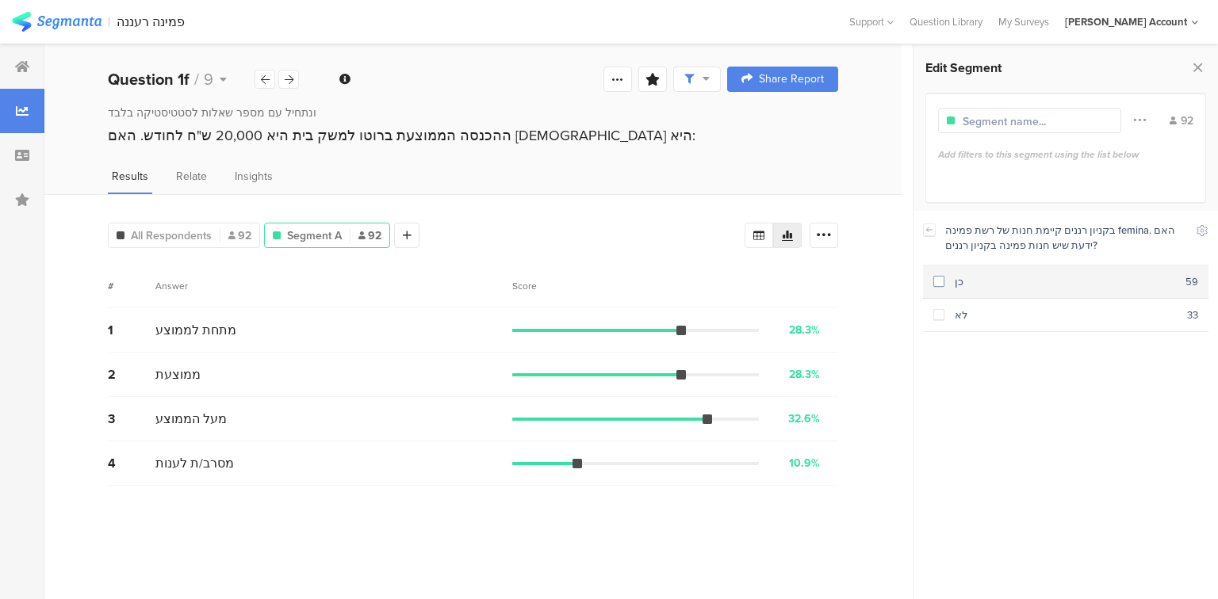
click at [939, 279] on span at bounding box center [938, 281] width 11 height 11
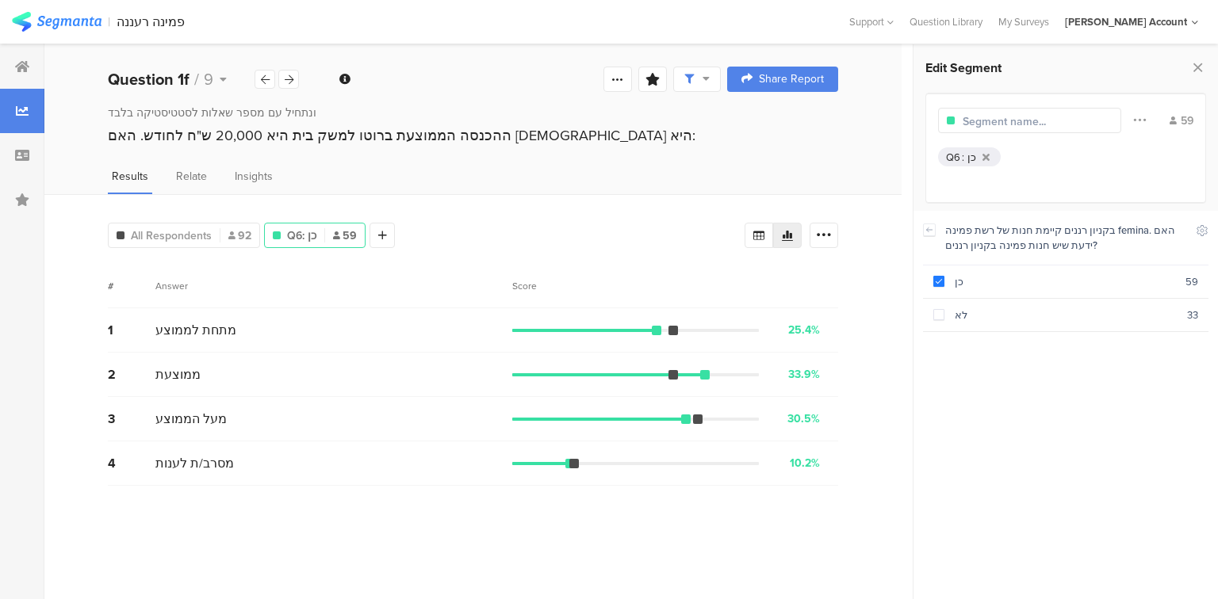
drag, startPoint x: 981, startPoint y: 120, endPoint x: 993, endPoint y: 105, distance: 19.2
click at [983, 120] on input "text" at bounding box center [1031, 121] width 138 height 17
type input "מודעות פמינה"
click at [1199, 65] on icon at bounding box center [1197, 67] width 17 height 22
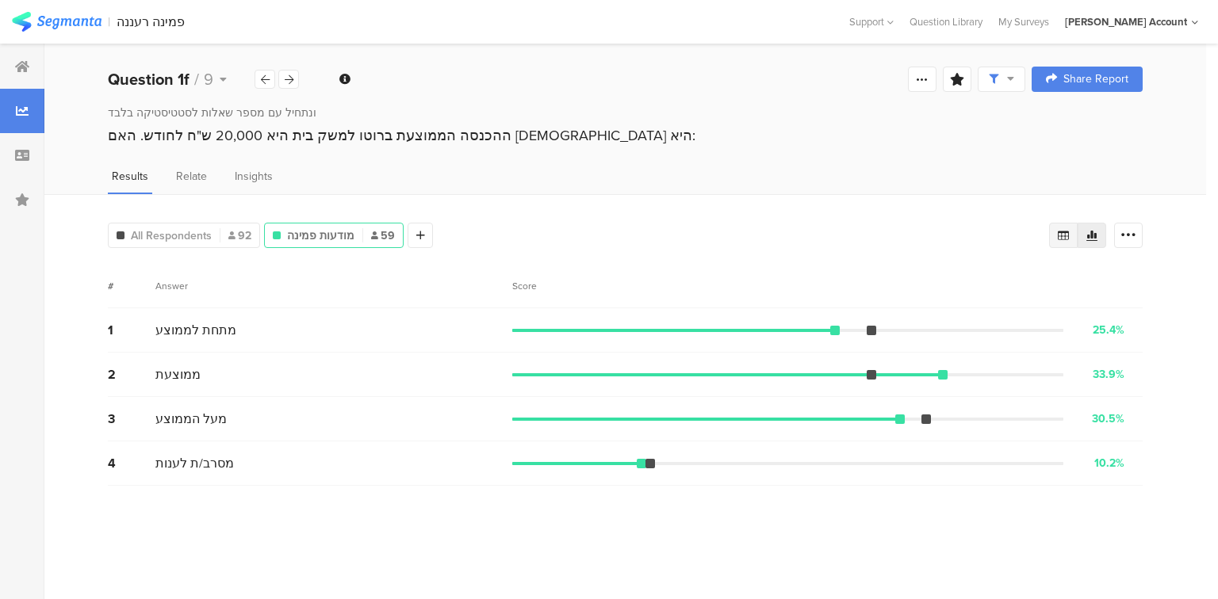
click at [1070, 230] on div at bounding box center [1063, 235] width 29 height 25
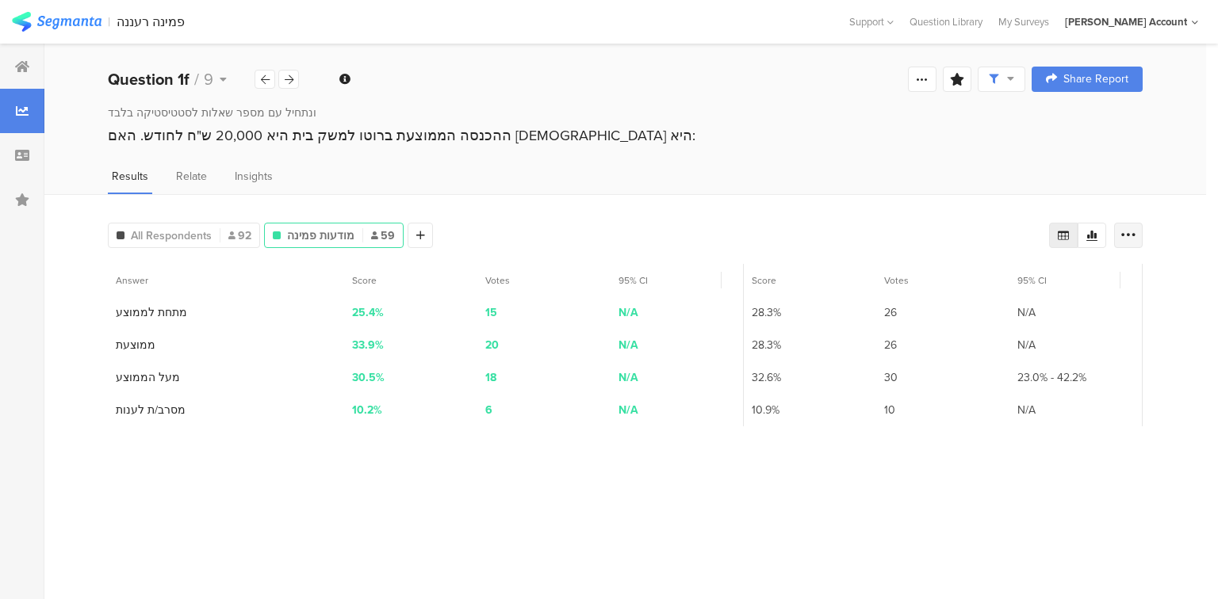
click at [1139, 228] on div at bounding box center [1128, 235] width 29 height 25
click at [992, 277] on span "Export as Excel" at bounding box center [974, 279] width 75 height 16
click at [209, 235] on span "All Respondents" at bounding box center [171, 236] width 81 height 17
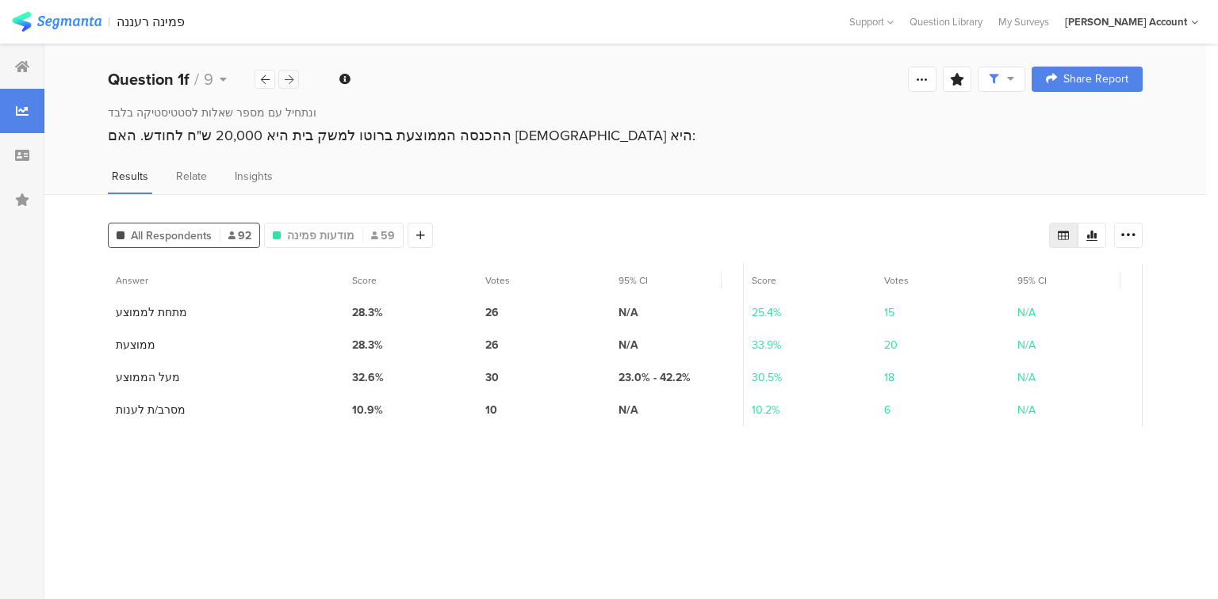
click at [286, 77] on icon at bounding box center [289, 80] width 9 height 10
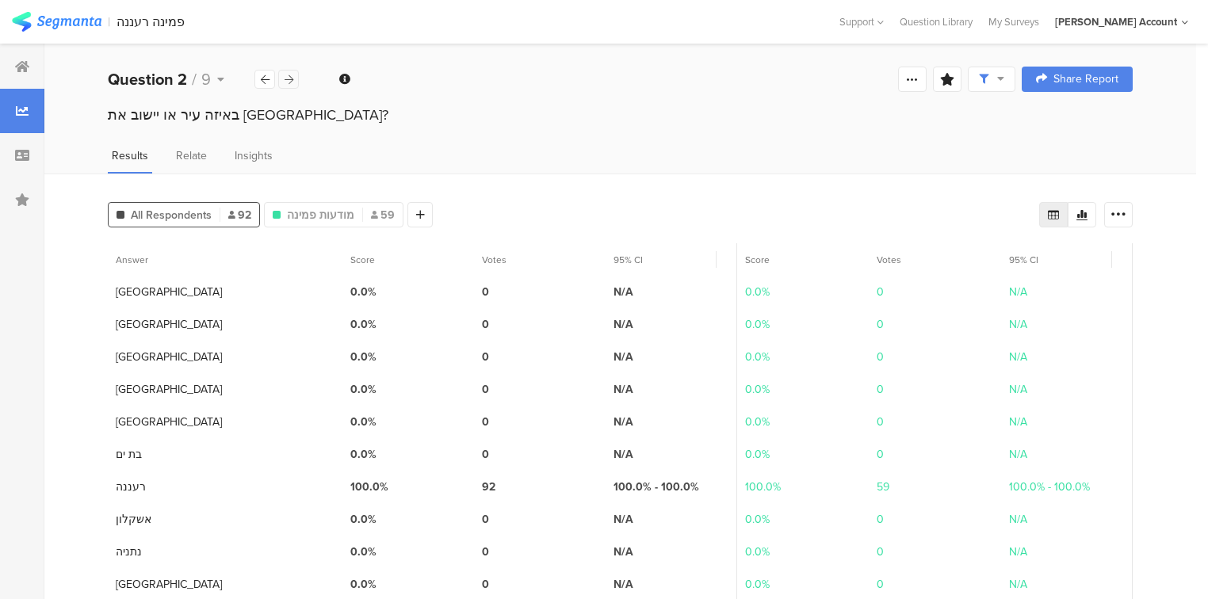
click at [288, 78] on icon at bounding box center [289, 80] width 9 height 10
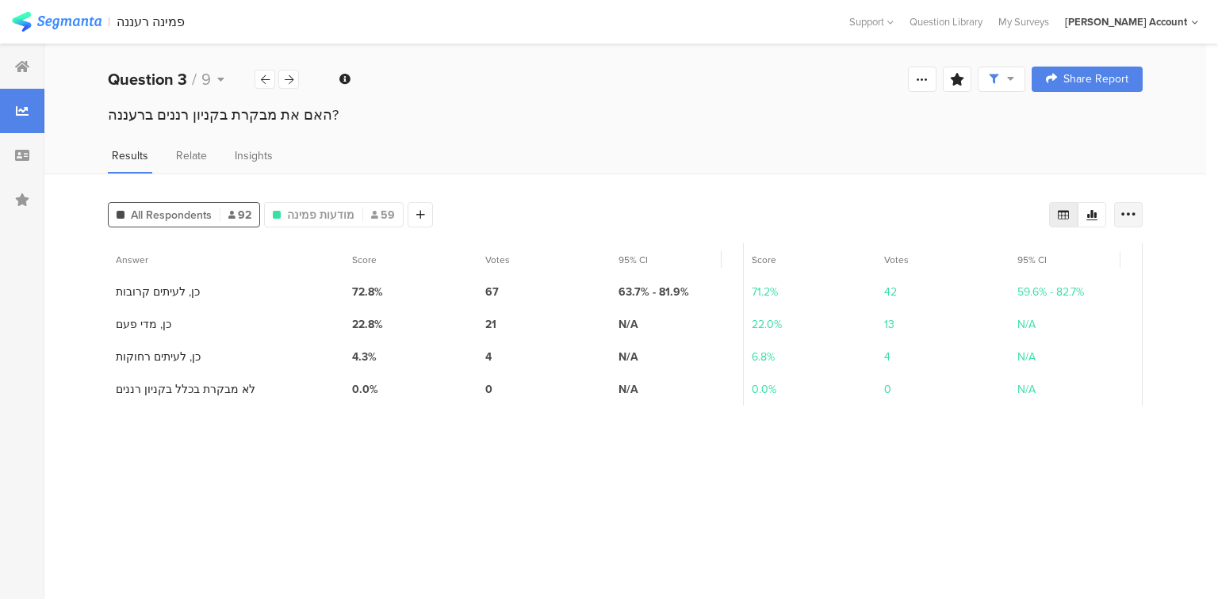
drag, startPoint x: 1126, startPoint y: 210, endPoint x: 1122, endPoint y: 224, distance: 14.6
click at [1126, 210] on icon at bounding box center [1128, 215] width 16 height 16
click at [1011, 262] on div "Export as Excel" at bounding box center [1033, 259] width 192 height 16
click at [289, 81] on icon at bounding box center [289, 80] width 9 height 10
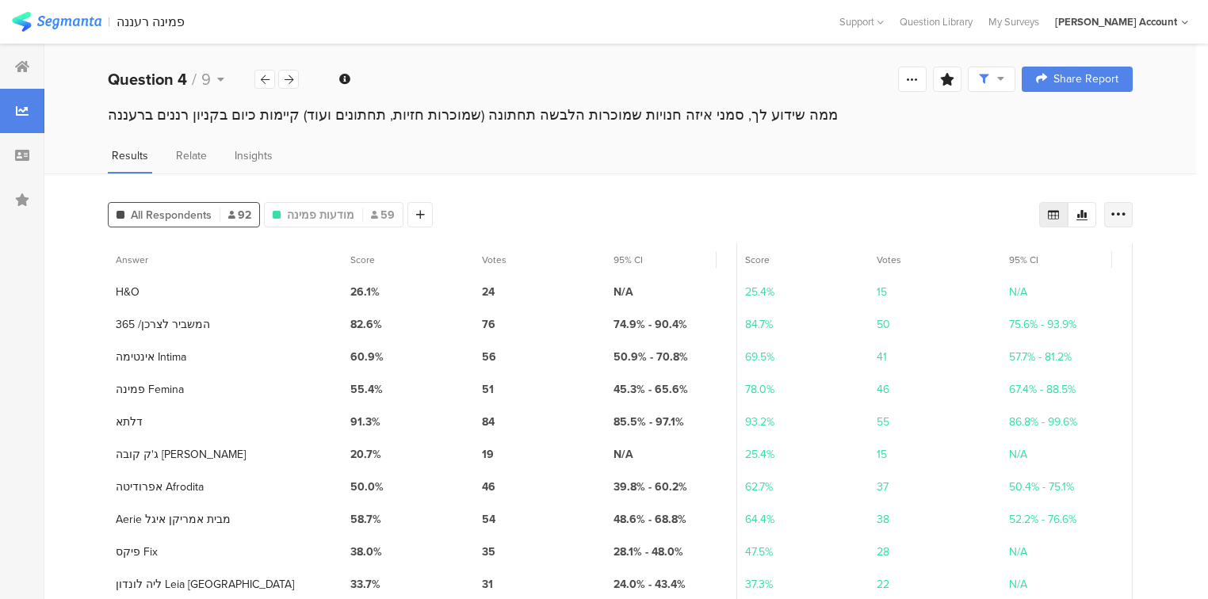
click at [1126, 215] on icon at bounding box center [1119, 215] width 16 height 16
click at [1062, 252] on div "Export as Excel" at bounding box center [1033, 259] width 192 height 16
click at [296, 84] on div at bounding box center [288, 79] width 21 height 19
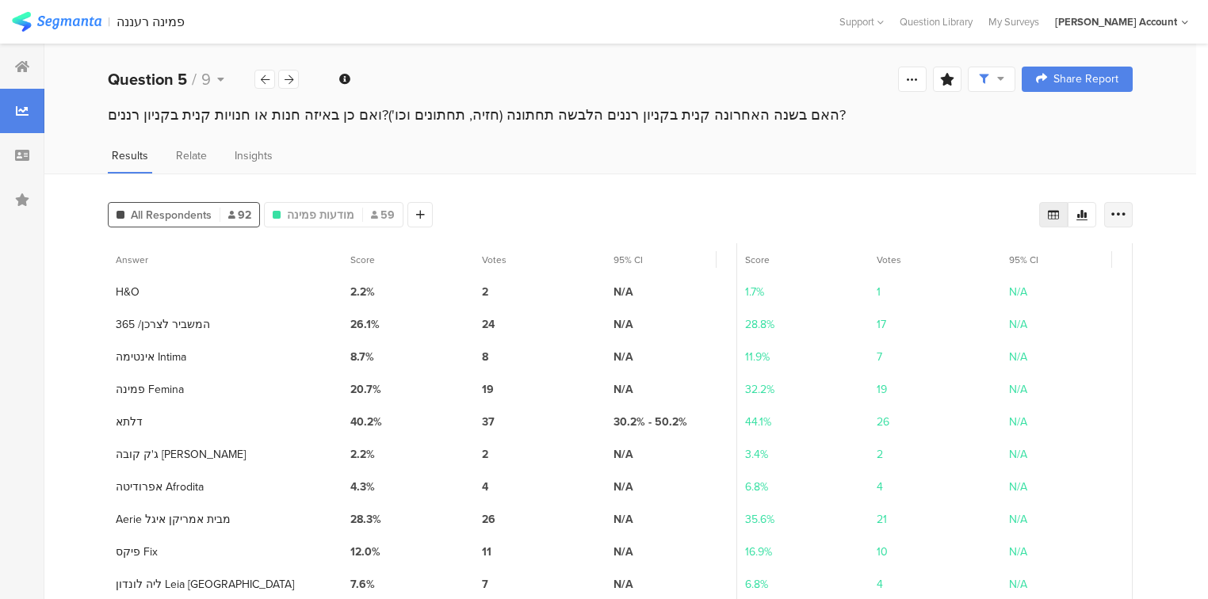
click at [1119, 220] on icon at bounding box center [1119, 215] width 16 height 16
click at [1073, 251] on div "Export as Excel" at bounding box center [1033, 259] width 192 height 16
click at [290, 78] on icon at bounding box center [289, 80] width 9 height 10
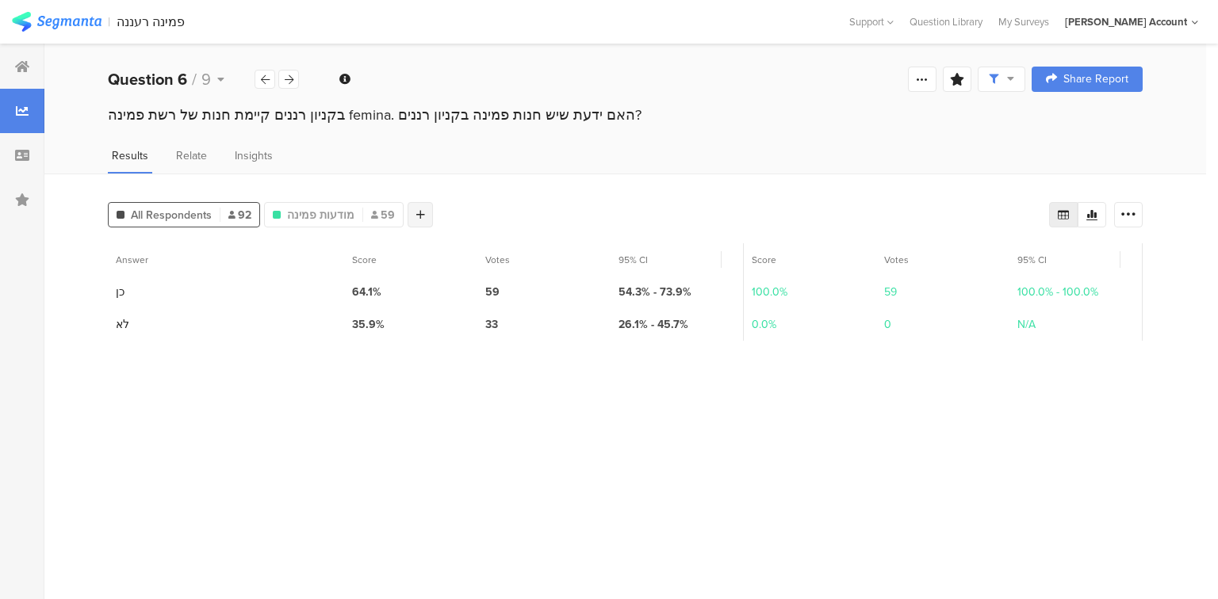
click at [420, 216] on div at bounding box center [419, 214] width 25 height 25
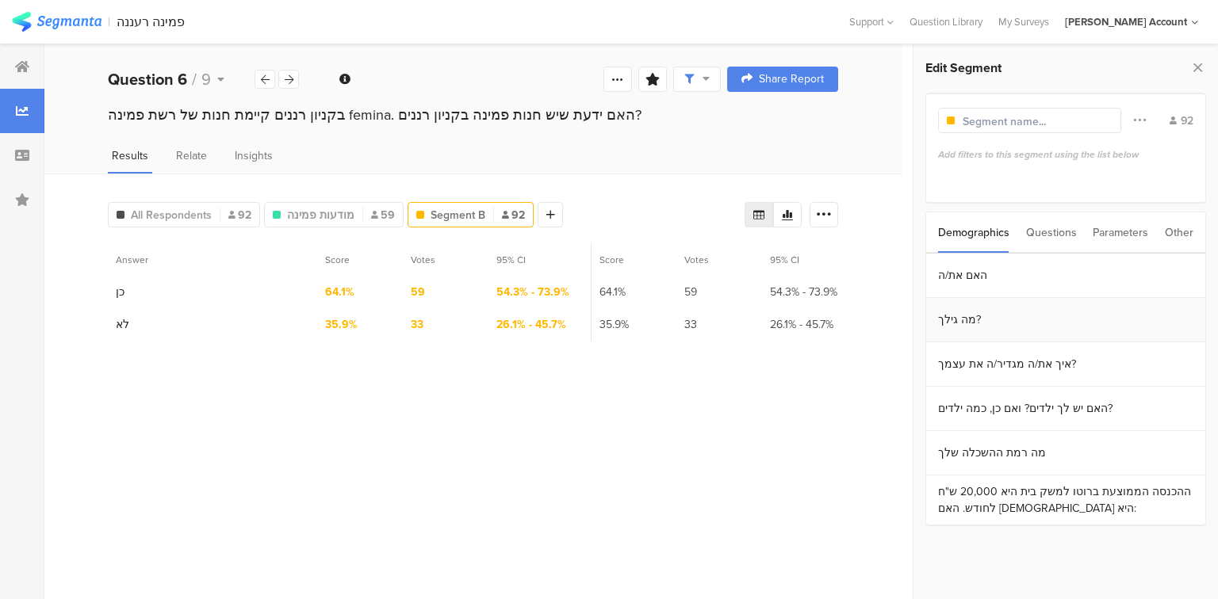
click at [954, 320] on section "מה גילך?" at bounding box center [1065, 320] width 279 height 44
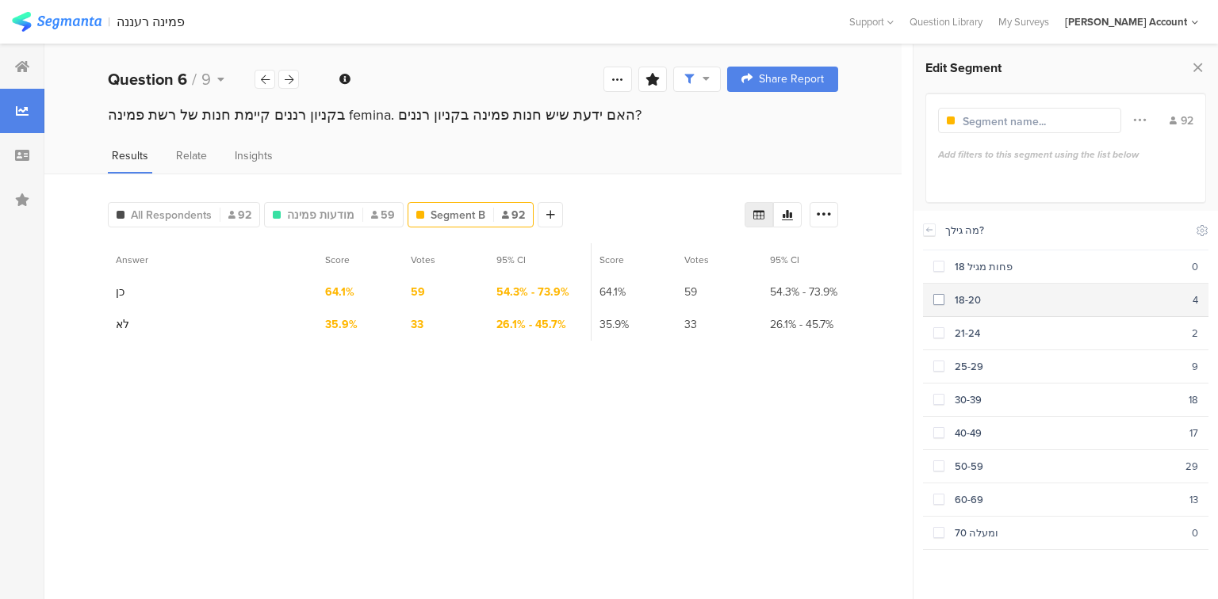
click at [939, 304] on span at bounding box center [938, 300] width 11 height 13
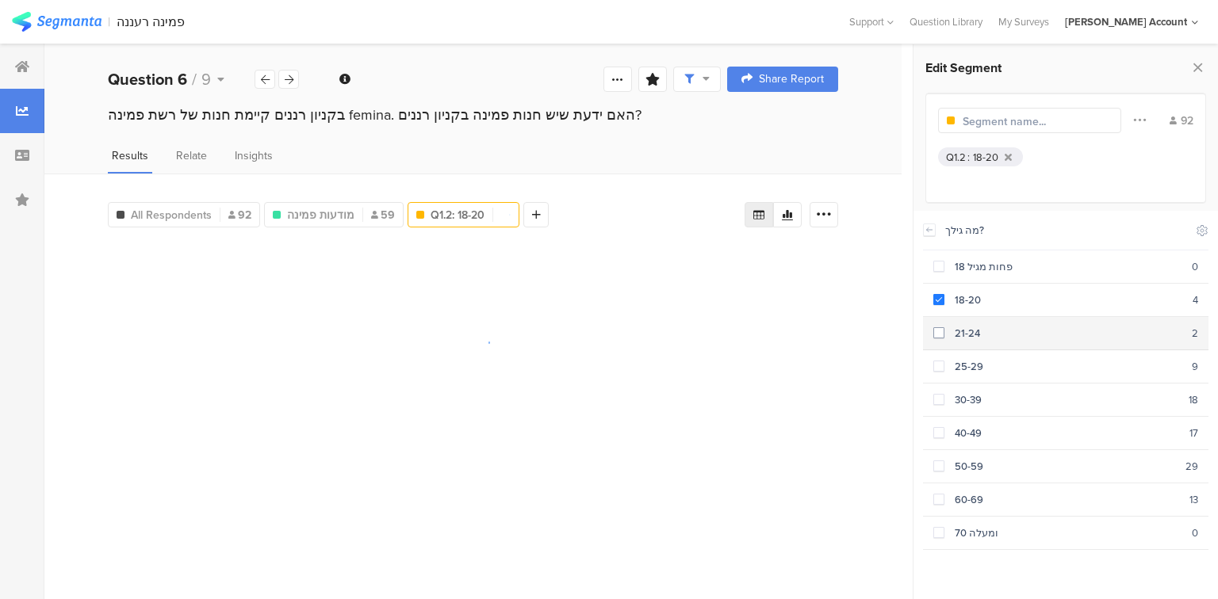
click at [950, 326] on div "21-24" at bounding box center [1067, 333] width 247 height 15
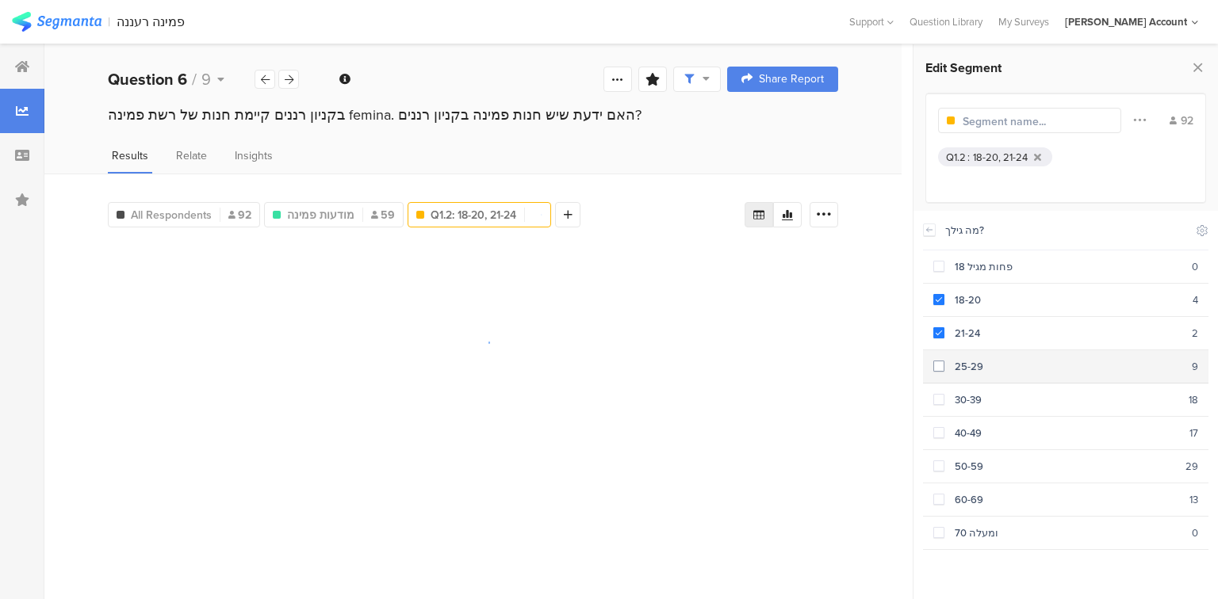
click at [948, 362] on div "25-29" at bounding box center [1067, 366] width 247 height 15
click at [951, 393] on div "30-39" at bounding box center [1066, 399] width 244 height 15
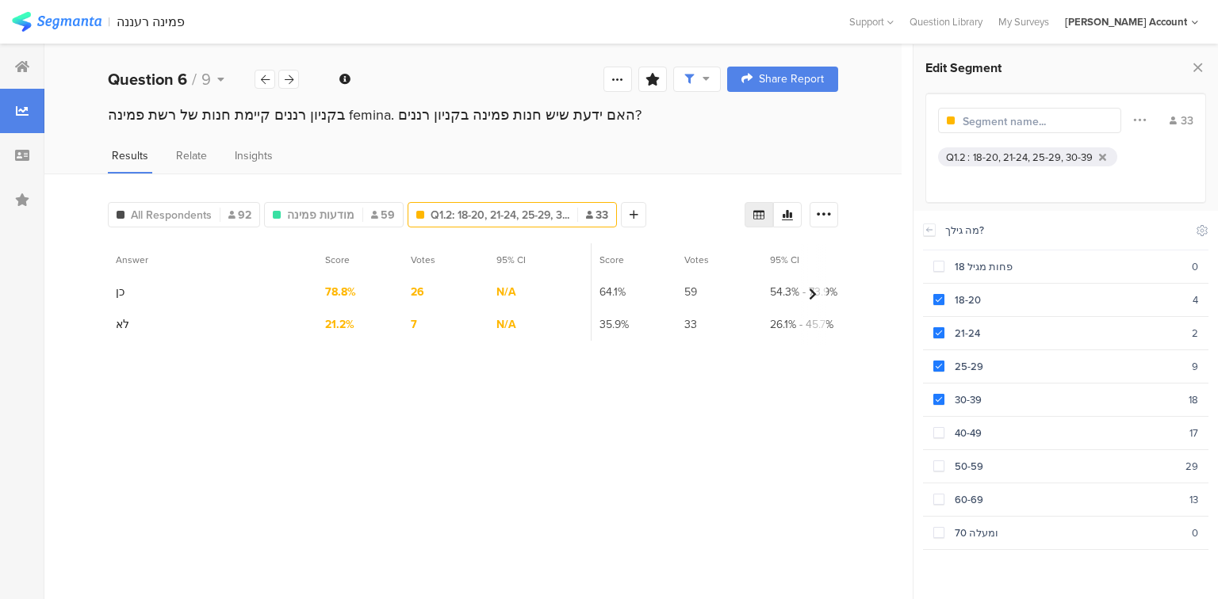
click at [1042, 126] on input "text" at bounding box center [1031, 121] width 138 height 17
type input "18-39"
click at [517, 219] on div at bounding box center [520, 214] width 25 height 25
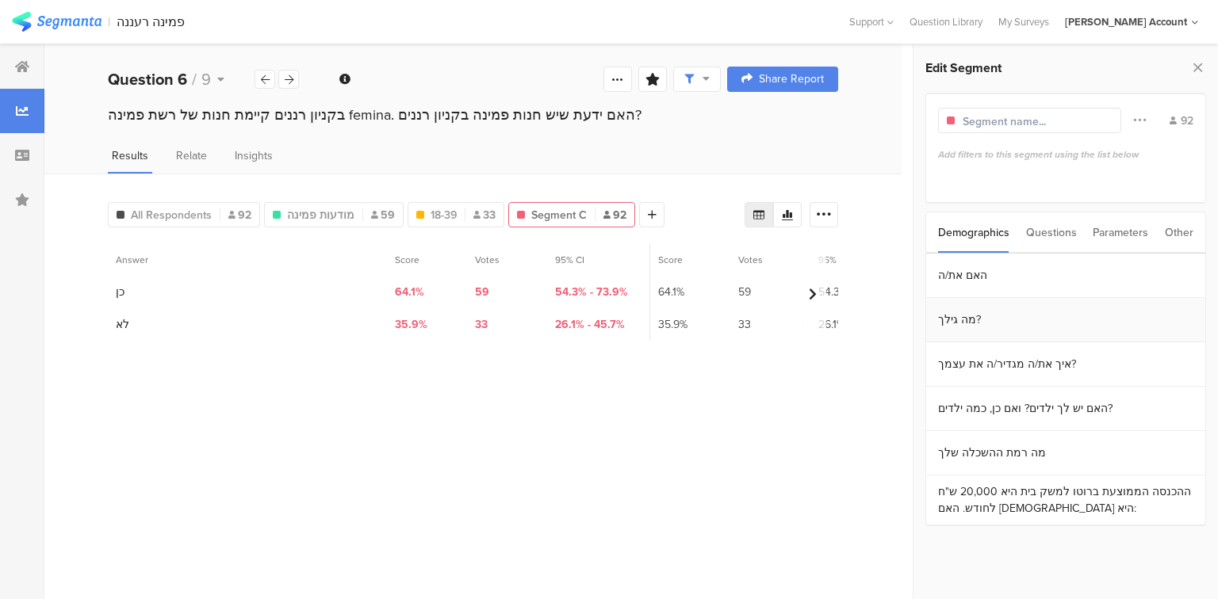
click at [964, 320] on section "מה גילך?" at bounding box center [1065, 320] width 279 height 44
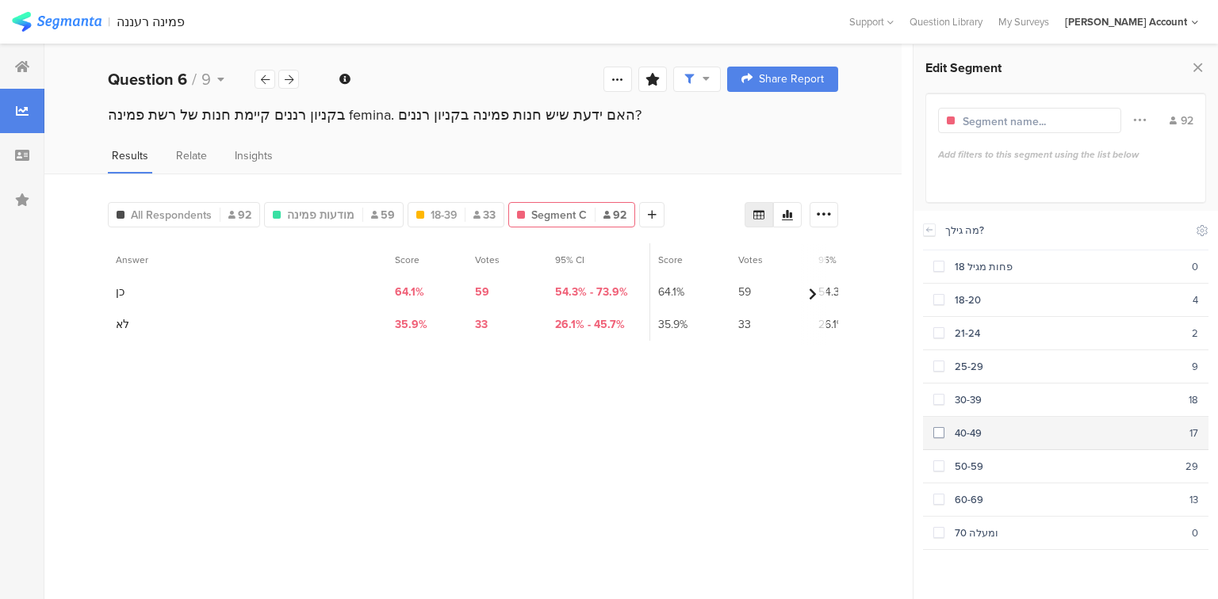
click at [959, 426] on div "40-49" at bounding box center [1066, 433] width 245 height 15
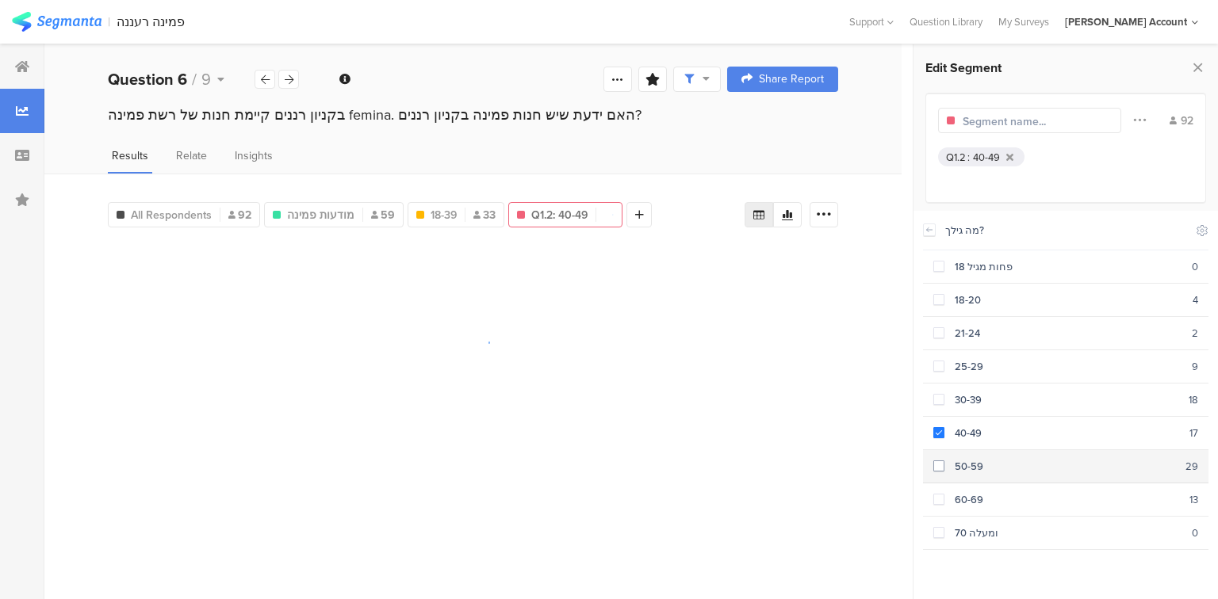
click at [969, 460] on div "50-59" at bounding box center [1064, 466] width 241 height 15
click at [971, 492] on div "60-69" at bounding box center [1066, 499] width 245 height 15
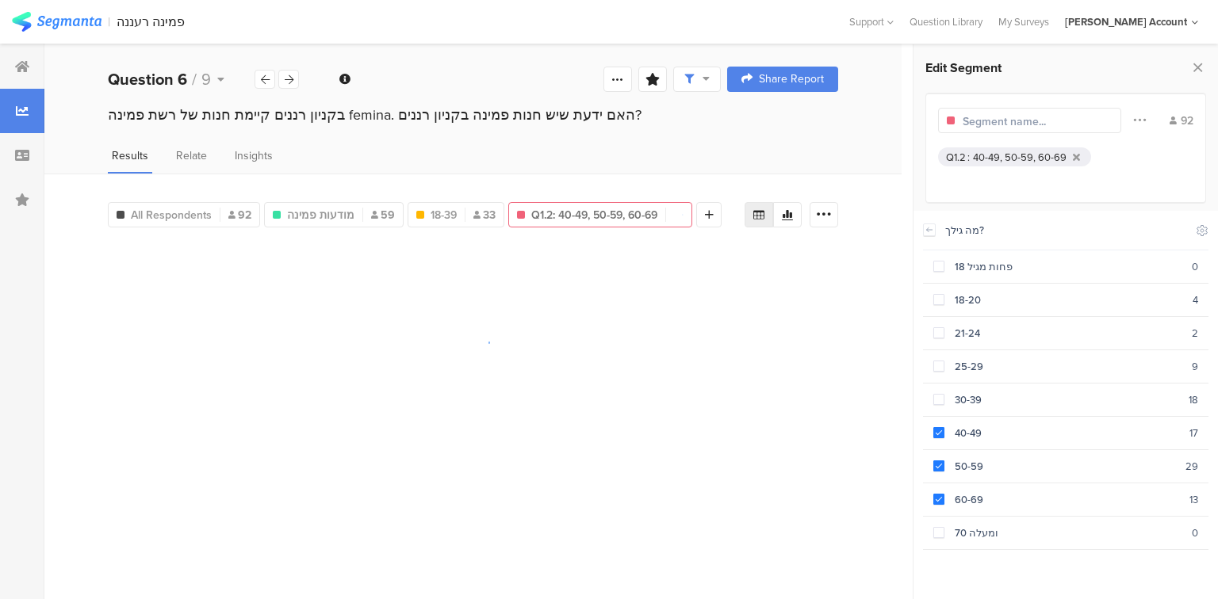
click at [981, 126] on input "text" at bounding box center [1031, 121] width 138 height 17
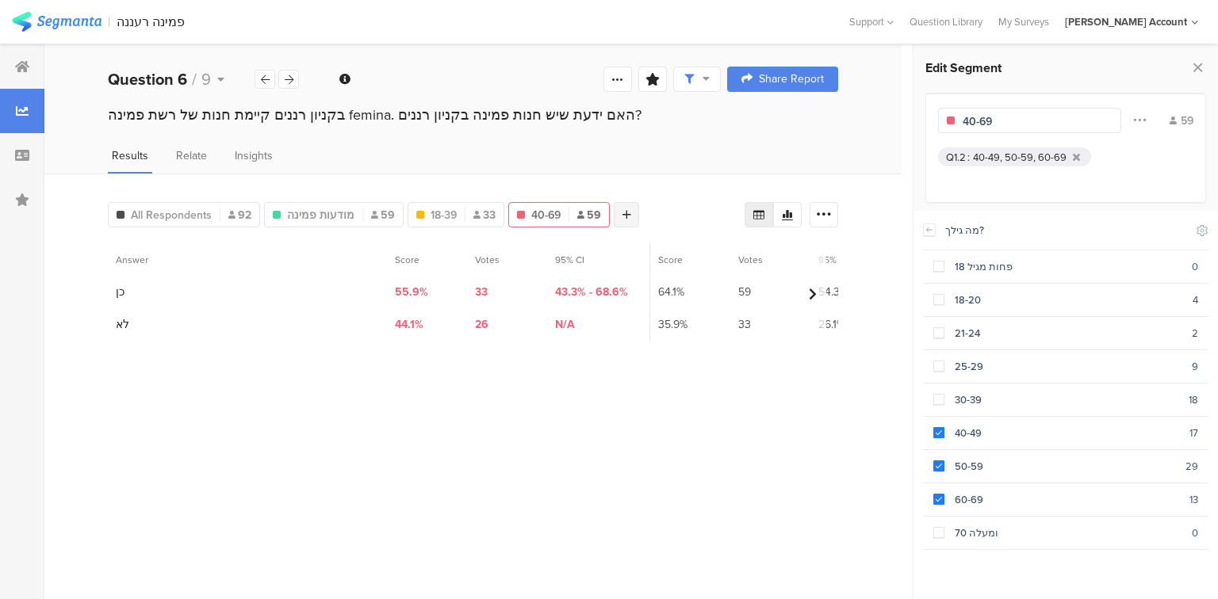
type input "40-69"
click at [625, 212] on div at bounding box center [626, 214] width 25 height 25
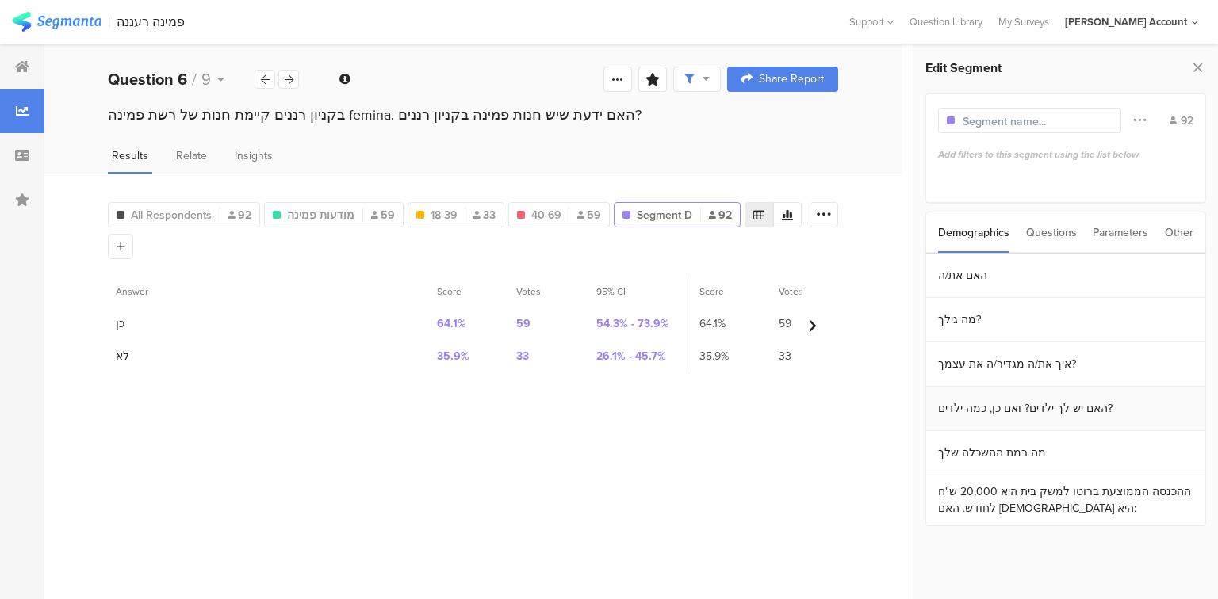
click at [1021, 409] on section "האם יש לך ילדים? ואם כן, כמה ילדים?" at bounding box center [1065, 409] width 279 height 44
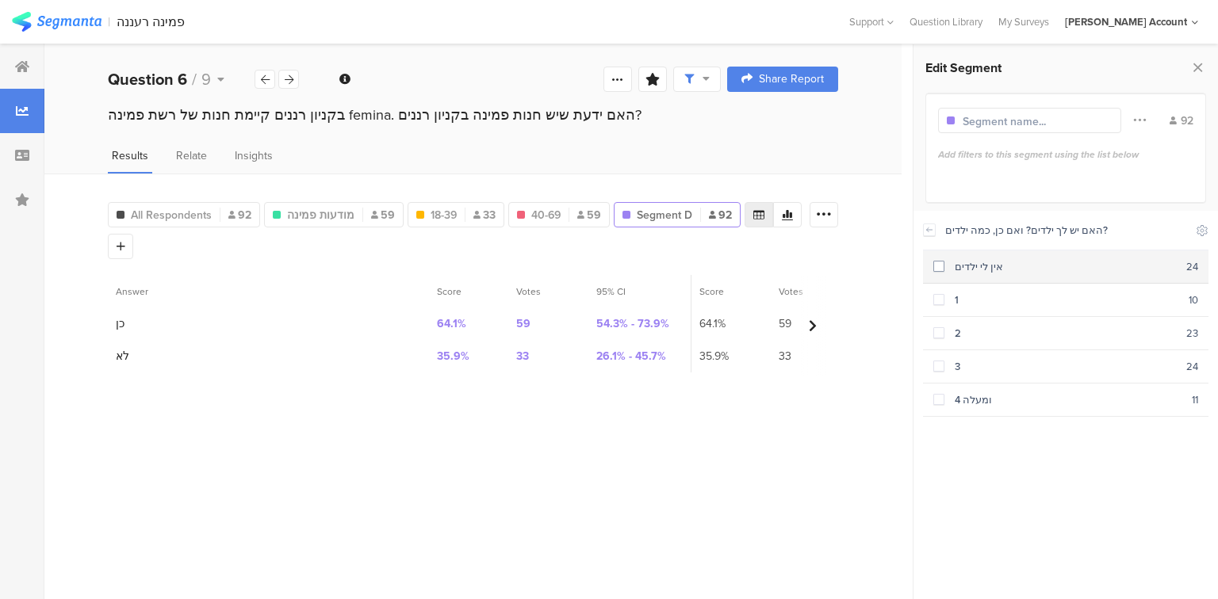
click at [972, 265] on div "אין לי ילדים" at bounding box center [1065, 266] width 242 height 15
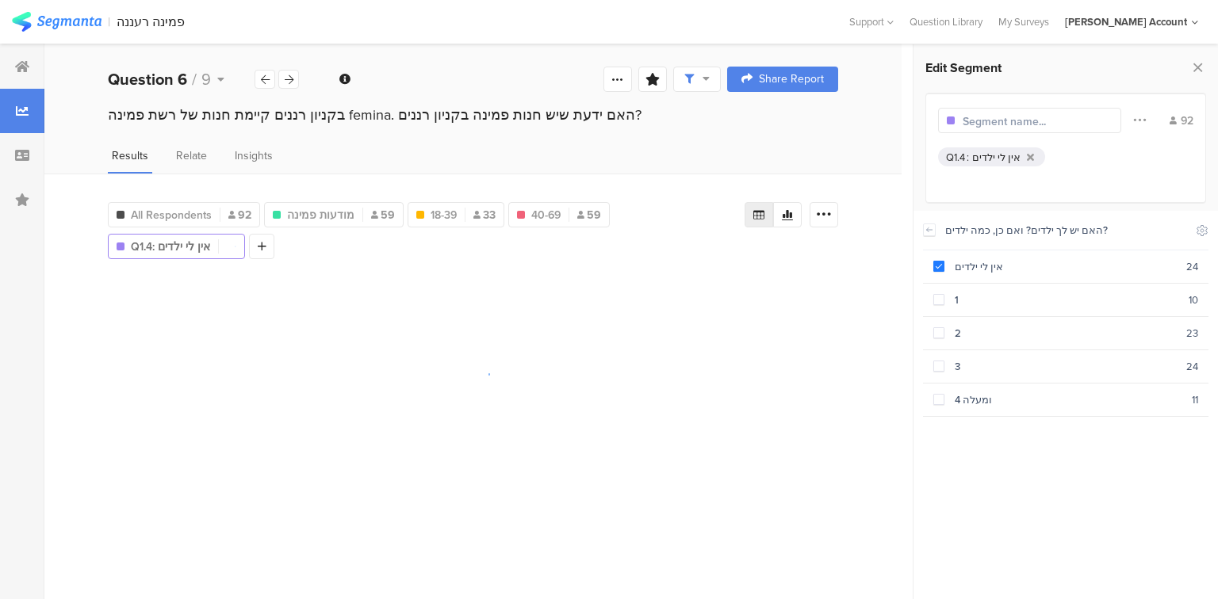
click at [275, 241] on div "All Respondents 92 מודעות פמינה 59 18-39 33 40-69 59 Q1.4: אין לי ילדים 92 Add …" at bounding box center [426, 227] width 637 height 63
click at [266, 243] on div at bounding box center [261, 246] width 25 height 25
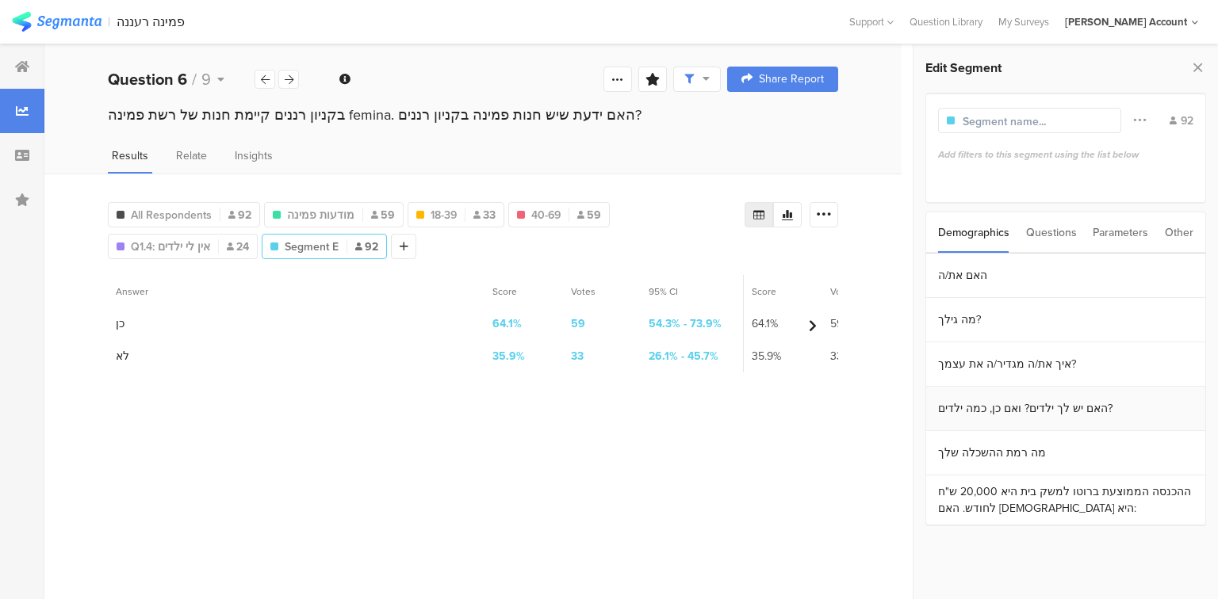
click at [983, 406] on section "האם יש לך ילדים? ואם כן, כמה ילדים?" at bounding box center [1065, 409] width 279 height 44
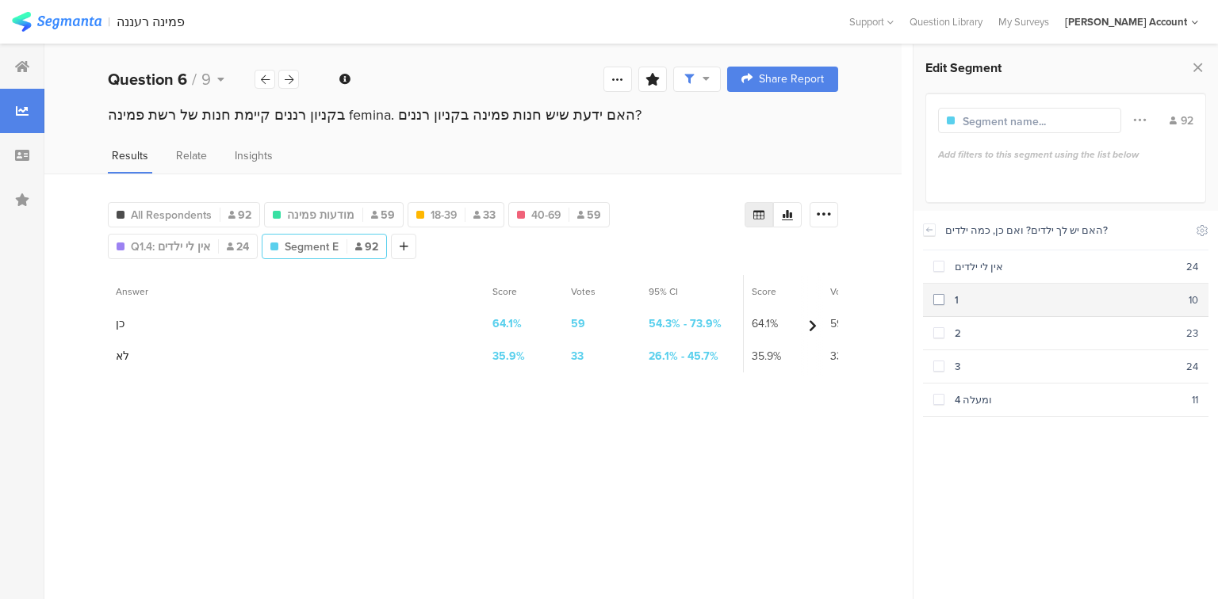
click at [962, 304] on div "1" at bounding box center [1066, 300] width 244 height 15
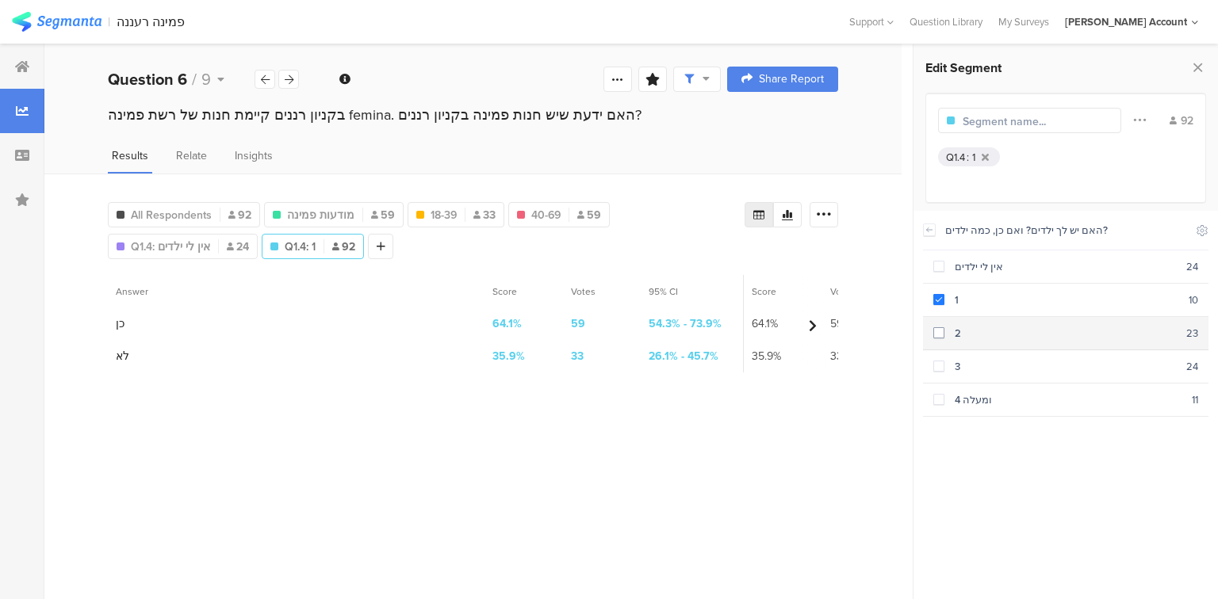
click at [961, 331] on div "2" at bounding box center [1065, 333] width 242 height 15
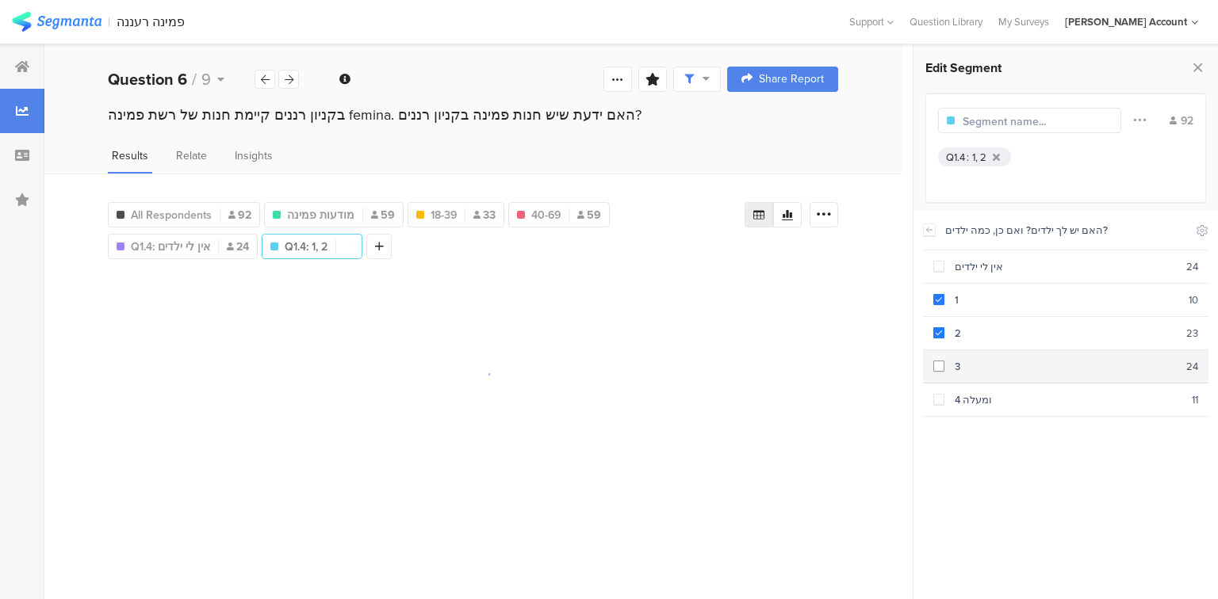
click at [960, 359] on div "3" at bounding box center [1065, 366] width 242 height 15
click at [969, 398] on div "4 ומעלה" at bounding box center [1067, 399] width 247 height 15
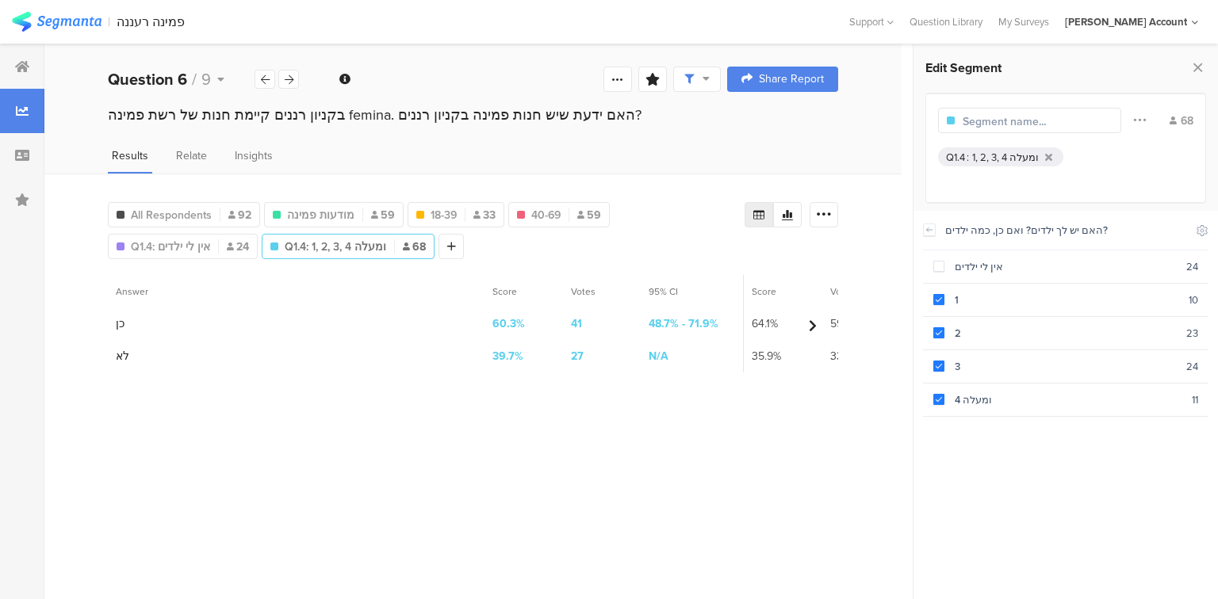
click at [1019, 125] on input "text" at bounding box center [1031, 121] width 138 height 17
type input "יש ילדים"
click at [377, 248] on div at bounding box center [387, 246] width 25 height 25
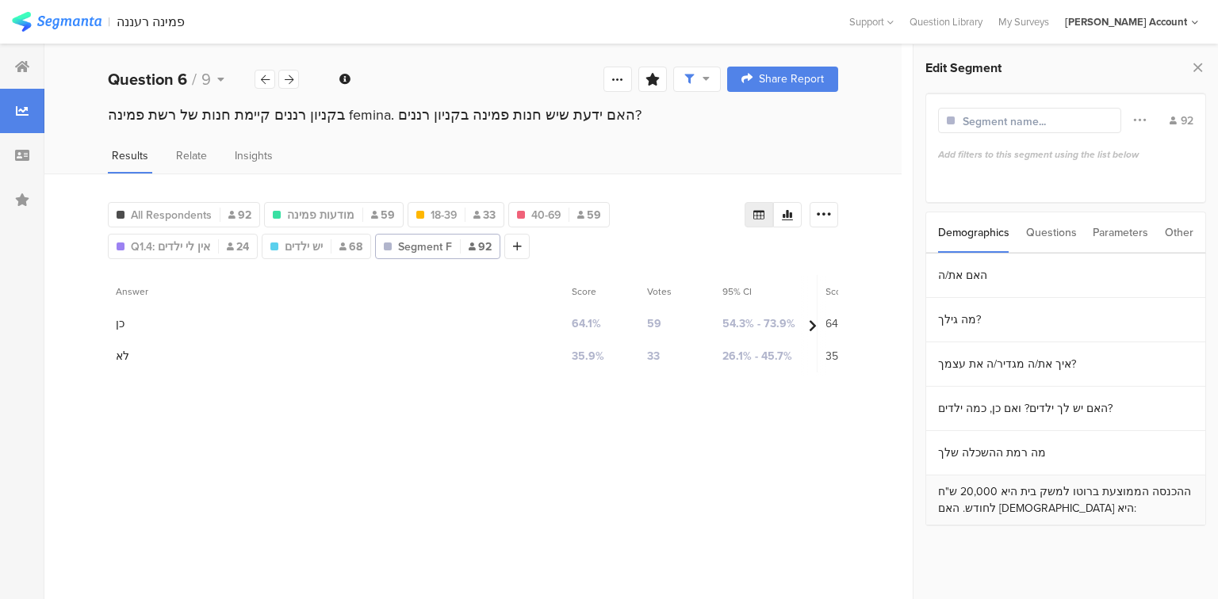
click at [992, 495] on section "ההכנסה הממוצעת ברוטו למשק בית היא 20,000 ש"ח לחודש. האם [DEMOGRAPHIC_DATA] היא:" at bounding box center [1065, 501] width 279 height 50
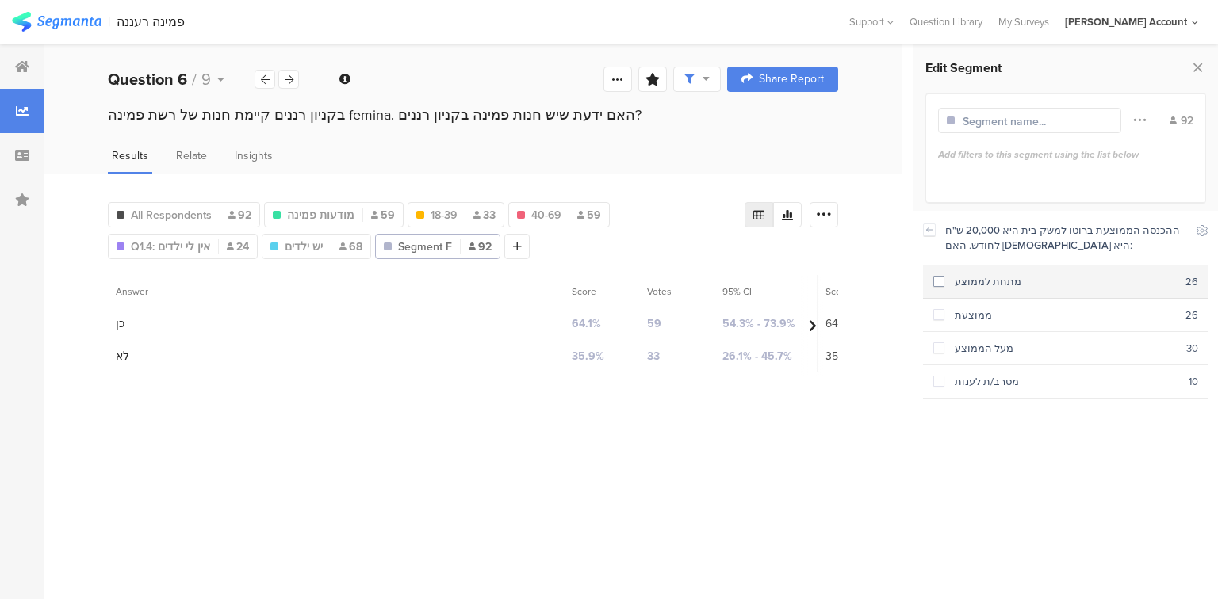
click at [969, 283] on div "מתחת לממוצע" at bounding box center [1064, 281] width 241 height 15
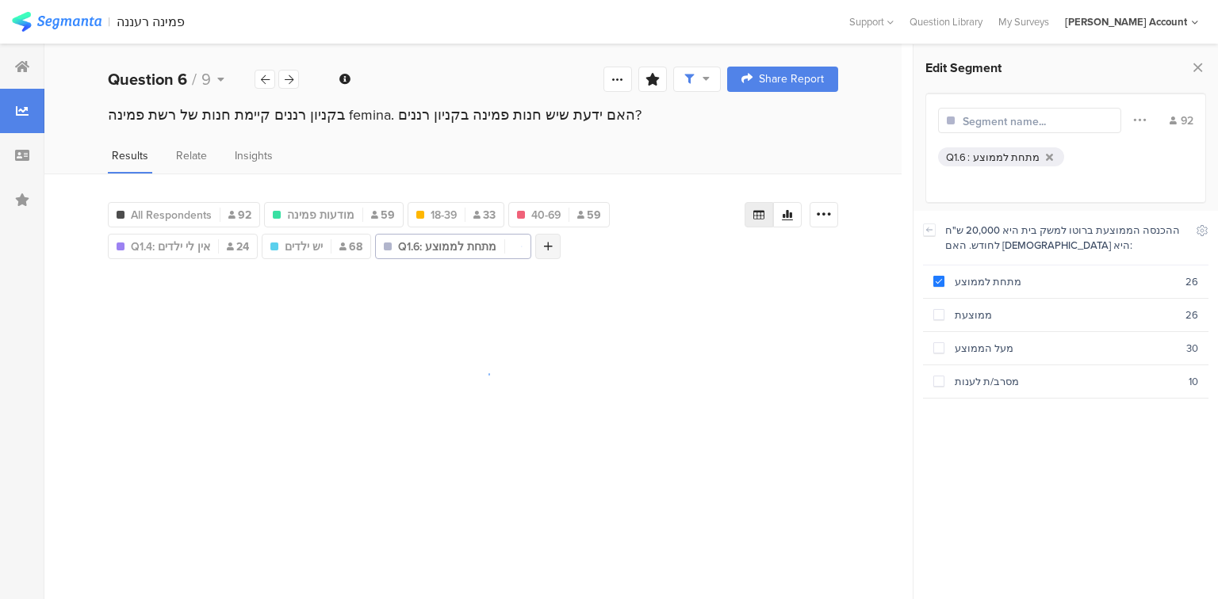
click at [544, 247] on icon at bounding box center [548, 246] width 9 height 11
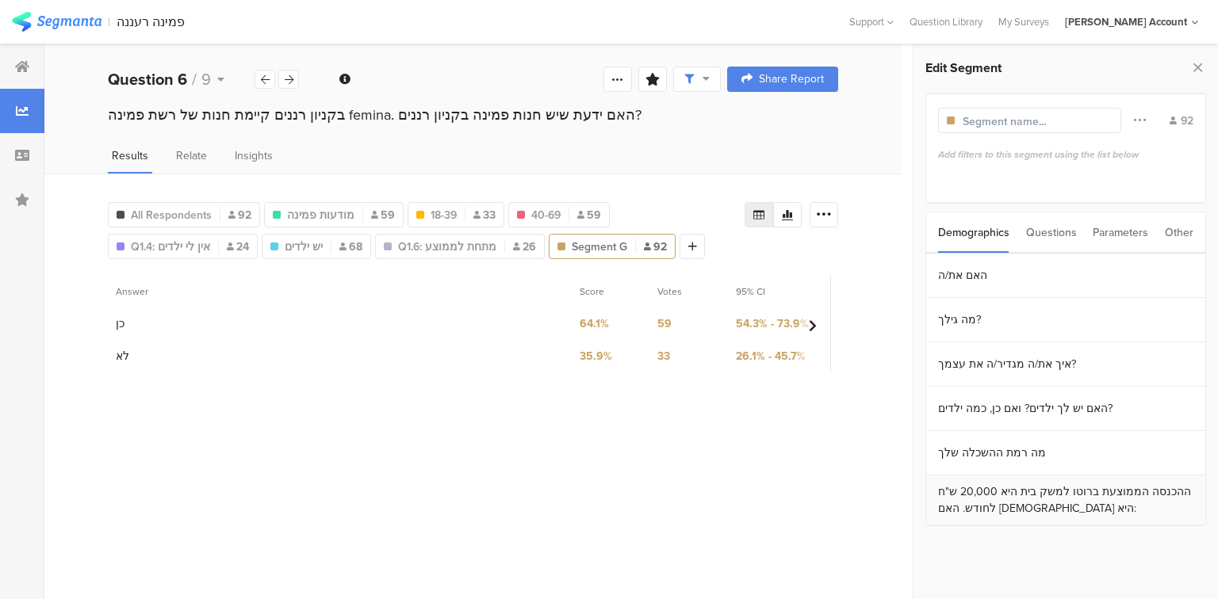
click at [985, 485] on section "ההכנסה הממוצעת ברוטו למשק בית היא 20,000 ש"ח לחודש. האם [DEMOGRAPHIC_DATA] היא:" at bounding box center [1065, 501] width 279 height 50
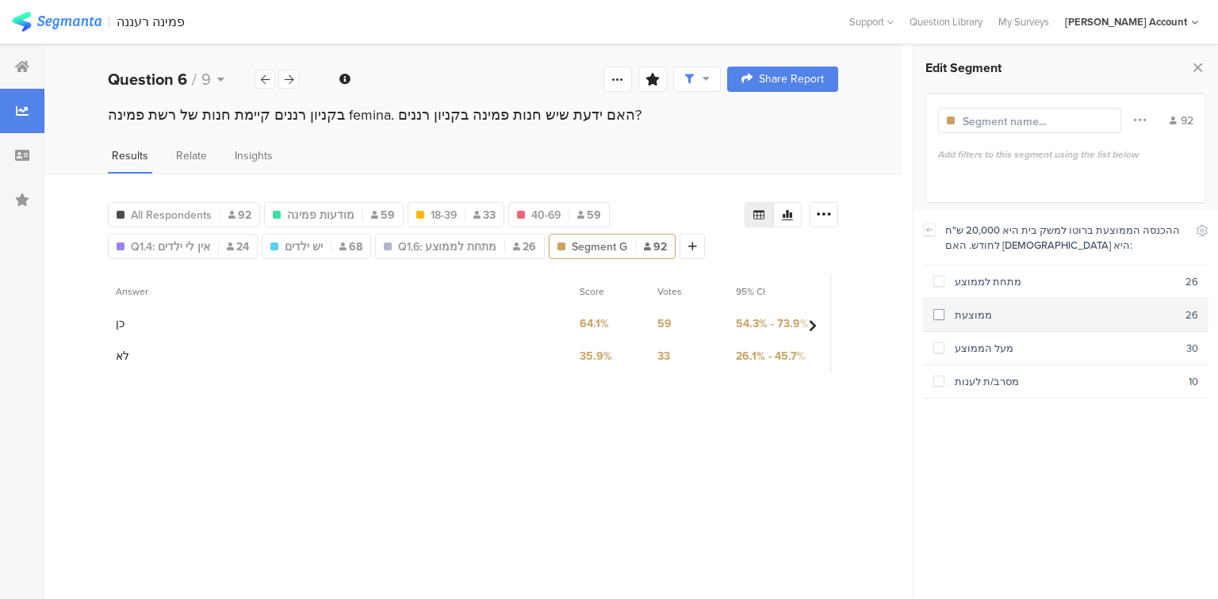
click at [954, 315] on div "ממוצעת" at bounding box center [1064, 315] width 241 height 15
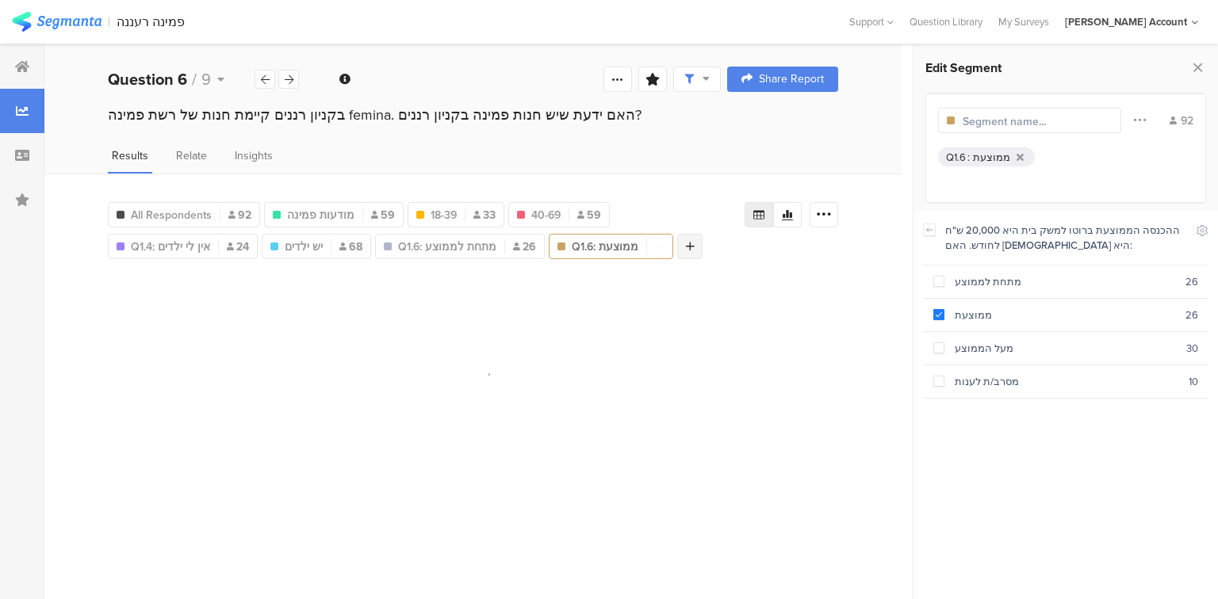
click at [679, 250] on div at bounding box center [689, 246] width 25 height 25
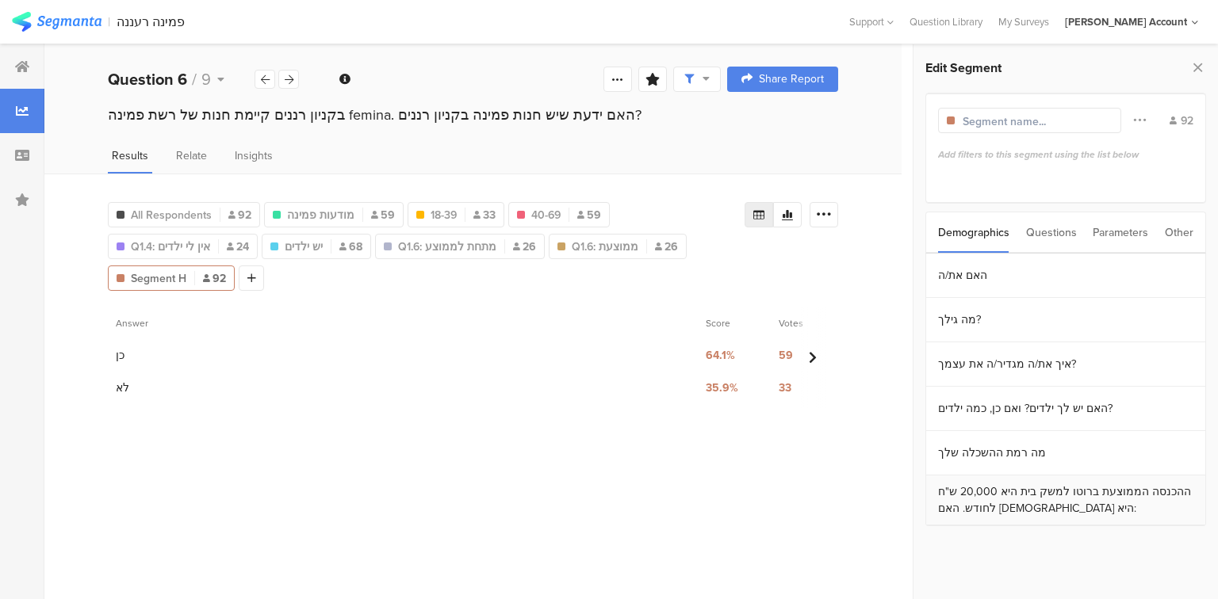
click at [973, 500] on section "ההכנסה הממוצעת ברוטו למשק בית היא 20,000 ש"ח לחודש. האם [DEMOGRAPHIC_DATA] היא:" at bounding box center [1065, 501] width 279 height 50
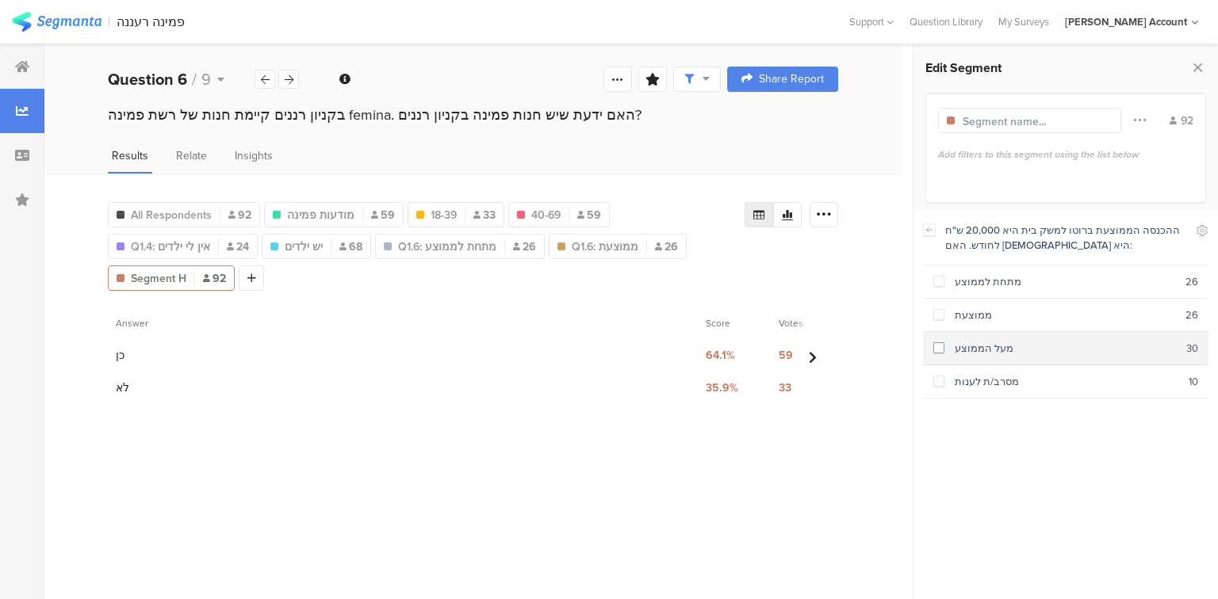
click at [952, 344] on div "מעל הממוצע" at bounding box center [1065, 348] width 242 height 15
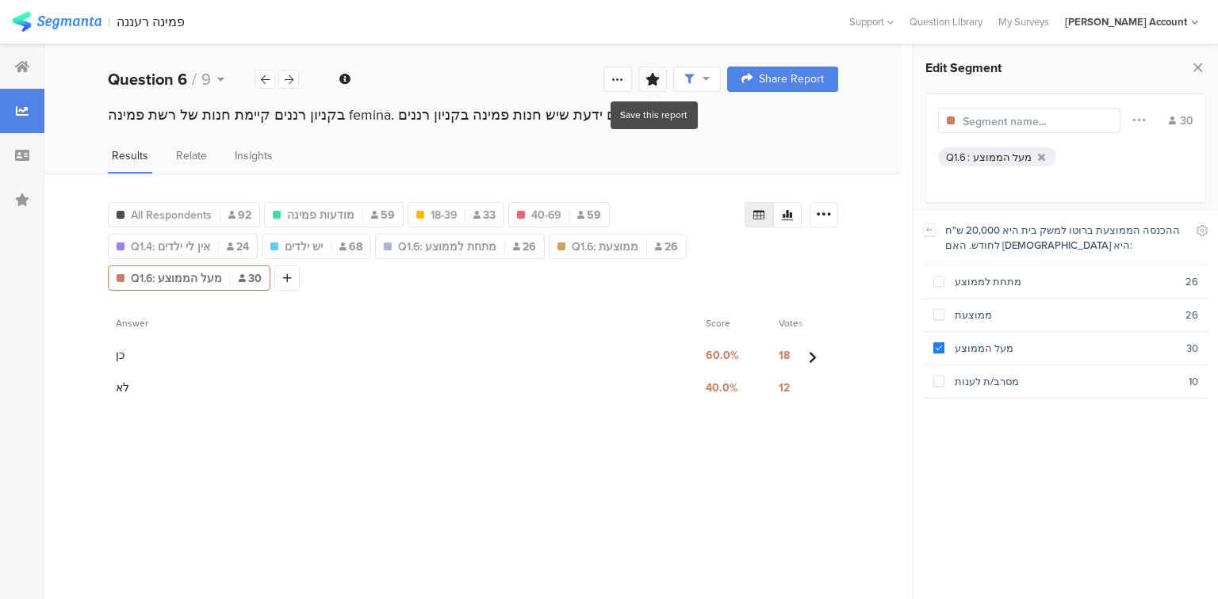
click at [656, 84] on icon at bounding box center [652, 79] width 14 height 13
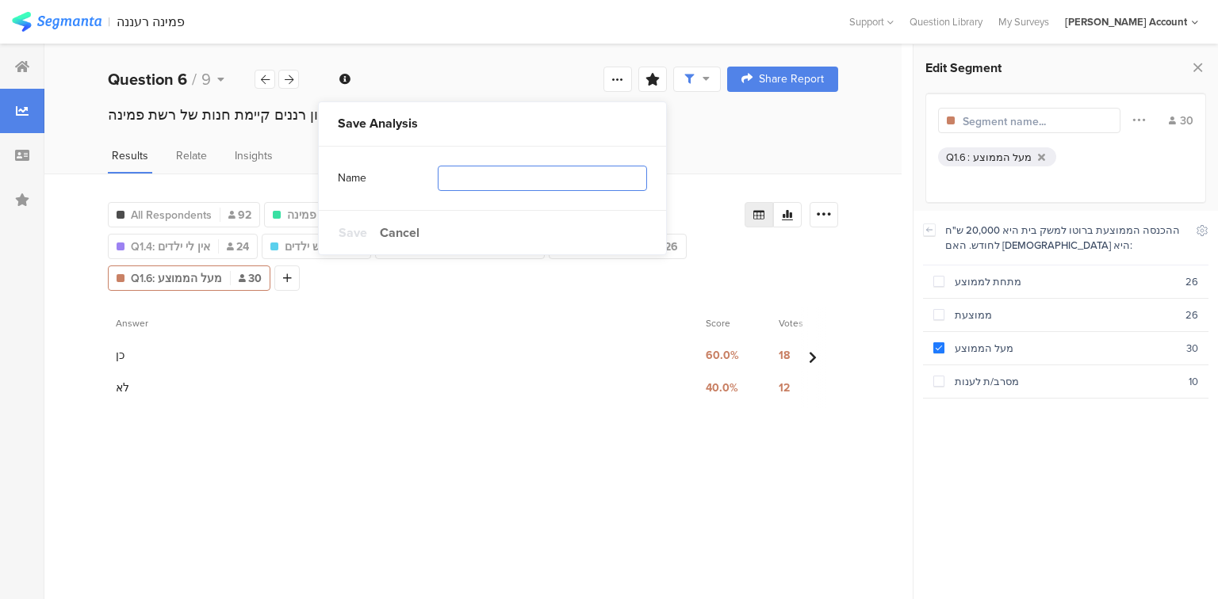
click at [492, 182] on input "text" at bounding box center [542, 178] width 209 height 25
type input "segments"
click at [346, 235] on span "Save" at bounding box center [352, 233] width 29 height 18
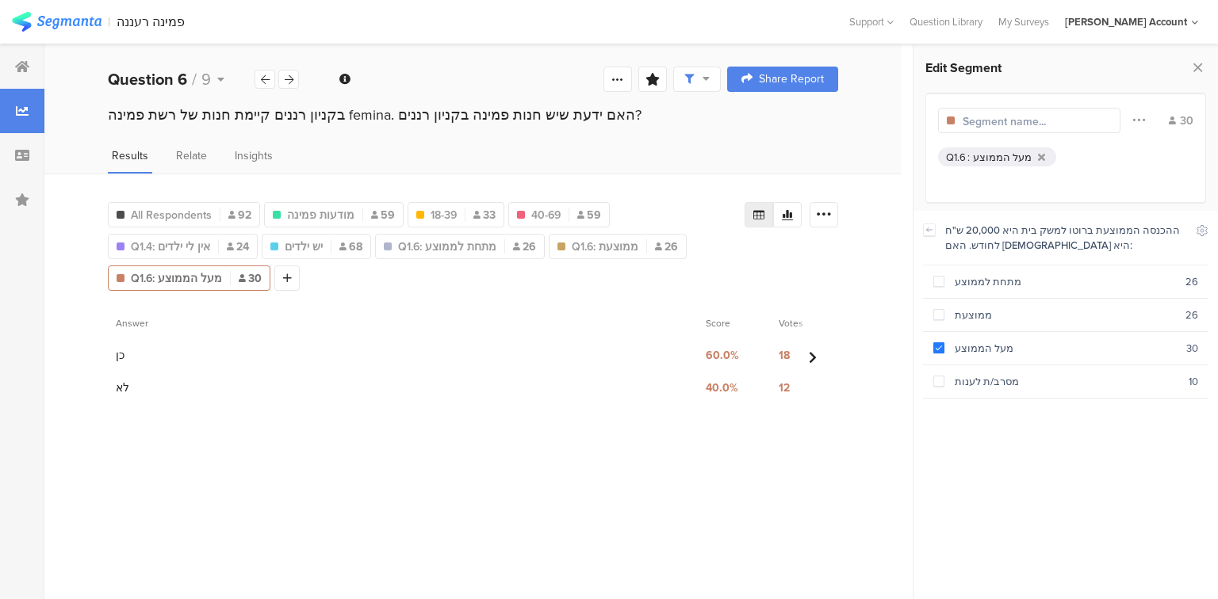
click at [25, 192] on div at bounding box center [22, 200] width 44 height 44
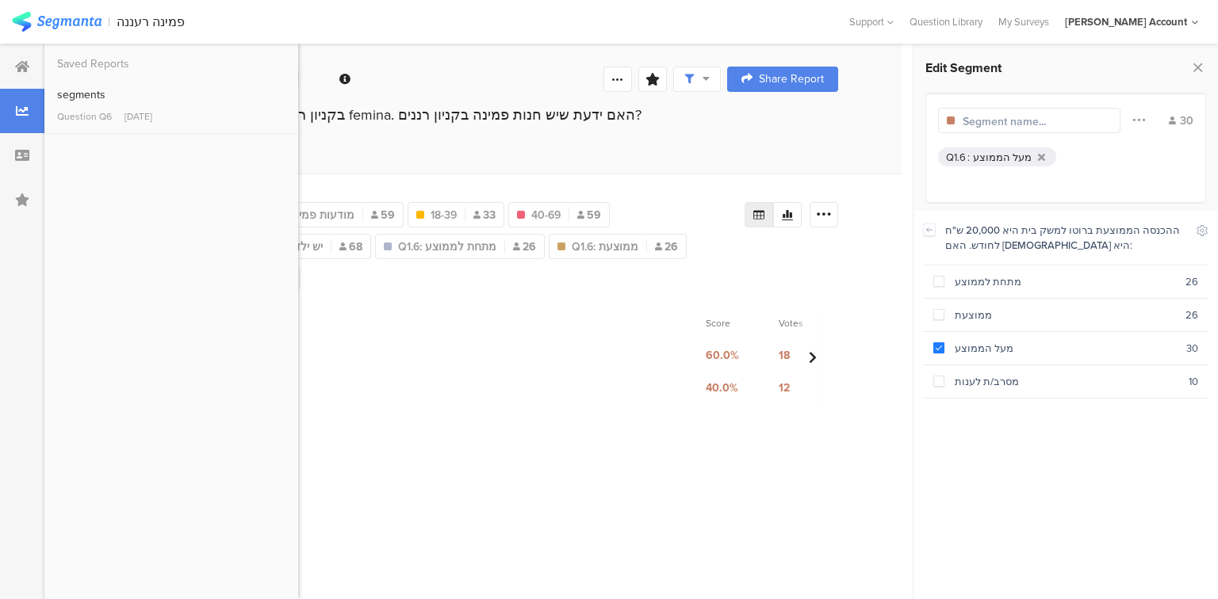
click at [534, 67] on div "Welcome page 1 ונתחיל עם מספר שאלות לסטטיסטיקה בלבד﻿﻿ 1a האם את/ה 1b מה גילך? 1…" at bounding box center [472, 79] width 857 height 51
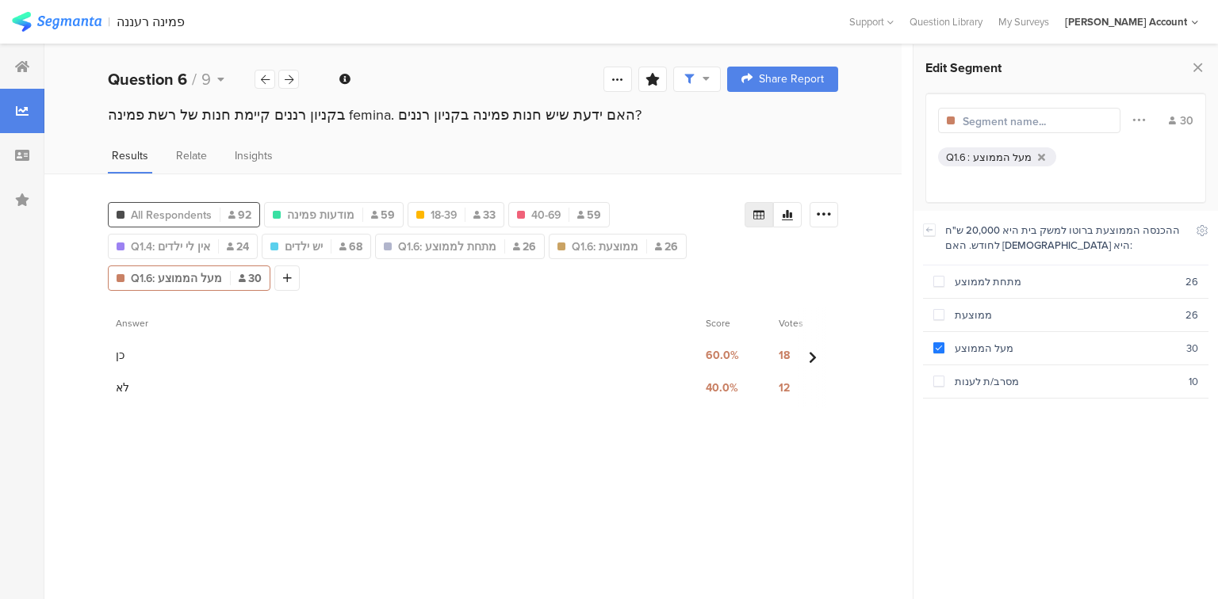
click at [217, 219] on div "All Respondents 92" at bounding box center [184, 215] width 151 height 17
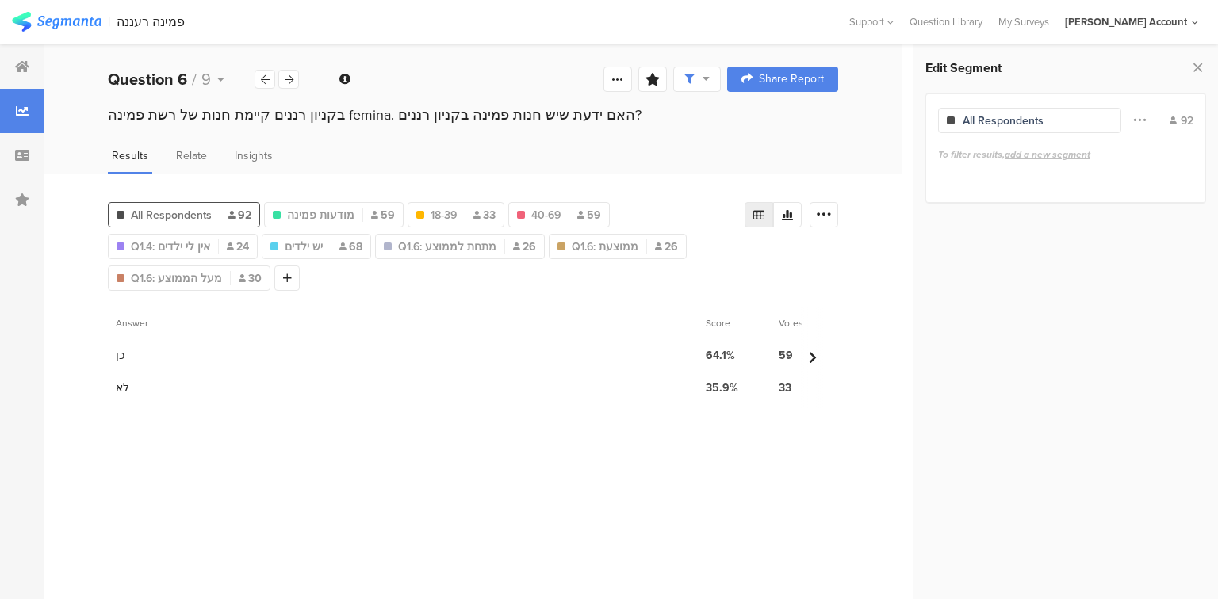
click at [1195, 63] on icon at bounding box center [1197, 67] width 17 height 22
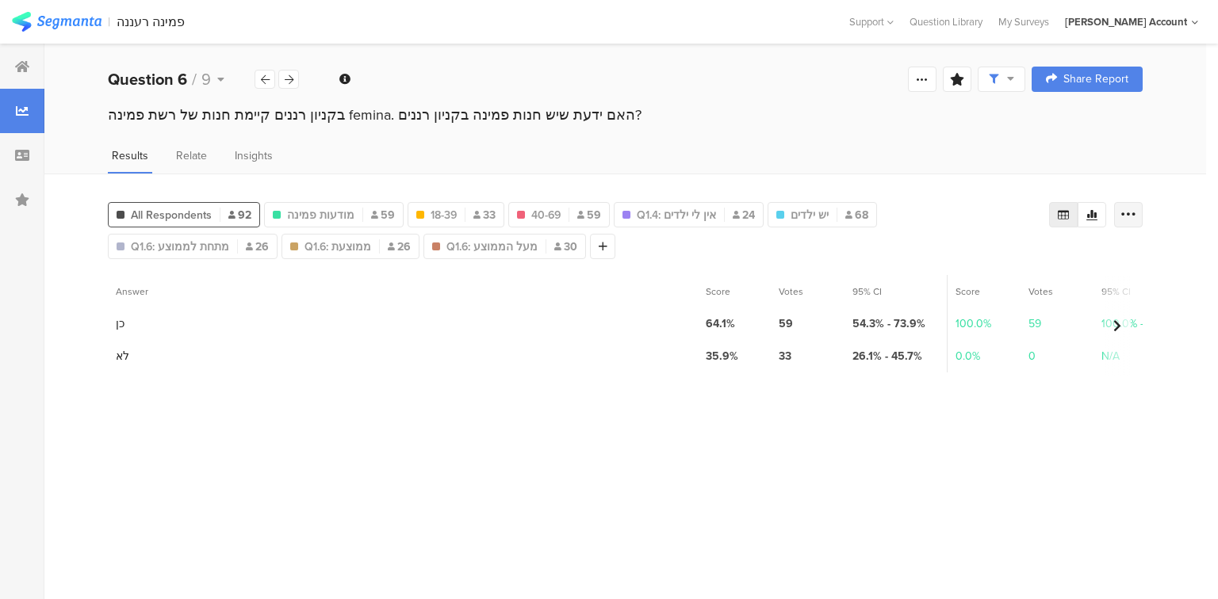
click at [1133, 209] on icon at bounding box center [1128, 215] width 16 height 16
click at [1032, 259] on div "Export as Excel" at bounding box center [1033, 259] width 192 height 16
click at [264, 78] on icon at bounding box center [265, 80] width 9 height 10
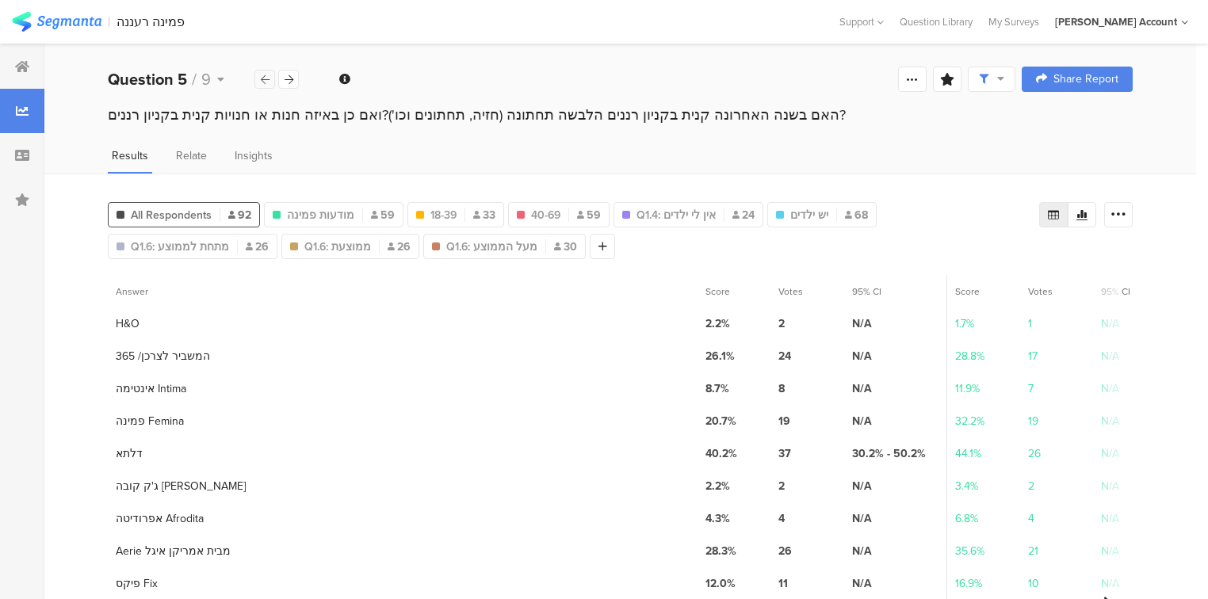
click at [272, 78] on div at bounding box center [264, 79] width 21 height 19
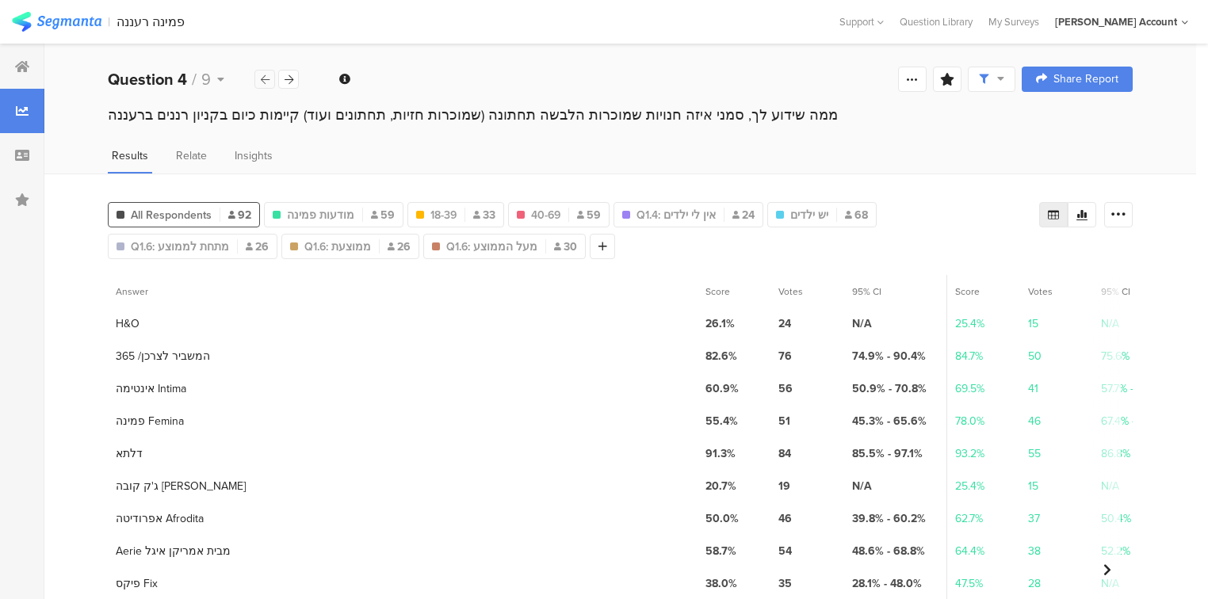
click at [270, 79] on div at bounding box center [264, 79] width 21 height 19
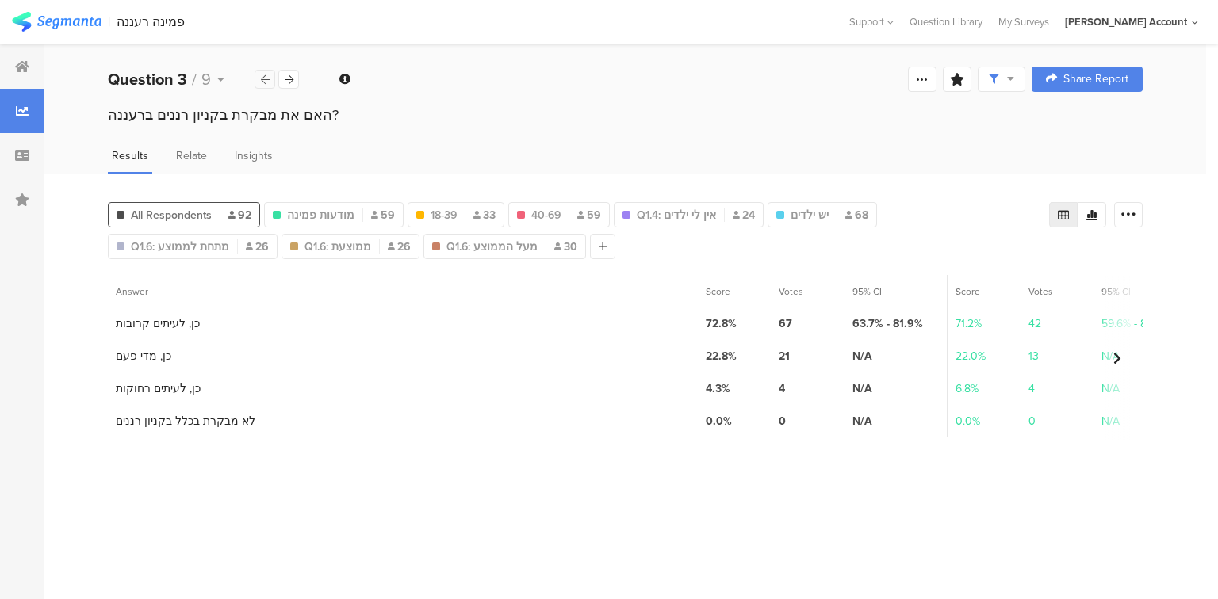
click at [266, 79] on icon at bounding box center [265, 80] width 9 height 10
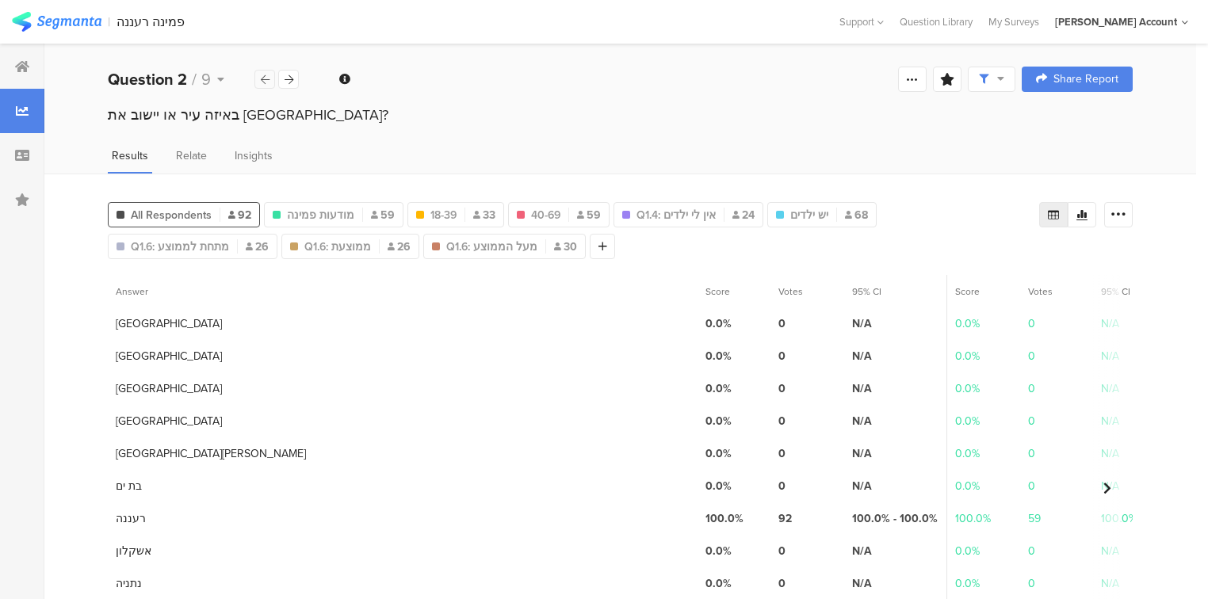
click at [266, 79] on icon at bounding box center [265, 80] width 9 height 10
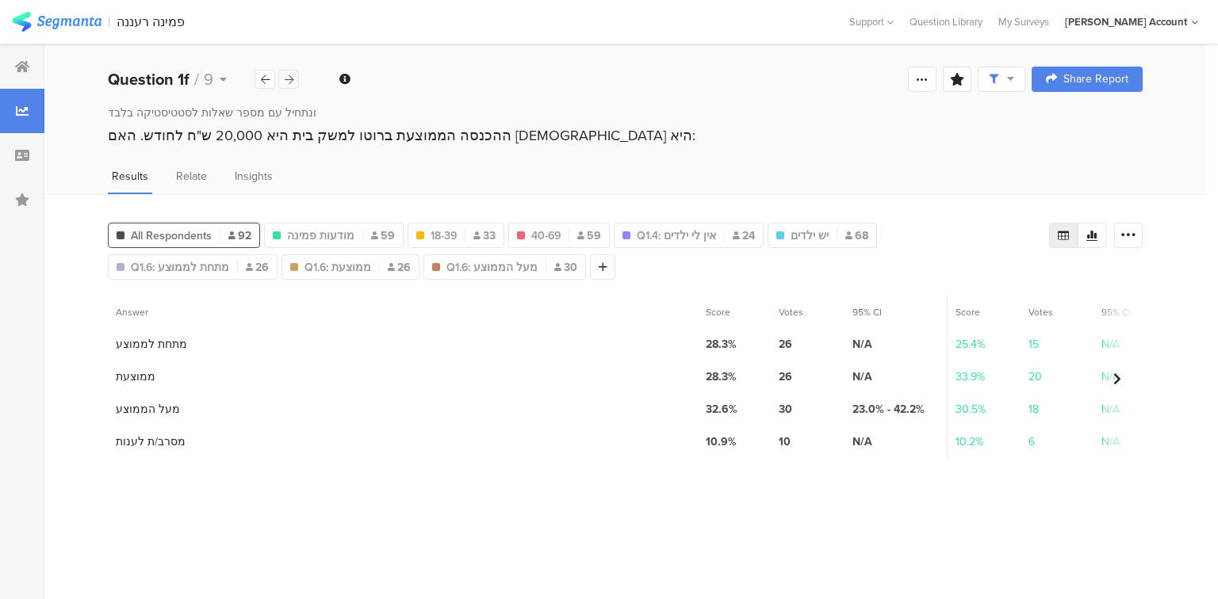
click at [286, 82] on icon at bounding box center [289, 80] width 9 height 10
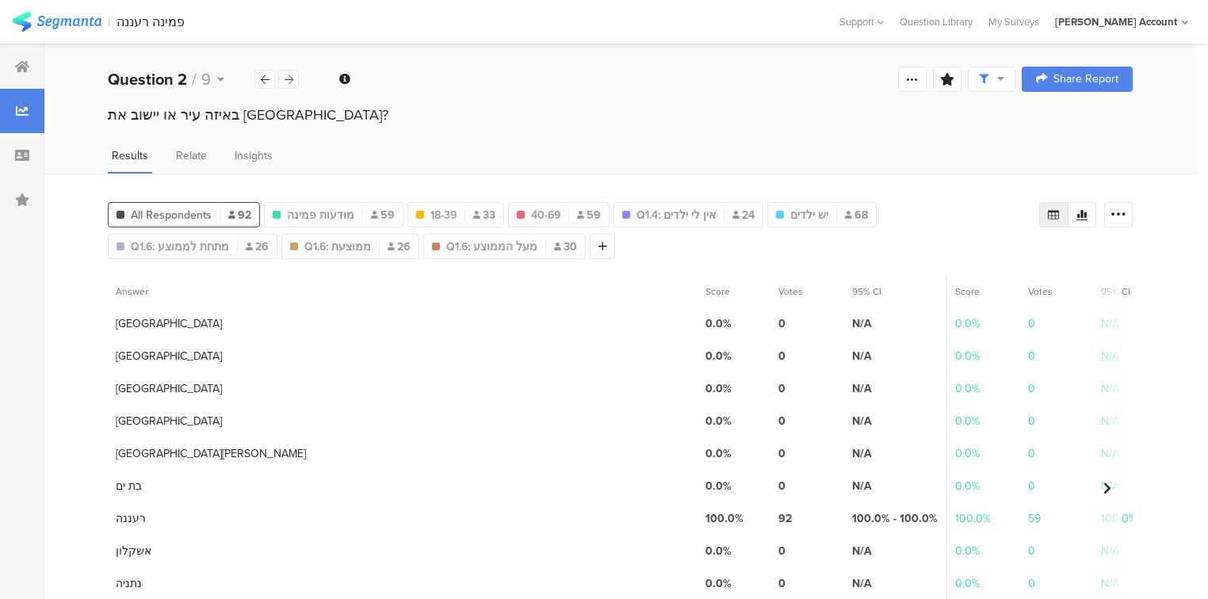
click at [286, 82] on icon at bounding box center [289, 80] width 9 height 10
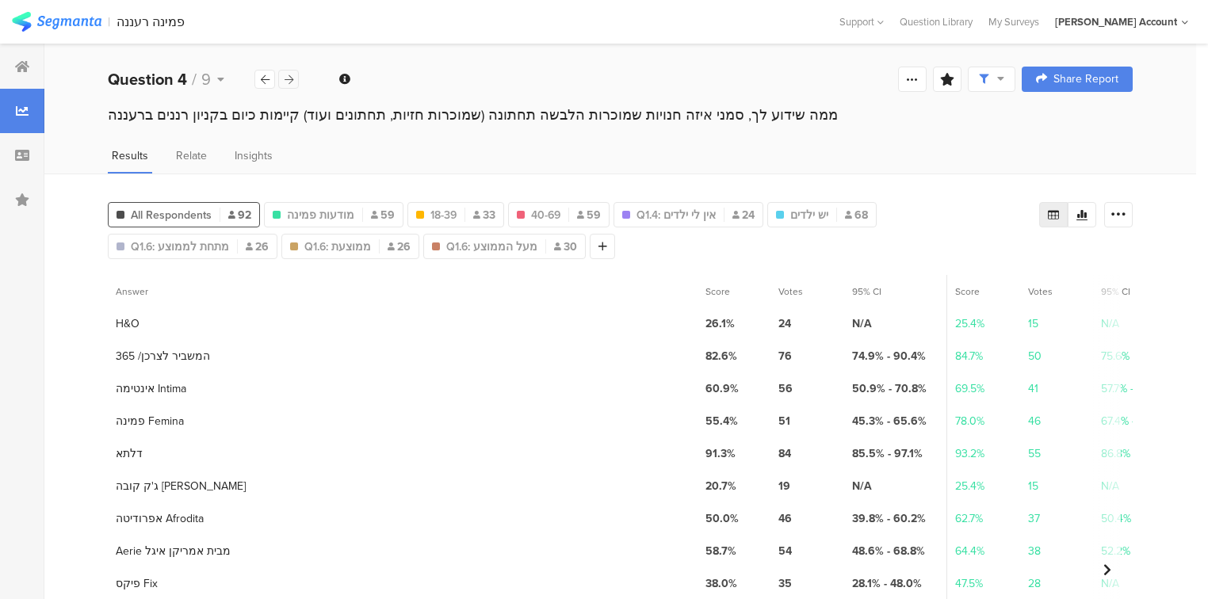
click at [287, 83] on icon at bounding box center [289, 80] width 9 height 10
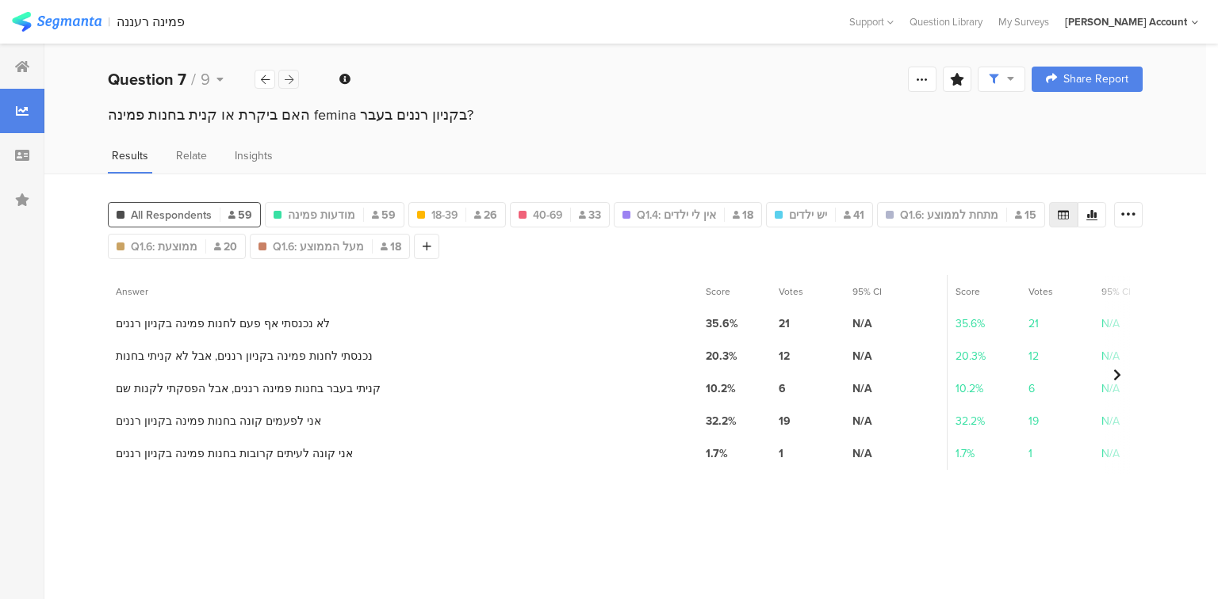
click at [287, 83] on icon at bounding box center [289, 80] width 9 height 10
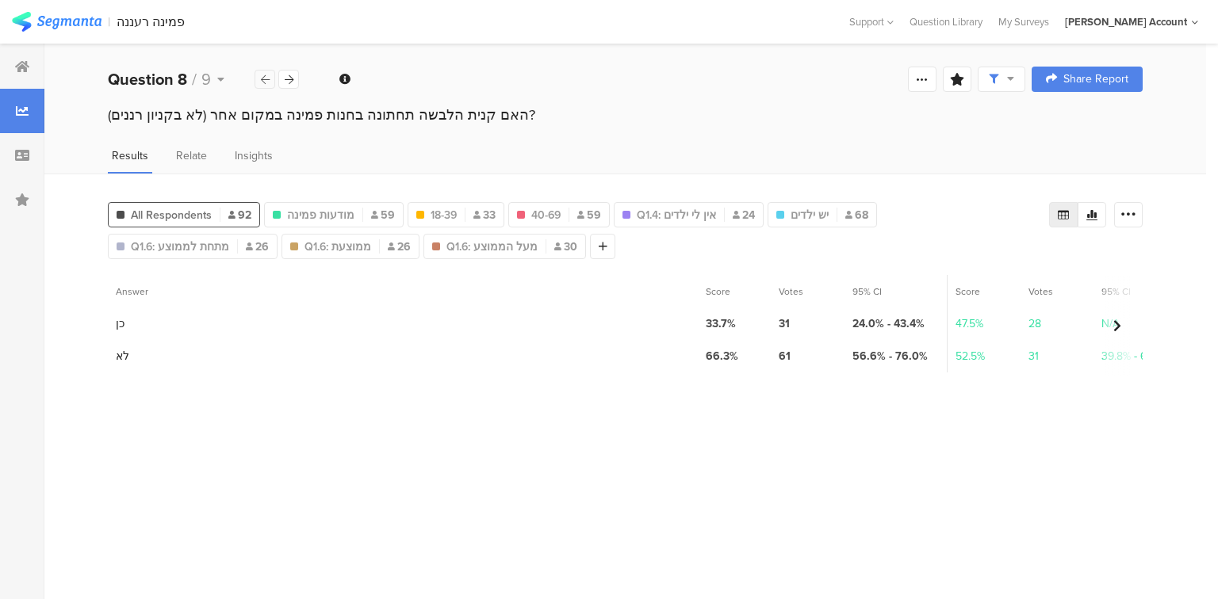
click at [267, 79] on icon at bounding box center [265, 80] width 9 height 10
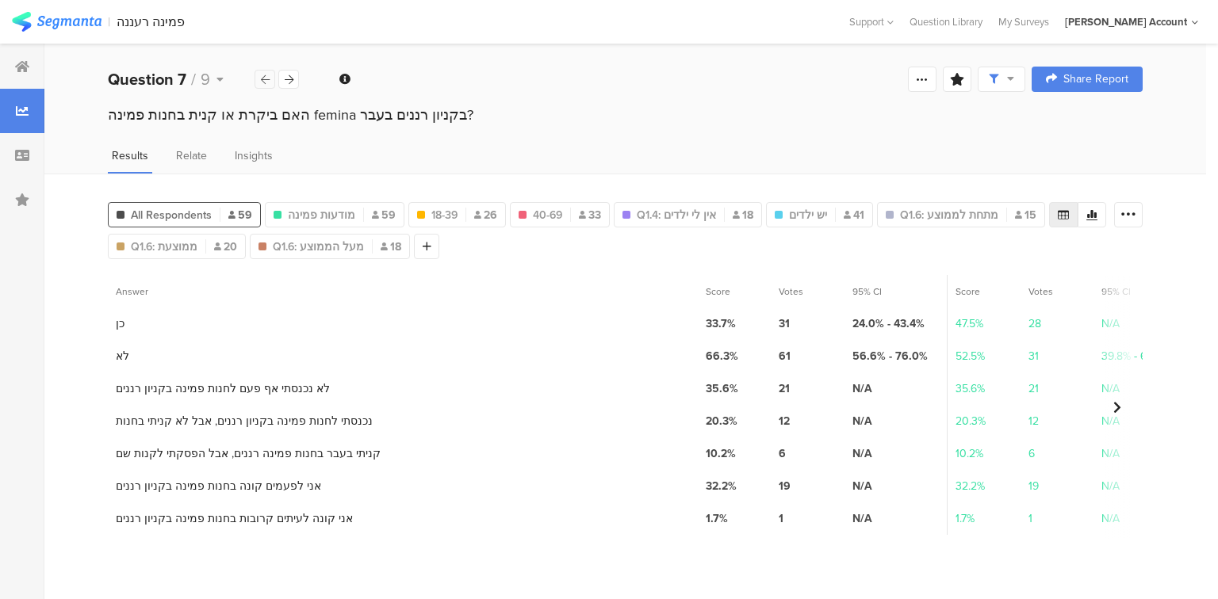
click at [267, 79] on icon at bounding box center [265, 80] width 9 height 10
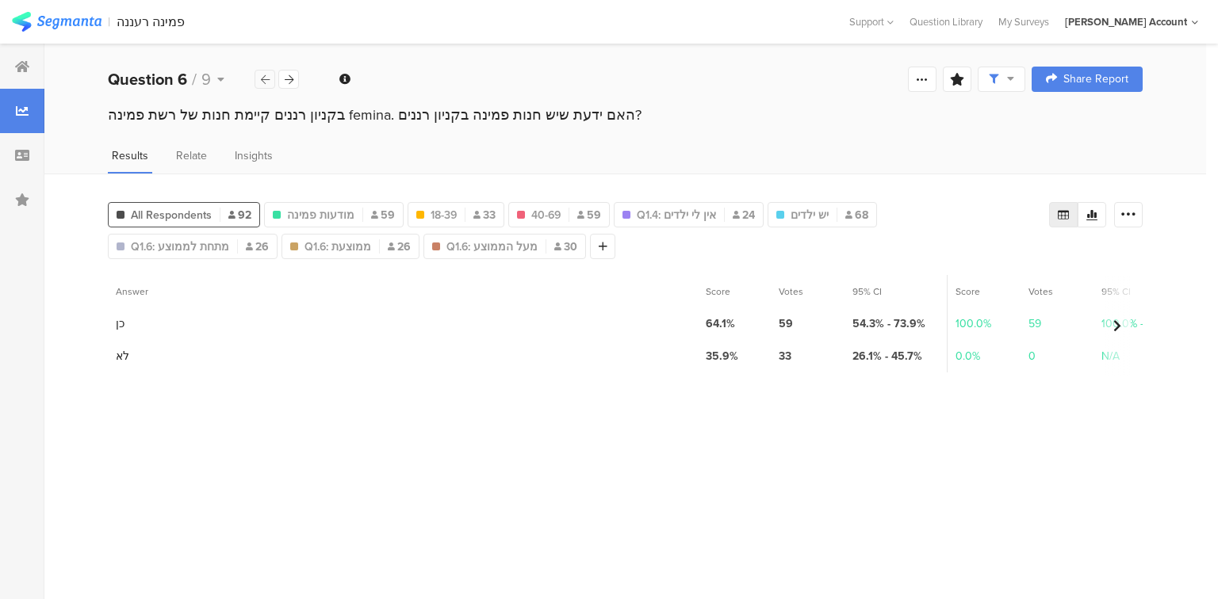
click at [268, 79] on icon at bounding box center [265, 80] width 9 height 10
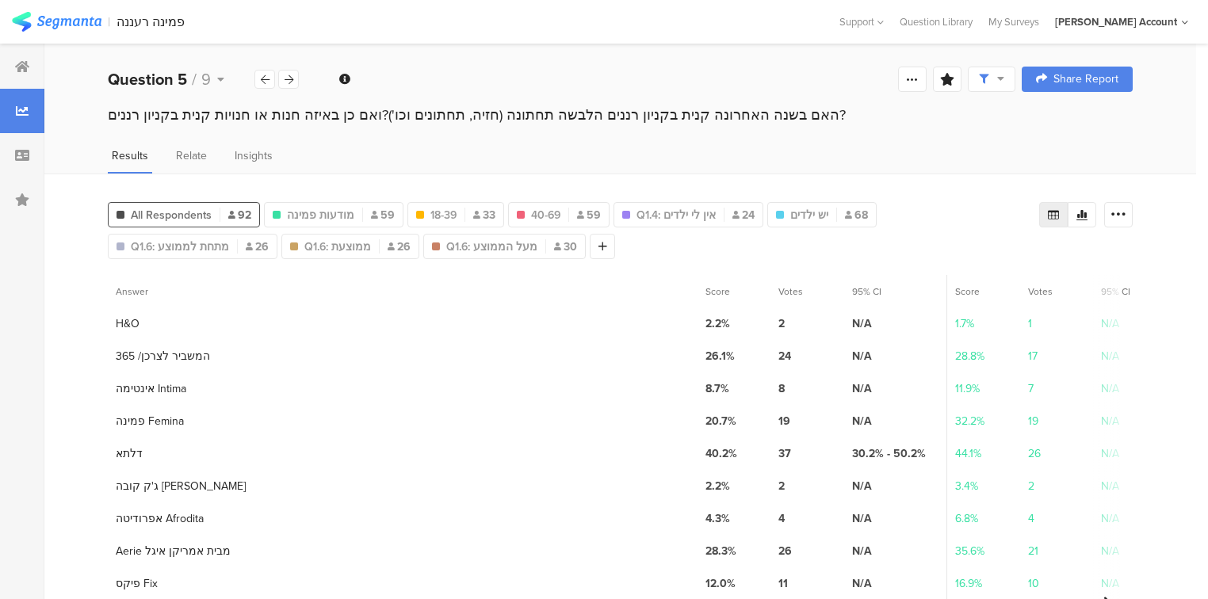
click at [1060, 214] on icon at bounding box center [1053, 214] width 13 height 13
click at [1126, 208] on icon at bounding box center [1119, 215] width 16 height 16
drag, startPoint x: 1034, startPoint y: 250, endPoint x: 1008, endPoint y: 252, distance: 26.2
click at [1033, 251] on div "Export as Excel" at bounding box center [1033, 259] width 192 height 16
click at [289, 85] on div at bounding box center [288, 79] width 21 height 19
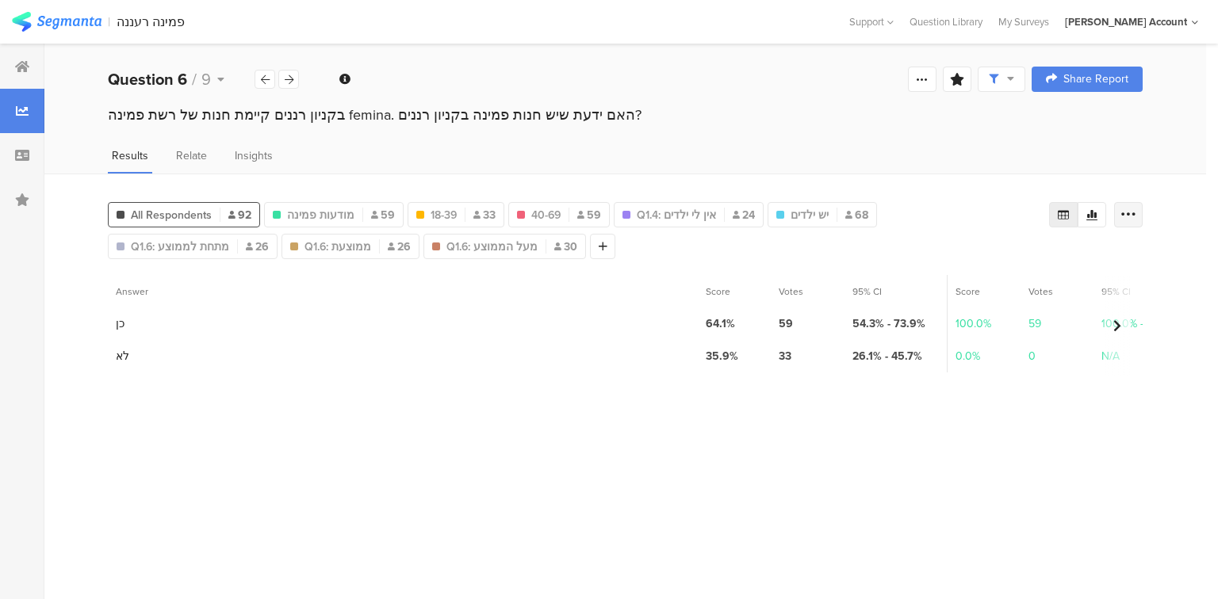
click at [1123, 212] on icon at bounding box center [1128, 215] width 16 height 16
click at [1000, 252] on span "Export as Excel" at bounding box center [974, 259] width 75 height 16
click at [291, 78] on icon at bounding box center [289, 80] width 9 height 10
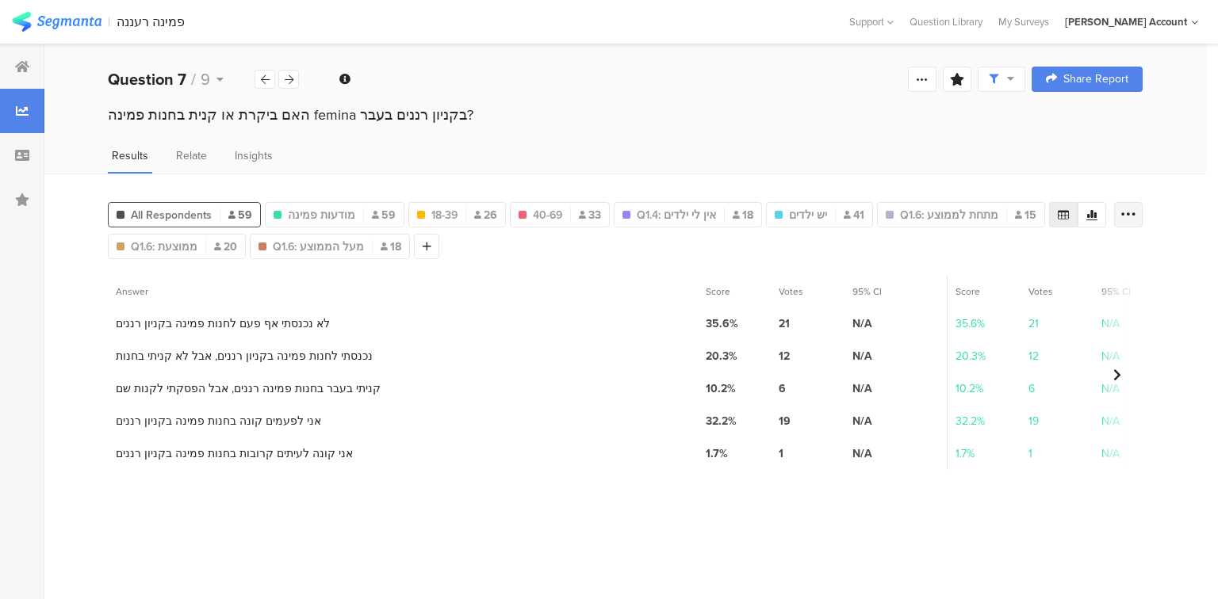
click at [1130, 213] on icon at bounding box center [1128, 215] width 16 height 16
drag, startPoint x: 1000, startPoint y: 258, endPoint x: 980, endPoint y: 254, distance: 20.1
click at [999, 258] on span "Export as Excel" at bounding box center [974, 259] width 75 height 16
click at [268, 82] on icon at bounding box center [265, 80] width 9 height 10
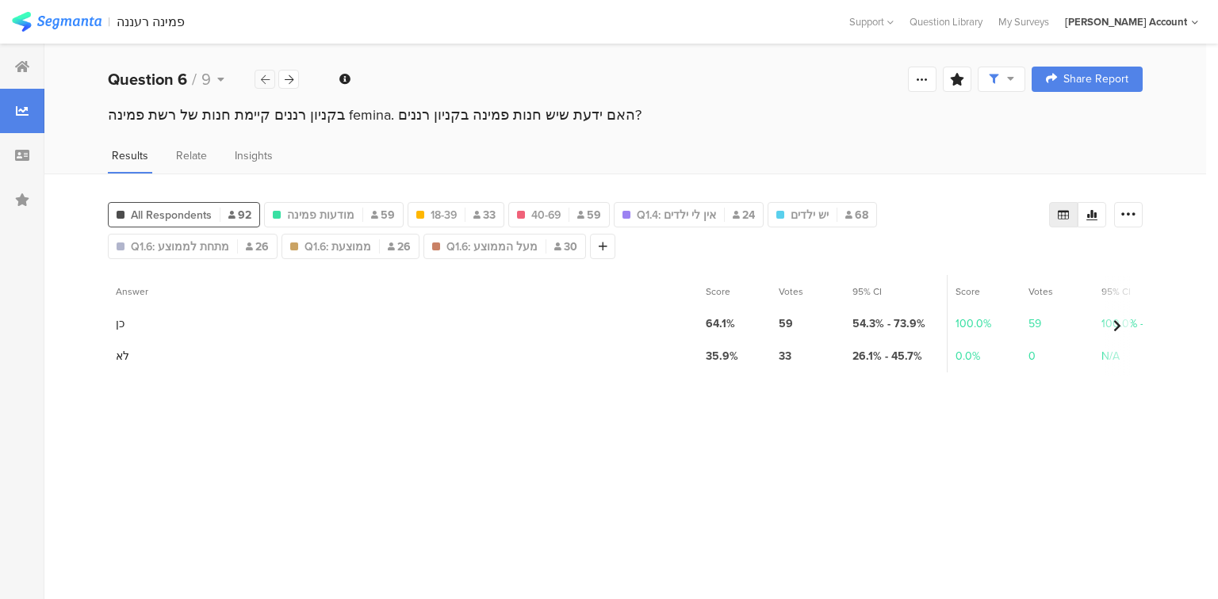
click at [261, 82] on icon at bounding box center [265, 80] width 9 height 10
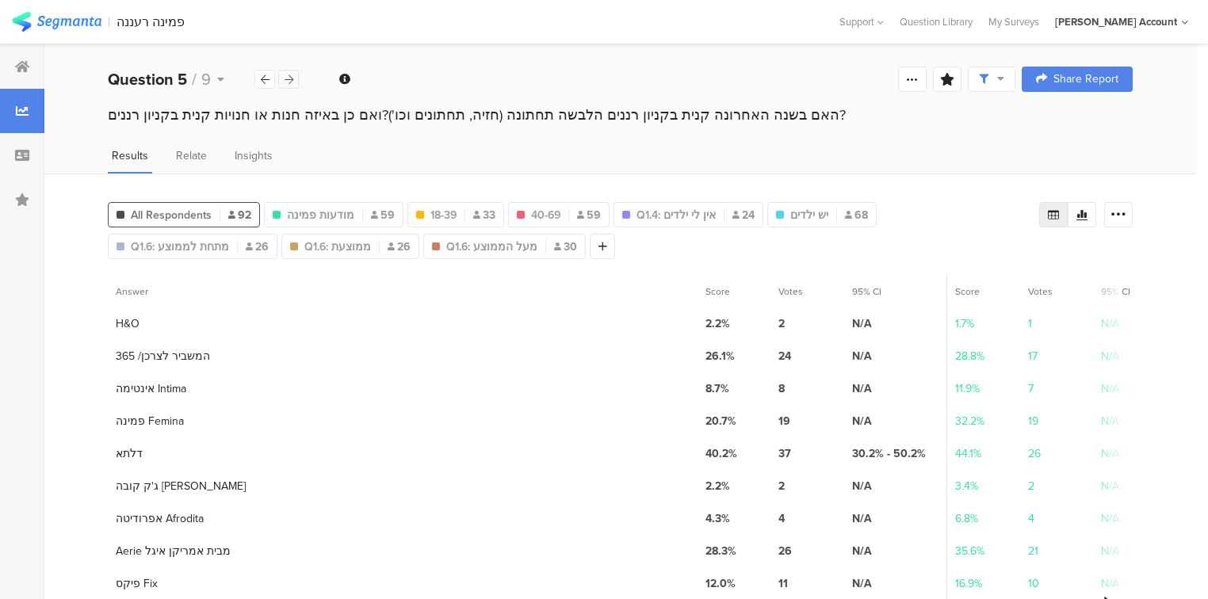
click at [291, 79] on icon at bounding box center [289, 80] width 9 height 10
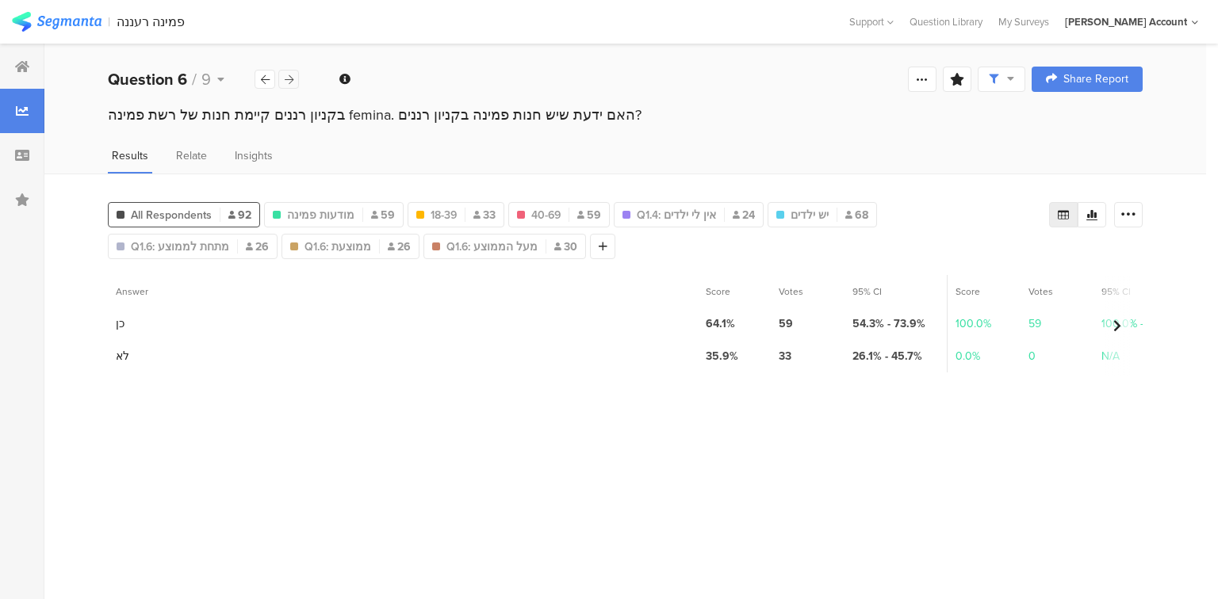
click at [289, 78] on icon at bounding box center [289, 80] width 9 height 10
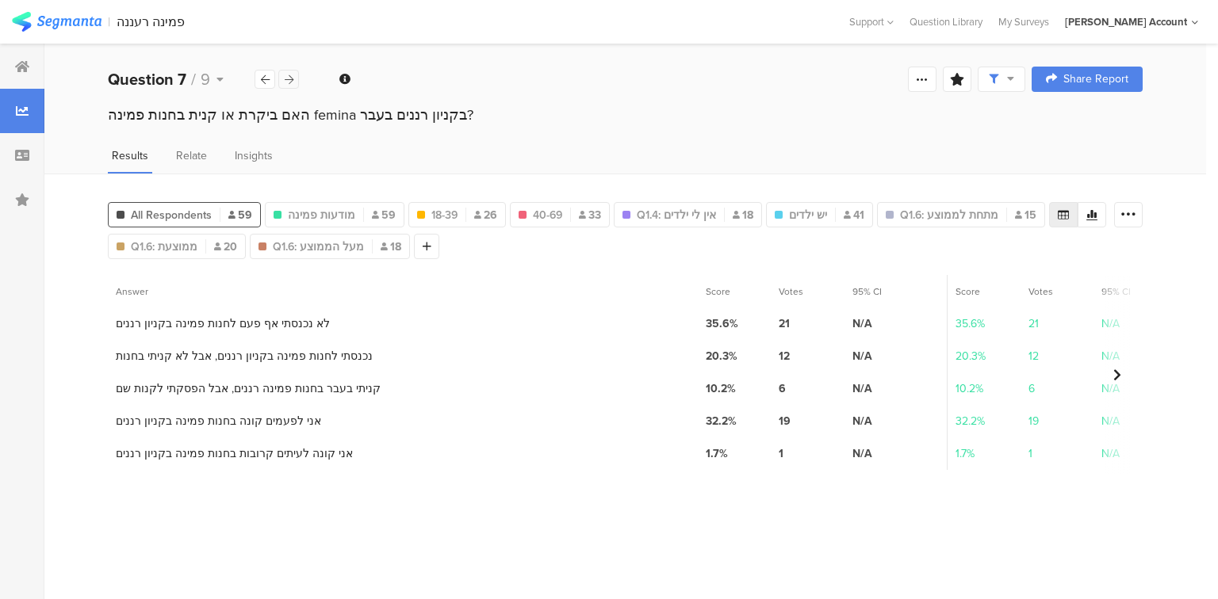
click at [289, 75] on icon at bounding box center [289, 80] width 9 height 10
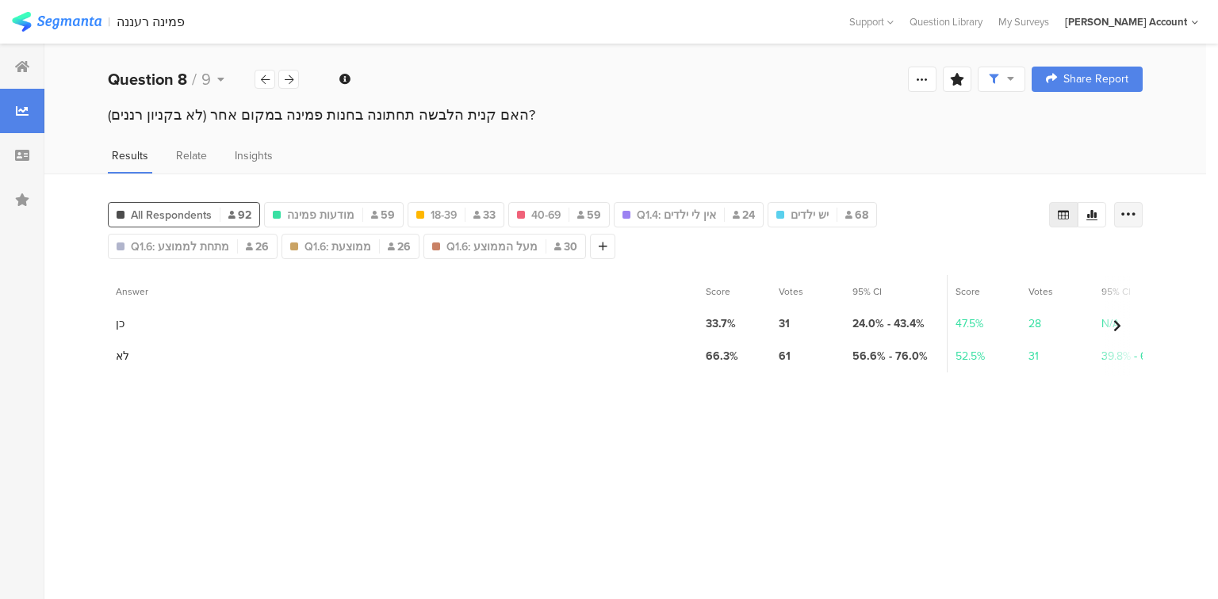
click at [1135, 213] on icon at bounding box center [1128, 215] width 16 height 16
click at [1041, 254] on div "Export as Excel" at bounding box center [1033, 259] width 192 height 16
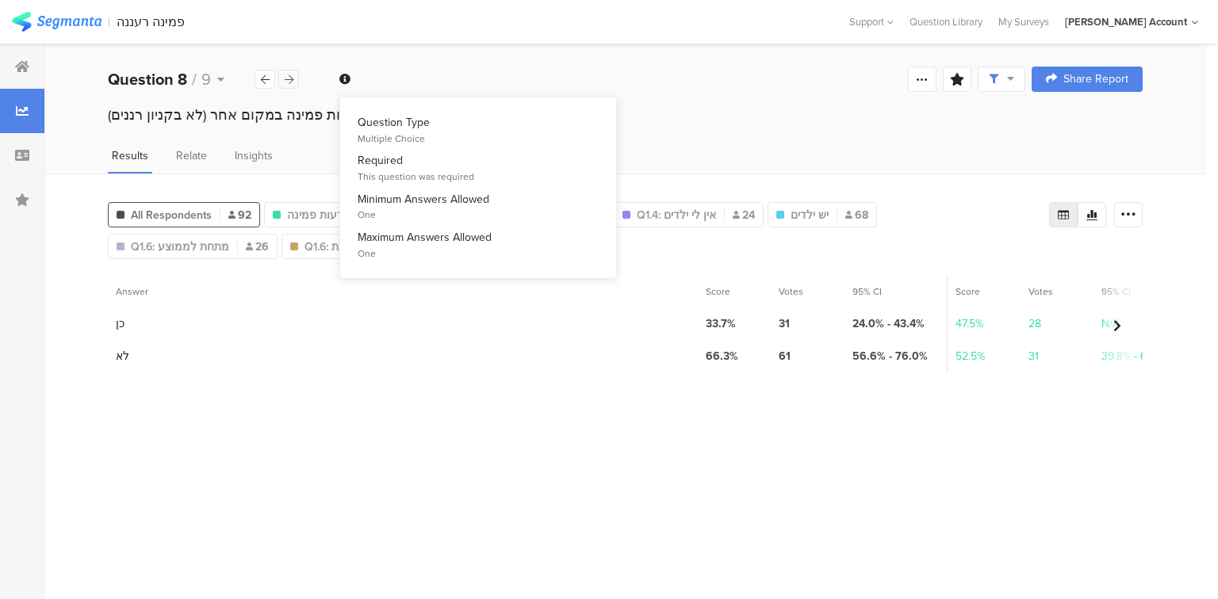
click at [289, 77] on icon at bounding box center [289, 80] width 9 height 10
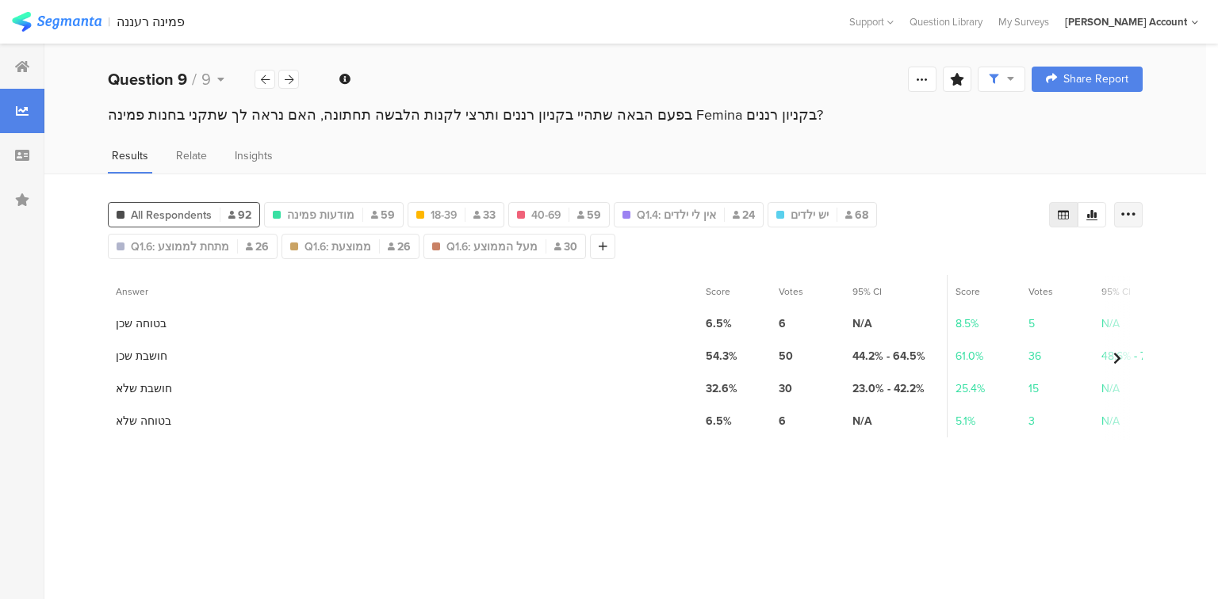
click at [1135, 211] on icon at bounding box center [1128, 215] width 16 height 16
click at [987, 254] on span "Export as Excel" at bounding box center [974, 259] width 75 height 16
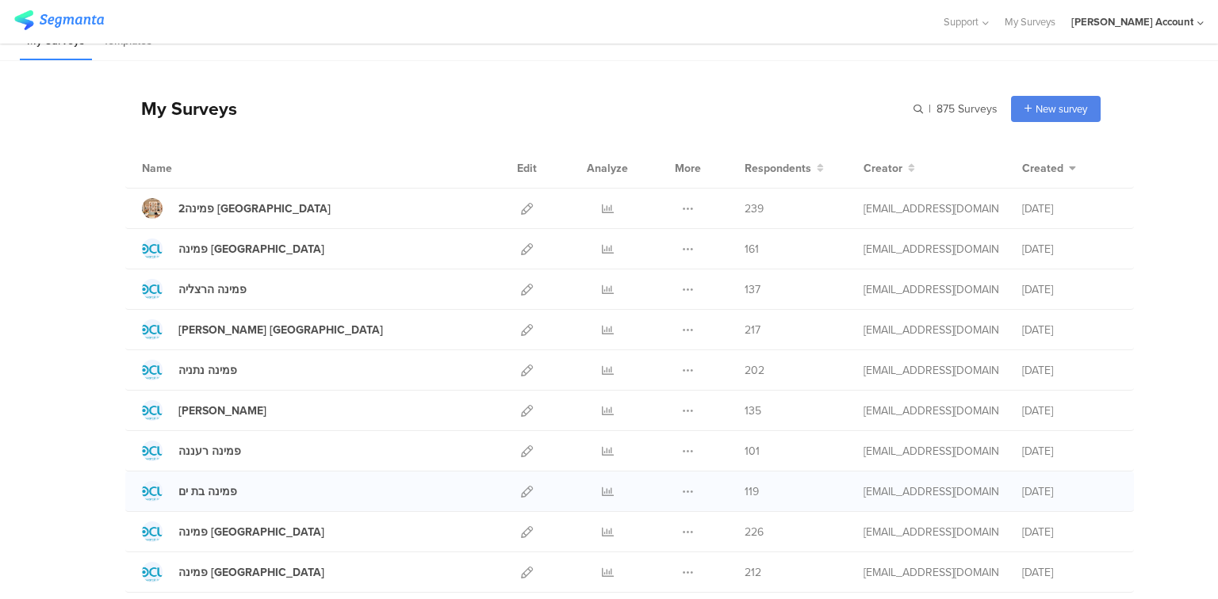
scroll to position [48, 0]
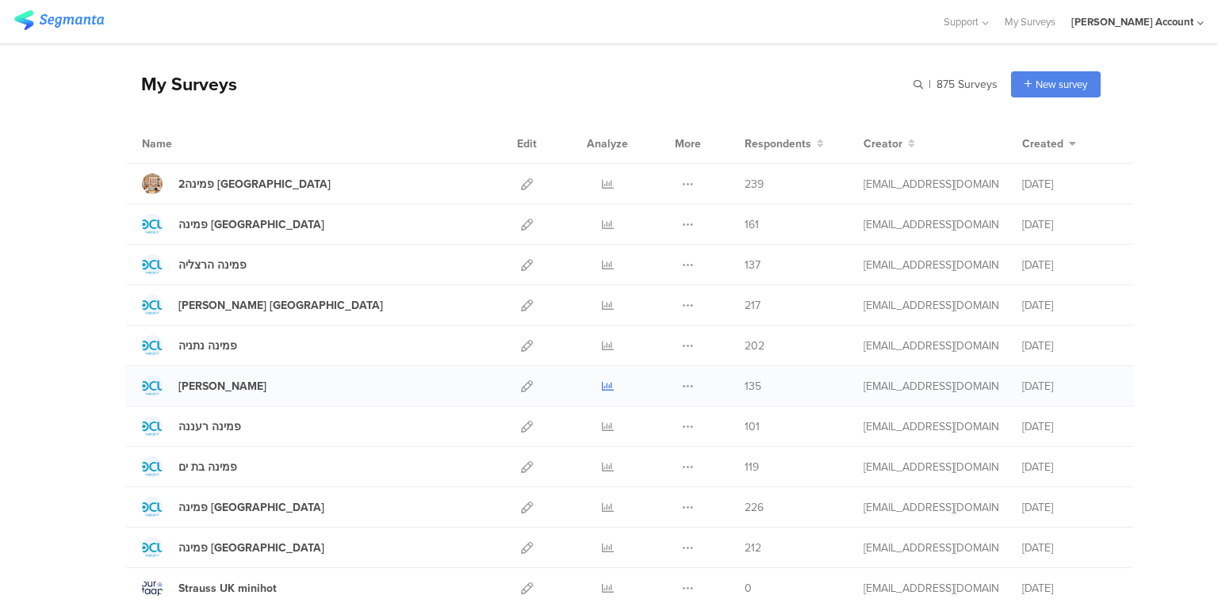
click at [604, 384] on icon at bounding box center [608, 386] width 12 height 12
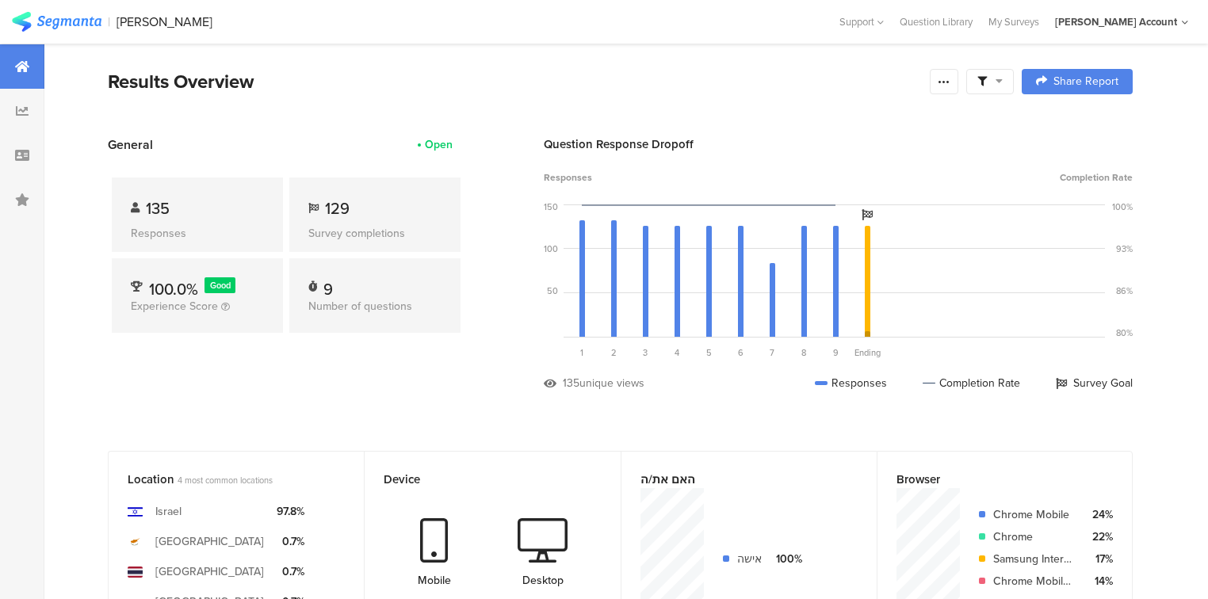
click at [1003, 87] on span at bounding box center [989, 82] width 25 height 14
click at [1079, 124] on span at bounding box center [1074, 126] width 24 height 13
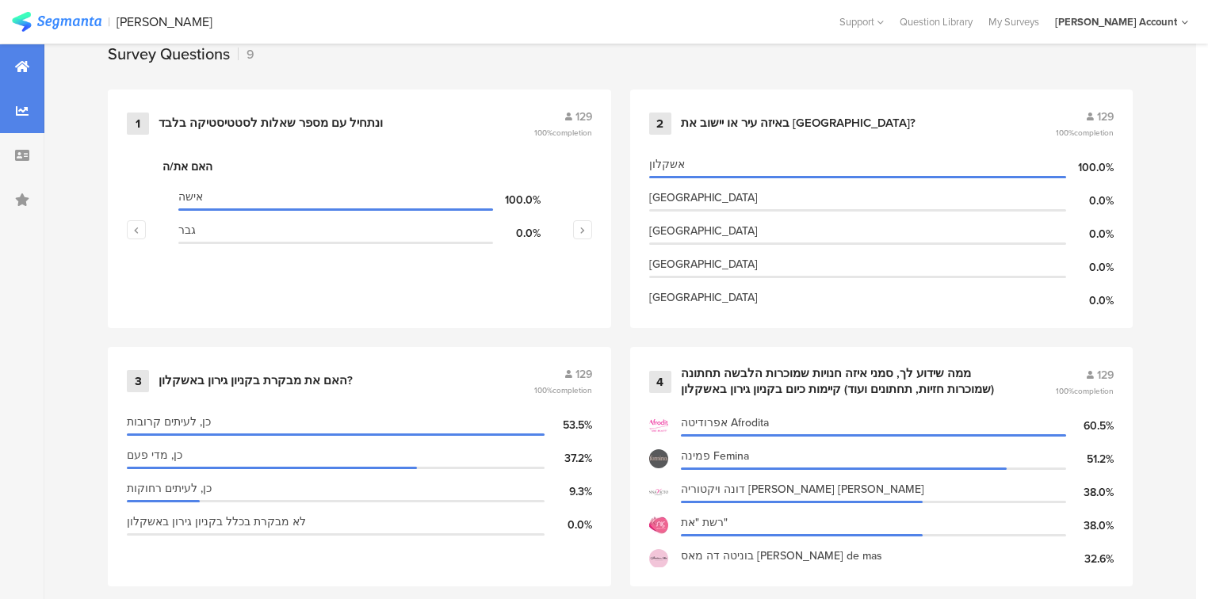
scroll to position [587, 0]
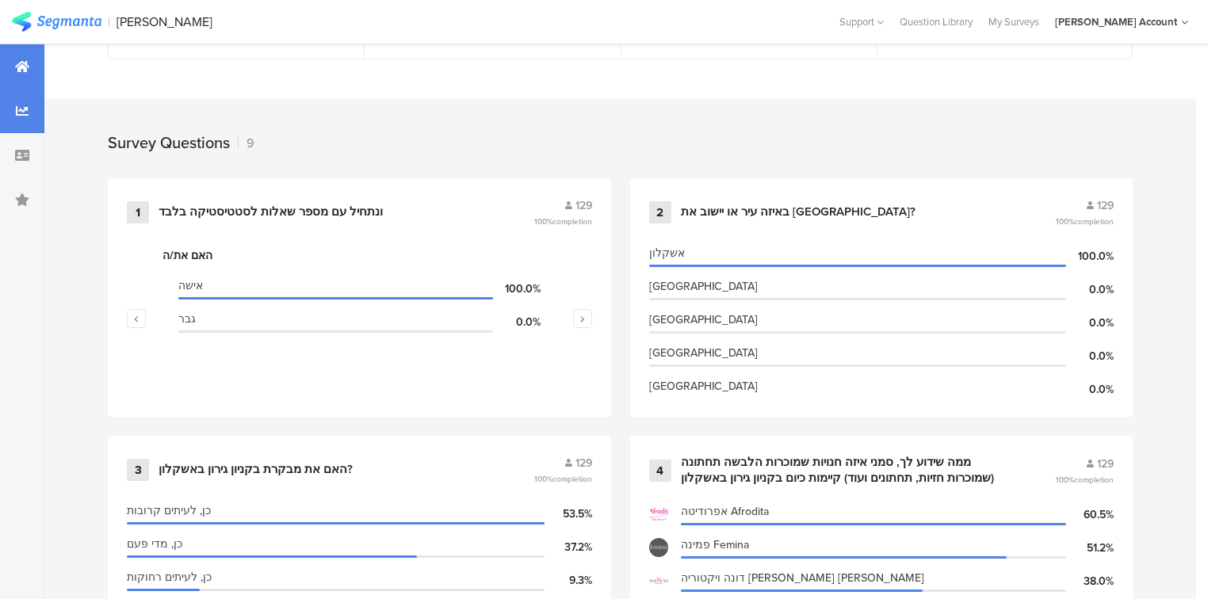
click at [34, 116] on div at bounding box center [22, 111] width 44 height 44
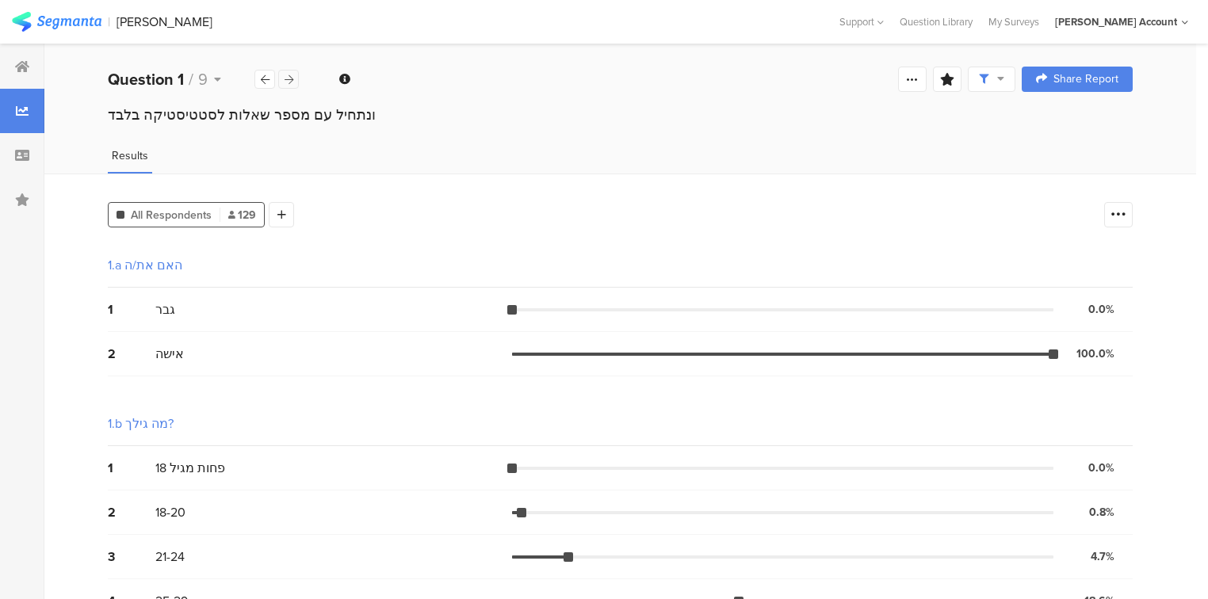
click at [290, 79] on icon at bounding box center [289, 80] width 9 height 10
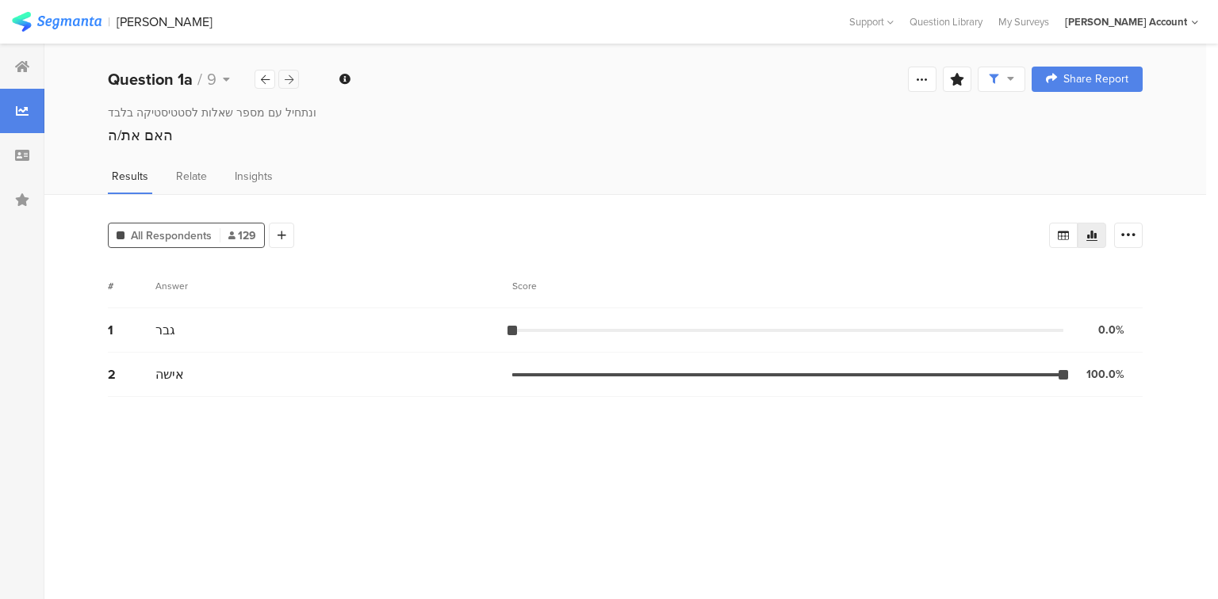
click at [292, 78] on icon at bounding box center [289, 80] width 9 height 10
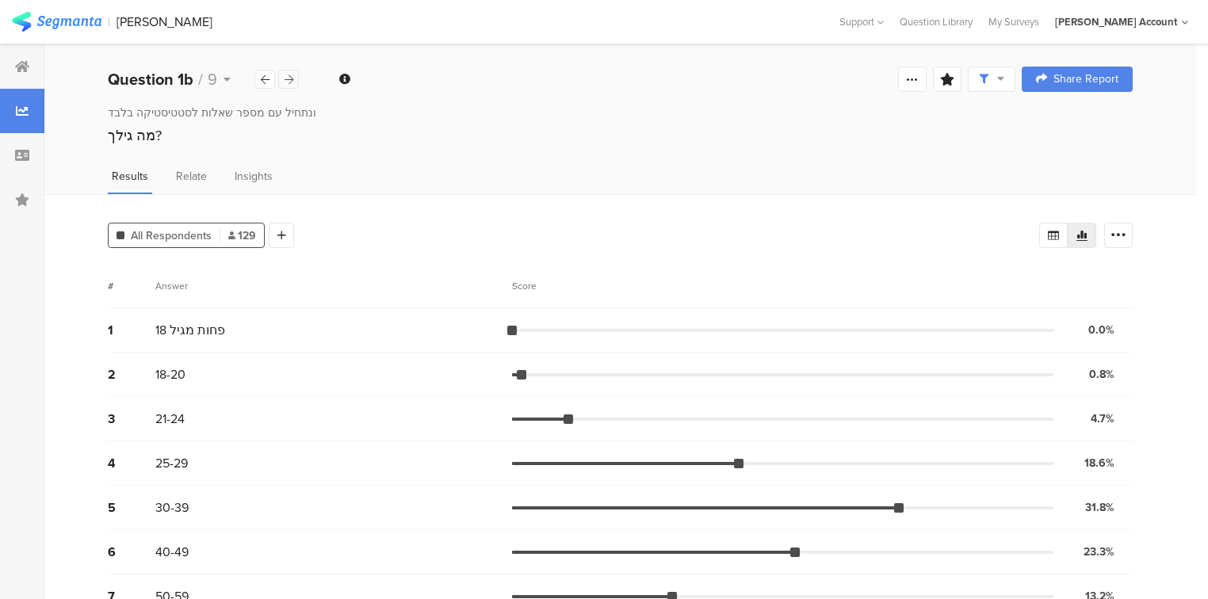
click at [292, 78] on icon at bounding box center [289, 80] width 9 height 10
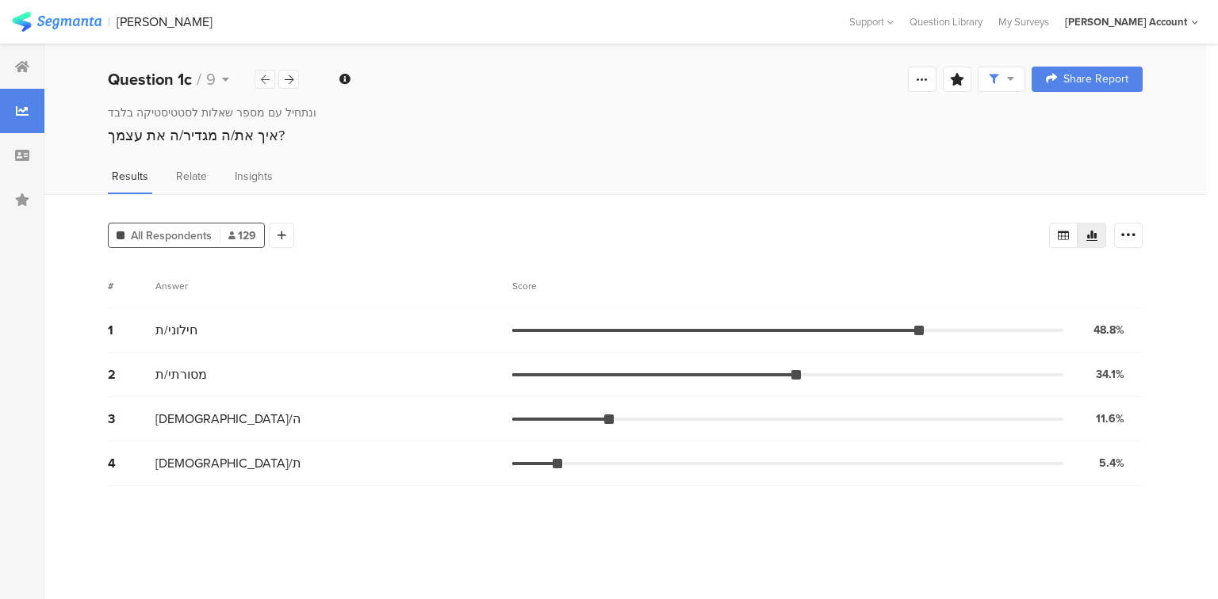
click at [257, 77] on div at bounding box center [264, 79] width 21 height 19
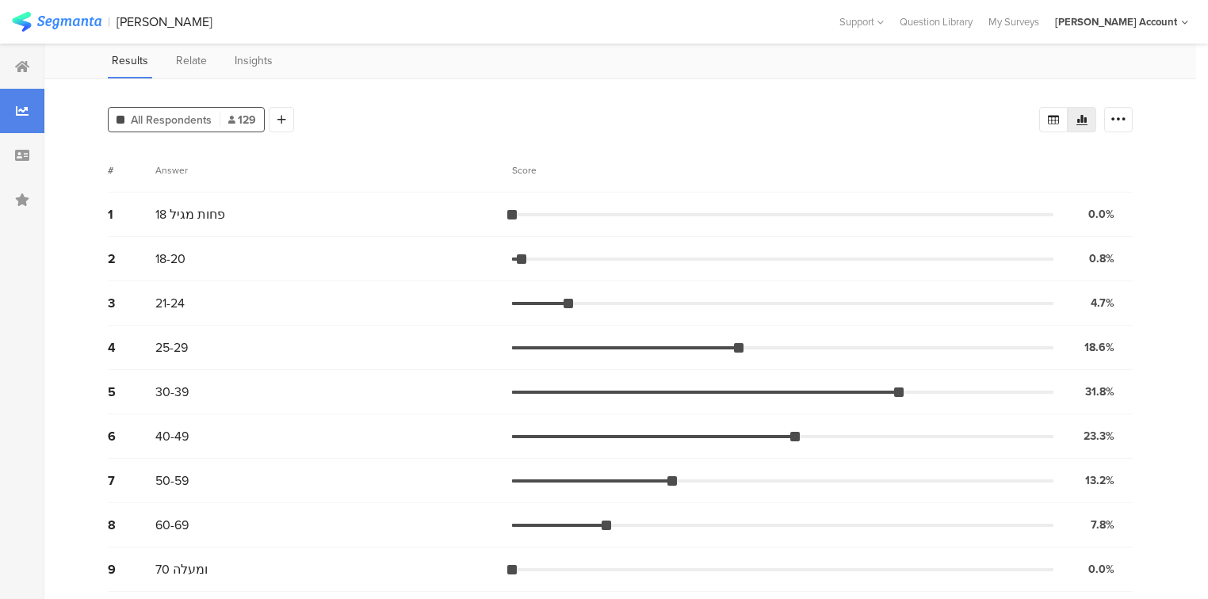
scroll to position [117, 0]
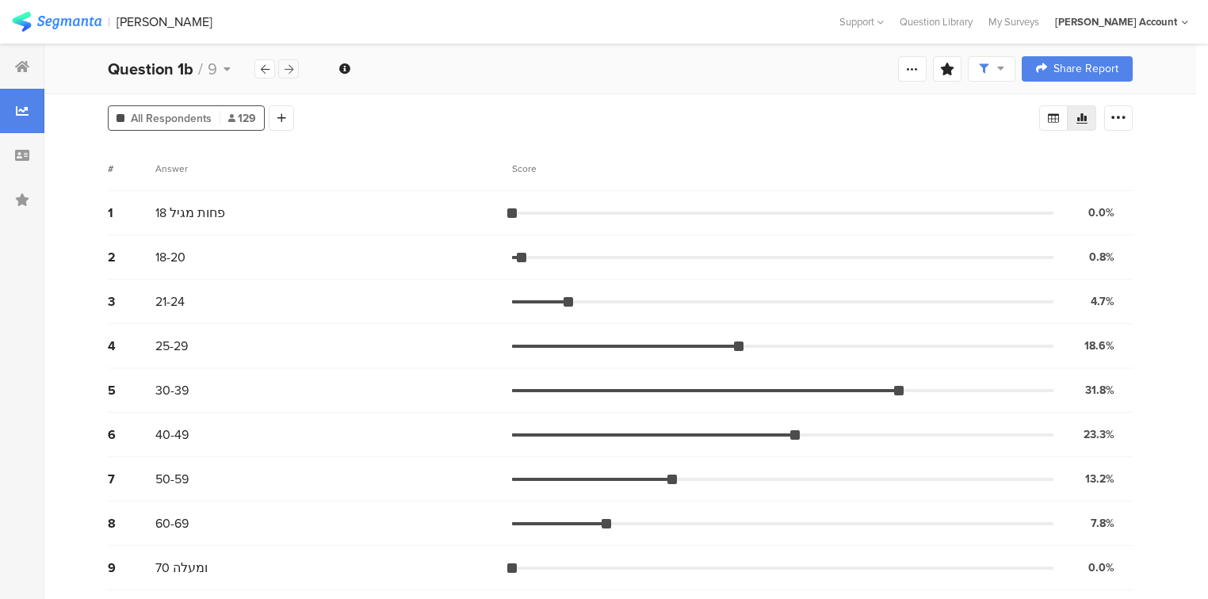
click at [289, 72] on icon at bounding box center [289, 69] width 9 height 10
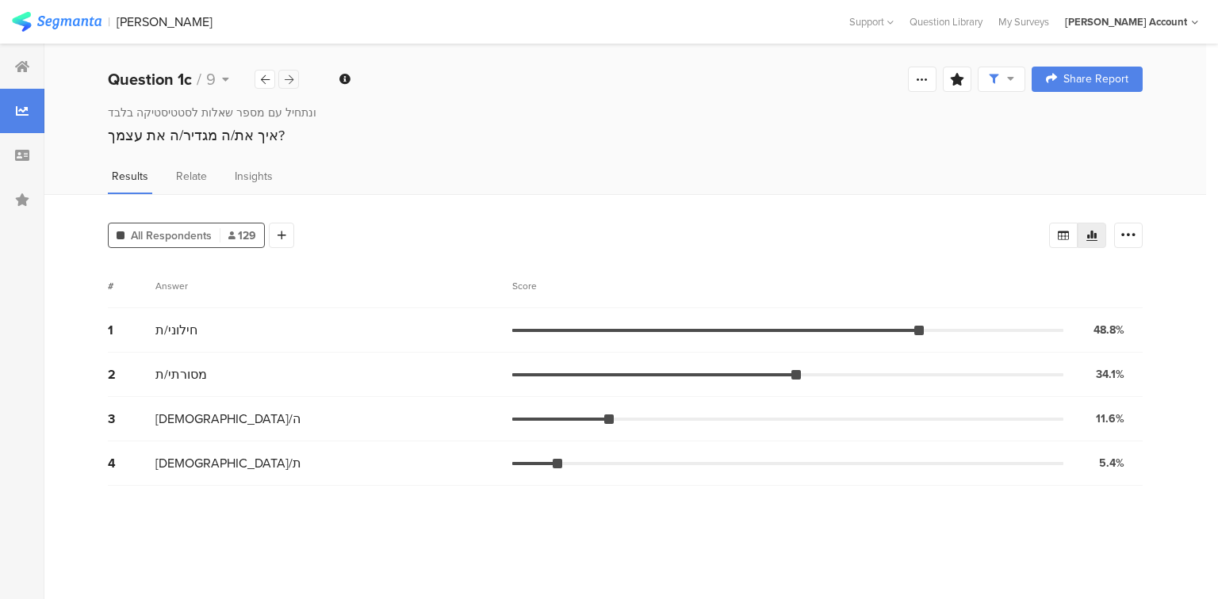
click at [291, 82] on icon at bounding box center [289, 80] width 9 height 10
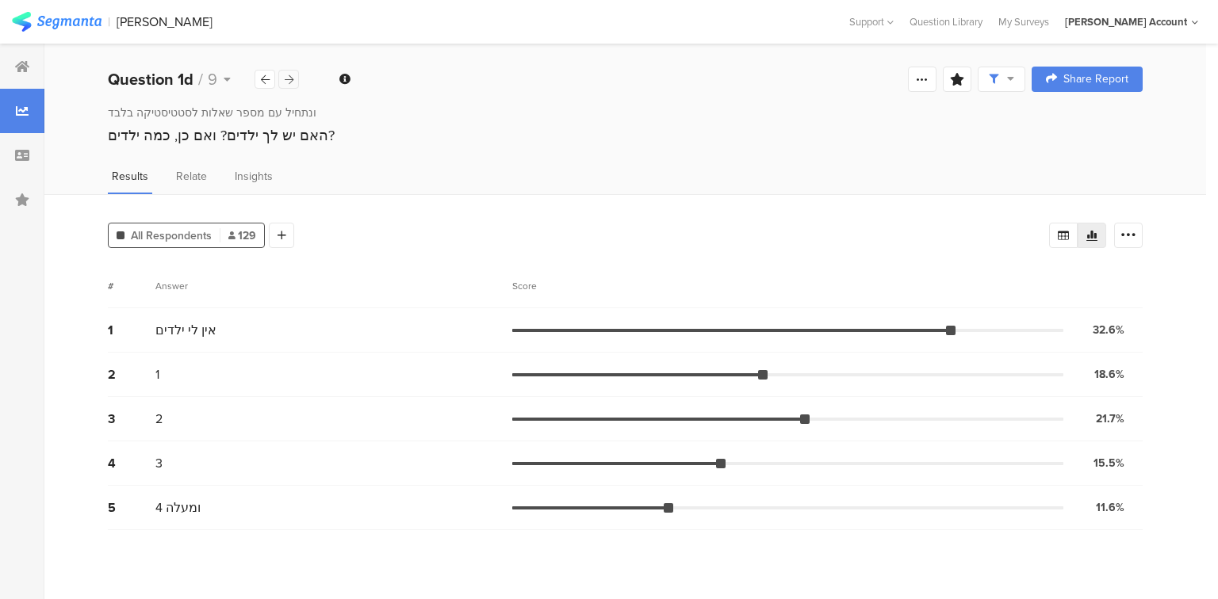
click at [293, 72] on div at bounding box center [288, 79] width 21 height 19
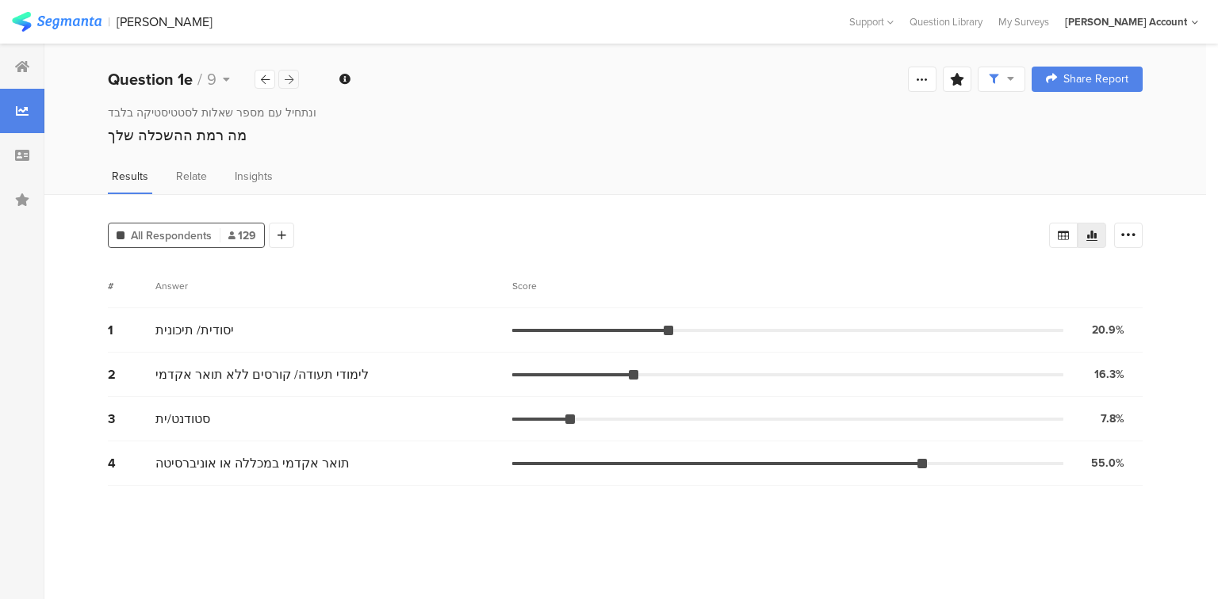
click at [285, 82] on icon at bounding box center [289, 80] width 9 height 10
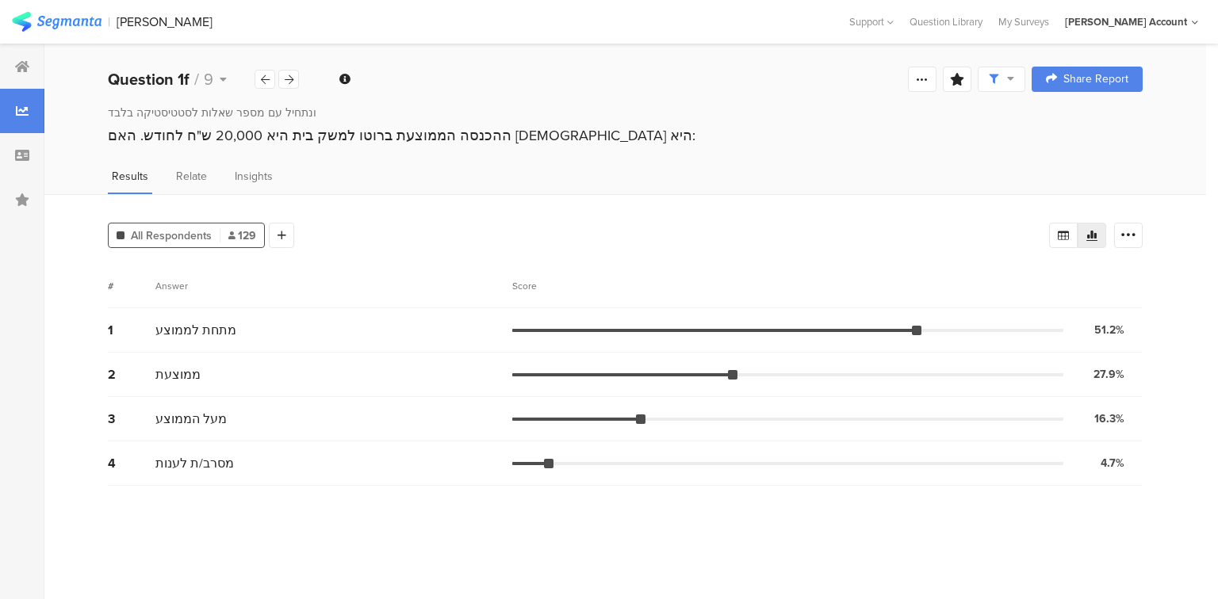
click at [202, 327] on span "מתחת לממוצע" at bounding box center [195, 330] width 81 height 18
copy div "מתחת לממוצע"
click at [285, 86] on div at bounding box center [288, 79] width 21 height 19
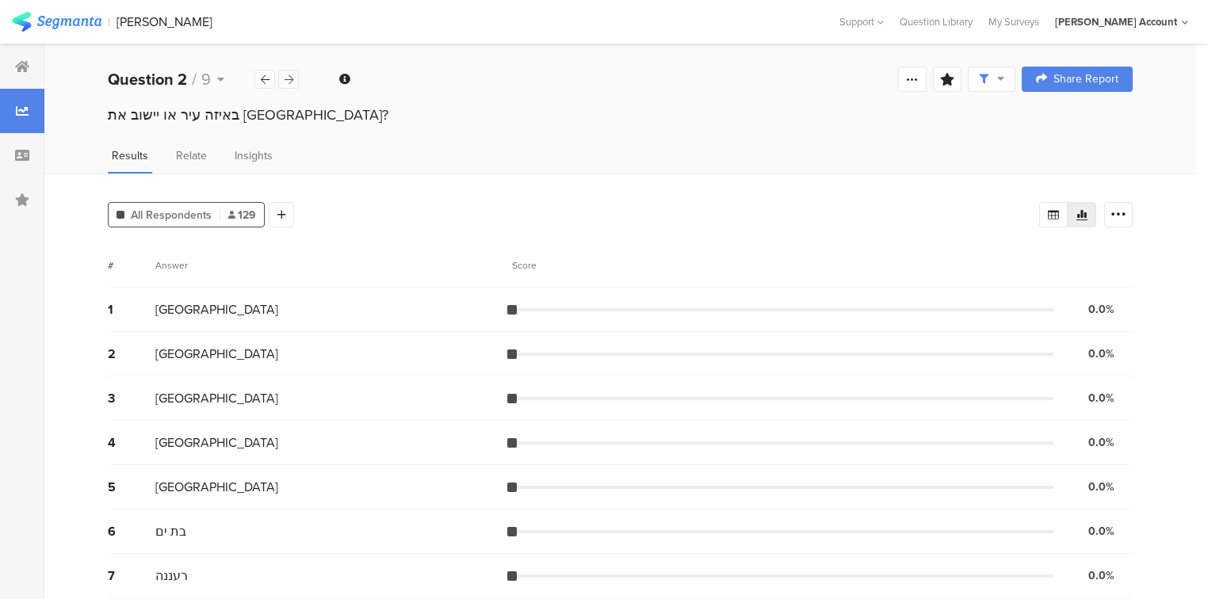
click at [286, 86] on div at bounding box center [288, 79] width 21 height 19
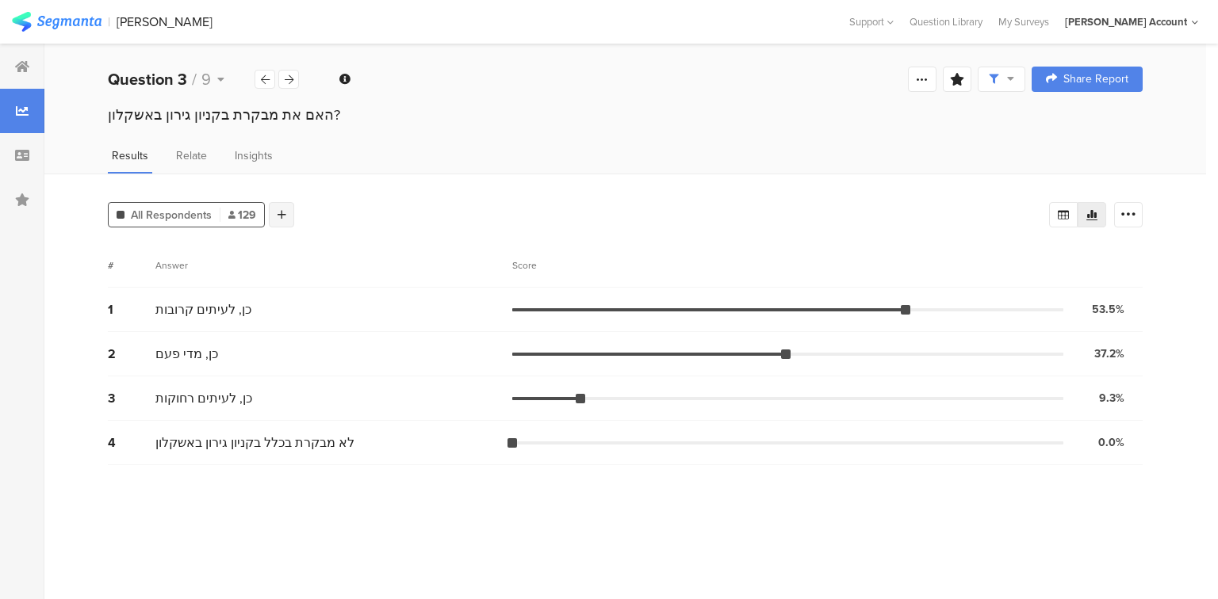
click at [285, 219] on div at bounding box center [281, 214] width 25 height 25
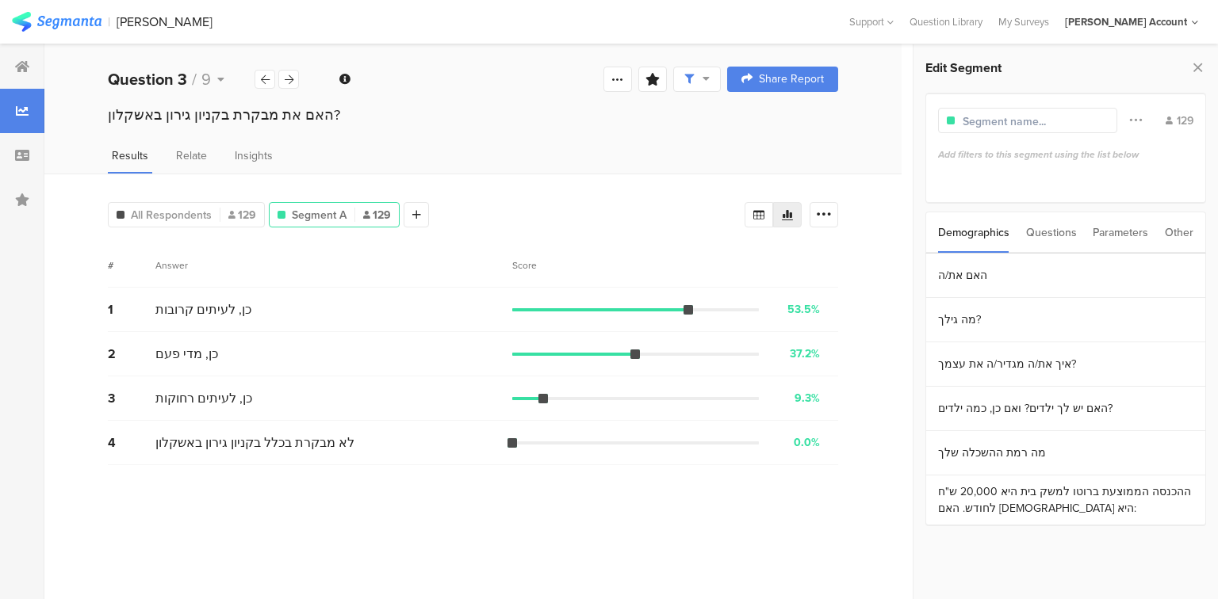
click at [1053, 234] on div "Questions" at bounding box center [1051, 232] width 51 height 40
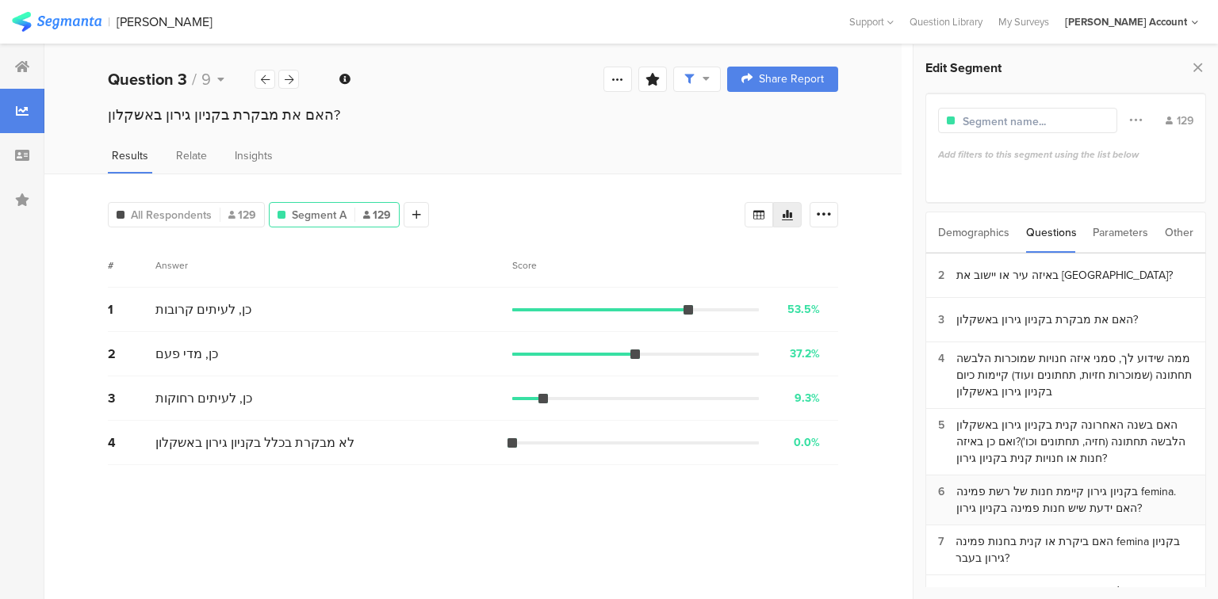
click at [1073, 485] on div "בקניון גירון קיימת חנות של רשת פמינה femina. האם ידעת שיש חנות פמינה בקניון גיר…" at bounding box center [1074, 500] width 237 height 33
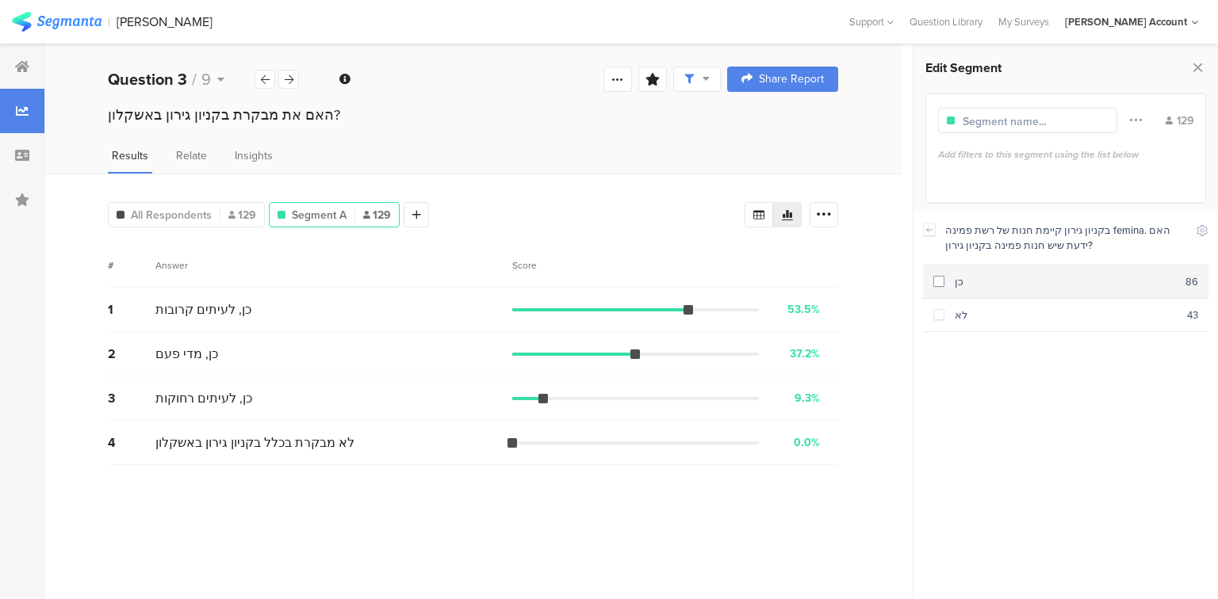
click at [941, 280] on span at bounding box center [938, 281] width 11 height 11
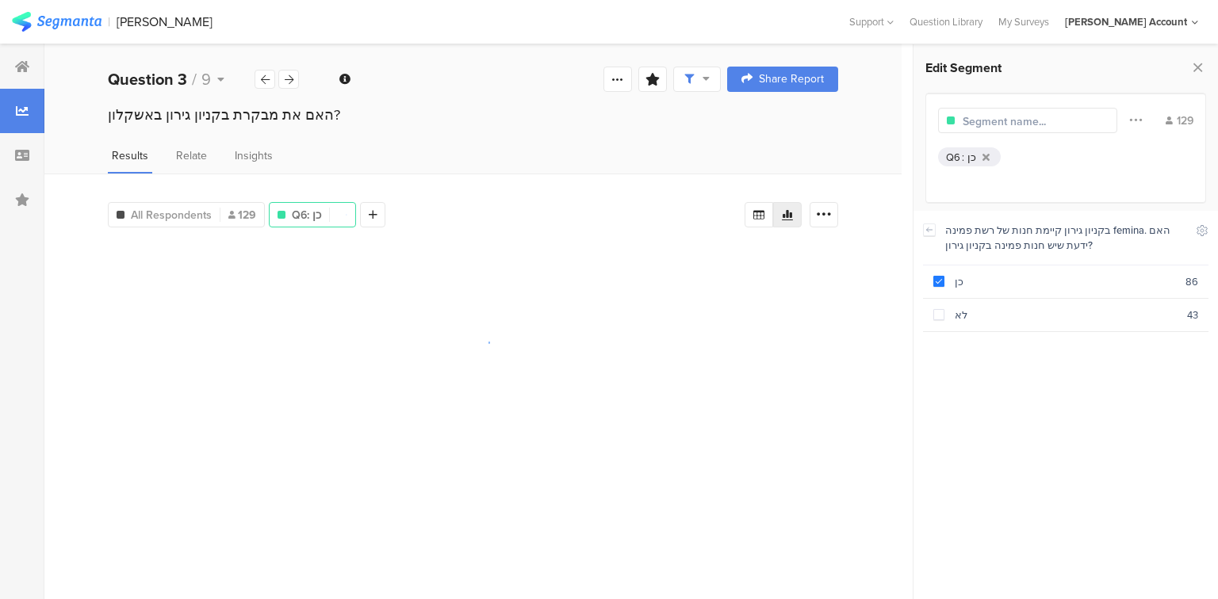
click at [1023, 127] on input "text" at bounding box center [1031, 121] width 138 height 17
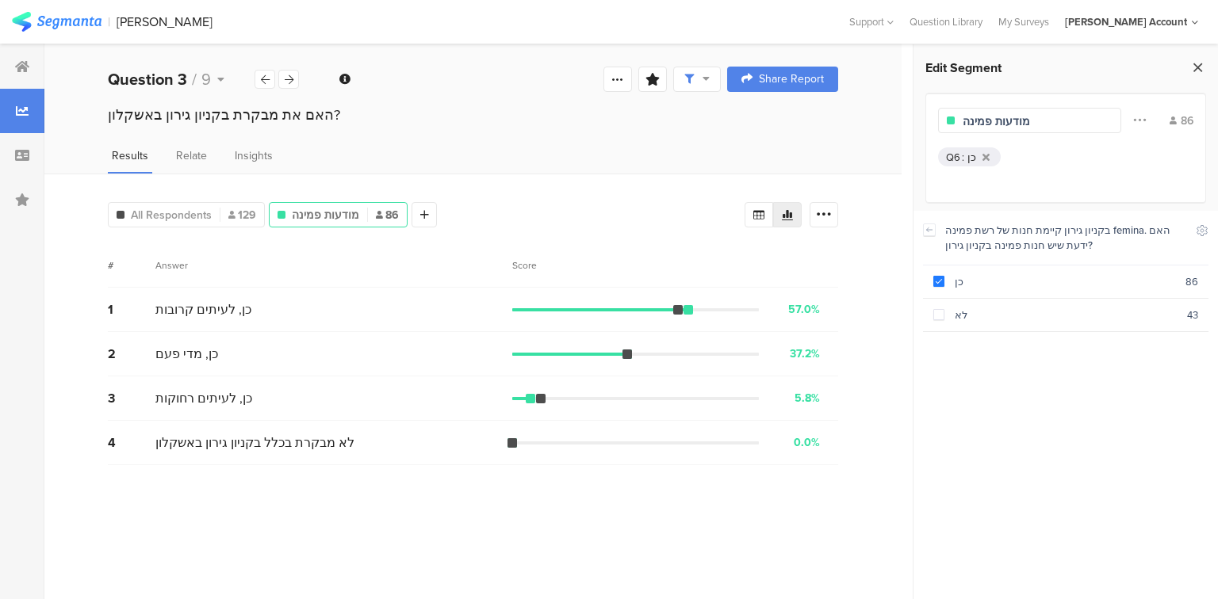
type input "מודעות פמינה"
click at [1200, 63] on icon at bounding box center [1197, 67] width 17 height 22
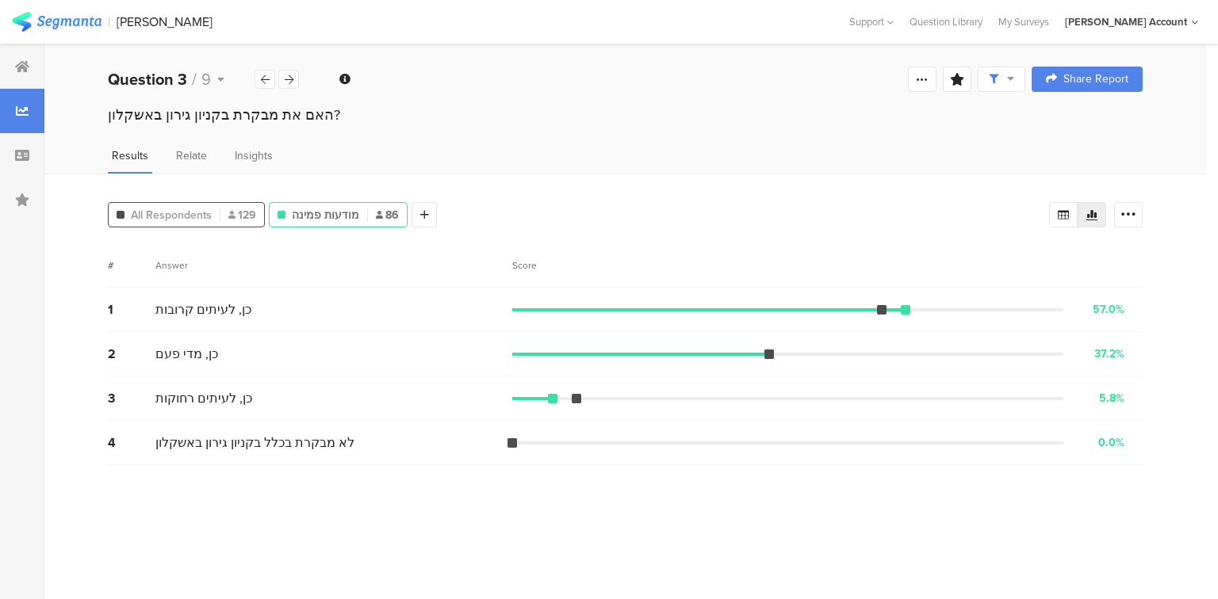
click at [214, 216] on div "All Respondents 129" at bounding box center [186, 215] width 155 height 17
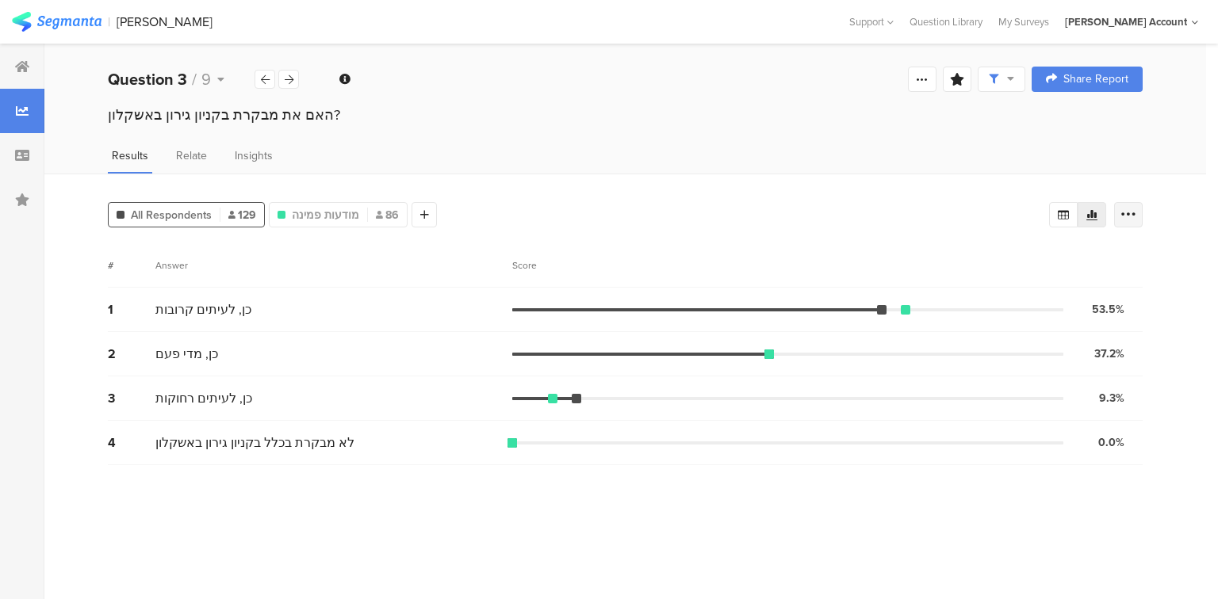
click at [1128, 207] on icon at bounding box center [1128, 215] width 16 height 16
click at [1065, 213] on icon at bounding box center [1062, 215] width 11 height 10
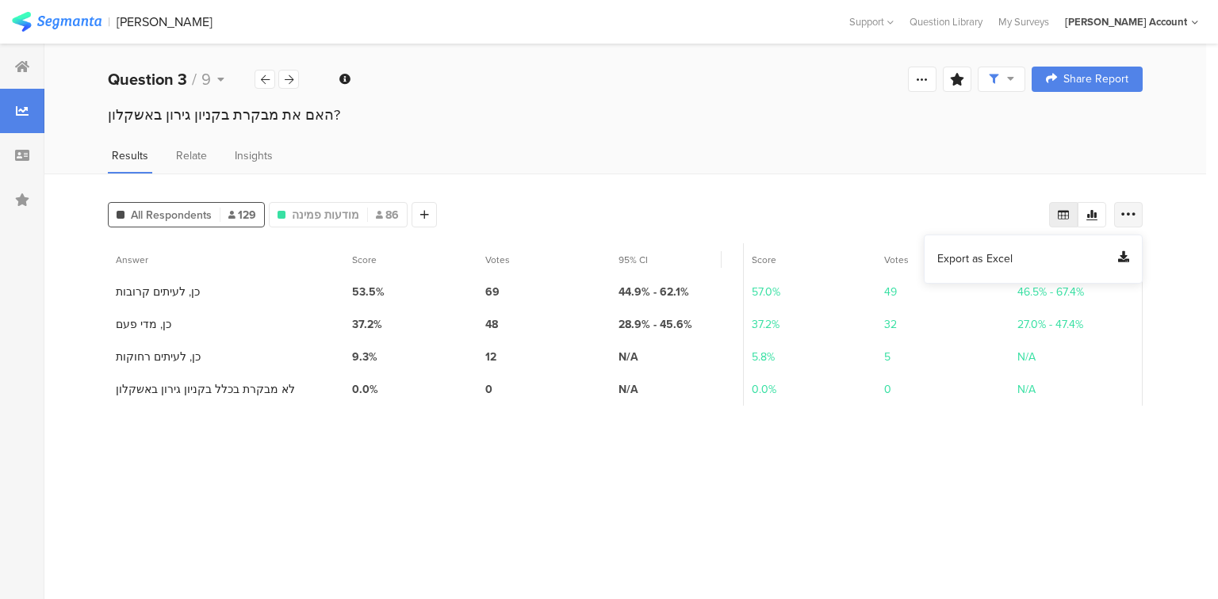
click at [1141, 216] on div at bounding box center [1128, 214] width 29 height 25
click at [1118, 219] on div at bounding box center [1128, 214] width 29 height 25
drag, startPoint x: 1100, startPoint y: 254, endPoint x: 1092, endPoint y: 258, distance: 9.2
click at [1100, 254] on div "Export as Excel" at bounding box center [1033, 259] width 192 height 16
click at [292, 83] on icon at bounding box center [289, 80] width 9 height 10
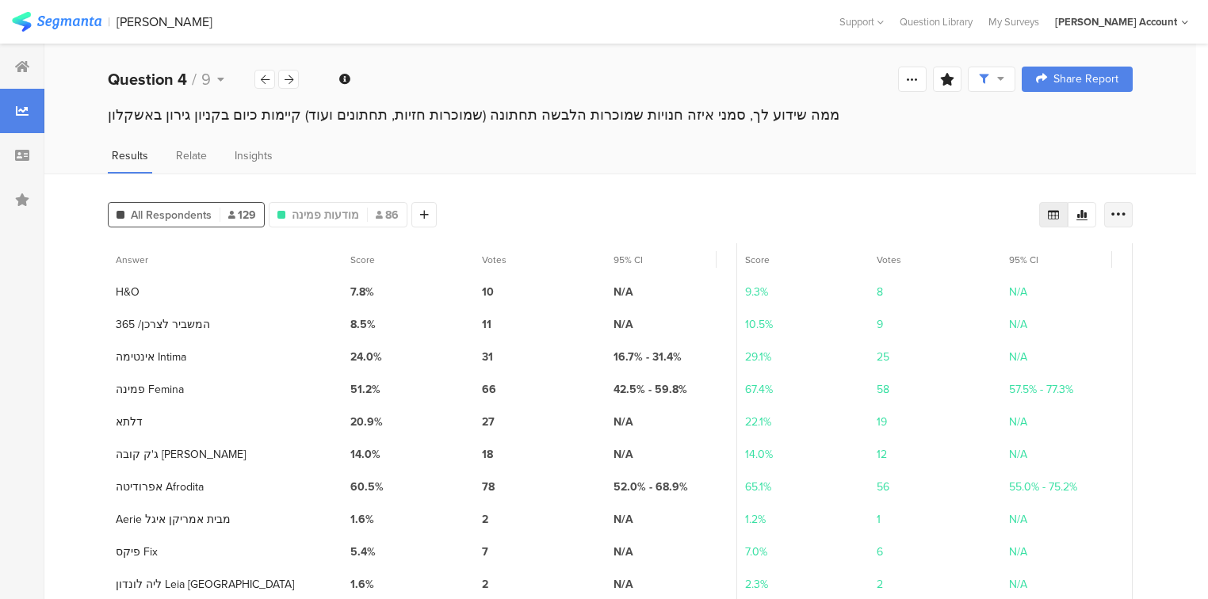
click at [1126, 216] on icon at bounding box center [1119, 215] width 16 height 16
click at [1101, 257] on div "Export as Excel" at bounding box center [1033, 259] width 192 height 16
click at [298, 79] on div at bounding box center [288, 79] width 21 height 19
click at [1126, 217] on icon at bounding box center [1119, 215] width 16 height 16
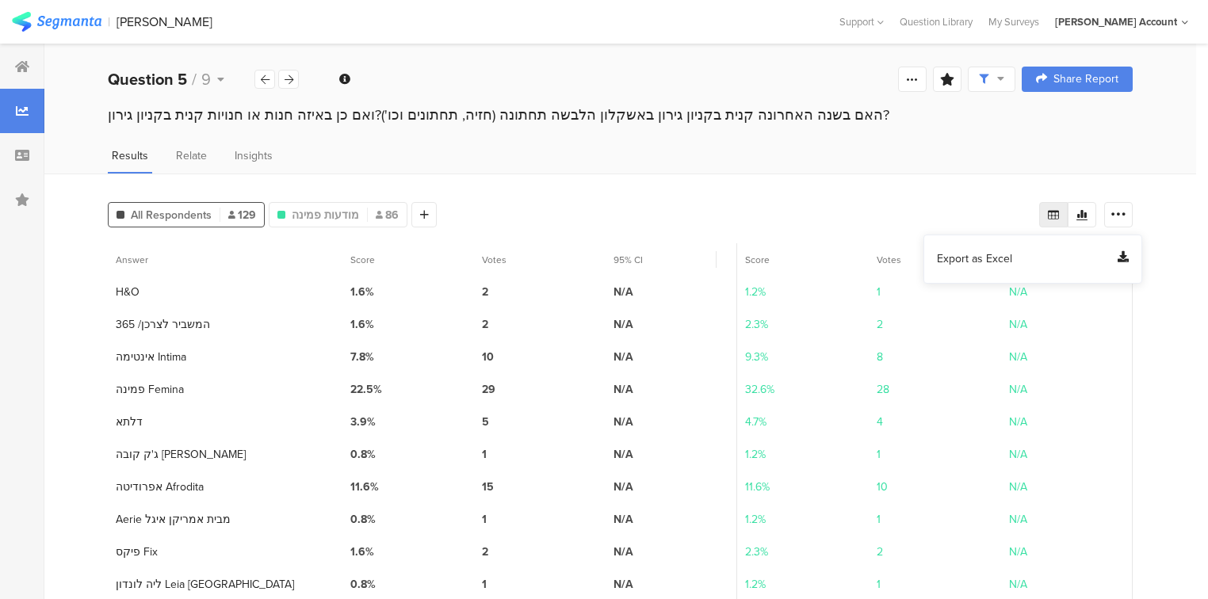
click at [1068, 260] on div "Export as Excel" at bounding box center [1033, 259] width 192 height 16
click at [288, 81] on icon at bounding box center [289, 80] width 9 height 10
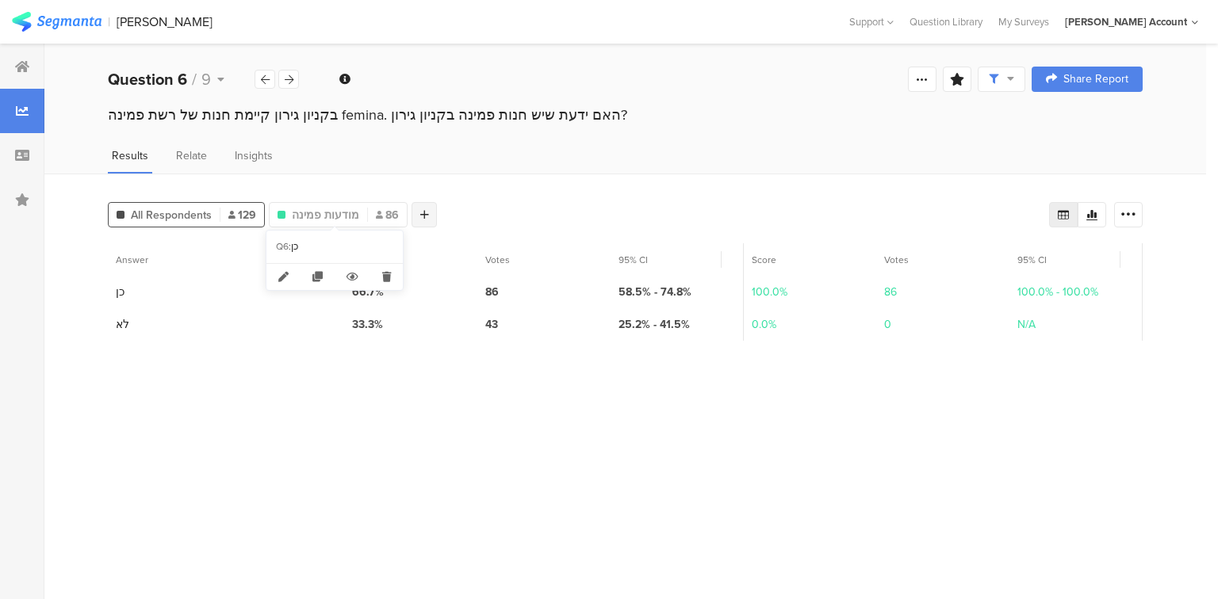
click at [420, 216] on icon at bounding box center [424, 214] width 9 height 11
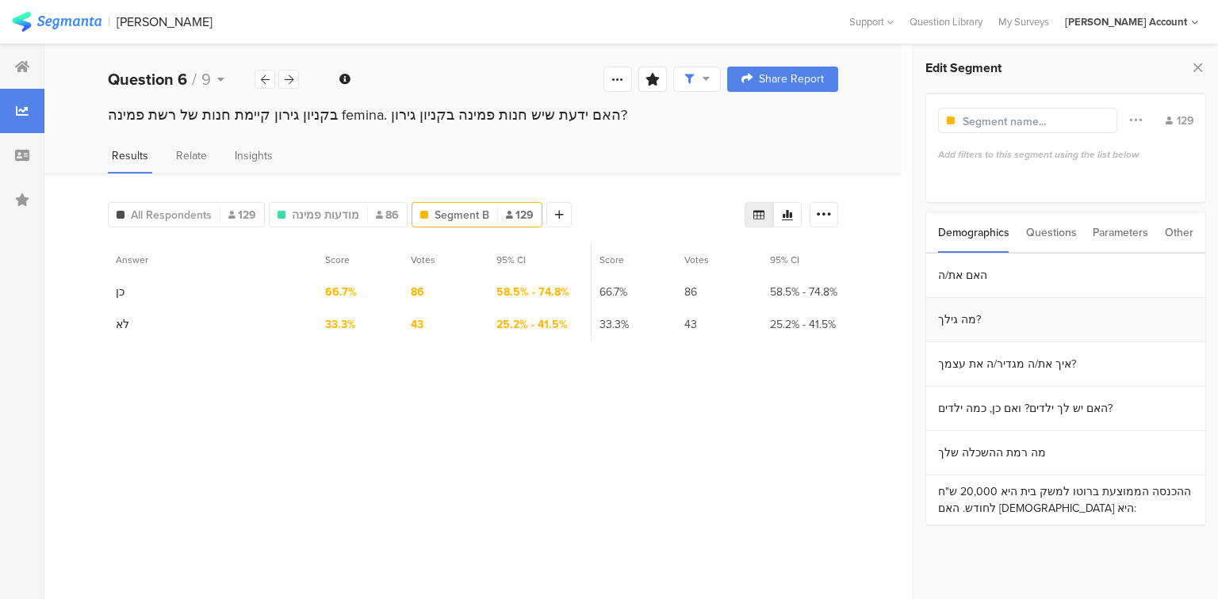
click at [962, 321] on section "מה גילך?" at bounding box center [1065, 320] width 279 height 44
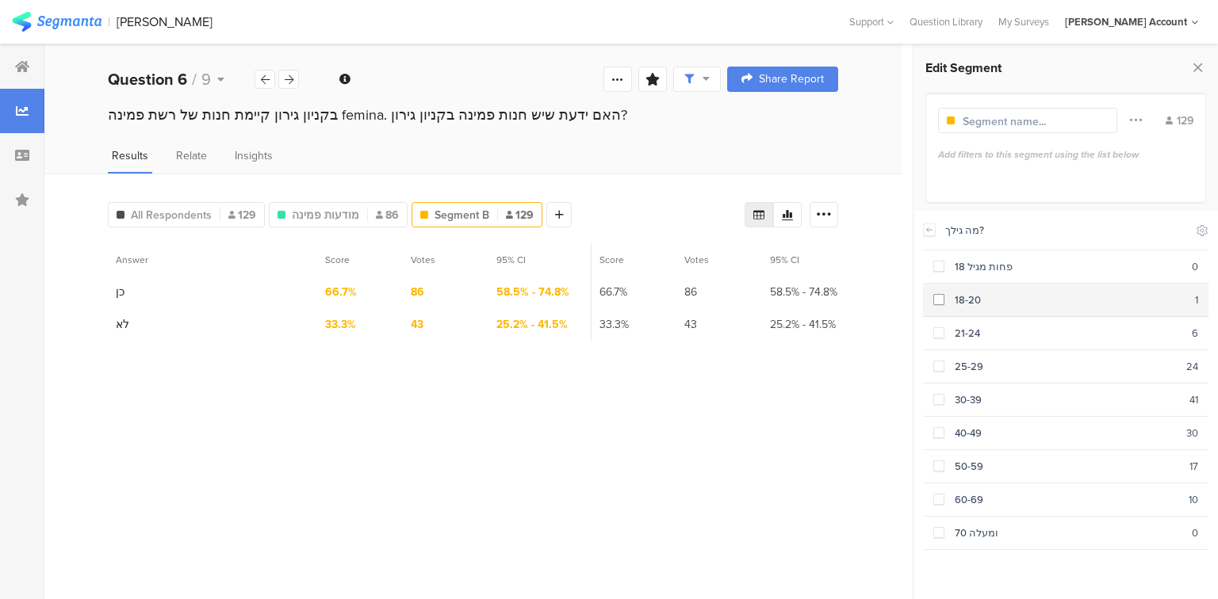
click at [954, 304] on div "18-20" at bounding box center [1069, 300] width 250 height 15
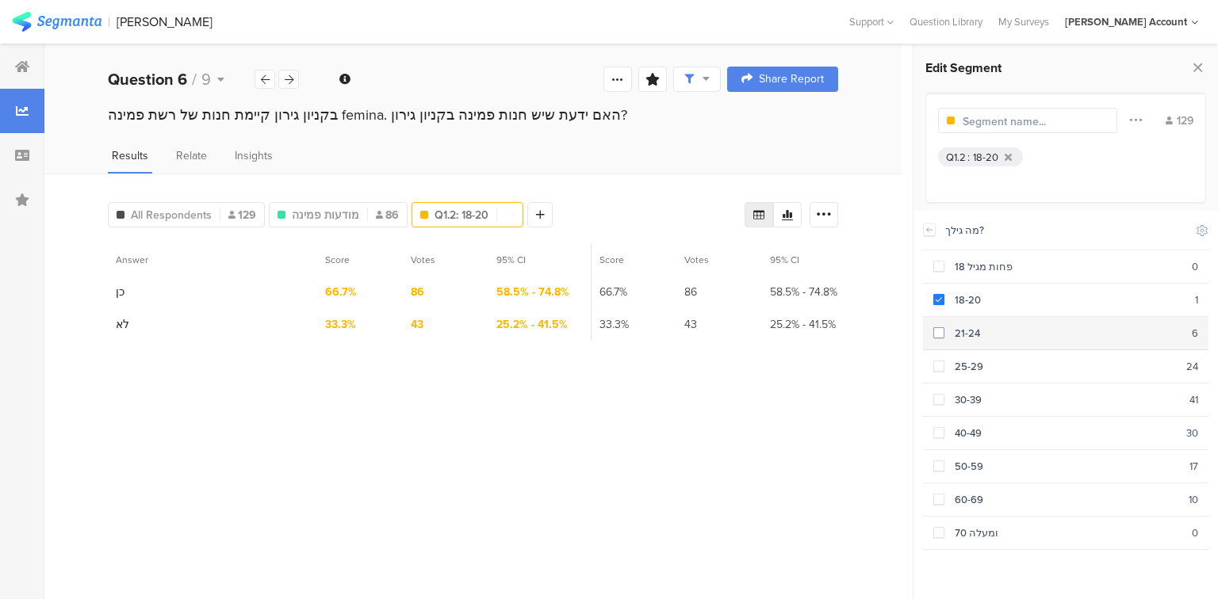
click at [961, 332] on div "21-24" at bounding box center [1067, 333] width 247 height 15
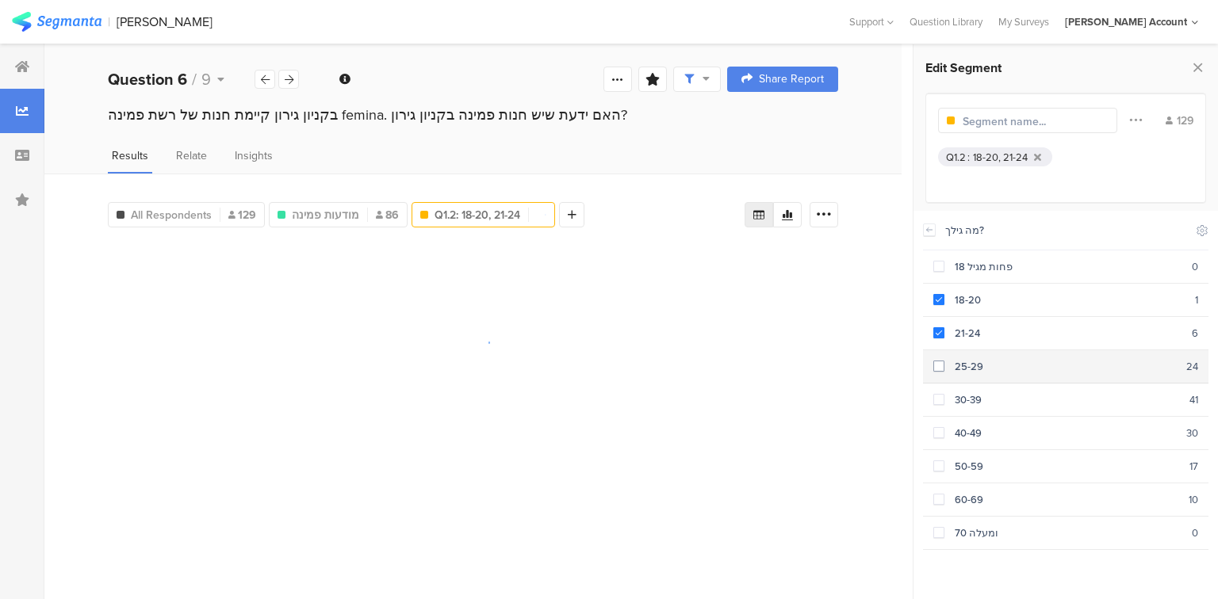
click at [960, 359] on div "25-29" at bounding box center [1065, 366] width 242 height 15
click at [958, 392] on div "30-39" at bounding box center [1066, 399] width 245 height 15
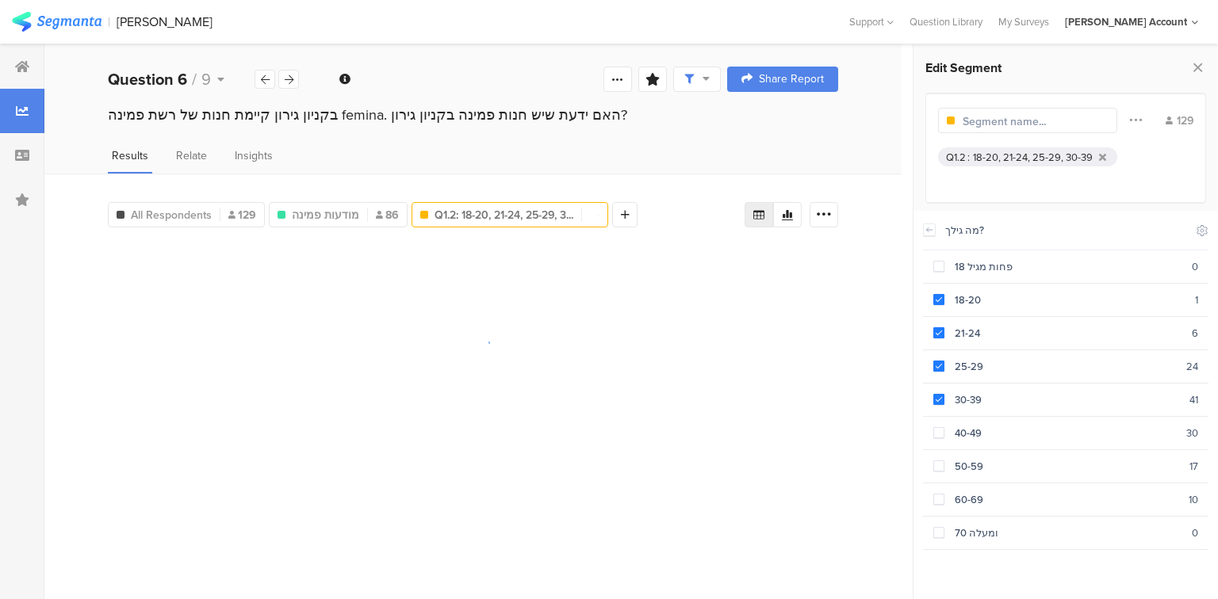
click at [972, 124] on input "text" at bounding box center [1031, 121] width 138 height 17
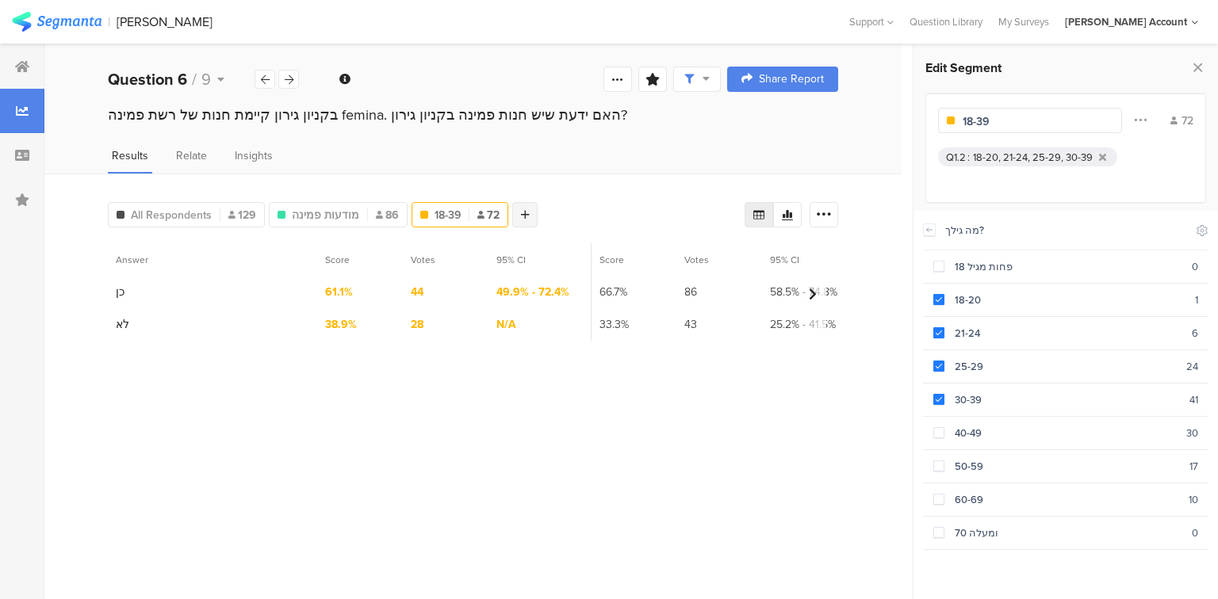
type input "18-39"
click at [525, 219] on div at bounding box center [524, 214] width 25 height 25
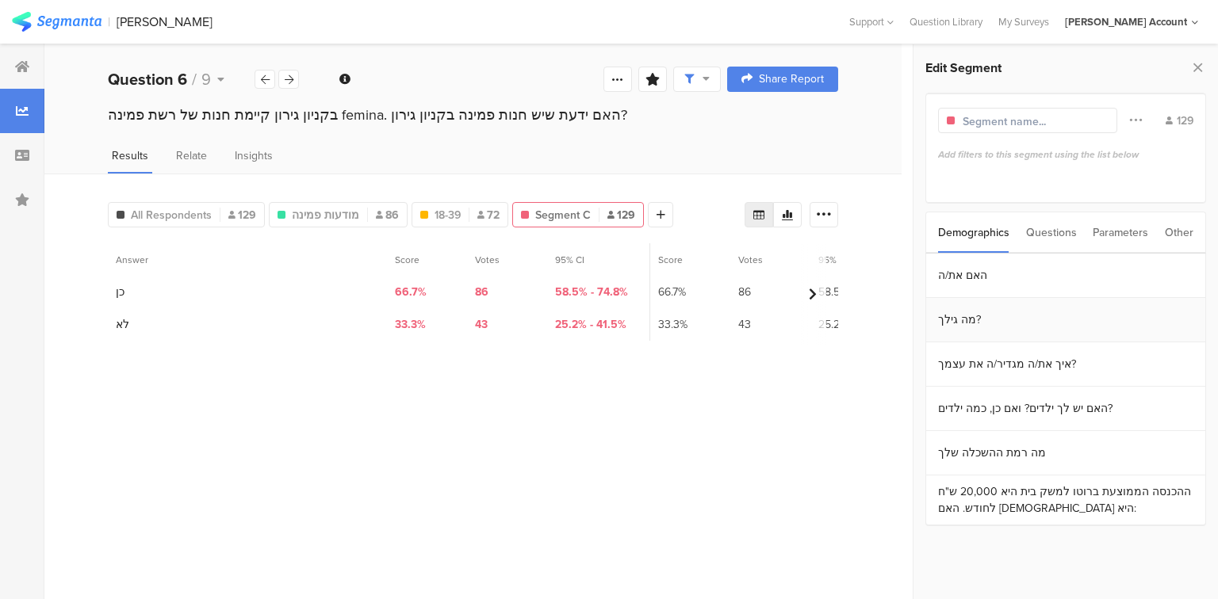
click at [957, 327] on section "מה גילך?" at bounding box center [1065, 320] width 279 height 44
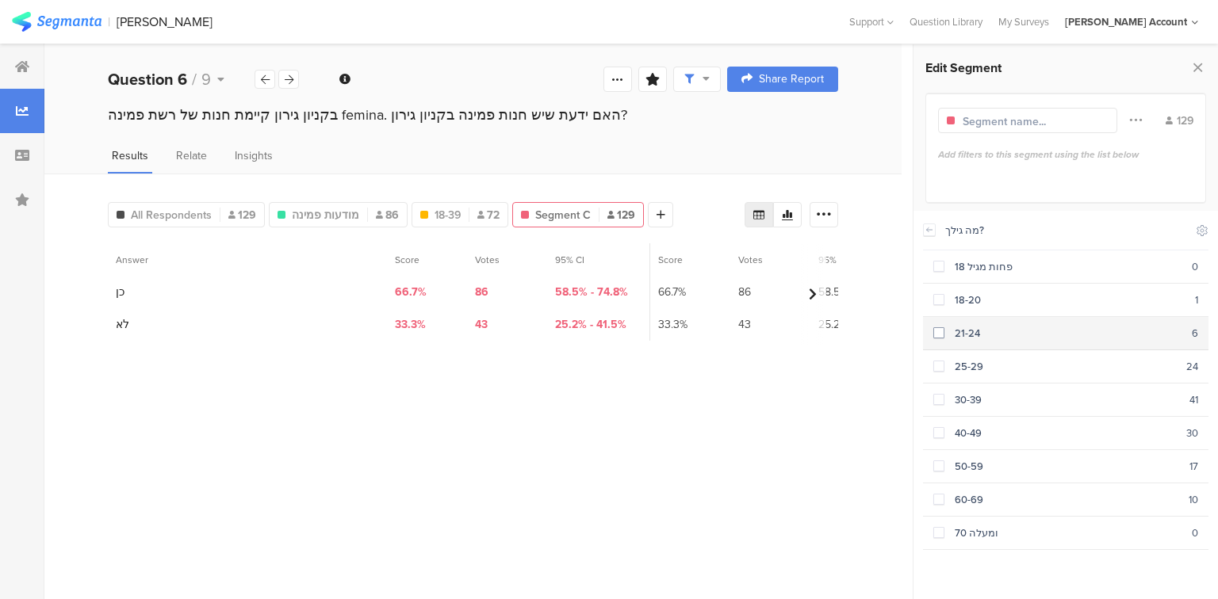
click at [962, 323] on div "פחות מגיל 18 0 18-20 1 21-24 6 25-29 24 30-39 41 40-49 30 50-59 17 60-69 10 70 …" at bounding box center [1065, 400] width 285 height 300
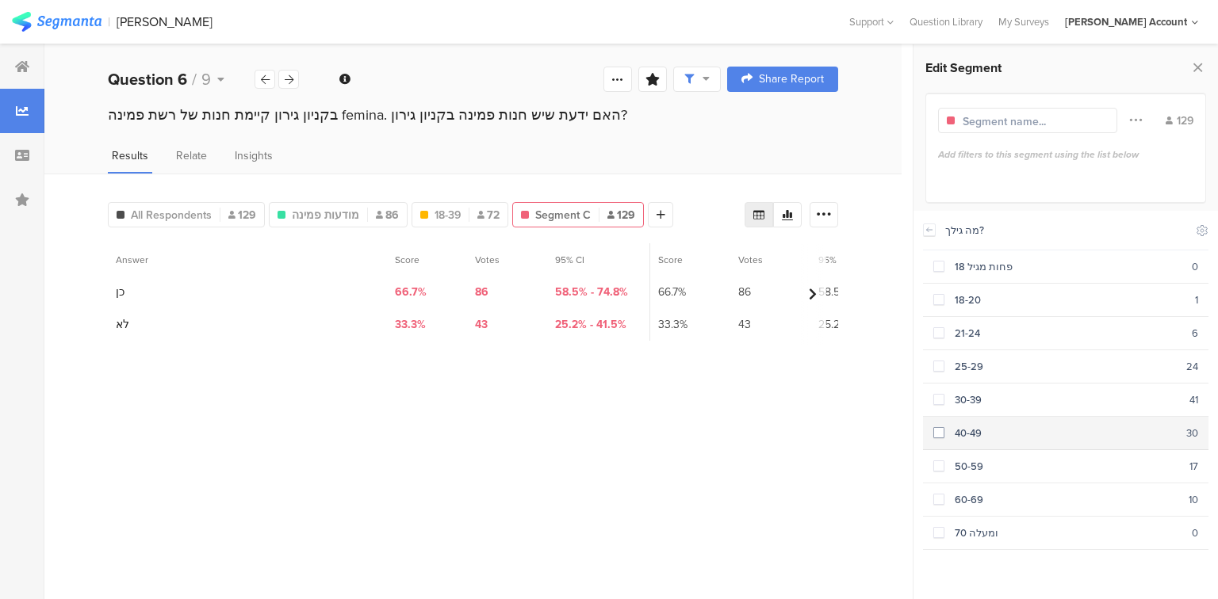
click at [950, 426] on div "40-49" at bounding box center [1065, 433] width 242 height 15
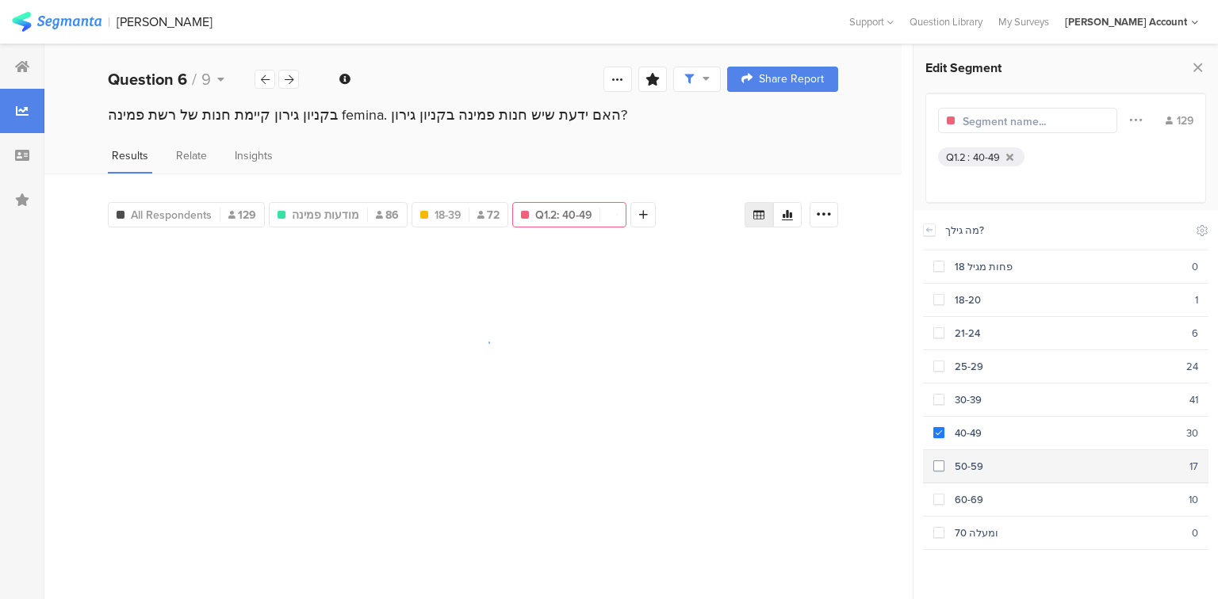
click at [945, 459] on div "50-59" at bounding box center [1066, 466] width 245 height 15
click at [950, 492] on div "60-69" at bounding box center [1066, 499] width 244 height 15
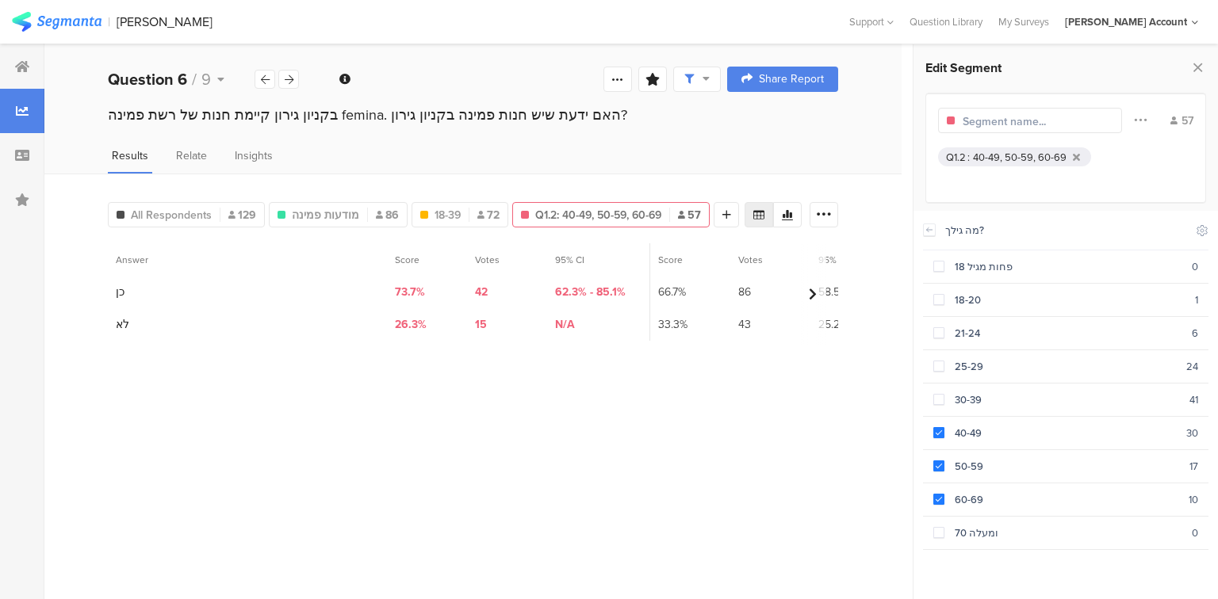
click at [991, 122] on input "text" at bounding box center [1031, 121] width 138 height 17
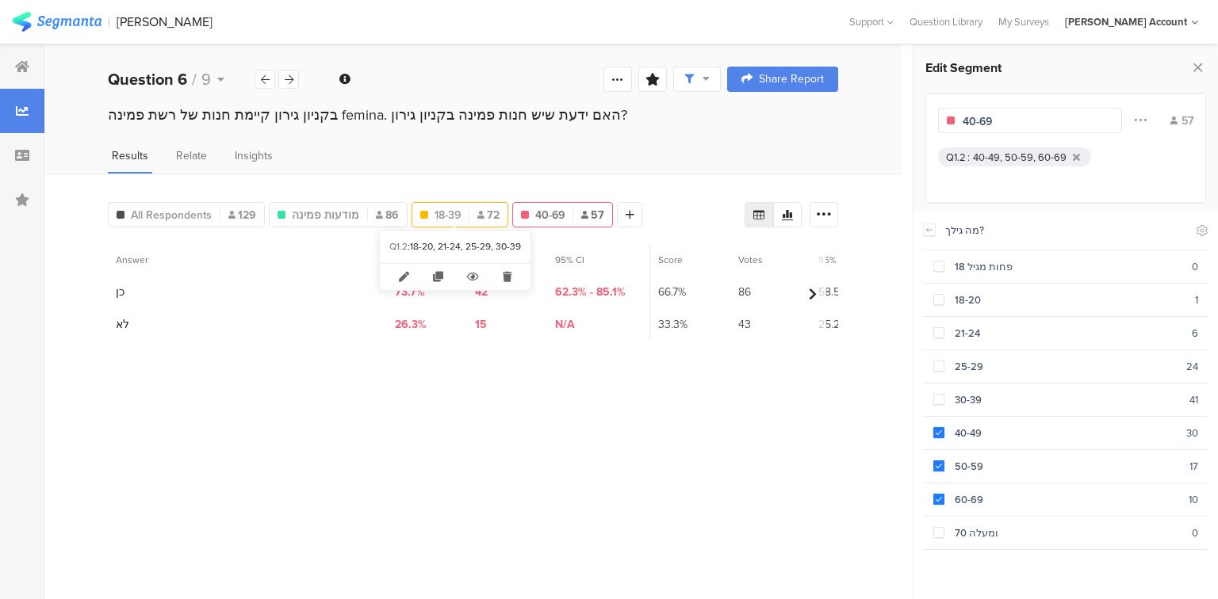
click at [434, 203] on div "18-39 72" at bounding box center [459, 214] width 97 height 25
click at [435, 219] on span "18-39" at bounding box center [447, 215] width 26 height 17
type input "18-39"
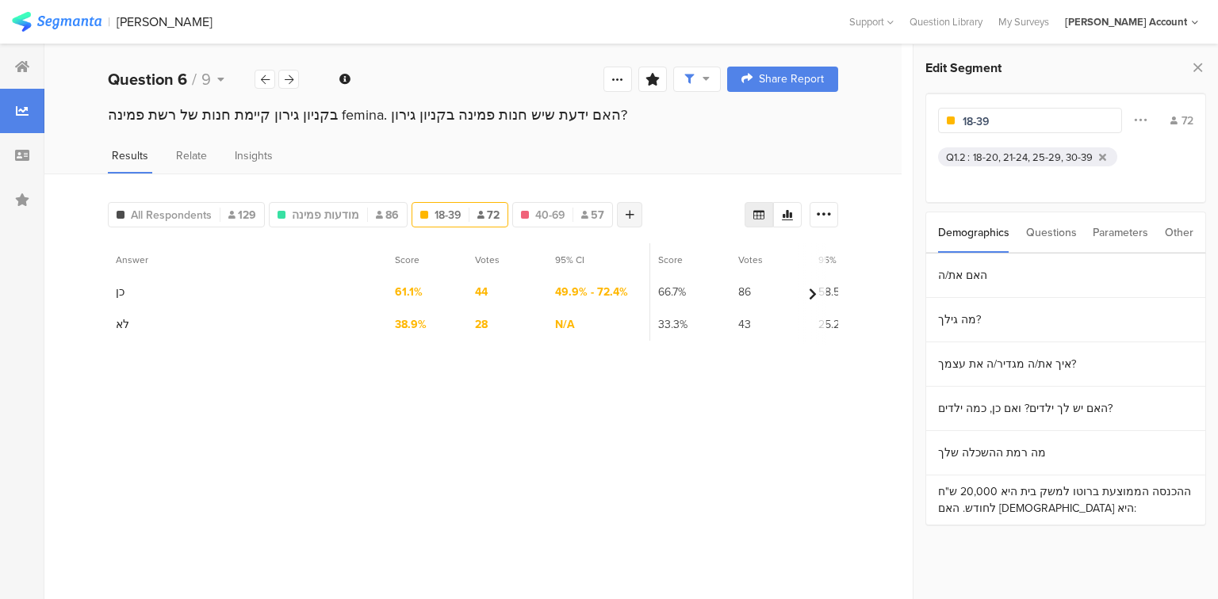
click at [625, 209] on icon at bounding box center [629, 214] width 9 height 11
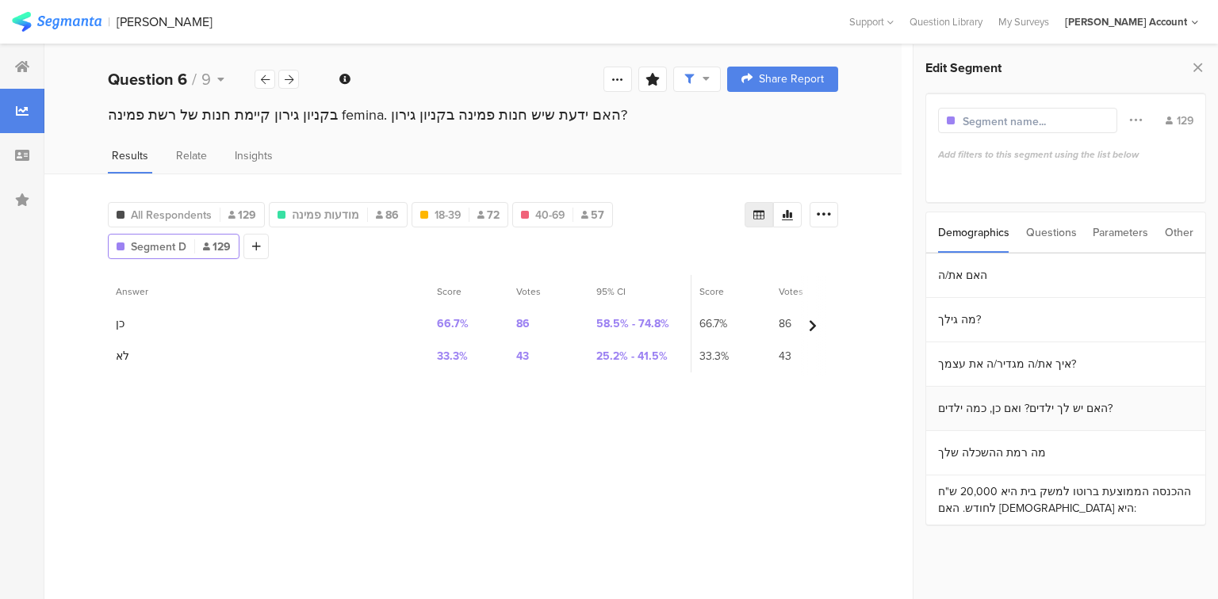
click at [1015, 403] on section "האם יש לך ילדים? ואם כן, כמה ילדים?" at bounding box center [1065, 409] width 279 height 44
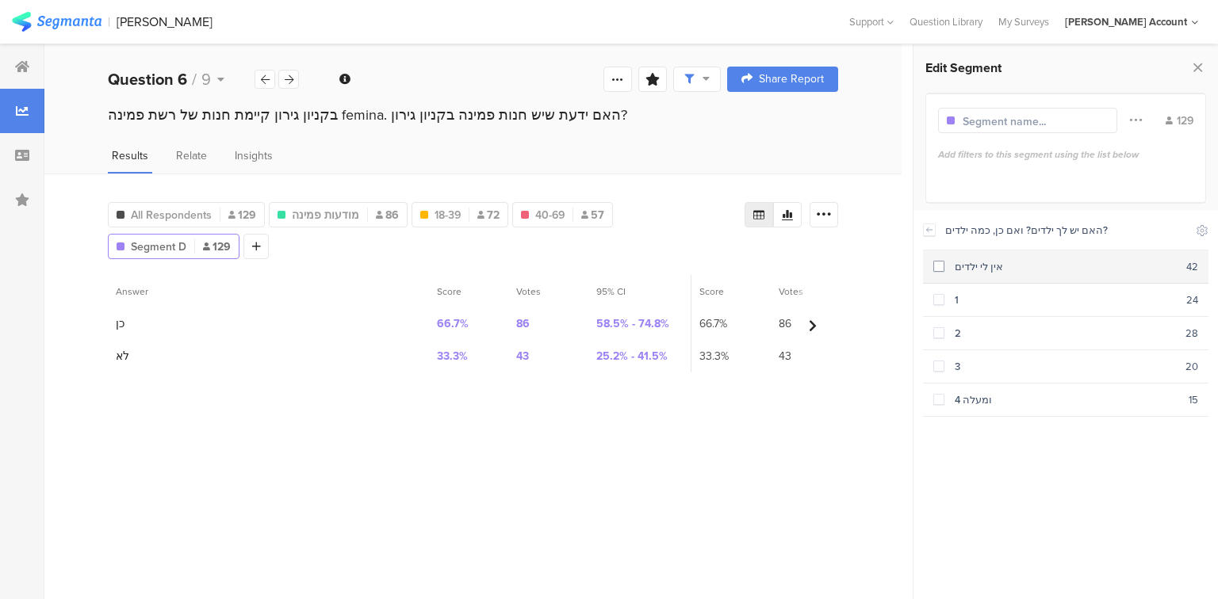
click at [996, 263] on div "אין לי ילדים" at bounding box center [1065, 266] width 242 height 15
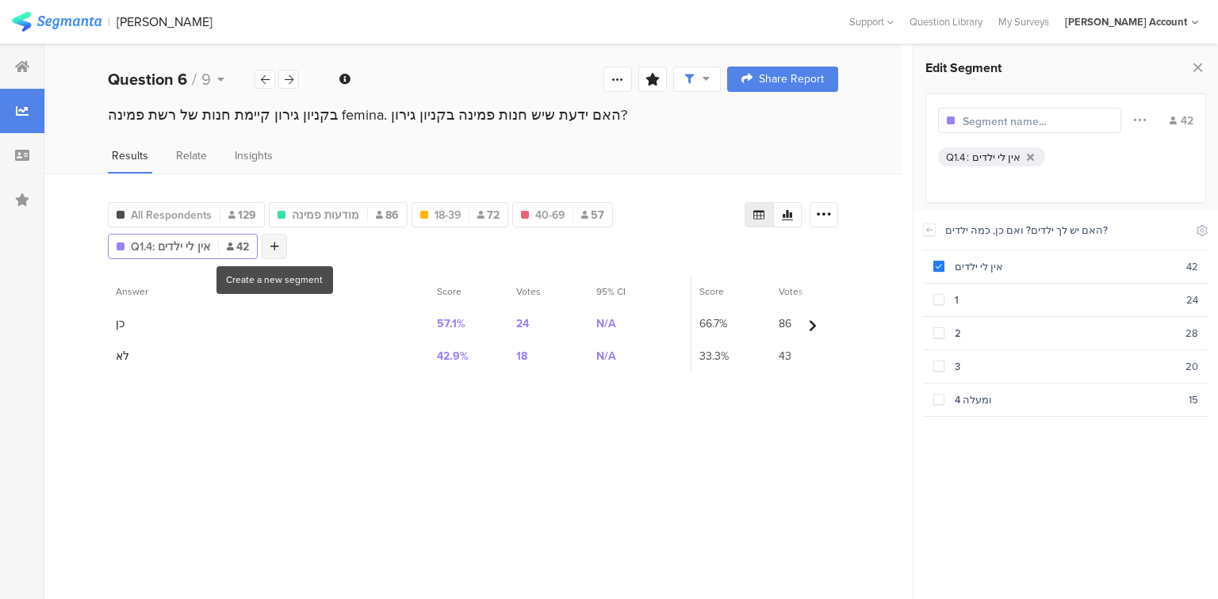
click at [264, 248] on div at bounding box center [274, 246] width 25 height 25
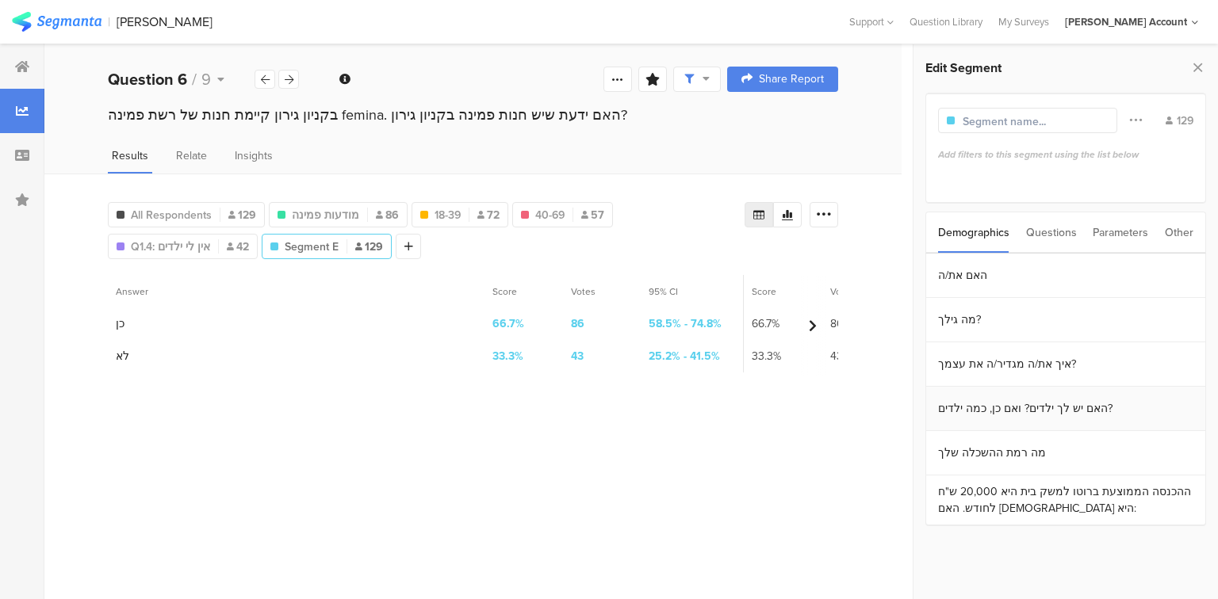
click at [1033, 400] on section "האם יש לך ילדים? ואם כן, כמה ילדים?" at bounding box center [1065, 409] width 279 height 44
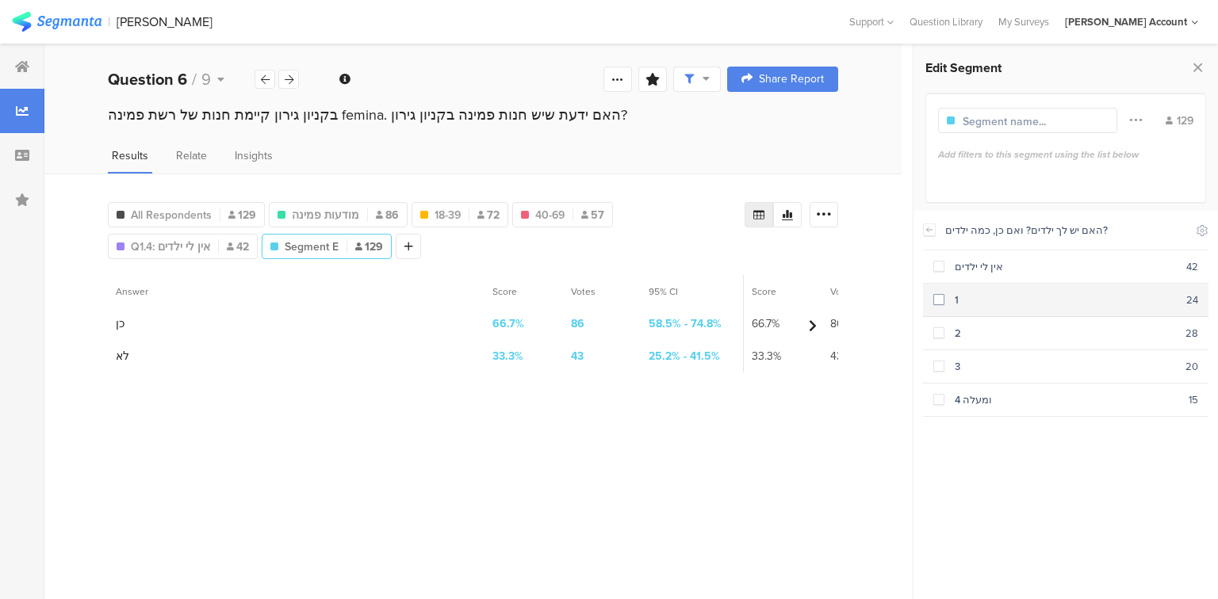
drag, startPoint x: 948, startPoint y: 296, endPoint x: 943, endPoint y: 330, distance: 33.8
click at [946, 296] on div "1" at bounding box center [1065, 300] width 242 height 15
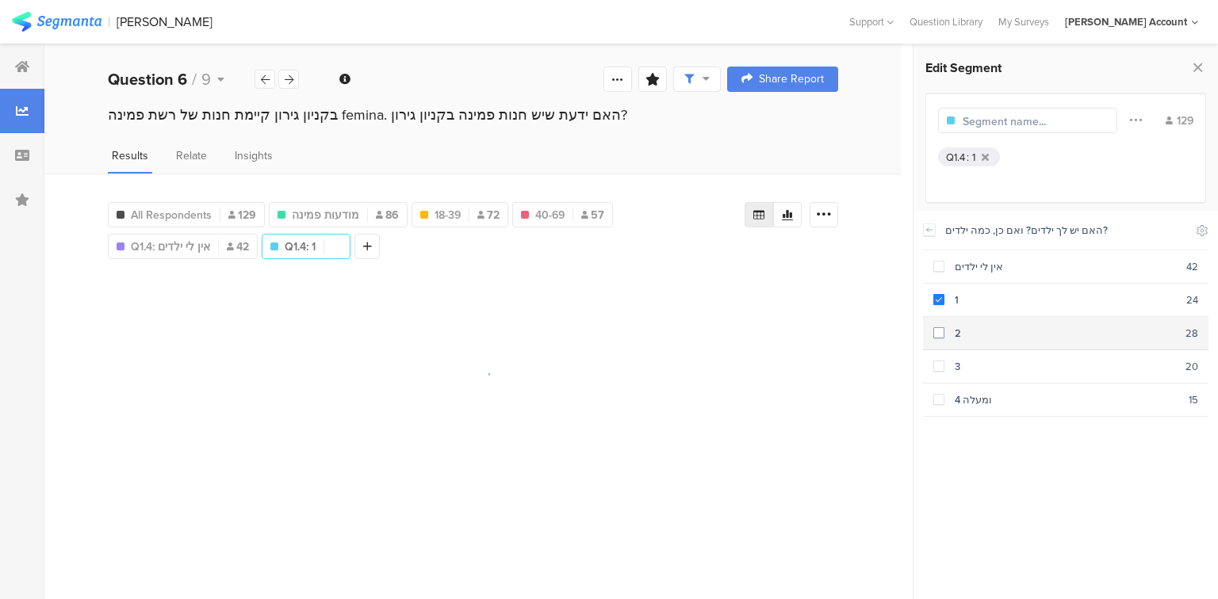
click at [943, 331] on span at bounding box center [938, 332] width 11 height 11
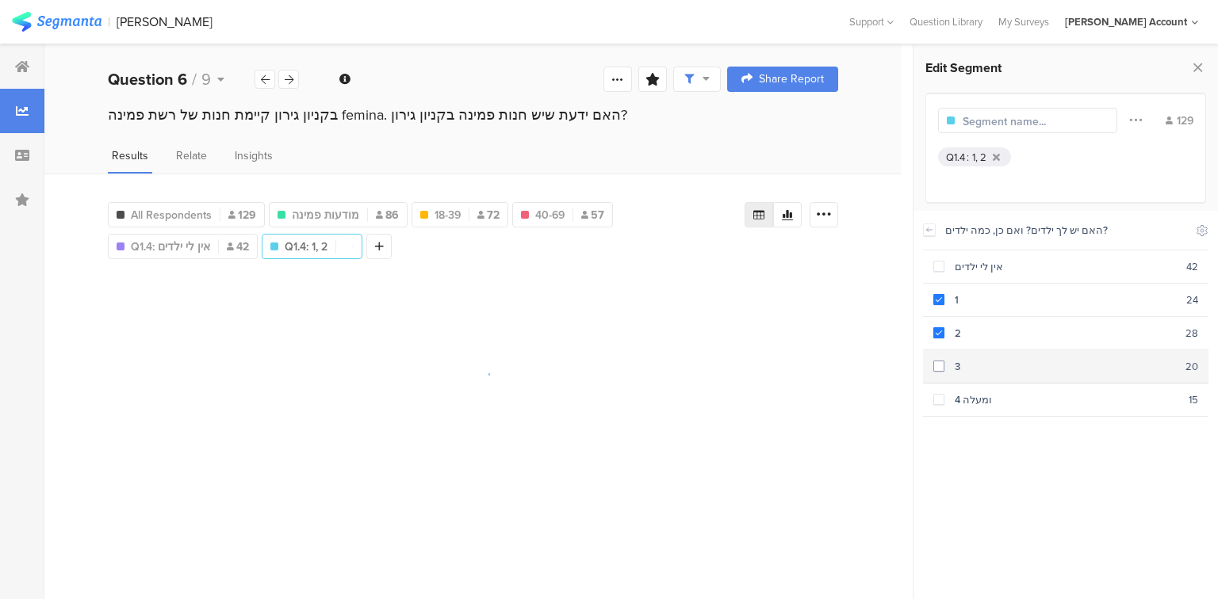
click at [950, 359] on div "3" at bounding box center [1064, 366] width 241 height 15
drag, startPoint x: 951, startPoint y: 392, endPoint x: 951, endPoint y: 358, distance: 34.9
click at [951, 392] on div "4 ומעלה" at bounding box center [1066, 399] width 244 height 15
click at [974, 124] on input "text" at bounding box center [1031, 121] width 138 height 17
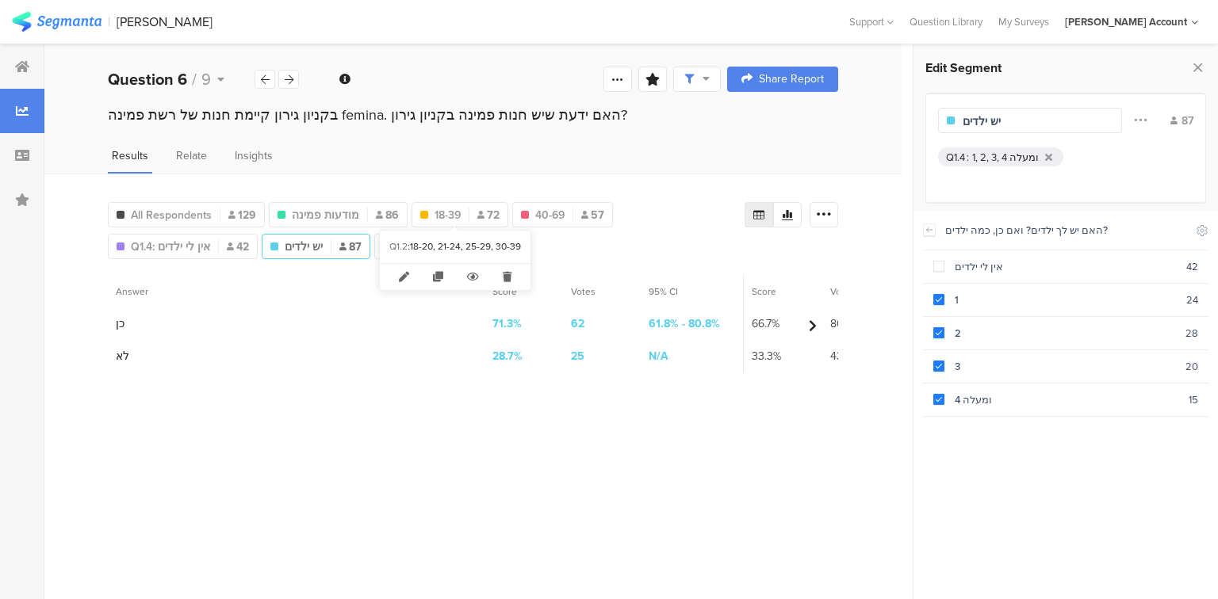
type input "יש ילדים"
click at [355, 275] on section "Answer" at bounding box center [296, 291] width 377 height 33
click at [554, 243] on div "All Respondents 129 מודעות פמינה 86 18-39 72 40-69 57 Q1.4 : אין לי ילדים Q1.4:…" at bounding box center [426, 227] width 637 height 63
click at [392, 248] on div at bounding box center [386, 246] width 25 height 25
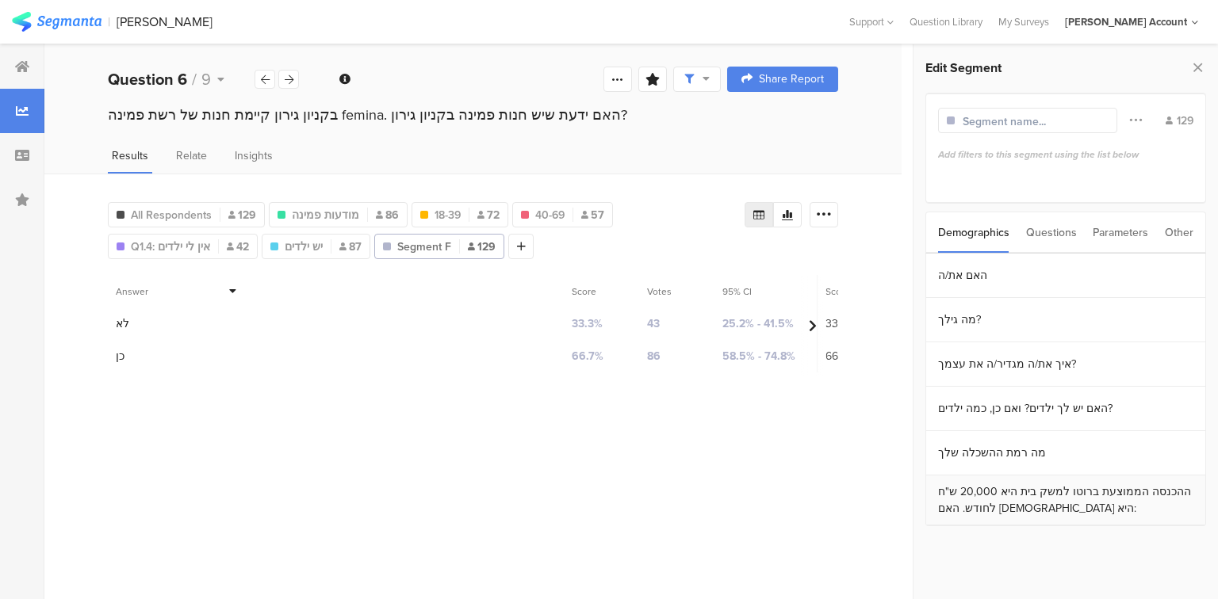
click at [1000, 488] on section "ההכנסה הממוצעת ברוטו למשק בית היא 20,000 ש"ח לחודש. האם [DEMOGRAPHIC_DATA] היא:" at bounding box center [1065, 501] width 279 height 50
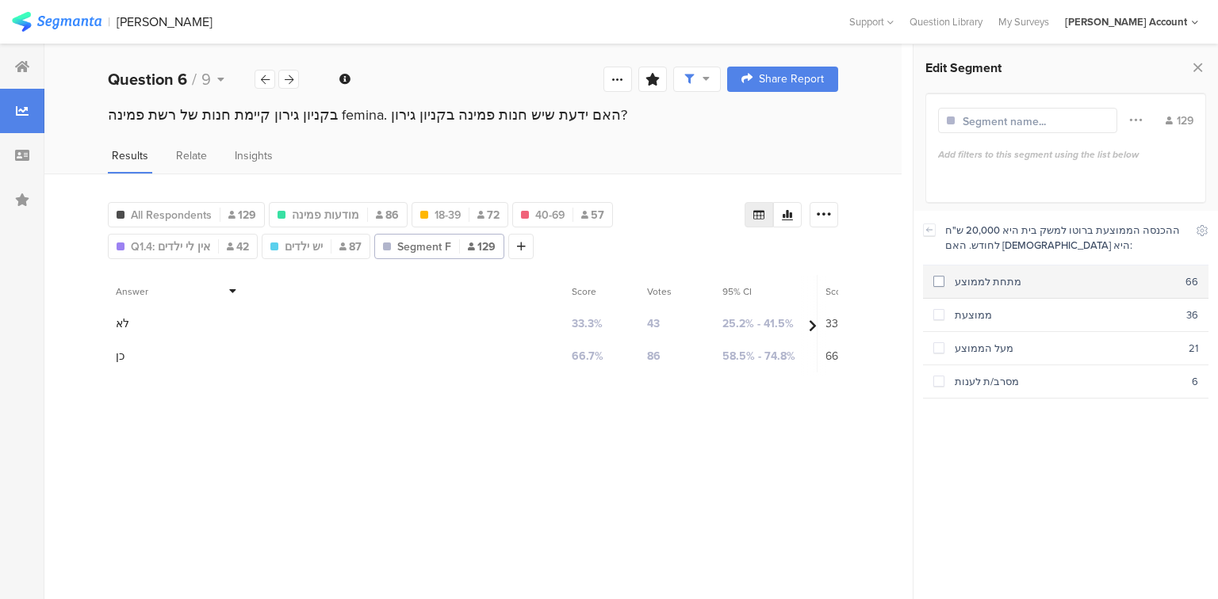
click at [962, 281] on div "מתחת לממוצע" at bounding box center [1064, 281] width 241 height 15
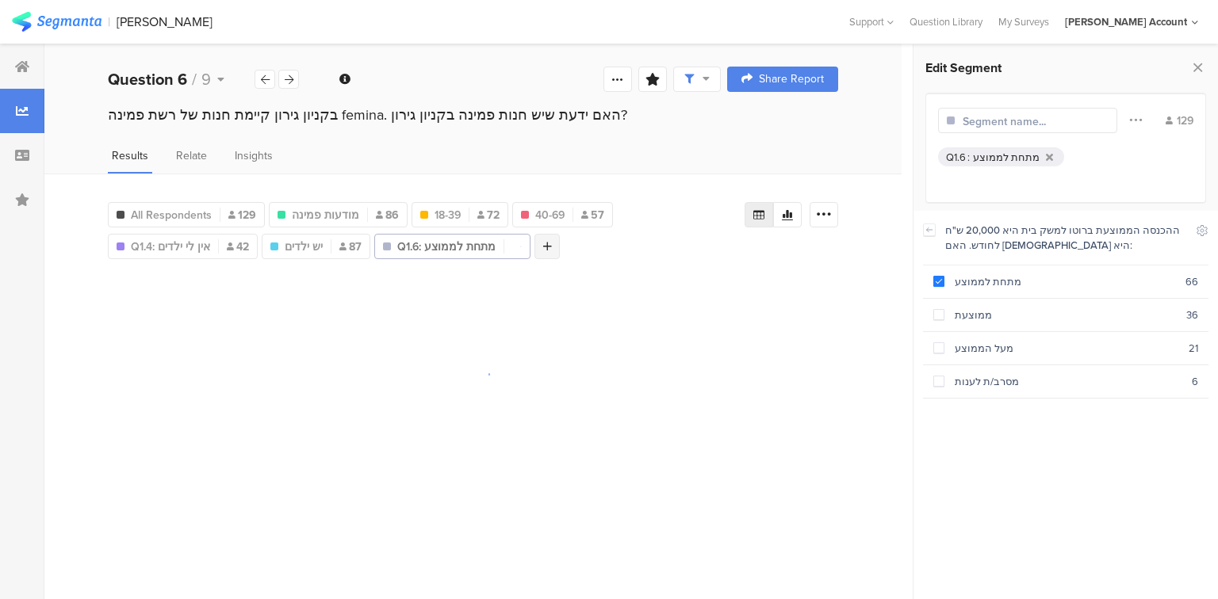
click at [543, 246] on icon at bounding box center [547, 246] width 9 height 11
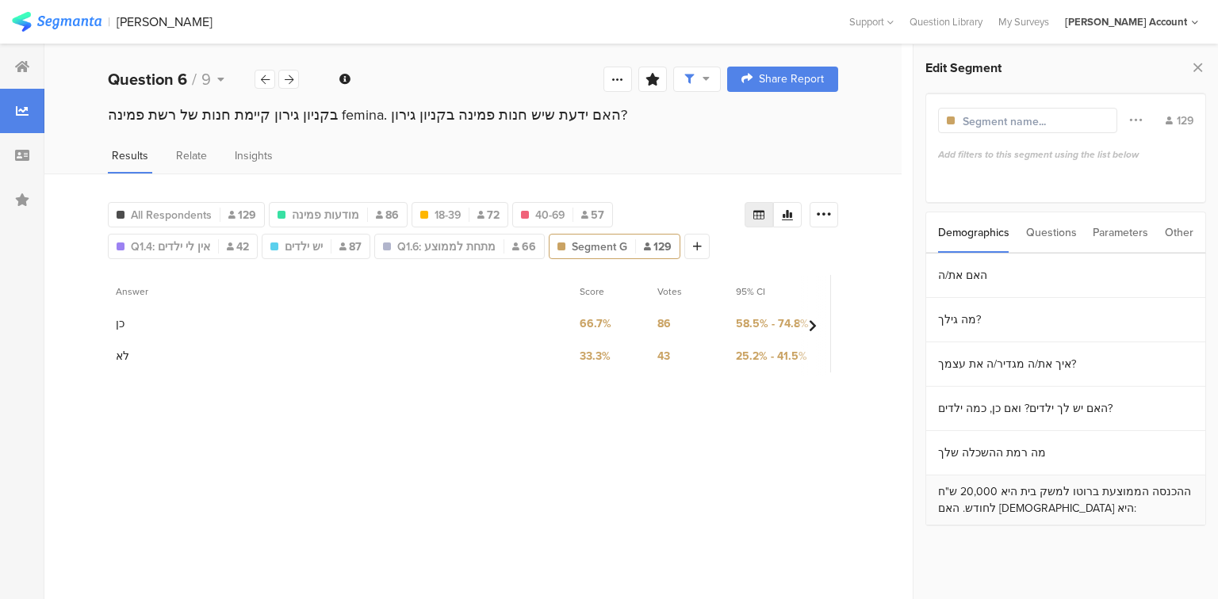
click at [1023, 494] on section "ההכנסה הממוצעת ברוטו למשק בית היא 20,000 ש"ח לחודש. האם [DEMOGRAPHIC_DATA] היא:" at bounding box center [1065, 501] width 279 height 50
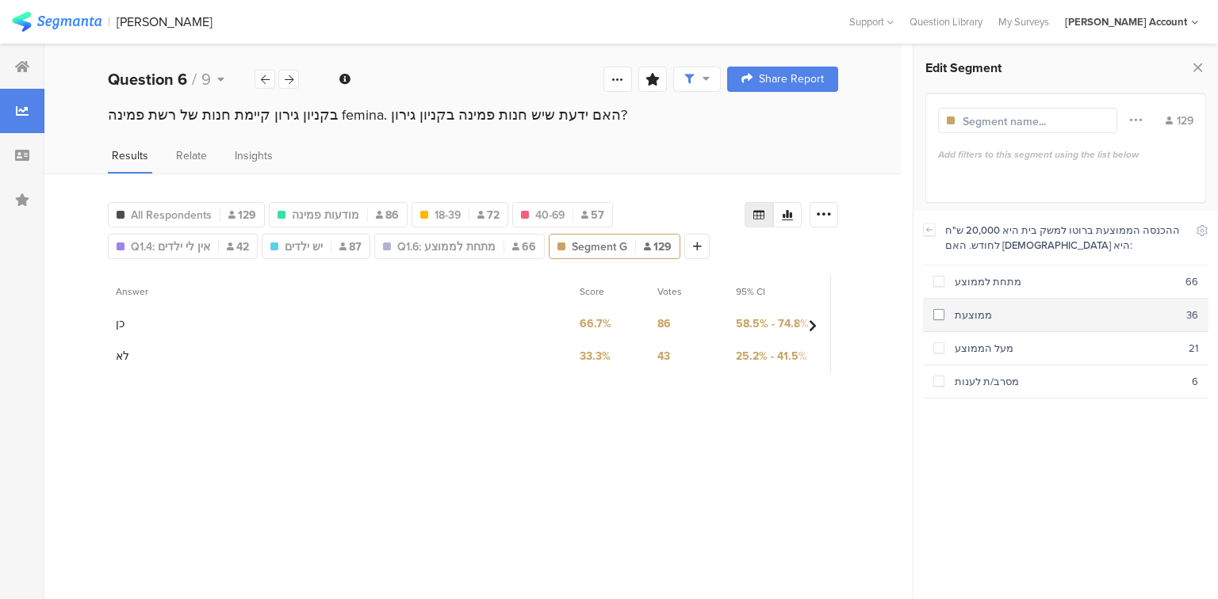
click at [945, 318] on div "ממוצעת" at bounding box center [1065, 315] width 242 height 15
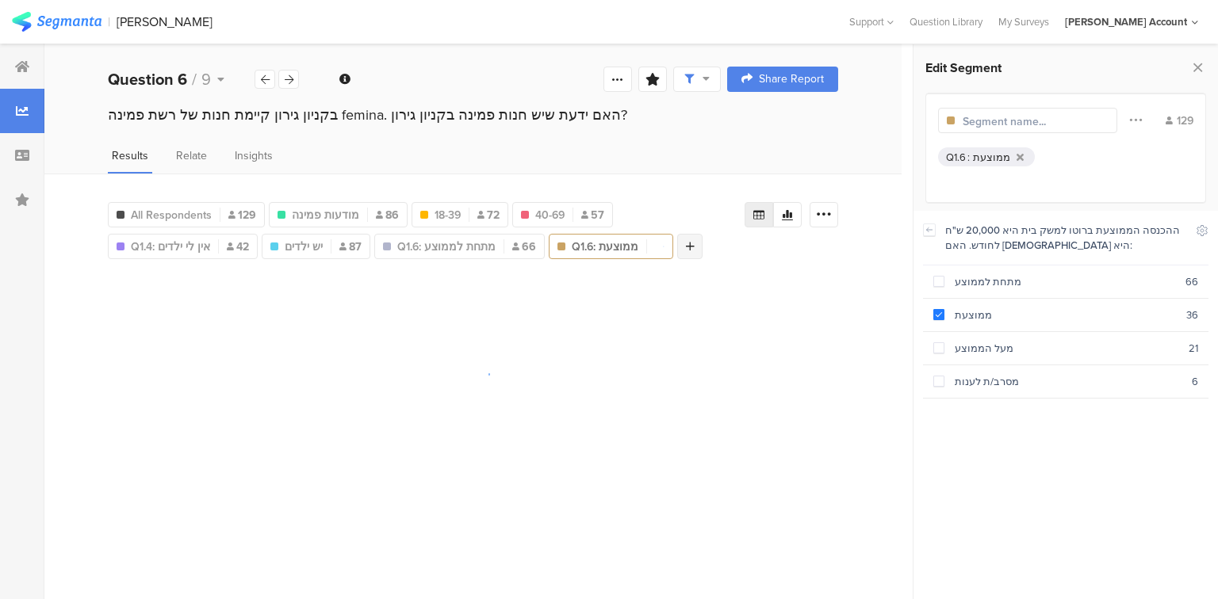
click at [677, 247] on div at bounding box center [689, 246] width 25 height 25
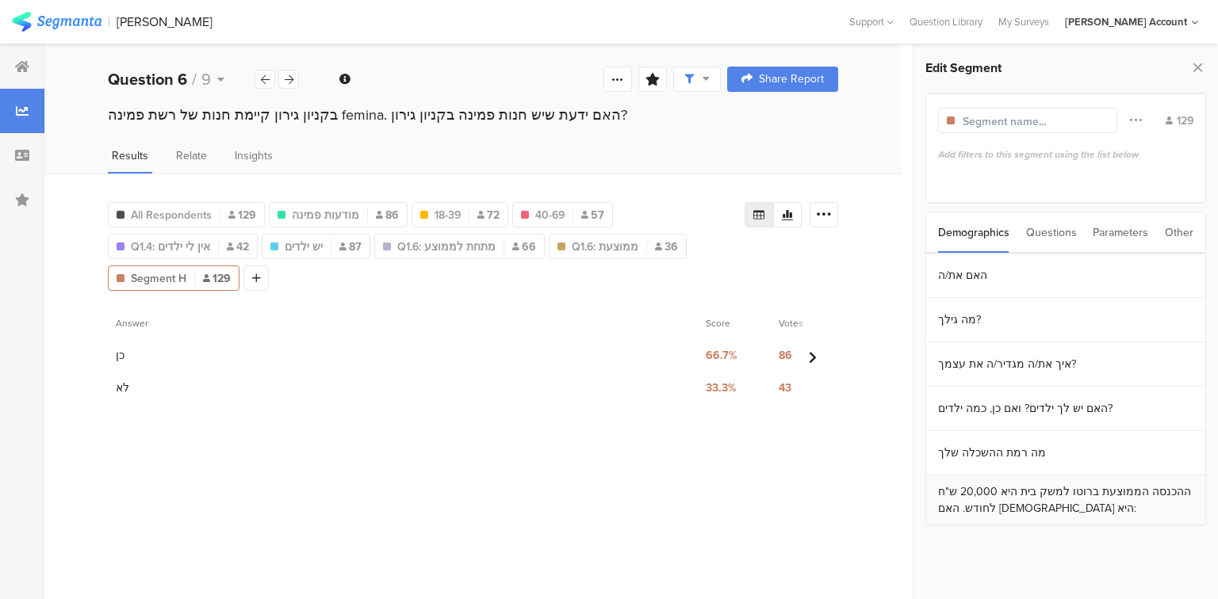
drag, startPoint x: 998, startPoint y: 498, endPoint x: 931, endPoint y: 425, distance: 99.3
click at [998, 498] on section "ההכנסה הממוצעת ברוטו למשק בית היא 20,000 ש"ח לחודש. האם [DEMOGRAPHIC_DATA] היא:" at bounding box center [1065, 501] width 279 height 50
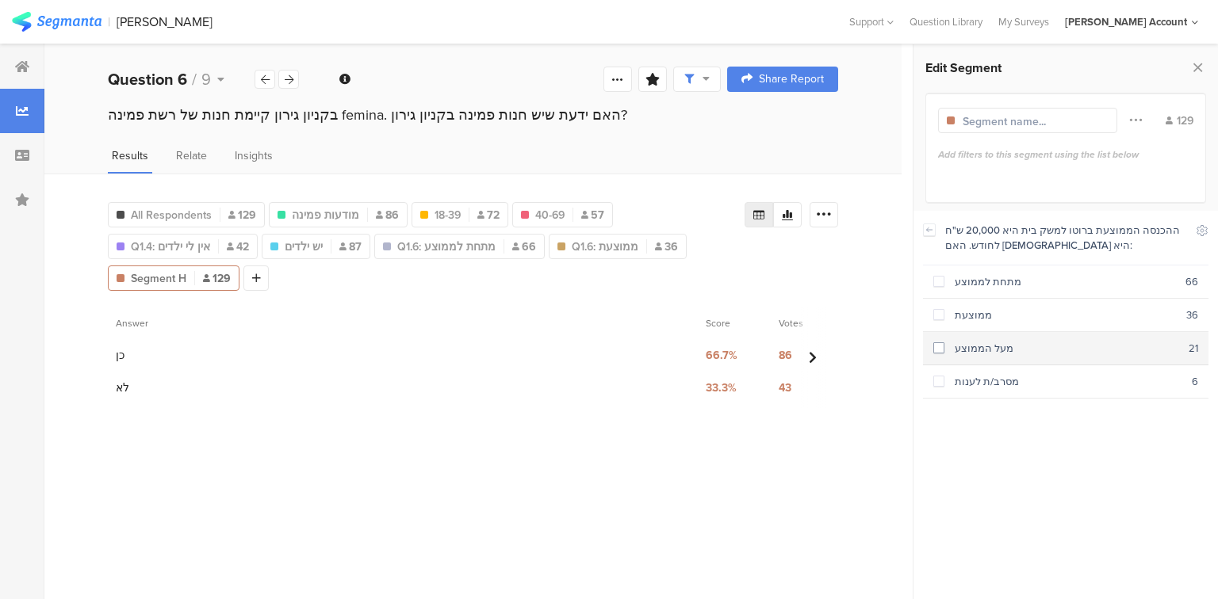
click at [952, 346] on div "מעל הממוצע" at bounding box center [1066, 348] width 244 height 15
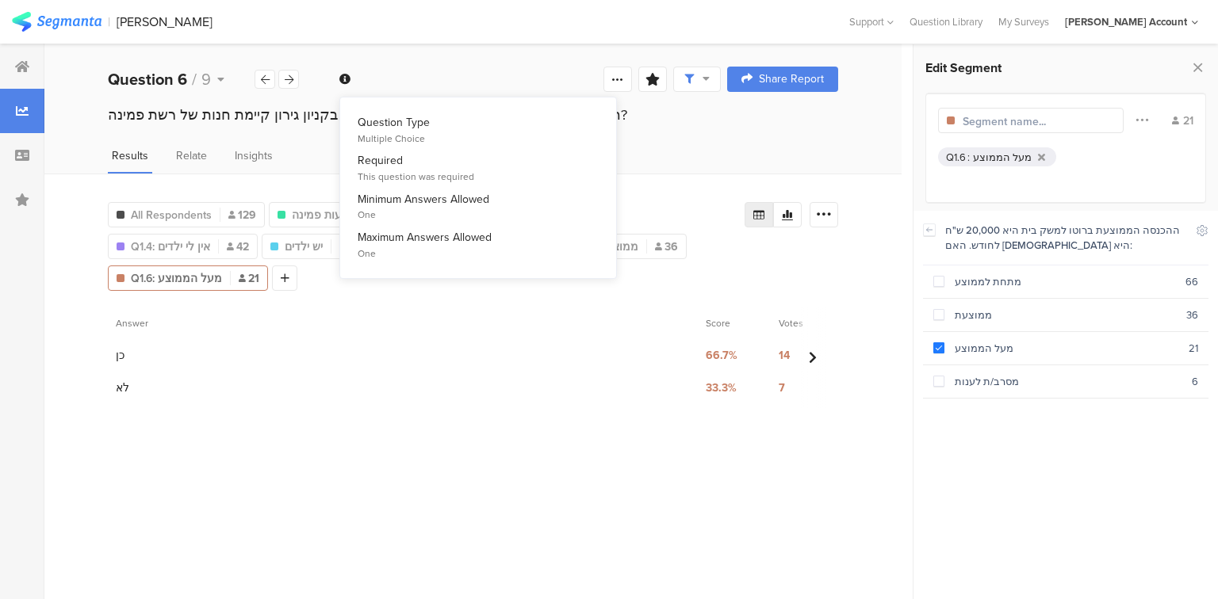
drag, startPoint x: 647, startPoint y: 153, endPoint x: 634, endPoint y: 114, distance: 40.9
click at [648, 151] on div "Results Relate Insights" at bounding box center [472, 160] width 857 height 26
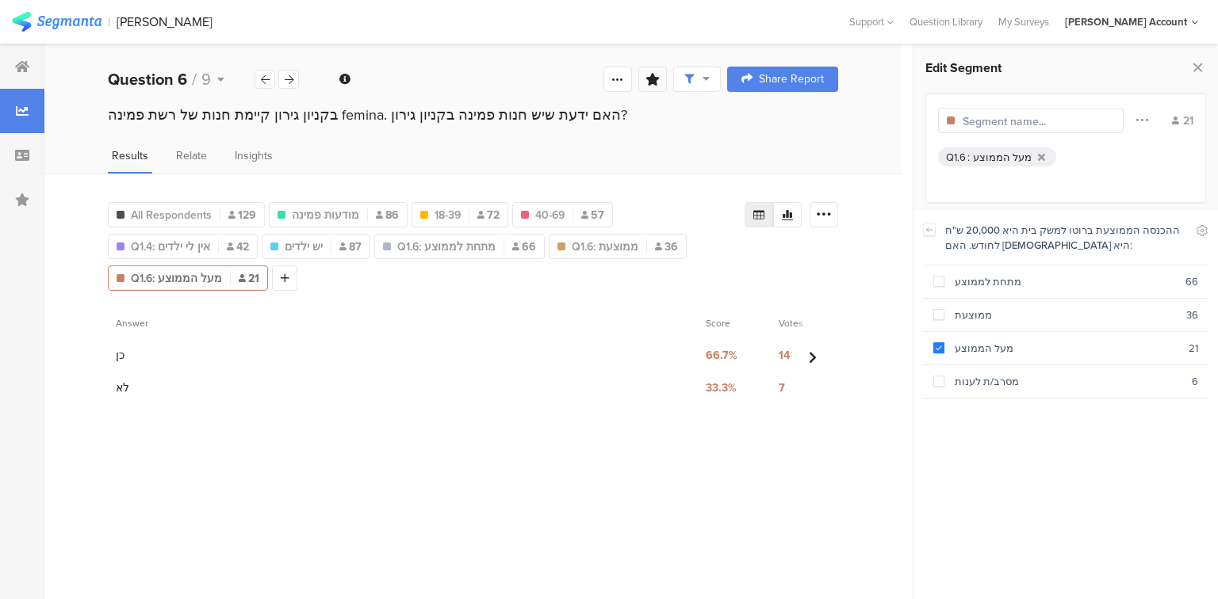
click at [651, 78] on icon at bounding box center [652, 79] width 14 height 13
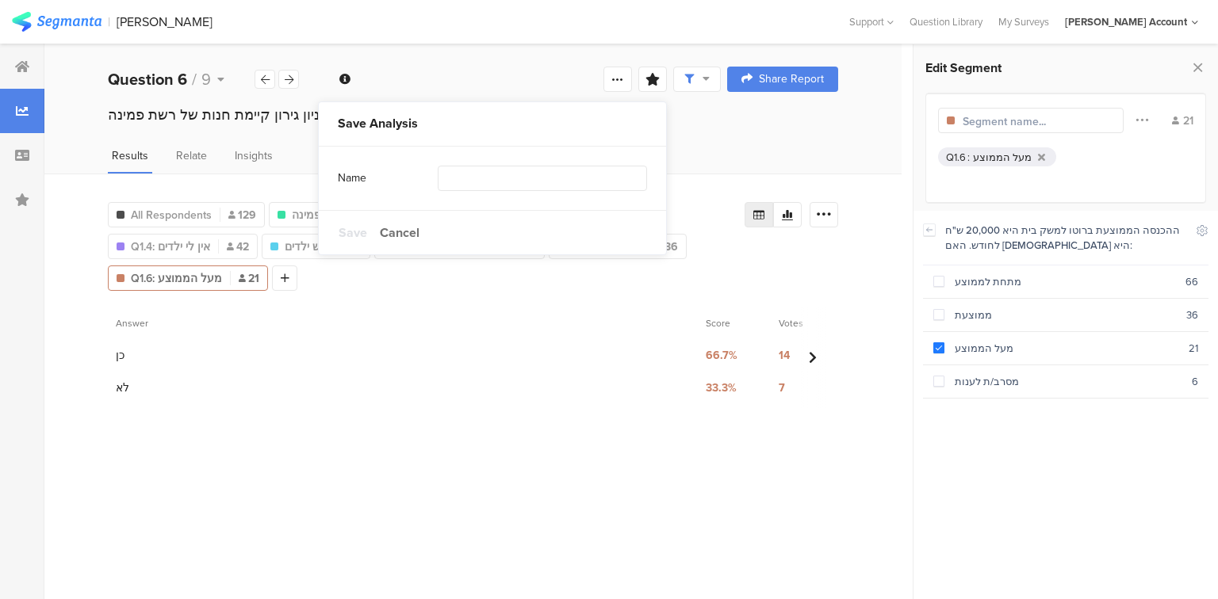
click at [427, 179] on div "Name" at bounding box center [388, 178] width 100 height 16
click at [449, 178] on input "text" at bounding box center [542, 178] width 209 height 25
type input "Segments"
click at [352, 228] on span "Save" at bounding box center [352, 233] width 29 height 18
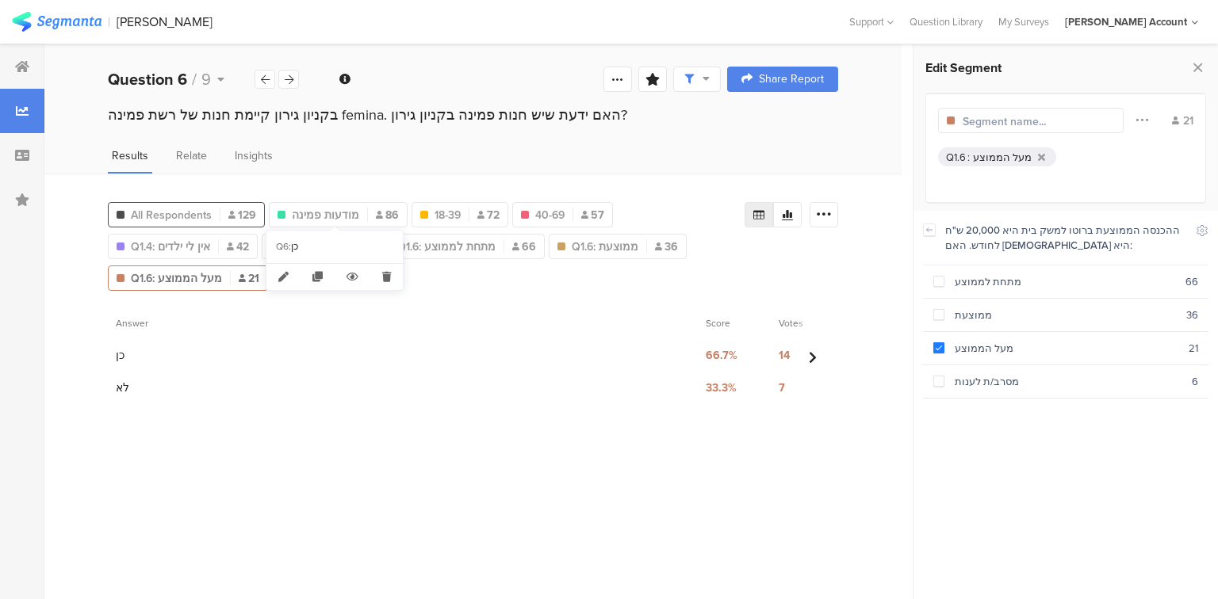
click at [220, 207] on div "All Respondents 129" at bounding box center [186, 215] width 155 height 17
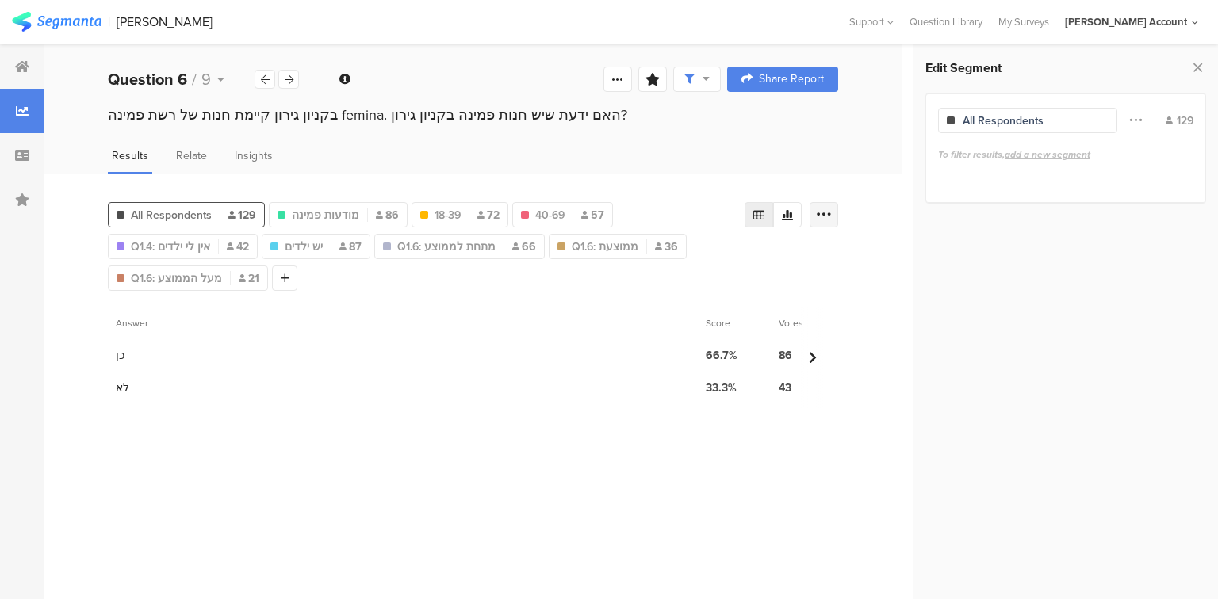
click at [824, 219] on icon at bounding box center [824, 215] width 16 height 16
click at [789, 250] on div "Export as Excel" at bounding box center [728, 259] width 198 height 29
click at [823, 257] on icon at bounding box center [818, 259] width 11 height 16
click at [291, 79] on icon at bounding box center [289, 80] width 9 height 10
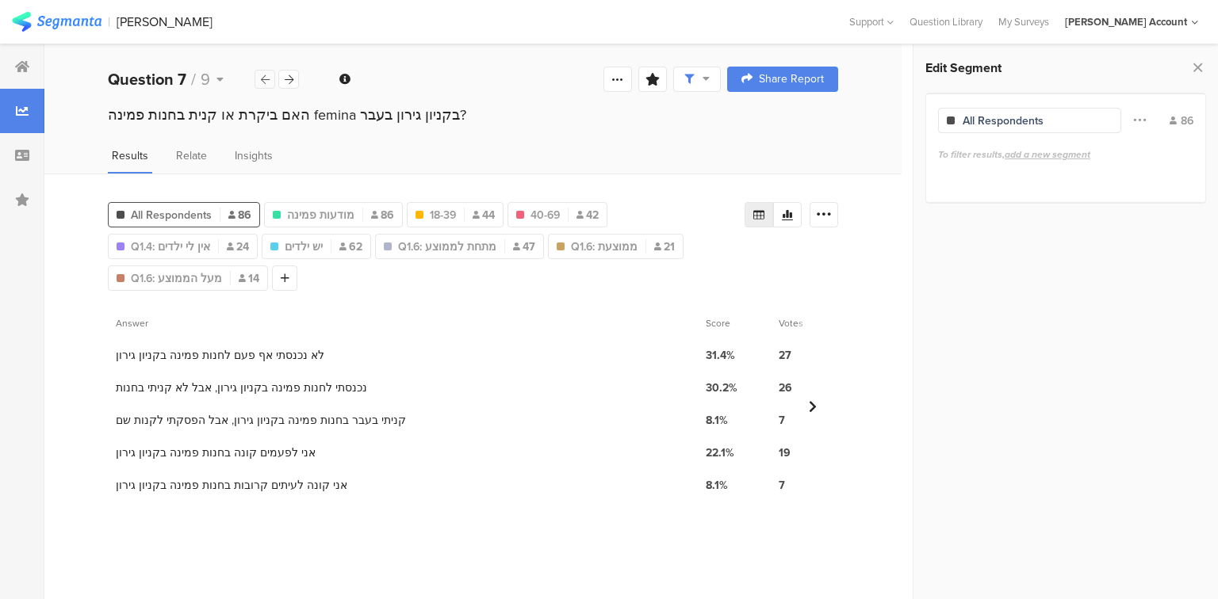
click at [262, 82] on icon at bounding box center [265, 80] width 9 height 10
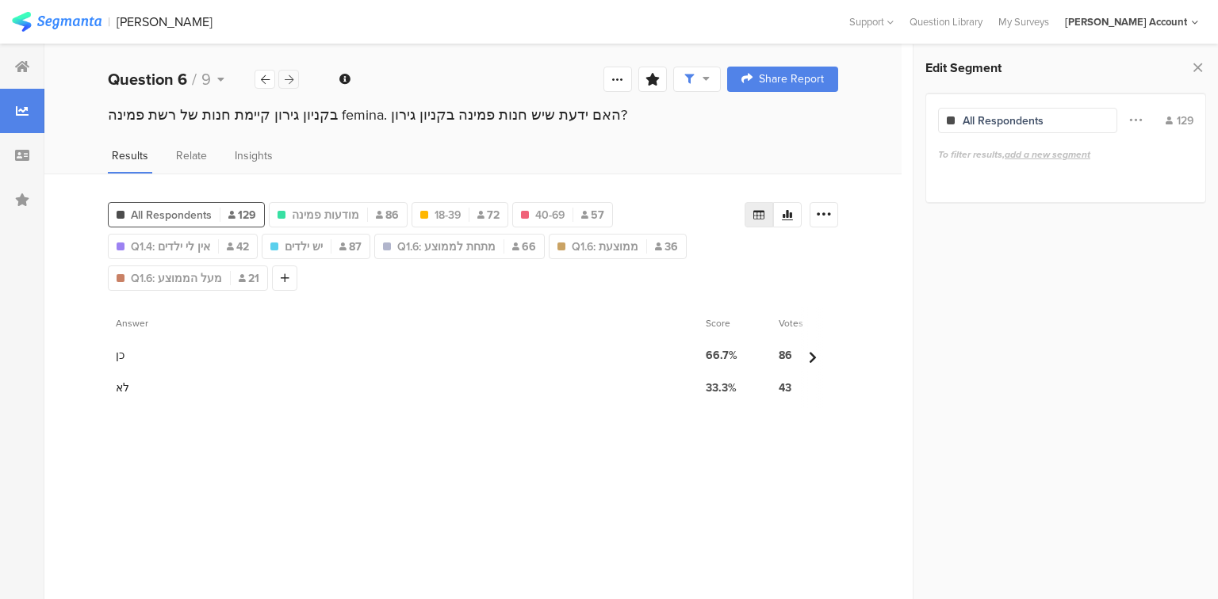
click at [285, 83] on icon at bounding box center [289, 80] width 9 height 10
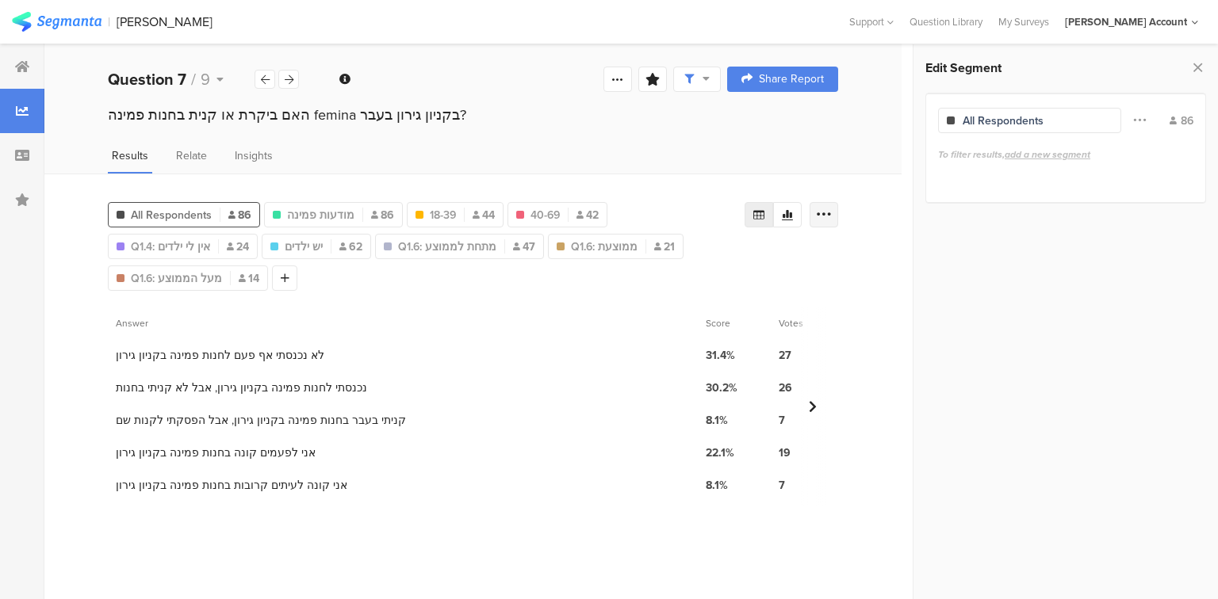
click at [820, 216] on icon at bounding box center [824, 215] width 16 height 16
click at [790, 248] on div "Export as Excel" at bounding box center [728, 259] width 198 height 29
click at [809, 255] on div "Export as Excel" at bounding box center [729, 259] width 192 height 16
click at [263, 80] on icon at bounding box center [265, 80] width 9 height 10
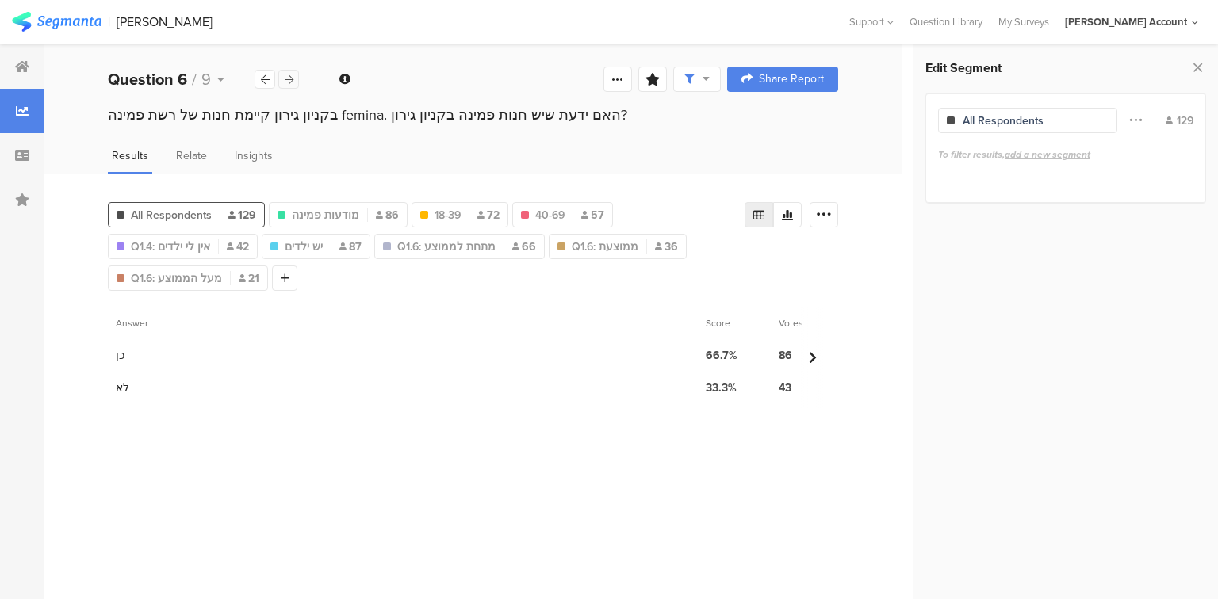
click at [287, 78] on icon at bounding box center [289, 80] width 9 height 10
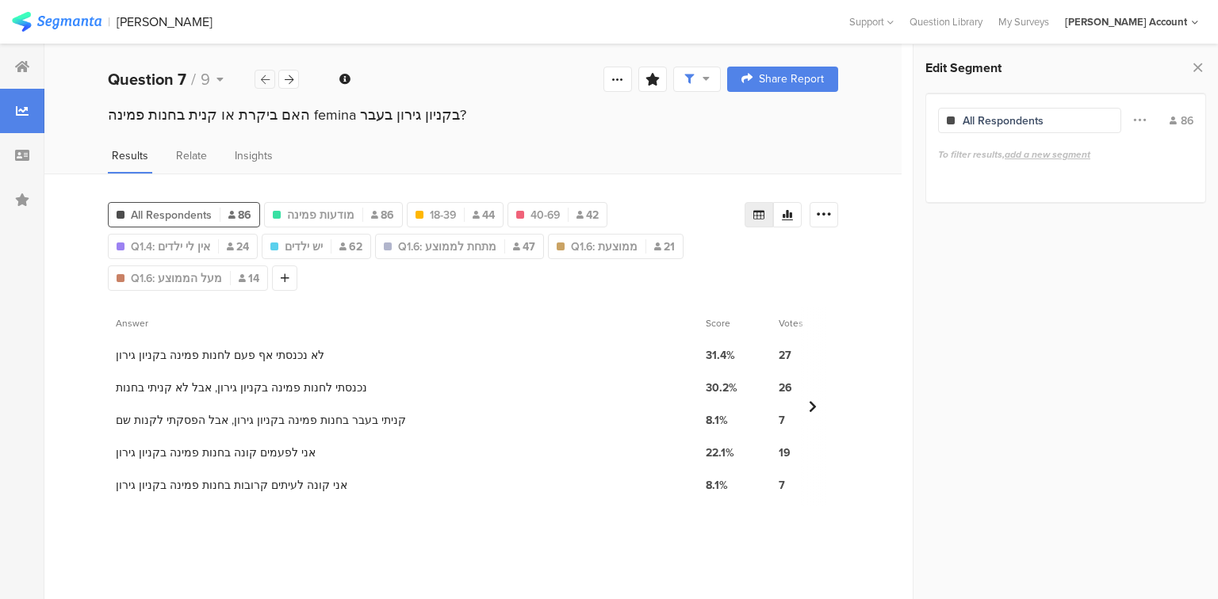
click at [266, 75] on icon at bounding box center [265, 80] width 9 height 10
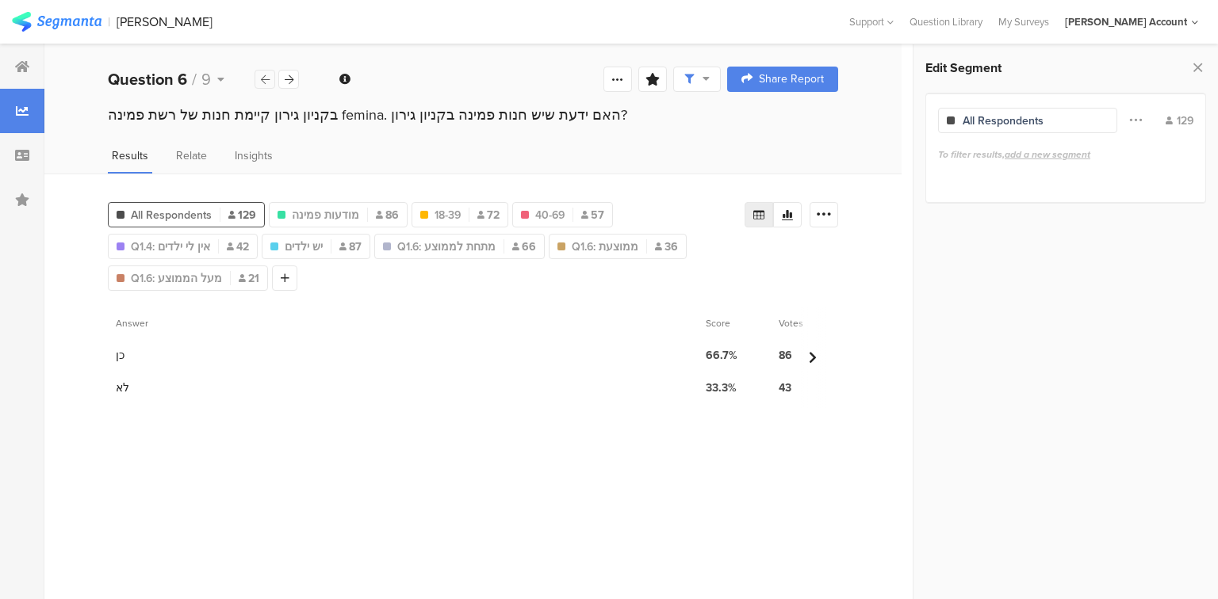
click at [266, 75] on icon at bounding box center [265, 80] width 9 height 10
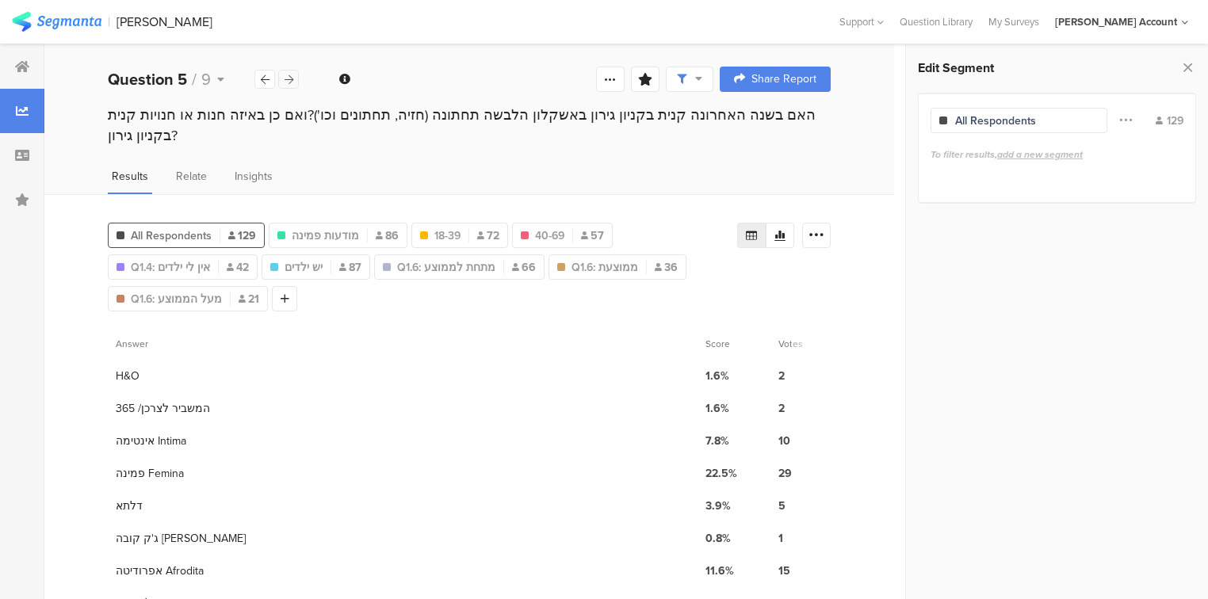
click at [288, 76] on icon at bounding box center [289, 80] width 9 height 10
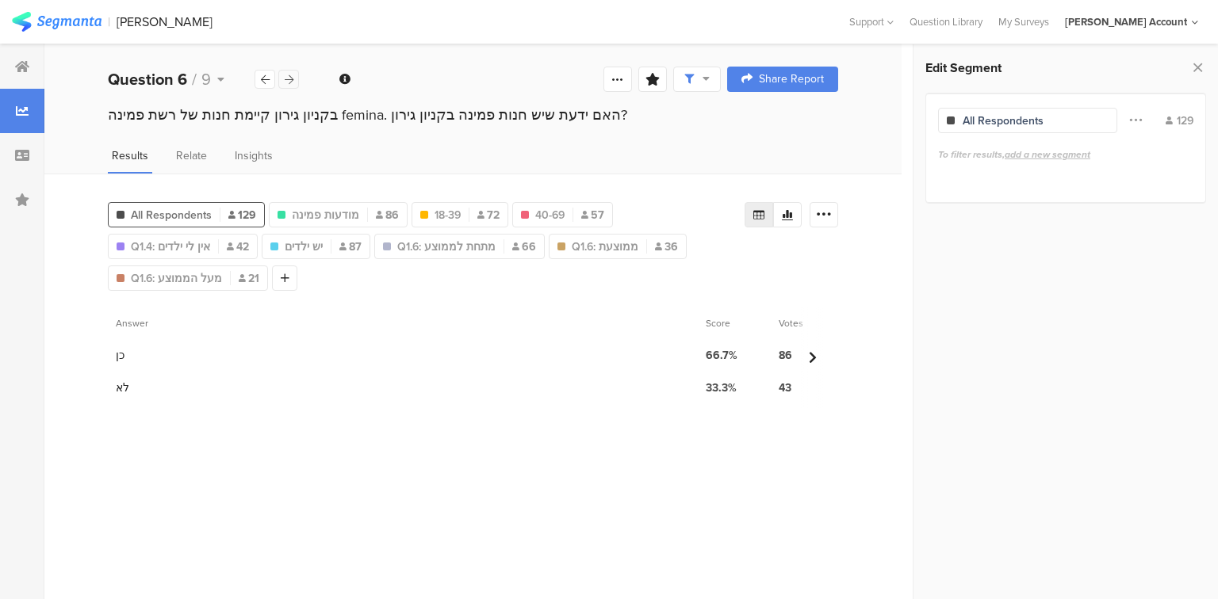
click at [288, 76] on icon at bounding box center [289, 80] width 9 height 10
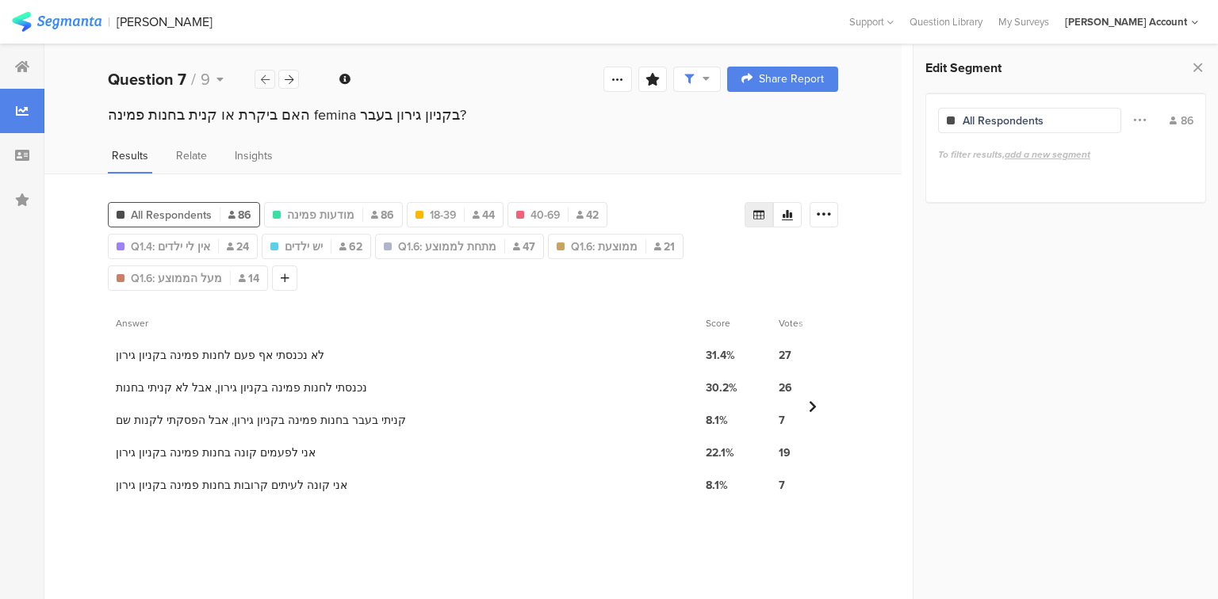
click at [273, 77] on div at bounding box center [264, 79] width 21 height 19
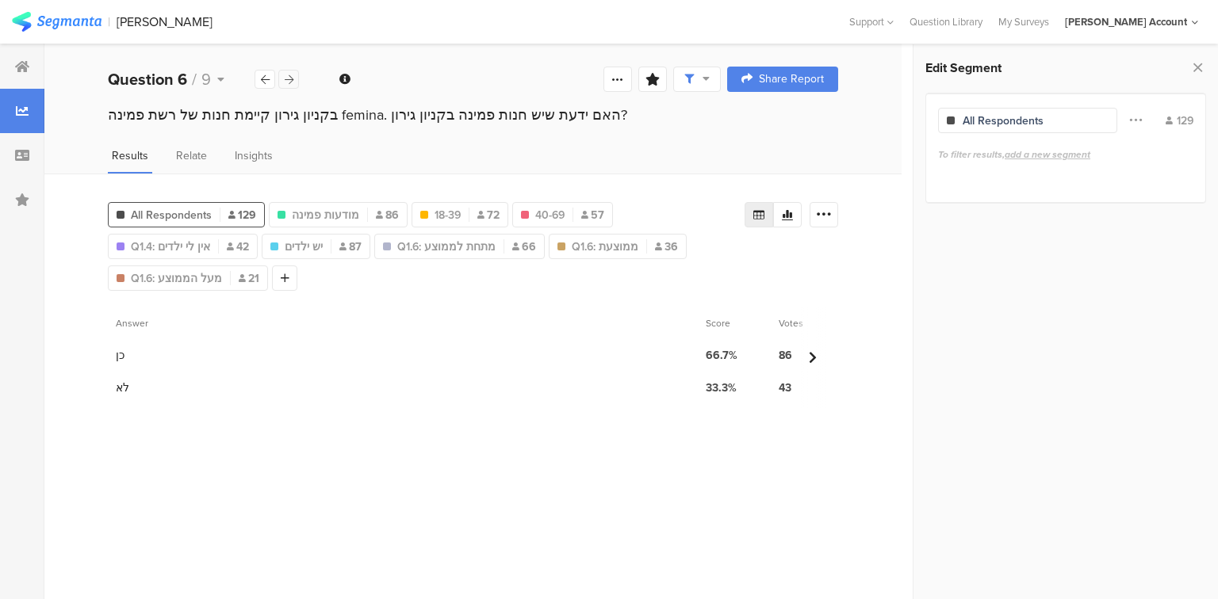
click at [293, 86] on div at bounding box center [288, 79] width 21 height 19
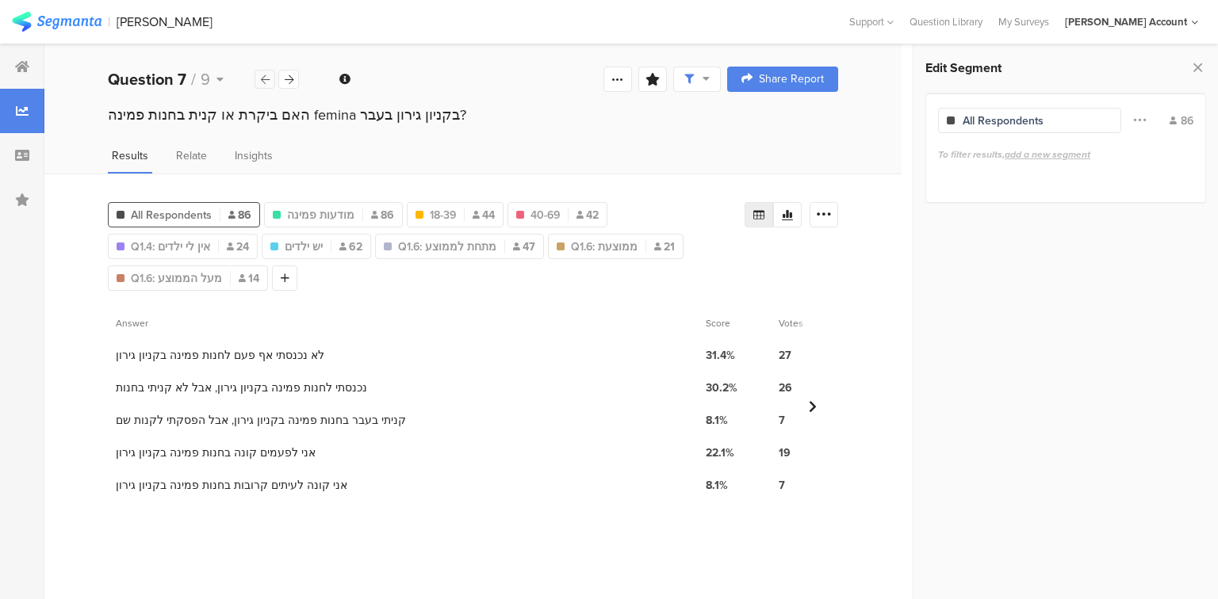
click at [268, 82] on icon at bounding box center [265, 80] width 9 height 10
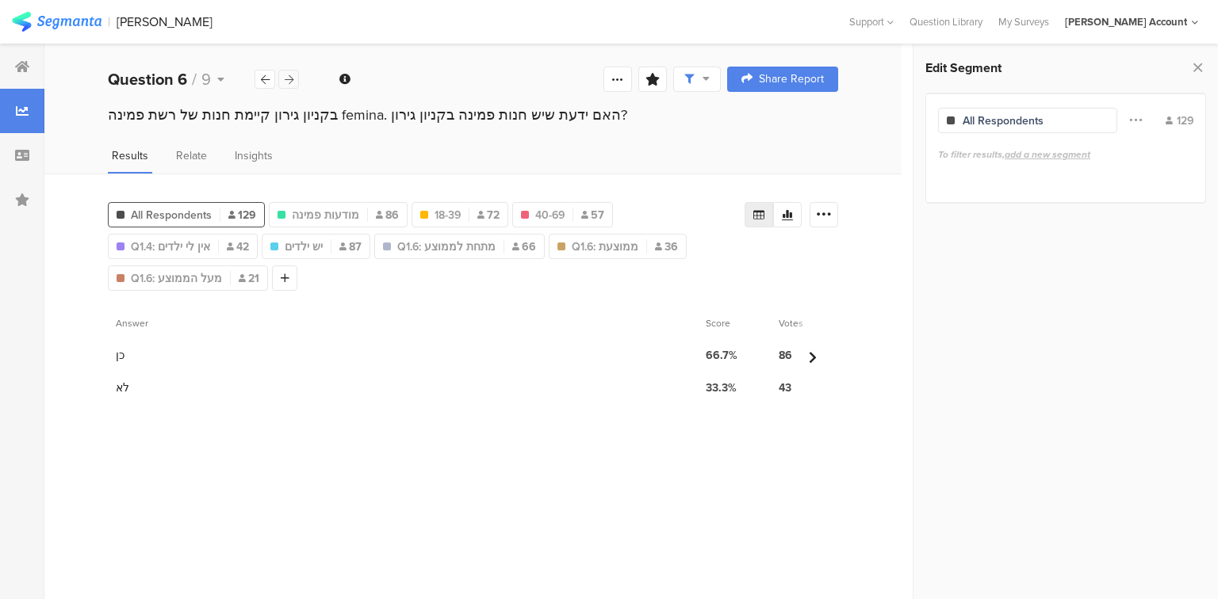
click at [289, 82] on icon at bounding box center [289, 80] width 9 height 10
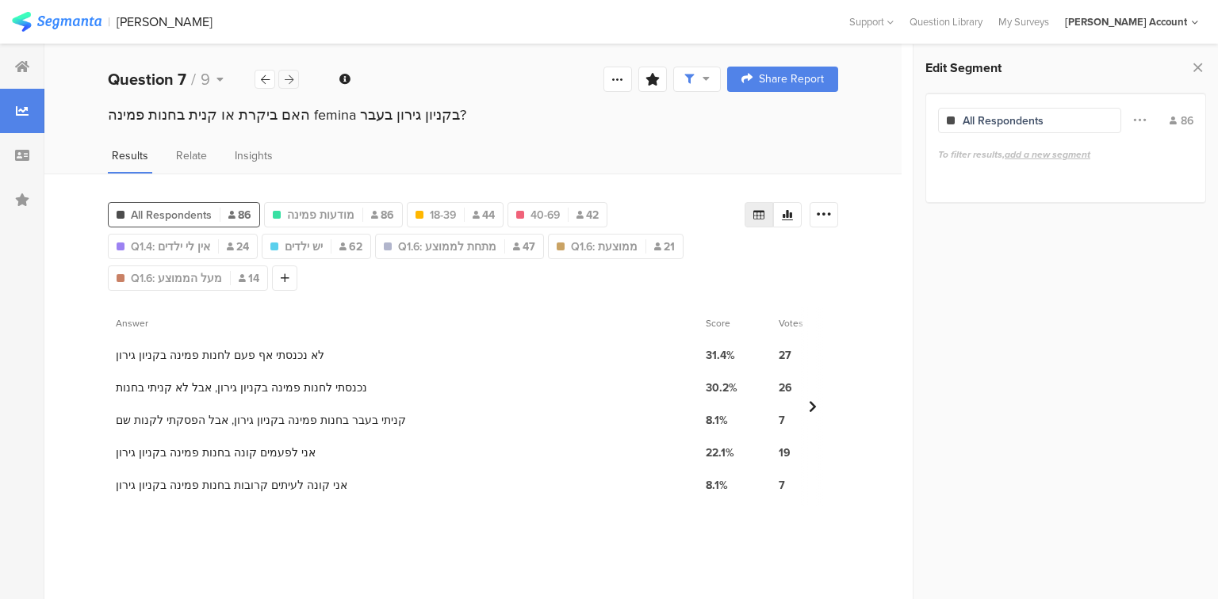
click at [289, 82] on icon at bounding box center [289, 80] width 9 height 10
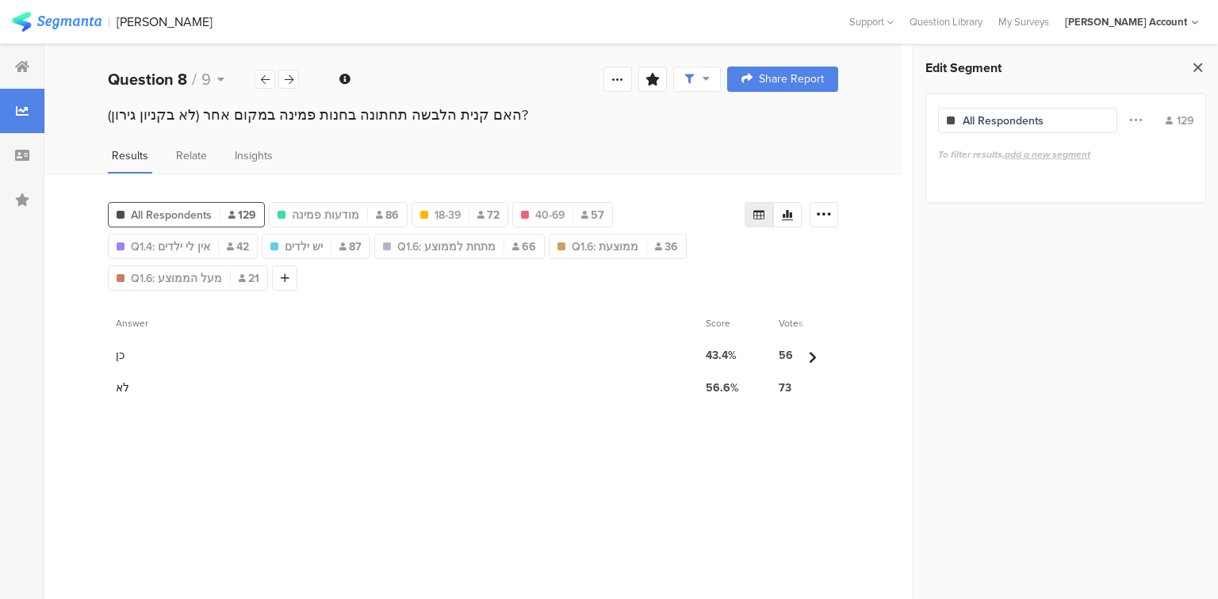
click at [1197, 71] on icon at bounding box center [1197, 67] width 17 height 22
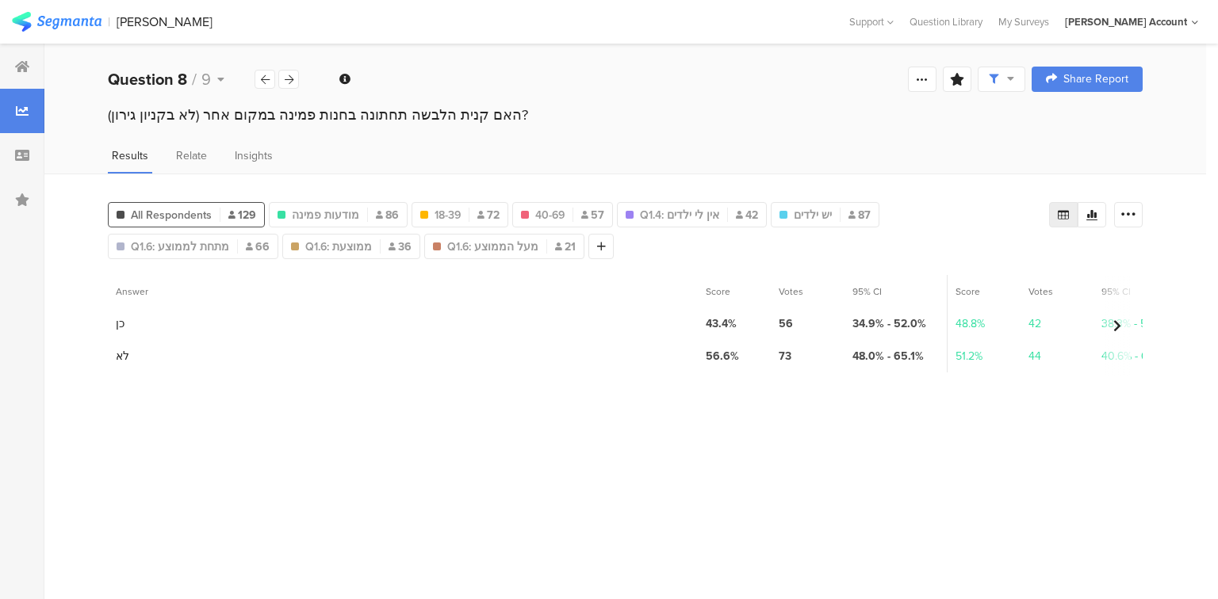
drag, startPoint x: 1132, startPoint y: 216, endPoint x: 1115, endPoint y: 231, distance: 23.0
click at [1132, 216] on icon at bounding box center [1128, 215] width 16 height 16
click at [1000, 260] on span "Export as Excel" at bounding box center [974, 259] width 75 height 16
click at [287, 80] on icon at bounding box center [289, 80] width 9 height 10
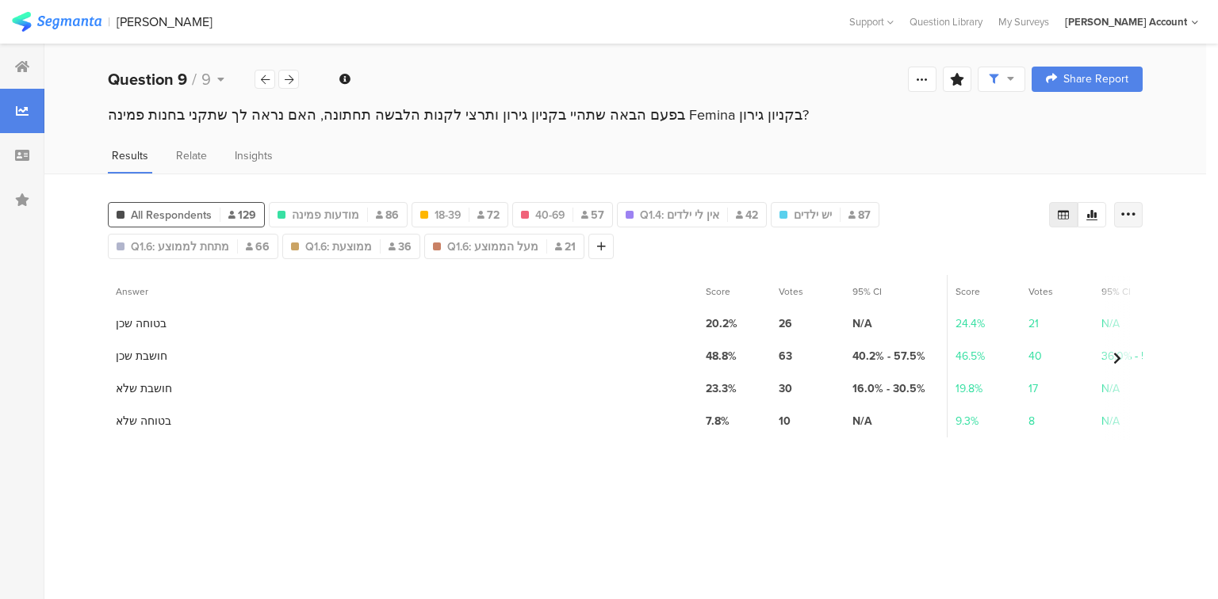
click at [1123, 211] on icon at bounding box center [1128, 215] width 16 height 16
click at [1036, 261] on div "Export as Excel" at bounding box center [1033, 259] width 192 height 16
click at [266, 79] on icon at bounding box center [265, 80] width 9 height 10
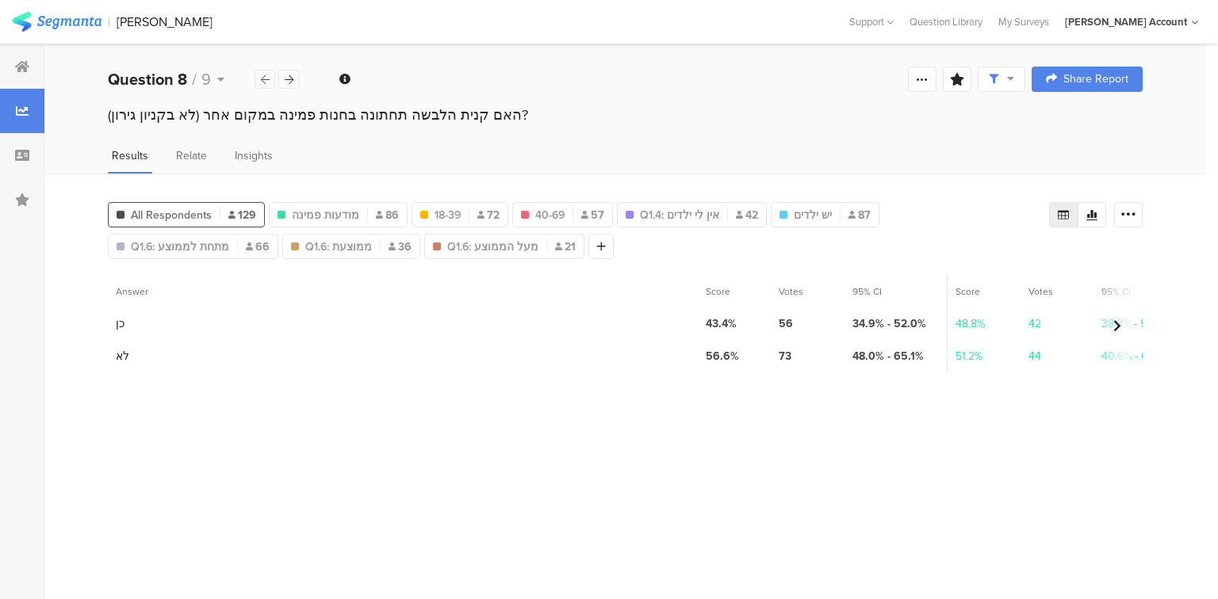
click at [266, 79] on icon at bounding box center [265, 80] width 9 height 10
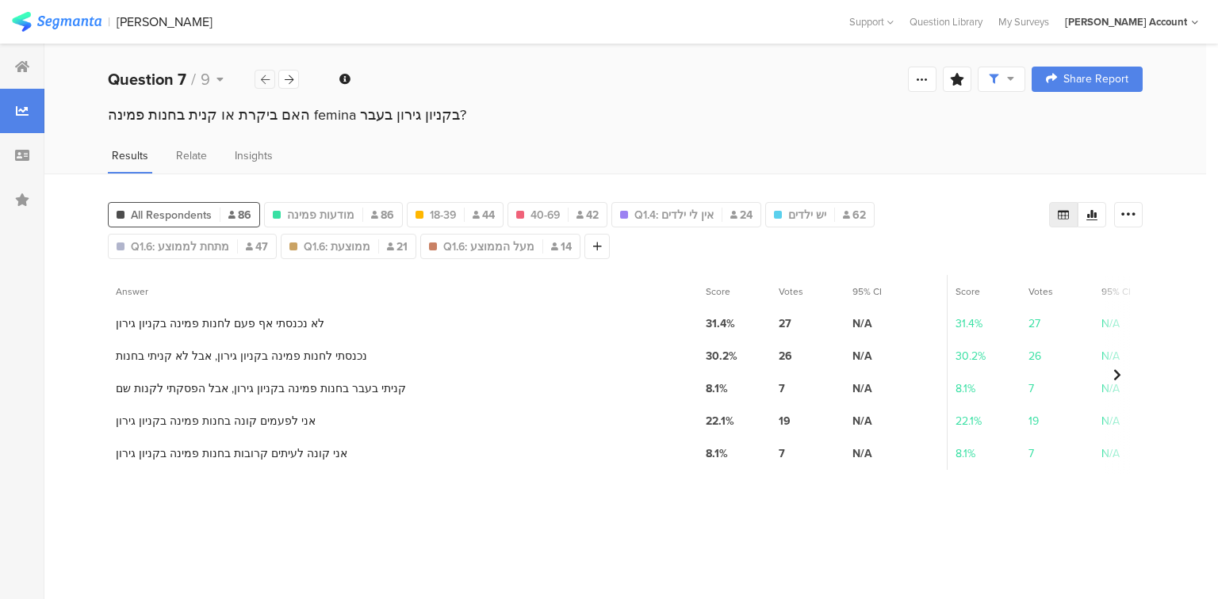
click at [266, 79] on icon at bounding box center [265, 80] width 9 height 10
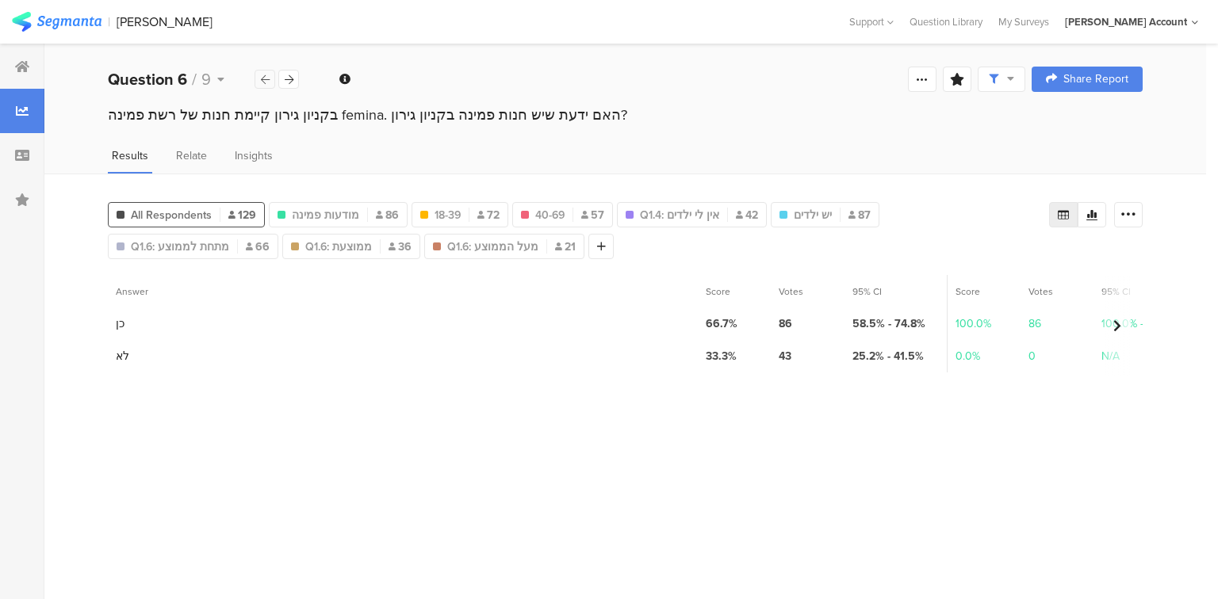
click at [266, 79] on icon at bounding box center [265, 80] width 9 height 10
